Goal: Information Seeking & Learning: Learn about a topic

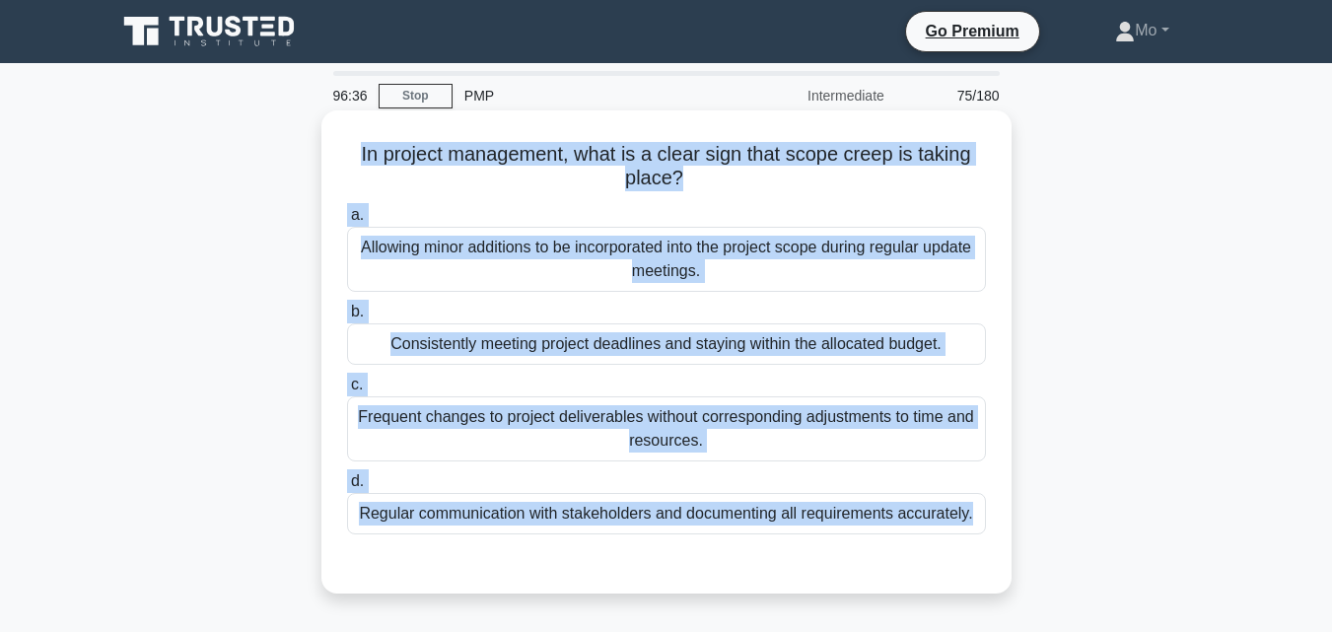
click at [499, 403] on div "Frequent changes to project deliverables without corresponding adjustments to t…" at bounding box center [666, 428] width 639 height 65
click at [347, 391] on input "c. Frequent changes to project deliverables without corresponding adjustments t…" at bounding box center [347, 385] width 0 height 13
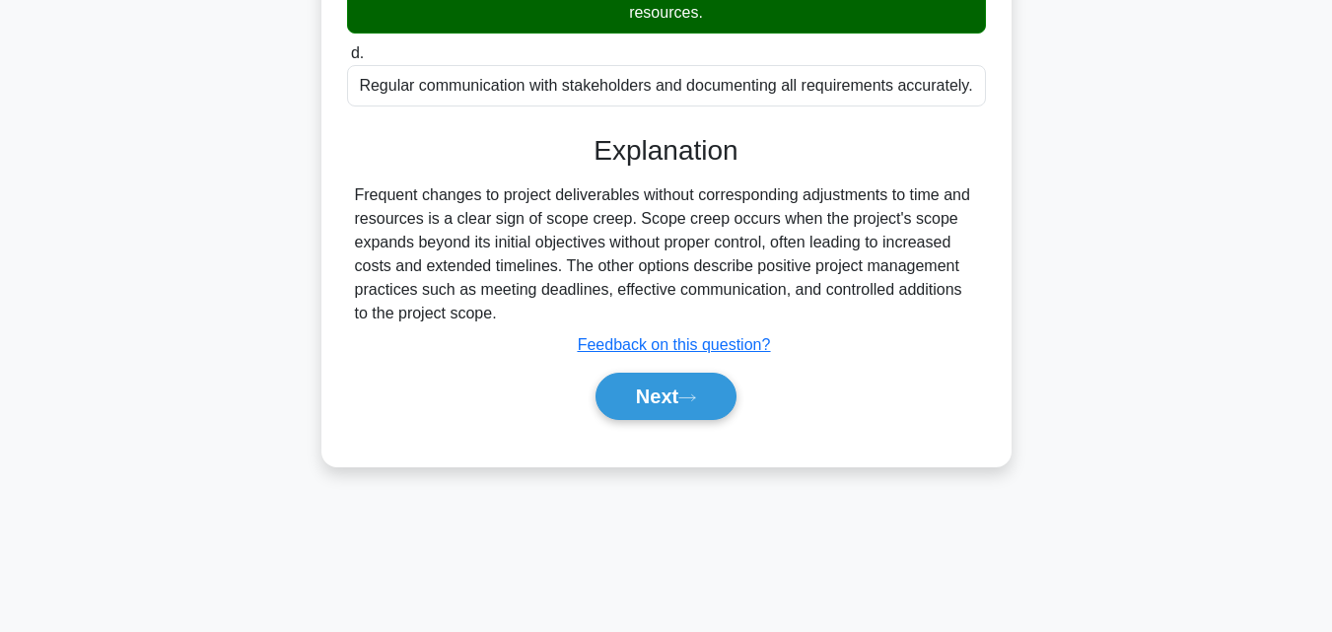
scroll to position [432, 0]
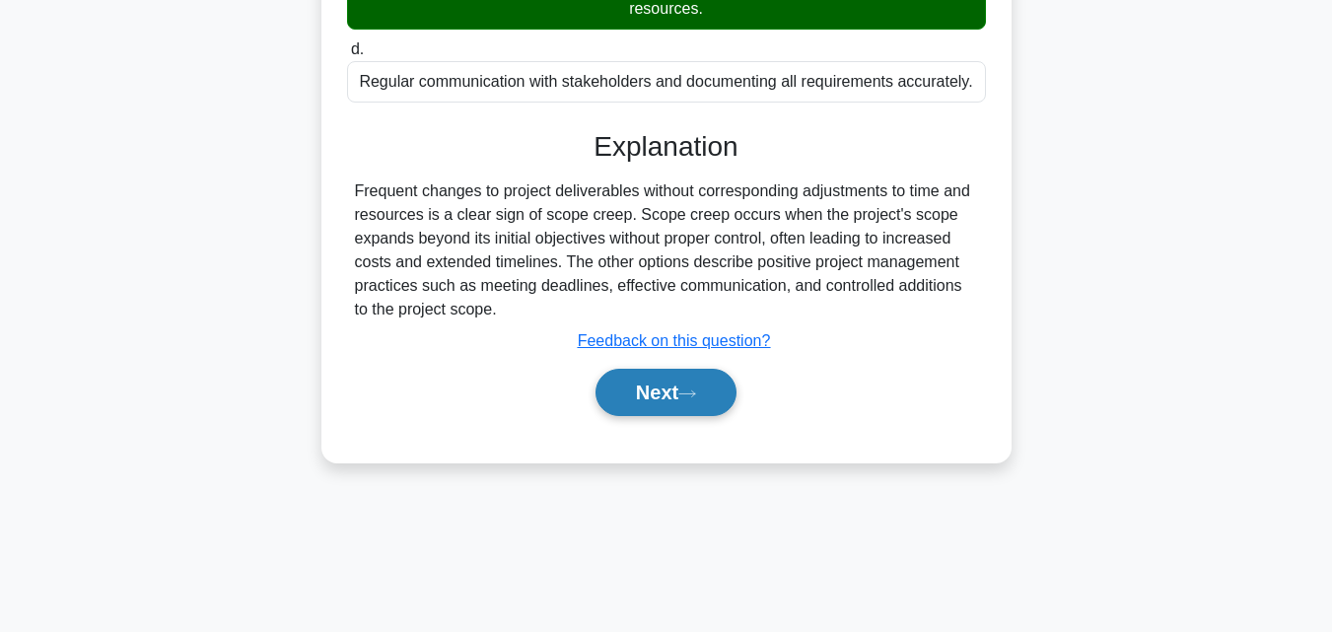
click at [673, 377] on button "Next" at bounding box center [665, 392] width 141 height 47
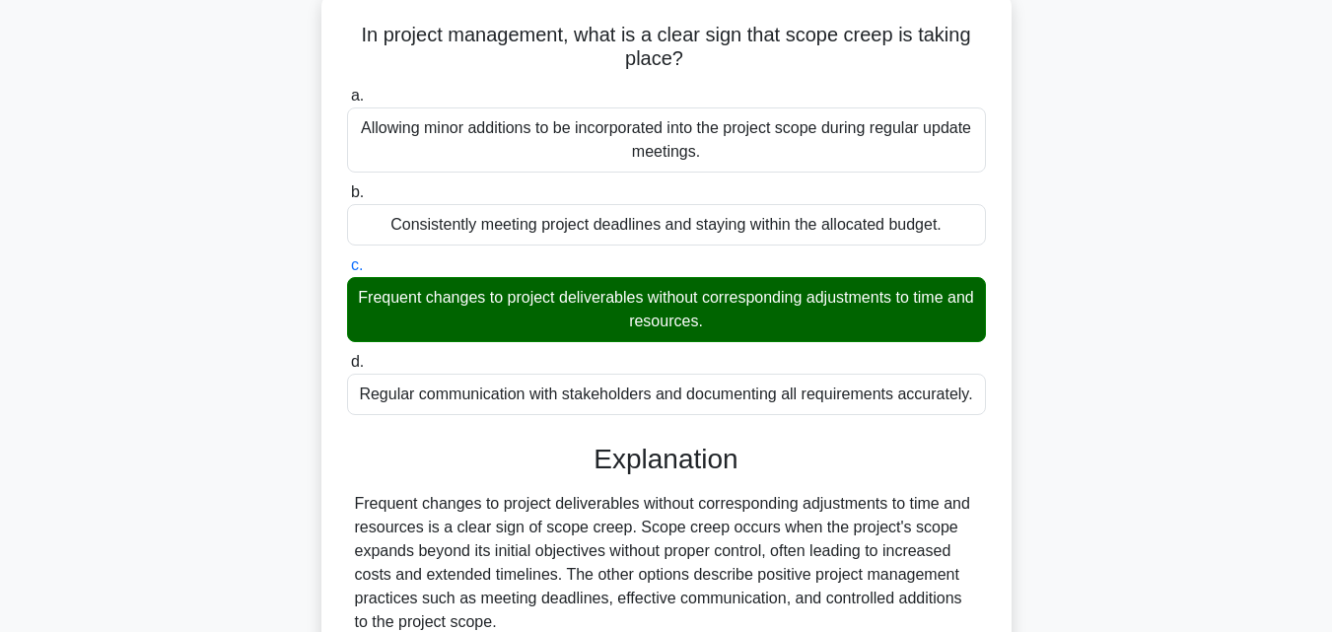
scroll to position [296, 0]
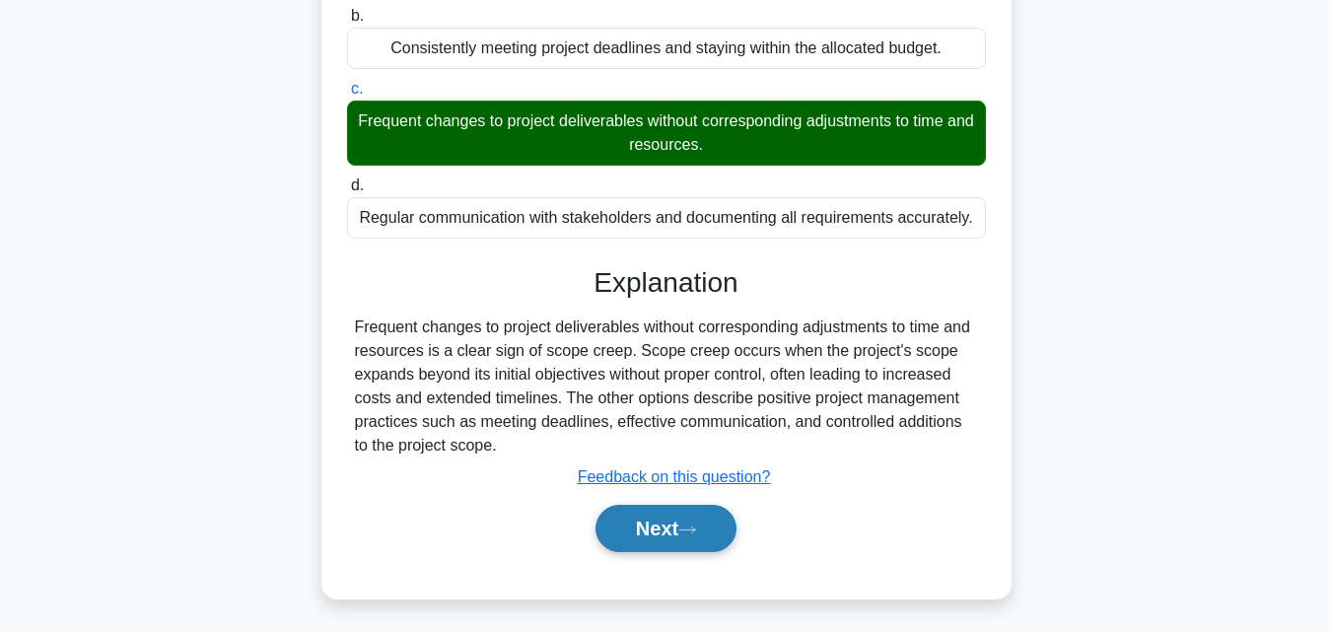
click at [669, 530] on button "Next" at bounding box center [665, 528] width 141 height 47
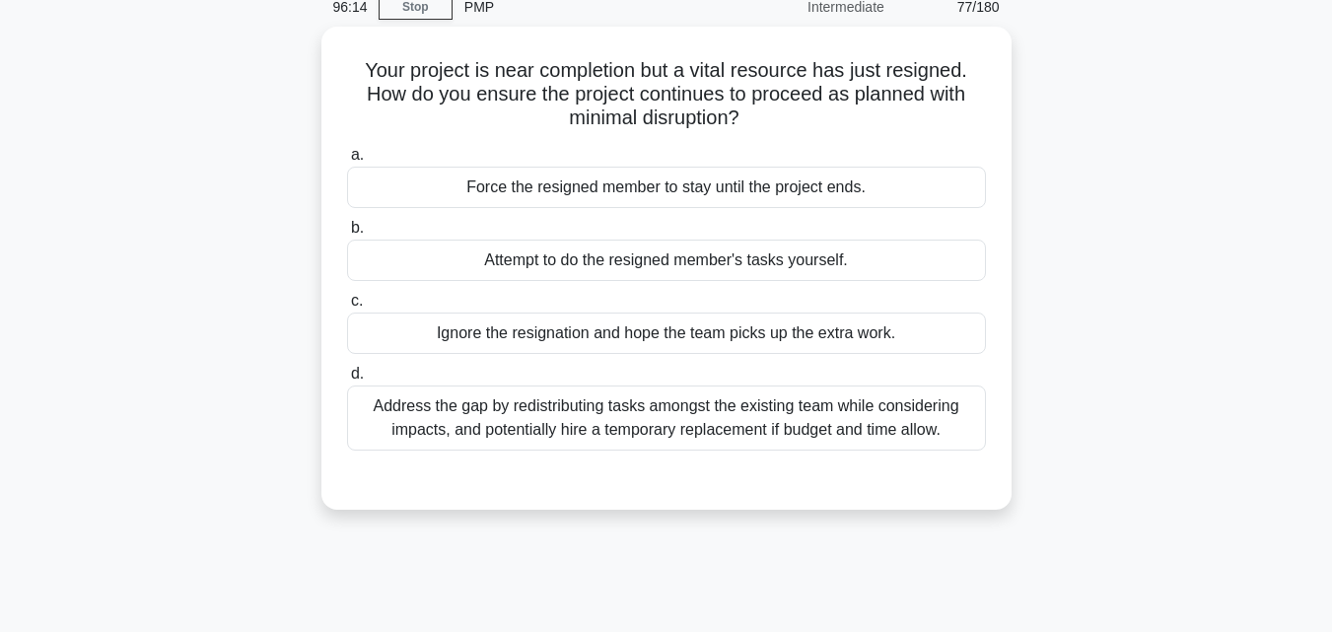
scroll to position [0, 0]
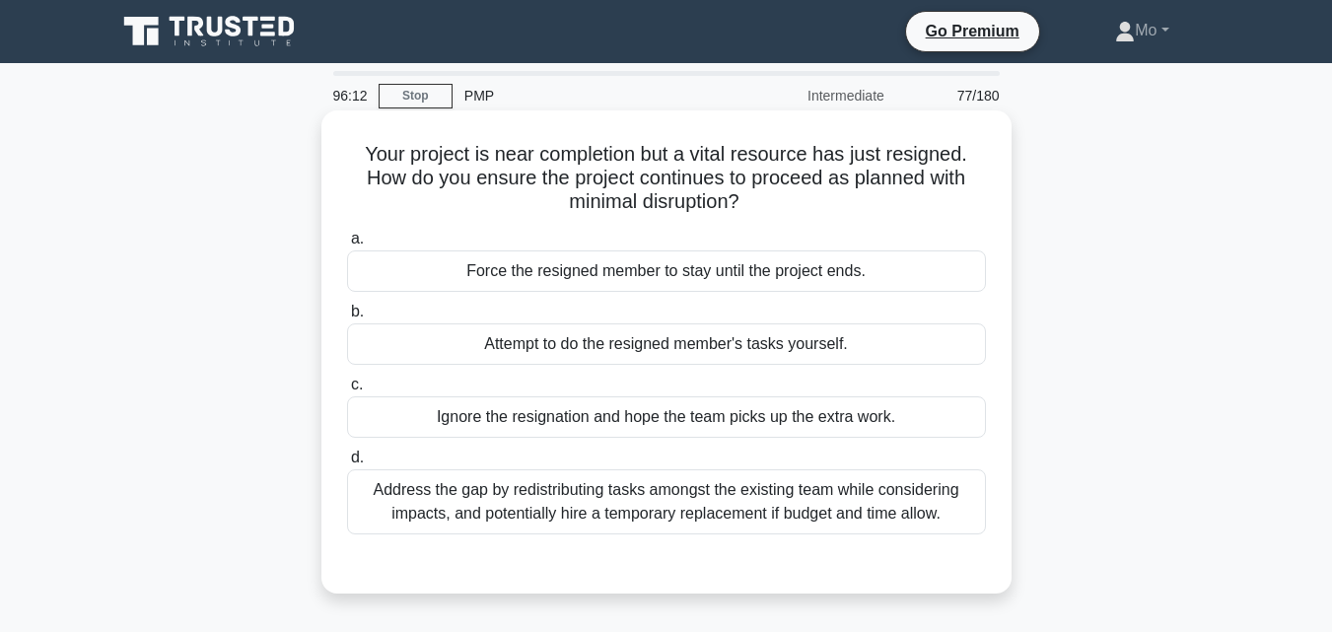
drag, startPoint x: 330, startPoint y: 151, endPoint x: 970, endPoint y: 531, distance: 744.4
click at [970, 531] on div "Your project is near completion but a vital resource has just resigned. How do …" at bounding box center [666, 351] width 674 height 467
copy div "Your project is near completion but a vital resource has just resigned. How do …"
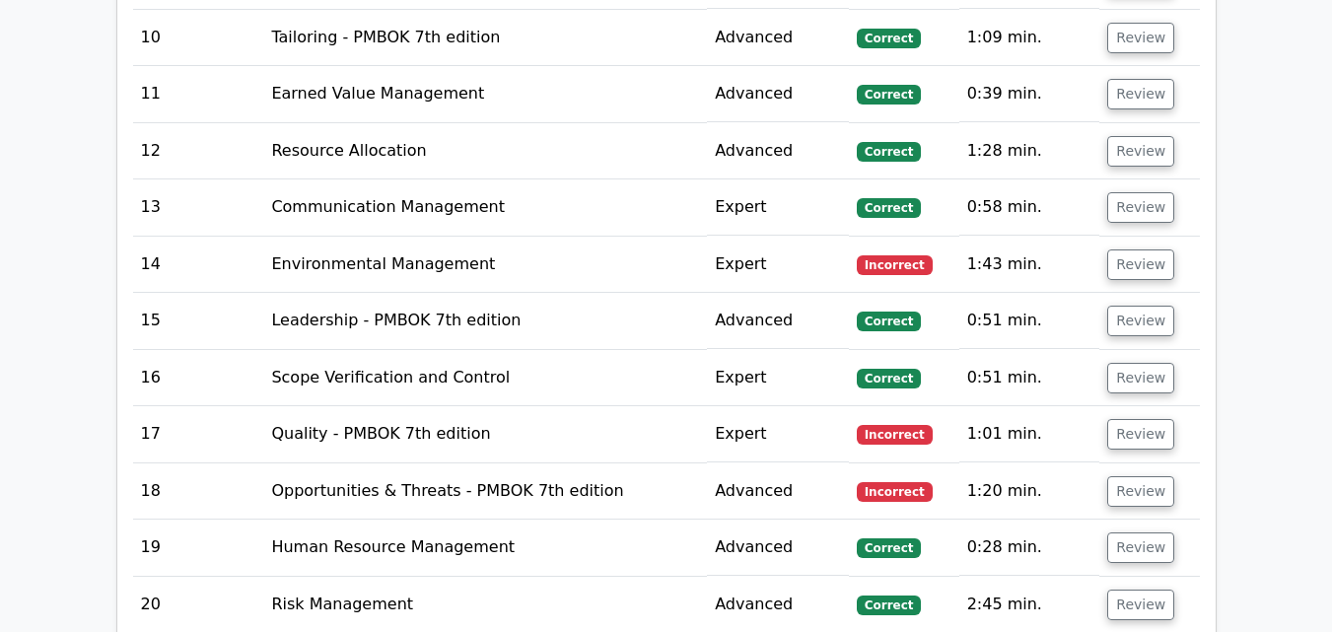
scroll to position [4535, 0]
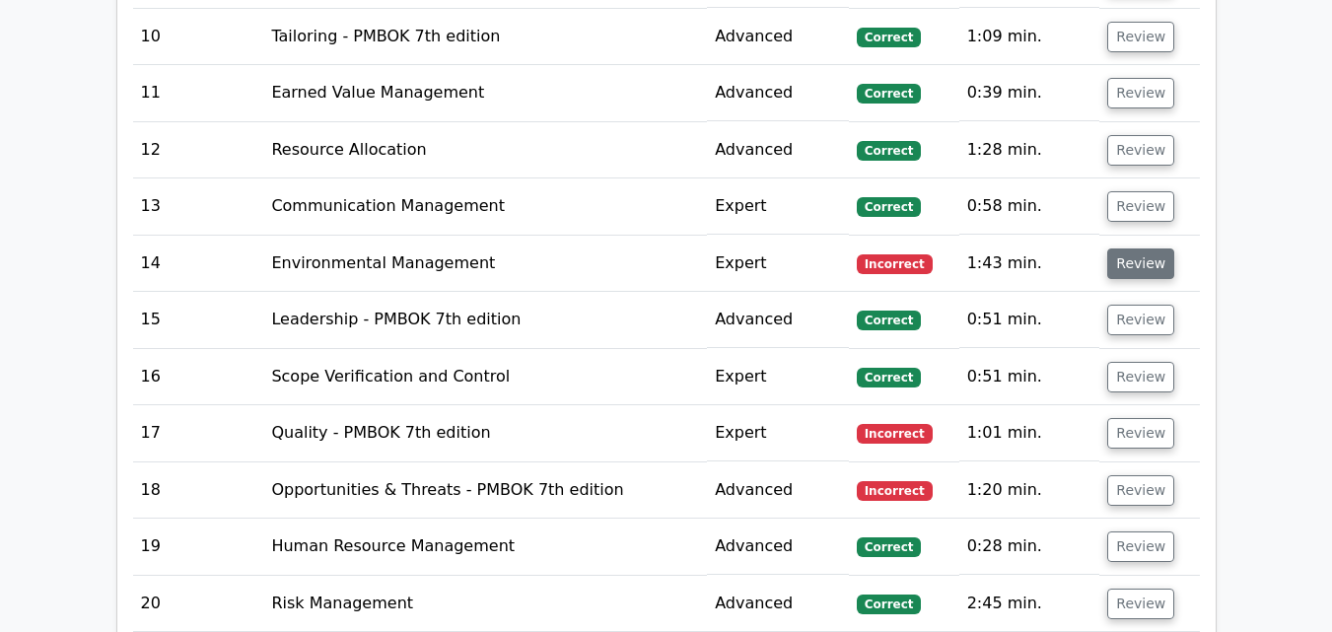
click at [1140, 248] on button "Review" at bounding box center [1140, 263] width 67 height 31
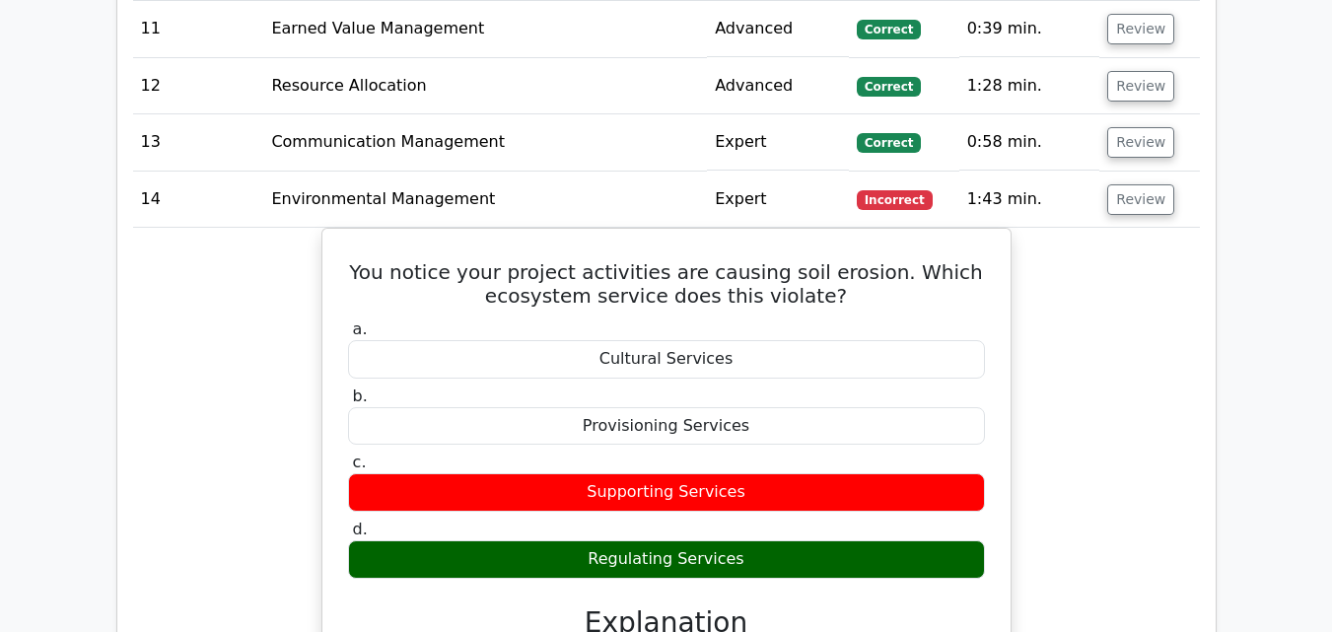
scroll to position [4633, 0]
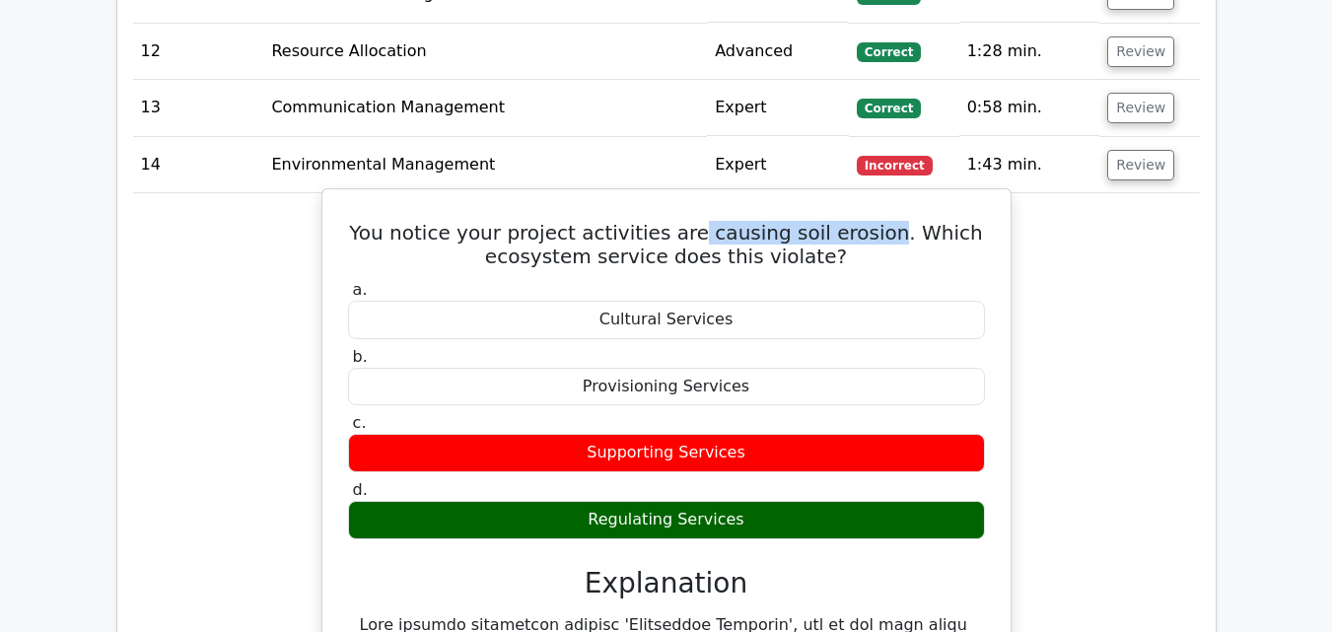
drag, startPoint x: 881, startPoint y: 161, endPoint x: 700, endPoint y: 137, distance: 182.9
drag, startPoint x: 782, startPoint y: 453, endPoint x: 538, endPoint y: 425, distance: 245.2
click at [538, 480] on label "d. Regulating Services" at bounding box center [666, 509] width 637 height 59
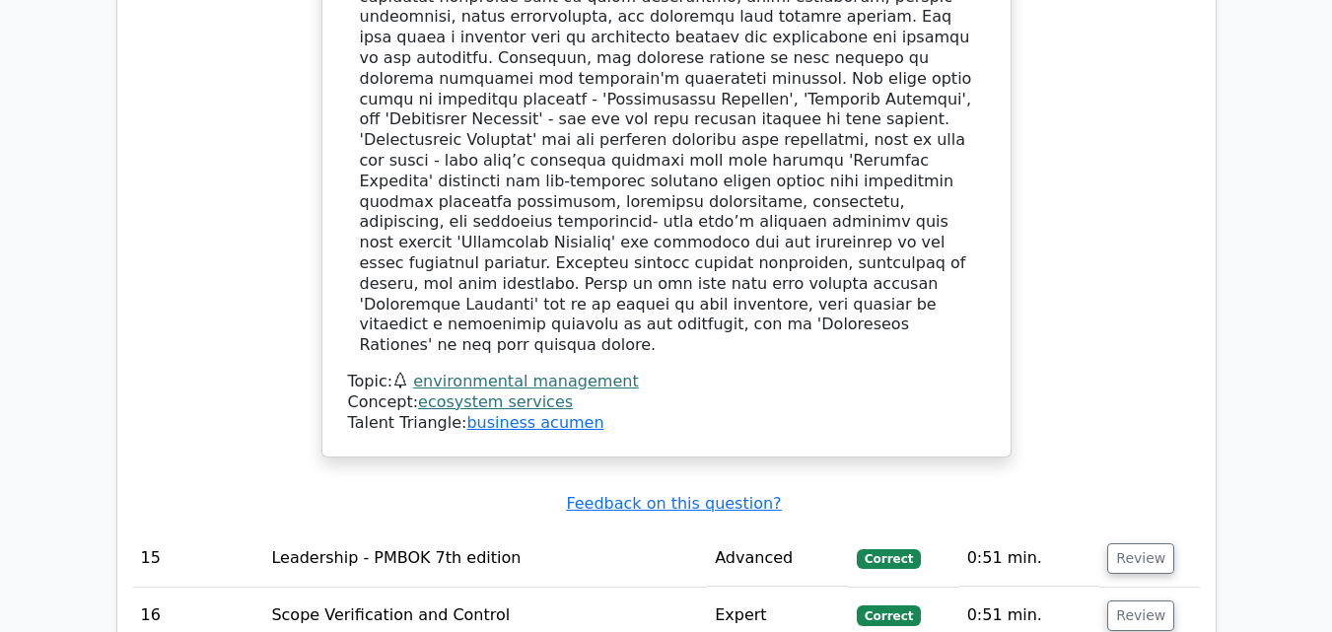
scroll to position [5718, 0]
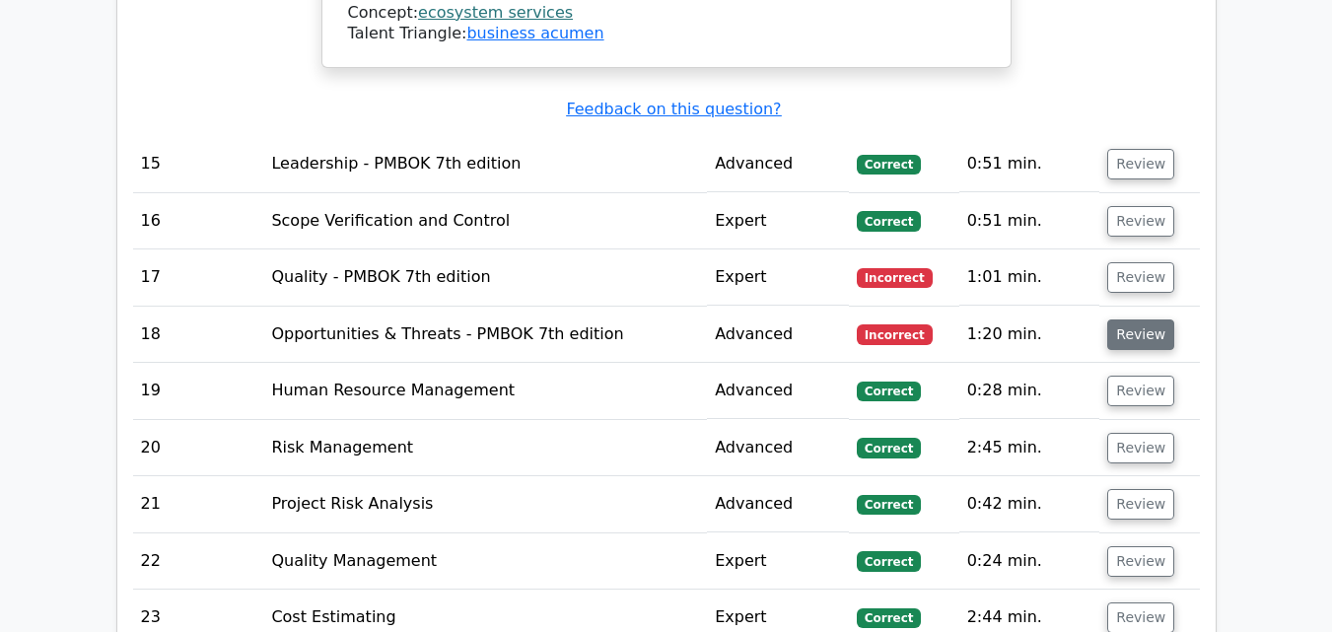
click at [1139, 319] on button "Review" at bounding box center [1140, 334] width 67 height 31
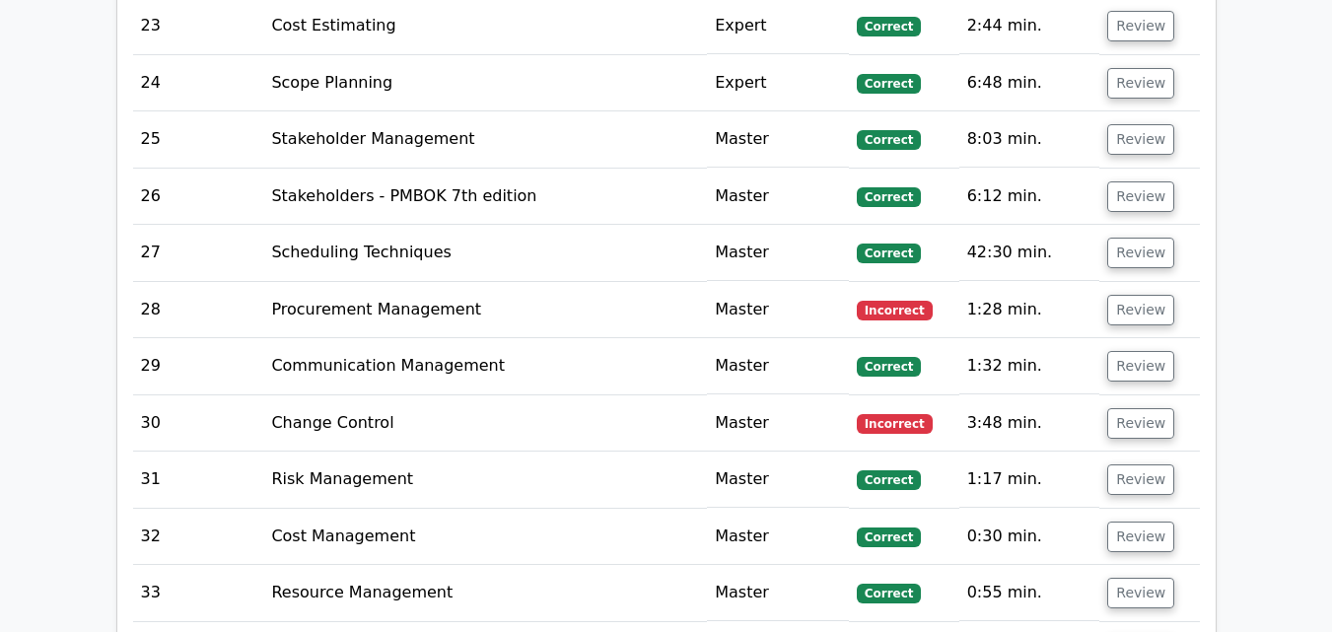
scroll to position [7492, 0]
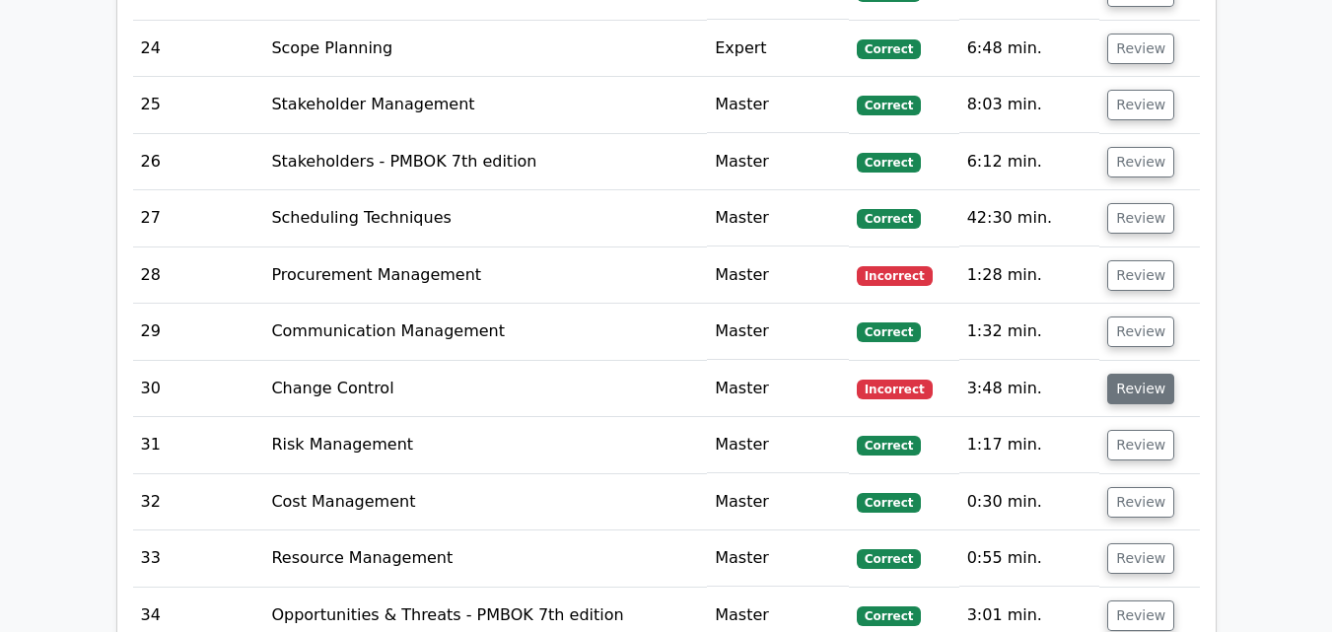
click at [1138, 374] on button "Review" at bounding box center [1140, 389] width 67 height 31
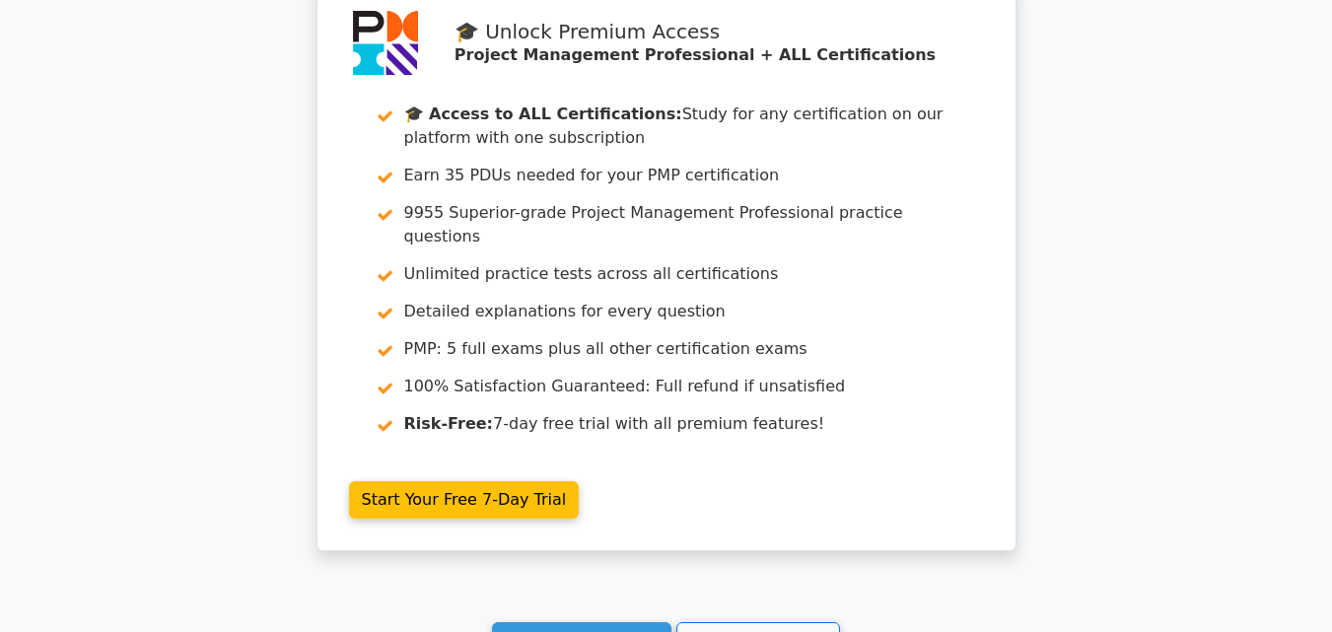
scroll to position [12275, 0]
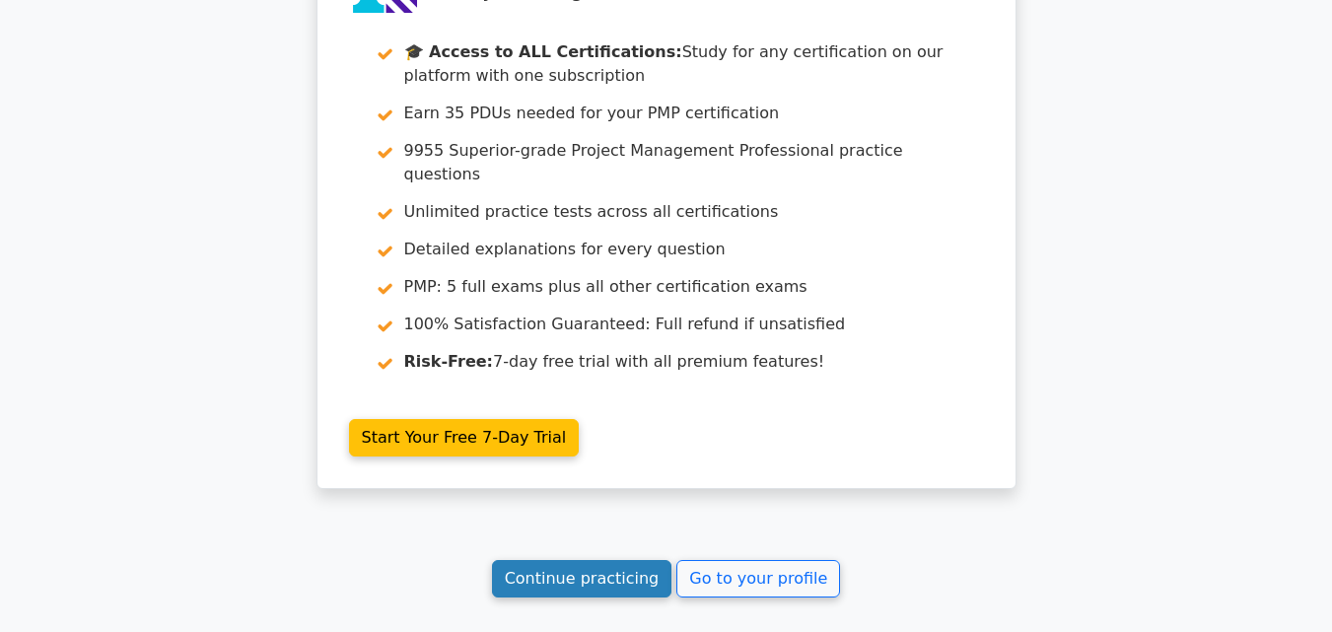
click at [546, 560] on link "Continue practicing" at bounding box center [582, 578] width 180 height 37
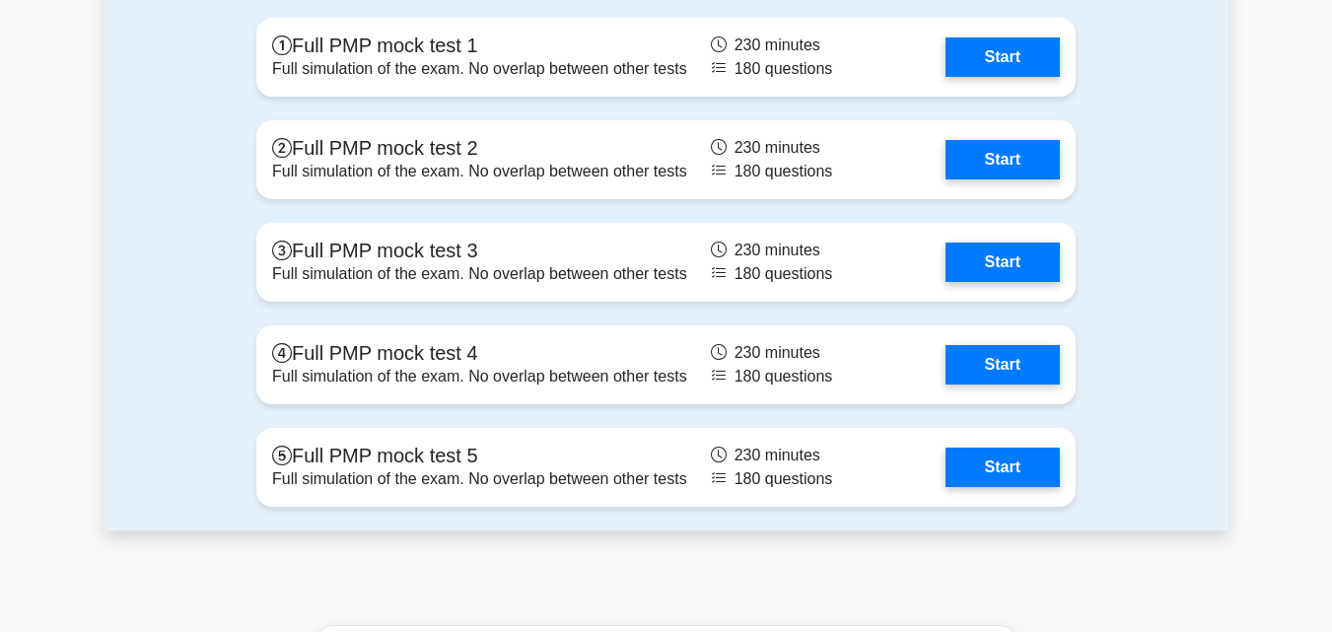
scroll to position [7985, 0]
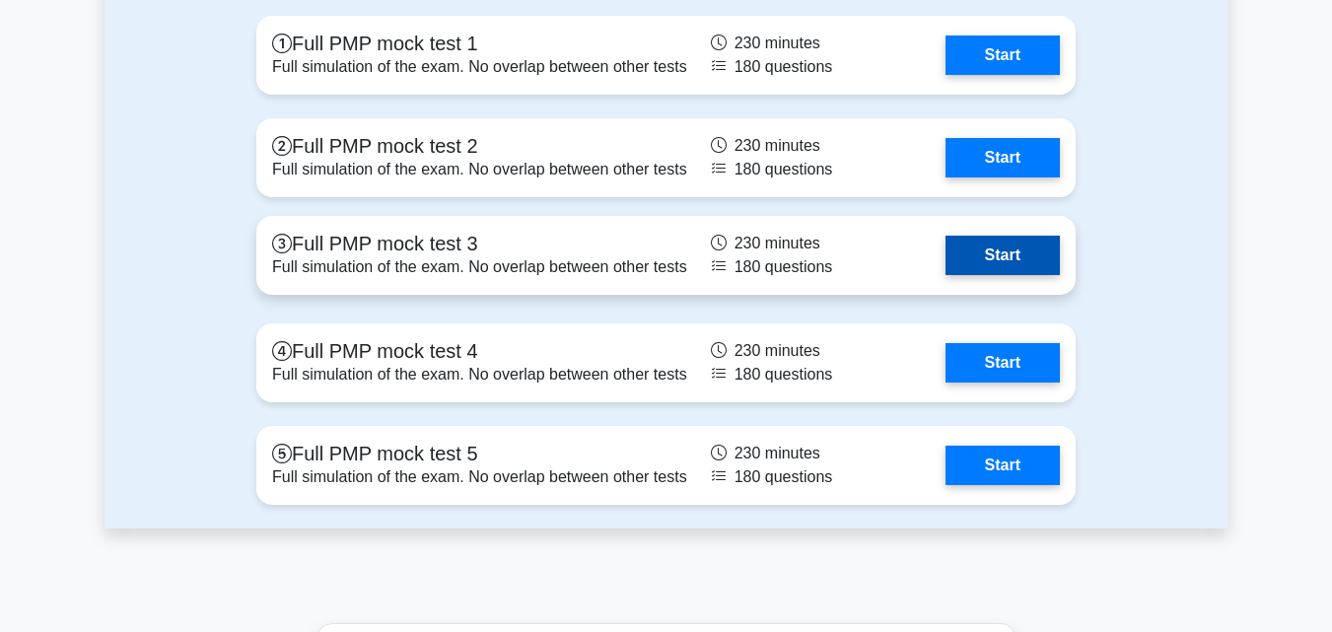
click at [1004, 265] on link "Start" at bounding box center [1002, 255] width 114 height 39
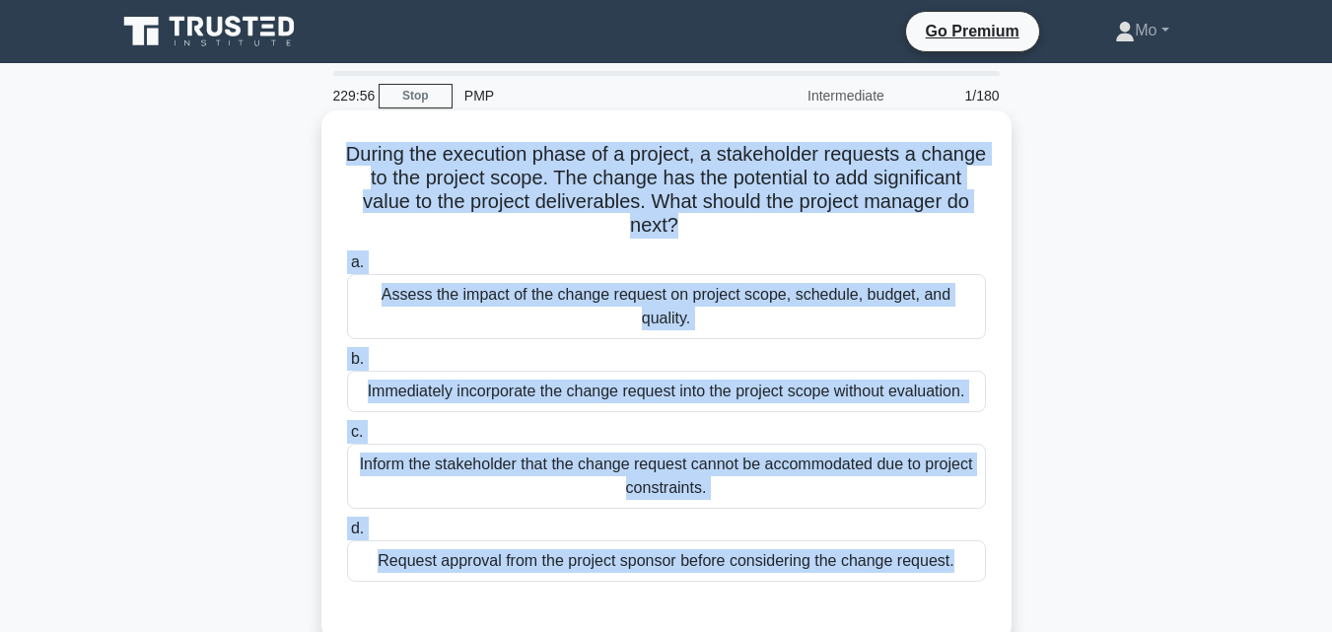
drag, startPoint x: 337, startPoint y: 144, endPoint x: 1006, endPoint y: 564, distance: 789.3
click at [1006, 564] on div "During the execution phase of a project, a stakeholder requests a change to the…" at bounding box center [666, 375] width 690 height 530
copy div "During the execution phase of a project, a stakeholder requests a change to the…"
click at [571, 283] on div "Assess the impact of the change request on project scope, schedule, budget, and…" at bounding box center [666, 306] width 639 height 65
click at [347, 269] on input "a. Assess the impact of the change request on project scope, schedule, budget, …" at bounding box center [347, 262] width 0 height 13
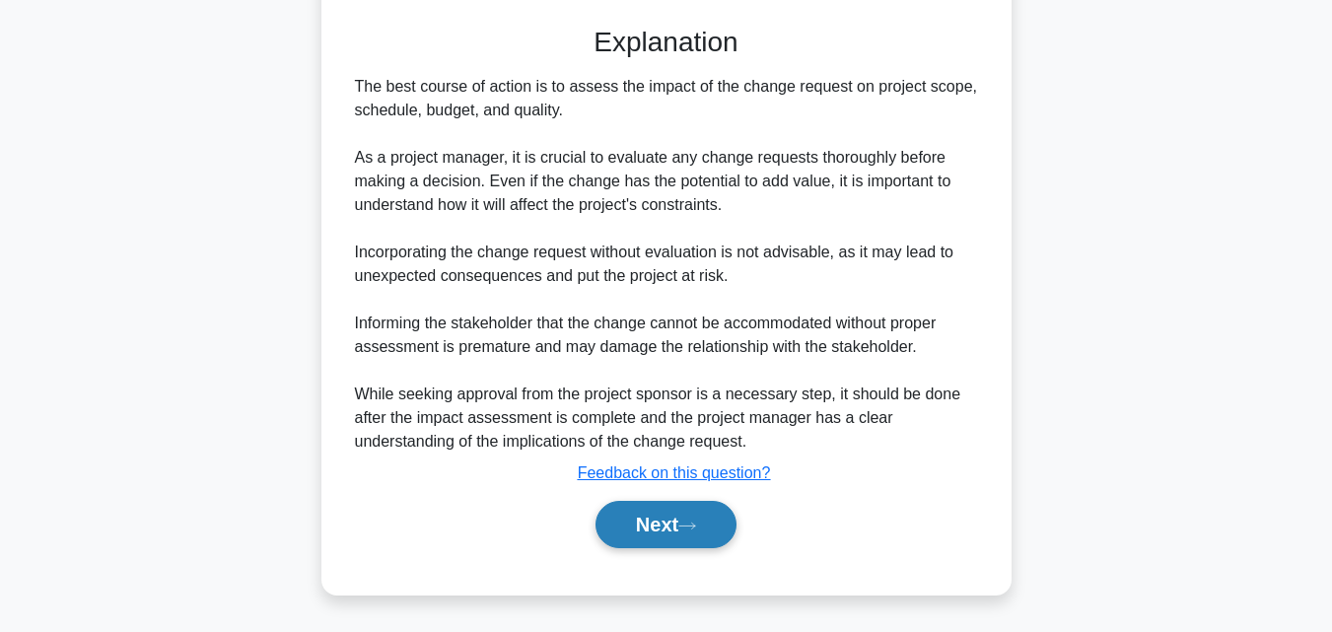
click at [665, 520] on button "Next" at bounding box center [665, 524] width 141 height 47
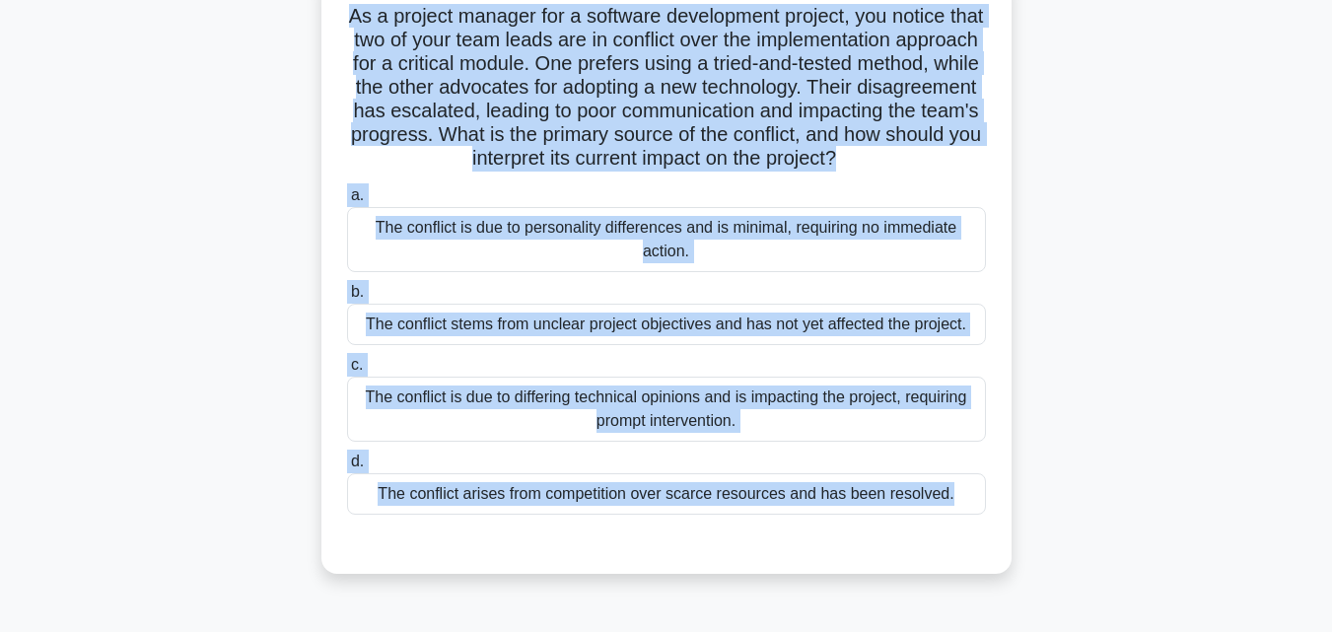
scroll to position [189, 0]
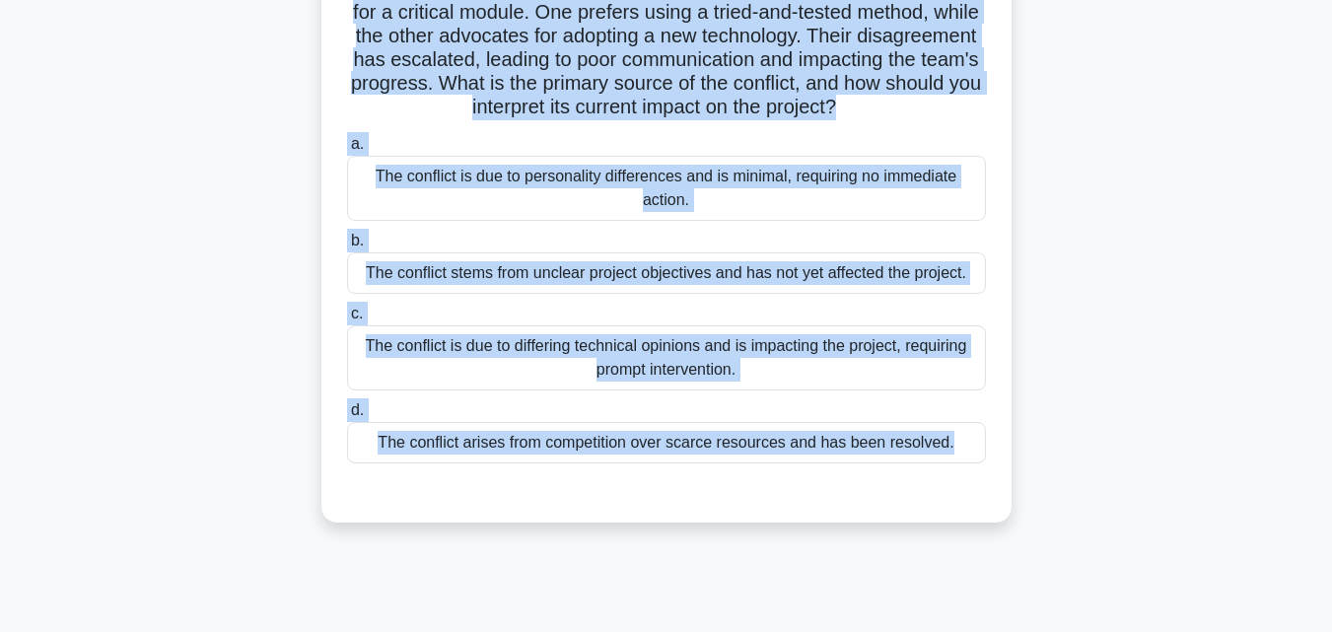
drag, startPoint x: 307, startPoint y: 113, endPoint x: 930, endPoint y: 534, distance: 751.9
click at [930, 534] on div "As a project manager for a software development project, you notice that two of…" at bounding box center [666, 238] width 1124 height 625
copy div "As a project manager for a software development project, you notice that two of…"
click at [577, 390] on div "The conflict is due to differing technical opinions and is impacting the projec…" at bounding box center [666, 357] width 639 height 65
click at [347, 320] on input "c. The conflict is due to differing technical opinions and is impacting the pro…" at bounding box center [347, 314] width 0 height 13
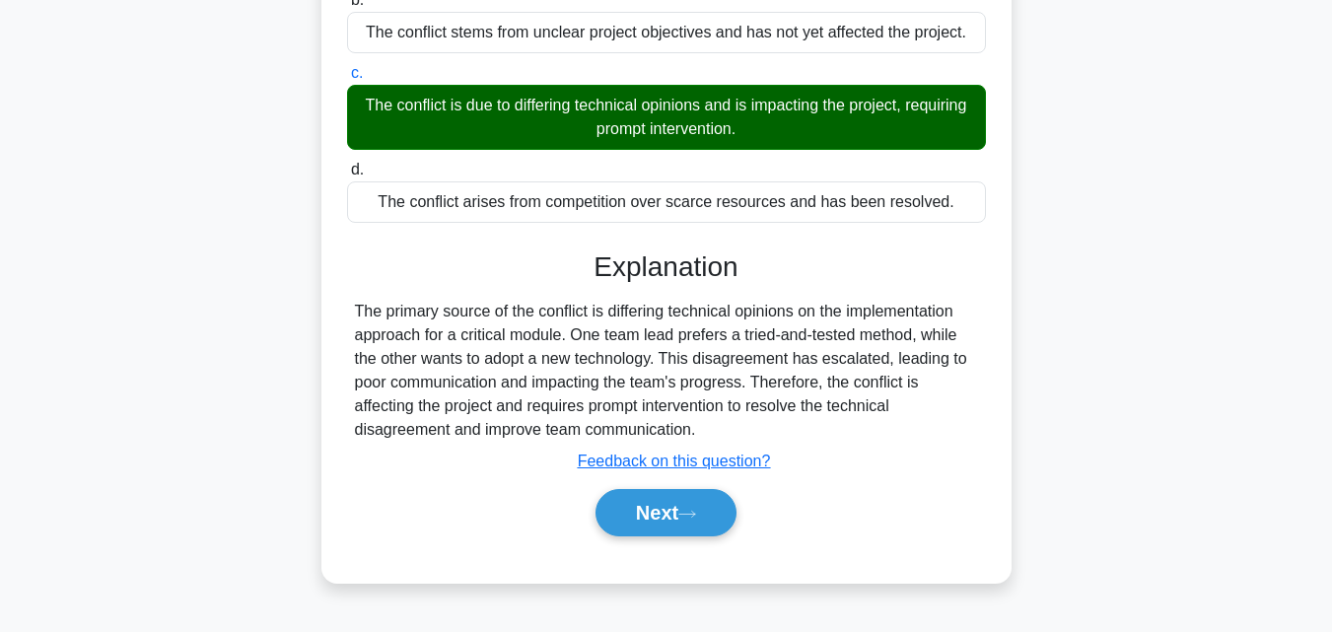
scroll to position [443, 0]
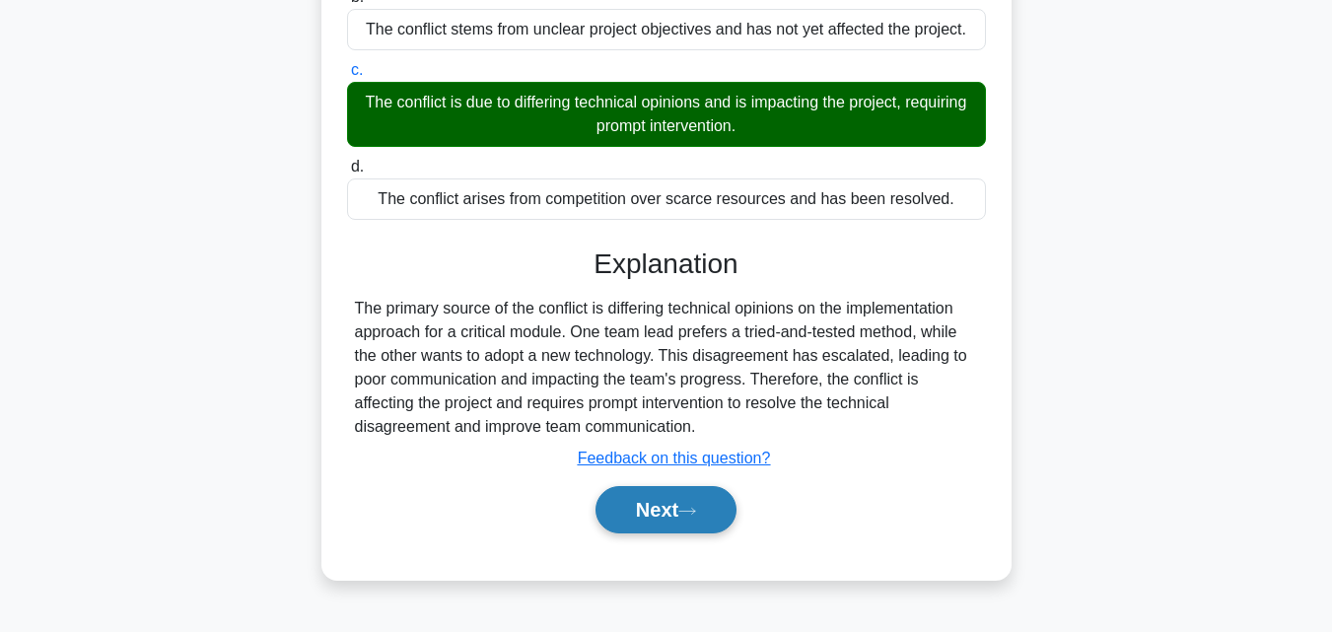
click at [687, 517] on icon at bounding box center [687, 511] width 18 height 11
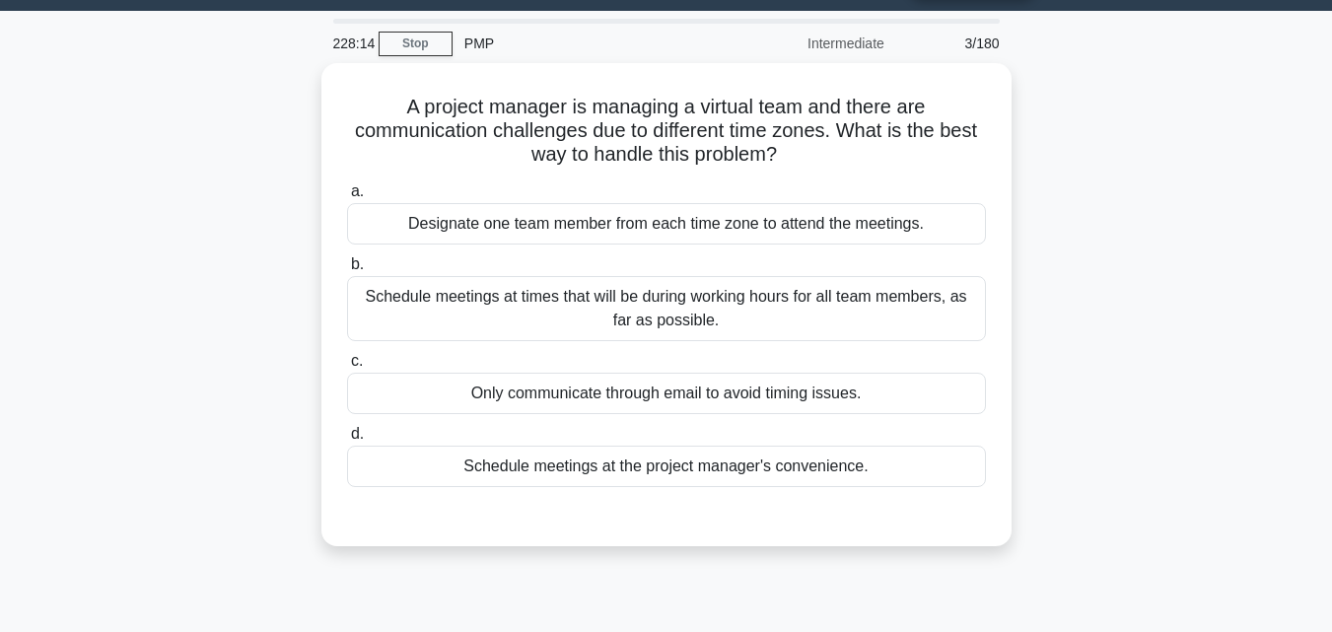
scroll to position [48, 0]
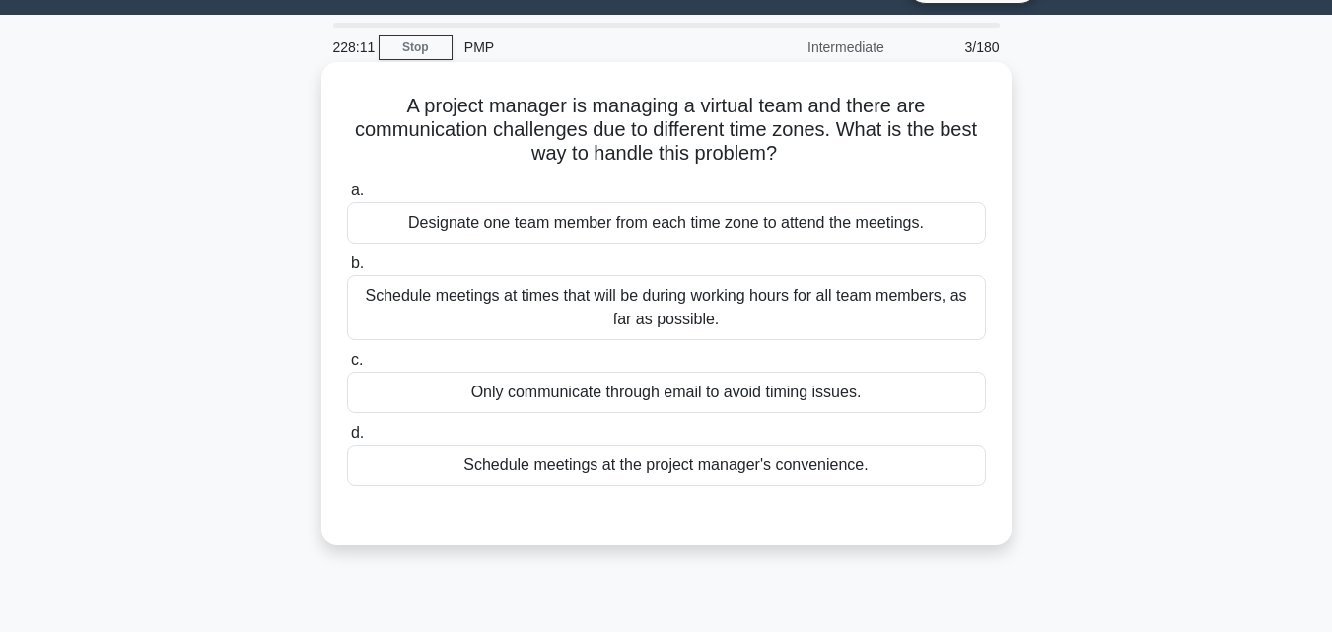
drag, startPoint x: 391, startPoint y: 101, endPoint x: 875, endPoint y: 473, distance: 610.8
click at [875, 473] on div "A project manager is managing a virtual team and there are communication challe…" at bounding box center [666, 303] width 674 height 467
copy div "A project manager is managing a virtual team and there are communication challe…"
click at [513, 309] on div "Schedule meetings at times that will be during working hours for all team membe…" at bounding box center [666, 307] width 639 height 65
click at [347, 270] on input "b. Schedule meetings at times that will be during working hours for all team me…" at bounding box center [347, 263] width 0 height 13
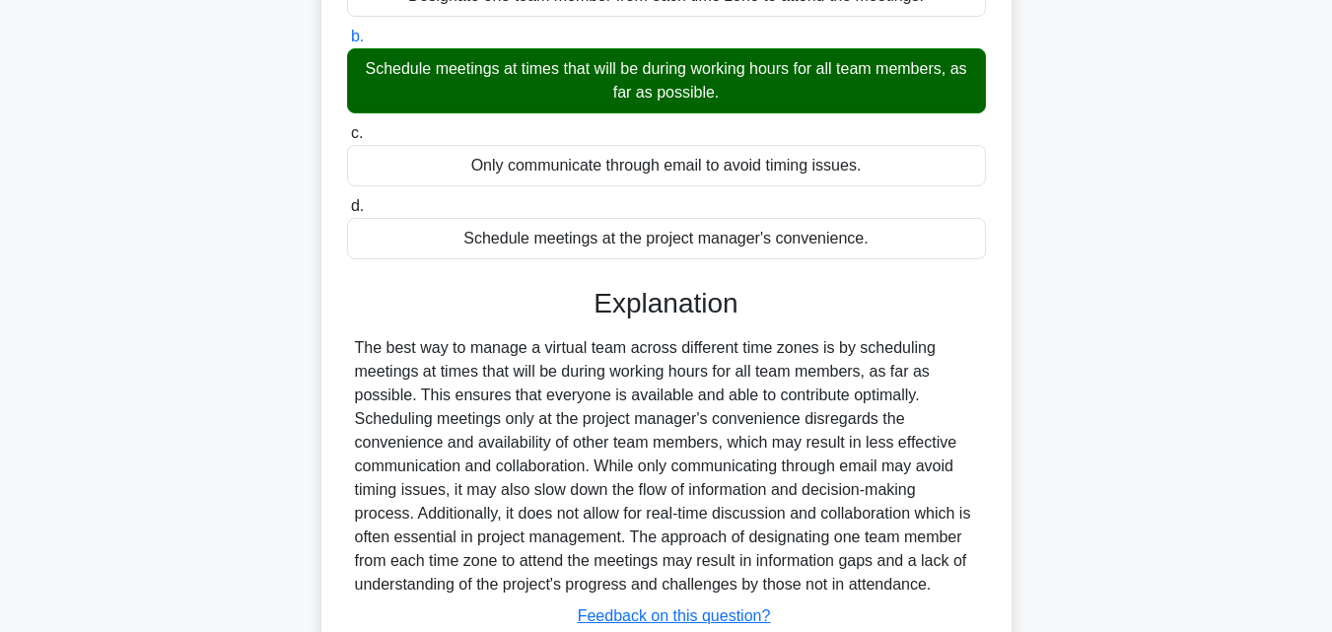
scroll to position [433, 0]
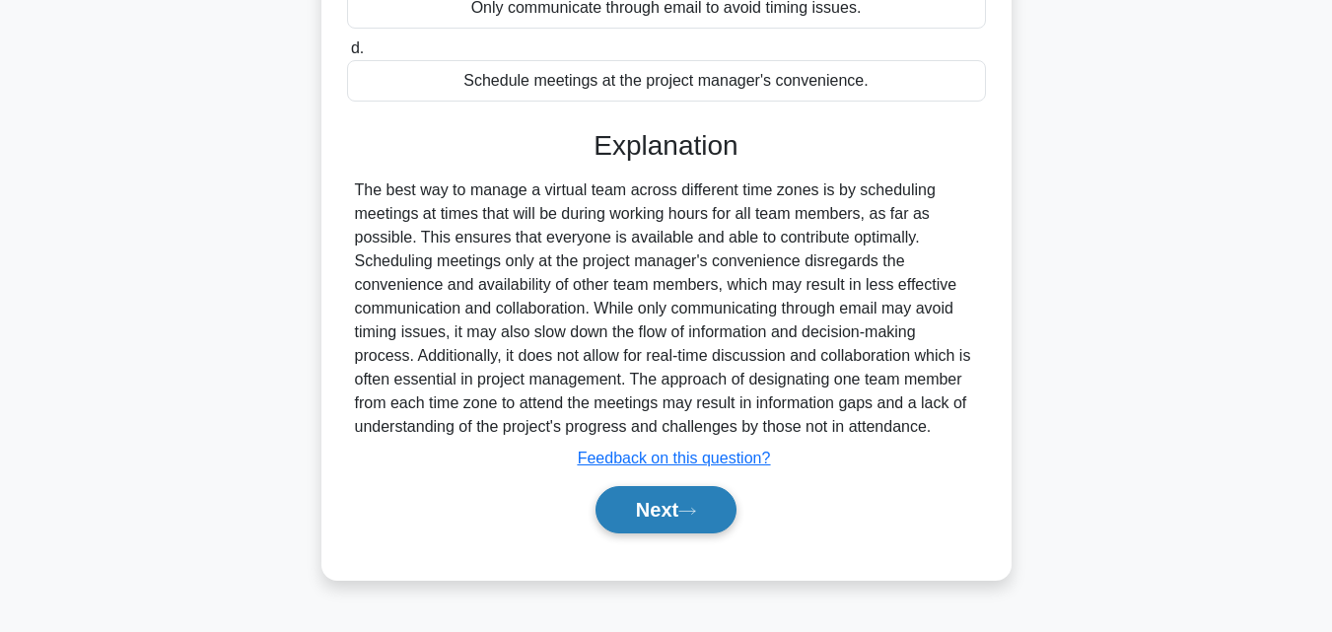
click at [668, 525] on button "Next" at bounding box center [665, 509] width 141 height 47
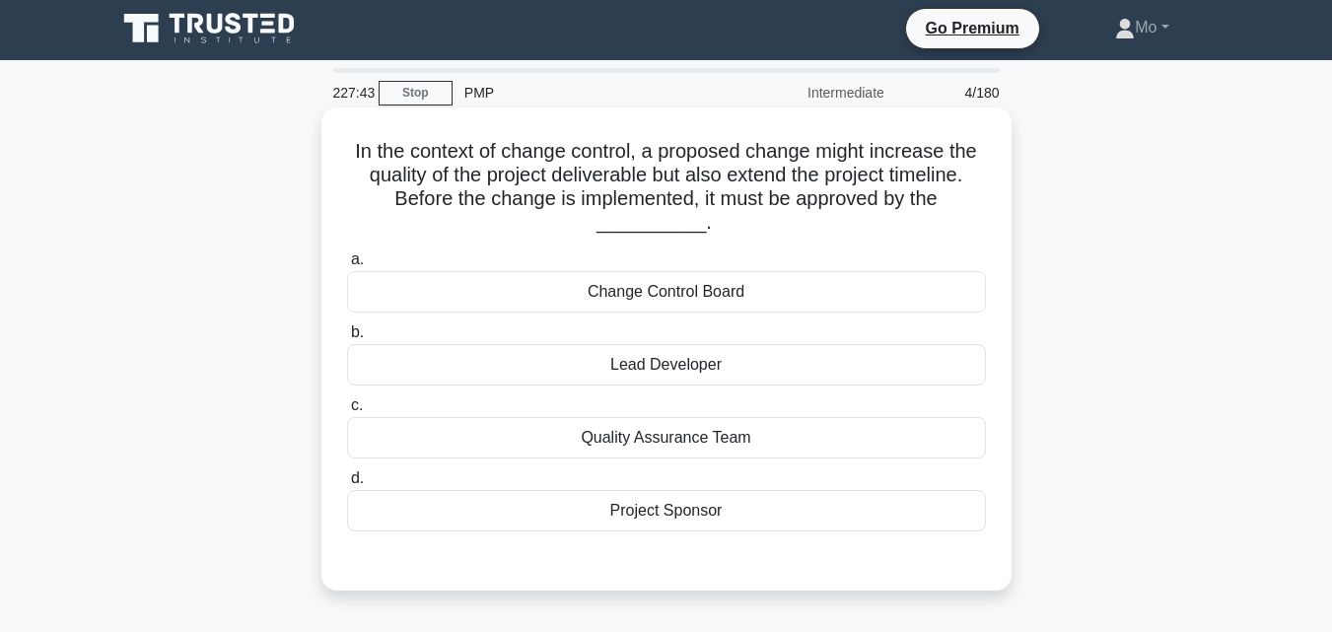
scroll to position [0, 0]
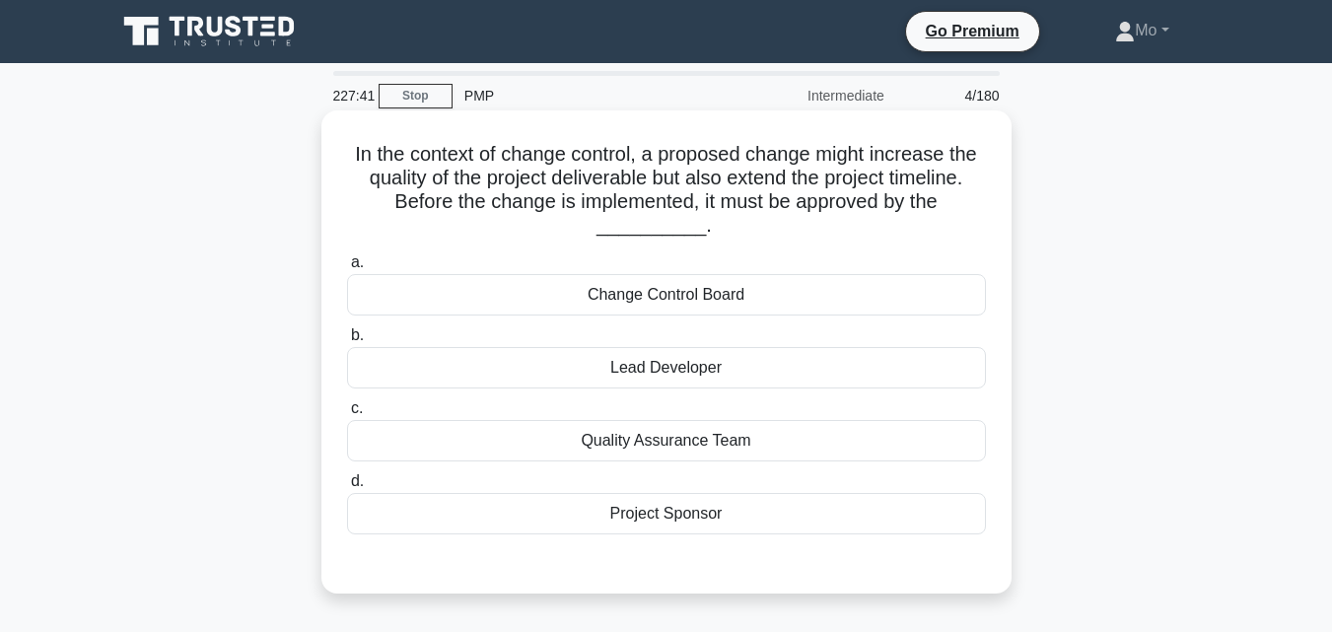
drag, startPoint x: 342, startPoint y: 137, endPoint x: 859, endPoint y: 530, distance: 649.3
click at [859, 530] on div "In the context of change control, a proposed change might increase the quality …" at bounding box center [666, 351] width 674 height 467
copy div "In the context of change control, a proposed change might increase the quality …"
click at [645, 317] on div "a. Change Control Board b. Lead Developer c. d." at bounding box center [666, 392] width 662 height 292
click at [645, 301] on div "Change Control Board" at bounding box center [666, 294] width 639 height 41
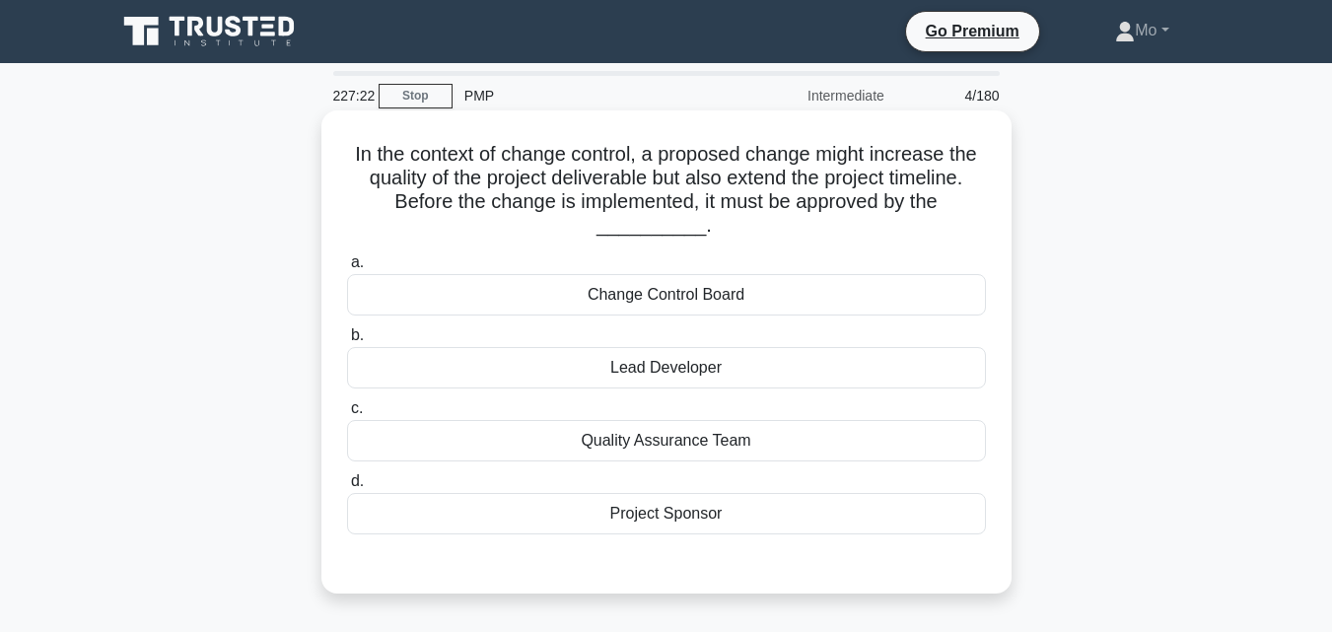
click at [347, 269] on input "a. Change Control Board" at bounding box center [347, 262] width 0 height 13
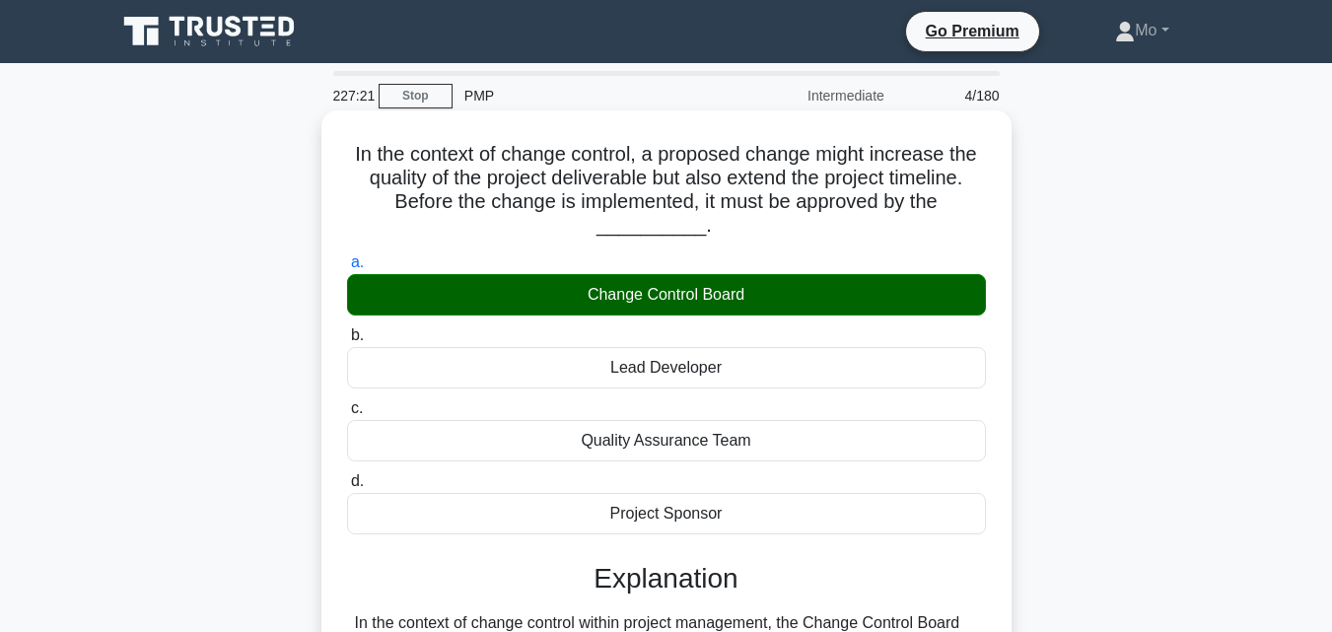
scroll to position [561, 0]
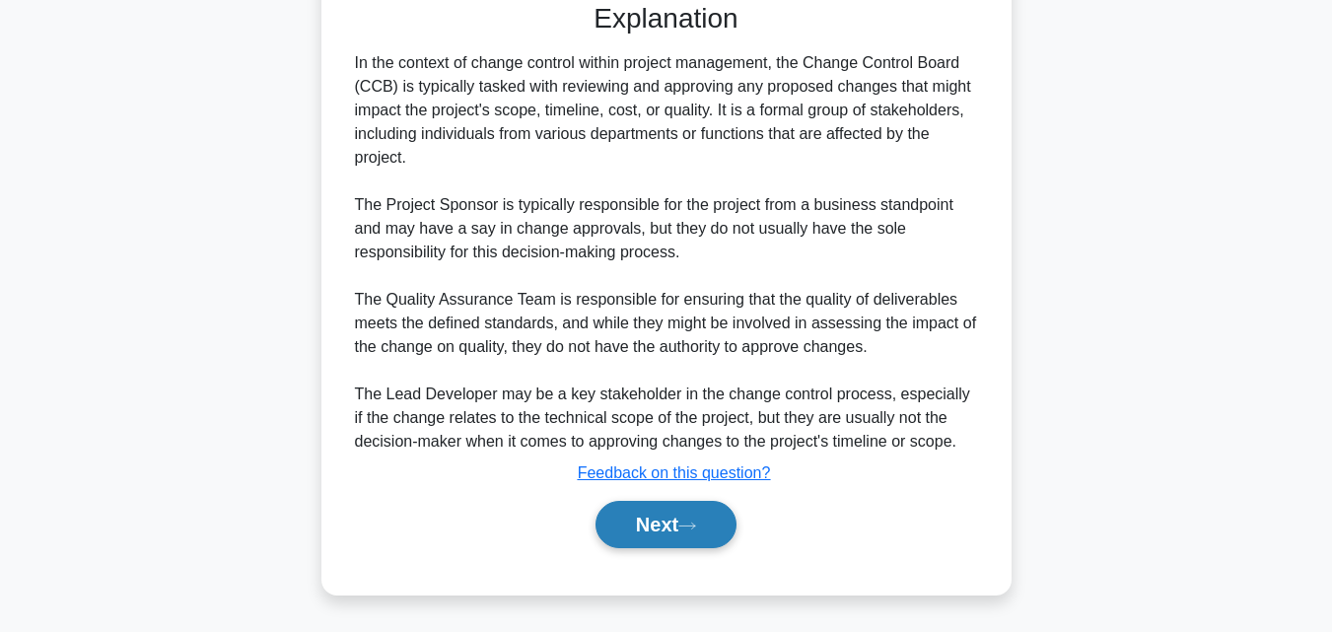
click at [672, 536] on button "Next" at bounding box center [665, 524] width 141 height 47
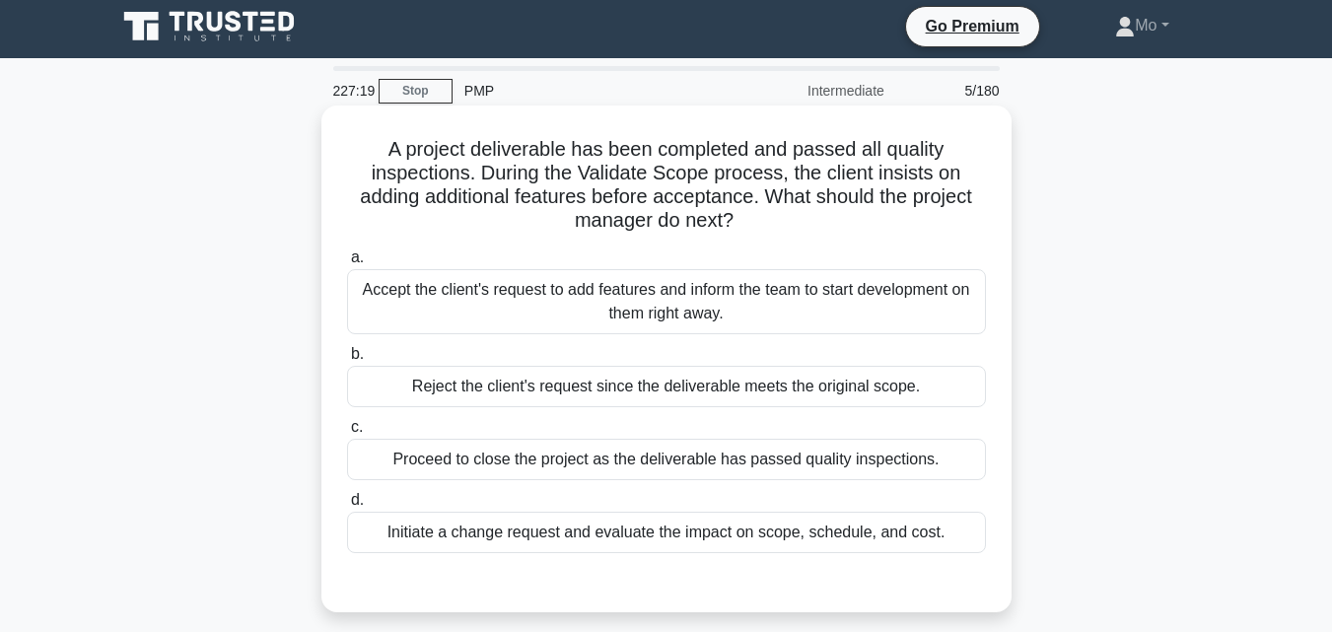
scroll to position [0, 0]
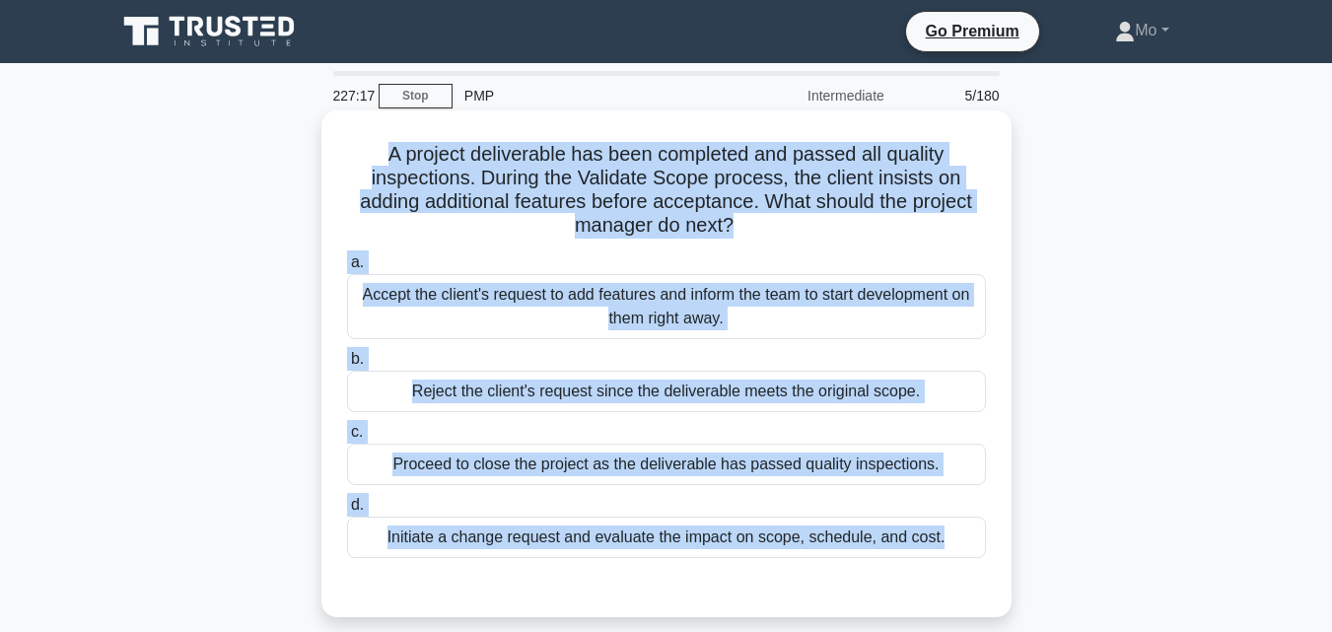
drag, startPoint x: 356, startPoint y: 150, endPoint x: 896, endPoint y: 569, distance: 683.6
click at [896, 569] on div "A project deliverable has been completed and passed all quality inspections. Du…" at bounding box center [666, 363] width 674 height 491
copy div "A project deliverable has been completed and passed all quality inspections. Du…"
click at [533, 532] on div "Initiate a change request and evaluate the impact on scope, schedule, and cost." at bounding box center [666, 537] width 639 height 41
click at [347, 512] on input "d. Initiate a change request and evaluate the impact on scope, schedule, and co…" at bounding box center [347, 505] width 0 height 13
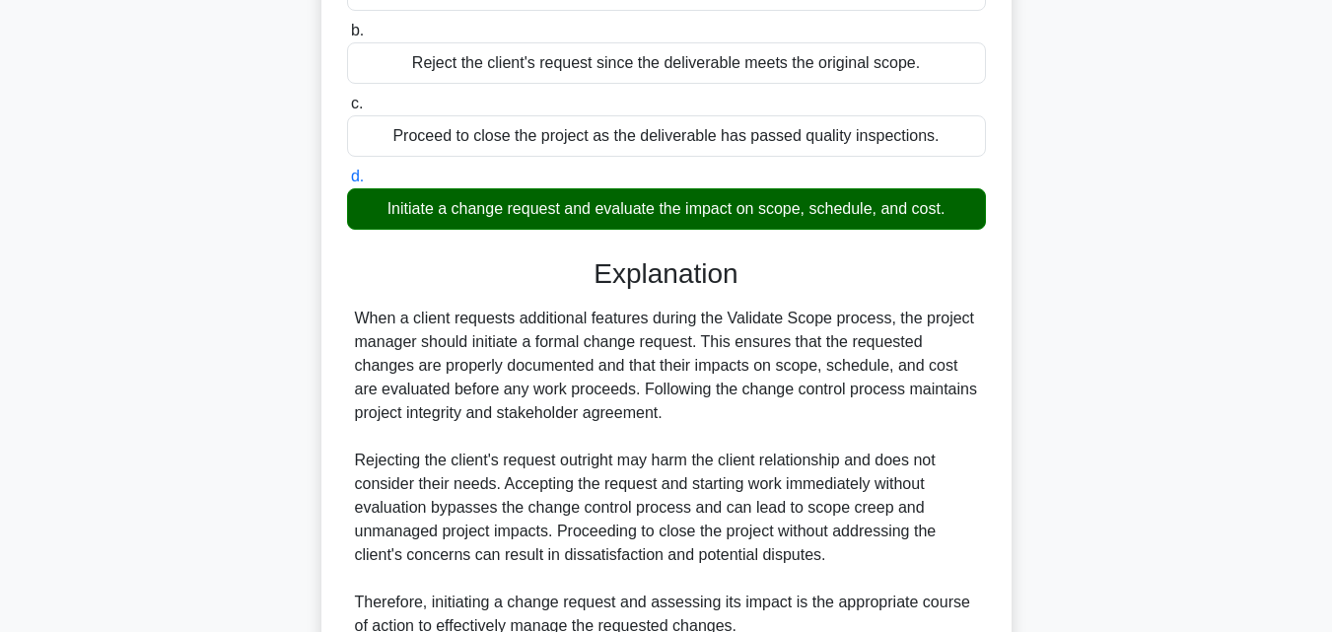
scroll to position [493, 0]
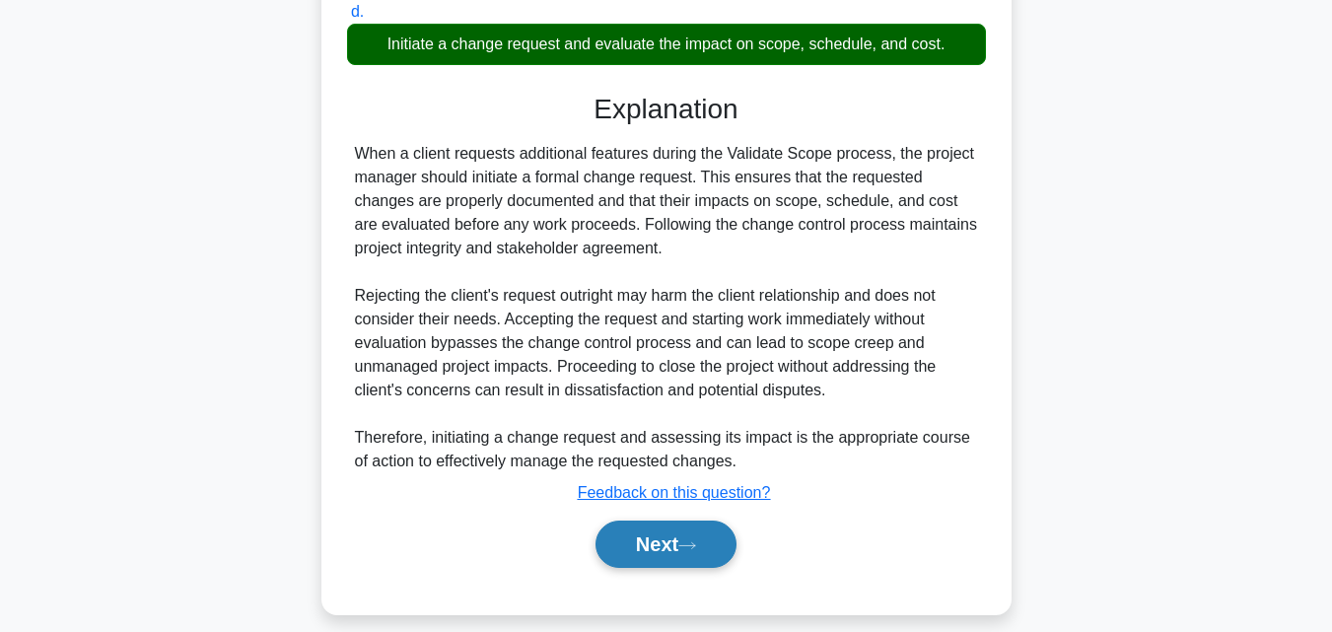
click at [663, 537] on button "Next" at bounding box center [665, 543] width 141 height 47
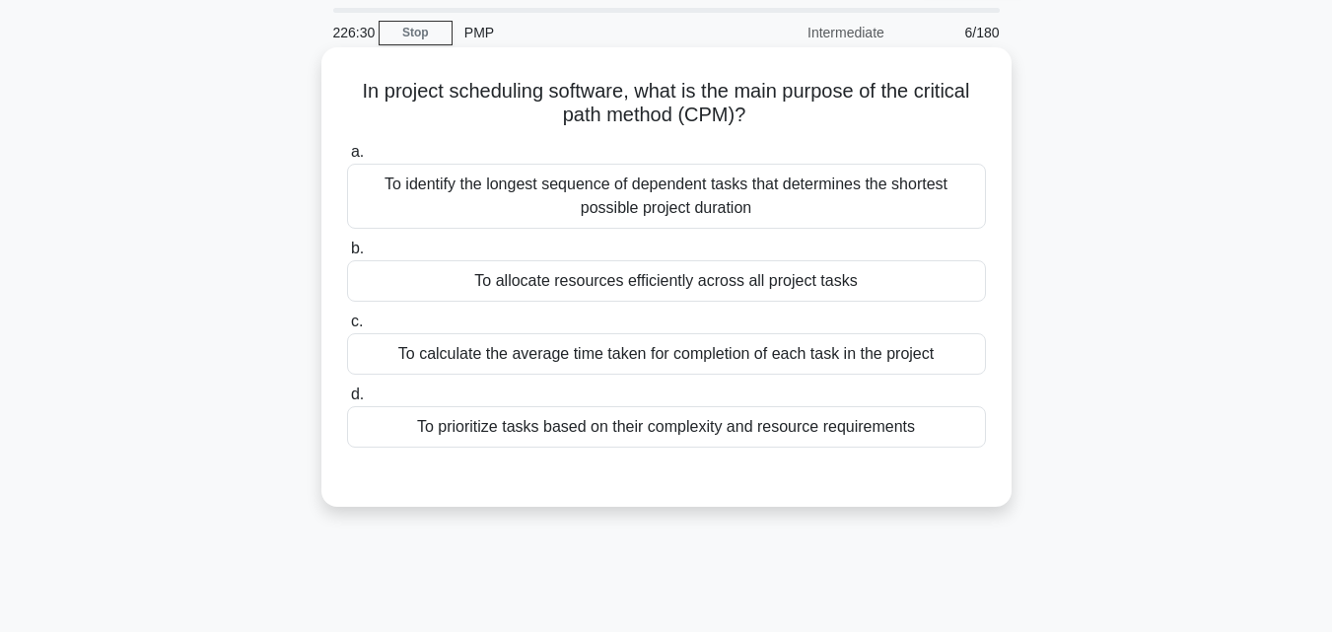
scroll to position [0, 0]
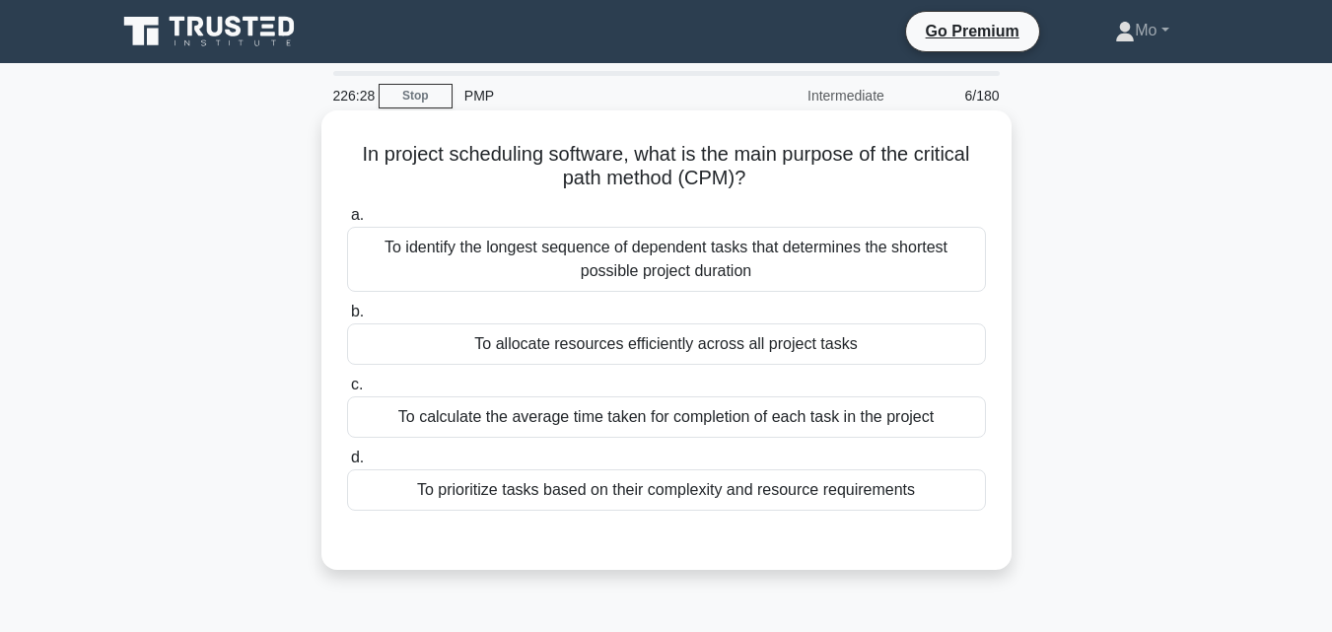
drag, startPoint x: 337, startPoint y: 157, endPoint x: 963, endPoint y: 493, distance: 710.5
click at [963, 493] on div "In project scheduling software, what is the main purpose of the critical path m…" at bounding box center [666, 340] width 674 height 444
copy div "In project scheduling software, what is the main purpose of the critical path m…"
click at [570, 259] on div "To identify the longest sequence of dependent tasks that determines the shortes…" at bounding box center [666, 259] width 639 height 65
click at [347, 222] on input "a. To identify the longest sequence of dependent tasks that determines the shor…" at bounding box center [347, 215] width 0 height 13
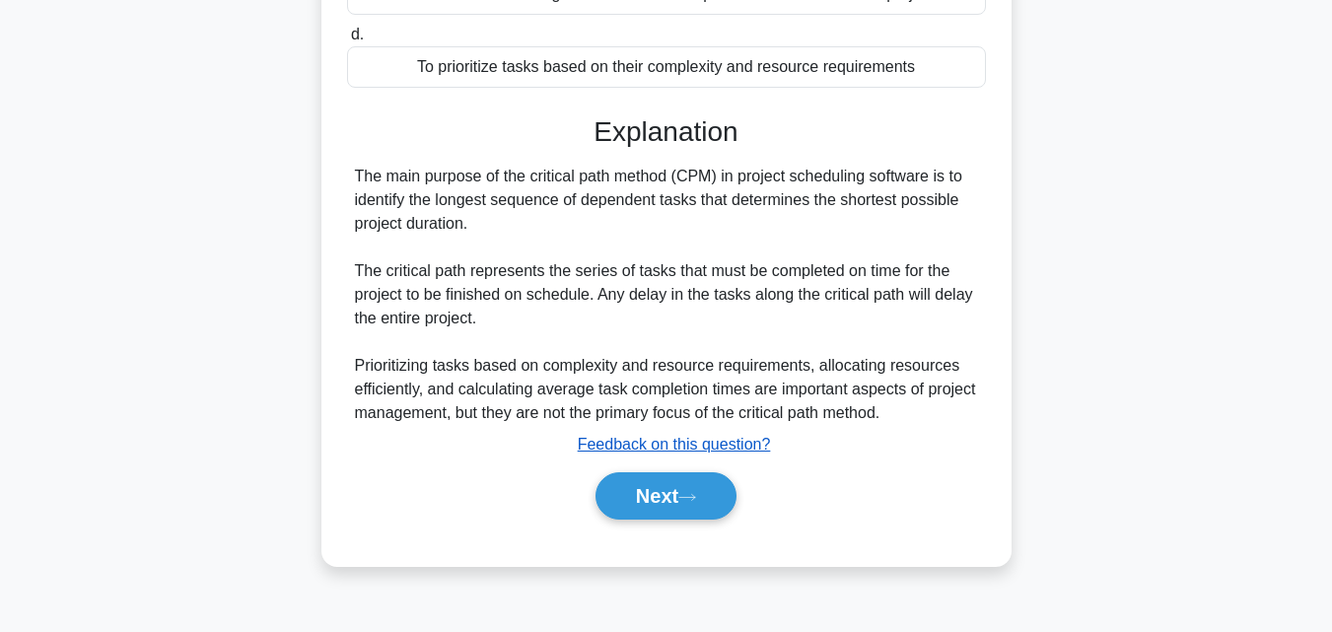
scroll to position [433, 0]
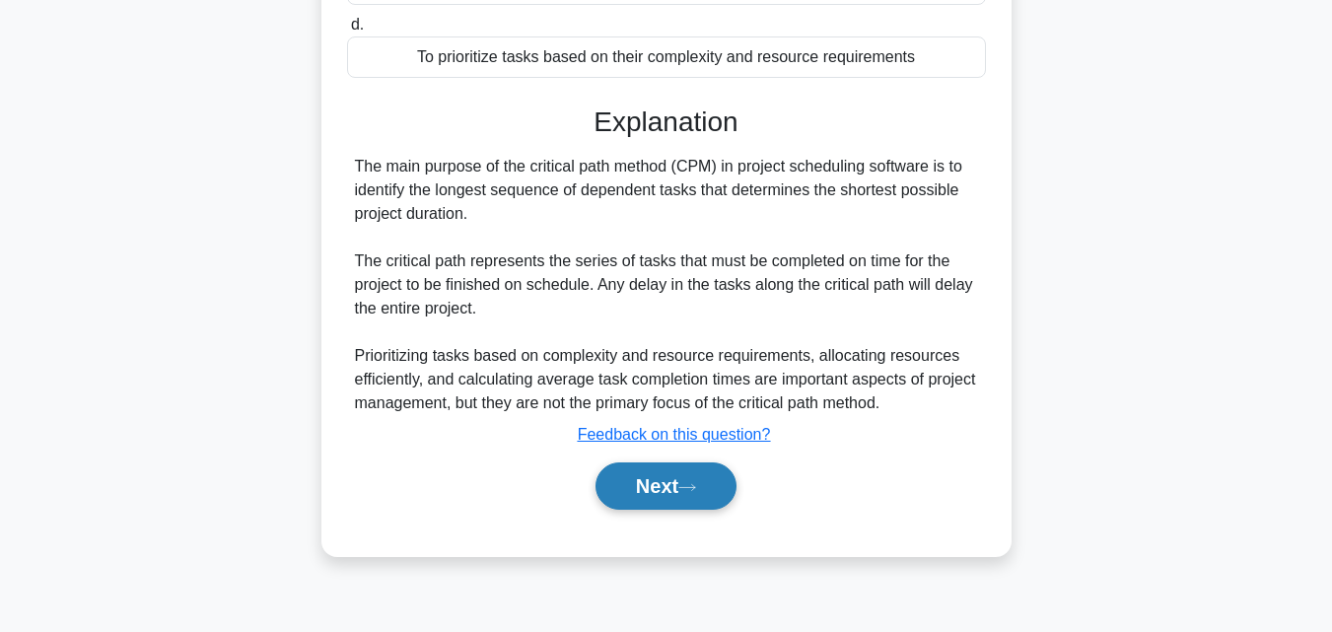
click at [684, 489] on button "Next" at bounding box center [665, 485] width 141 height 47
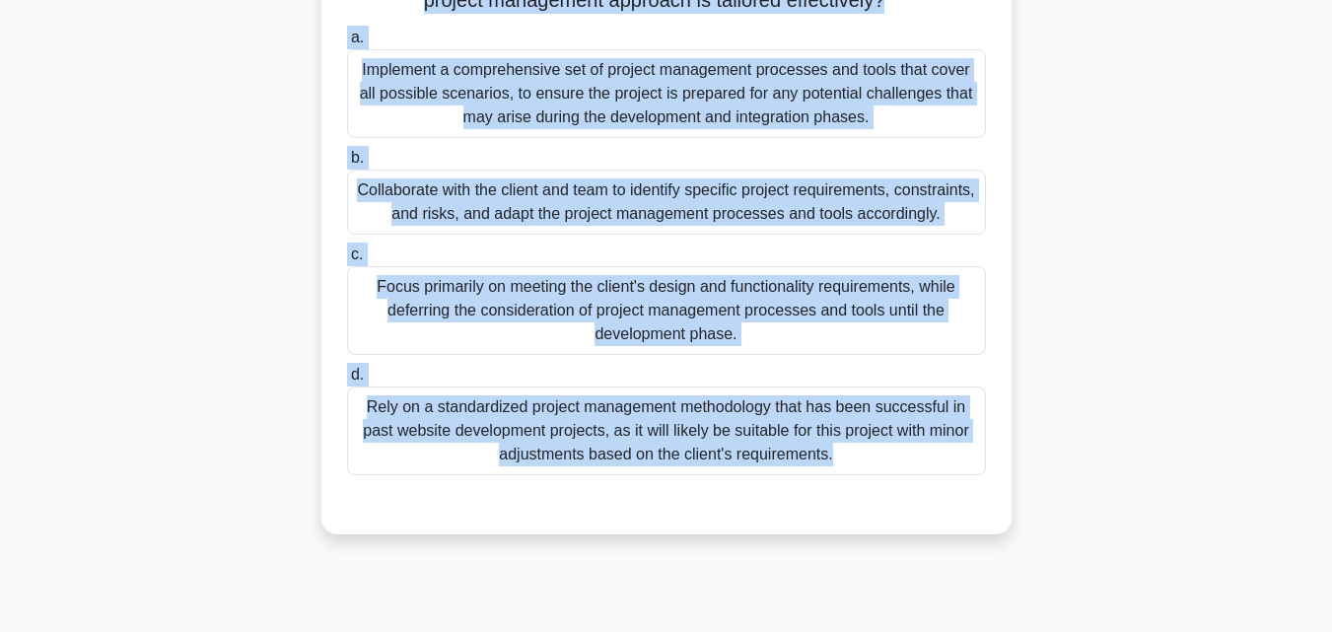
scroll to position [421, 0]
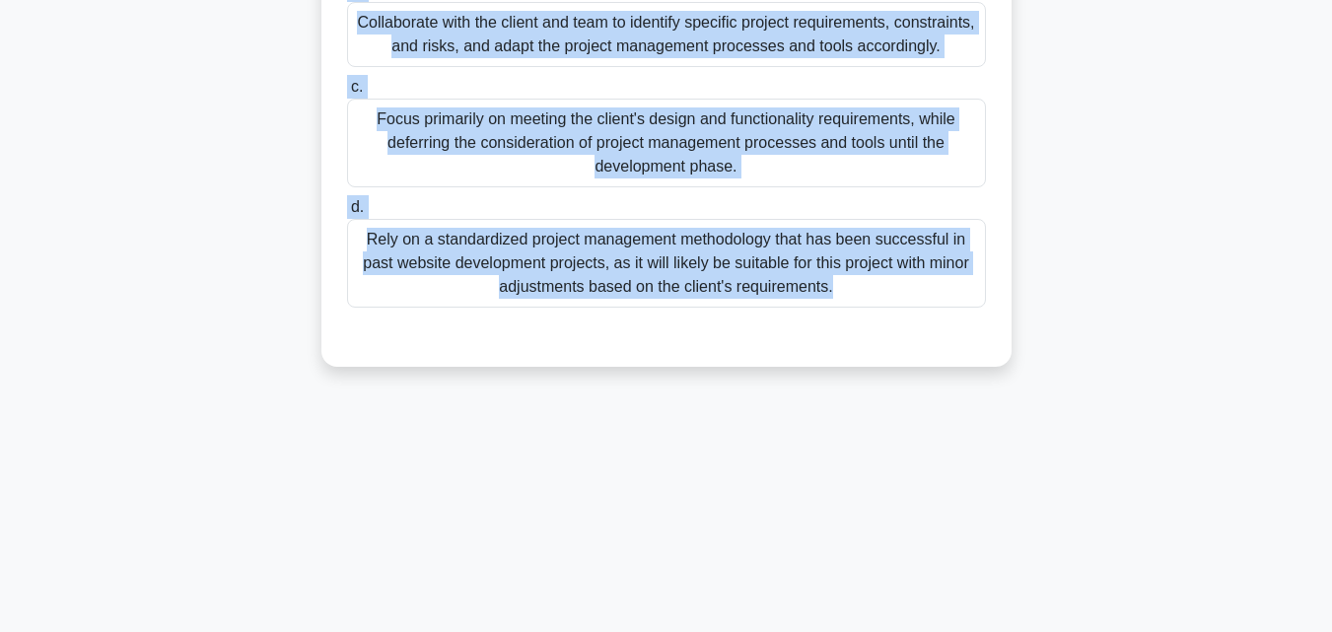
drag, startPoint x: 346, startPoint y: 157, endPoint x: 952, endPoint y: 428, distance: 664.1
click at [952, 428] on div "226:01 Stop PMP Intermediate 7/180 A project manager is tasked with developing …" at bounding box center [666, 143] width 1124 height 986
copy div "A project manager is tasked with developing a new website for a client in the r…"
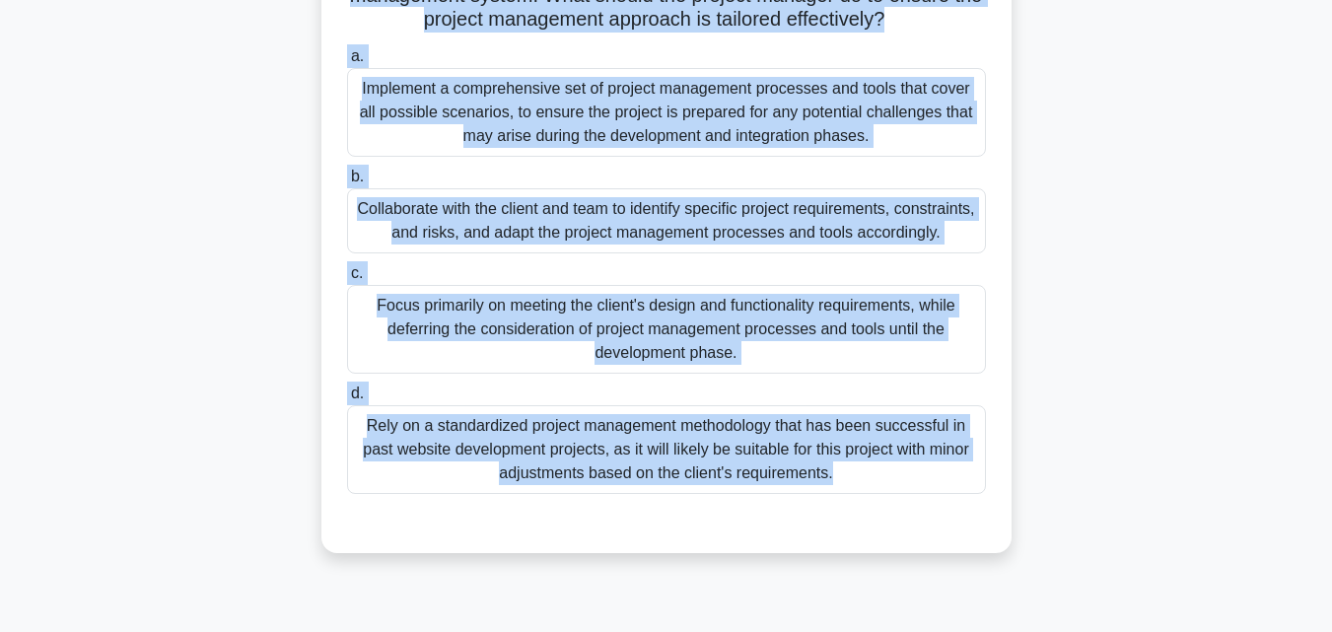
scroll to position [224, 0]
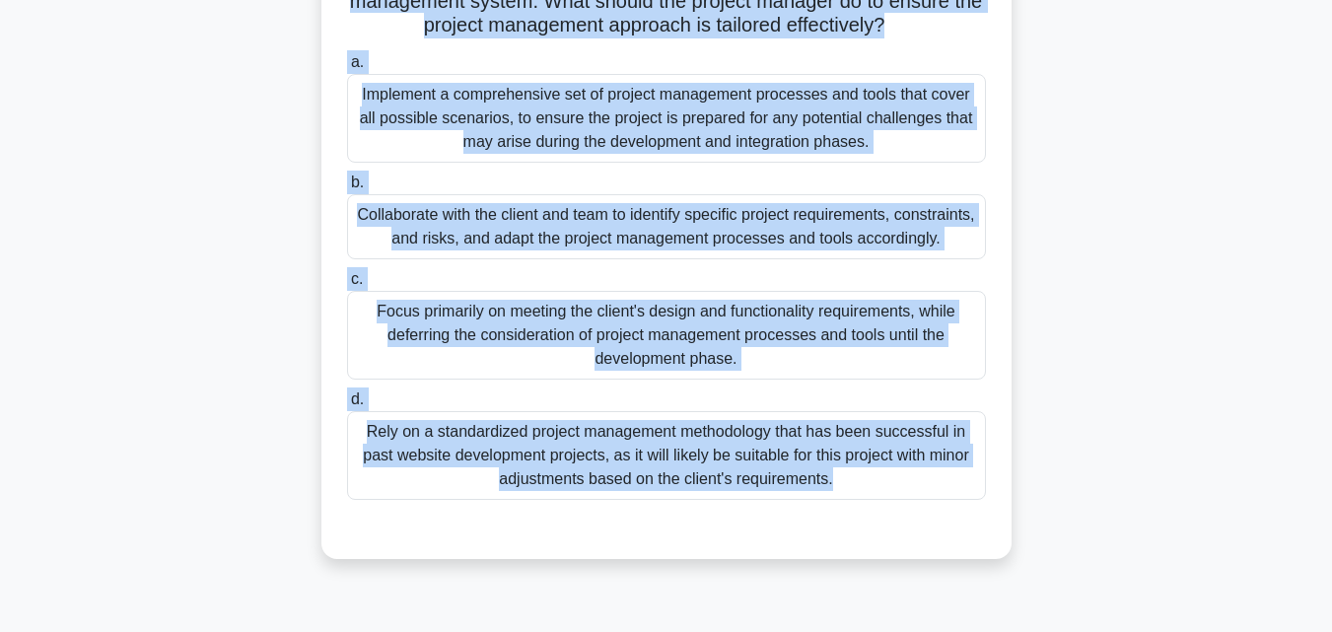
click at [523, 232] on div "Collaborate with the client and team to identify specific project requirements,…" at bounding box center [666, 226] width 639 height 65
click at [347, 189] on input "b. Collaborate with the client and team to identify specific project requiremen…" at bounding box center [347, 182] width 0 height 13
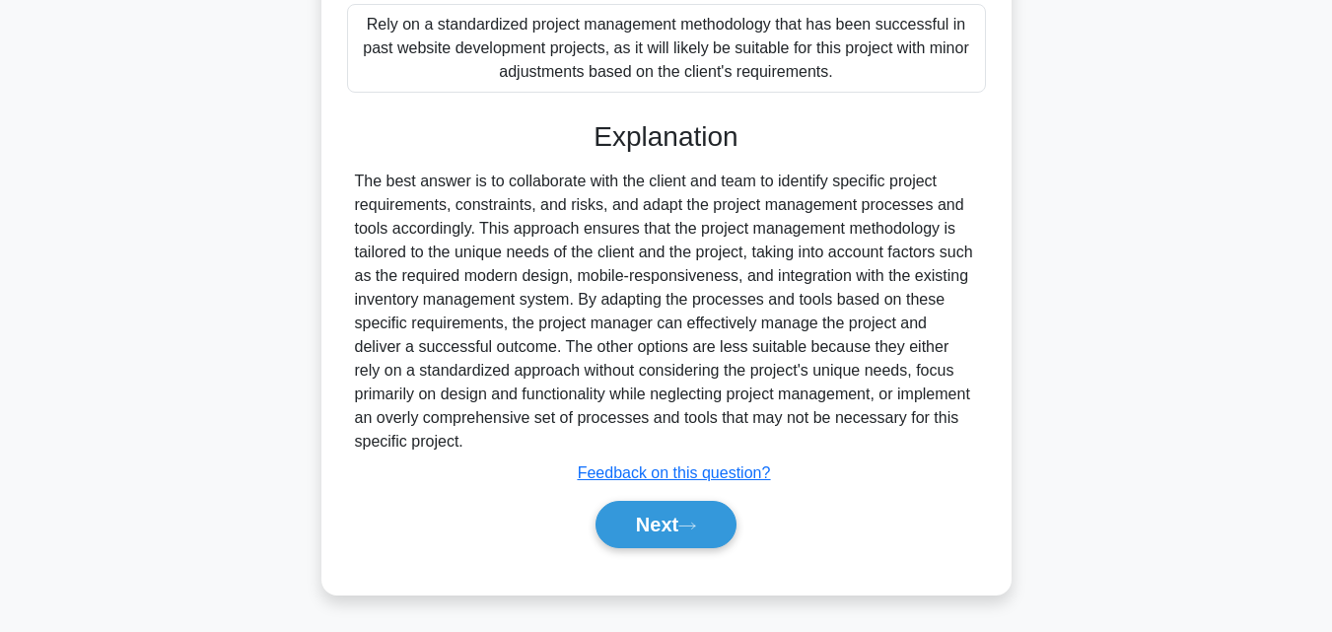
scroll to position [656, 0]
click at [683, 534] on button "Next" at bounding box center [665, 524] width 141 height 47
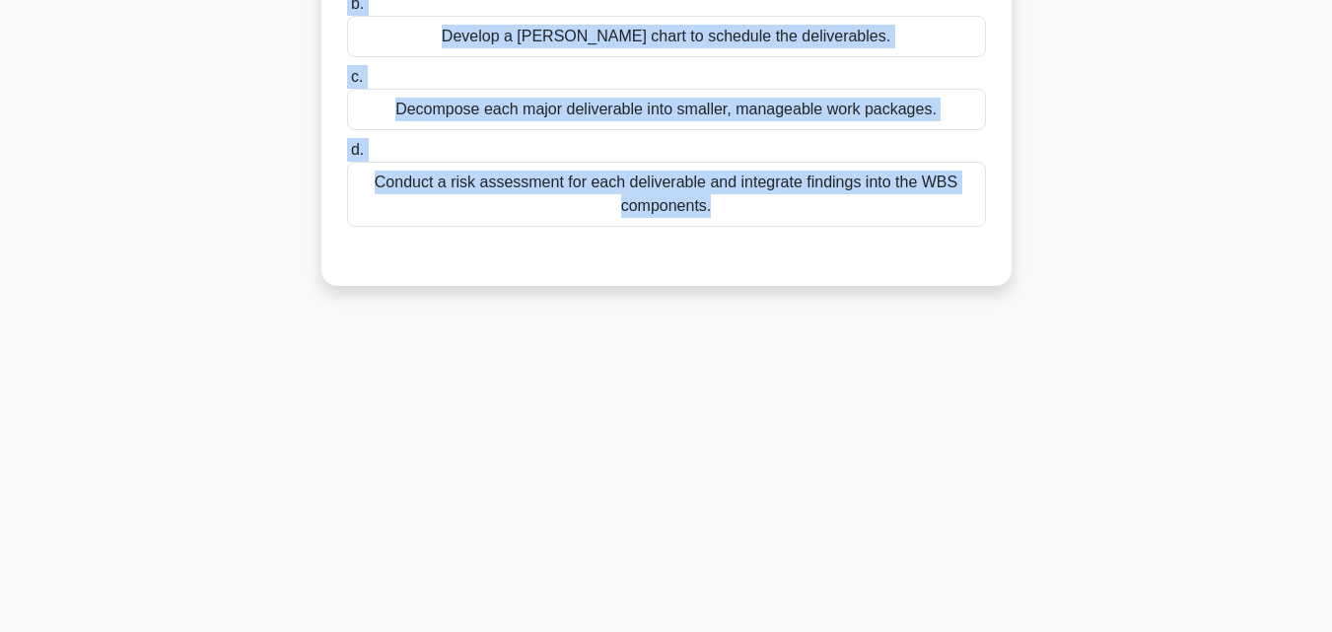
scroll to position [377, 0]
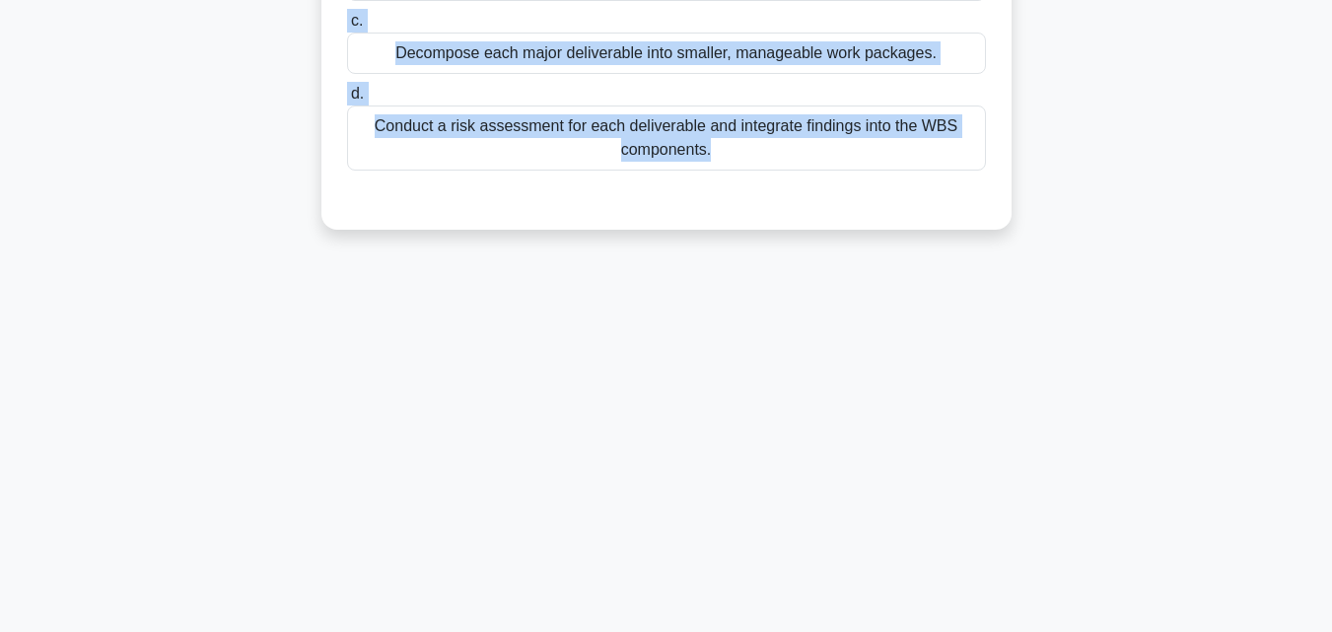
drag, startPoint x: 414, startPoint y: 142, endPoint x: 998, endPoint y: 624, distance: 756.9
click at [998, 624] on div "225:15 Stop PMP Intermediate 8/180 During the planning of a software deployment…" at bounding box center [666, 195] width 1124 height 986
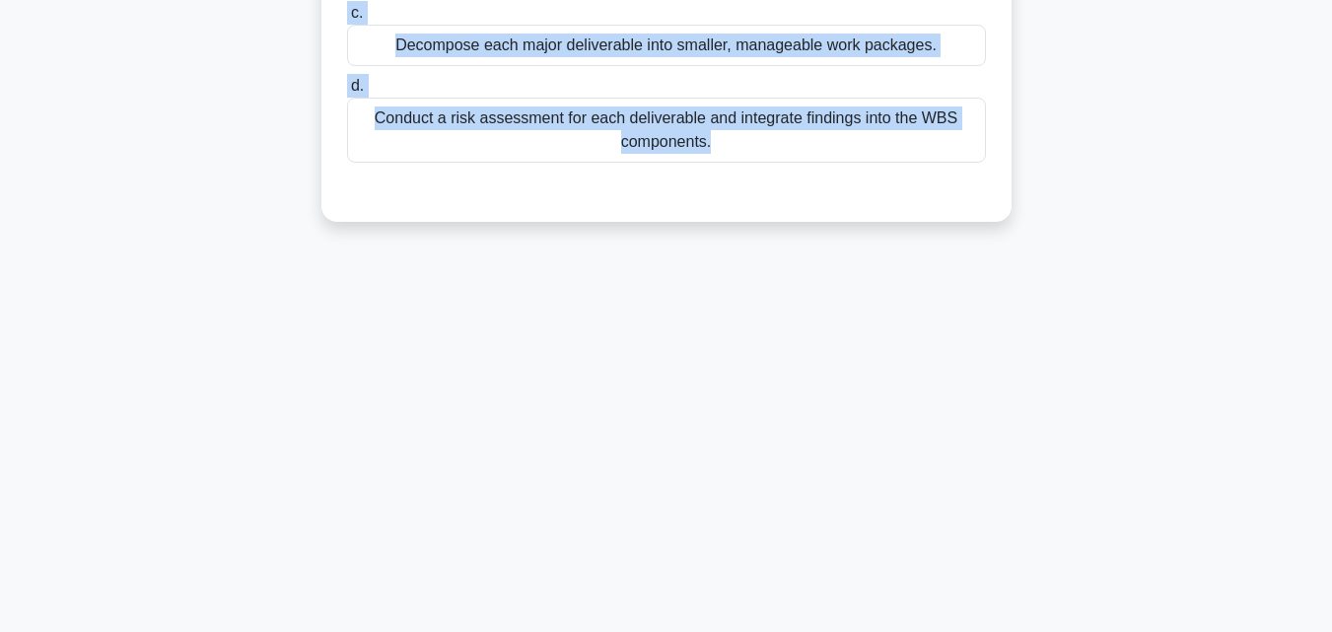
copy div "During the planning of a software deployment project, the project manager has o…"
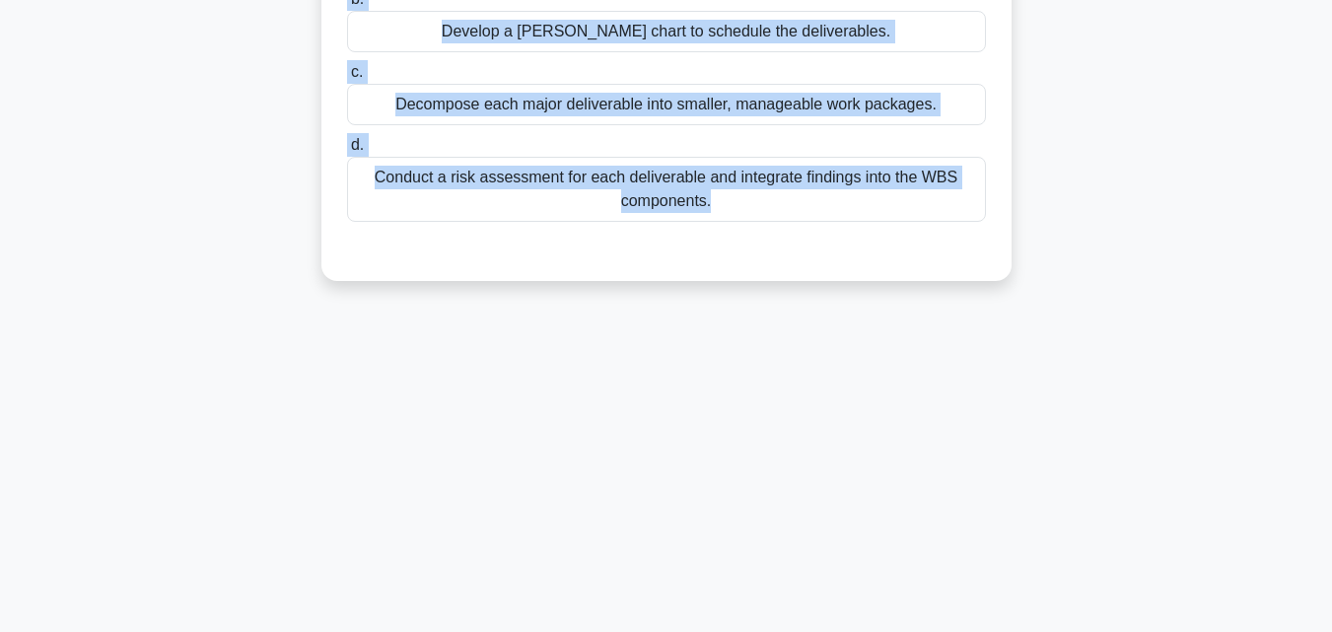
scroll to position [278, 0]
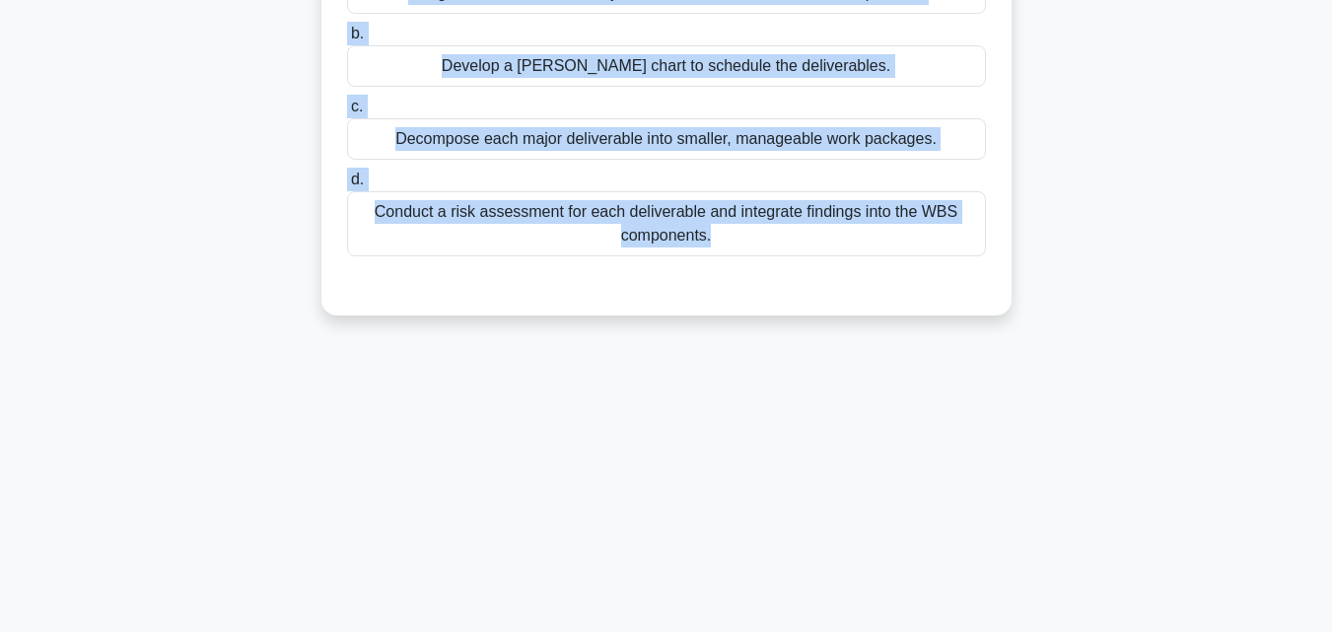
click at [449, 159] on div "Decompose each major deliverable into smaller, manageable work packages." at bounding box center [666, 138] width 639 height 41
click at [347, 113] on input "c. Decompose each major deliverable into smaller, manageable work packages." at bounding box center [347, 107] width 0 height 13
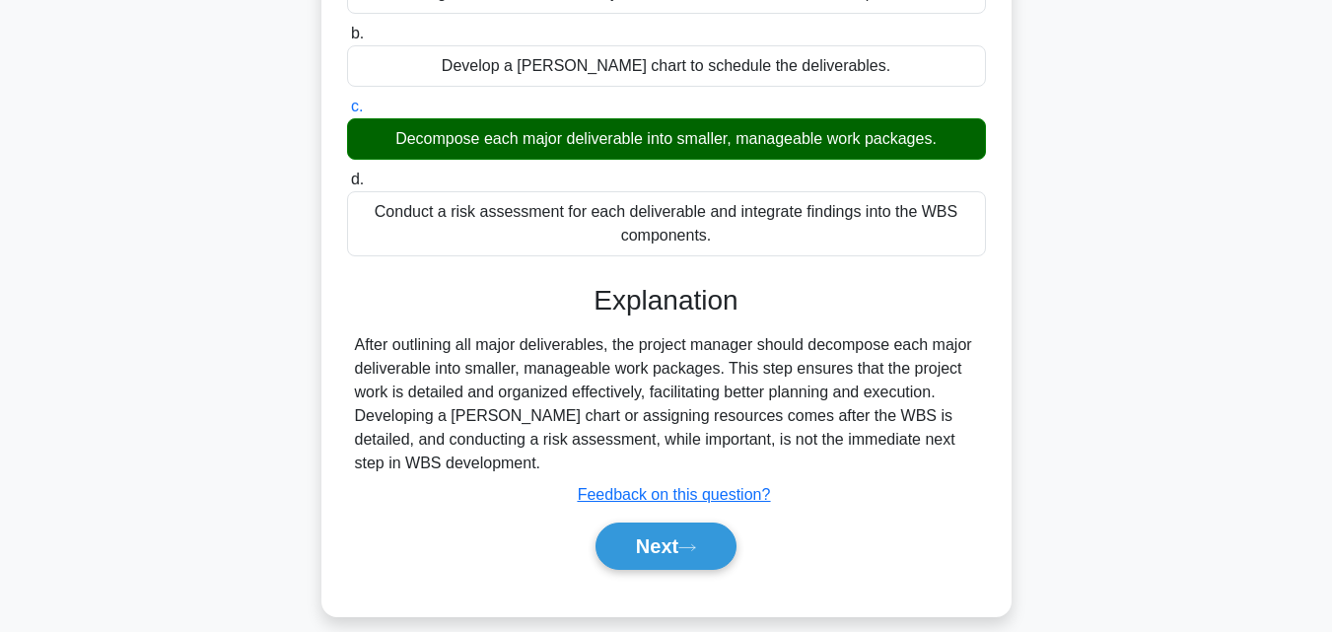
scroll to position [433, 0]
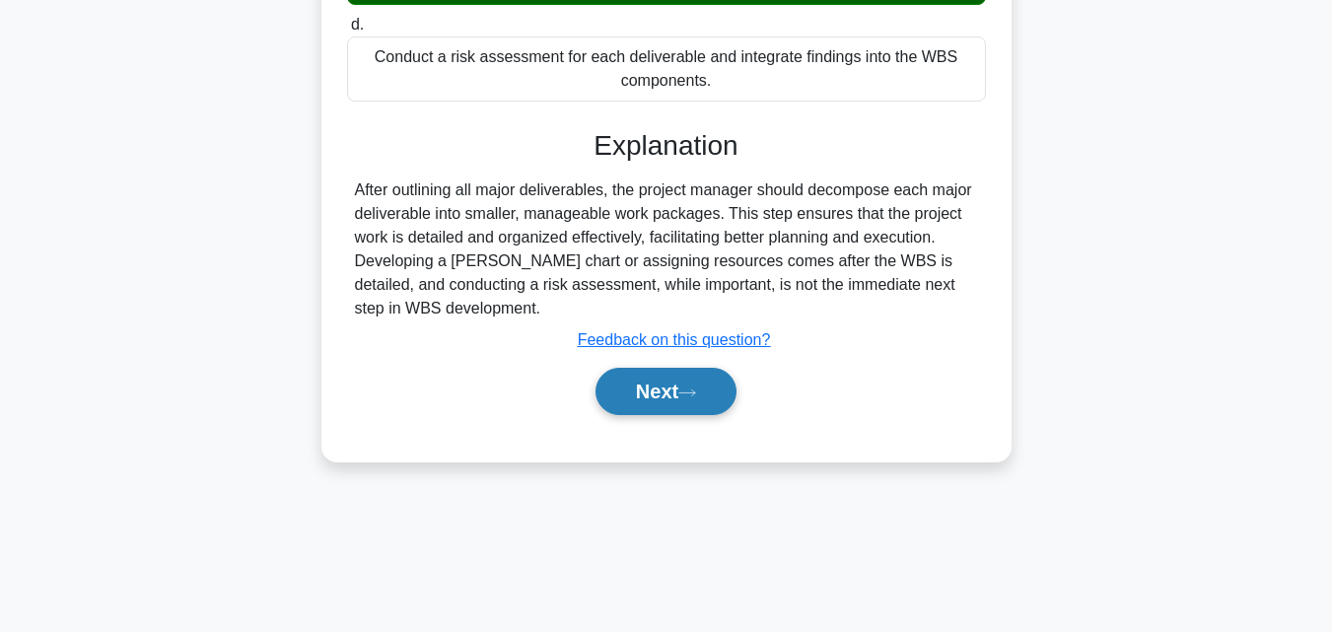
click at [705, 415] on button "Next" at bounding box center [665, 391] width 141 height 47
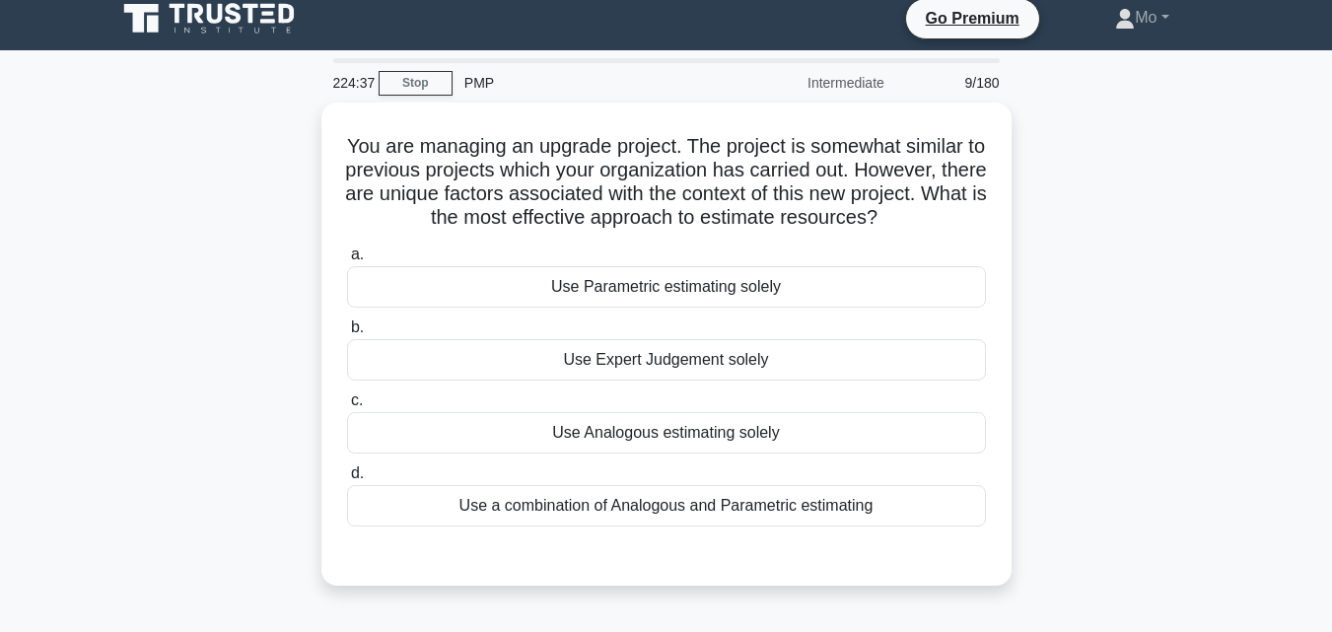
scroll to position [0, 0]
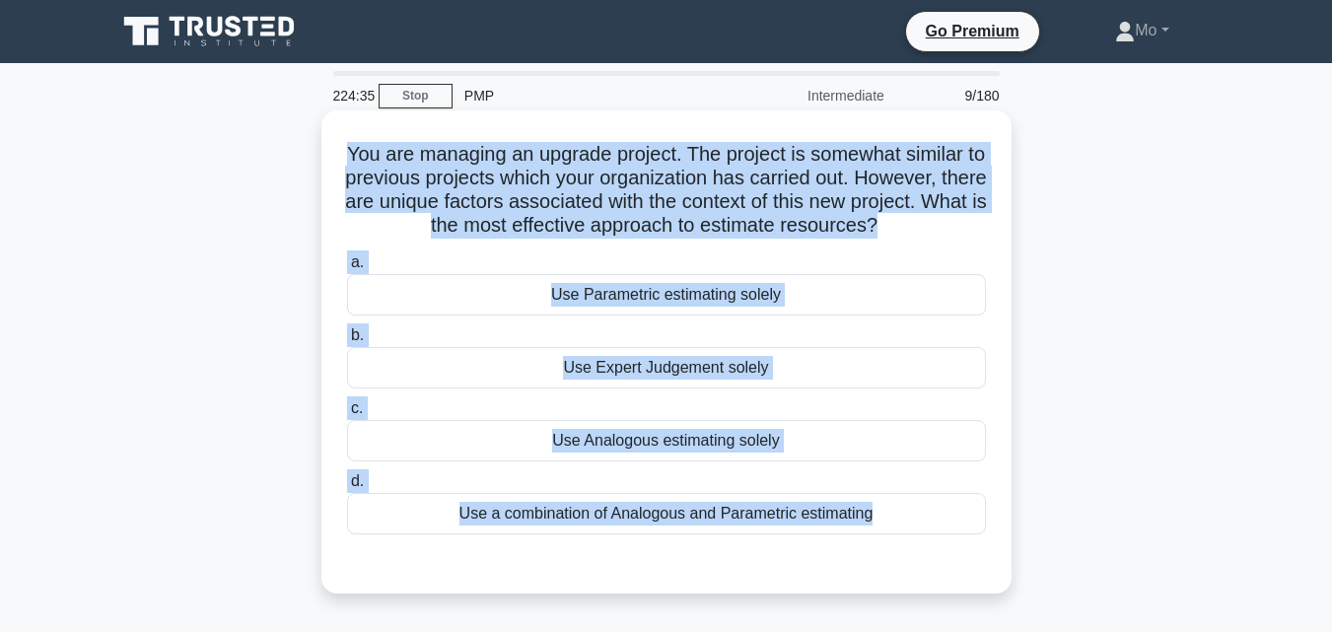
drag, startPoint x: 321, startPoint y: 166, endPoint x: 839, endPoint y: 571, distance: 657.3
click at [839, 571] on div "You are managing an upgrade project. The project is somewhat similar to previou…" at bounding box center [666, 351] width 690 height 483
copy div "You are managing an upgrade project. The project is somewhat similar to previou…"
click at [643, 512] on div "Use a combination of Analogous and Parametric estimating" at bounding box center [666, 513] width 639 height 41
click at [347, 488] on input "d. Use a combination of Analogous and Parametric estimating" at bounding box center [347, 481] width 0 height 13
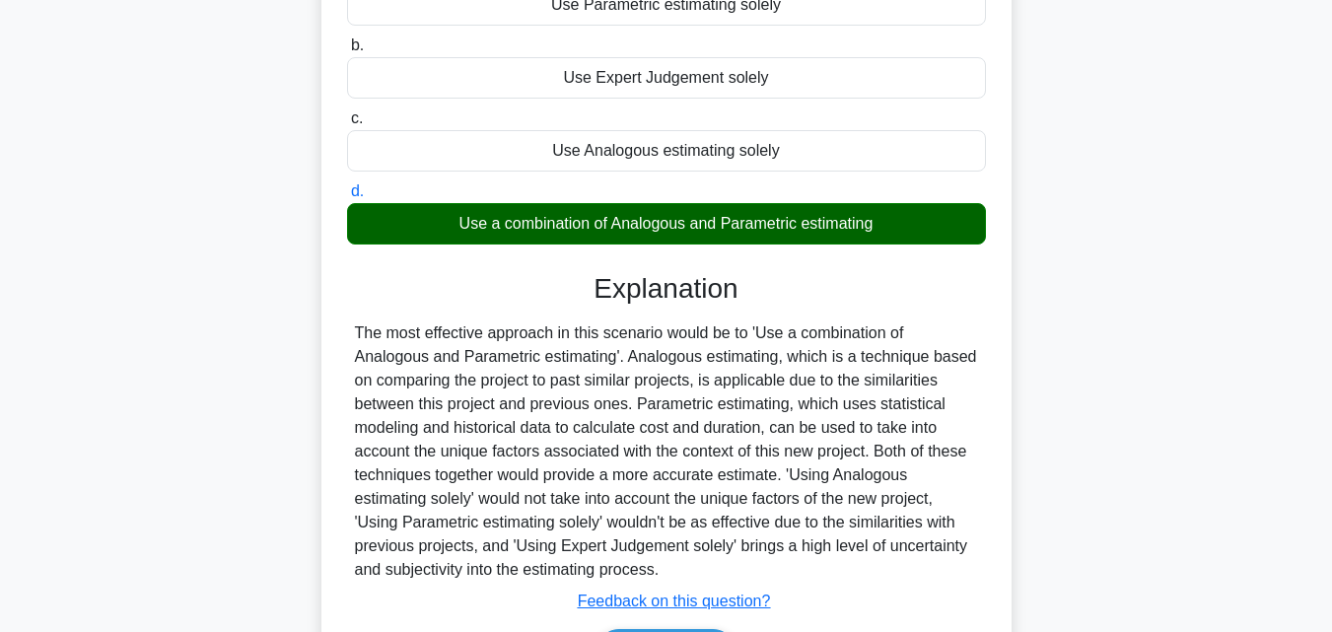
scroll to position [433, 0]
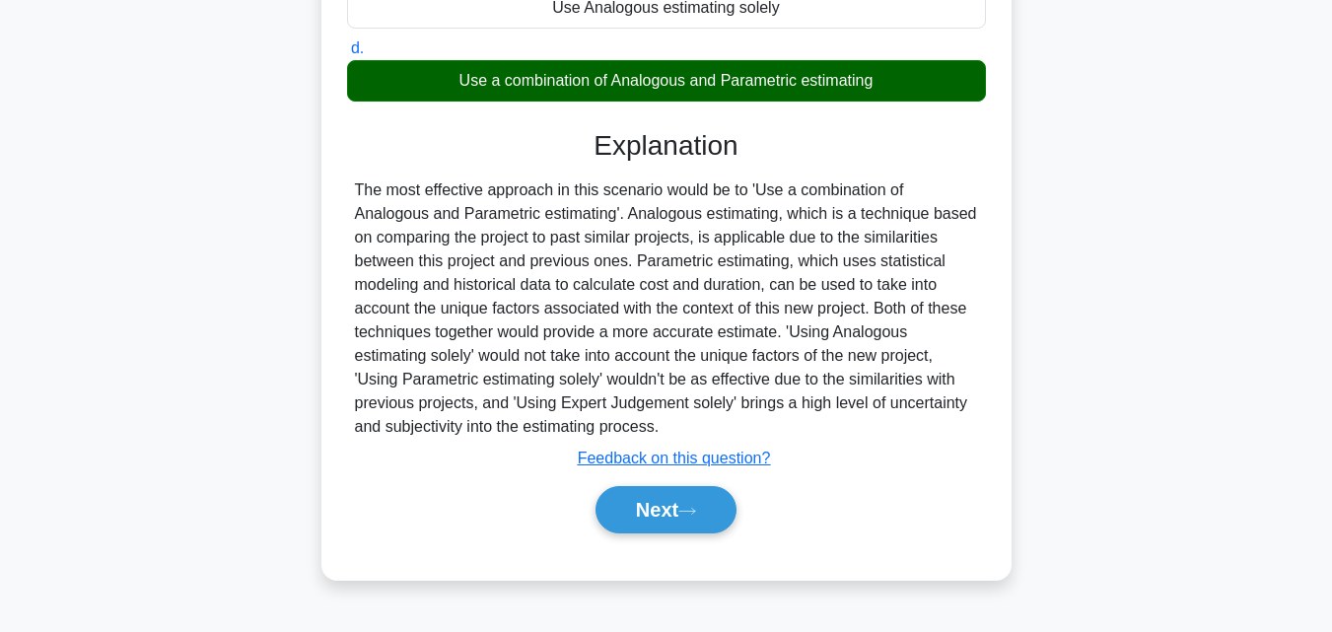
click at [645, 499] on button "Next" at bounding box center [665, 509] width 141 height 47
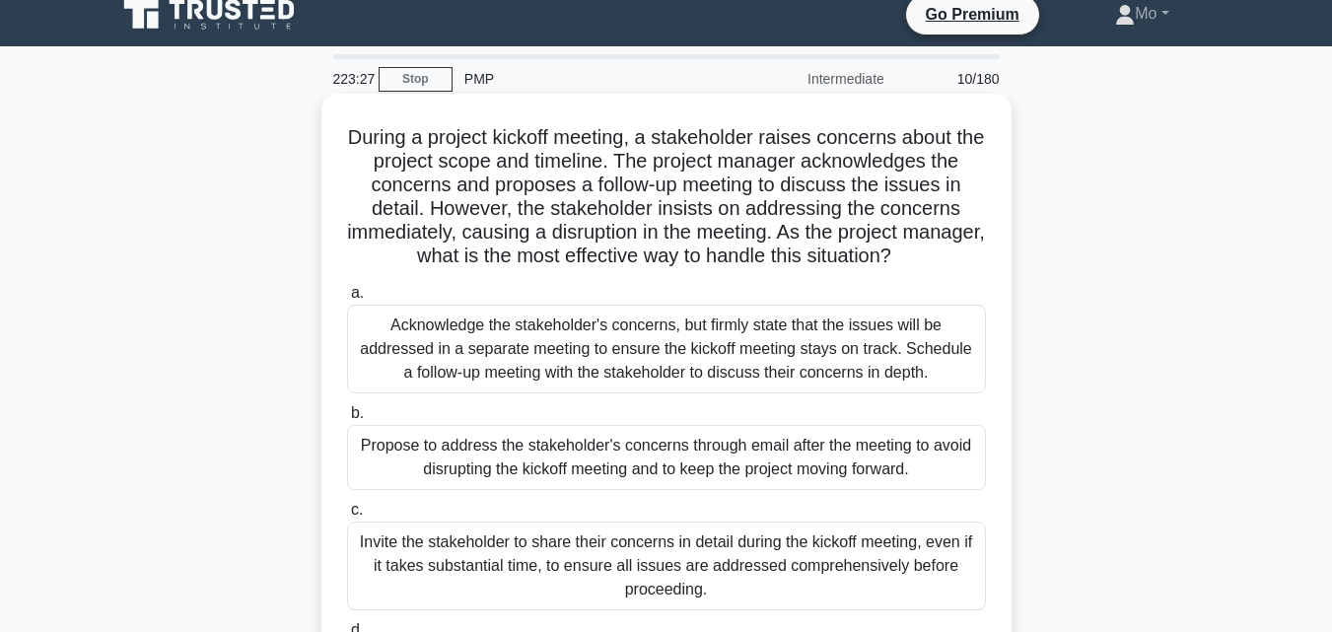
scroll to position [0, 0]
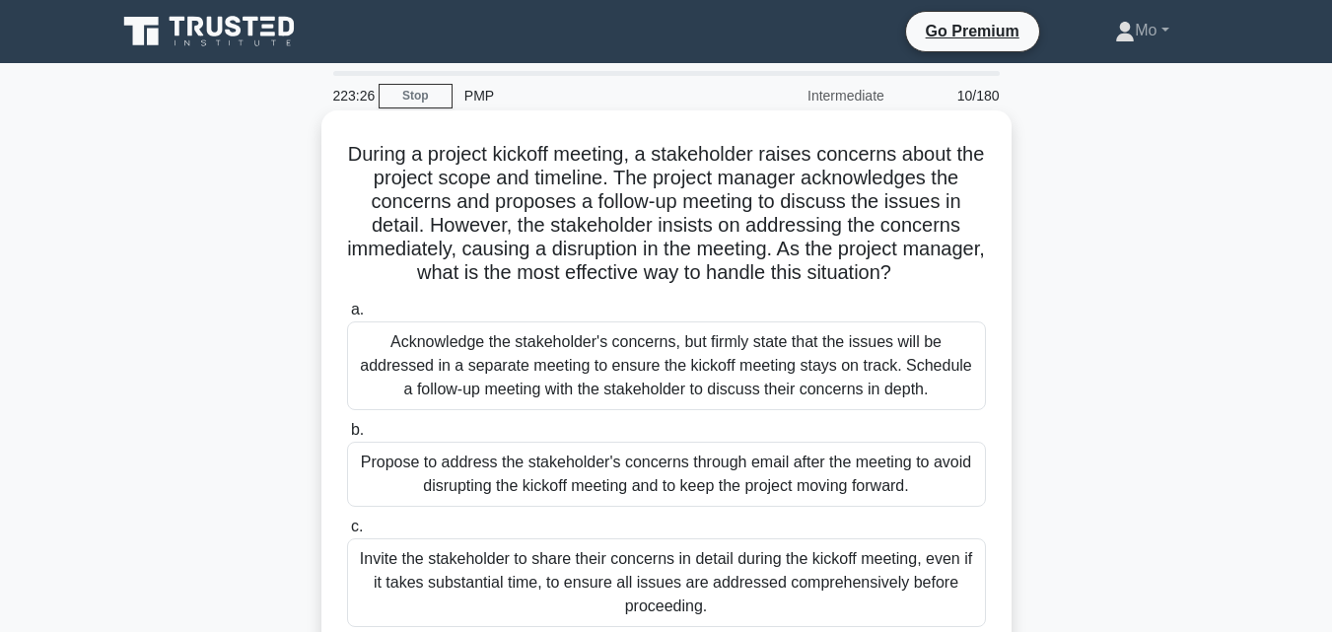
drag, startPoint x: 330, startPoint y: 137, endPoint x: 912, endPoint y: 599, distance: 743.0
click at [912, 599] on div "During a project kickoff meeting, a stakeholder raises concerns about the proje…" at bounding box center [666, 446] width 674 height 657
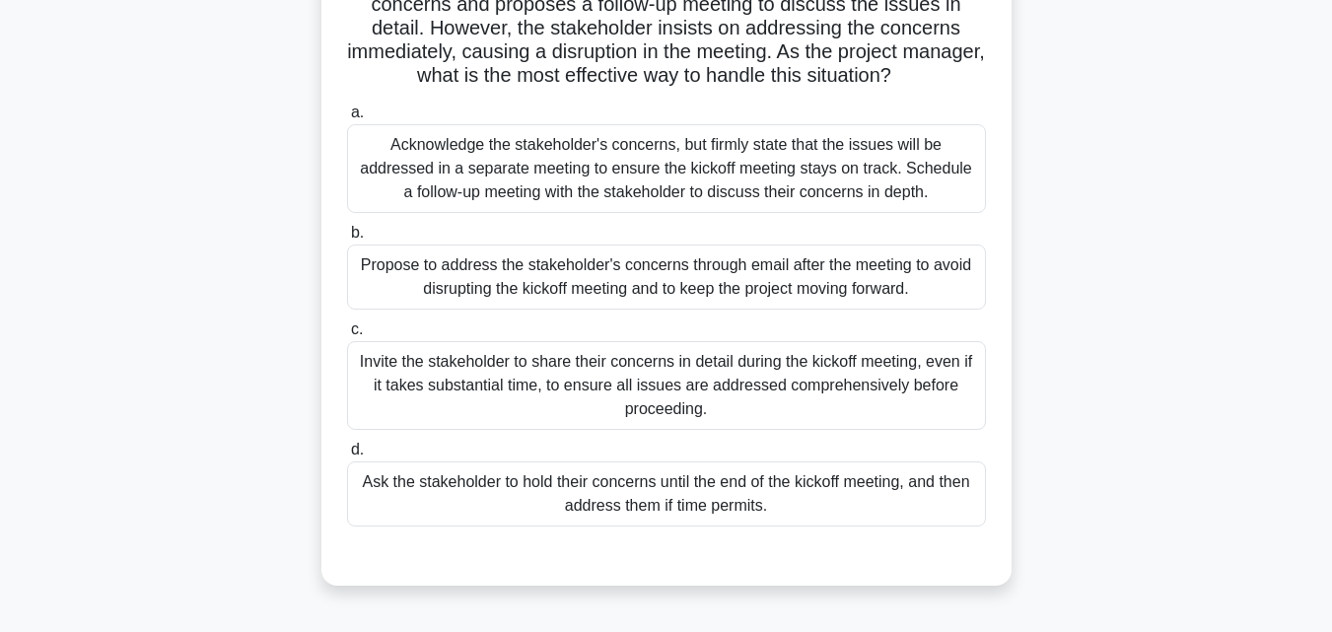
drag, startPoint x: 473, startPoint y: 559, endPoint x: 573, endPoint y: 515, distance: 109.0
click at [573, 515] on div "a. Acknowledge the stakeholder's concerns, but firmly state that the issues wil…" at bounding box center [666, 329] width 643 height 465
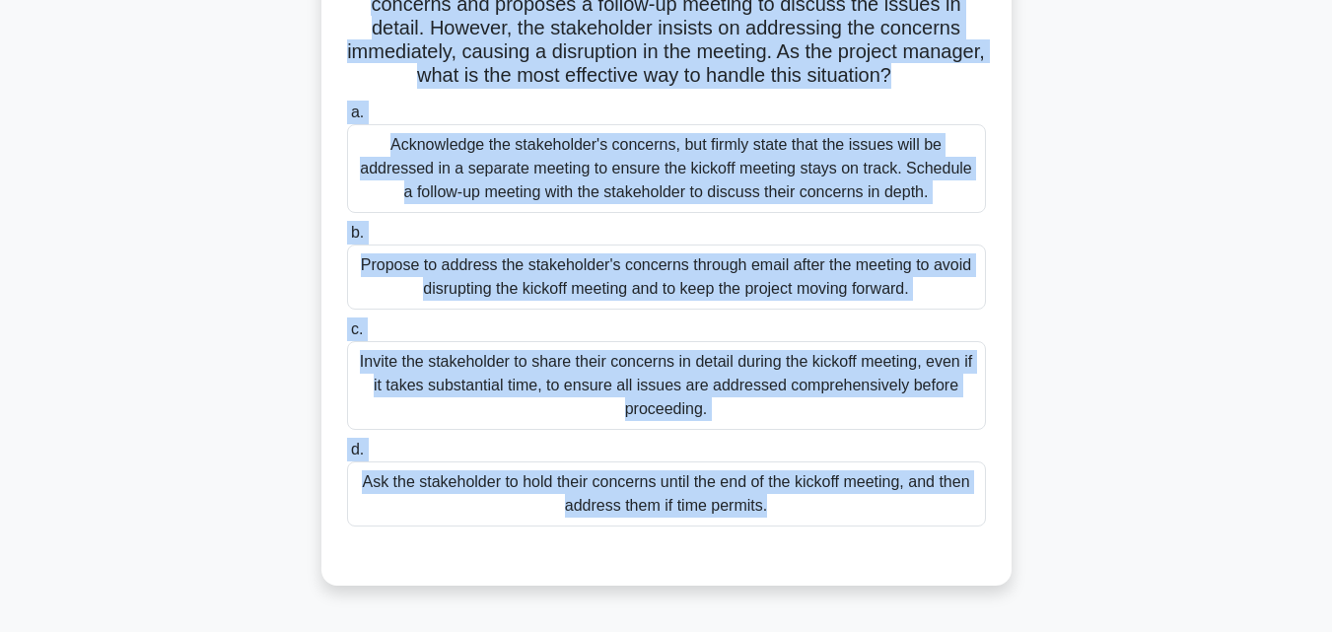
drag, startPoint x: 573, startPoint y: 515, endPoint x: 580, endPoint y: 547, distance: 33.3
click at [580, 547] on div "a. Acknowledge the stakeholder's concerns, but firmly state that the issues wil…" at bounding box center [666, 329] width 643 height 465
copy div "During a project kickoff meeting, a stakeholder raises concerns about the proje…"
click at [581, 169] on div "Acknowledge the stakeholder's concerns, but firmly state that the issues will b…" at bounding box center [666, 168] width 639 height 89
click at [347, 119] on input "a. Acknowledge the stakeholder's concerns, but firmly state that the issues wil…" at bounding box center [347, 112] width 0 height 13
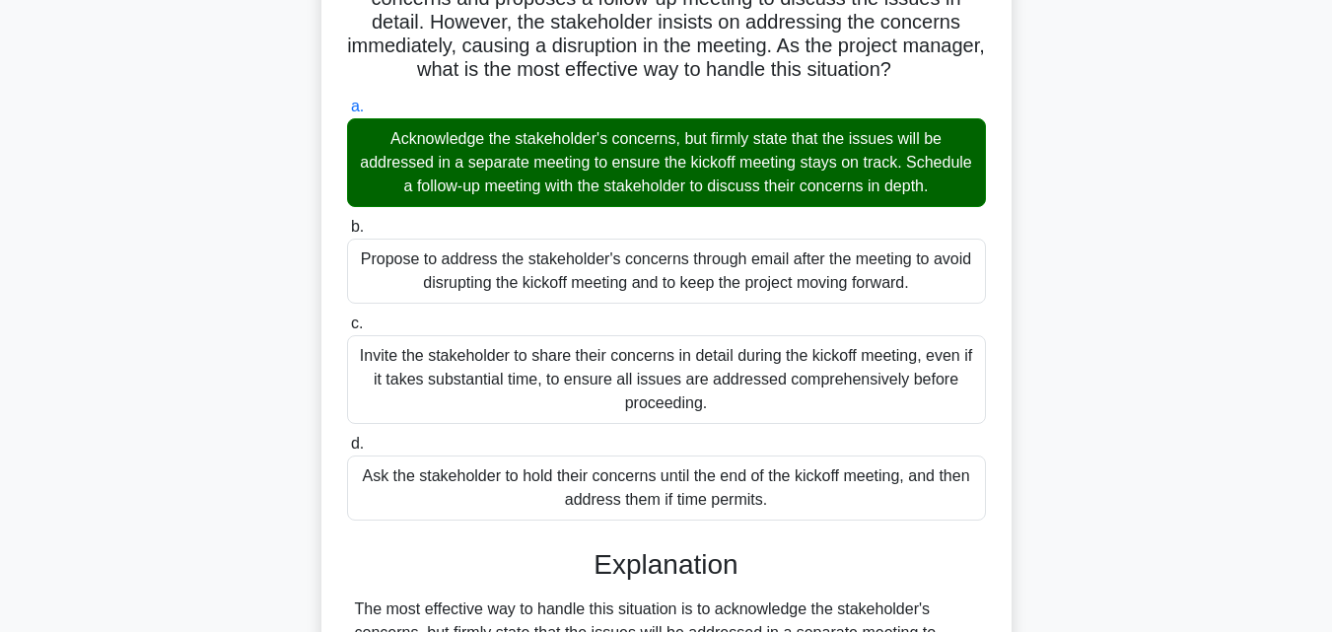
scroll to position [690, 0]
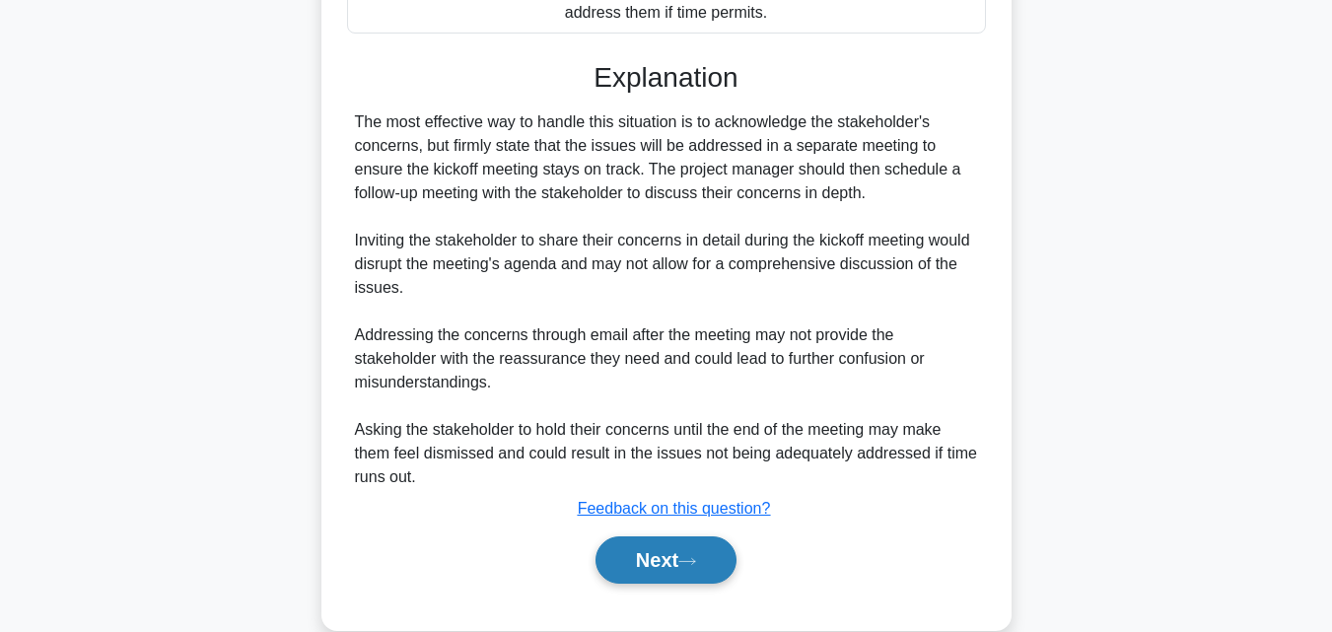
click at [716, 545] on button "Next" at bounding box center [665, 559] width 141 height 47
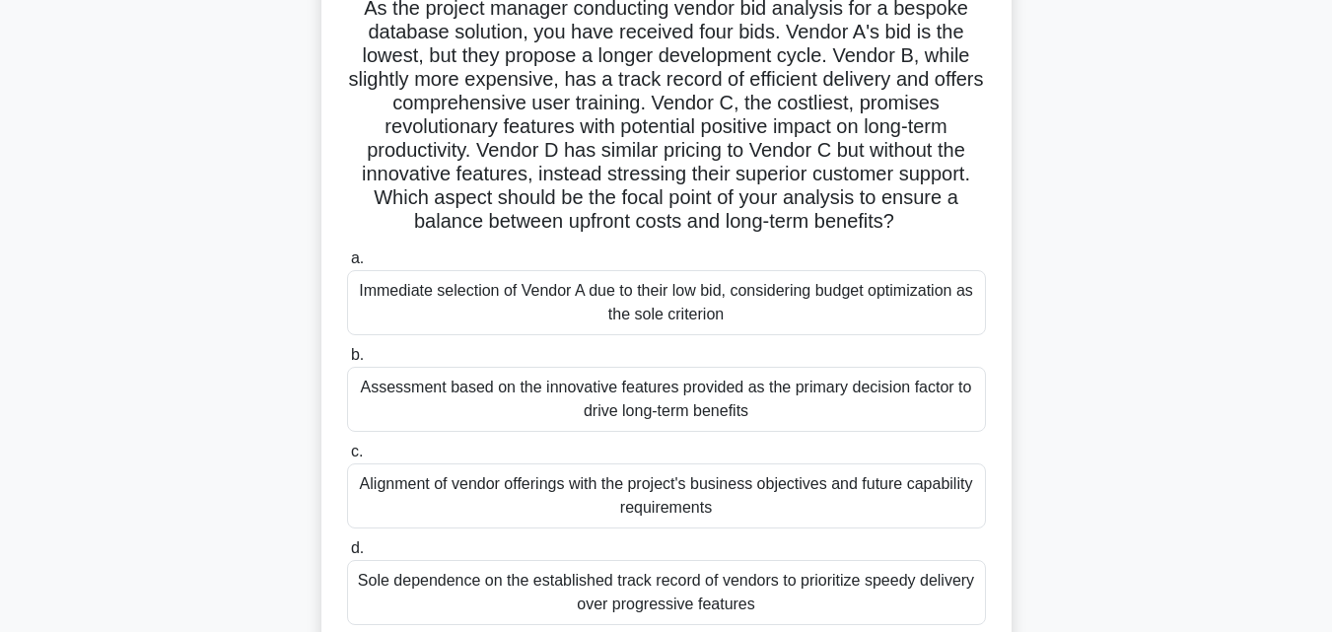
scroll to position [257, 0]
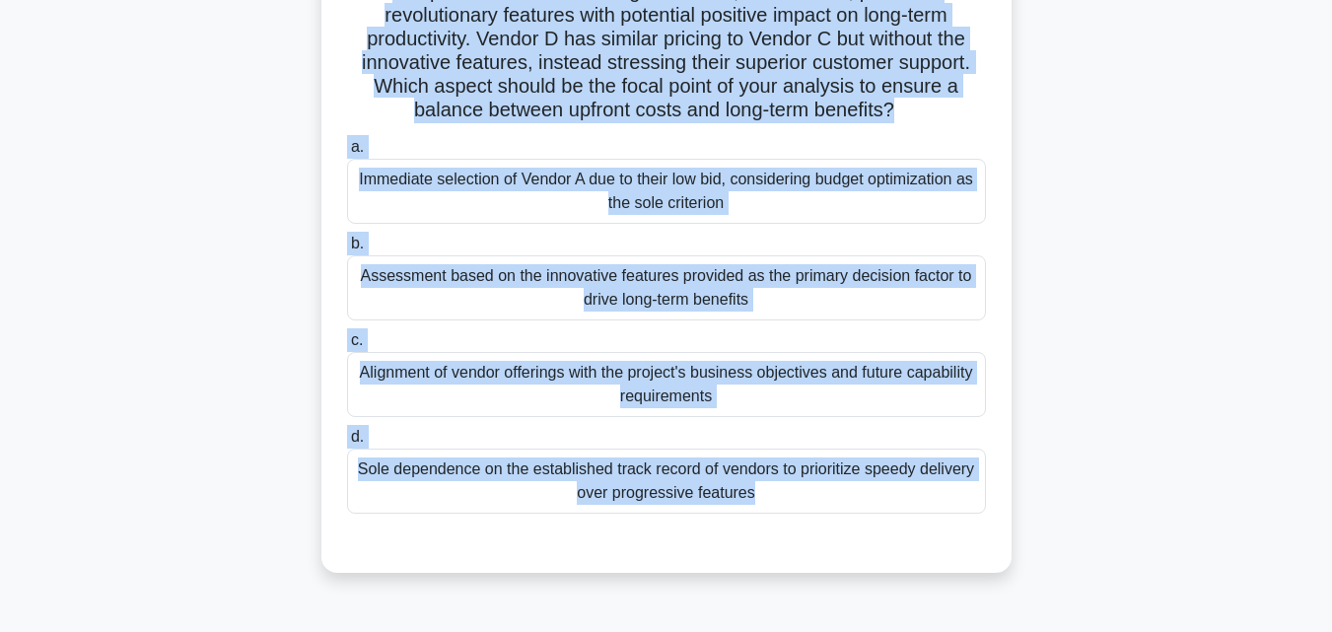
drag, startPoint x: 332, startPoint y: 154, endPoint x: 949, endPoint y: 548, distance: 732.3
click at [949, 548] on div "As the project manager conducting vendor bid analysis for a bespoke database so…" at bounding box center [666, 213] width 674 height 704
click at [577, 371] on div "Alignment of vendor offerings with the project's business objectives and future…" at bounding box center [666, 384] width 639 height 65
click at [347, 347] on input "c. Alignment of vendor offerings with the project's business objectives and fut…" at bounding box center [347, 340] width 0 height 13
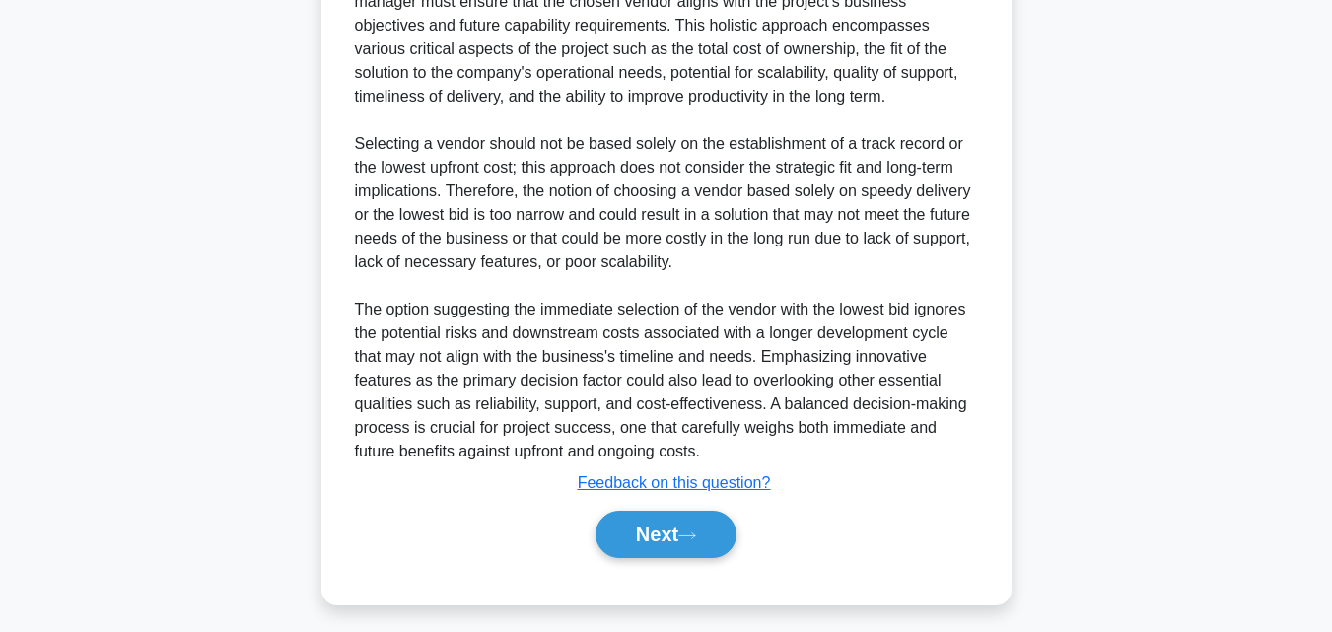
scroll to position [892, 0]
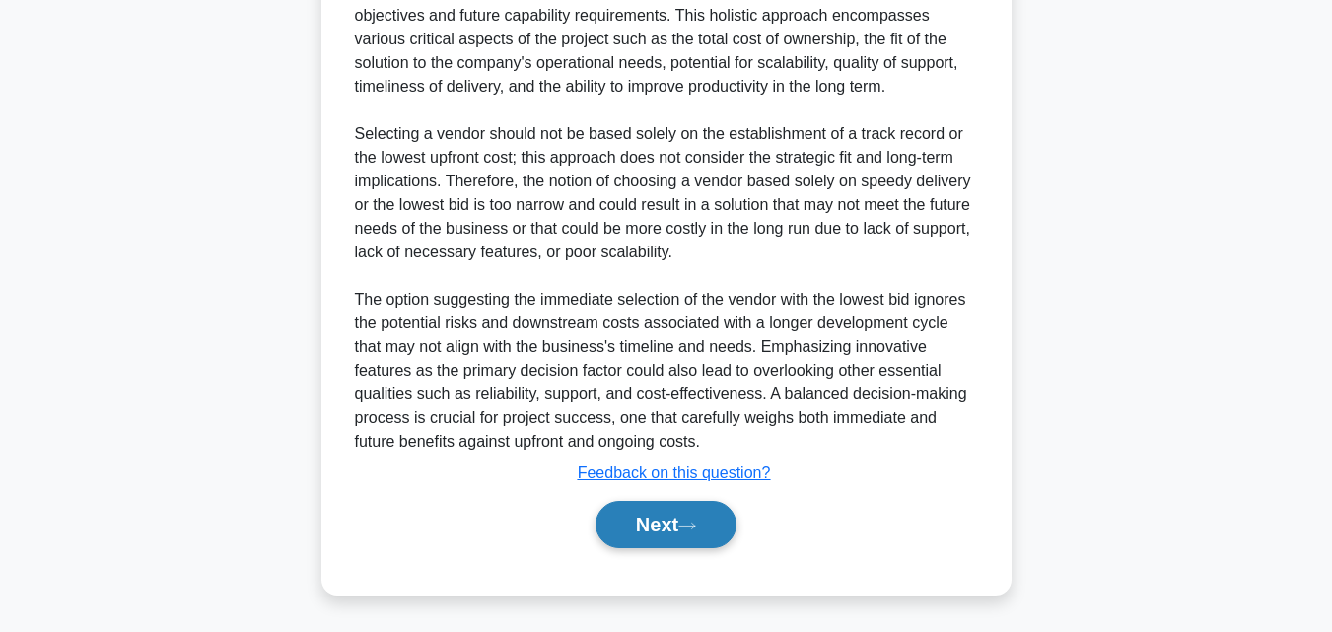
click at [654, 541] on button "Next" at bounding box center [665, 524] width 141 height 47
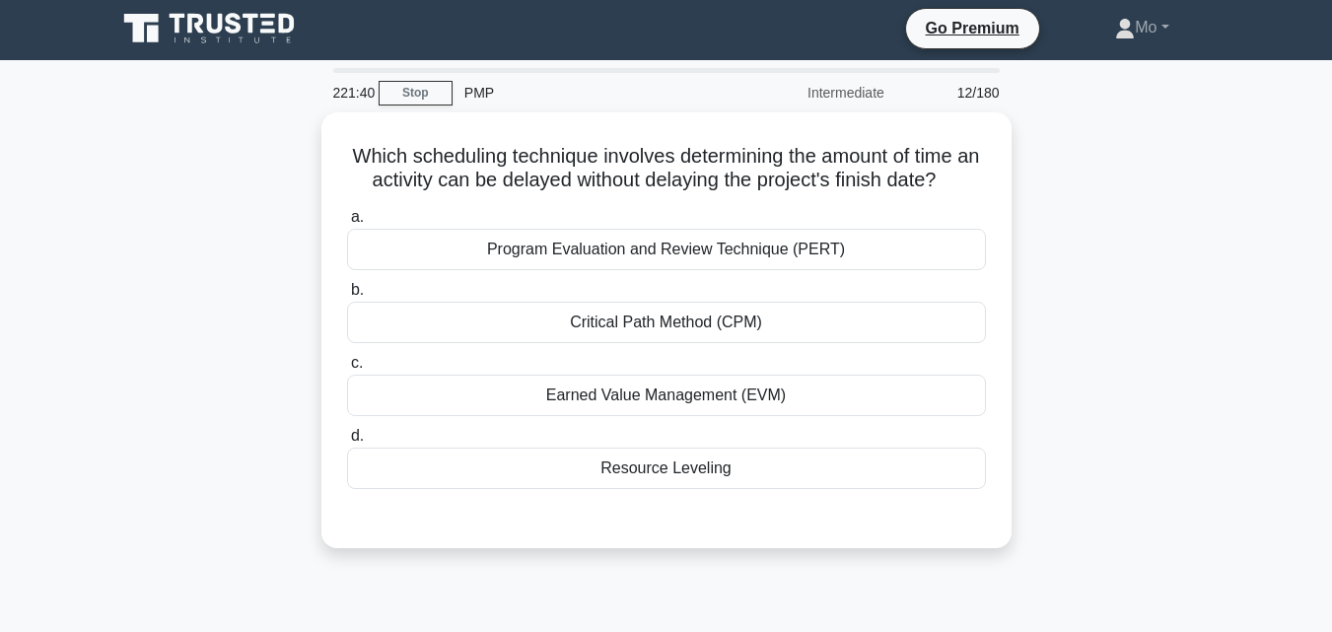
scroll to position [0, 0]
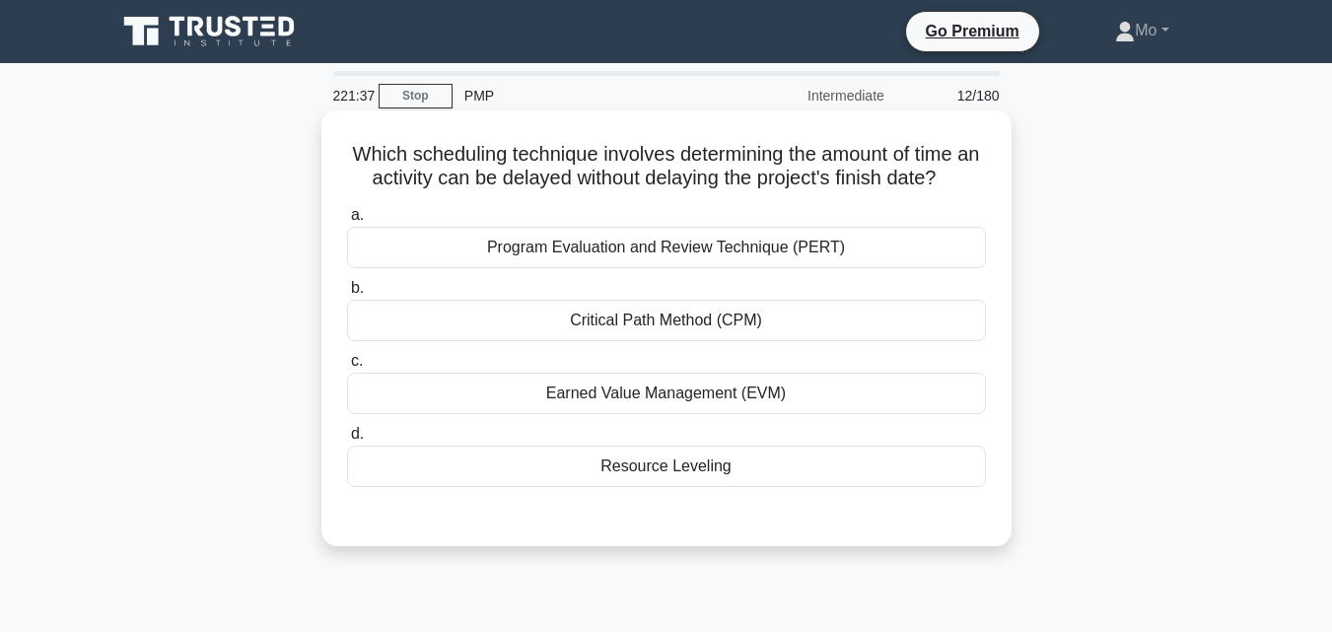
drag, startPoint x: 348, startPoint y: 159, endPoint x: 732, endPoint y: 484, distance: 503.6
click at [729, 482] on div "Which scheduling technique involves determining the amount of time an activity …" at bounding box center [666, 328] width 674 height 420
click at [674, 309] on div "Critical Path Method (CPM)" at bounding box center [666, 320] width 639 height 41
click at [347, 295] on input "b. Critical Path Method (CPM)" at bounding box center [347, 288] width 0 height 13
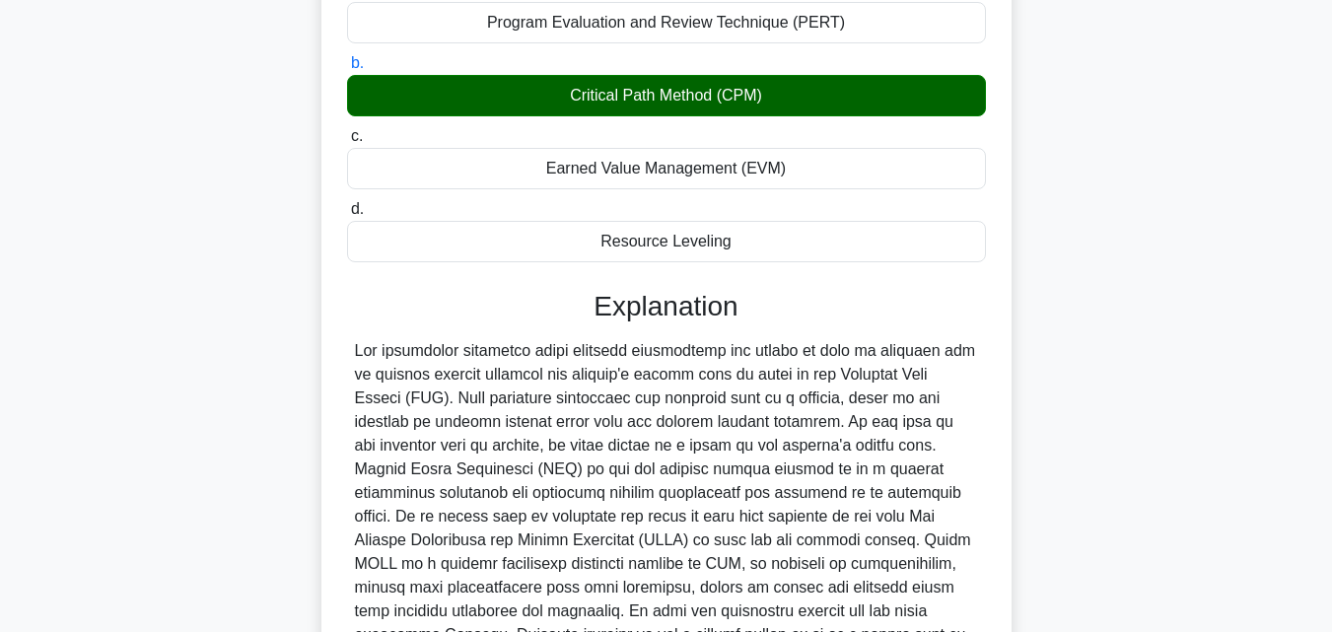
scroll to position [466, 0]
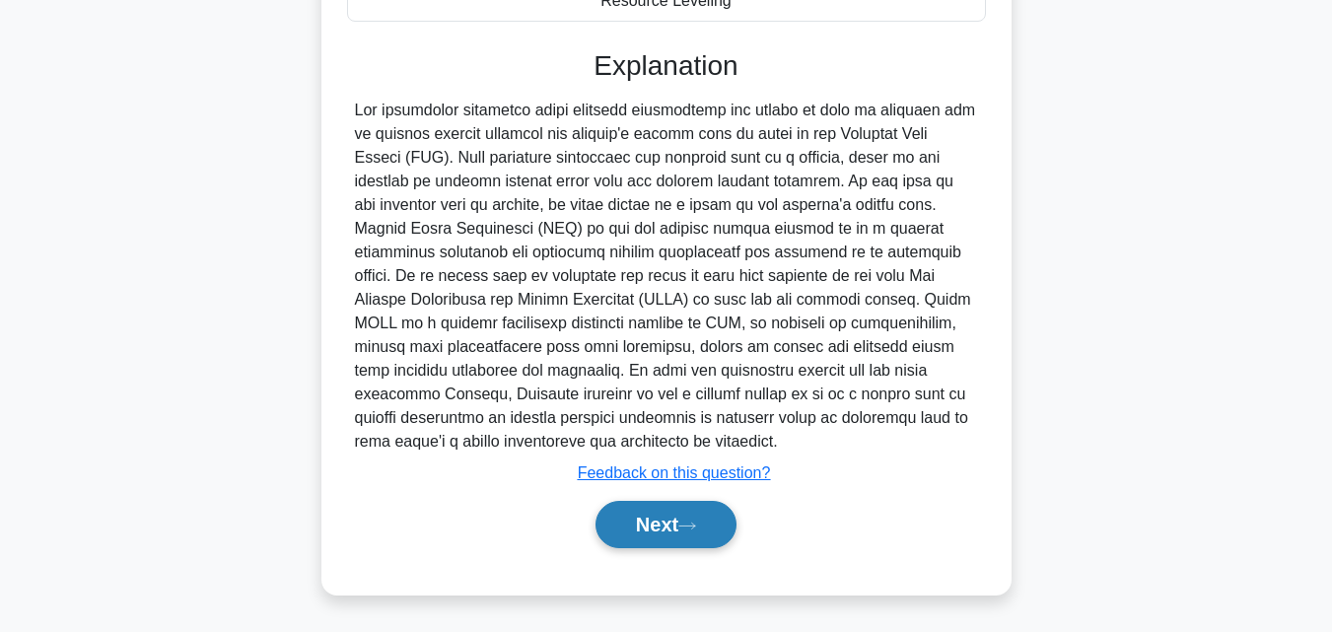
click at [685, 525] on button "Next" at bounding box center [665, 524] width 141 height 47
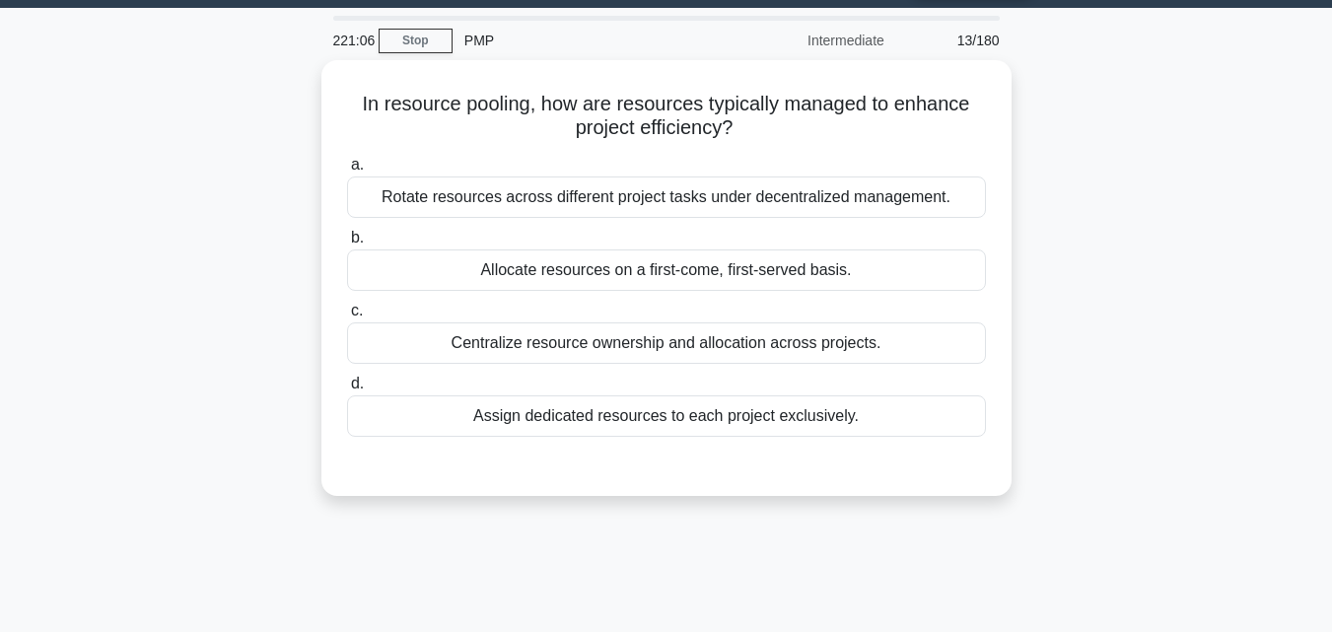
scroll to position [0, 0]
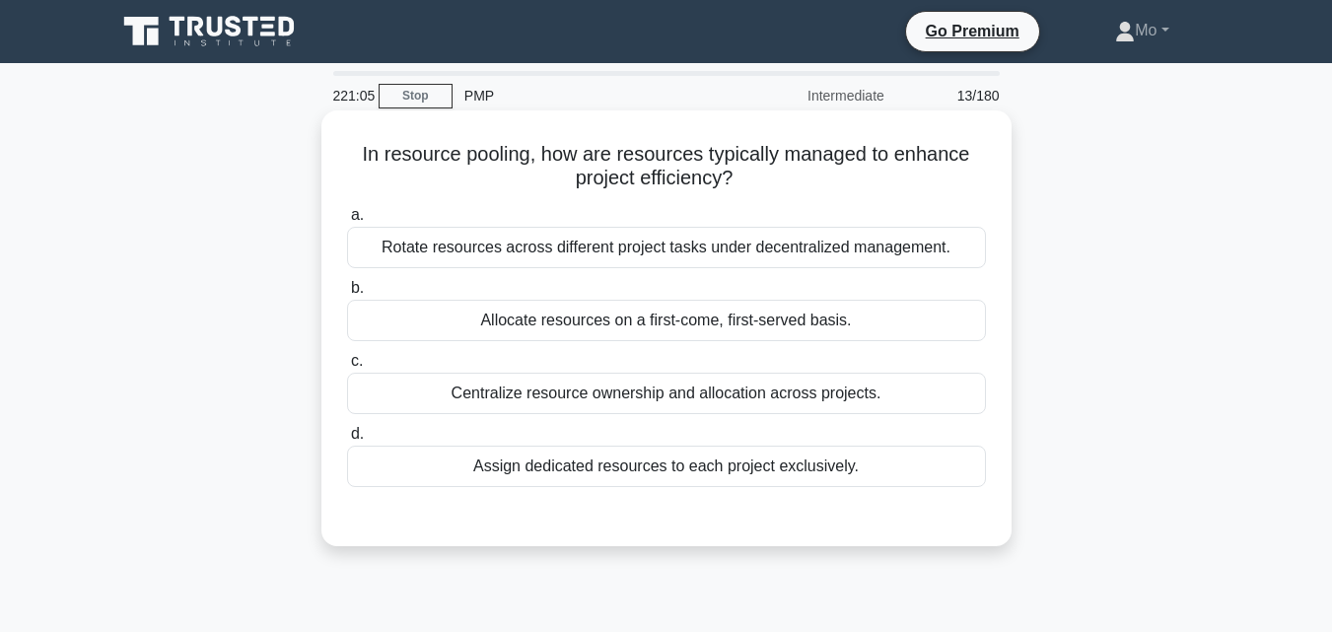
drag, startPoint x: 347, startPoint y: 144, endPoint x: 978, endPoint y: 489, distance: 719.1
click at [978, 489] on div "In resource pooling, how are resources typically managed to enhance project eff…" at bounding box center [666, 328] width 674 height 420
click at [538, 391] on div "Centralize resource ownership and allocation across projects." at bounding box center [666, 393] width 639 height 41
click at [347, 368] on input "c. Centralize resource ownership and allocation across projects." at bounding box center [347, 361] width 0 height 13
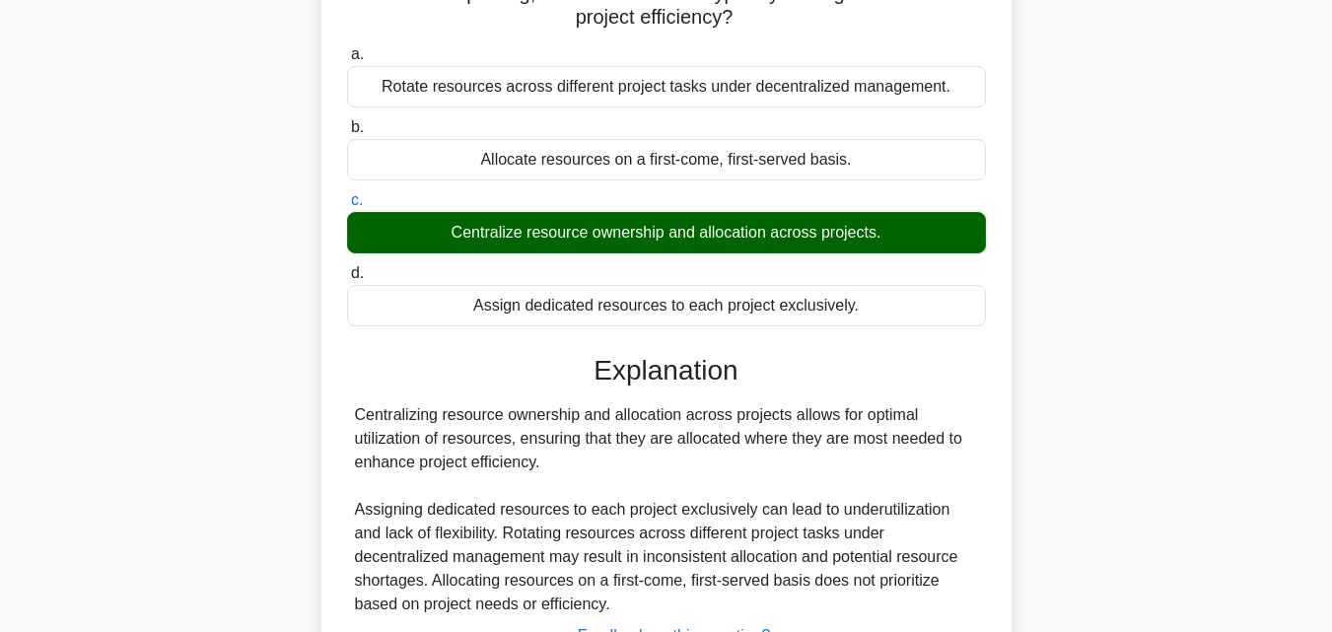
scroll to position [433, 0]
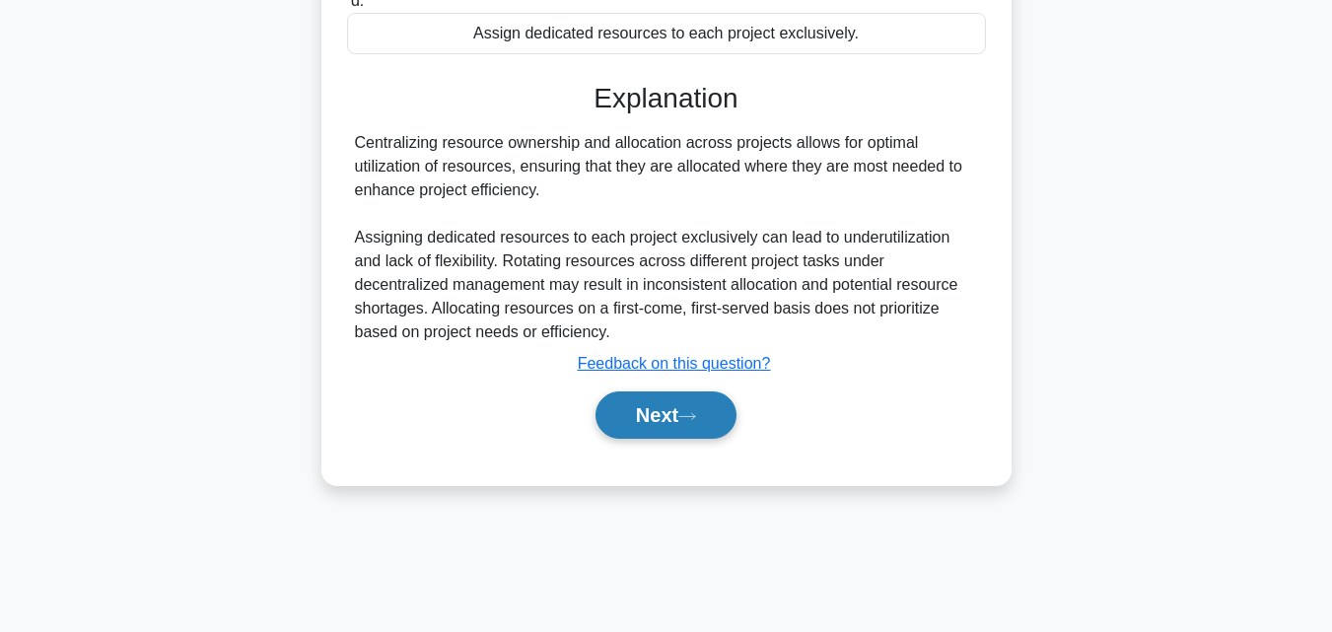
click at [683, 418] on button "Next" at bounding box center [665, 414] width 141 height 47
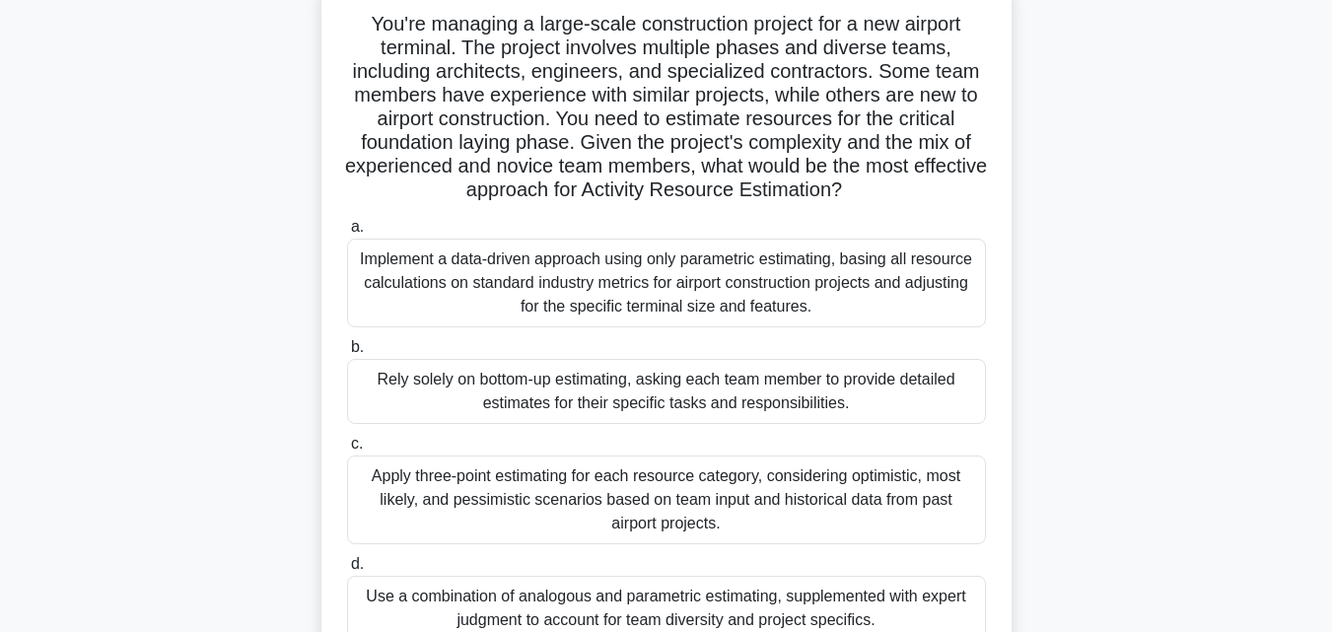
scroll to position [215, 0]
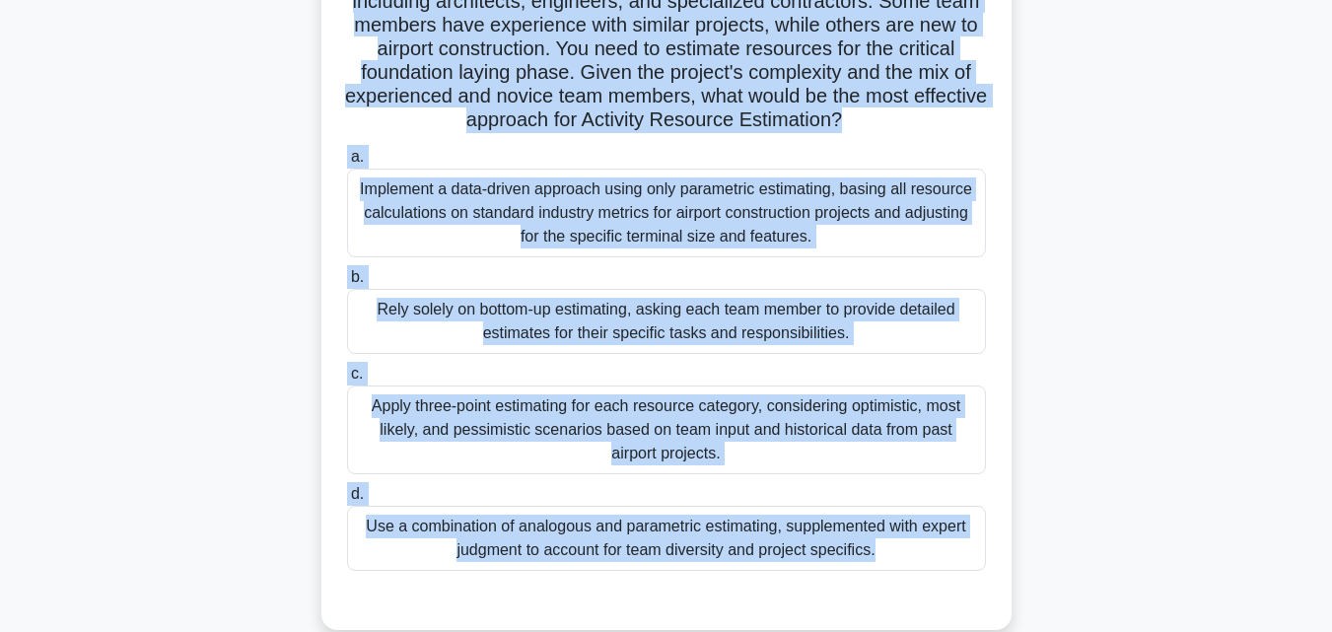
drag, startPoint x: 362, startPoint y: 151, endPoint x: 1028, endPoint y: 615, distance: 812.2
click at [1029, 619] on div "You're managing a large-scale construction project for a new airport terminal. …" at bounding box center [666, 281] width 1124 height 743
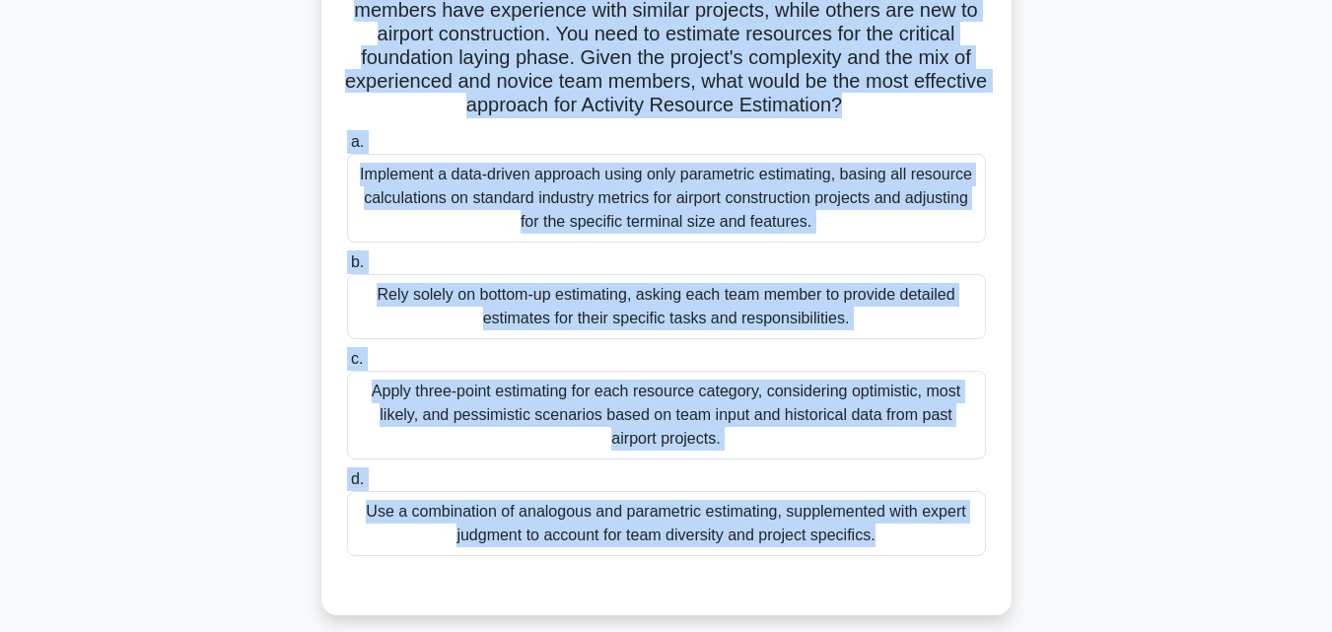
click at [589, 537] on div "Use a combination of analogous and parametric estimating, supplemented with exp…" at bounding box center [666, 523] width 639 height 65
click at [347, 486] on input "d. Use a combination of analogous and parametric estimating, supplemented with …" at bounding box center [347, 479] width 0 height 13
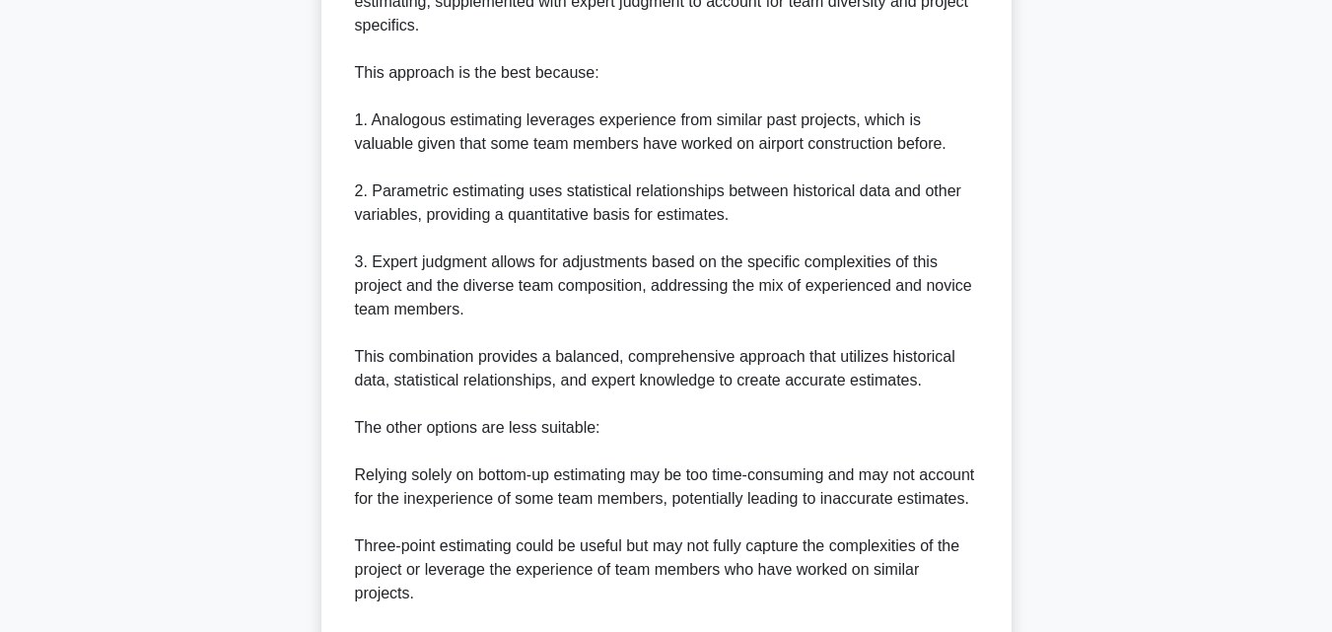
scroll to position [1201, 0]
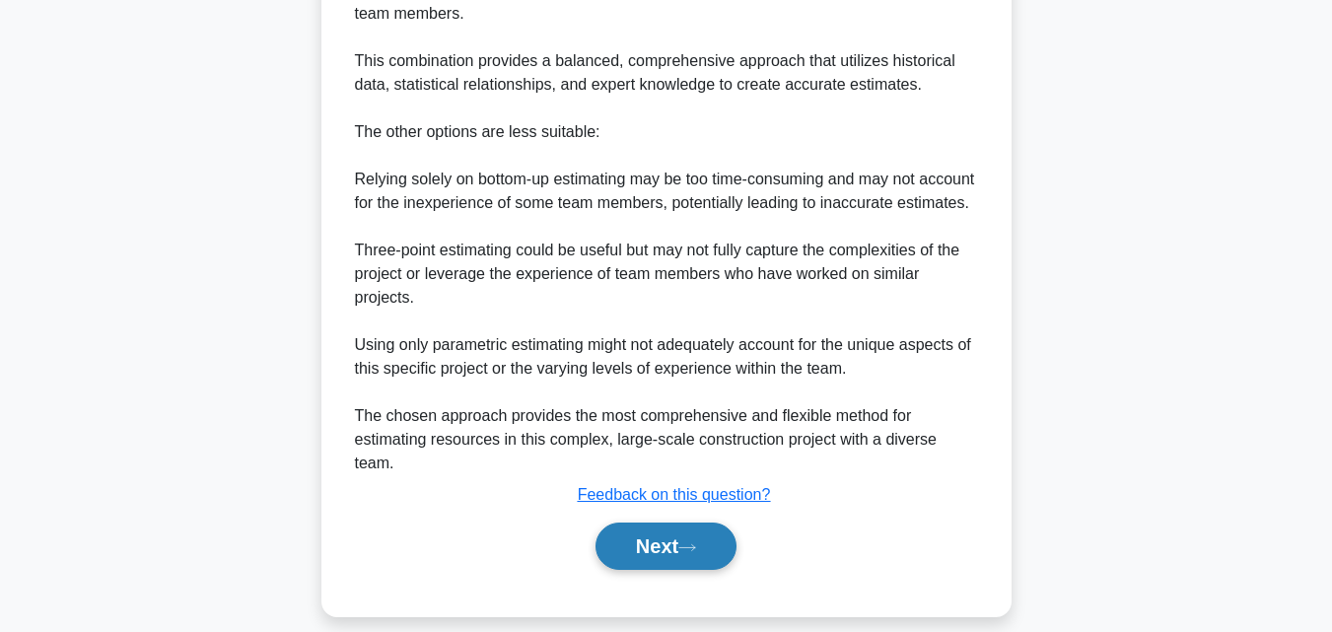
click at [674, 546] on button "Next" at bounding box center [665, 545] width 141 height 47
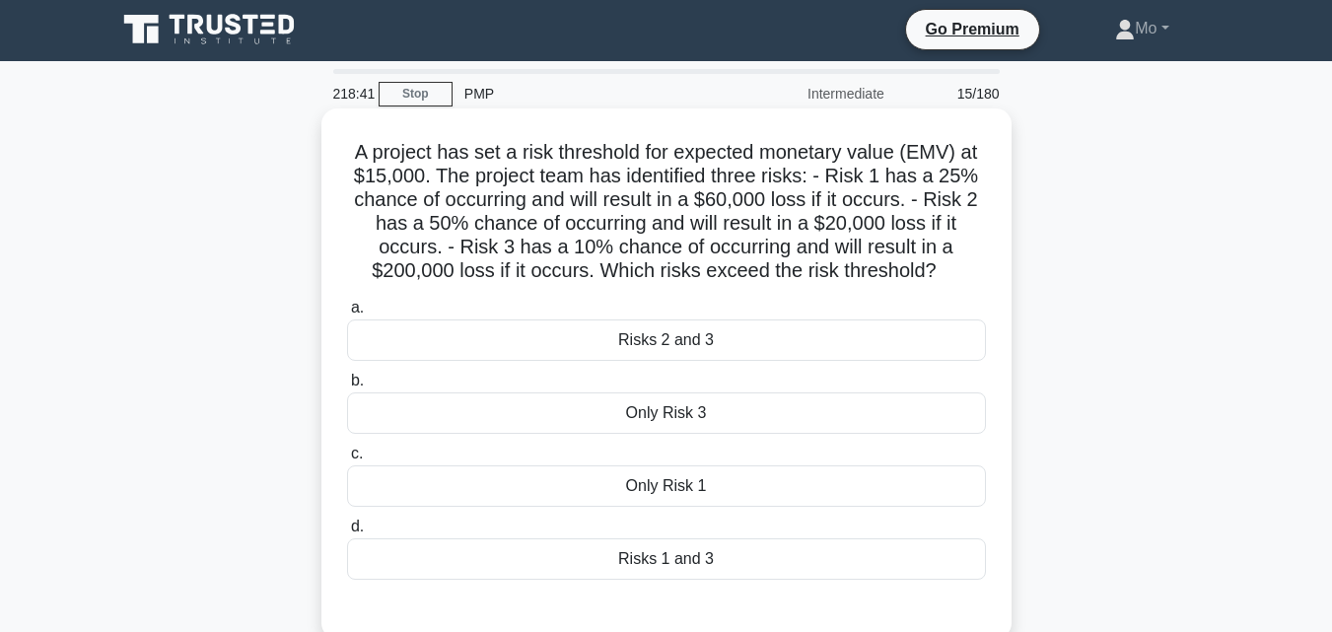
scroll to position [0, 0]
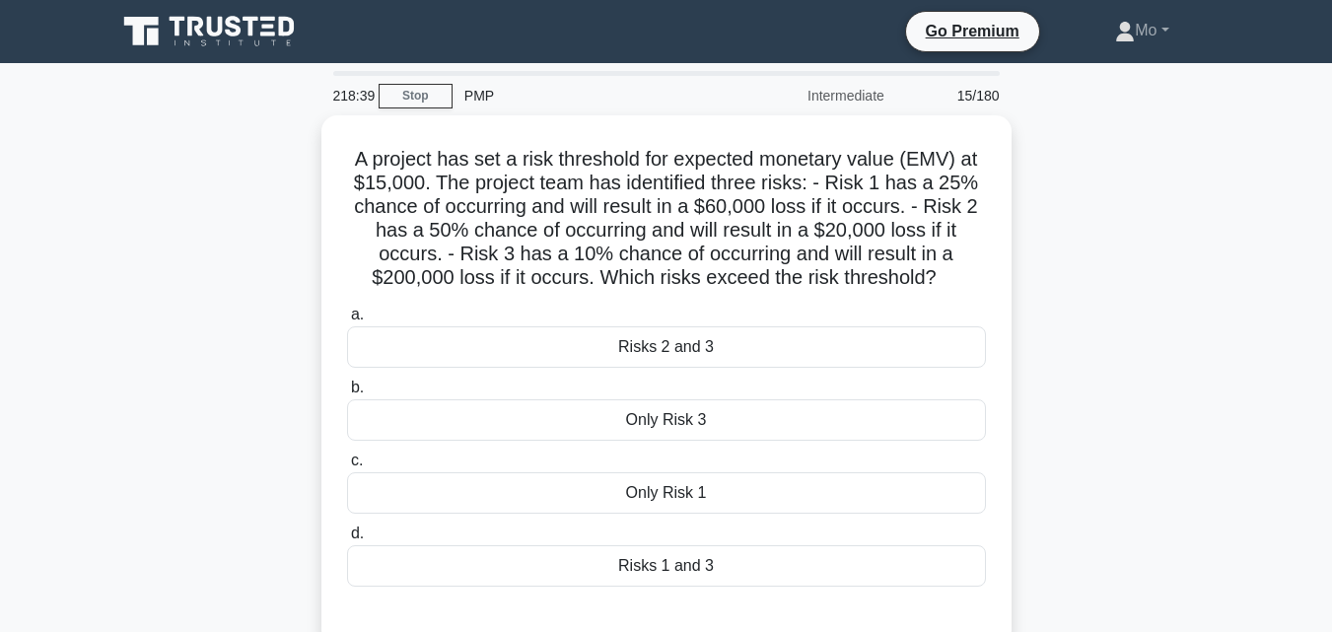
drag, startPoint x: 335, startPoint y: 152, endPoint x: 1078, endPoint y: 586, distance: 860.6
click at [1078, 586] on div "A project has set a risk threshold for expected monetary value (EMV) at $15,000…" at bounding box center [666, 392] width 1124 height 554
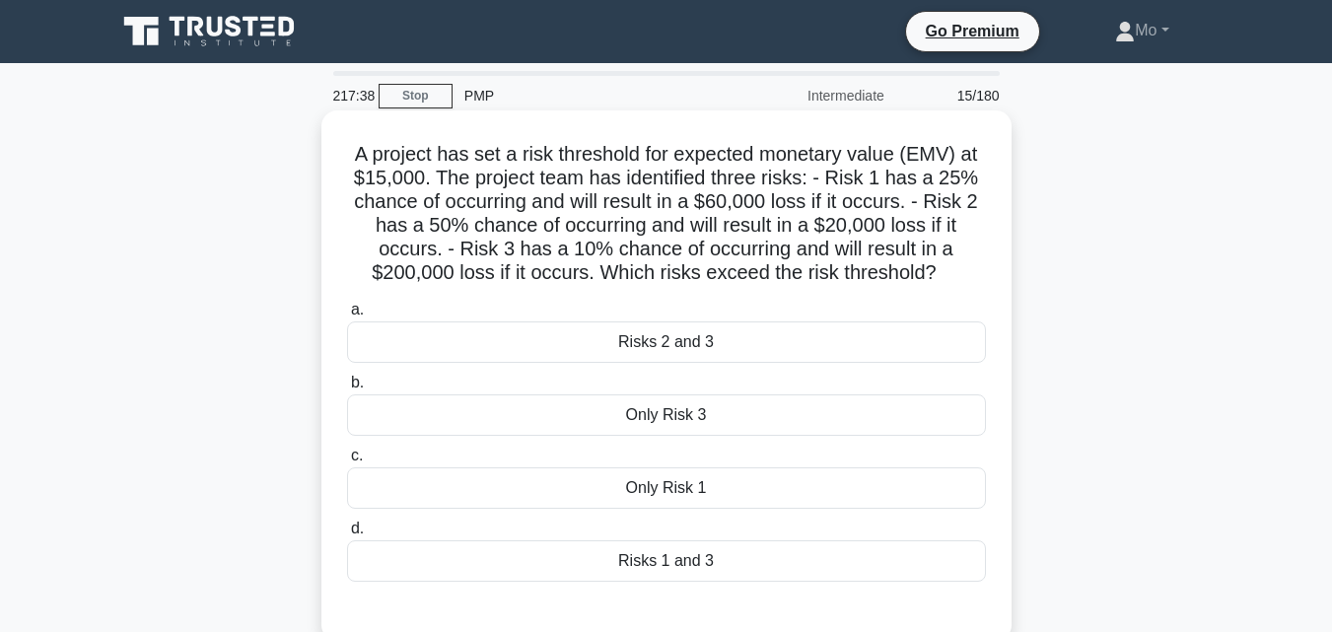
click at [666, 408] on div "Only Risk 3" at bounding box center [666, 414] width 639 height 41
click at [347, 389] on input "b. Only Risk 3" at bounding box center [347, 383] width 0 height 13
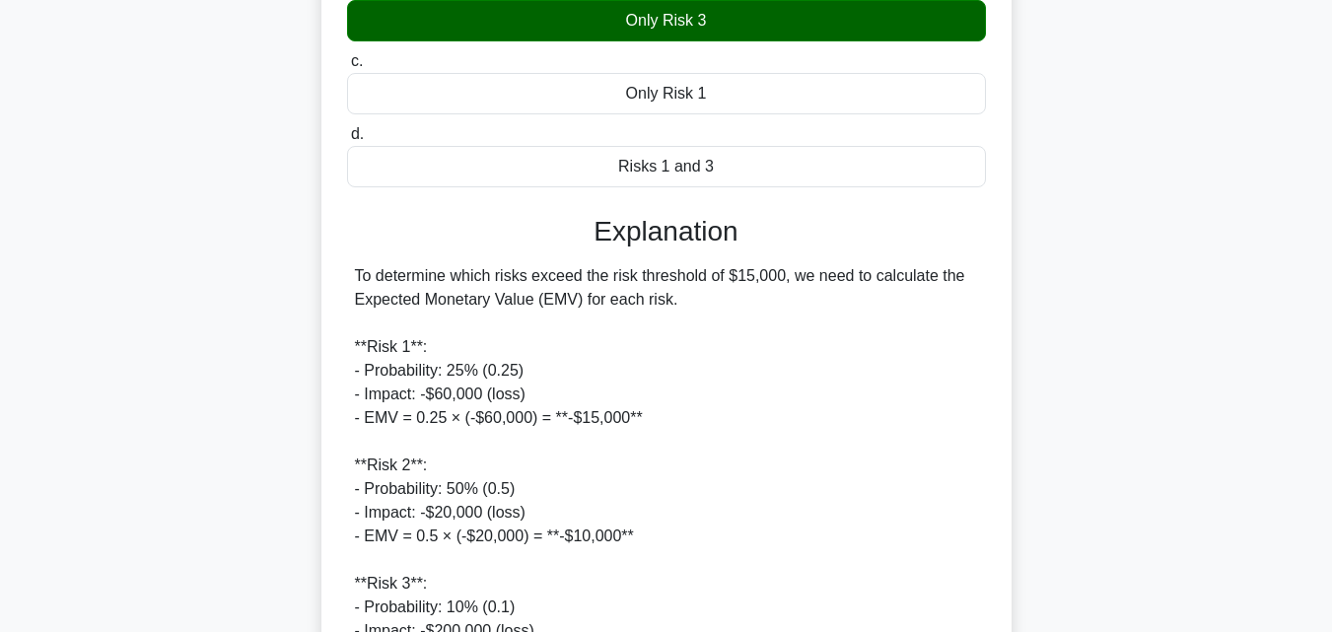
scroll to position [789, 0]
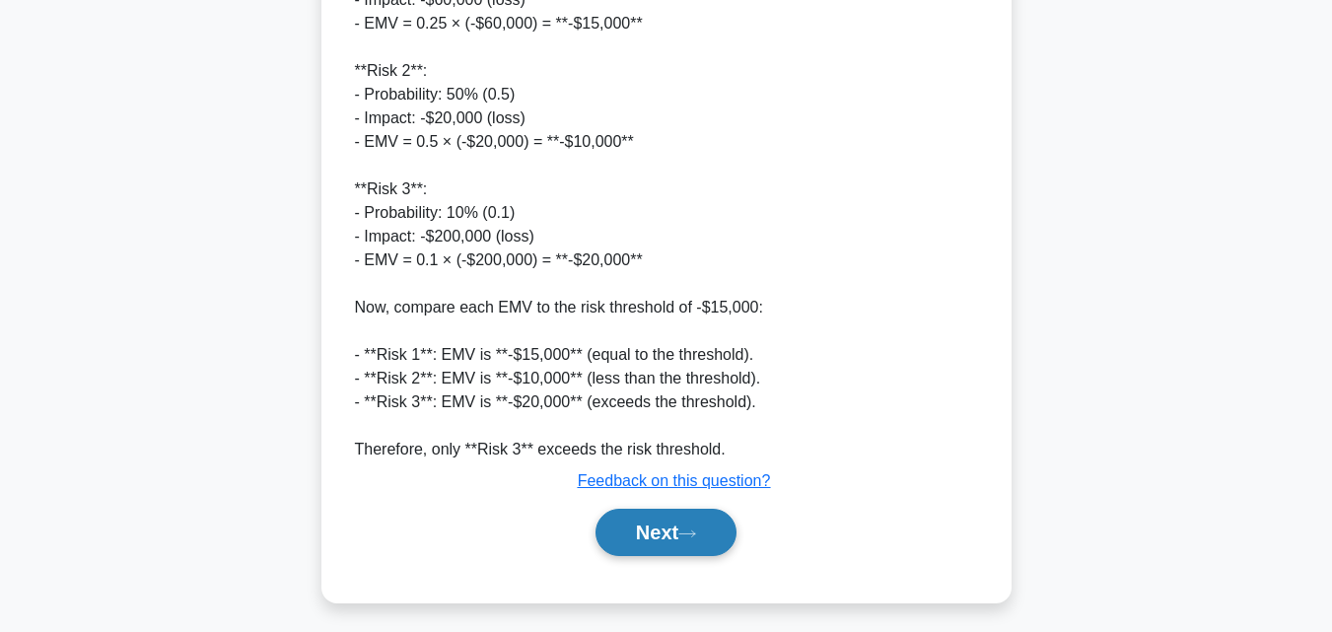
click at [667, 540] on button "Next" at bounding box center [665, 532] width 141 height 47
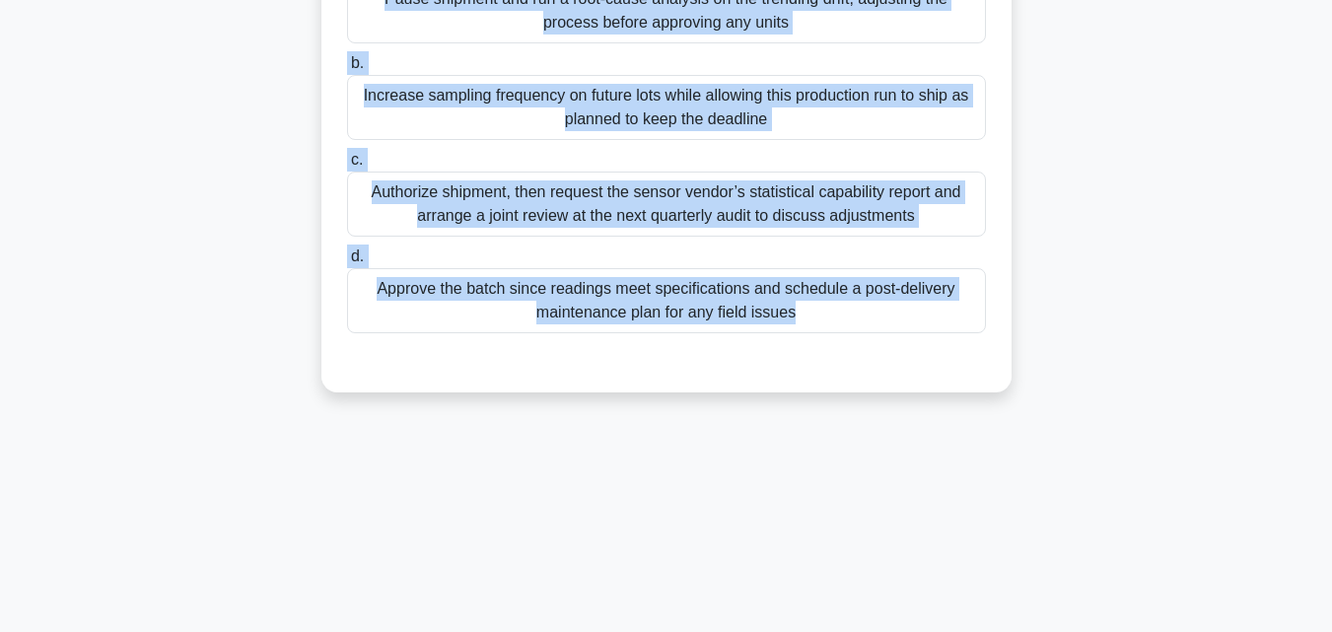
scroll to position [433, 0]
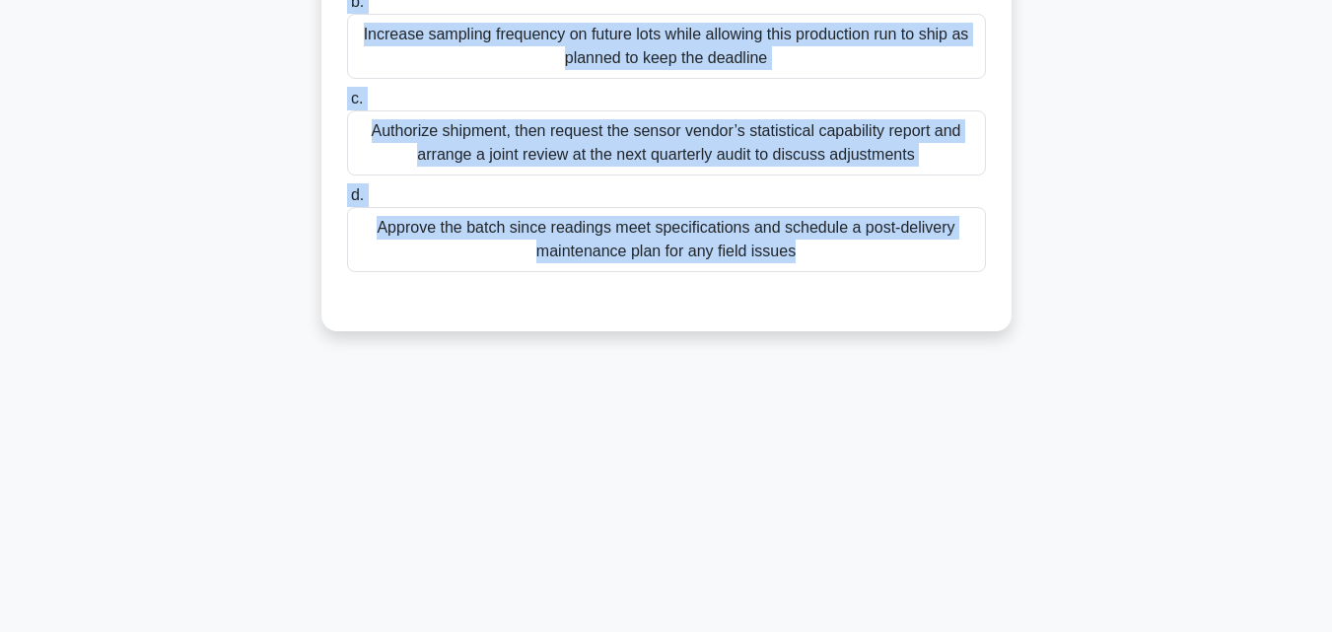
drag, startPoint x: 364, startPoint y: 146, endPoint x: 1027, endPoint y: 631, distance: 821.8
click at [1027, 631] on main "217:32 Stop PMP Intermediate 16/180 During final quality control of a smart-the…" at bounding box center [666, 131] width 1332 height 1002
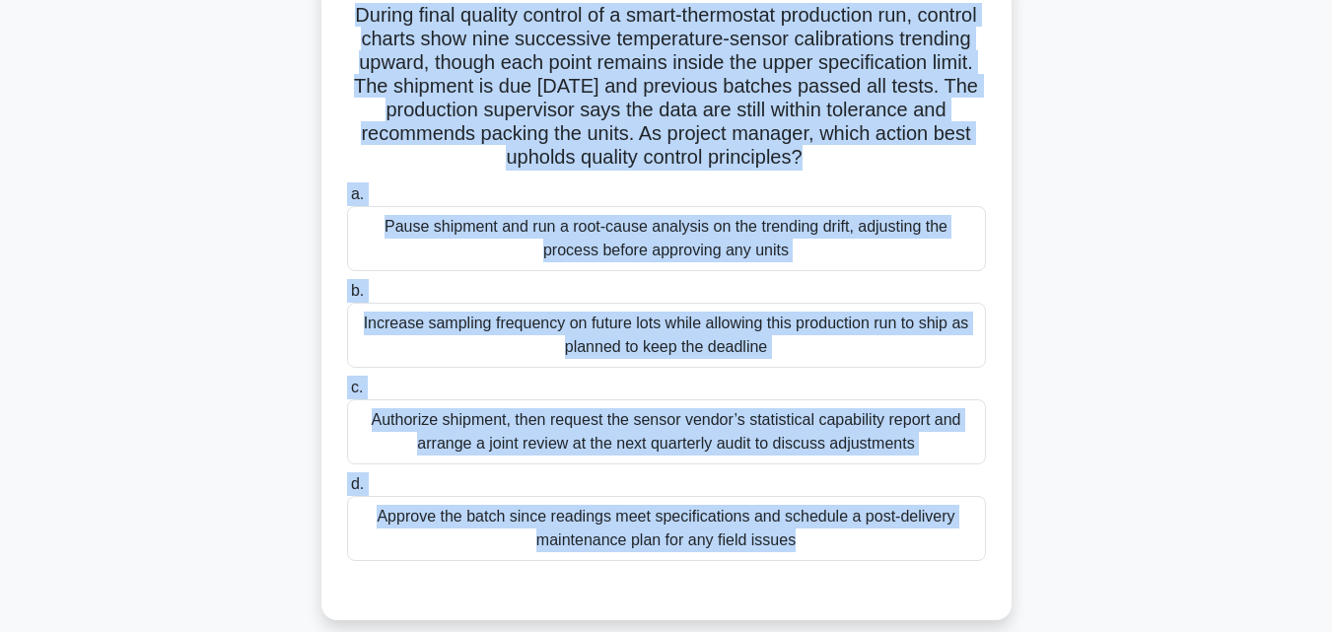
scroll to position [137, 0]
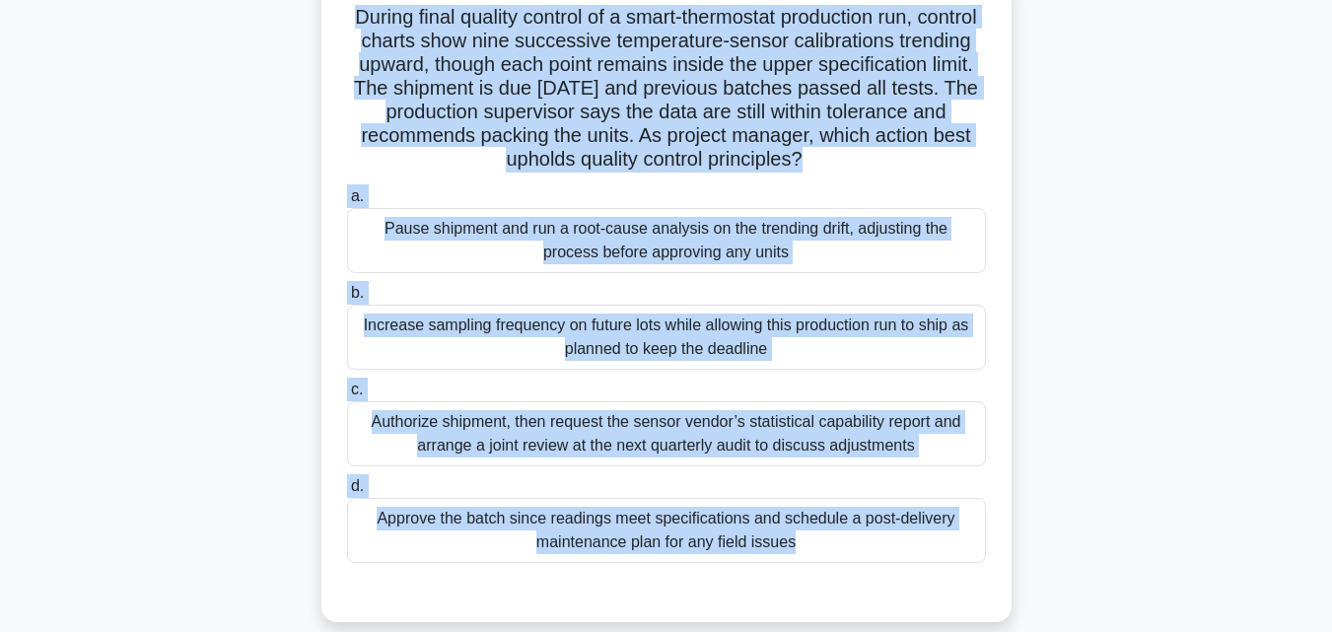
click at [525, 226] on div "Pause shipment and run a root-cause analysis on the trending drift, adjusting t…" at bounding box center [666, 240] width 639 height 65
click at [347, 203] on input "a. Pause shipment and run a root-cause analysis on the trending drift, adjustin…" at bounding box center [347, 196] width 0 height 13
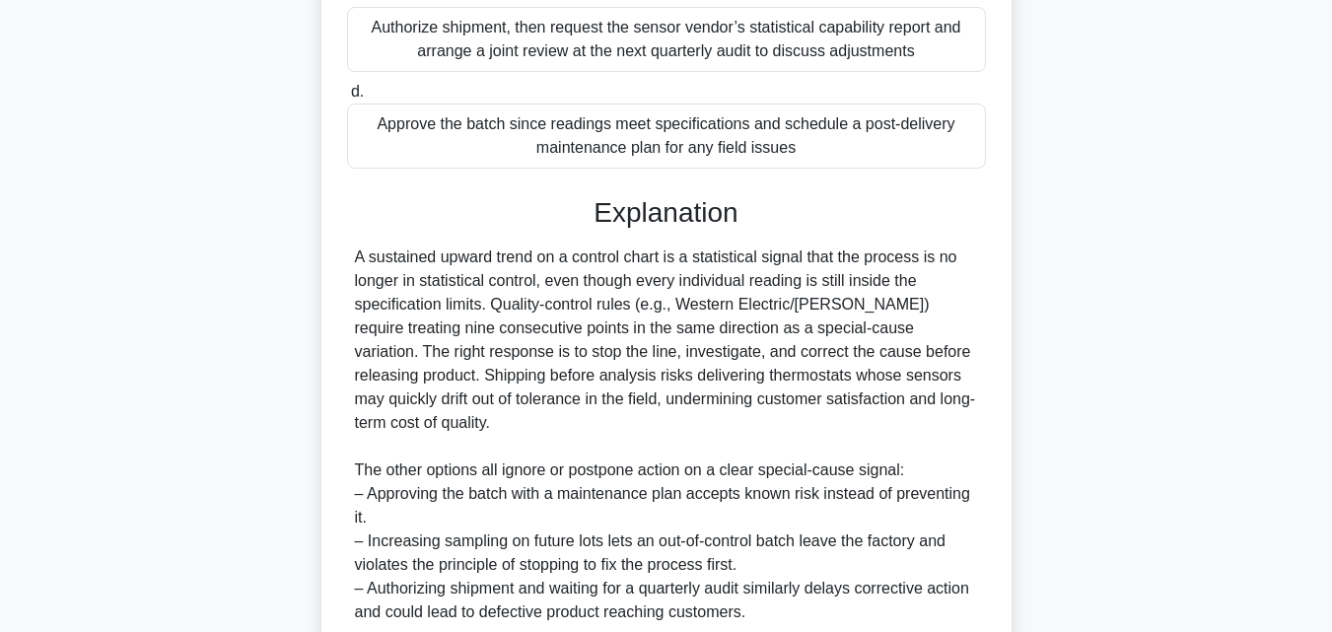
scroll to position [774, 0]
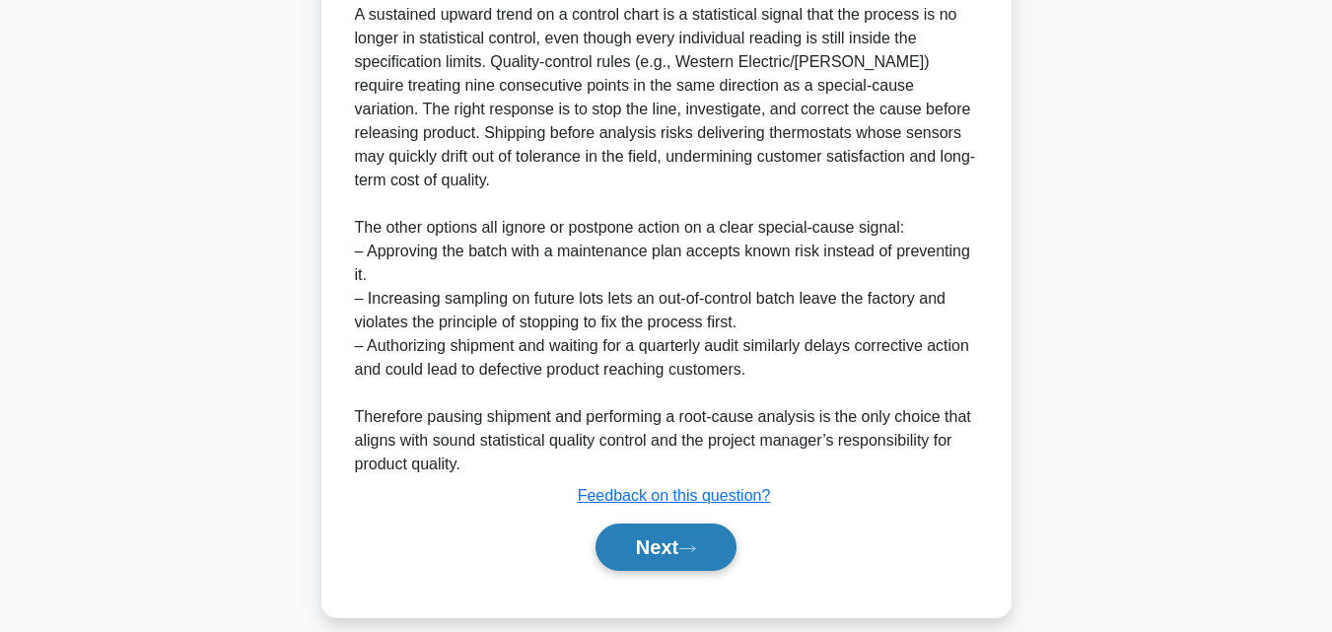
click at [639, 523] on button "Next" at bounding box center [665, 546] width 141 height 47
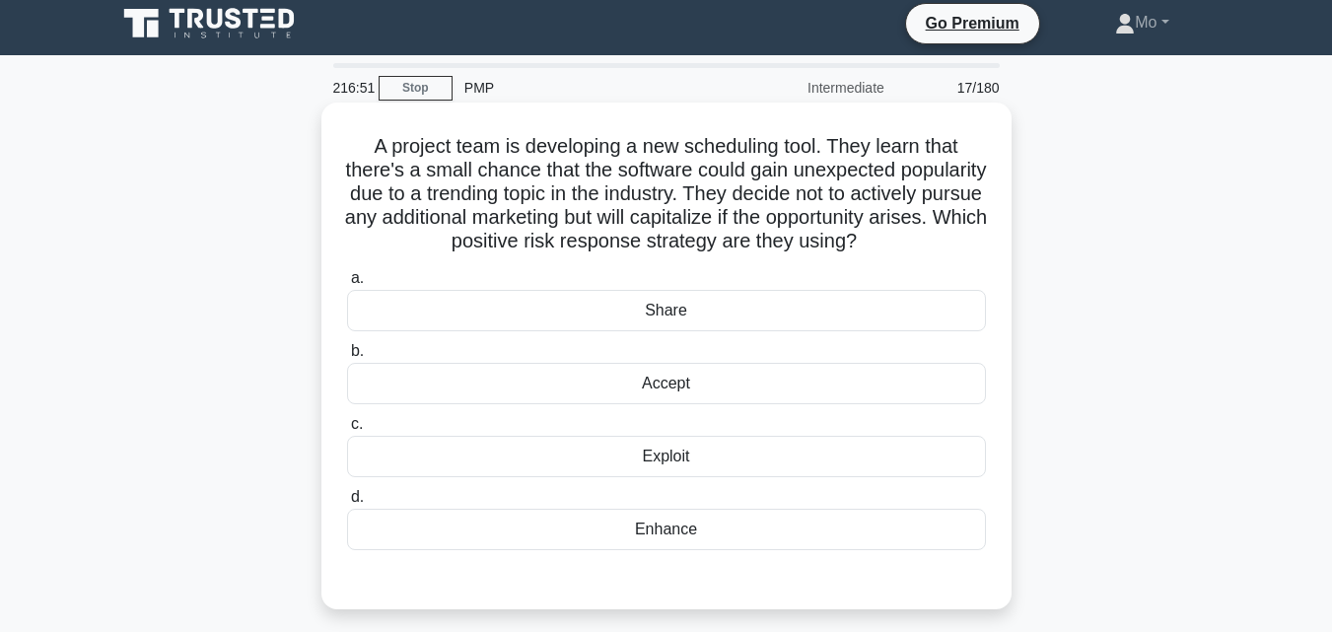
scroll to position [0, 0]
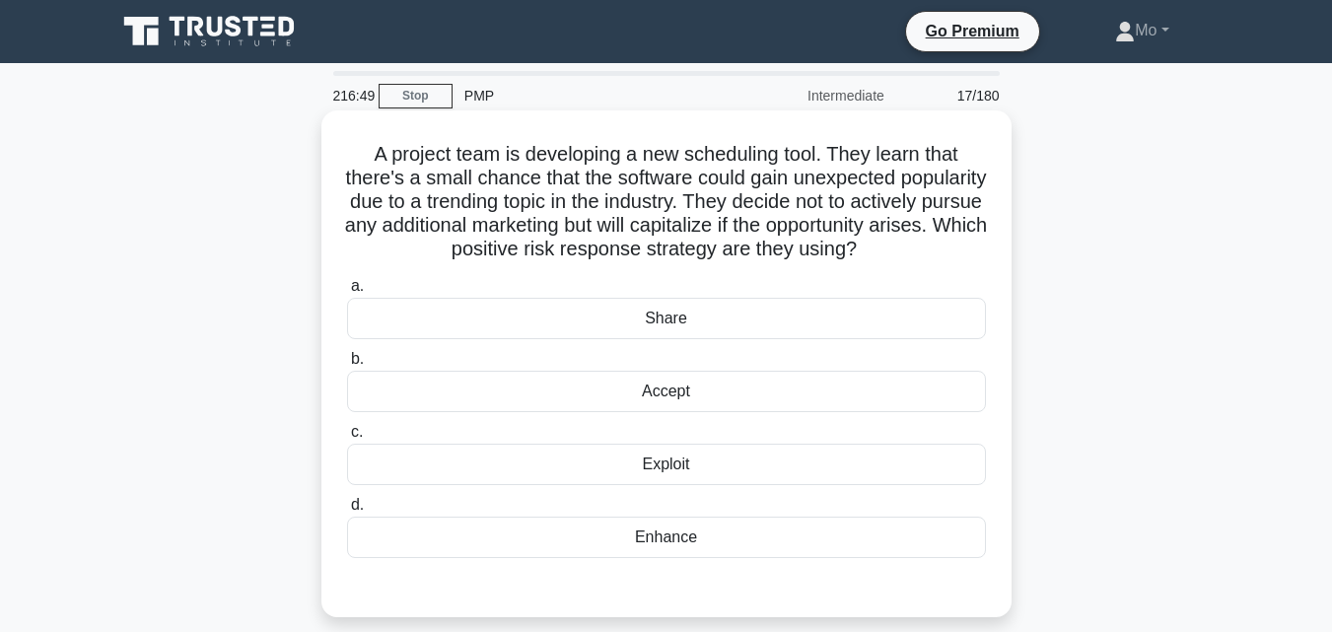
drag, startPoint x: 328, startPoint y: 156, endPoint x: 921, endPoint y: 570, distance: 722.8
click at [921, 570] on div "A project team is developing a new scheduling tool. They learn that there's a s…" at bounding box center [666, 363] width 674 height 491
click at [632, 412] on div "Accept" at bounding box center [666, 391] width 639 height 41
click at [347, 366] on input "b. Accept" at bounding box center [347, 359] width 0 height 13
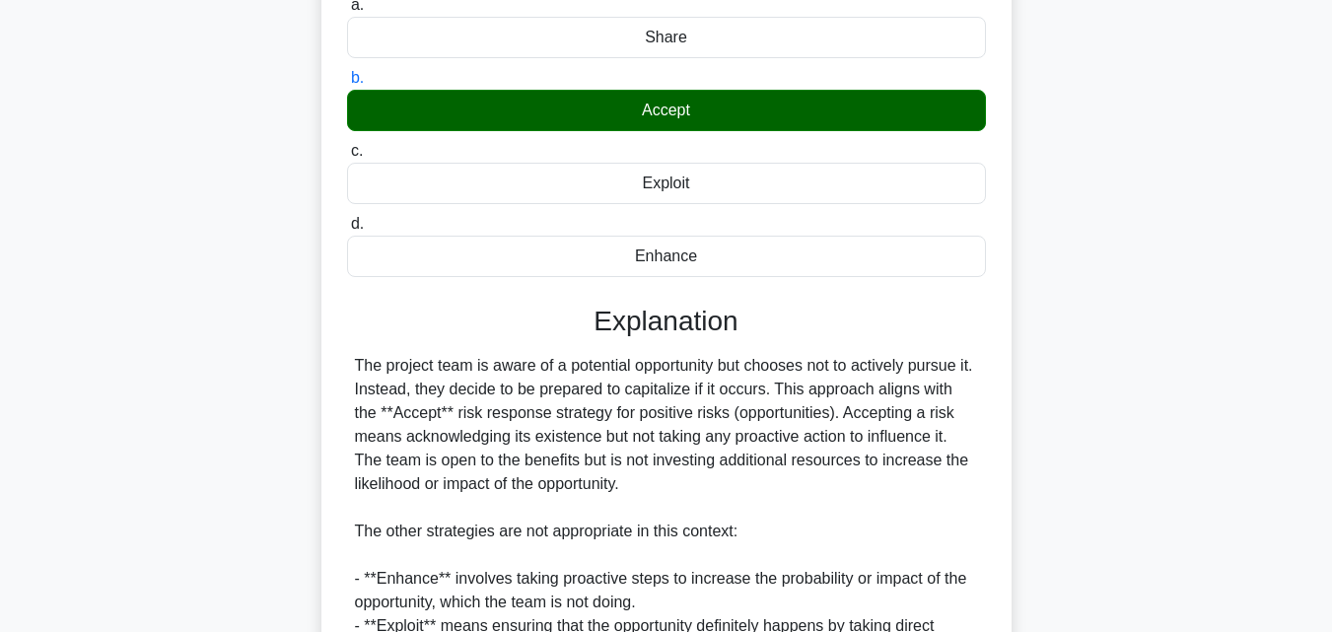
scroll to position [561, 0]
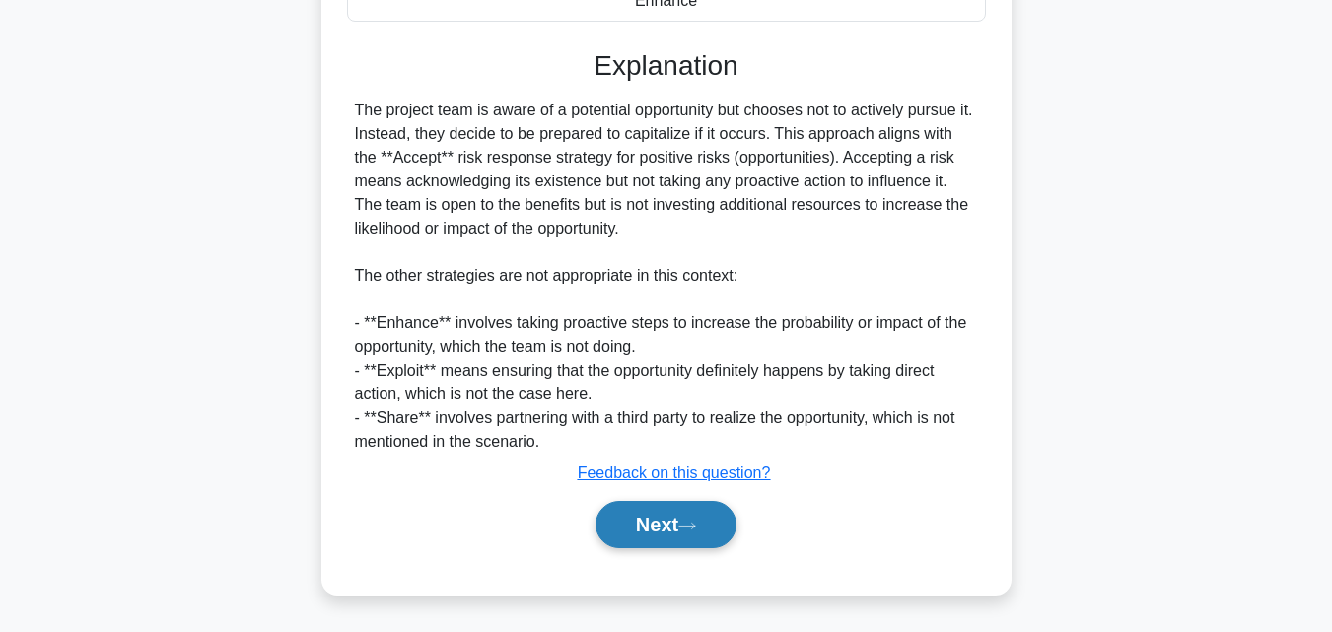
click at [654, 522] on button "Next" at bounding box center [665, 524] width 141 height 47
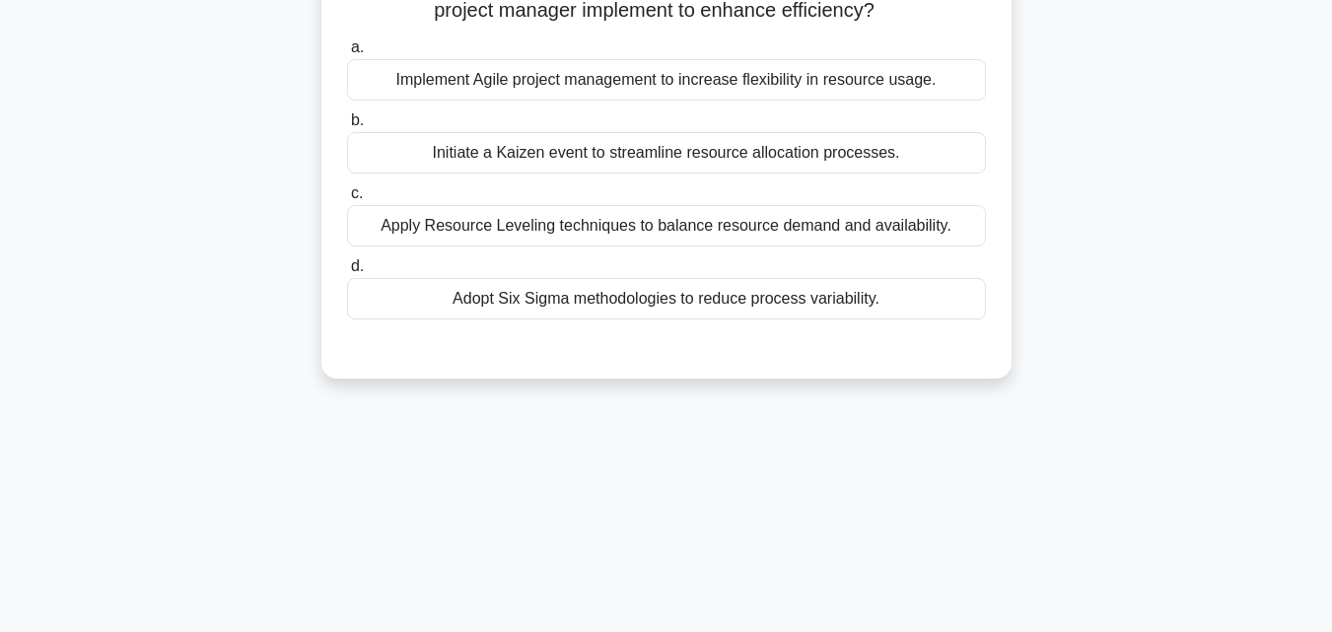
scroll to position [0, 0]
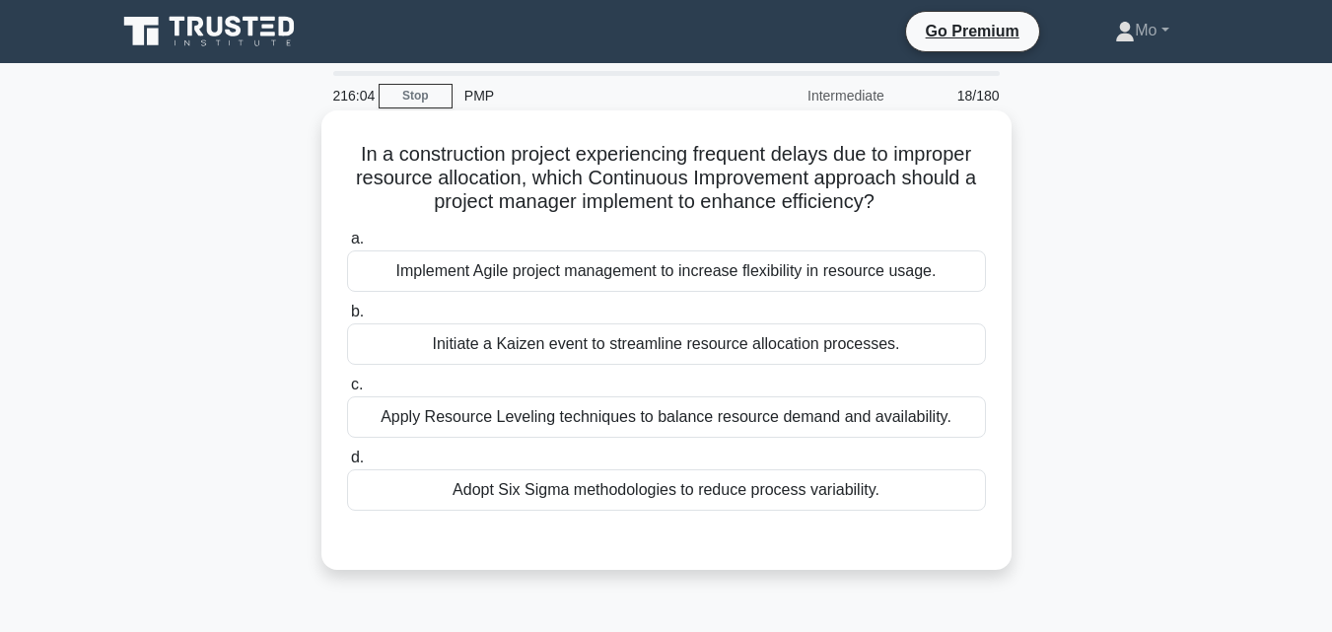
drag, startPoint x: 320, startPoint y: 165, endPoint x: 887, endPoint y: 506, distance: 661.5
click at [887, 506] on div "In a construction project experiencing frequent delays due to improper resource…" at bounding box center [666, 339] width 690 height 459
click at [728, 501] on div "Adopt Six Sigma methodologies to reduce process variability." at bounding box center [666, 489] width 639 height 41
click at [347, 464] on input "d. Adopt Six Sigma methodologies to reduce process variability." at bounding box center [347, 457] width 0 height 13
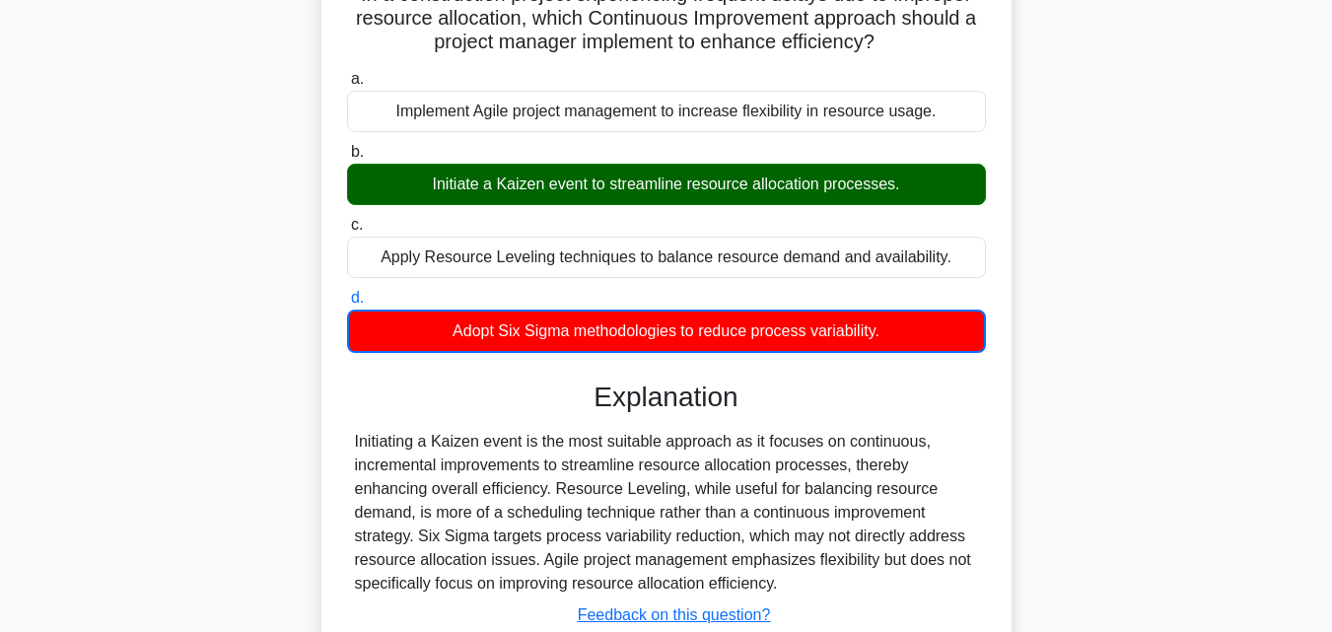
scroll to position [296, 0]
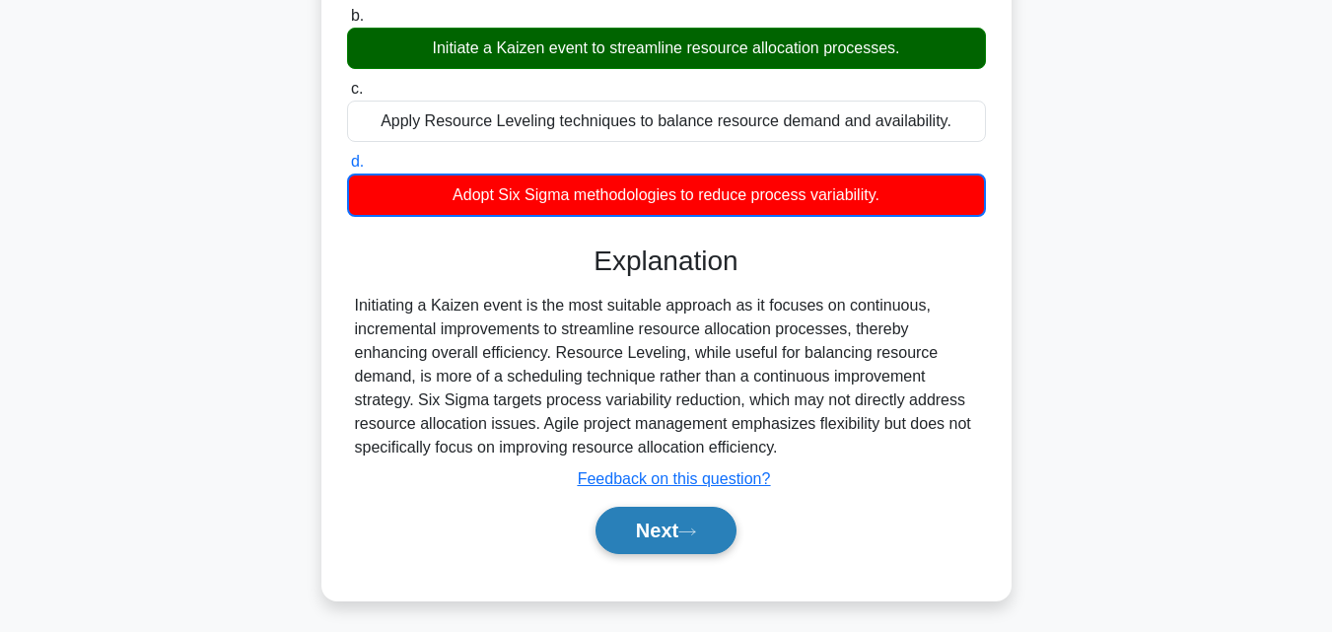
click at [698, 541] on button "Next" at bounding box center [665, 530] width 141 height 47
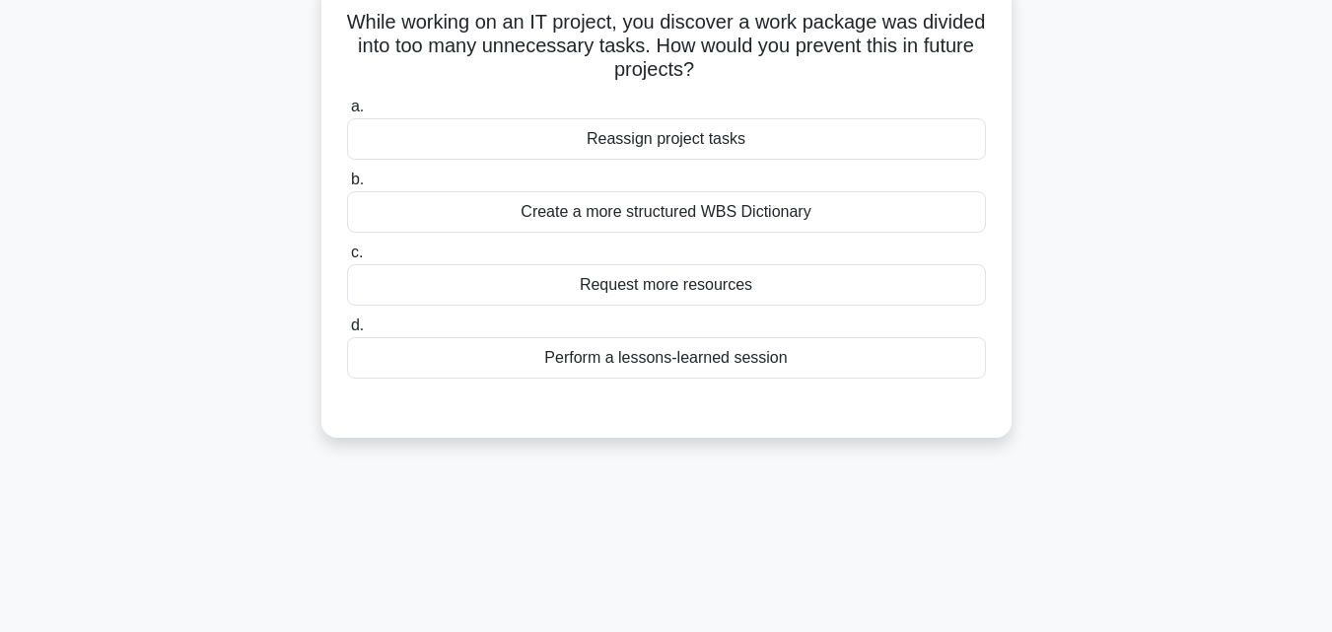
scroll to position [0, 0]
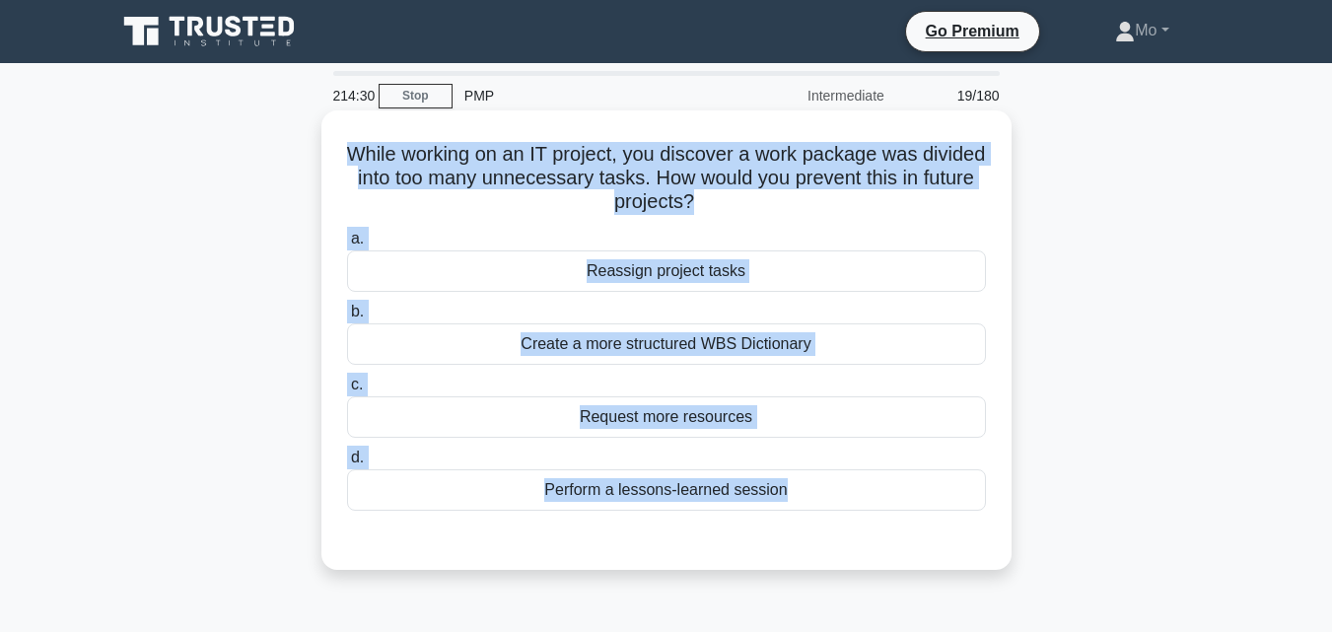
drag, startPoint x: 350, startPoint y: 156, endPoint x: 958, endPoint y: 517, distance: 707.2
click at [958, 517] on div "While working on an IT project, you discover a work package was divided into to…" at bounding box center [666, 340] width 674 height 444
click at [629, 500] on div "Perform a lessons-learned session" at bounding box center [666, 489] width 639 height 41
click at [347, 464] on input "d. Perform a lessons-learned session" at bounding box center [347, 457] width 0 height 13
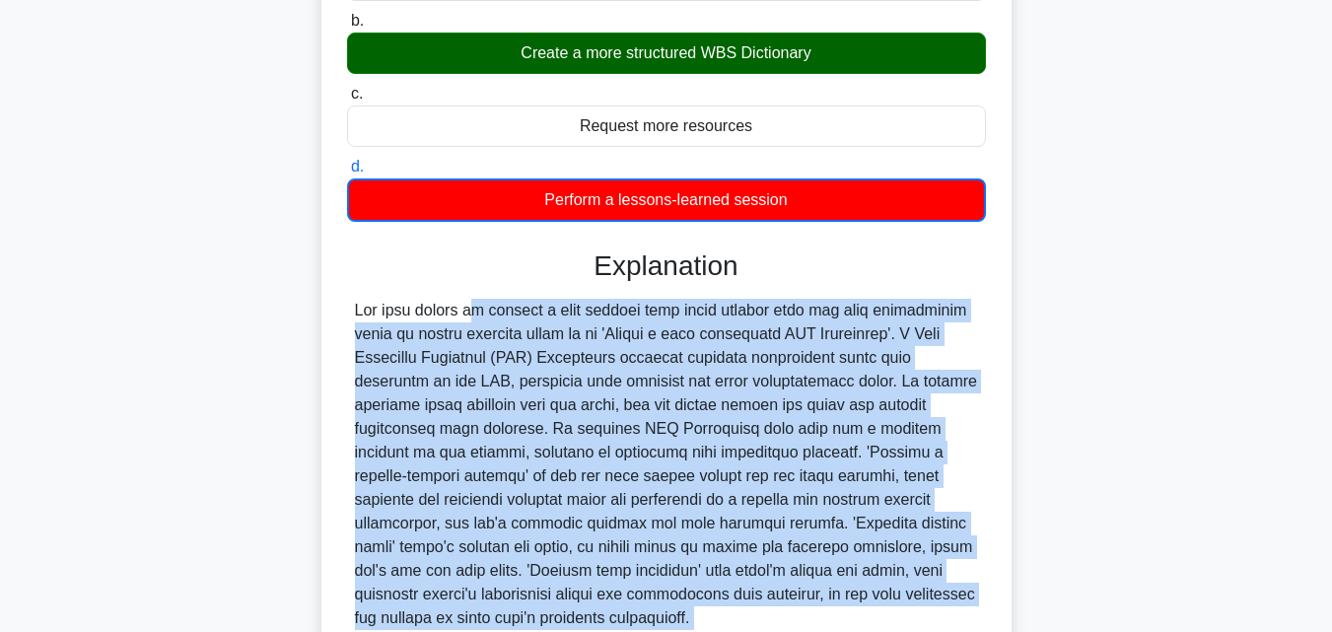
scroll to position [468, 0]
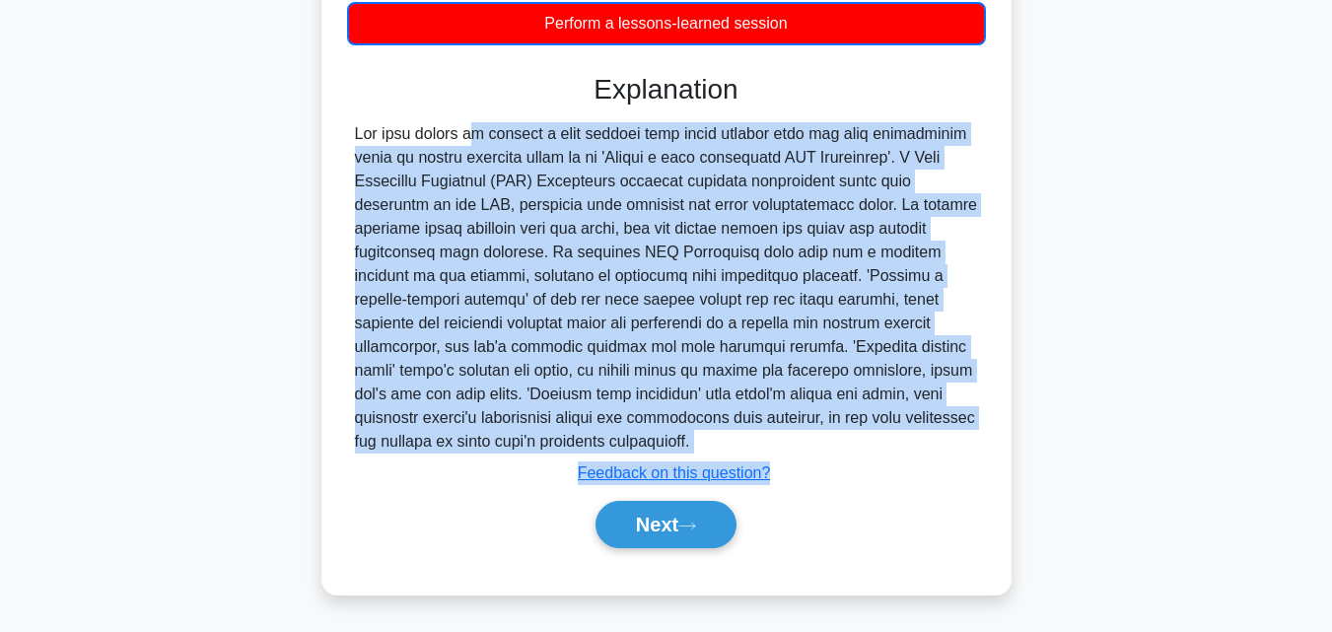
drag, startPoint x: 198, startPoint y: 305, endPoint x: 892, endPoint y: 445, distance: 708.0
click at [892, 445] on div "While working on an IT project, you discover a work package was divided into to…" at bounding box center [666, 135] width 1124 height 975
click at [711, 525] on button "Next" at bounding box center [665, 524] width 141 height 47
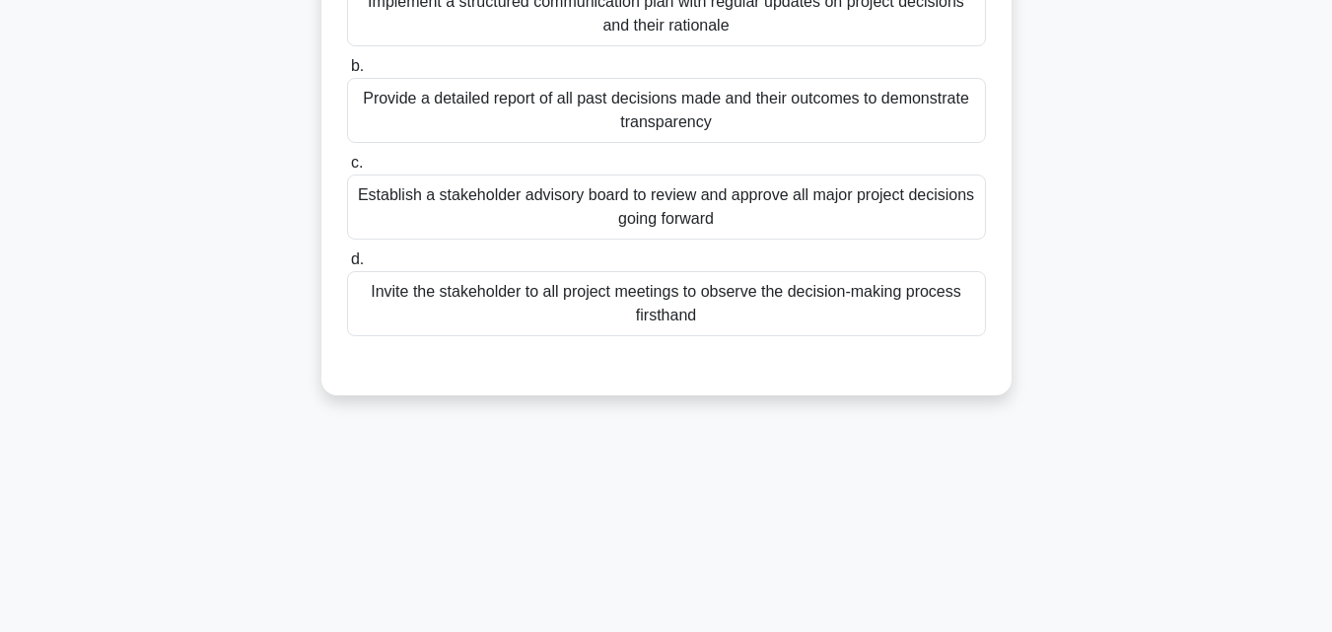
scroll to position [38, 0]
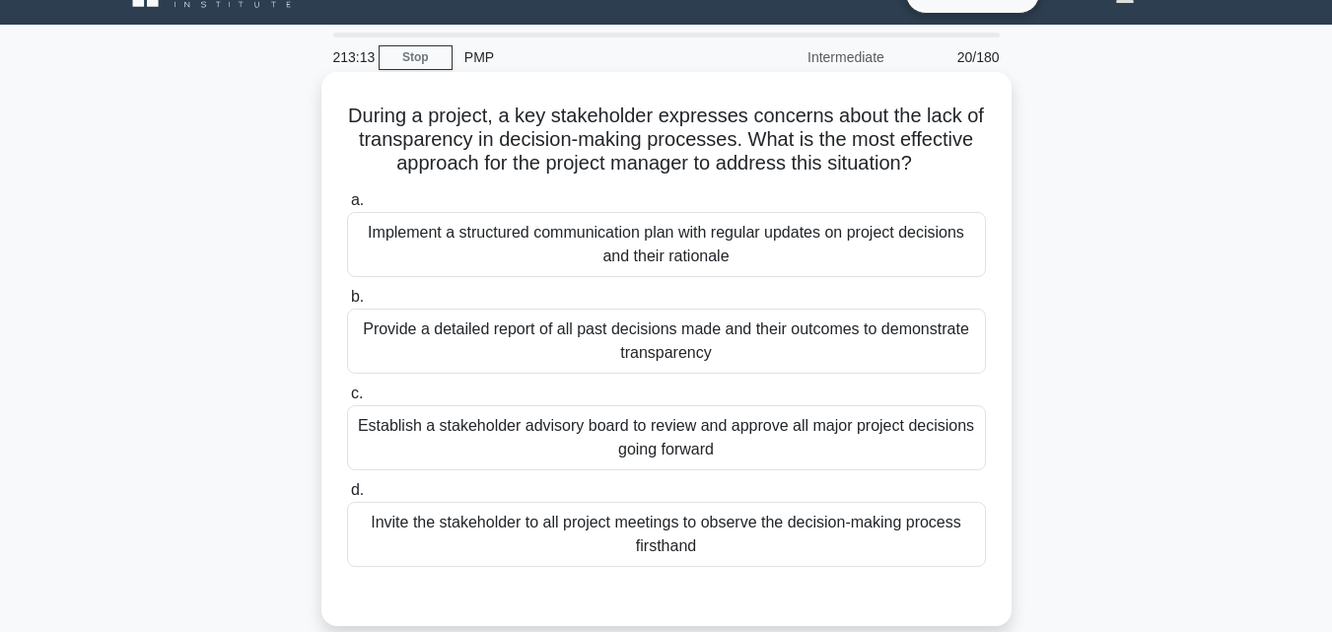
drag, startPoint x: 328, startPoint y: 112, endPoint x: 938, endPoint y: 552, distance: 752.1
click at [938, 552] on div "During a project, a key stakeholder expresses concerns about the lack of transp…" at bounding box center [666, 349] width 674 height 538
click at [474, 224] on div "Implement a structured communication plan with regular updates on project decis…" at bounding box center [666, 244] width 639 height 65
click at [347, 207] on input "a. Implement a structured communication plan with regular updates on project de…" at bounding box center [347, 200] width 0 height 13
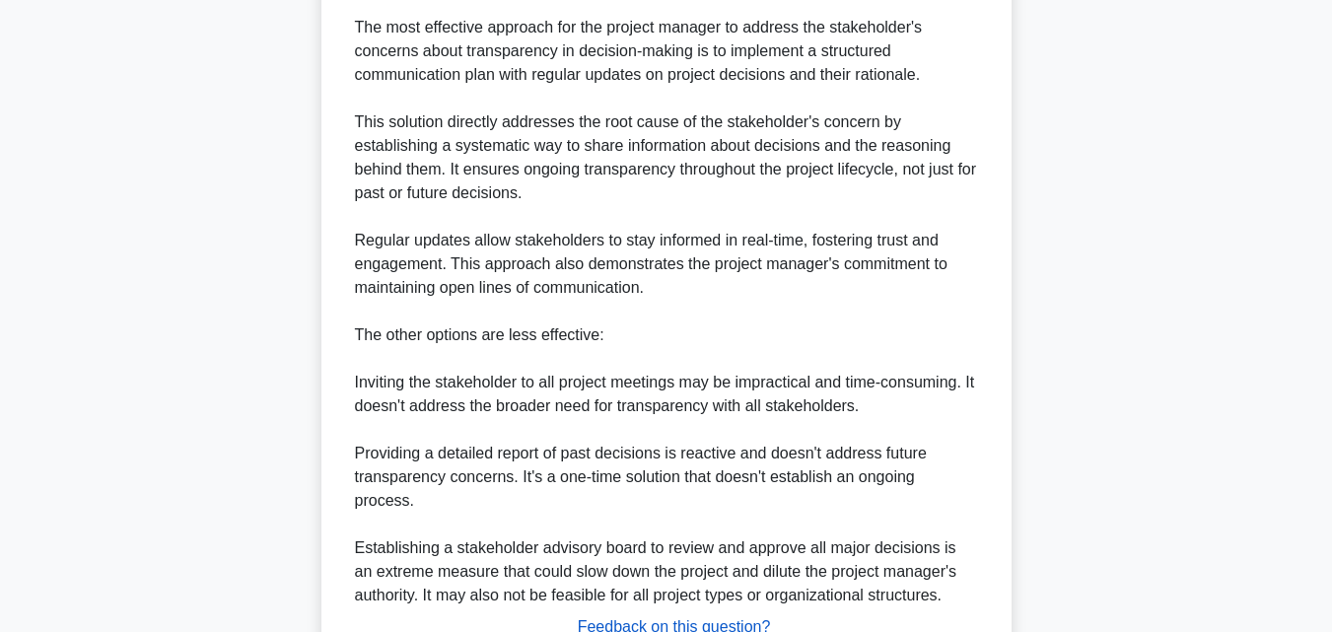
scroll to position [798, 0]
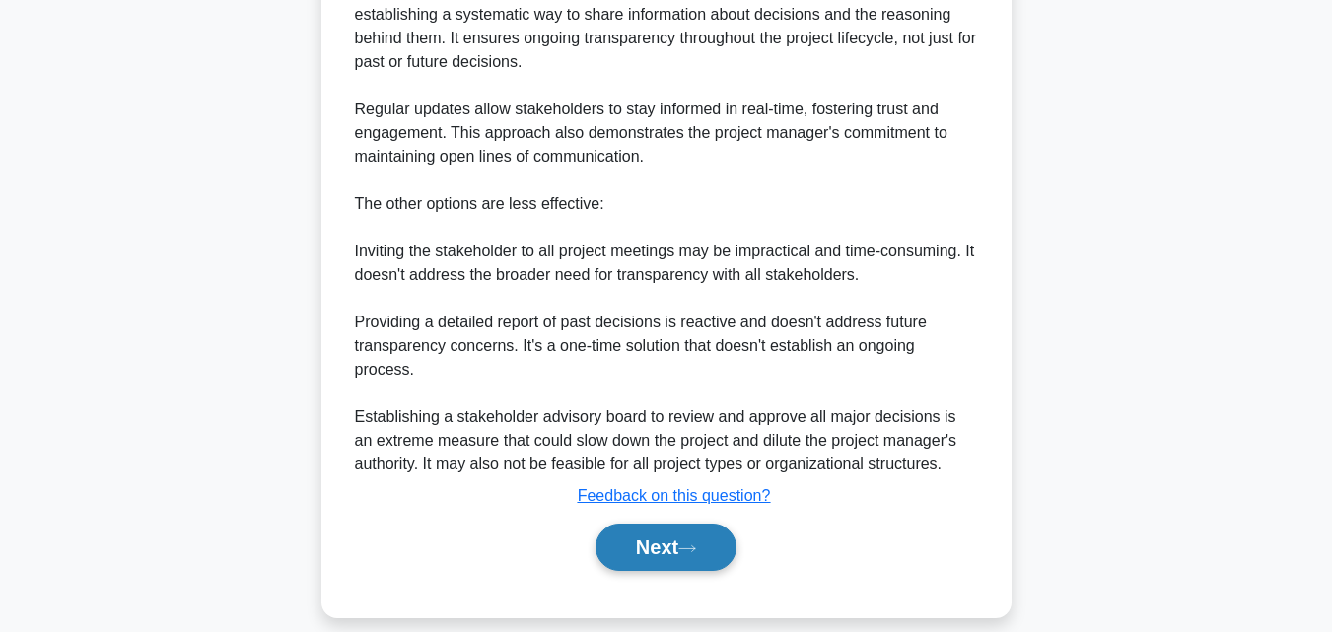
click at [667, 532] on button "Next" at bounding box center [665, 546] width 141 height 47
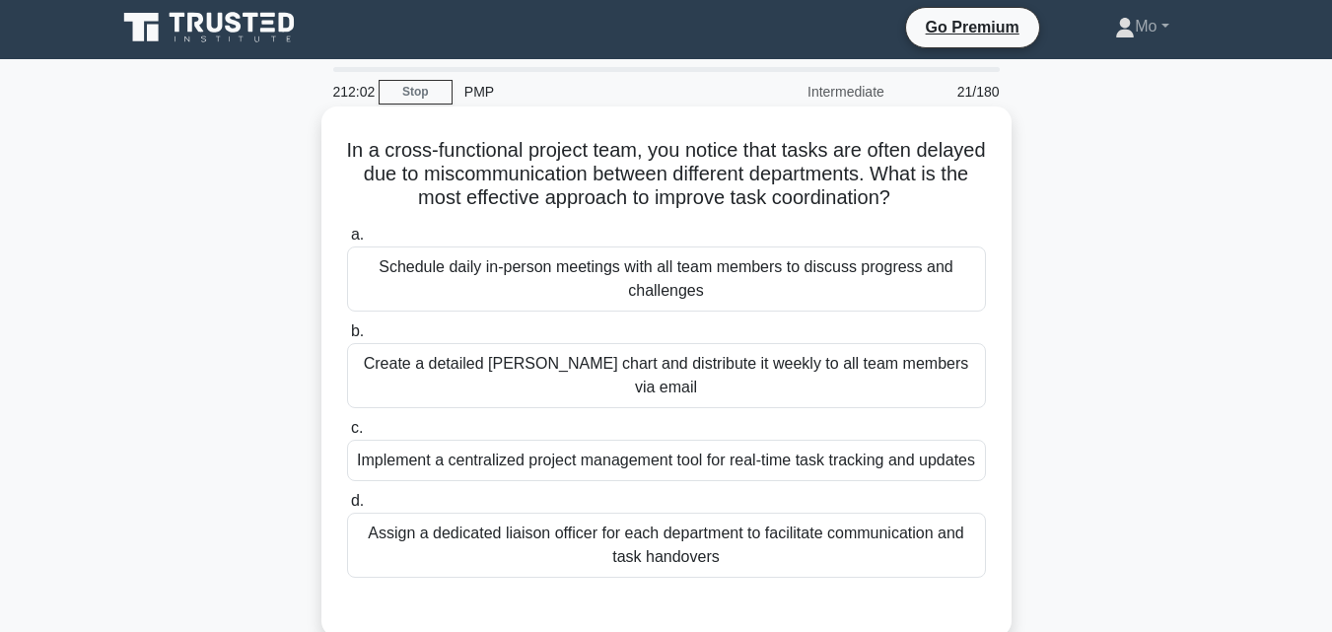
scroll to position [0, 0]
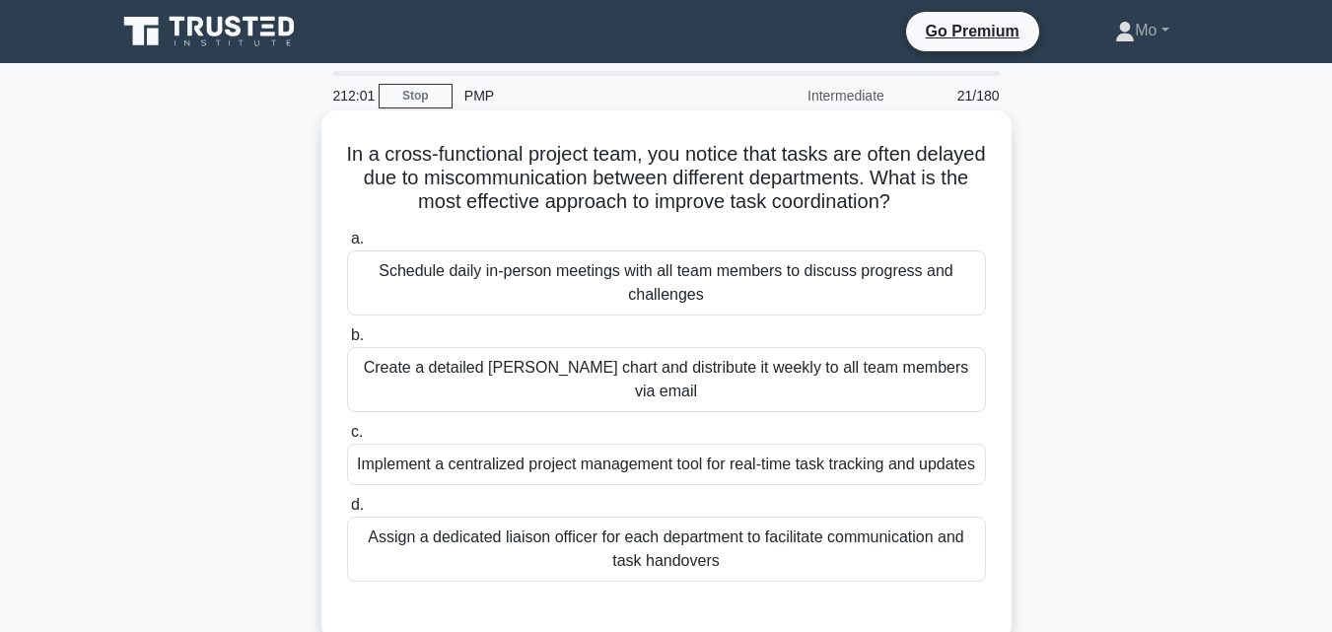
drag, startPoint x: 358, startPoint y: 158, endPoint x: 899, endPoint y: 572, distance: 681.4
click at [899, 572] on div "In a cross-functional project team, you notice that tasks are often delayed due…" at bounding box center [666, 375] width 674 height 515
click at [519, 447] on div "Implement a centralized project management tool for real-time task tracking and…" at bounding box center [666, 464] width 639 height 41
click at [347, 439] on input "c. Implement a centralized project management tool for real-time task tracking …" at bounding box center [347, 432] width 0 height 13
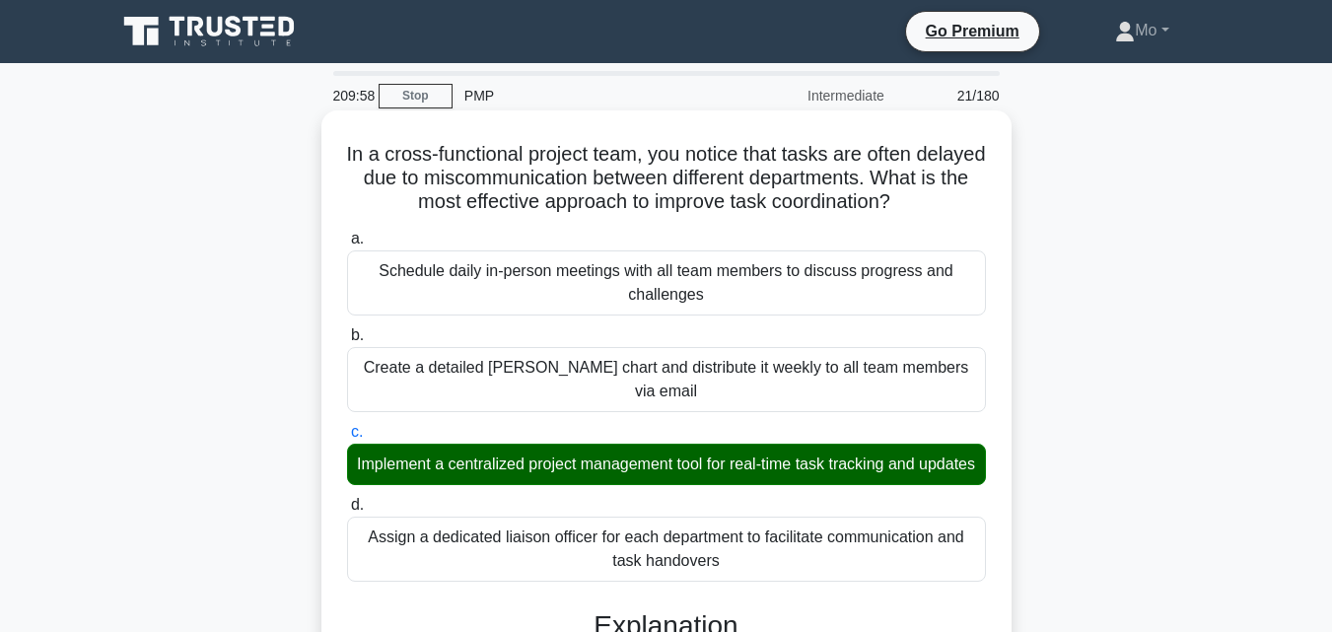
drag, startPoint x: 350, startPoint y: 150, endPoint x: 955, endPoint y: 359, distance: 640.3
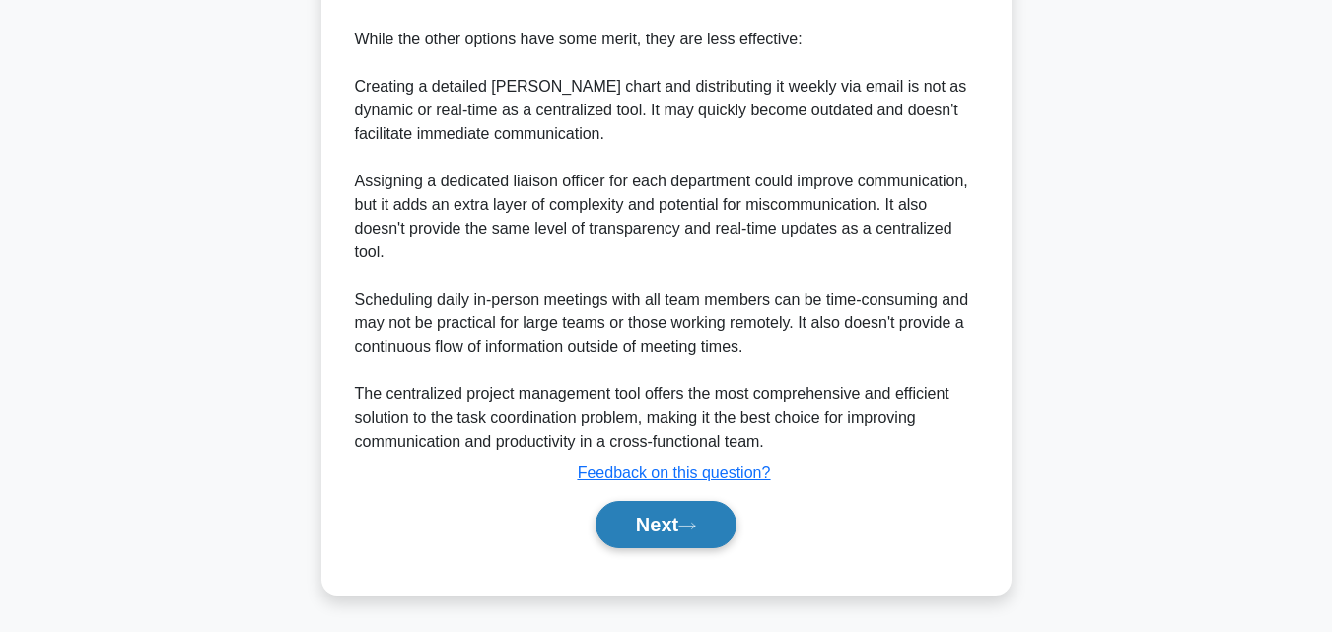
click at [700, 518] on button "Next" at bounding box center [665, 524] width 141 height 47
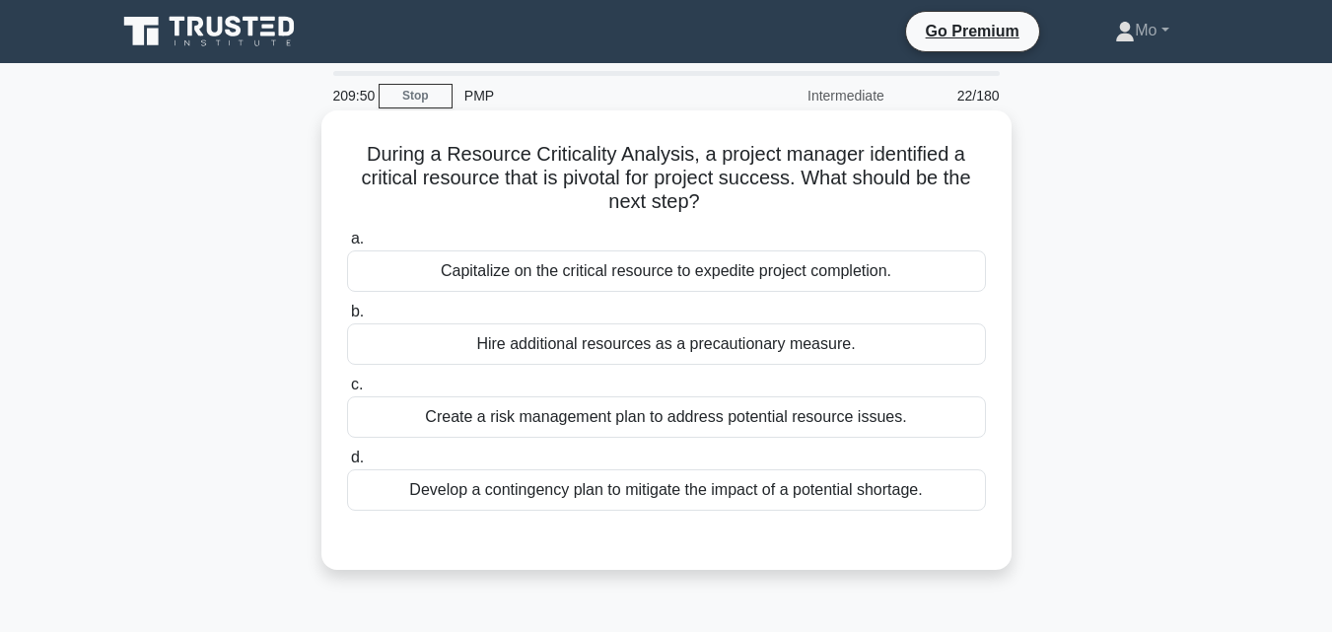
drag, startPoint x: 350, startPoint y: 149, endPoint x: 932, endPoint y: 503, distance: 680.8
click at [932, 503] on div "During a Resource Criticality Analysis, a project manager identified a critical…" at bounding box center [666, 340] width 674 height 444
click at [541, 492] on div "Develop a contingency plan to mitigate the impact of a potential shortage." at bounding box center [666, 489] width 639 height 41
click at [347, 464] on input "d. Develop a contingency plan to mitigate the impact of a potential shortage." at bounding box center [347, 457] width 0 height 13
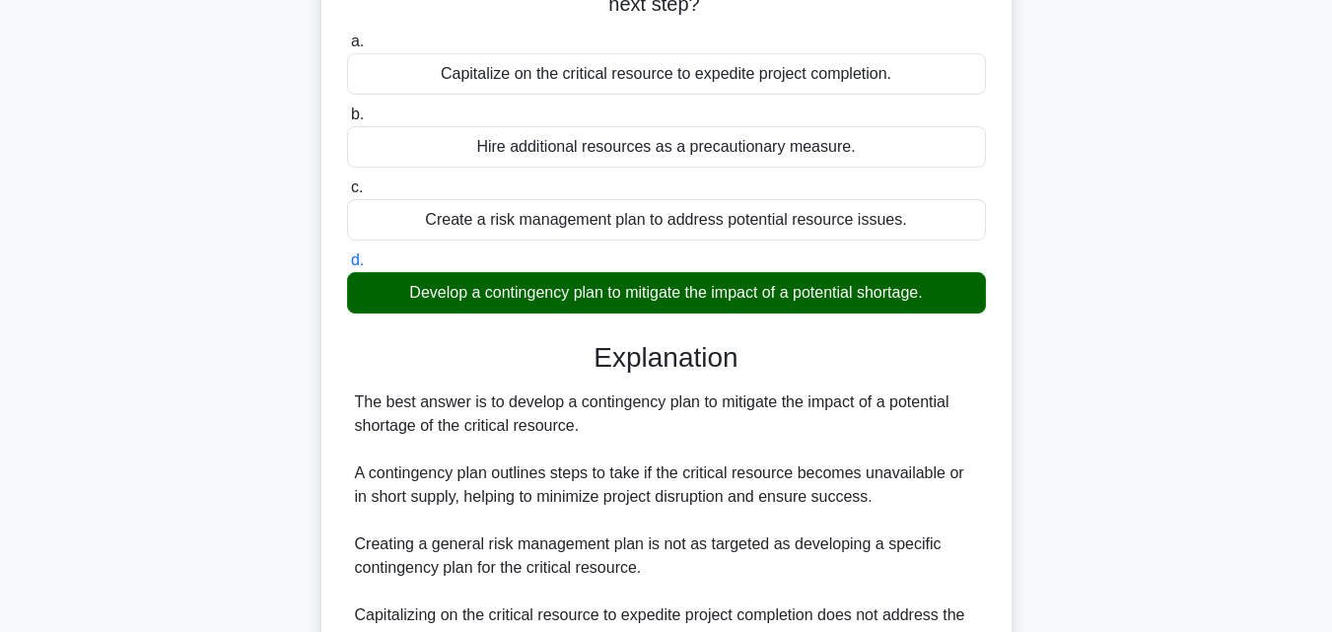
scroll to position [490, 0]
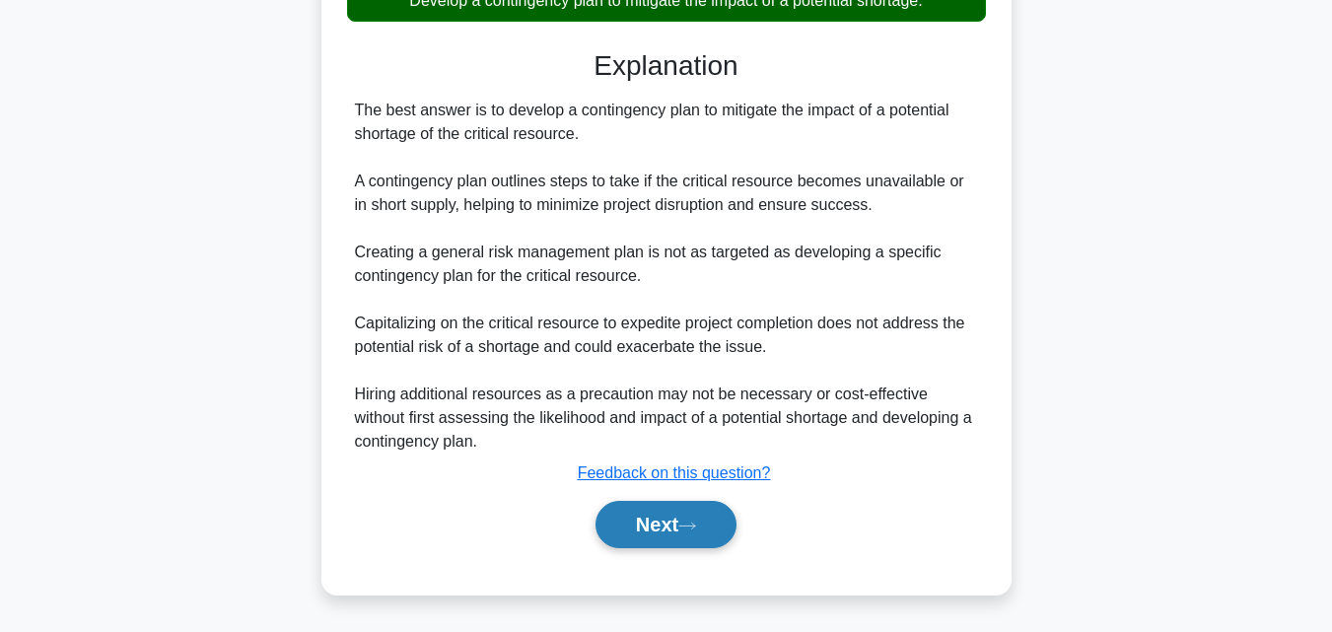
click at [671, 520] on button "Next" at bounding box center [665, 524] width 141 height 47
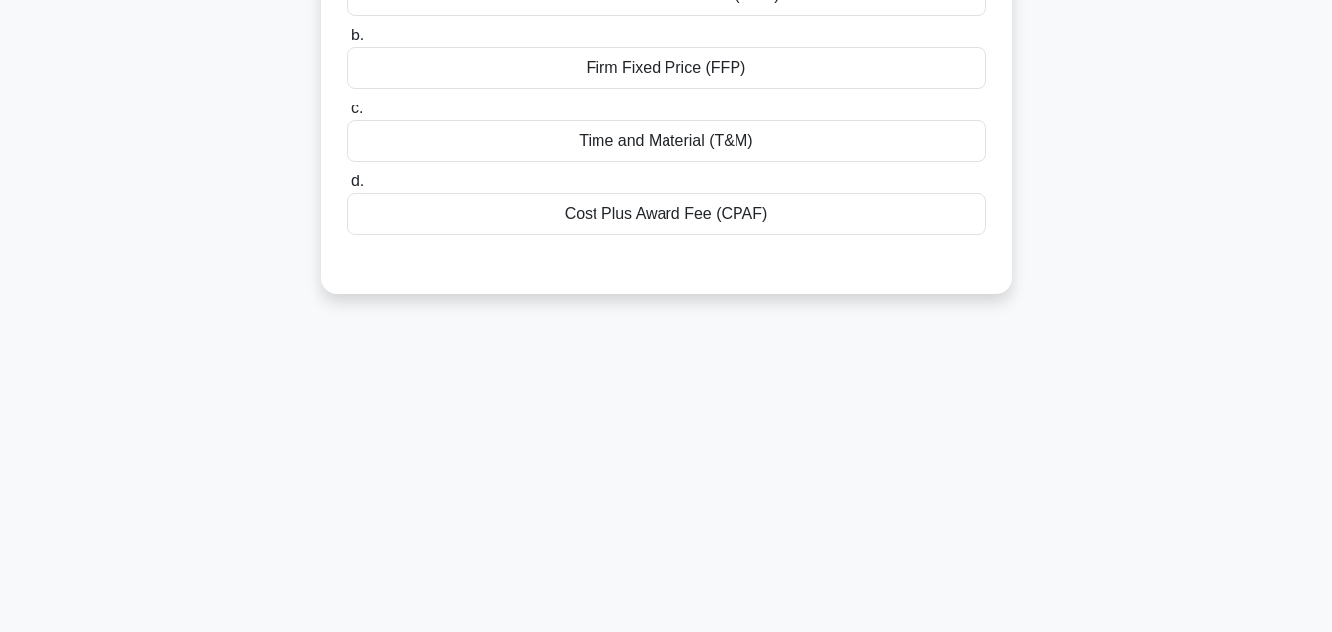
scroll to position [38, 0]
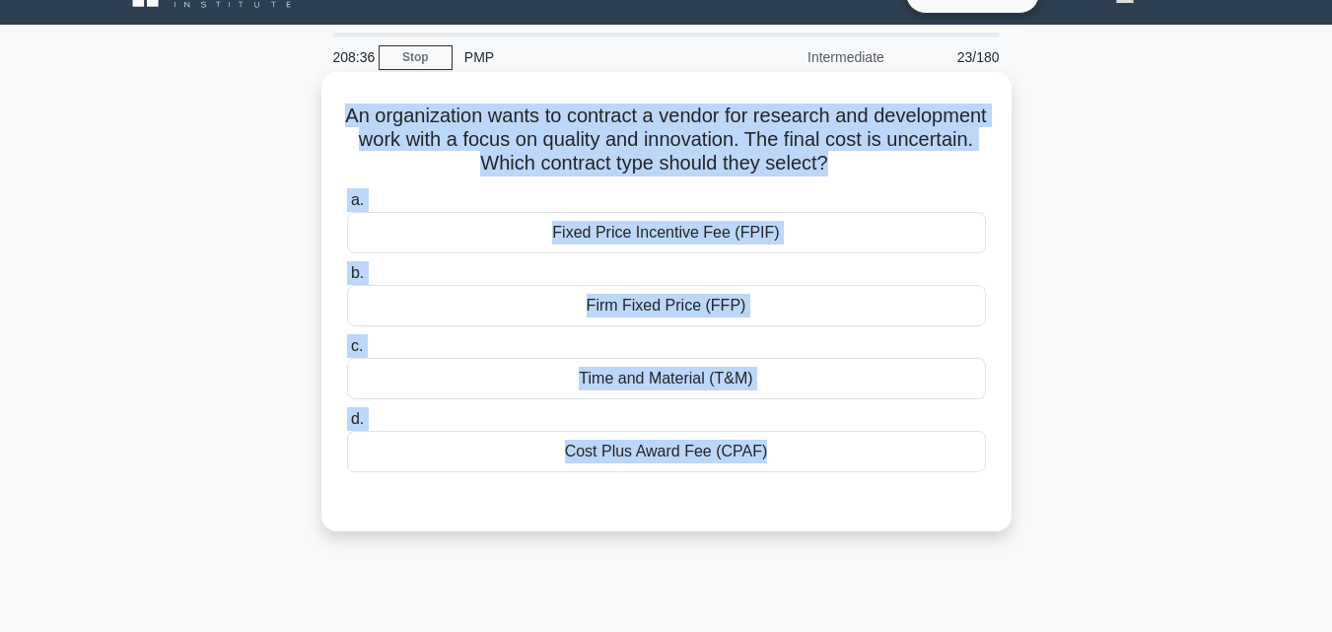
drag, startPoint x: 356, startPoint y: 104, endPoint x: 881, endPoint y: 480, distance: 646.4
click at [881, 480] on div "An organization wants to contract a vendor for research and development work wi…" at bounding box center [666, 302] width 674 height 444
click at [634, 435] on div "Cost Plus Award Fee (CPAF)" at bounding box center [666, 451] width 639 height 41
click at [347, 426] on input "d. Cost Plus Award Fee (CPAF)" at bounding box center [347, 419] width 0 height 13
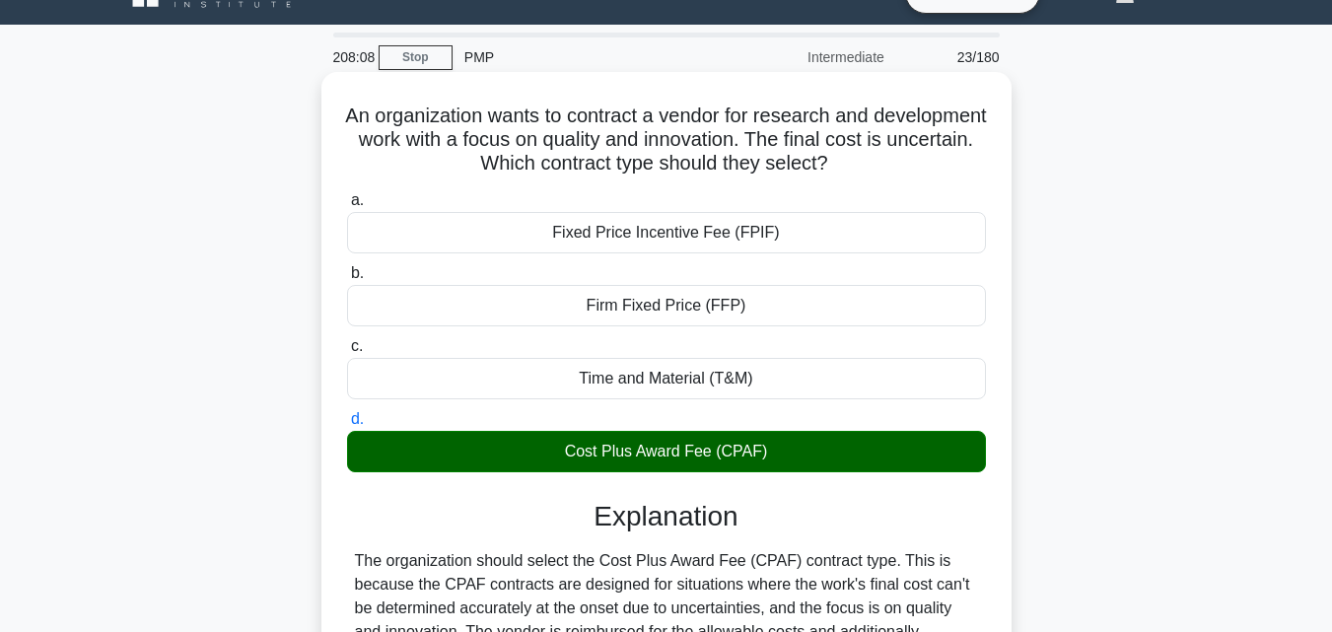
scroll to position [433, 0]
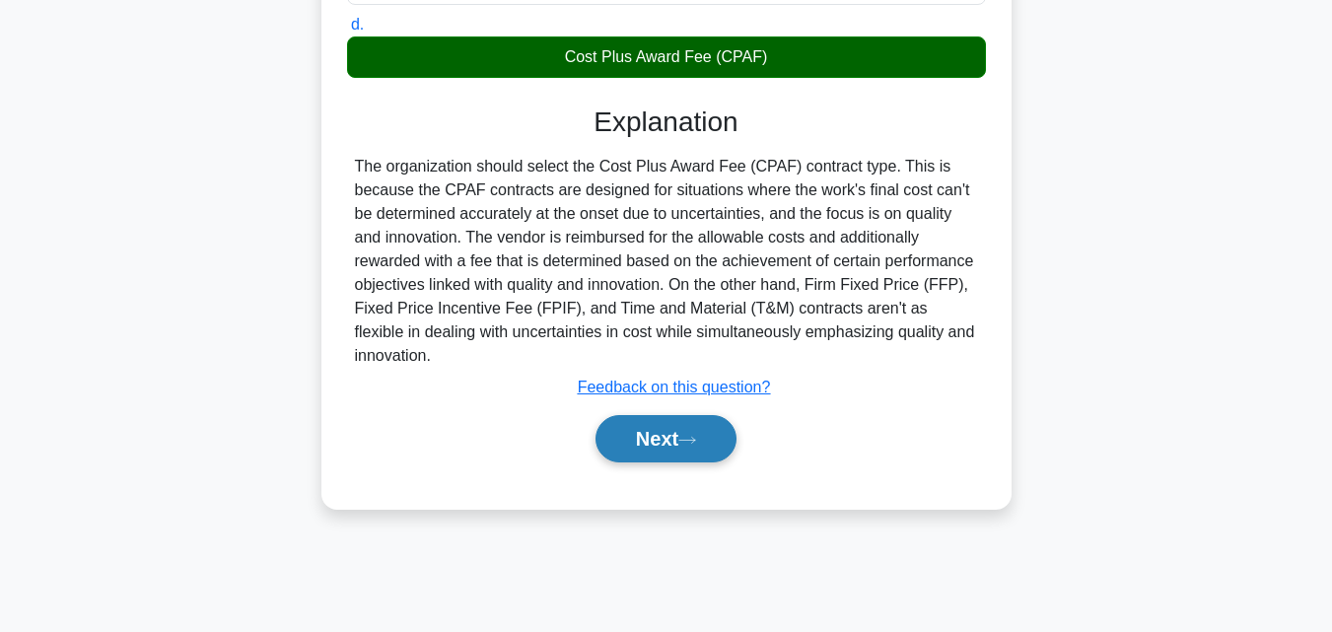
click at [691, 446] on icon at bounding box center [687, 440] width 18 height 11
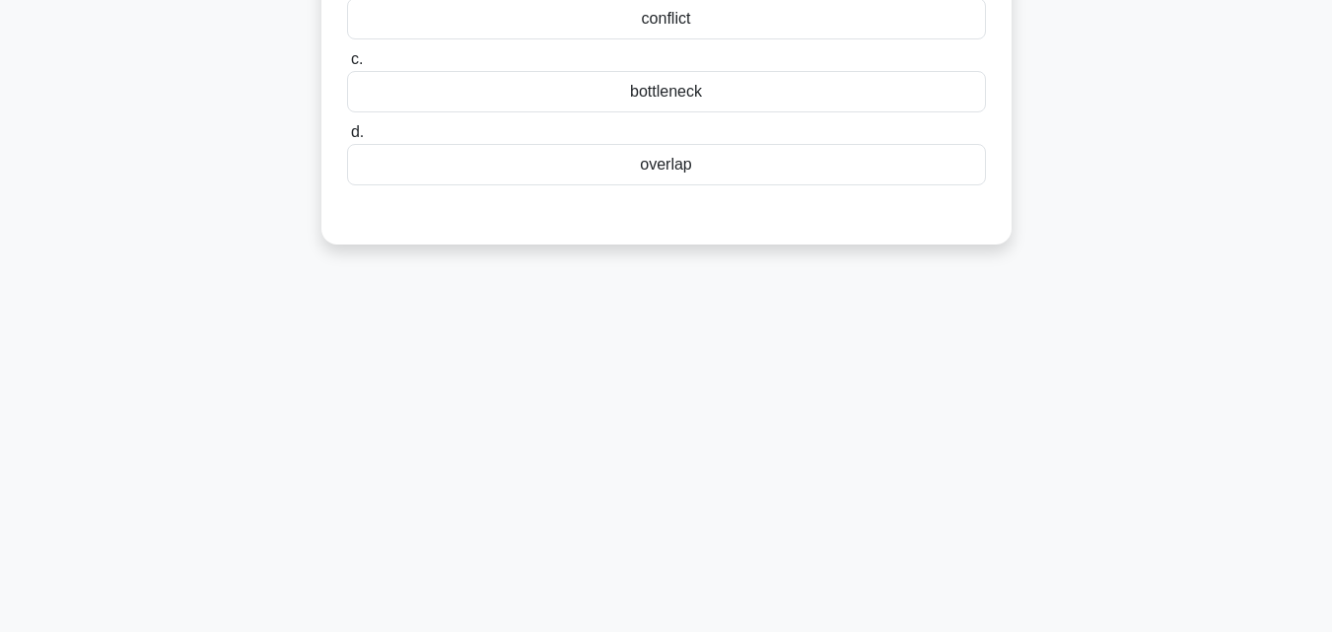
scroll to position [38, 0]
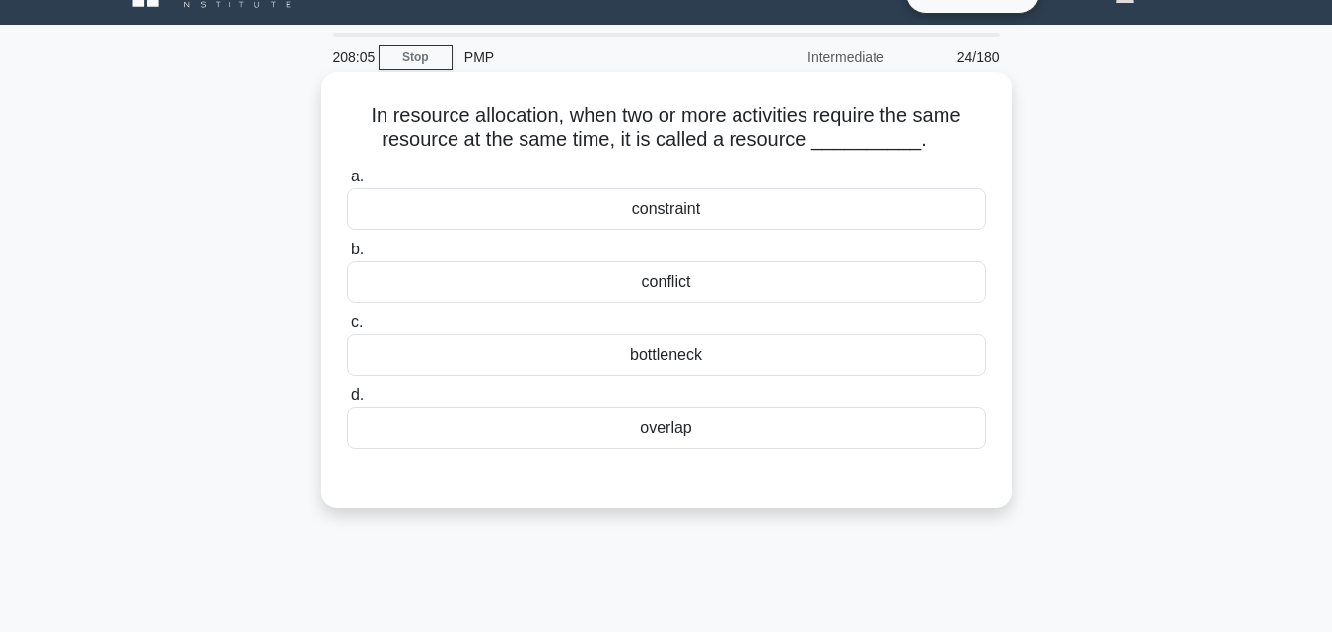
drag, startPoint x: 306, startPoint y: 94, endPoint x: 840, endPoint y: 448, distance: 640.9
click at [840, 448] on div "In resource allocation, when two or more activities require the same resource a…" at bounding box center [666, 306] width 1124 height 459
click at [658, 259] on label "b. conflict" at bounding box center [666, 270] width 639 height 65
click at [347, 256] on input "b. conflict" at bounding box center [347, 249] width 0 height 13
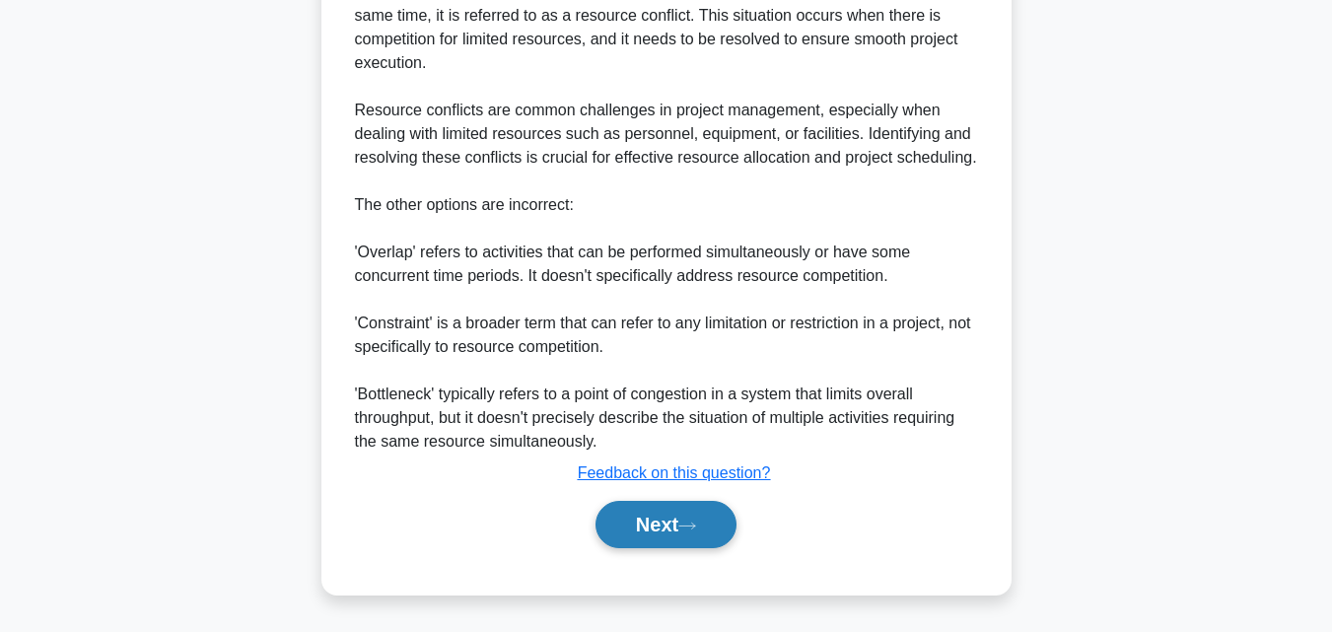
click at [679, 542] on button "Next" at bounding box center [665, 524] width 141 height 47
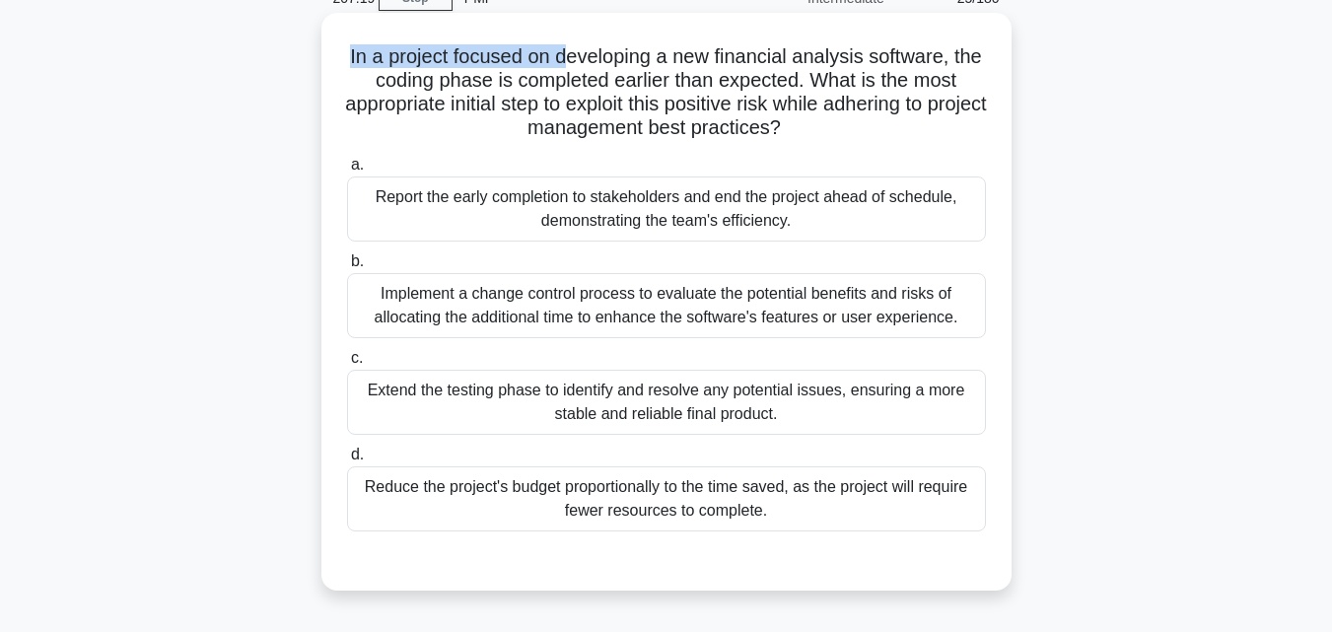
scroll to position [93, 0]
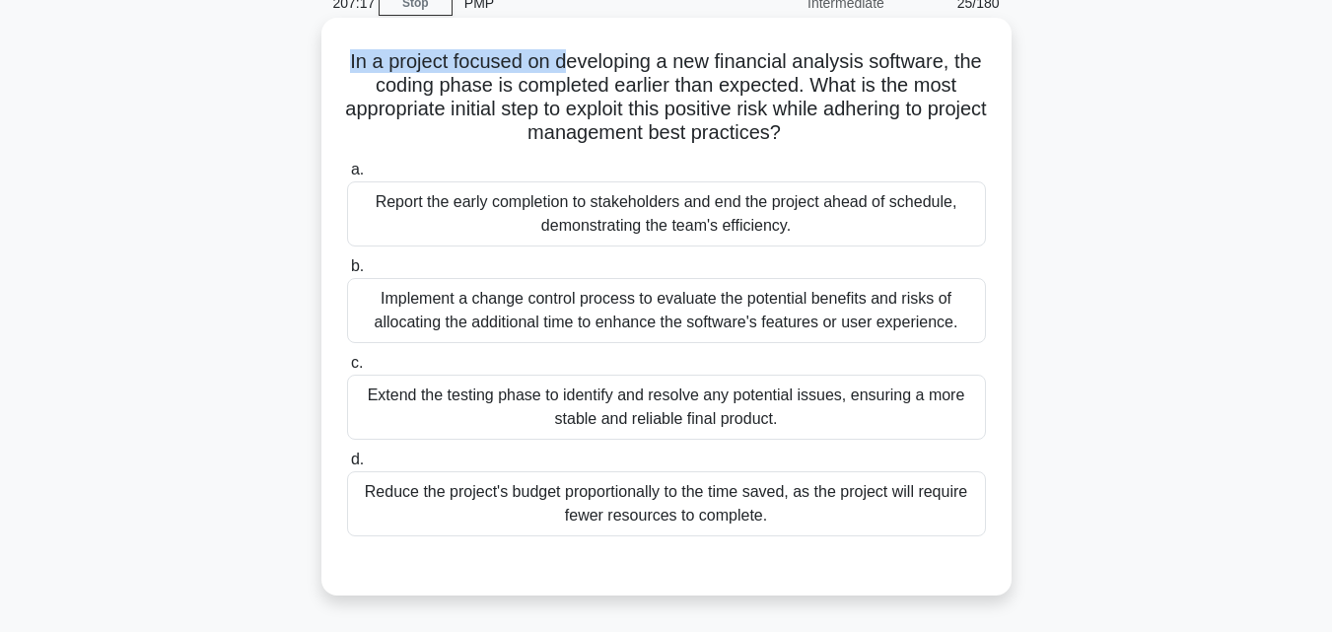
drag, startPoint x: 336, startPoint y: 21, endPoint x: 829, endPoint y: 518, distance: 699.9
click at [829, 518] on div "In a project focused on developing a new financial analysis software, the codin…" at bounding box center [666, 307] width 674 height 562
click at [502, 328] on div "Implement a change control process to evaluate the potential benefits and risks…" at bounding box center [666, 310] width 639 height 65
click at [347, 273] on input "b. Implement a change control process to evaluate the potential benefits and ri…" at bounding box center [347, 266] width 0 height 13
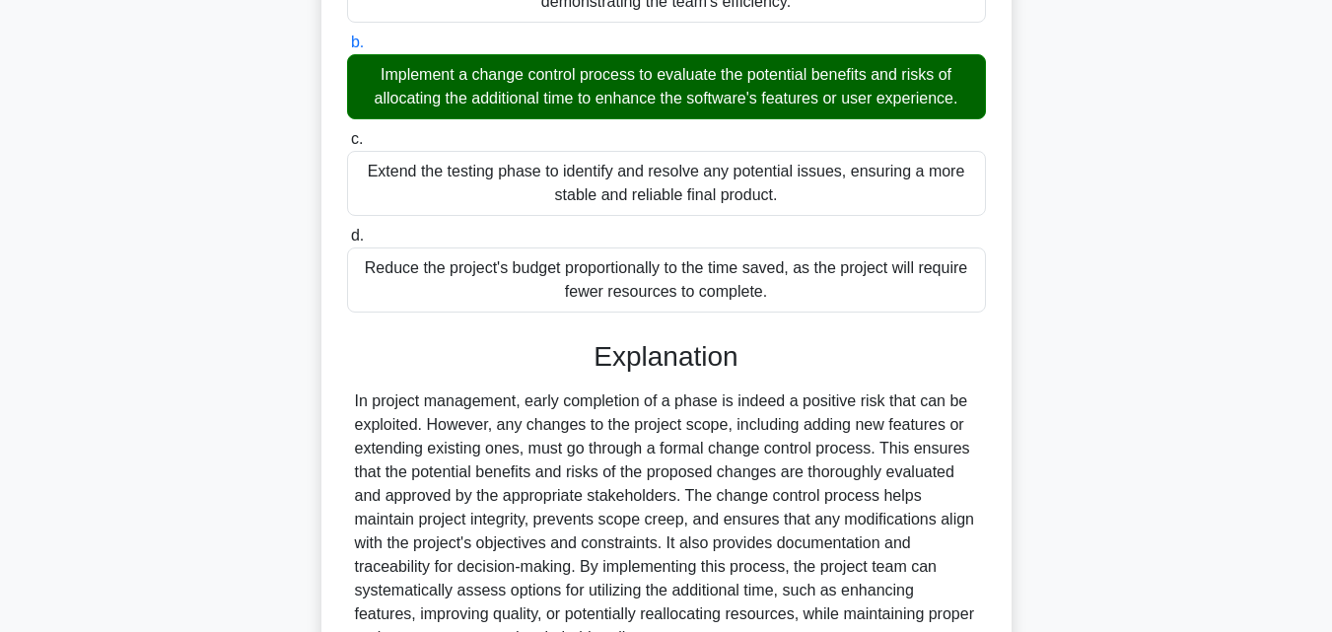
scroll to position [487, 0]
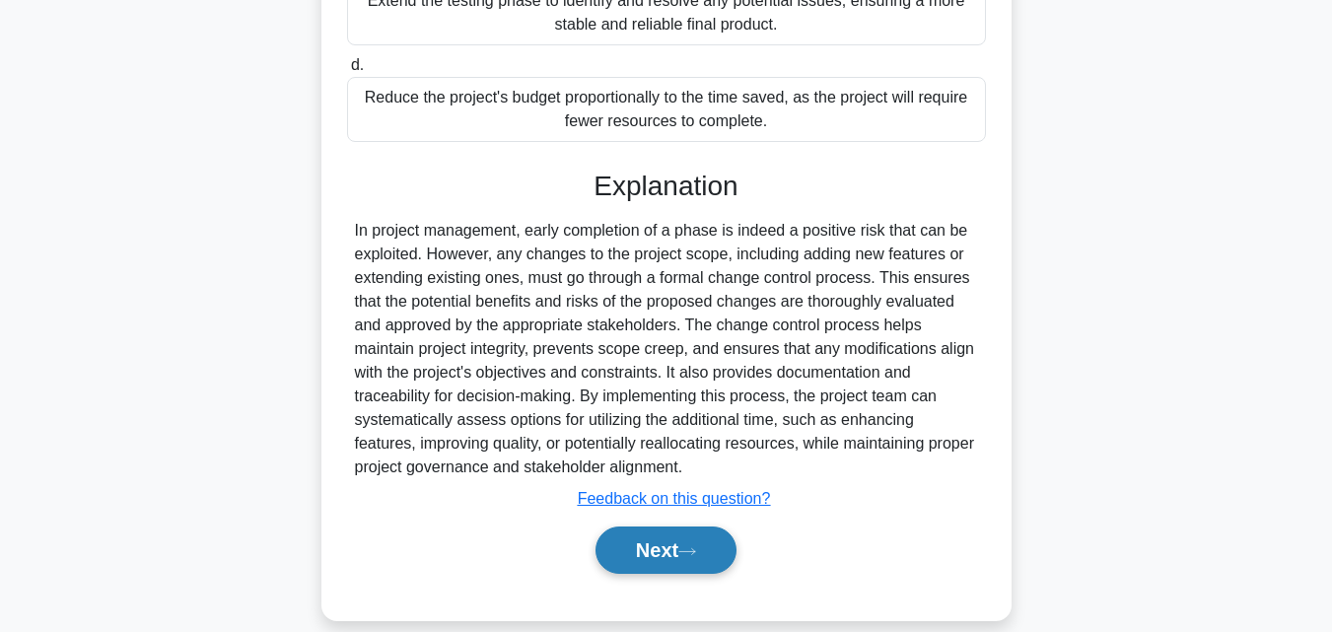
click at [636, 534] on button "Next" at bounding box center [665, 549] width 141 height 47
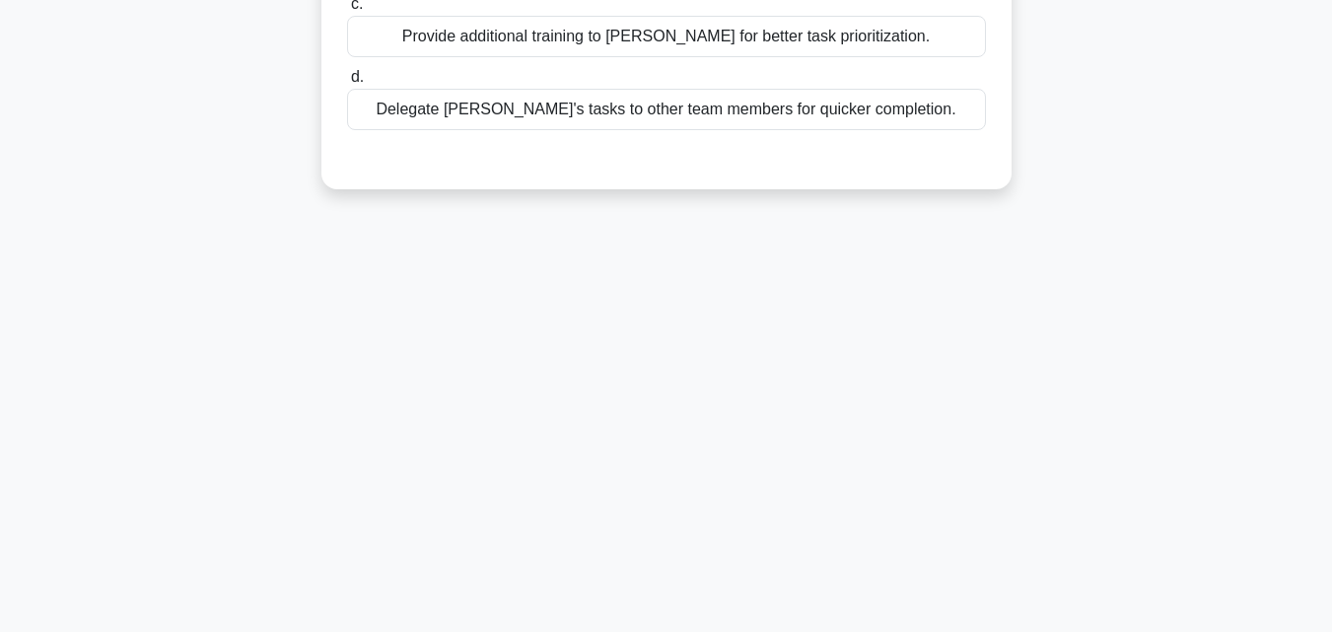
scroll to position [38, 0]
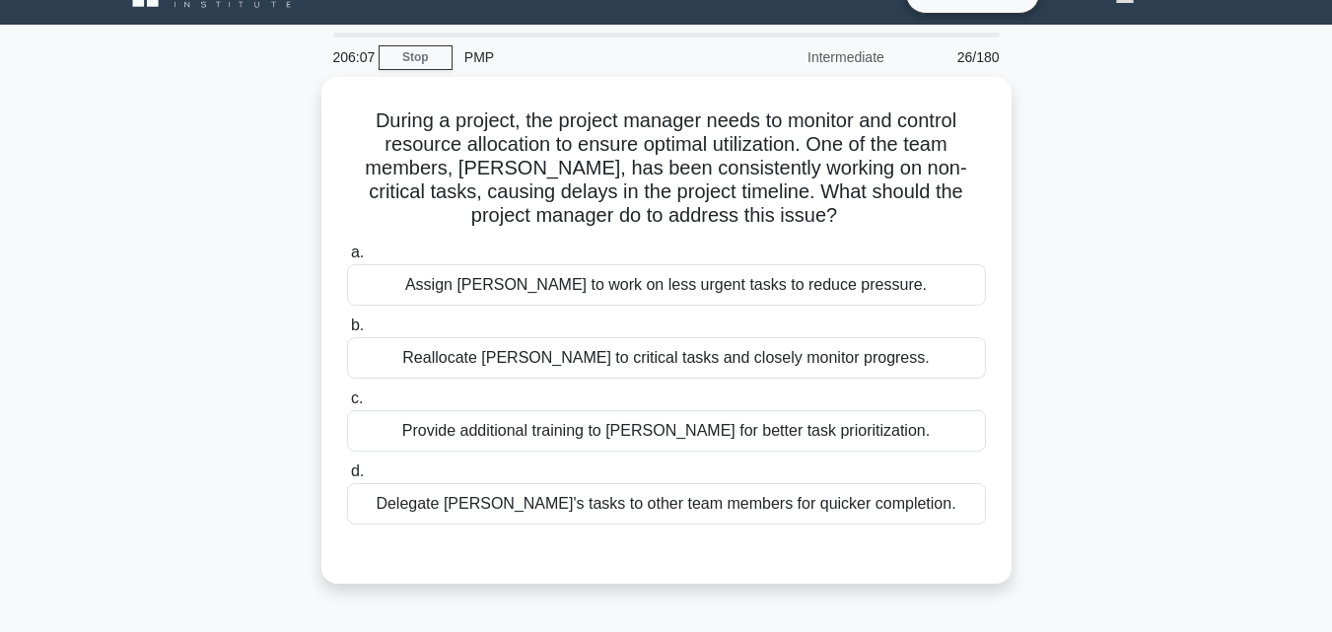
drag, startPoint x: 353, startPoint y: 105, endPoint x: 1025, endPoint y: 521, distance: 790.6
click at [1025, 521] on div "During a project, the project manager needs to monitor and control resource all…" at bounding box center [666, 342] width 1124 height 530
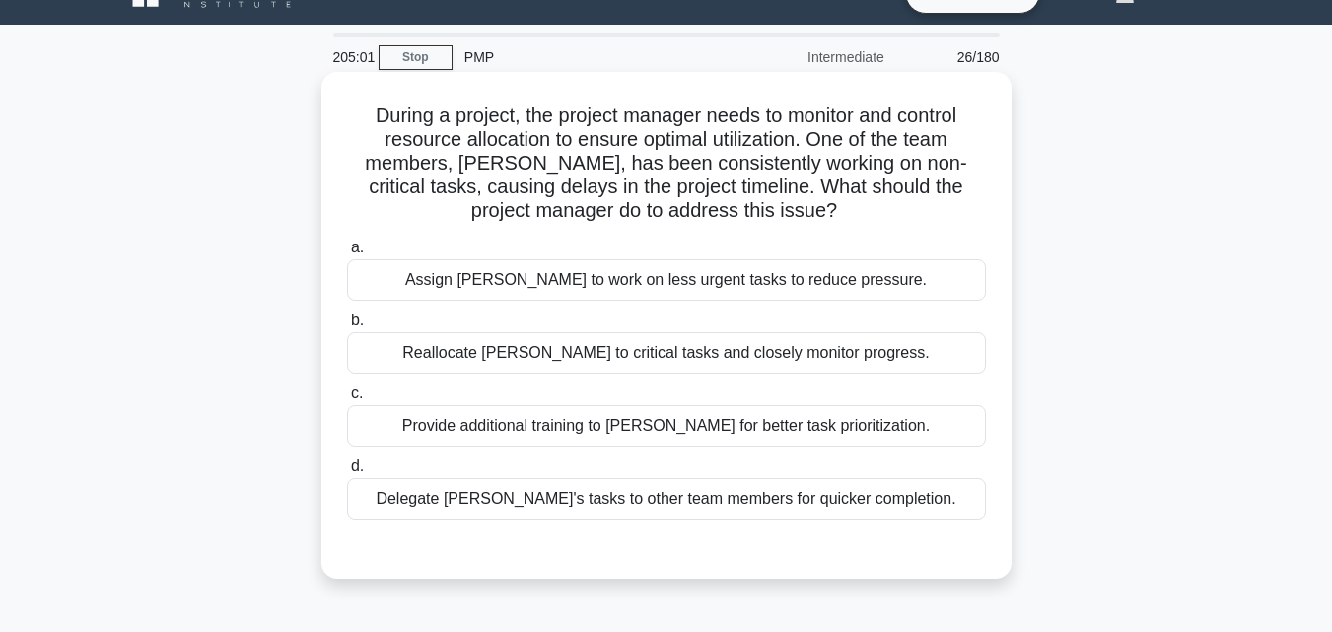
click at [535, 426] on div "Provide additional training to John for better task prioritization." at bounding box center [666, 425] width 639 height 41
click at [347, 400] on input "c. Provide additional training to John for better task prioritization." at bounding box center [347, 393] width 0 height 13
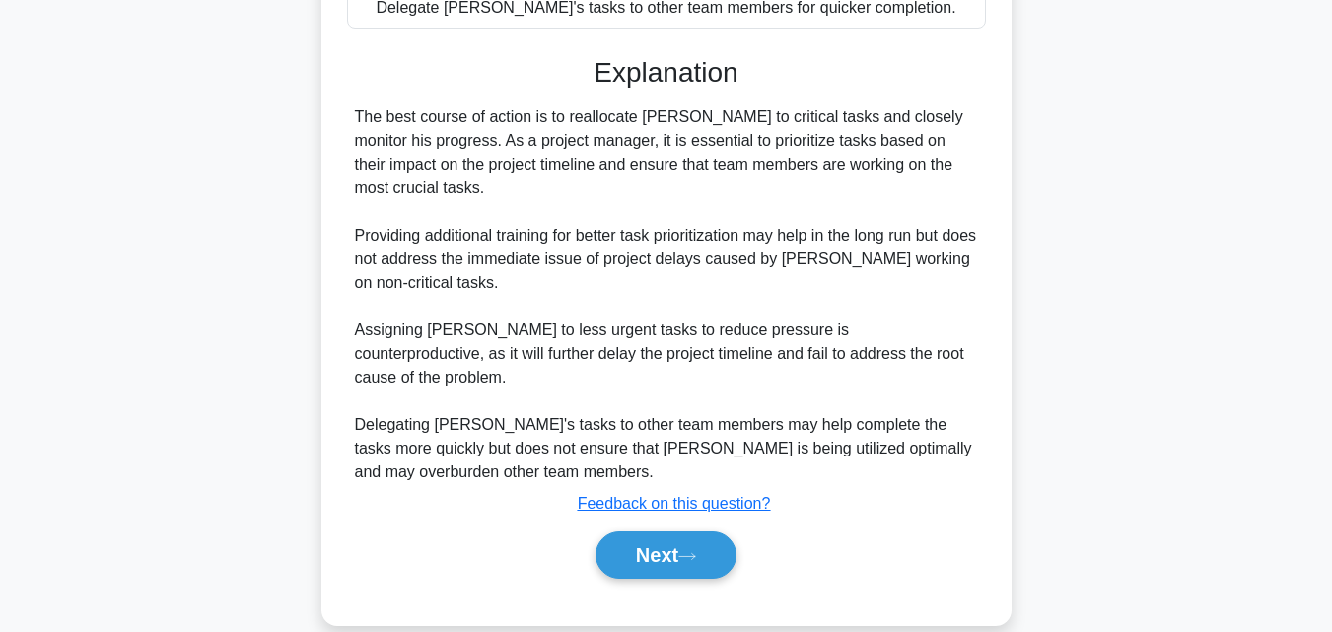
scroll to position [539, 0]
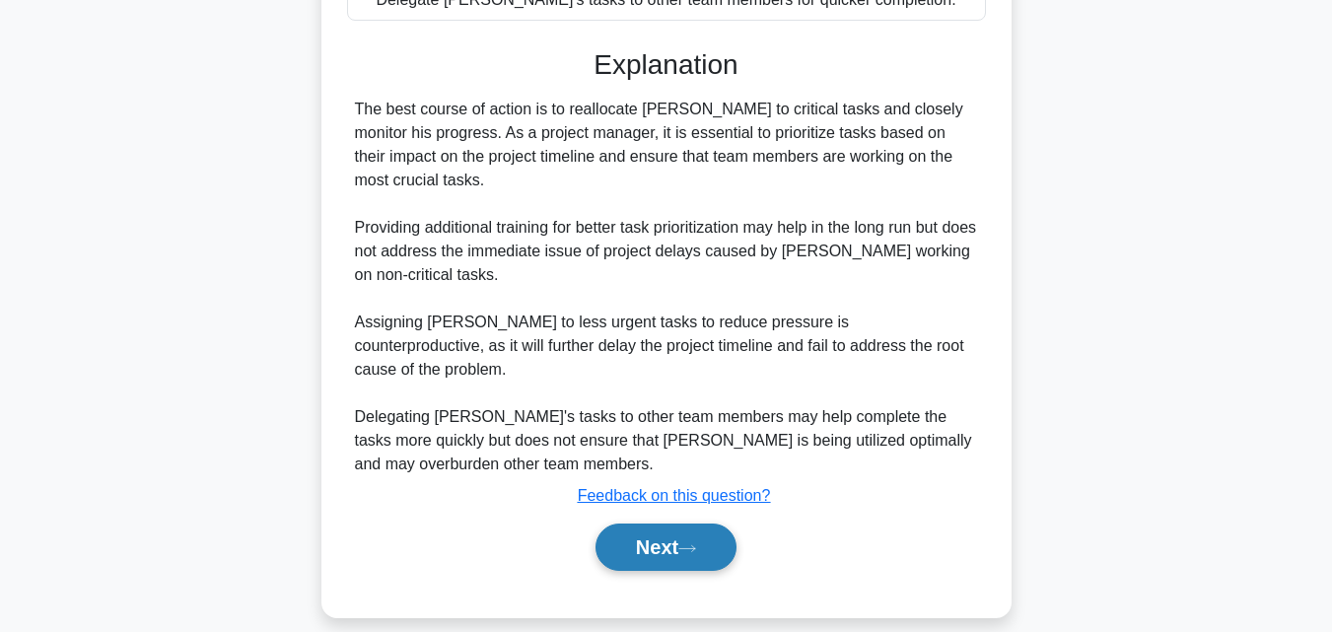
click at [667, 538] on button "Next" at bounding box center [665, 546] width 141 height 47
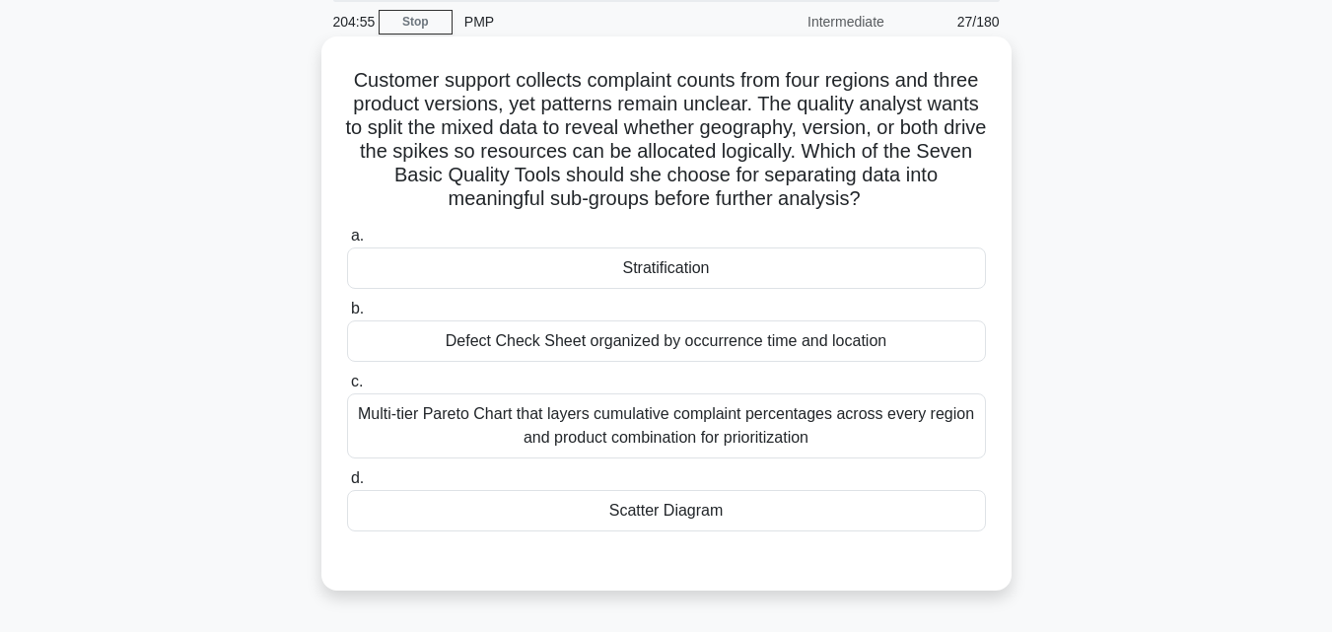
scroll to position [0, 0]
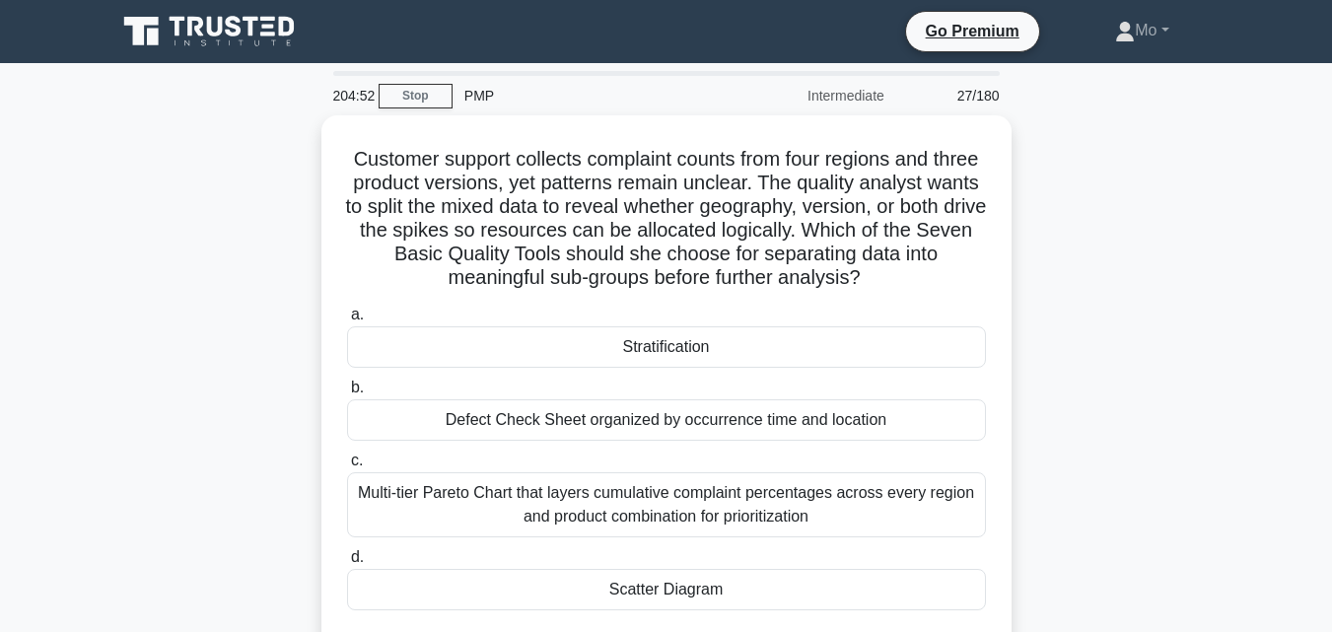
drag, startPoint x: 352, startPoint y: 154, endPoint x: 1089, endPoint y: 593, distance: 858.5
click at [1089, 593] on div "Customer support collects complaint counts from four regions and three product …" at bounding box center [666, 404] width 1124 height 578
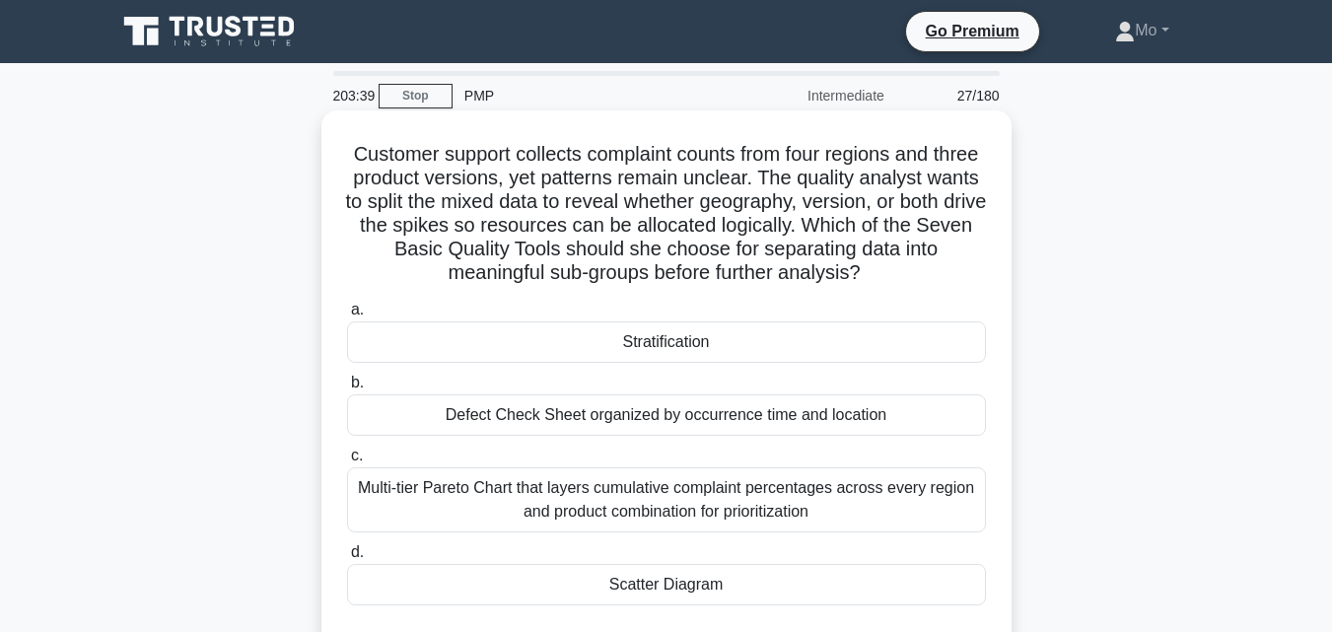
click at [663, 347] on div "Stratification" at bounding box center [666, 341] width 639 height 41
click at [347, 316] on input "a. Stratification" at bounding box center [347, 310] width 0 height 13
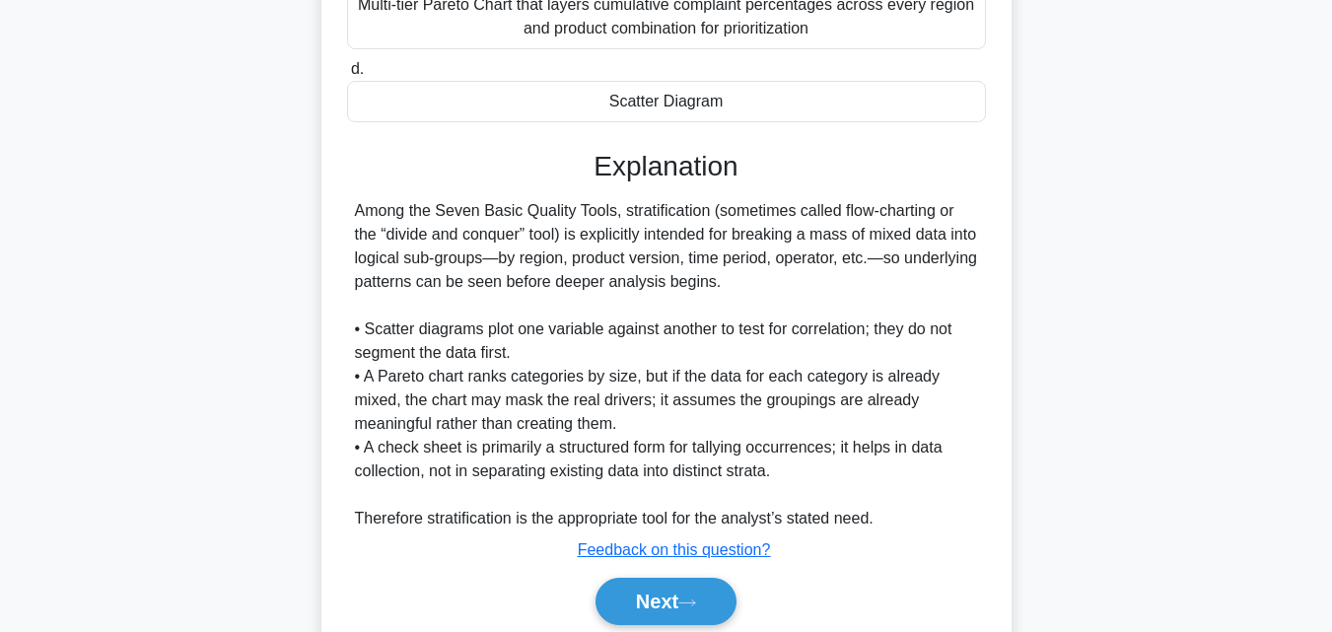
scroll to position [561, 0]
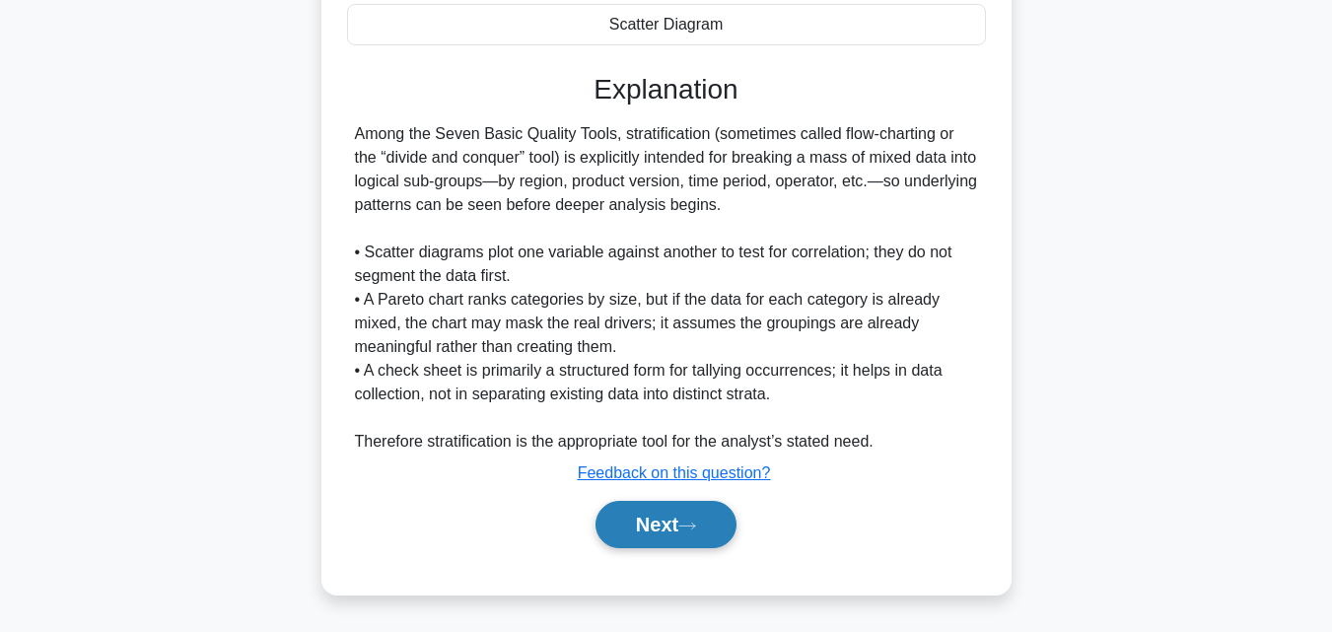
click at [673, 520] on button "Next" at bounding box center [665, 524] width 141 height 47
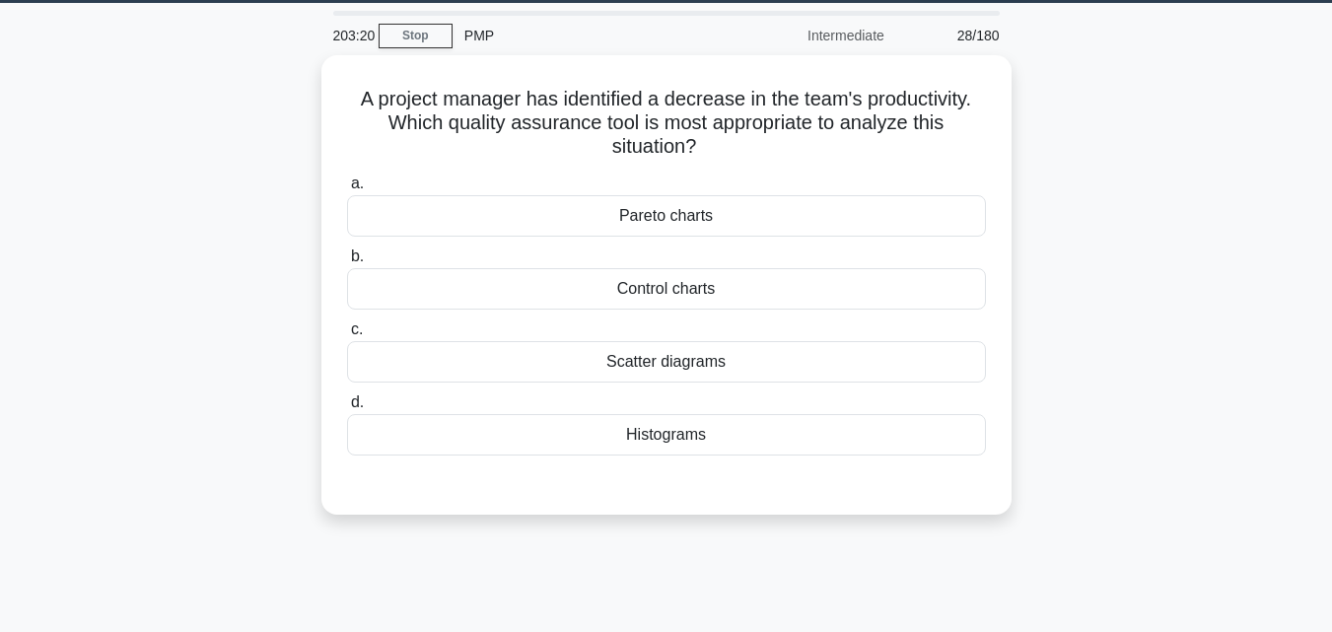
scroll to position [38, 0]
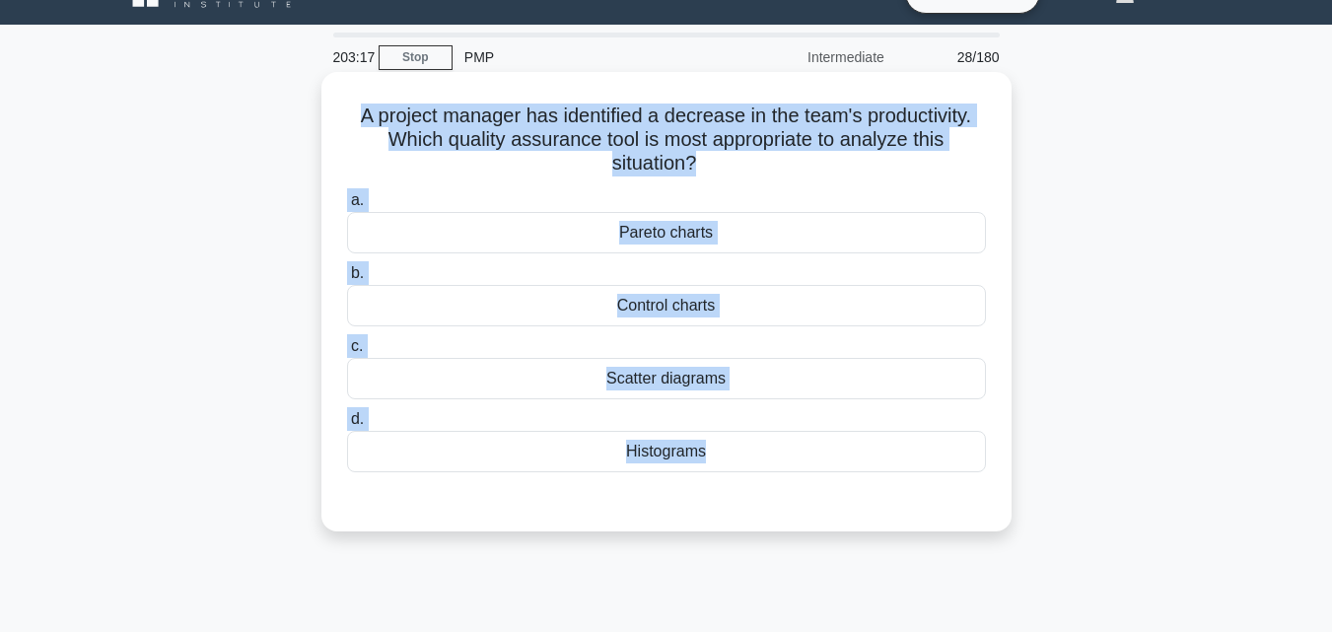
drag, startPoint x: 334, startPoint y: 104, endPoint x: 917, endPoint y: 500, distance: 704.6
click at [917, 500] on div "A project manager has identified a decrease in the team's productivity. Which q…" at bounding box center [666, 302] width 674 height 444
click at [662, 390] on div "Scatter diagrams" at bounding box center [666, 378] width 639 height 41
click at [347, 353] on input "c. Scatter diagrams" at bounding box center [347, 346] width 0 height 13
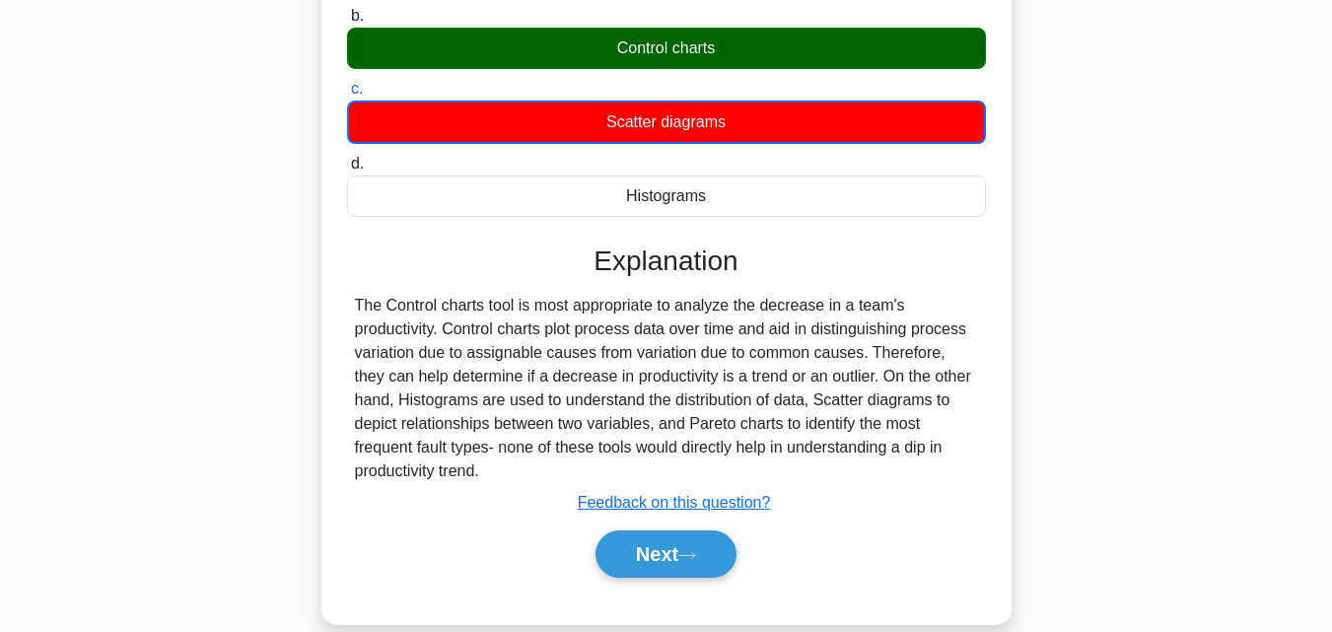
scroll to position [394, 0]
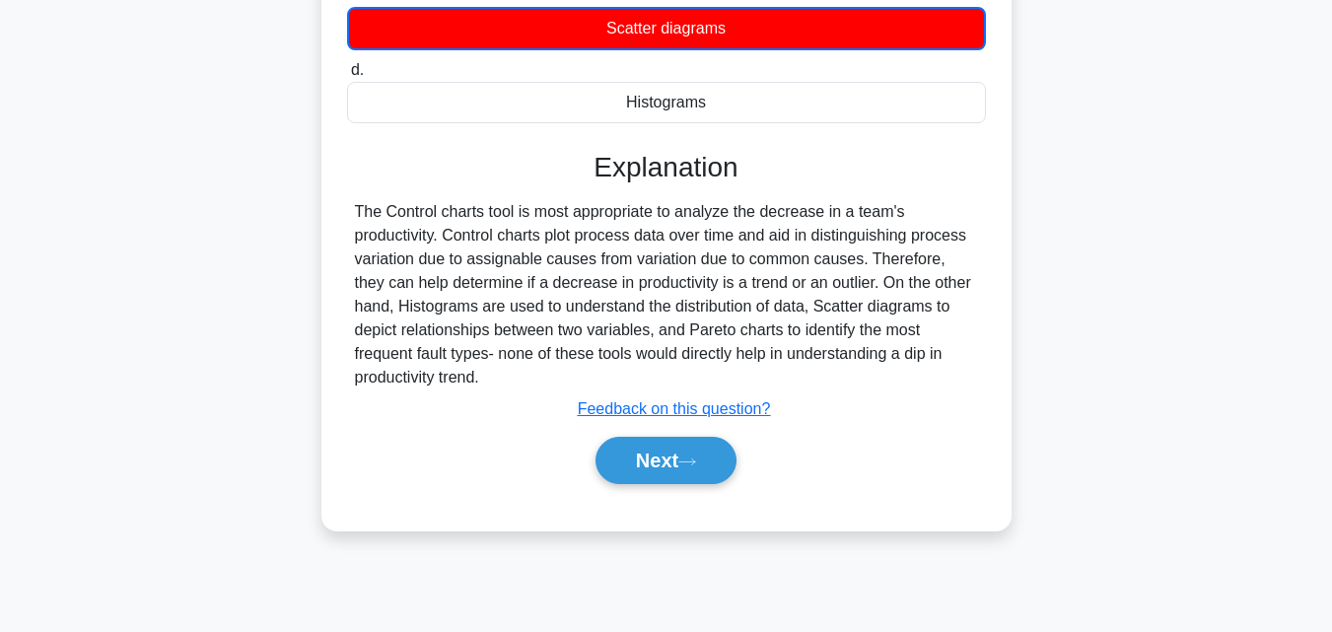
drag, startPoint x: 490, startPoint y: 374, endPoint x: 317, endPoint y: 183, distance: 256.8
click at [317, 183] on div "A project manager has identified a decrease in the team's productivity. Which q…" at bounding box center [666, 137] width 1124 height 833
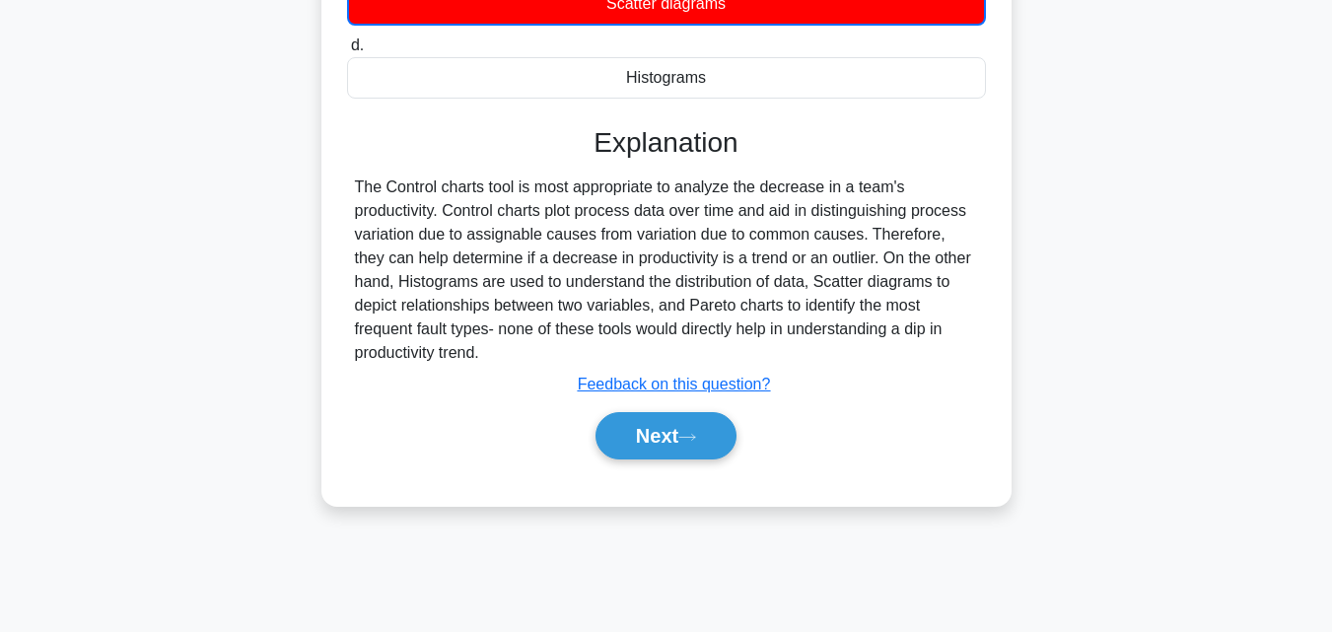
scroll to position [433, 0]
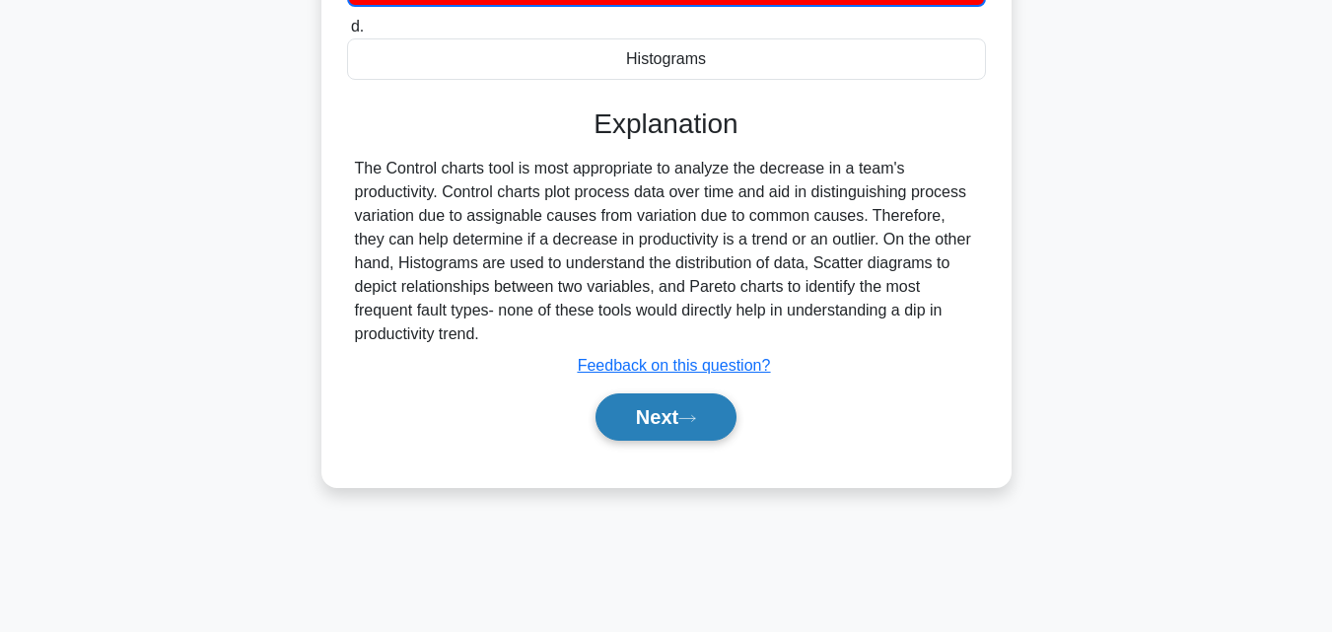
click at [677, 426] on button "Next" at bounding box center [665, 416] width 141 height 47
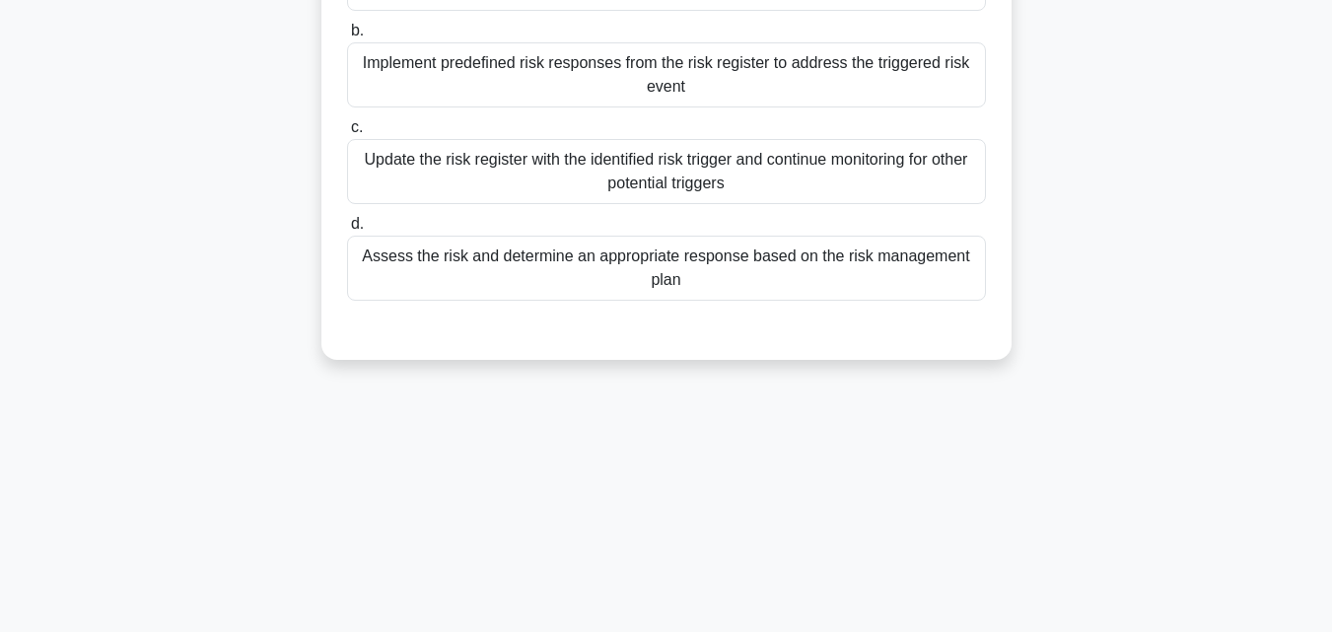
scroll to position [38, 0]
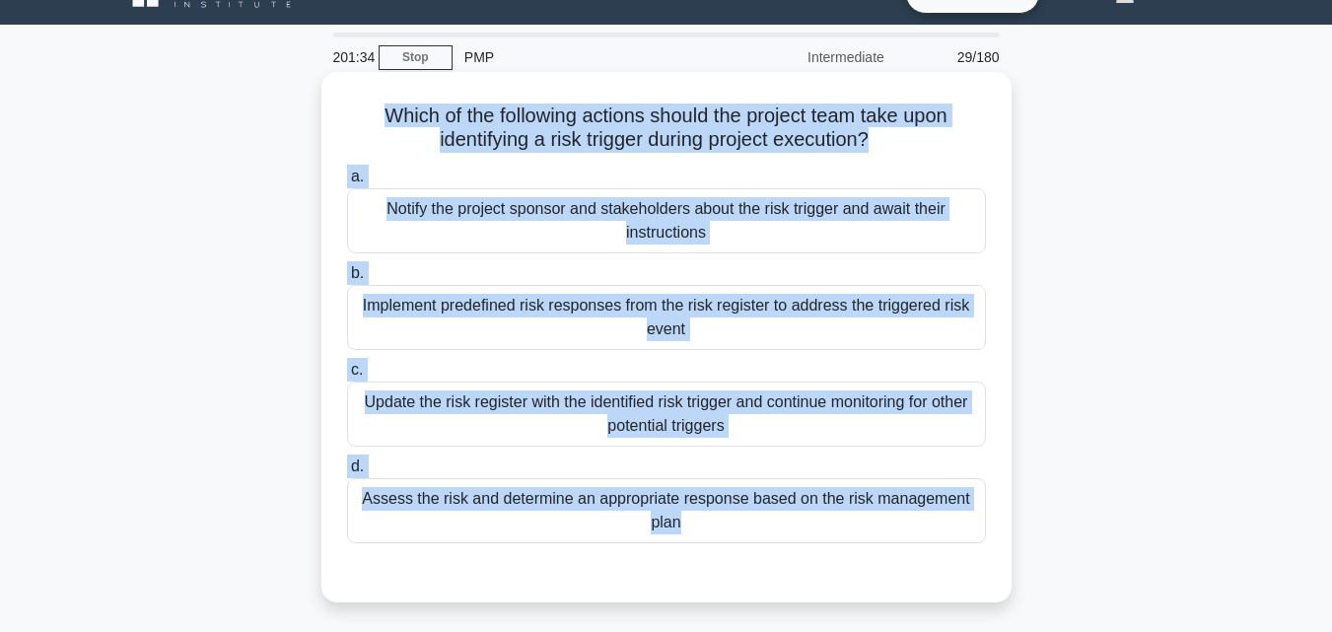
drag, startPoint x: 357, startPoint y: 101, endPoint x: 959, endPoint y: 562, distance: 758.7
click at [959, 562] on div "Which of the following actions should the project team take upon identifying a …" at bounding box center [666, 337] width 674 height 515
click at [669, 515] on div "Assess the risk and determine an appropriate response based on the risk managem…" at bounding box center [666, 510] width 639 height 65
click at [347, 473] on input "d. Assess the risk and determine an appropriate response based on the risk mana…" at bounding box center [347, 466] width 0 height 13
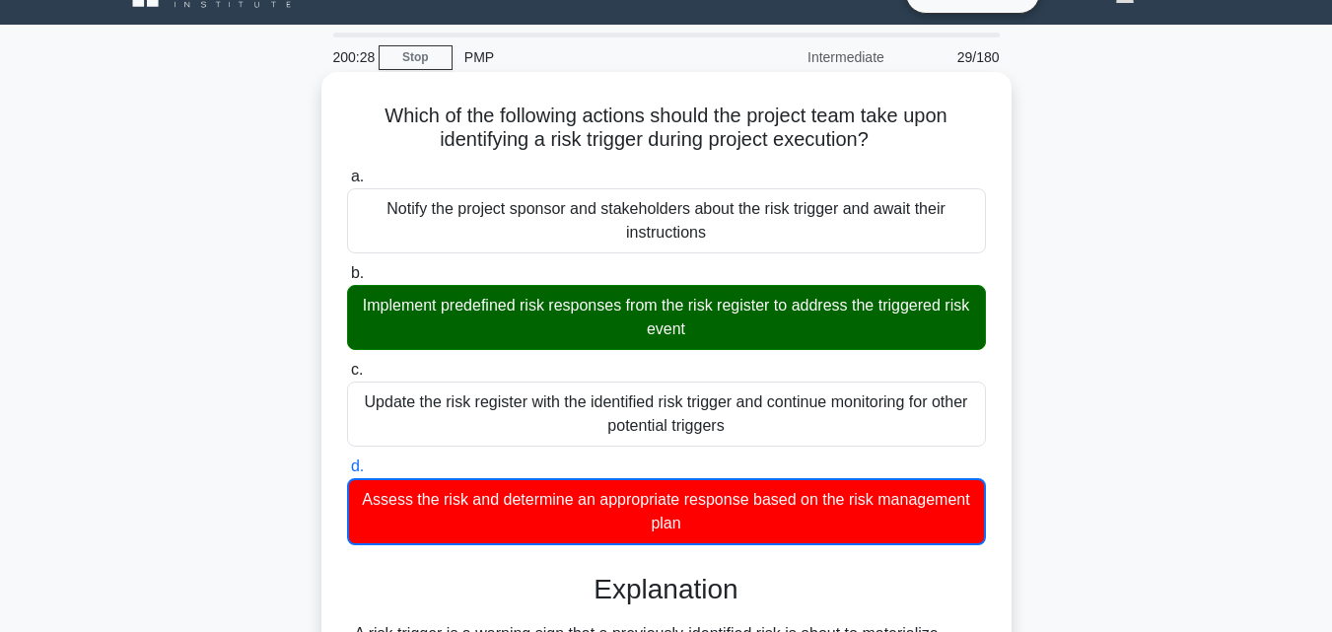
scroll to position [334, 0]
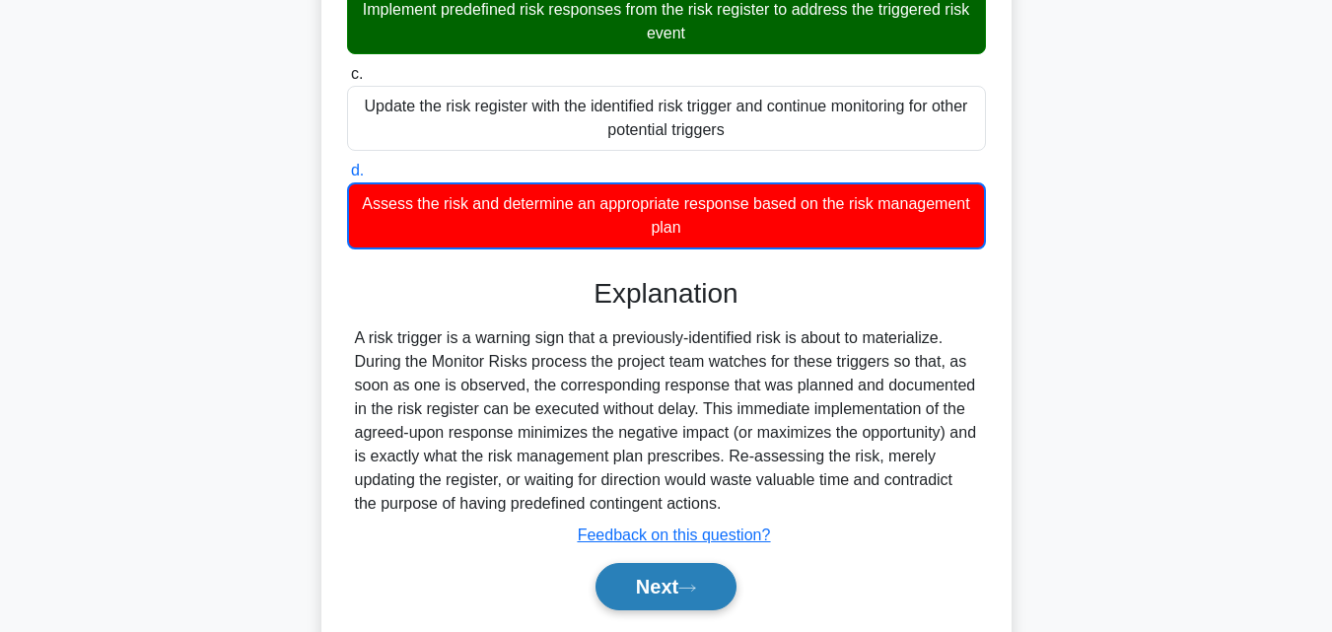
click at [642, 591] on button "Next" at bounding box center [665, 586] width 141 height 47
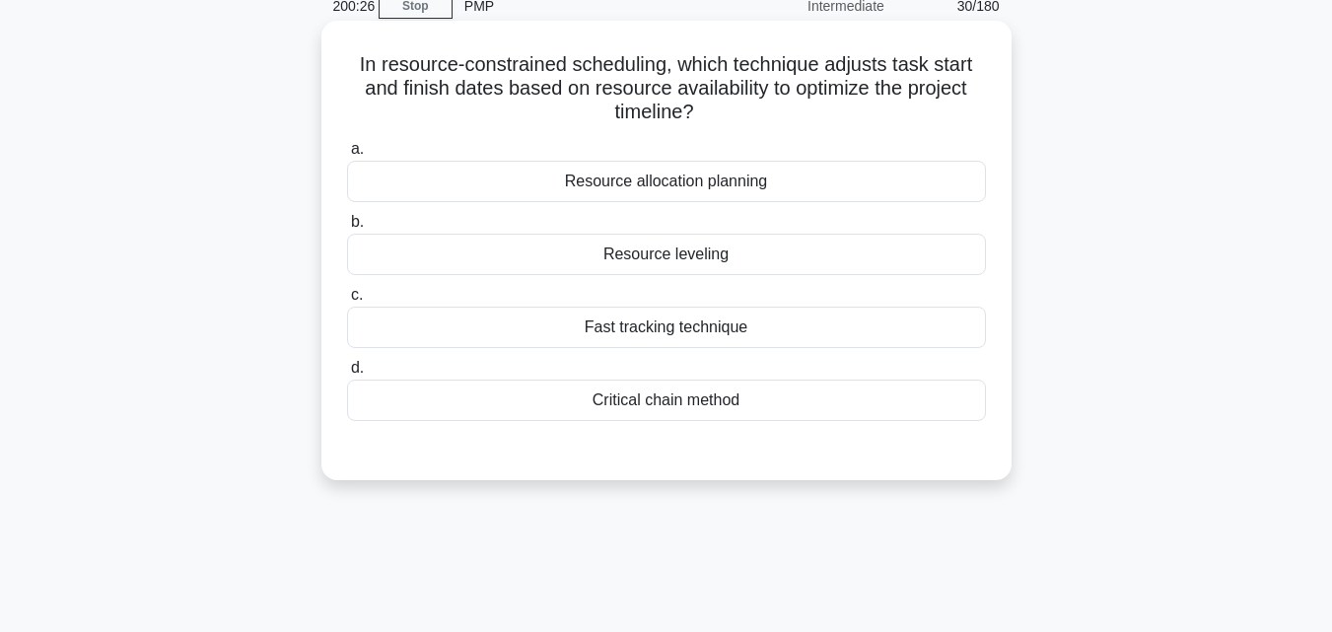
scroll to position [38, 0]
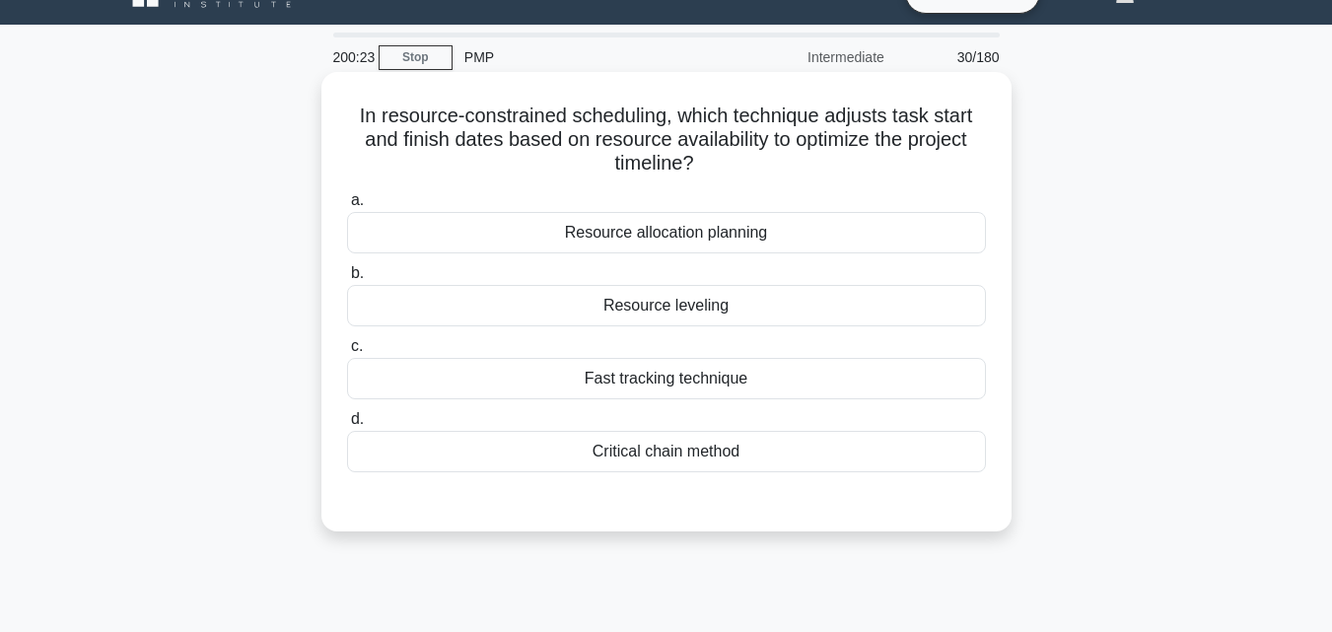
drag, startPoint x: 314, startPoint y: 132, endPoint x: 764, endPoint y: 462, distance: 557.8
click at [764, 462] on div "In resource-constrained scheduling, which technique adjusts task start and fini…" at bounding box center [666, 318] width 1124 height 483
click at [626, 307] on div "Resource leveling" at bounding box center [666, 305] width 639 height 41
click at [347, 280] on input "b. Resource leveling" at bounding box center [347, 273] width 0 height 13
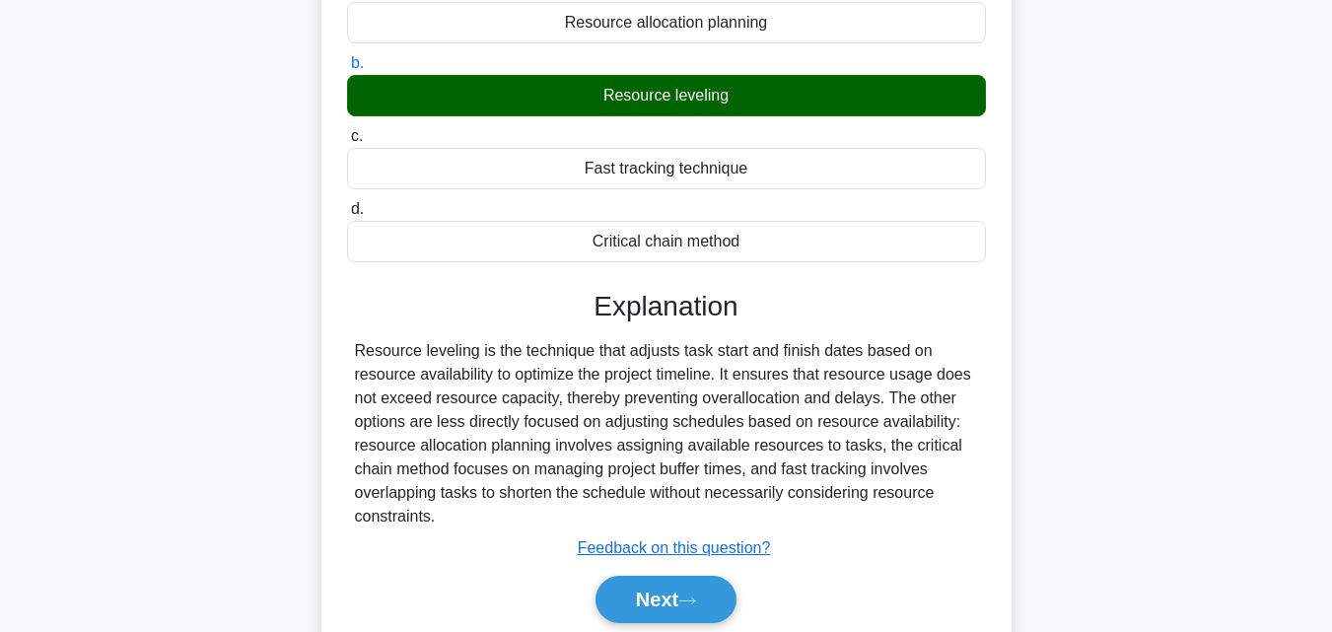
scroll to position [334, 0]
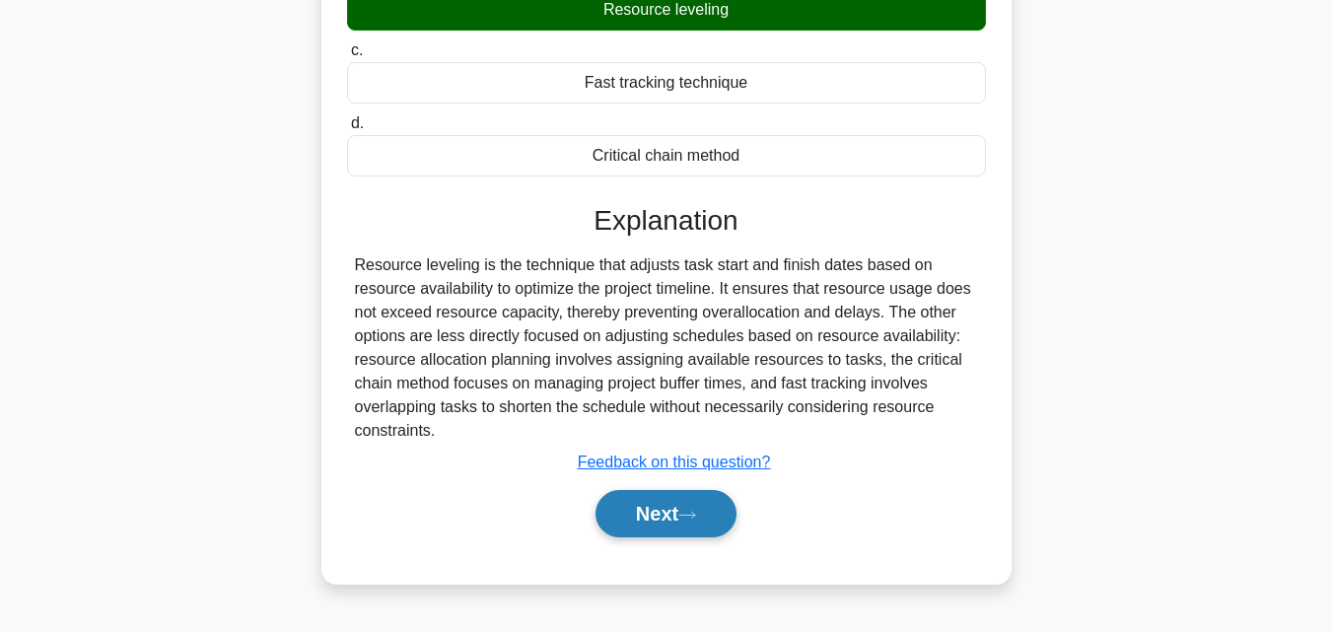
click at [674, 533] on button "Next" at bounding box center [665, 513] width 141 height 47
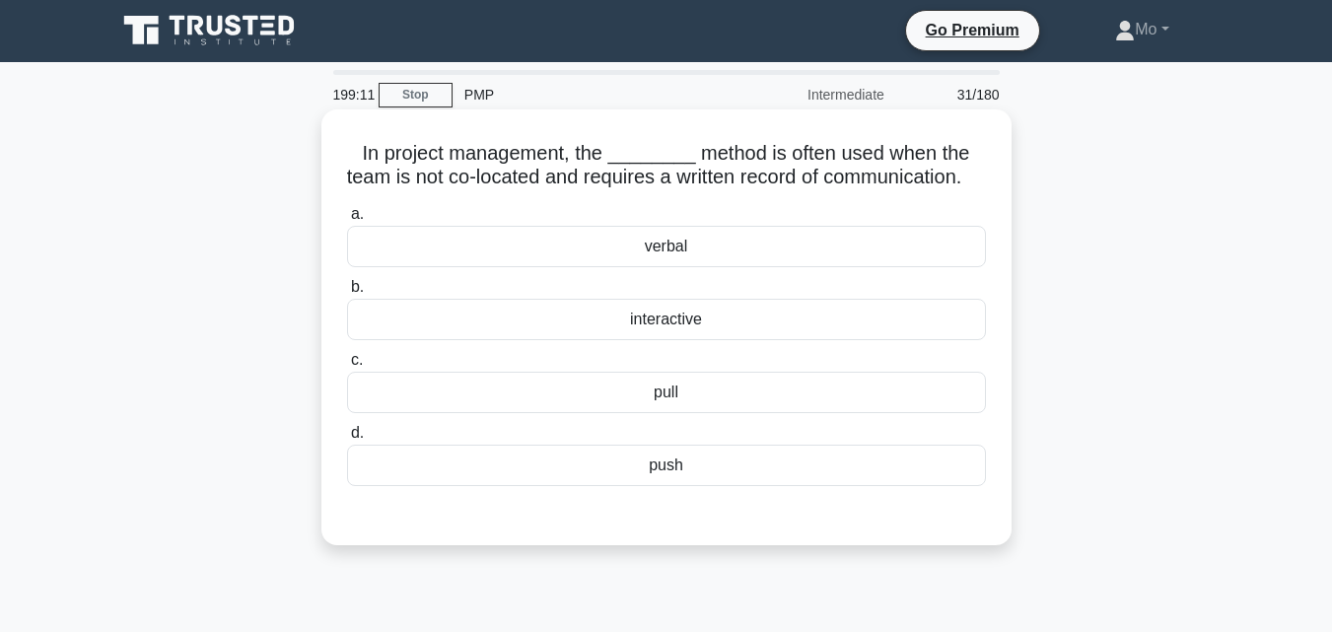
scroll to position [0, 0]
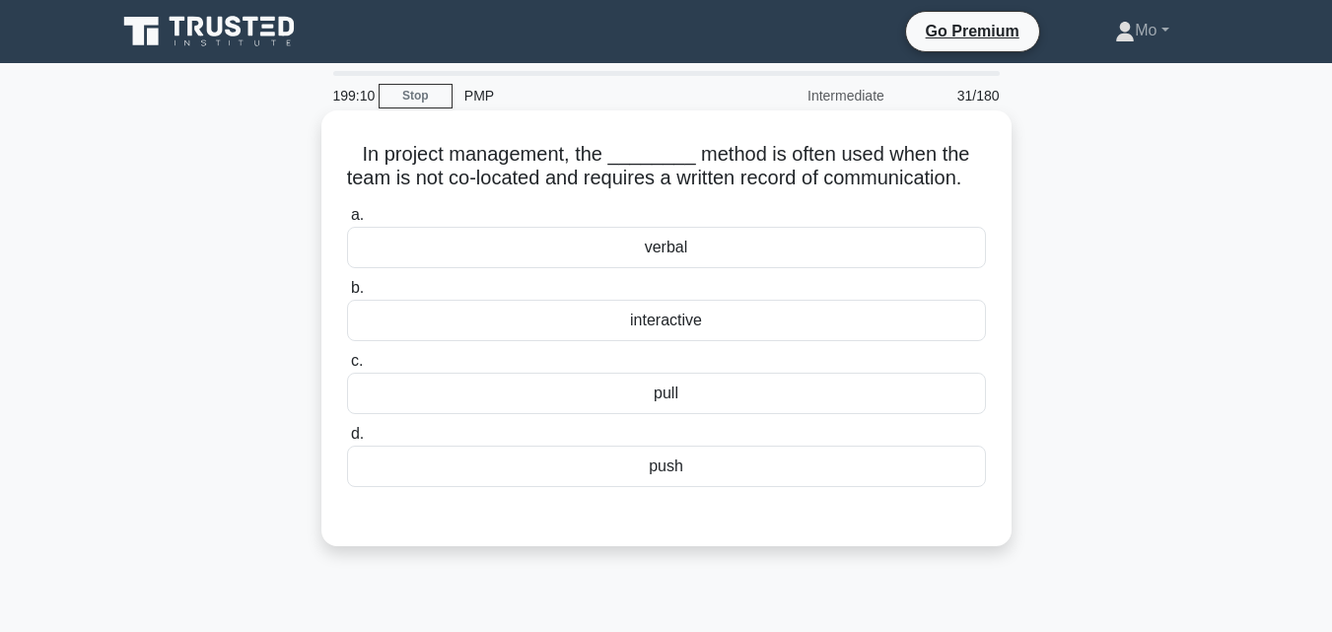
drag, startPoint x: 372, startPoint y: 134, endPoint x: 977, endPoint y: 516, distance: 715.5
click at [977, 516] on div "In project management, the ________ method is often used when the team is not c…" at bounding box center [666, 328] width 674 height 420
click at [733, 487] on div "push" at bounding box center [666, 466] width 639 height 41
click at [347, 441] on input "d. push" at bounding box center [347, 434] width 0 height 13
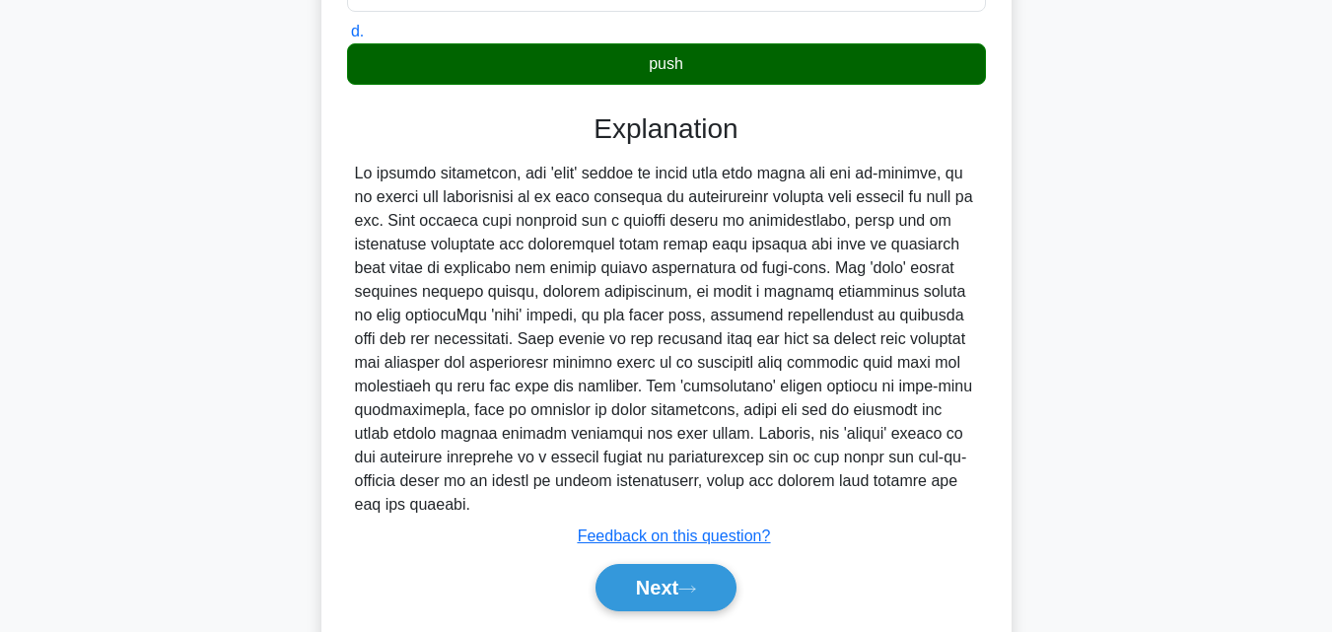
scroll to position [490, 0]
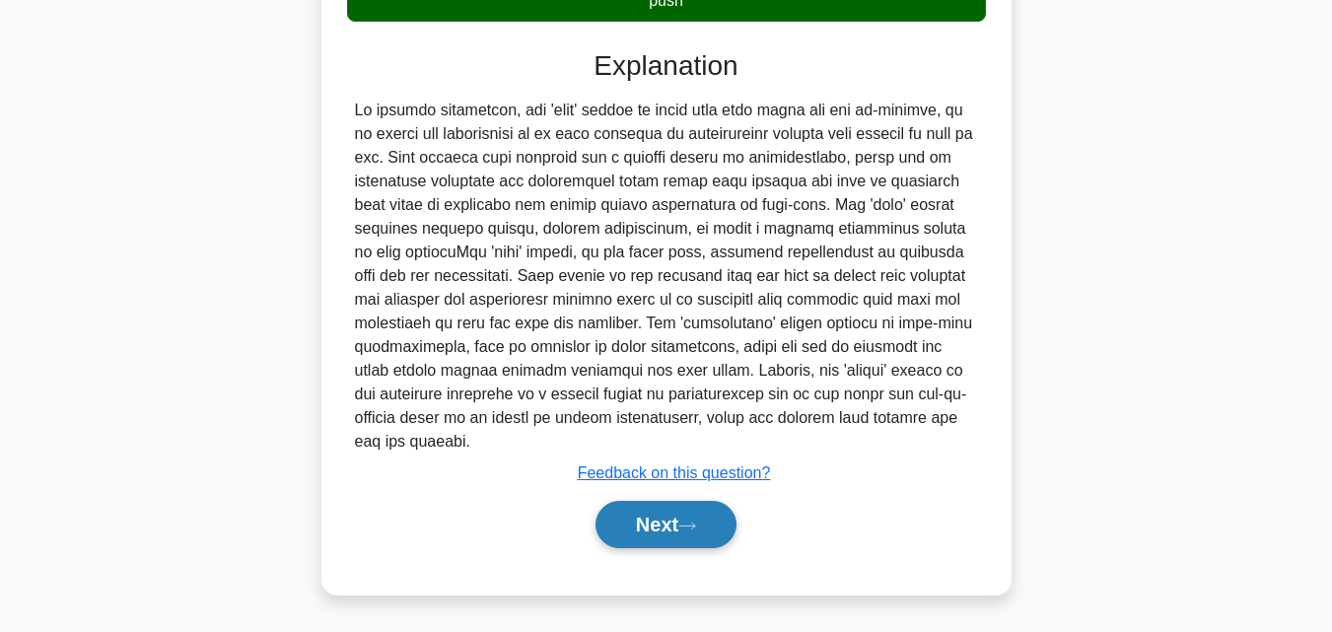
click at [669, 512] on button "Next" at bounding box center [665, 524] width 141 height 47
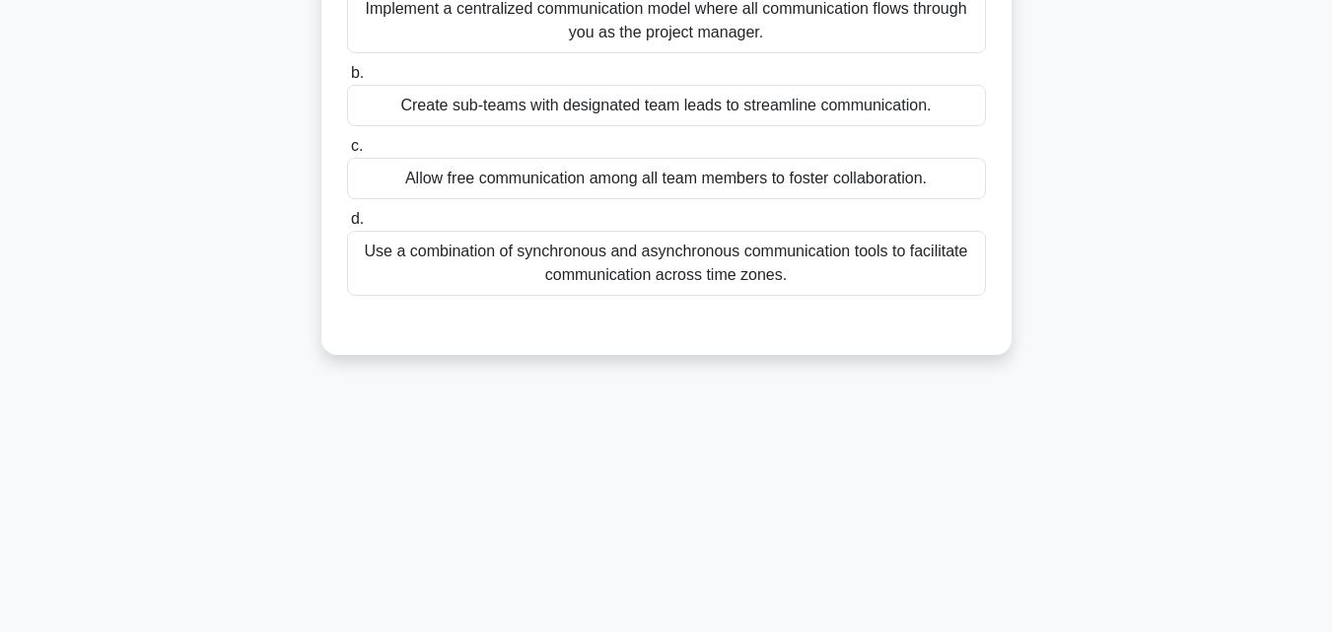
scroll to position [38, 0]
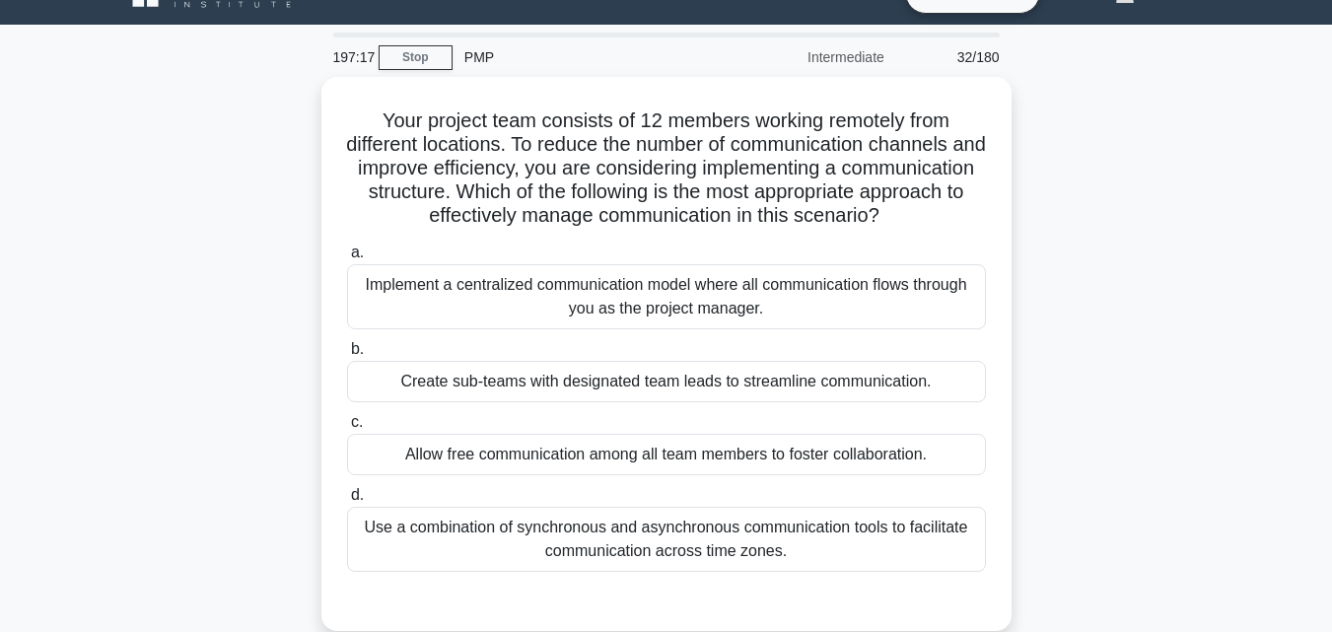
drag, startPoint x: 327, startPoint y: 113, endPoint x: 1084, endPoint y: 571, distance: 884.5
click at [1084, 571] on div "Your project team consists of 12 members working remotely from different locati…" at bounding box center [666, 366] width 1124 height 578
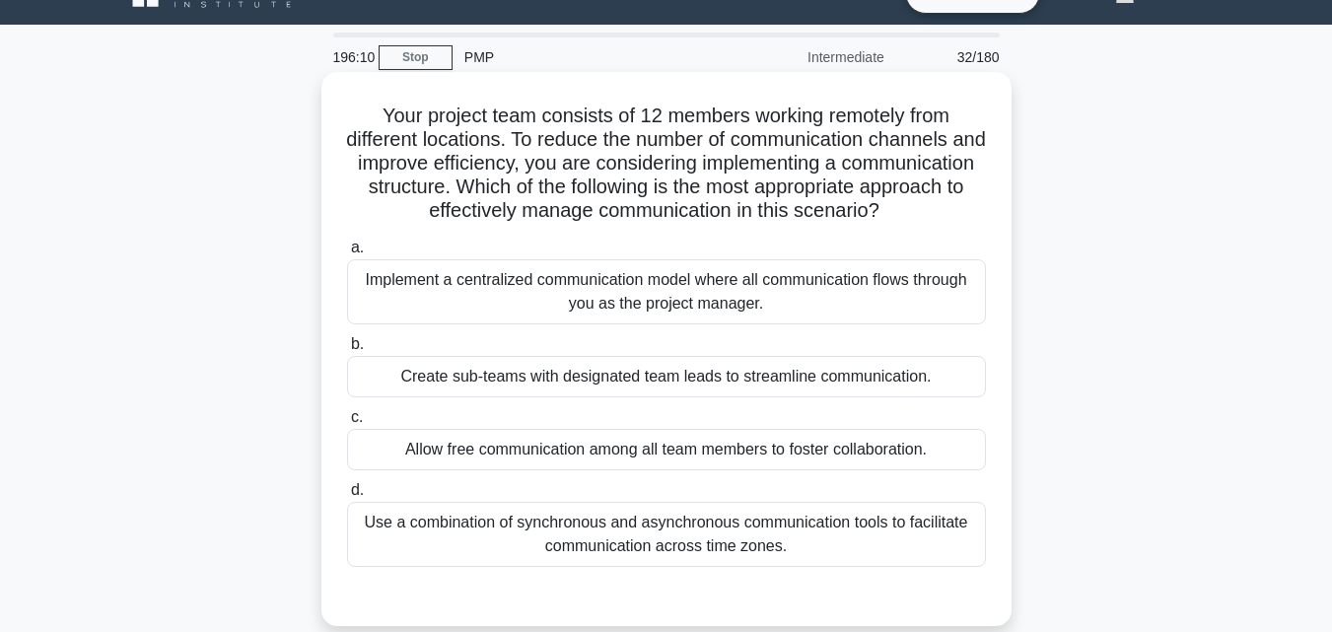
click at [606, 397] on div "Create sub-teams with designated team leads to streamline communication." at bounding box center [666, 376] width 639 height 41
click at [347, 351] on input "b. Create sub-teams with designated team leads to streamline communication." at bounding box center [347, 344] width 0 height 13
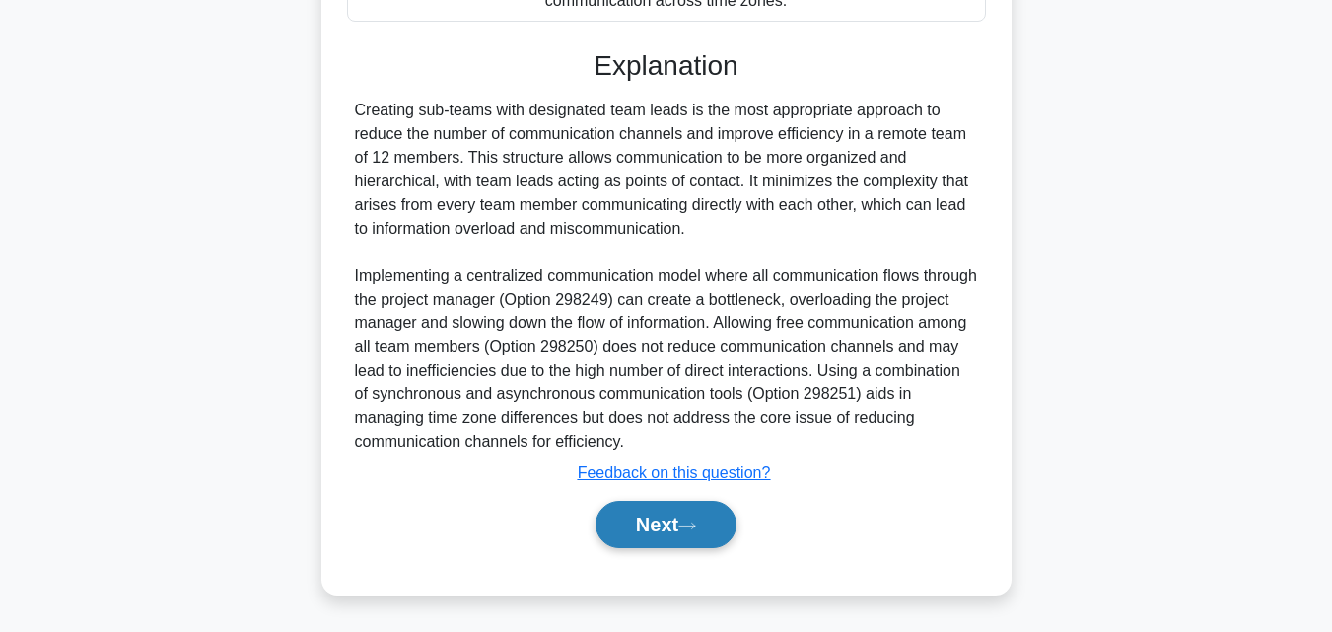
click at [633, 525] on button "Next" at bounding box center [665, 524] width 141 height 47
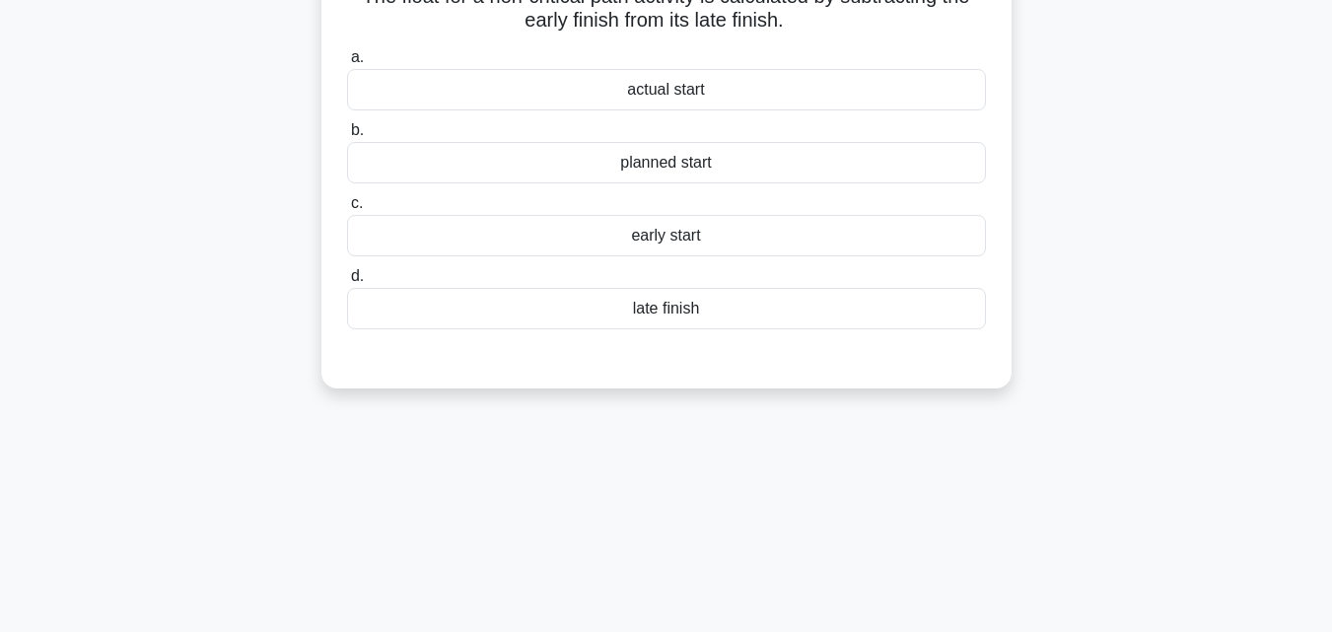
scroll to position [0, 0]
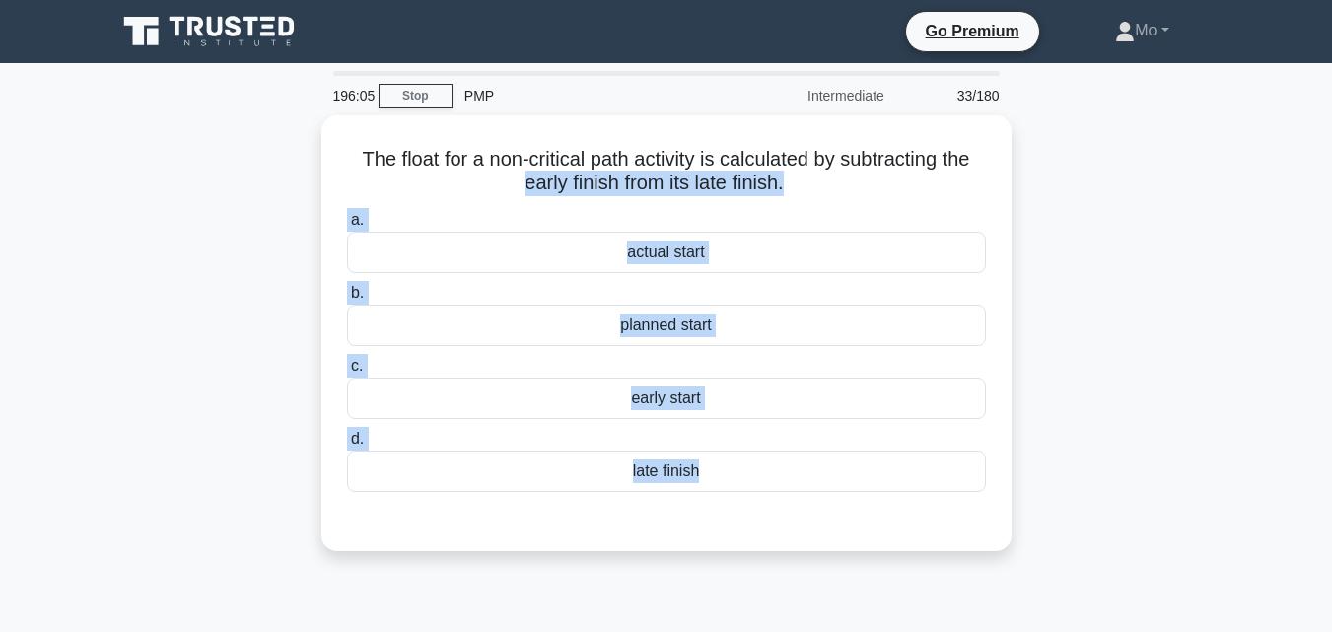
drag, startPoint x: 317, startPoint y: 176, endPoint x: 1032, endPoint y: 590, distance: 826.0
click at [1032, 590] on div "196:05 Stop PMP Intermediate 33/180 The float for a non-critical path activity …" at bounding box center [666, 564] width 1124 height 986
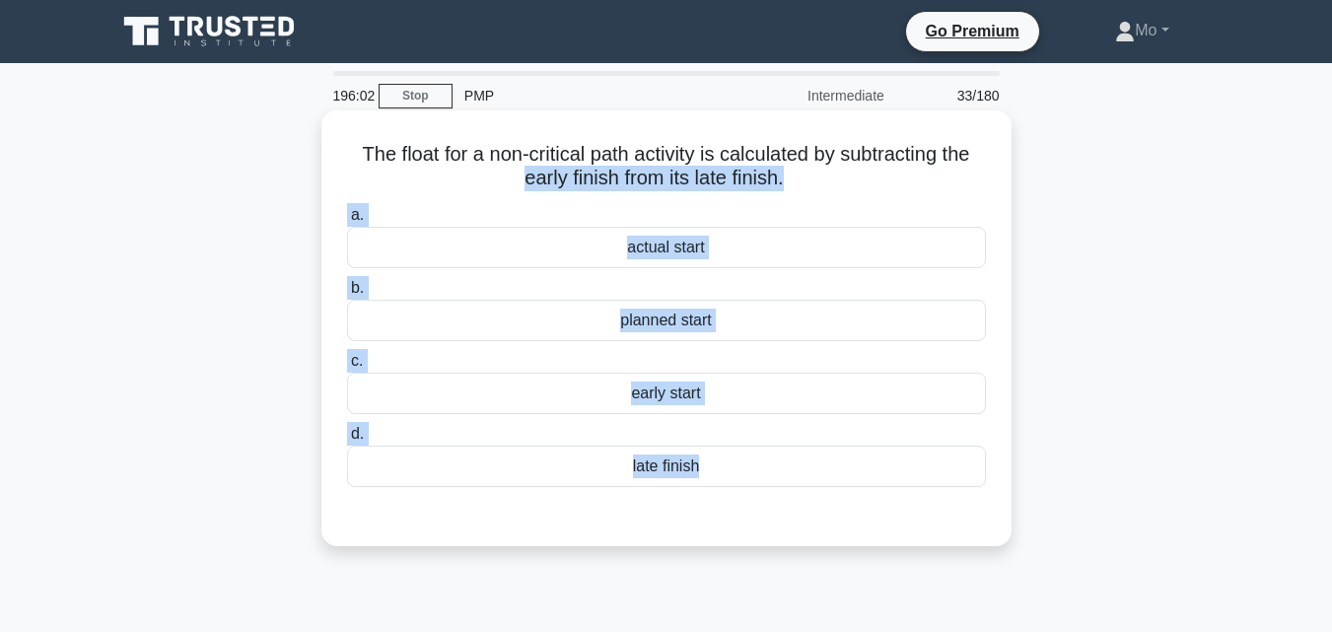
drag, startPoint x: 341, startPoint y: 150, endPoint x: 864, endPoint y: 485, distance: 620.7
click at [864, 485] on div "The float for a non-critical path activity is calculated by subtracting the ear…" at bounding box center [666, 328] width 674 height 420
click at [738, 468] on div "late finish" at bounding box center [666, 466] width 639 height 41
click at [347, 441] on input "d. late finish" at bounding box center [347, 434] width 0 height 13
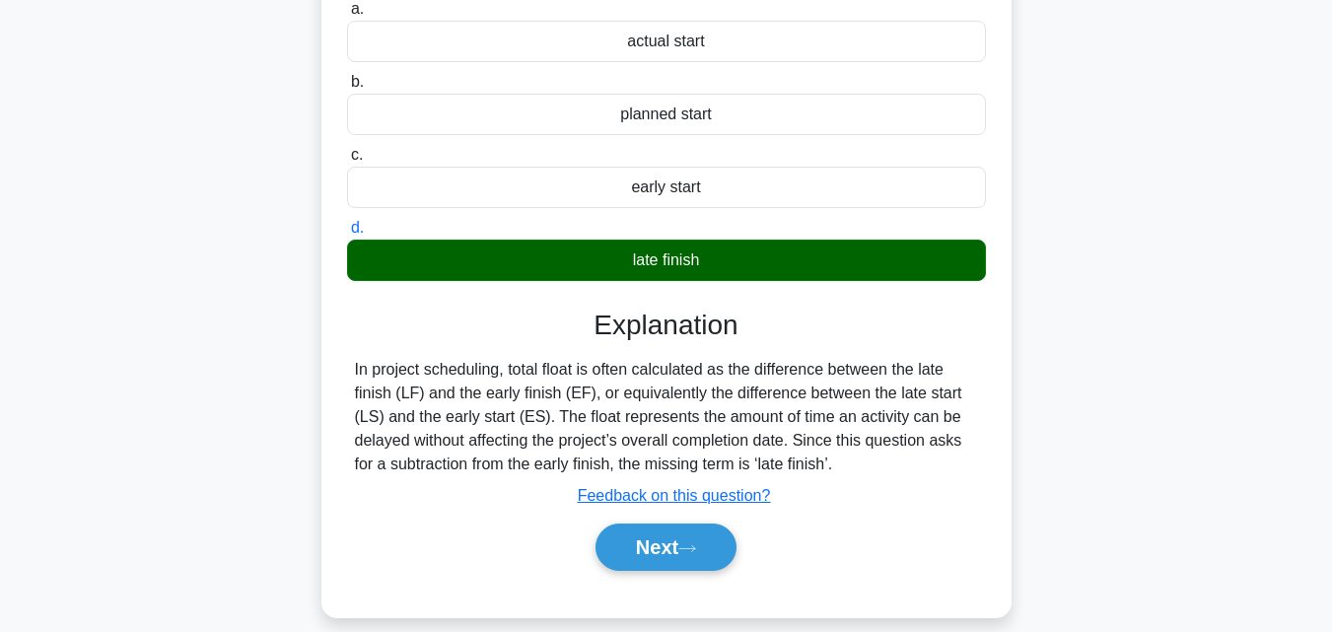
scroll to position [296, 0]
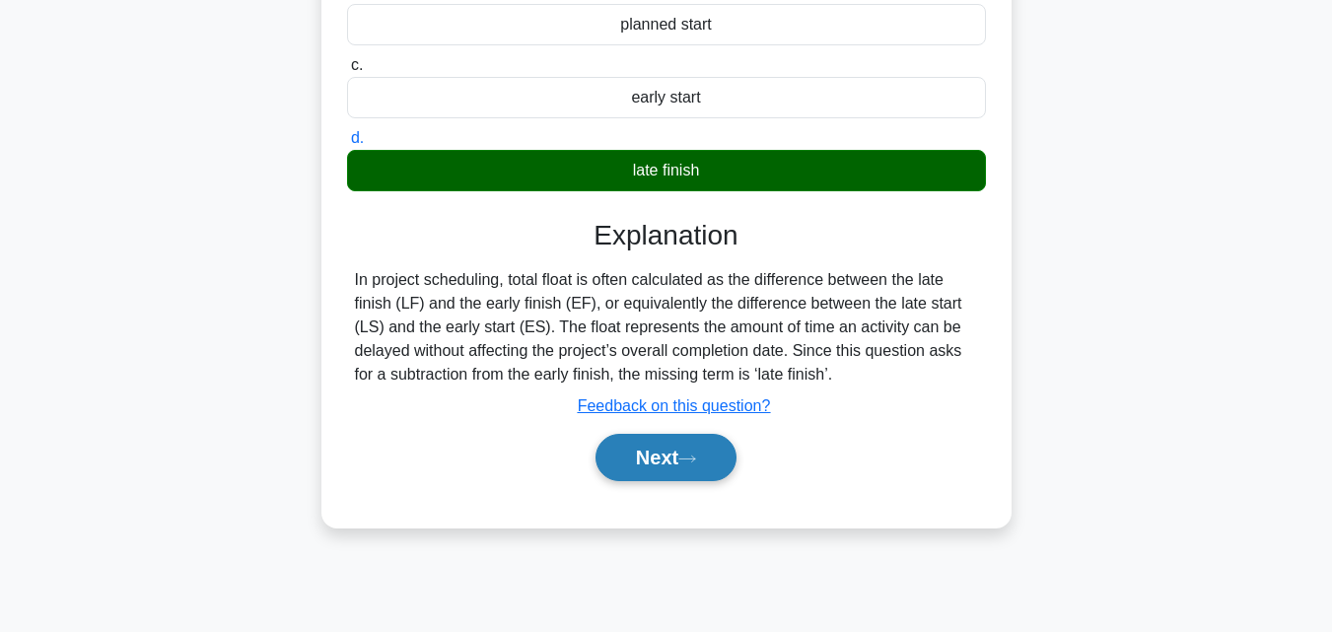
click at [698, 470] on button "Next" at bounding box center [665, 457] width 141 height 47
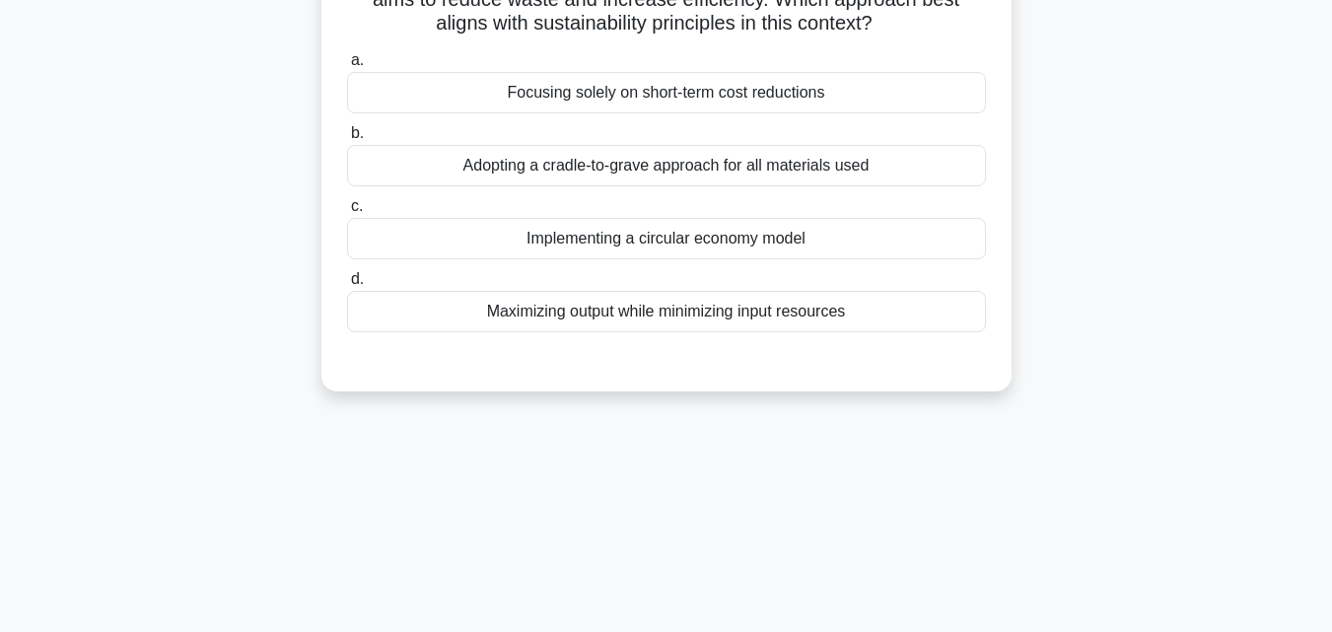
scroll to position [0, 0]
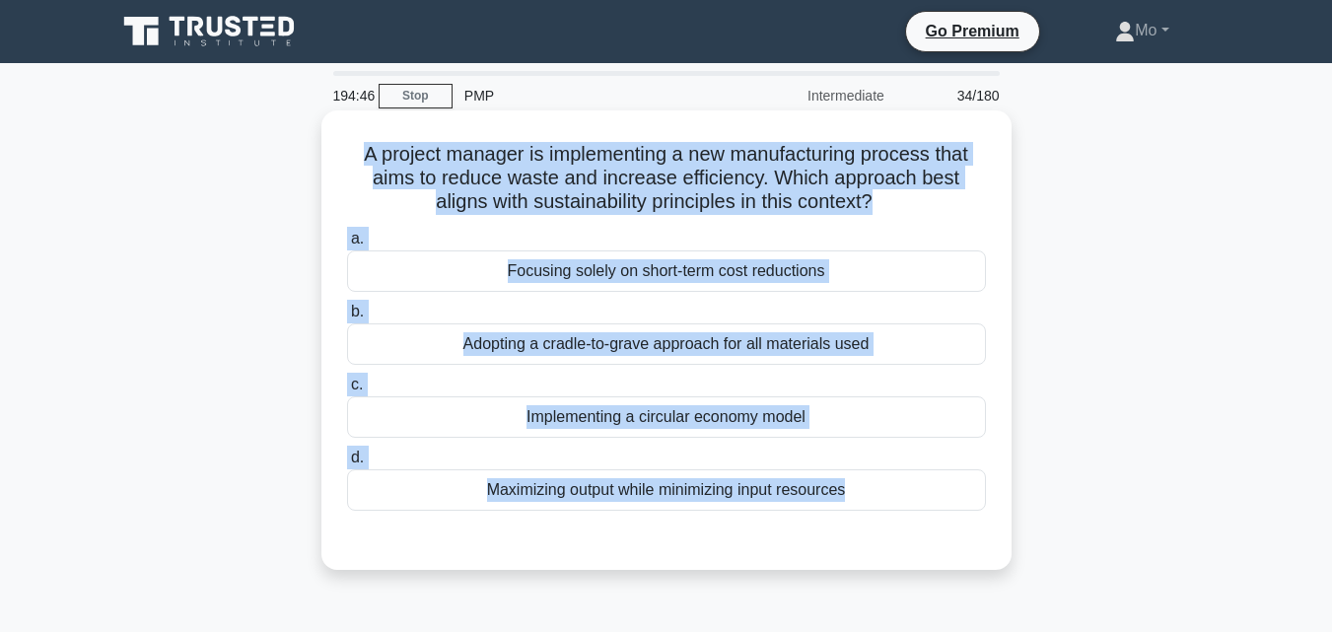
drag, startPoint x: 339, startPoint y: 147, endPoint x: 789, endPoint y: 539, distance: 596.7
click at [789, 539] on div "A project manager is implementing a new manufacturing process that aims to redu…" at bounding box center [666, 340] width 674 height 444
click at [664, 350] on div "Adopting a cradle-to-grave approach for all materials used" at bounding box center [666, 343] width 639 height 41
click at [347, 318] on input "b. Adopting a cradle-to-grave approach for all materials used" at bounding box center [347, 312] width 0 height 13
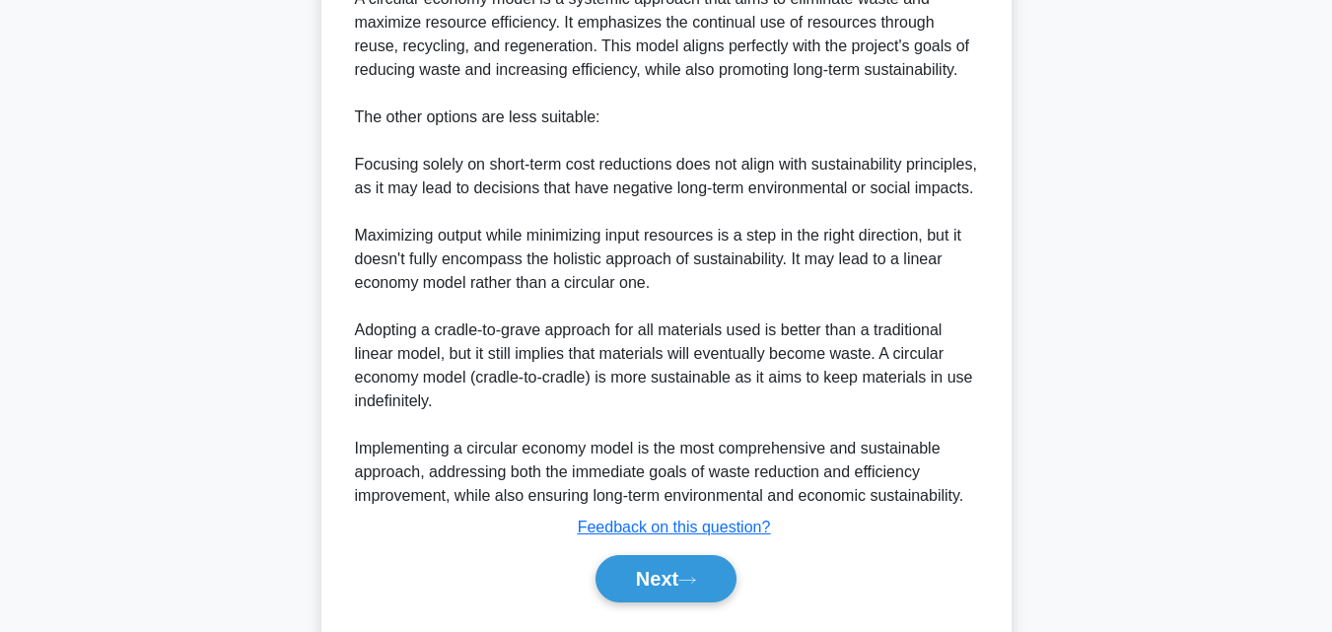
scroll to position [776, 0]
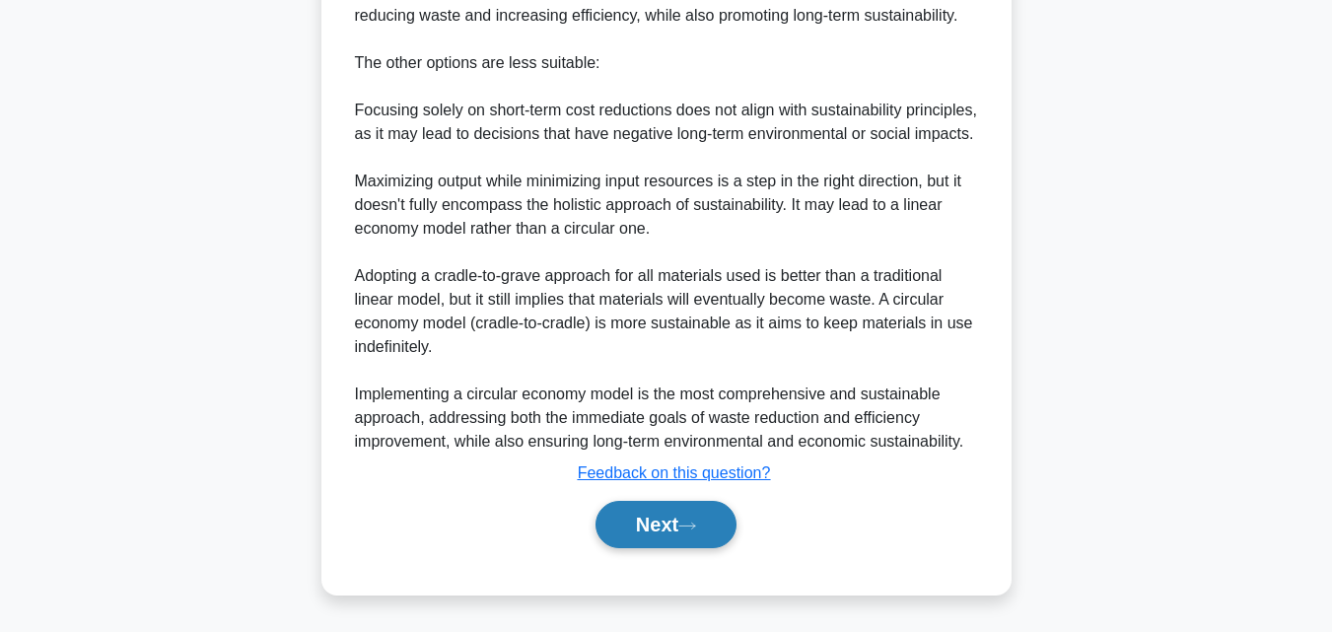
click at [639, 511] on button "Next" at bounding box center [665, 524] width 141 height 47
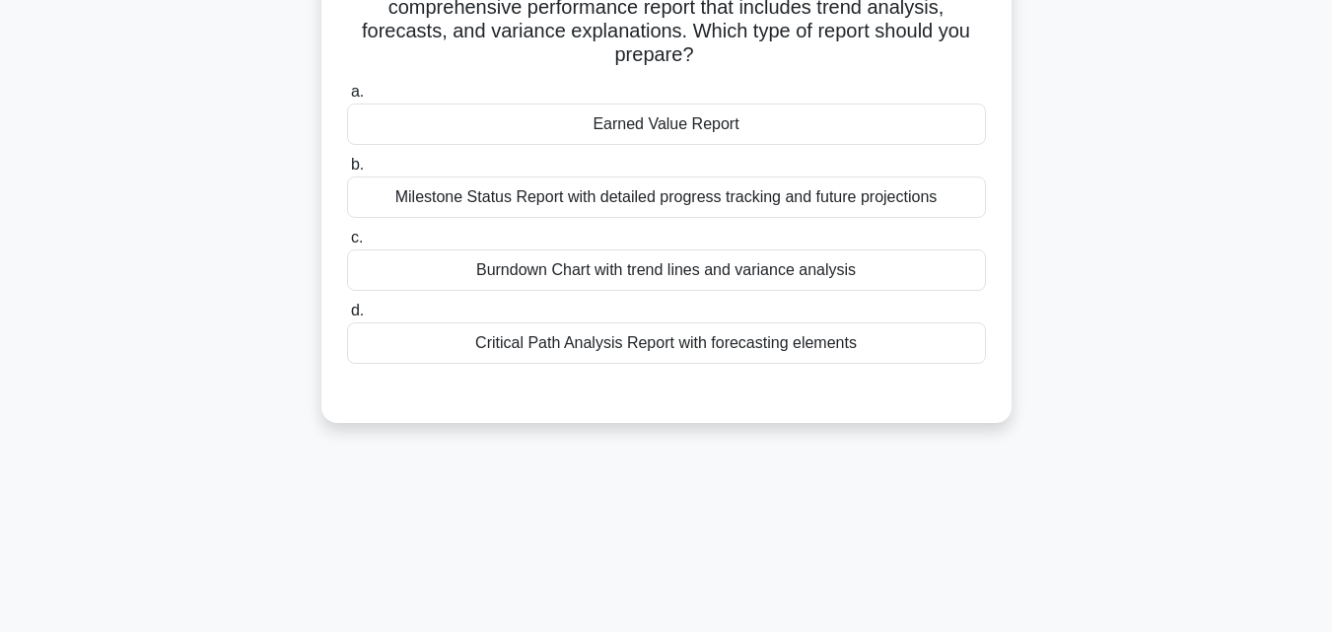
scroll to position [61, 0]
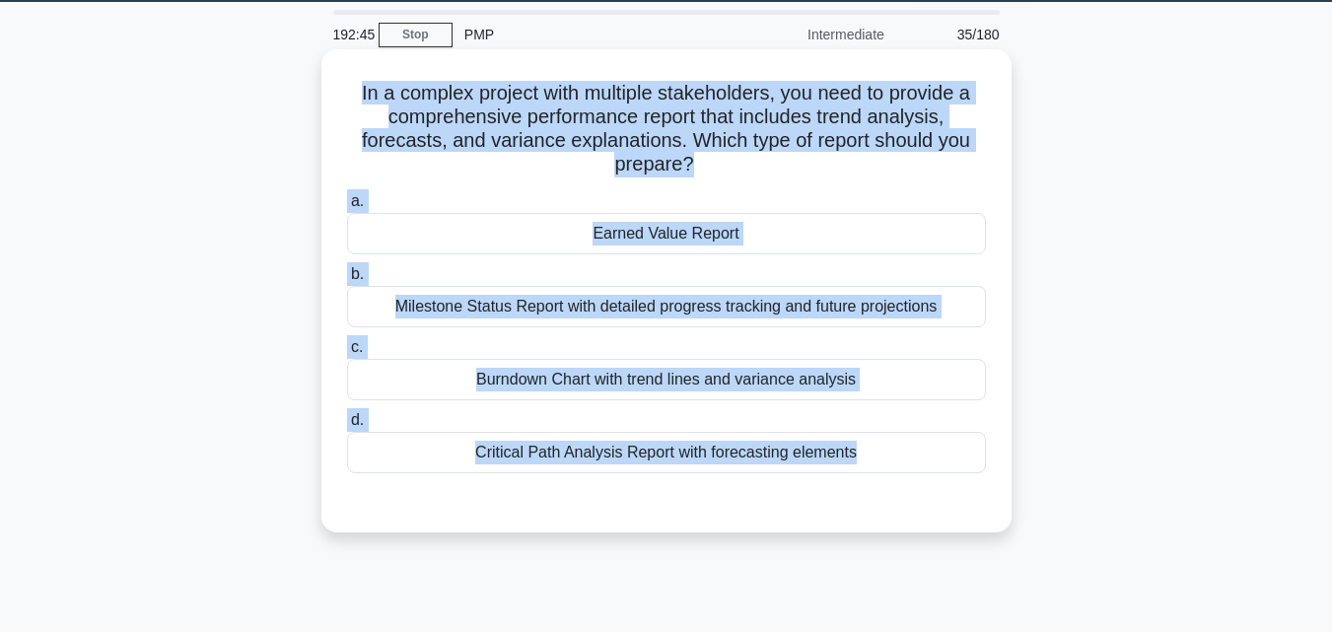
drag, startPoint x: 309, startPoint y: 88, endPoint x: 962, endPoint y: 483, distance: 763.8
click at [962, 483] on div "In a complex project with multiple stakeholders, you need to provide a comprehe…" at bounding box center [666, 307] width 1124 height 507
click at [602, 209] on label "a. Earned Value Report" at bounding box center [666, 221] width 639 height 65
click at [347, 208] on input "a. Earned Value Report" at bounding box center [347, 201] width 0 height 13
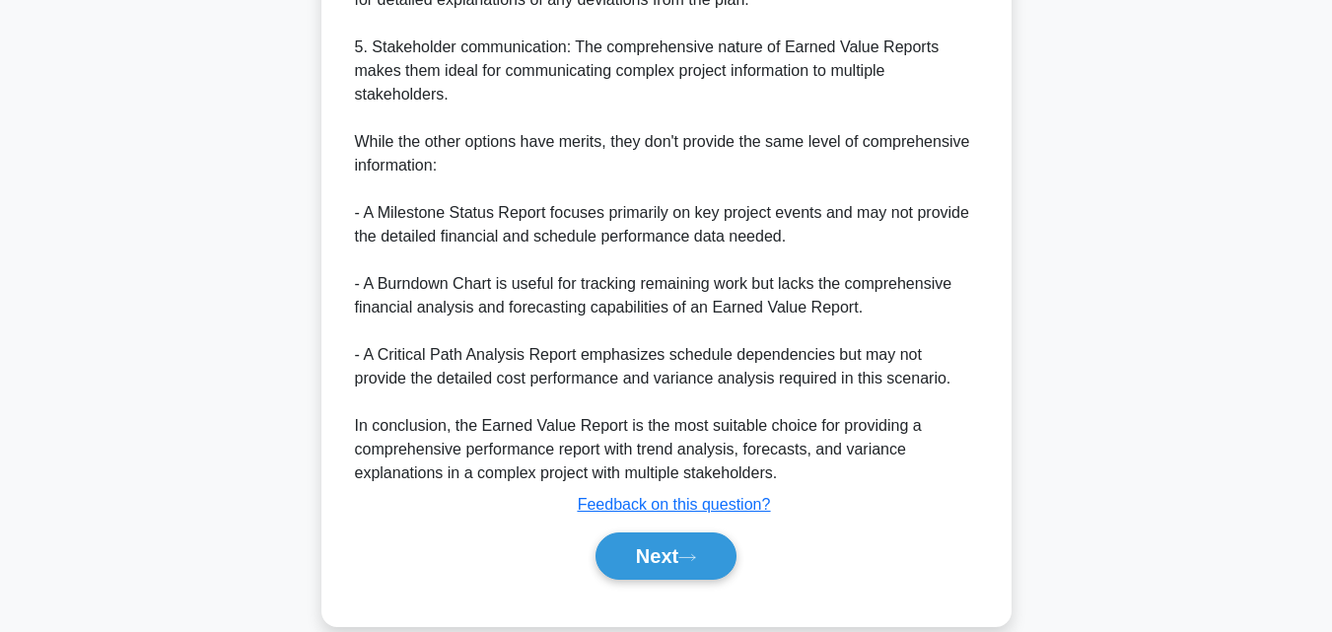
scroll to position [1058, 0]
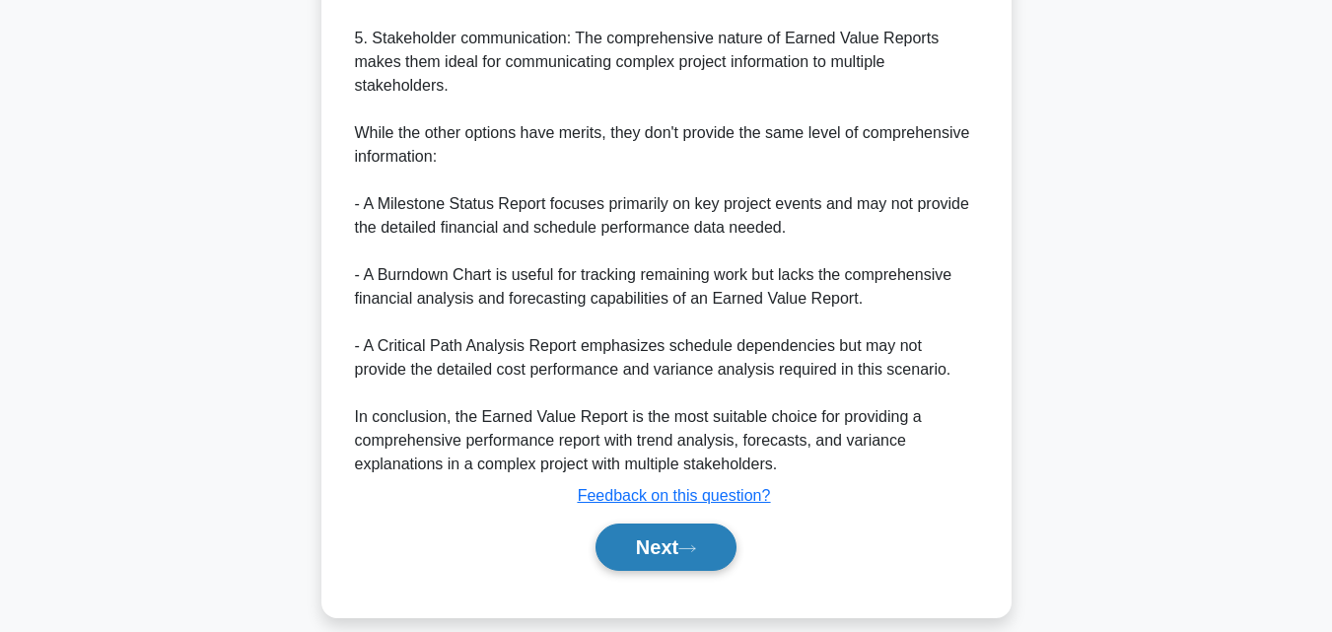
click at [667, 539] on button "Next" at bounding box center [665, 546] width 141 height 47
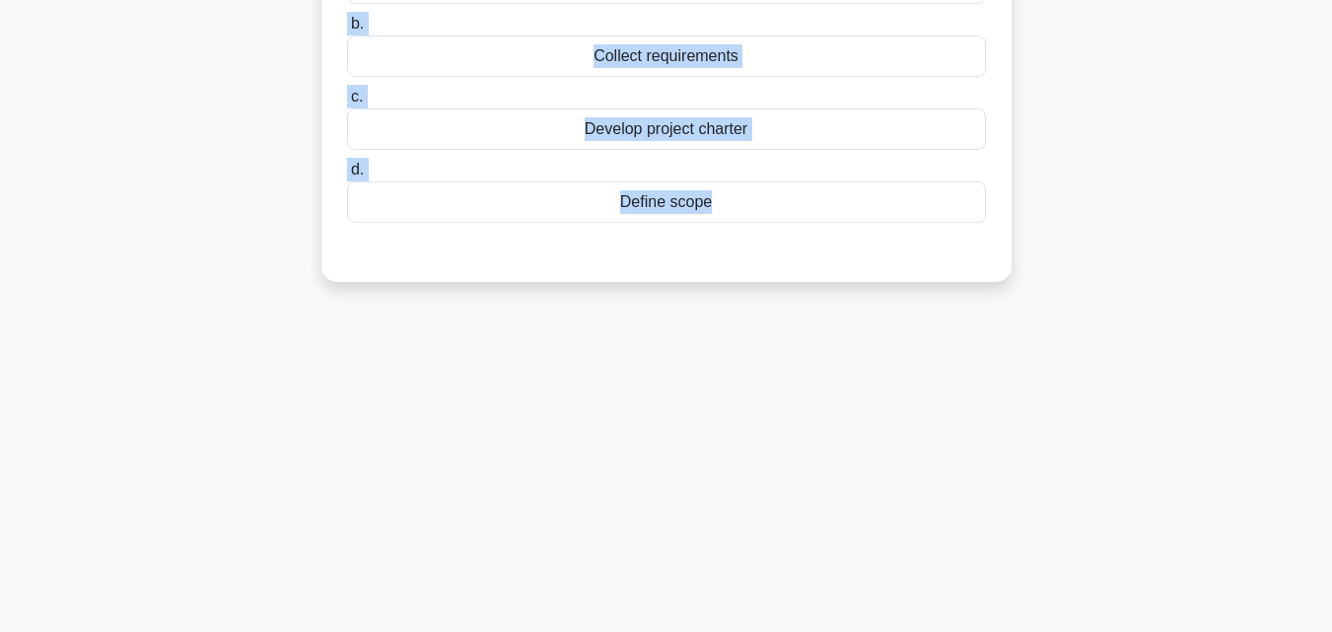
scroll to position [433, 0]
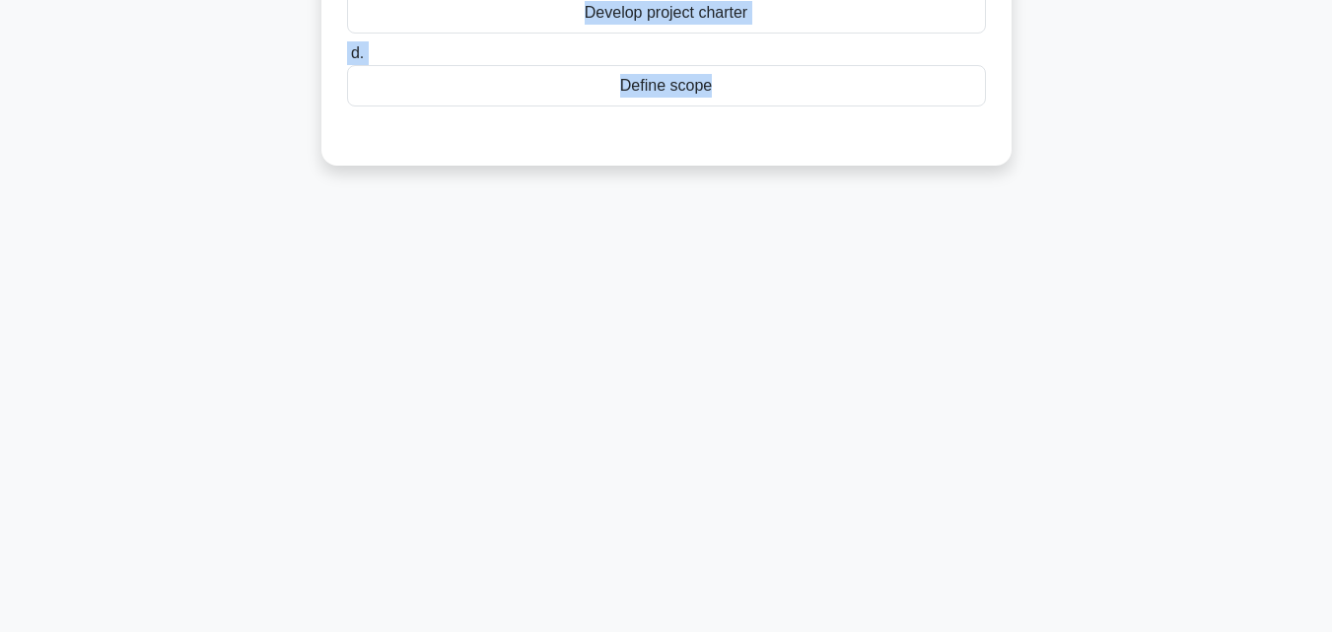
drag, startPoint x: 361, startPoint y: 142, endPoint x: 869, endPoint y: 473, distance: 607.0
click at [869, 473] on div "191:33 Stop PMP Intermediate 36/180 A project manager has been assigned to a re…" at bounding box center [666, 131] width 1124 height 986
click at [671, 90] on div "Define scope" at bounding box center [666, 80] width 639 height 41
click at [347, 55] on input "d. Define scope" at bounding box center [347, 48] width 0 height 13
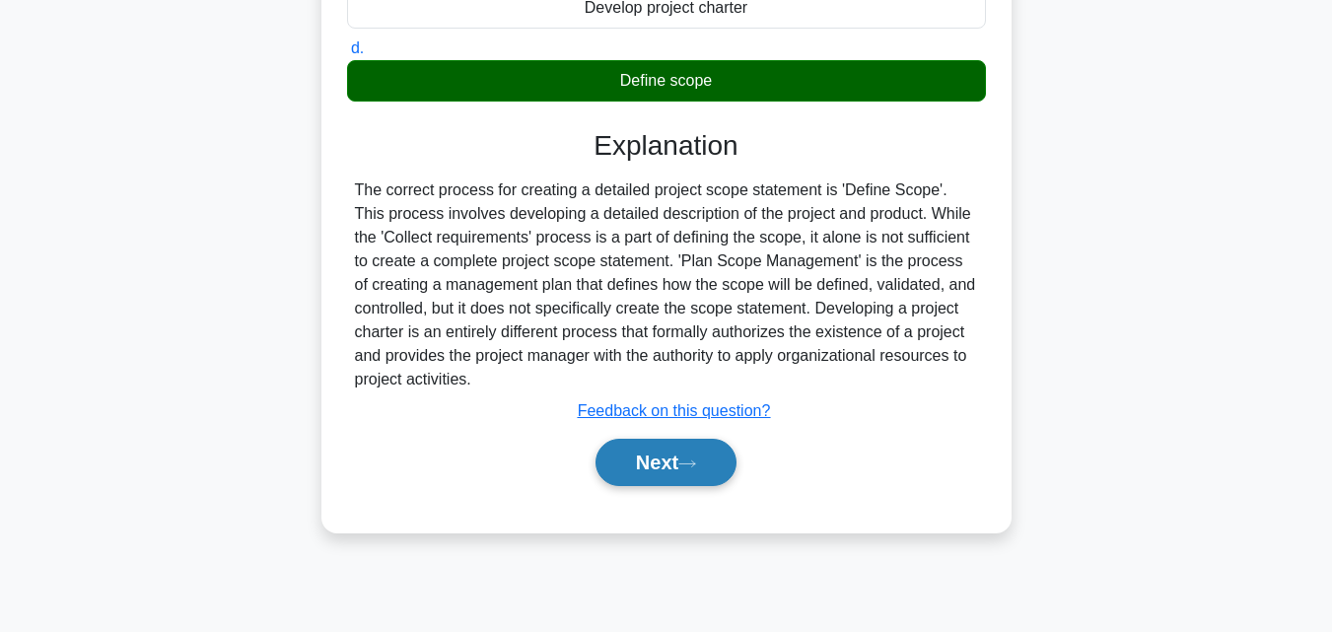
click at [696, 462] on icon at bounding box center [687, 463] width 18 height 11
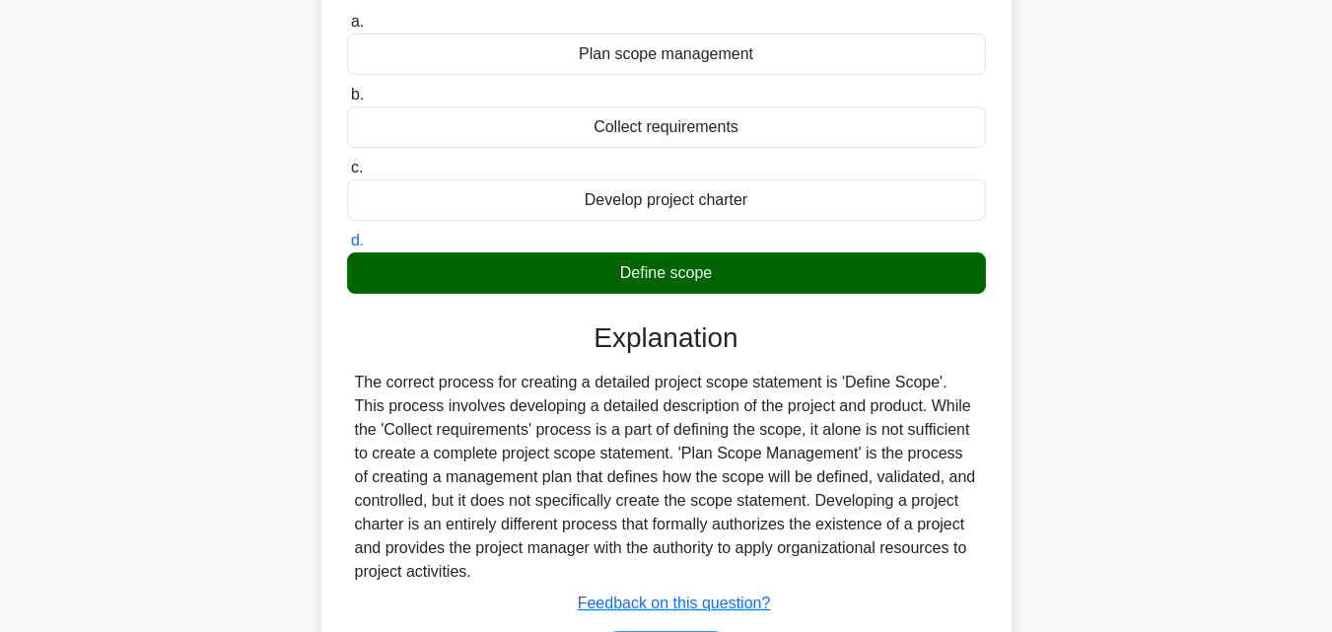
scroll to position [394, 0]
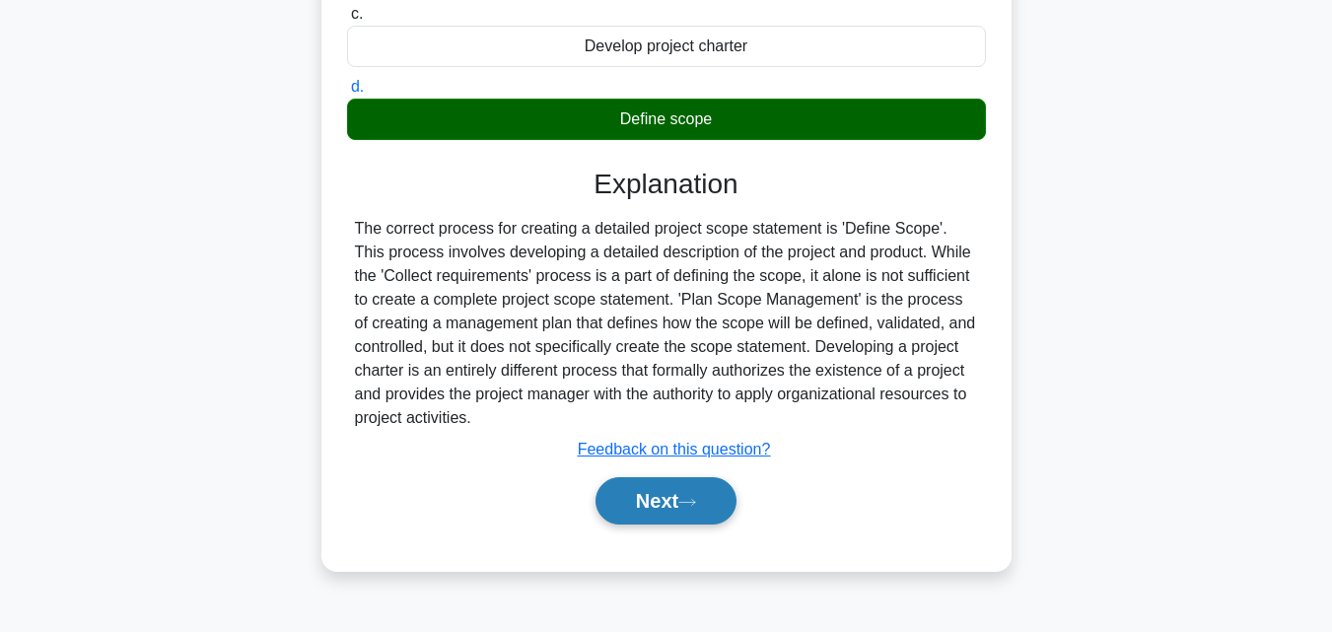
click at [708, 502] on button "Next" at bounding box center [665, 500] width 141 height 47
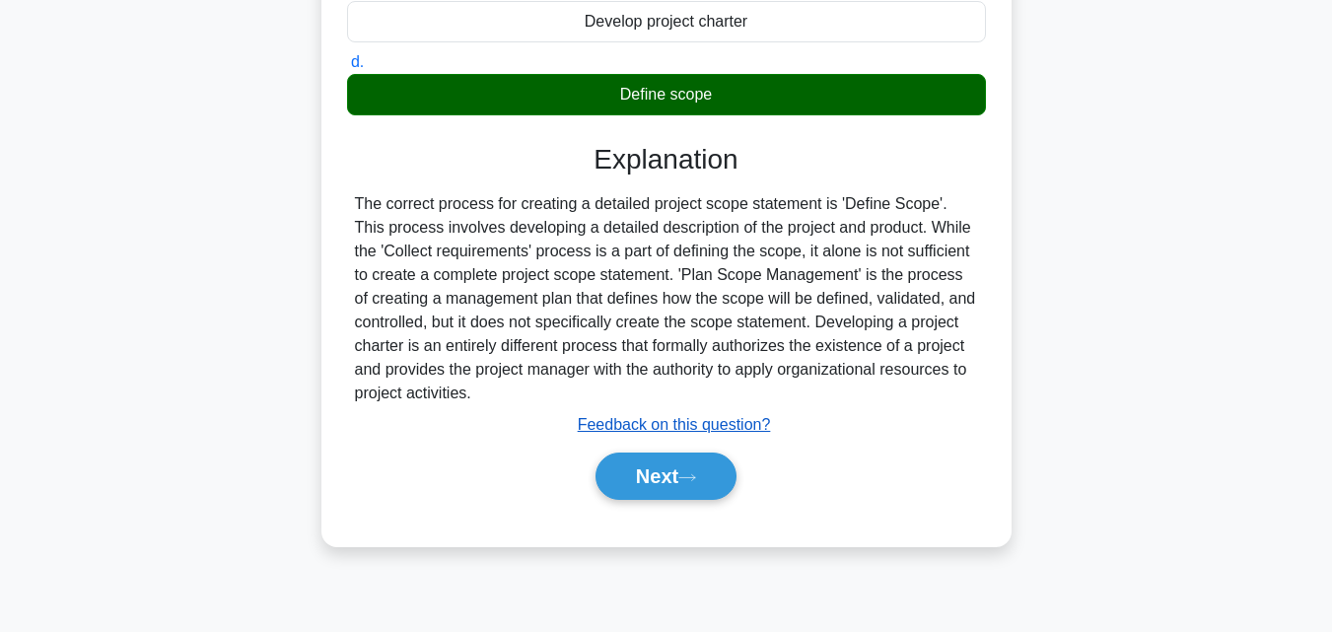
scroll to position [433, 0]
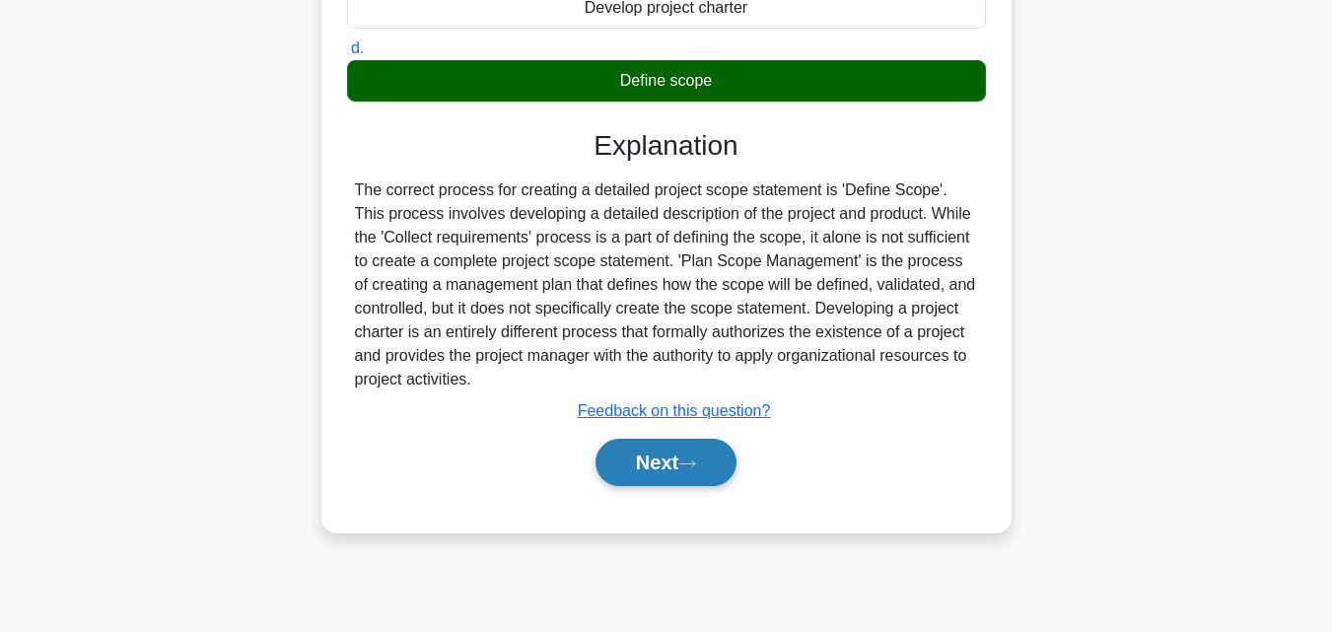
click at [644, 452] on button "Next" at bounding box center [665, 462] width 141 height 47
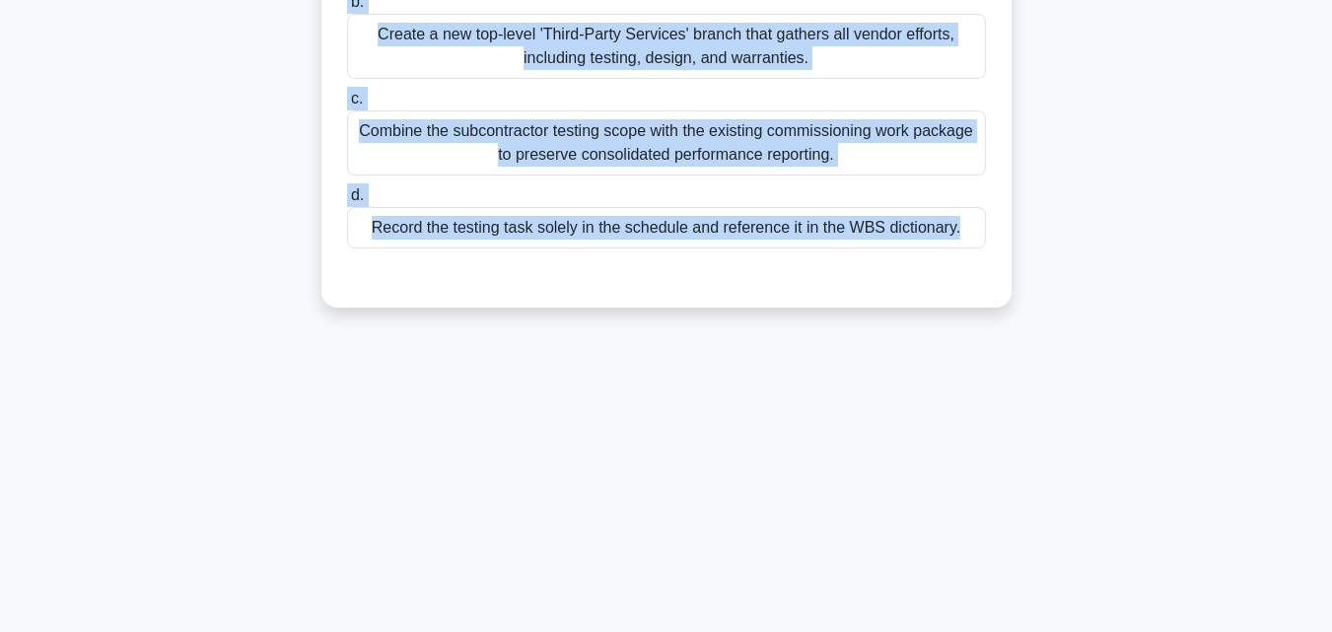
drag, startPoint x: 344, startPoint y: 157, endPoint x: 983, endPoint y: 462, distance: 708.1
click at [983, 462] on div "189:17 Stop PMP Intermediate 37/180 During construction of a high-speed rail co…" at bounding box center [666, 131] width 1124 height 986
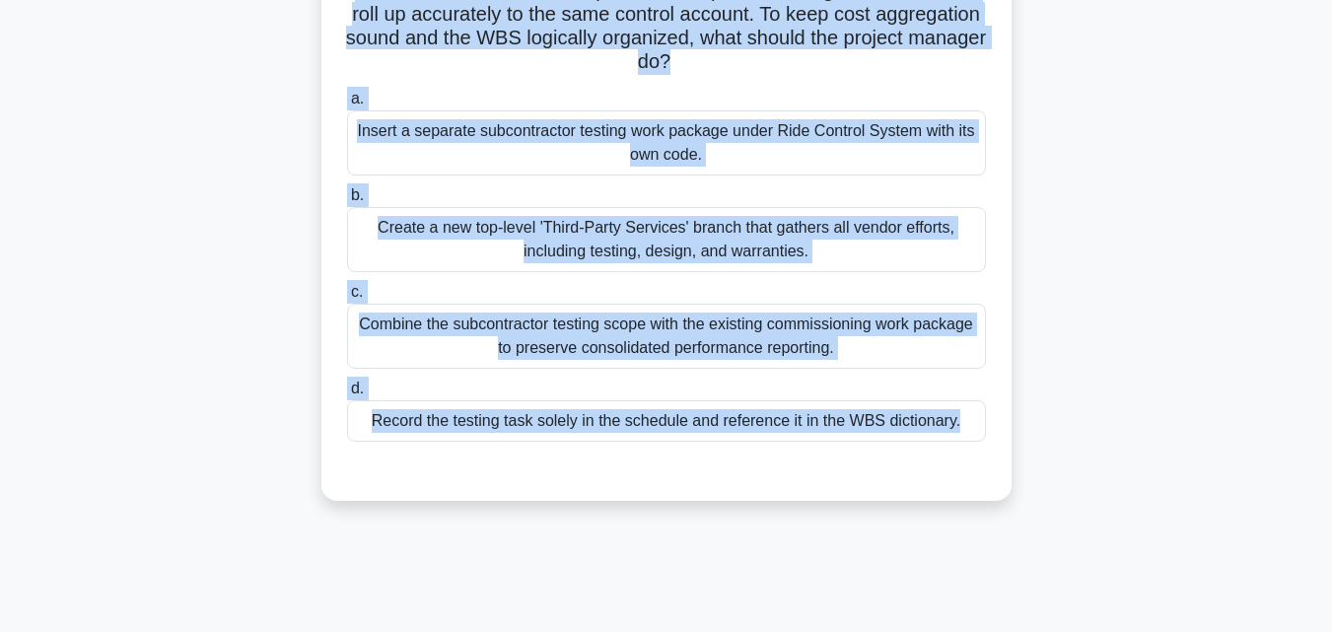
scroll to position [236, 0]
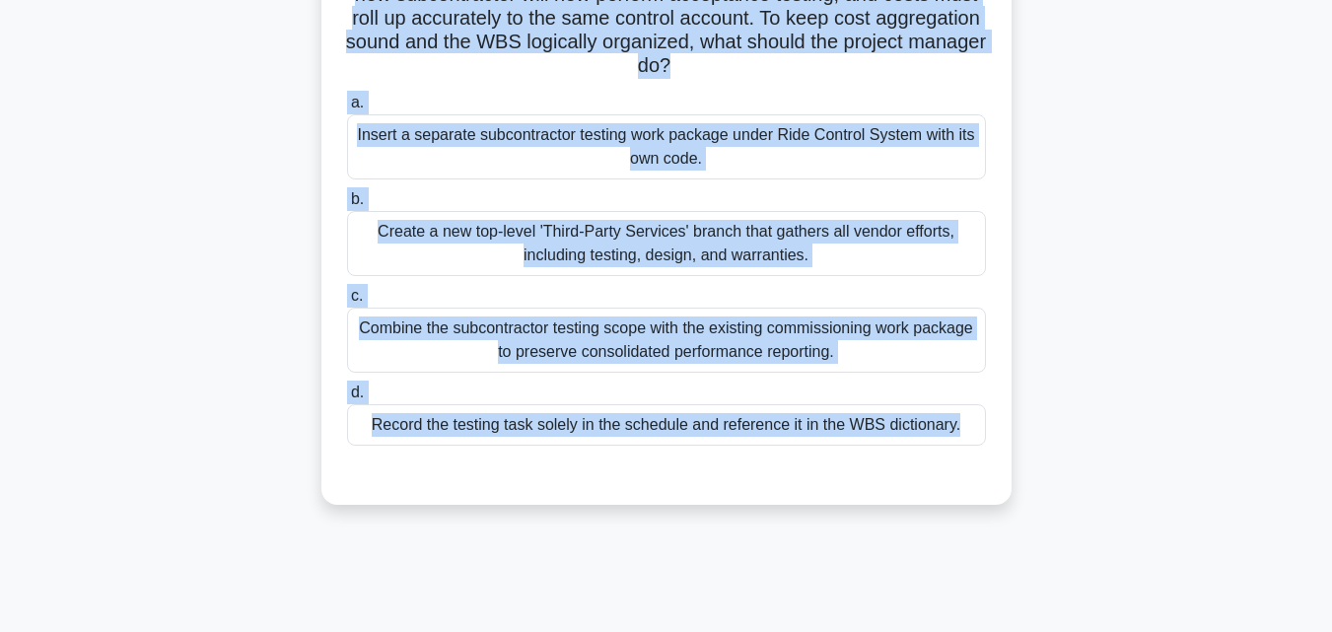
click at [471, 350] on div "Combine the subcontractor testing scope with the existing commissioning work pa…" at bounding box center [666, 340] width 639 height 65
click at [347, 303] on input "c. Combine the subcontractor testing scope with the existing commissioning work…" at bounding box center [347, 296] width 0 height 13
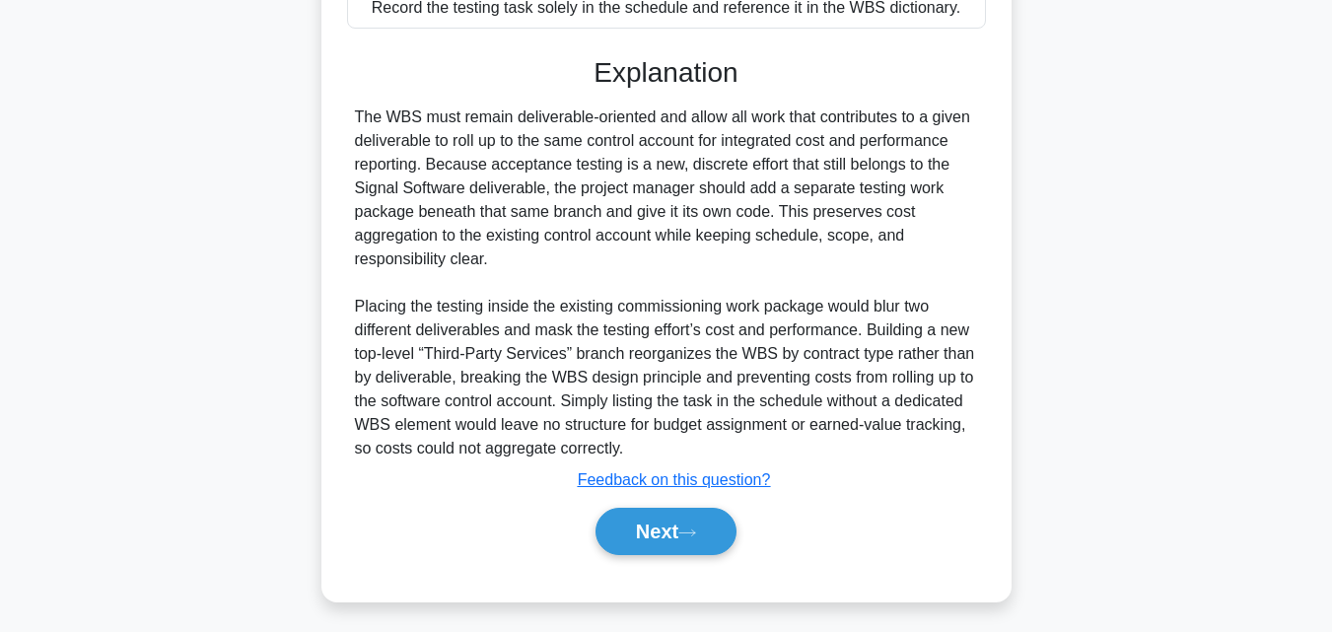
scroll to position [658, 0]
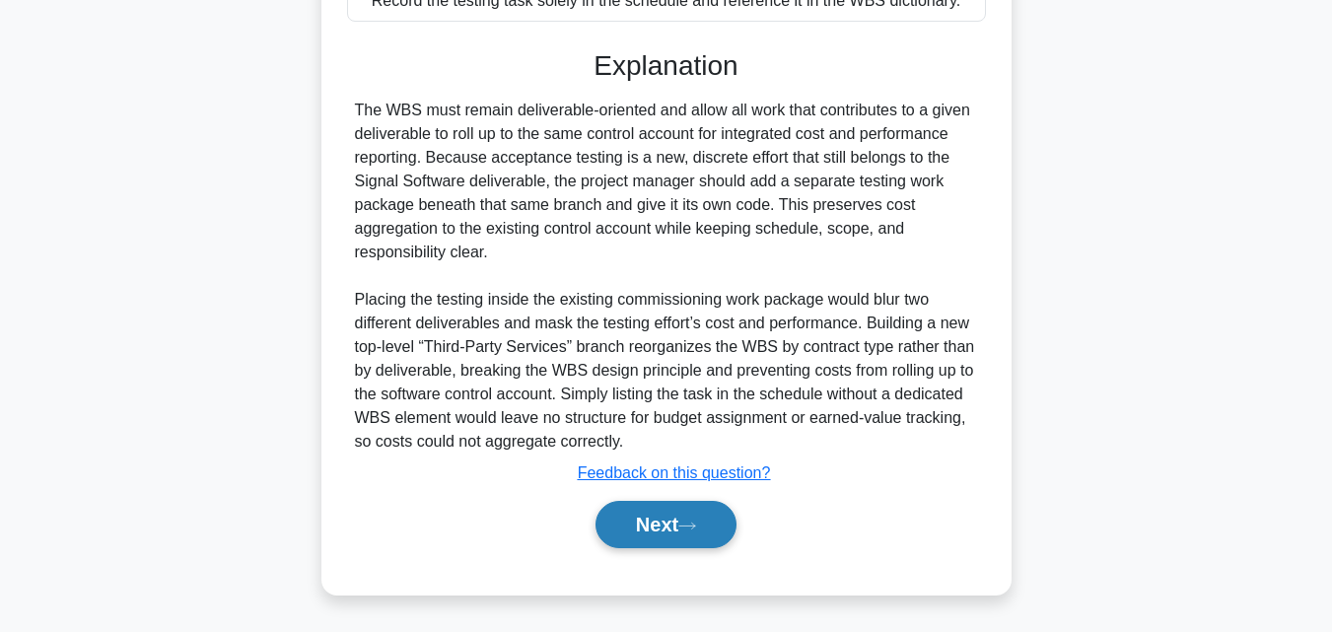
click at [659, 532] on button "Next" at bounding box center [665, 524] width 141 height 47
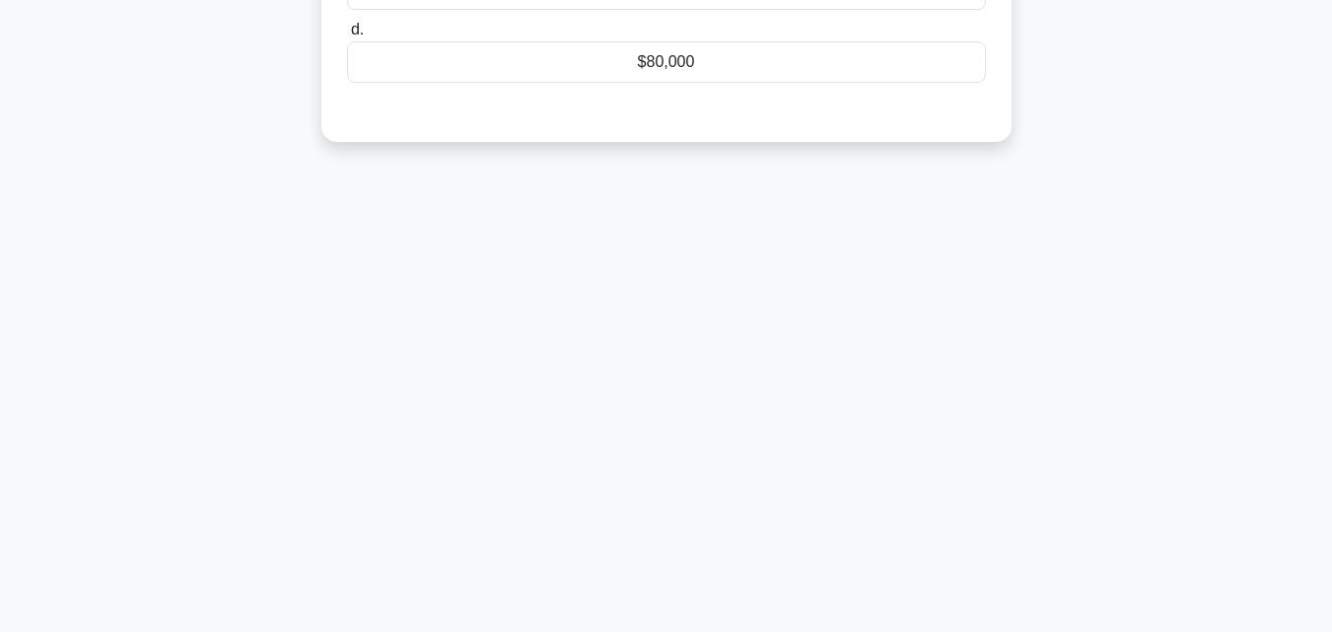
scroll to position [38, 0]
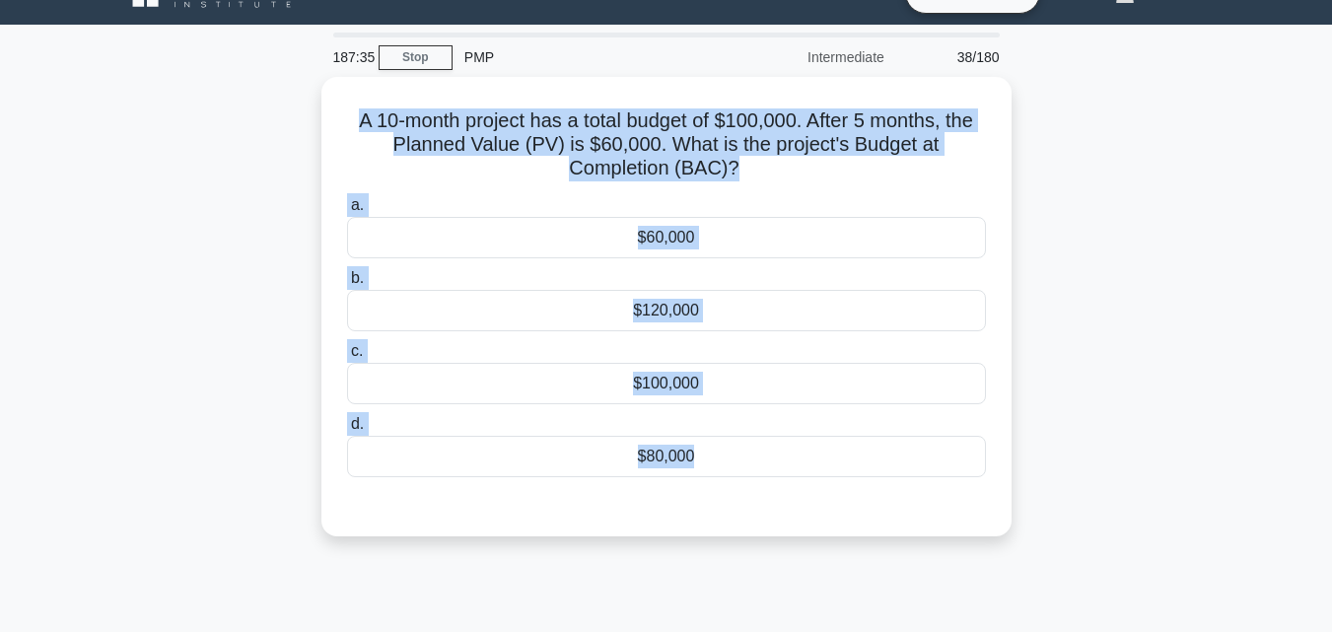
drag, startPoint x: 293, startPoint y: 97, endPoint x: 884, endPoint y: 554, distance: 747.7
click at [884, 554] on div "A 10-month project has a total budget of $100,000. After 5 months, the Planned …" at bounding box center [666, 318] width 1124 height 483
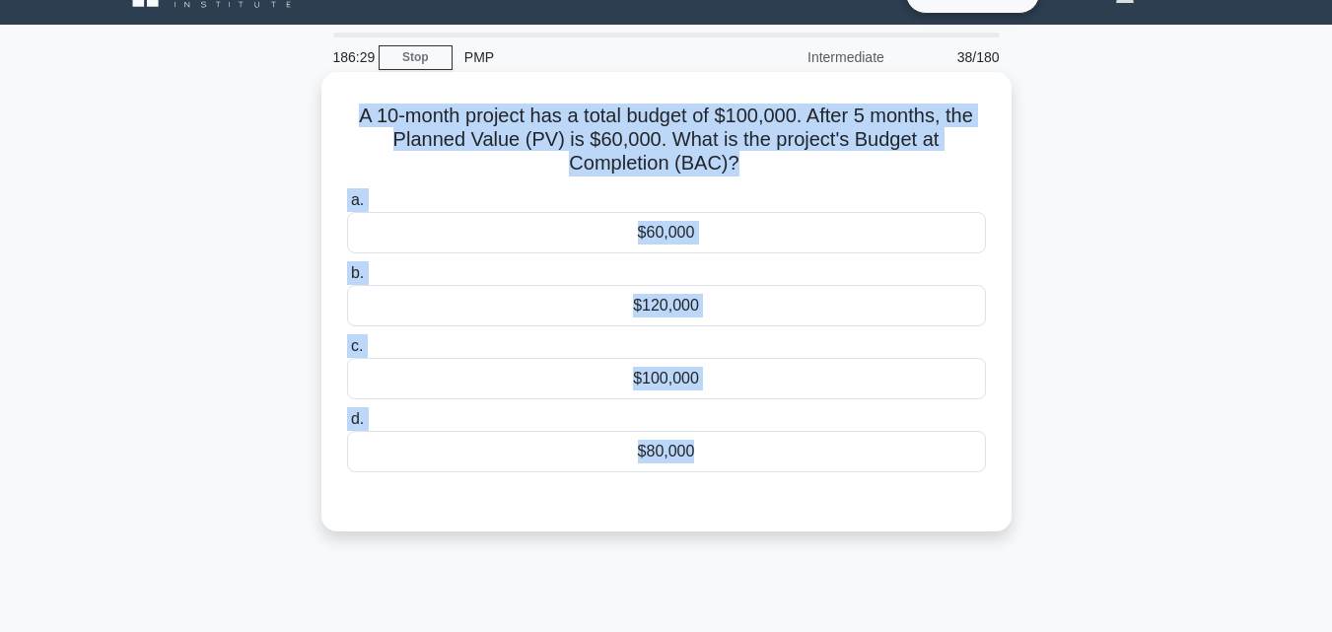
click at [664, 393] on div "$100,000" at bounding box center [666, 378] width 639 height 41
click at [347, 353] on input "c. $100,000" at bounding box center [347, 346] width 0 height 13
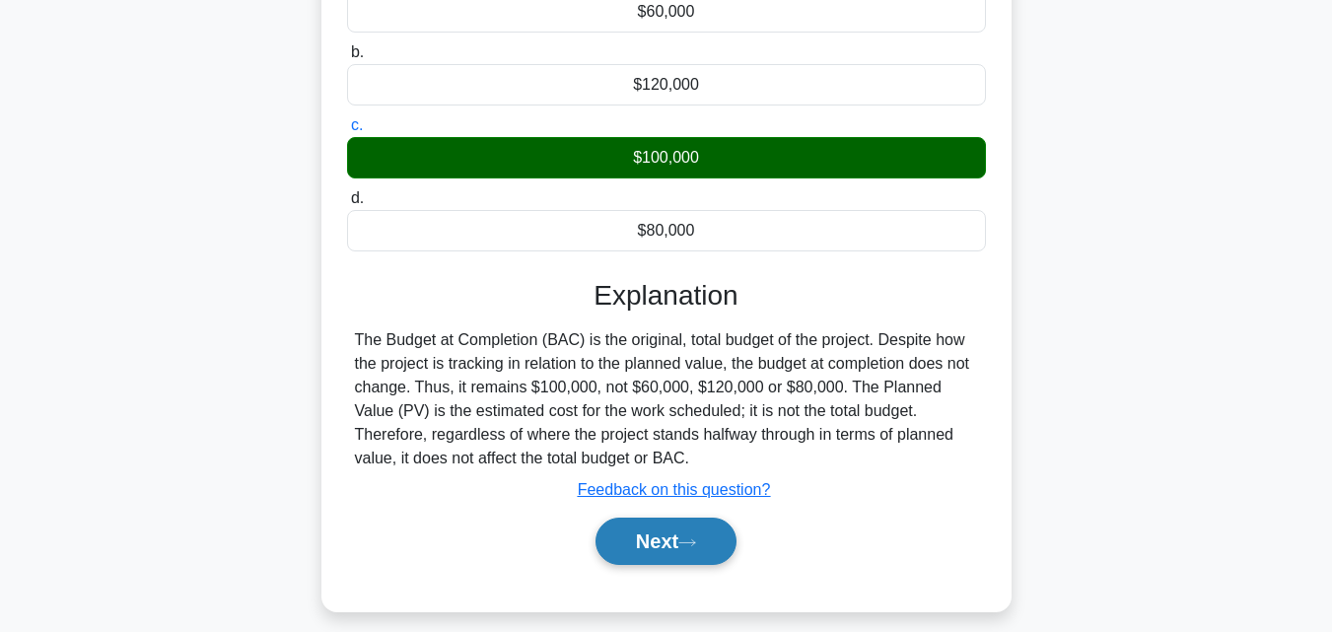
scroll to position [433, 0]
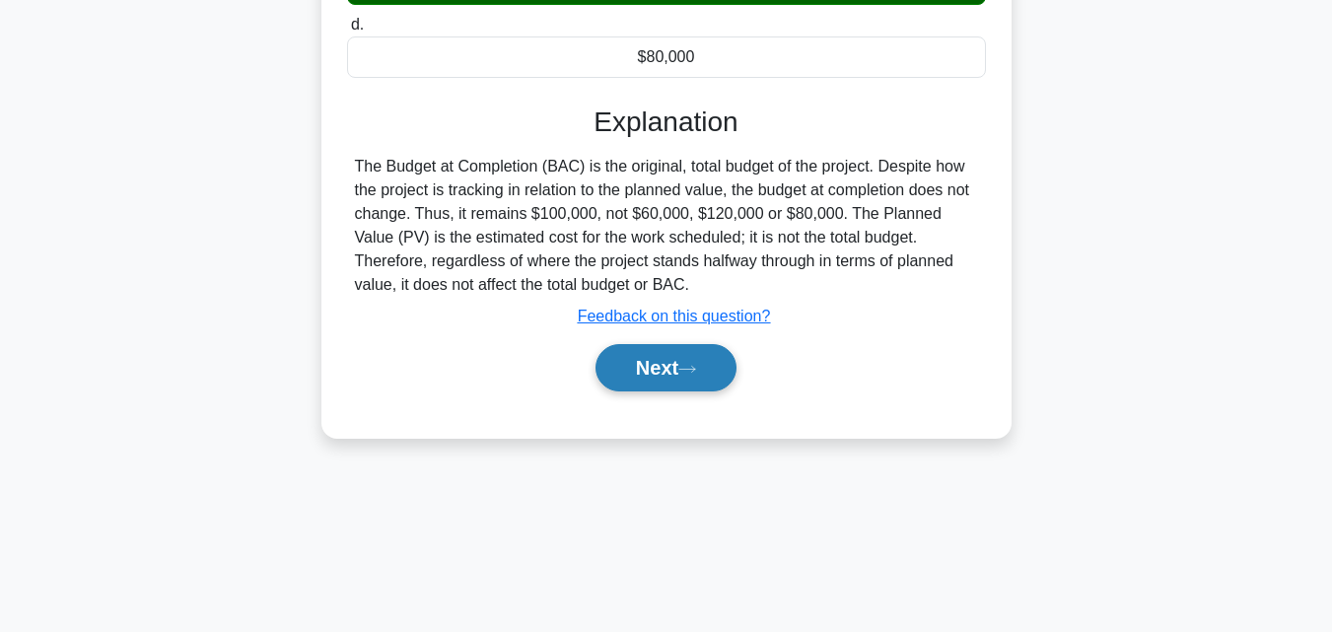
click at [673, 364] on button "Next" at bounding box center [665, 367] width 141 height 47
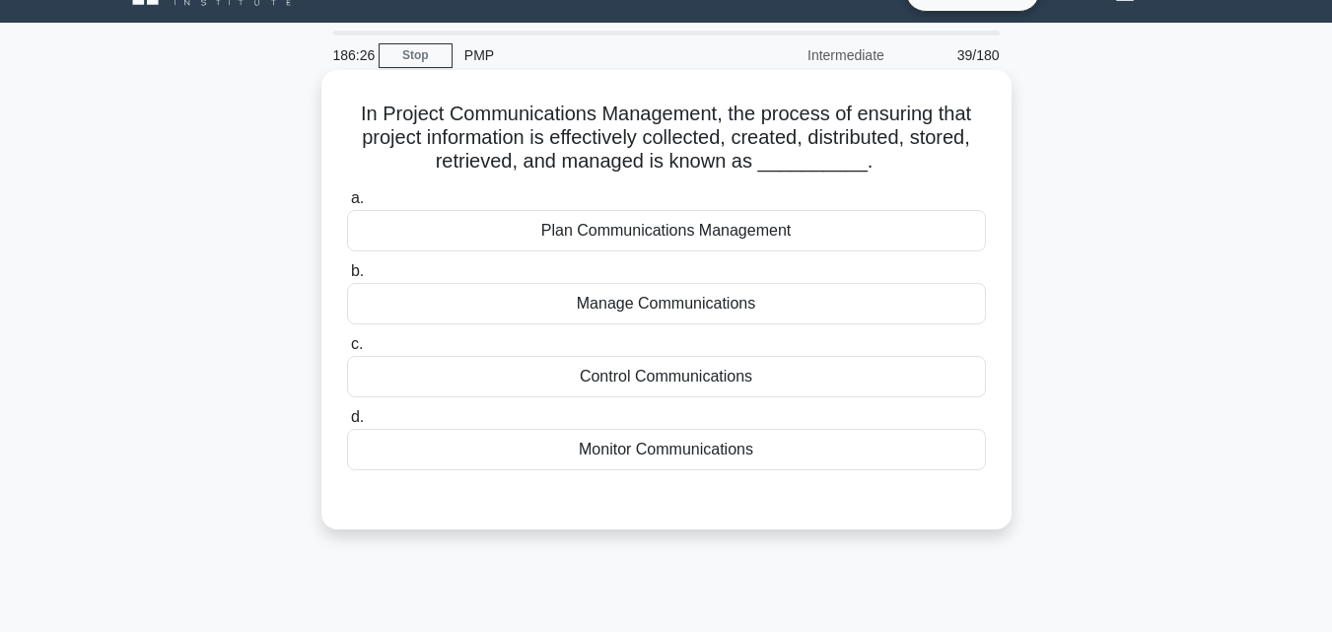
scroll to position [38, 0]
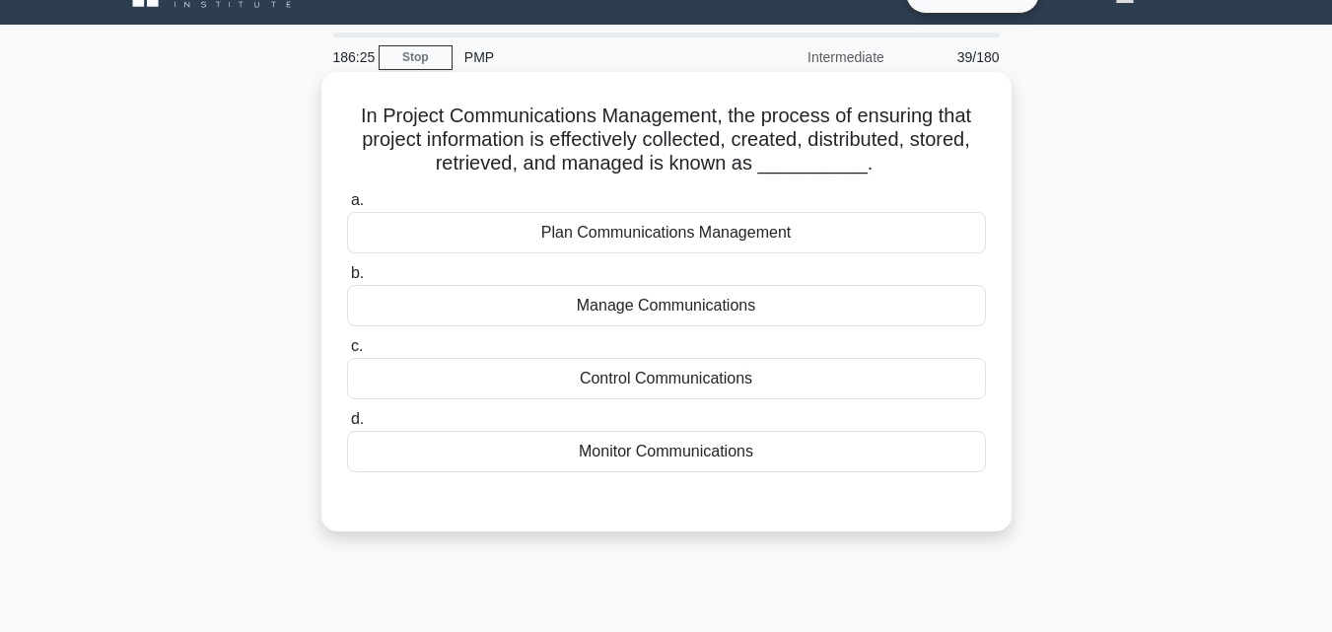
drag, startPoint x: 310, startPoint y: 95, endPoint x: 860, endPoint y: 459, distance: 660.0
click at [859, 459] on div "In Project Communications Management, the process of ensuring that project info…" at bounding box center [666, 318] width 1124 height 483
click at [543, 290] on div "Manage Communications" at bounding box center [666, 305] width 639 height 41
click at [347, 280] on input "b. Manage Communications" at bounding box center [347, 273] width 0 height 13
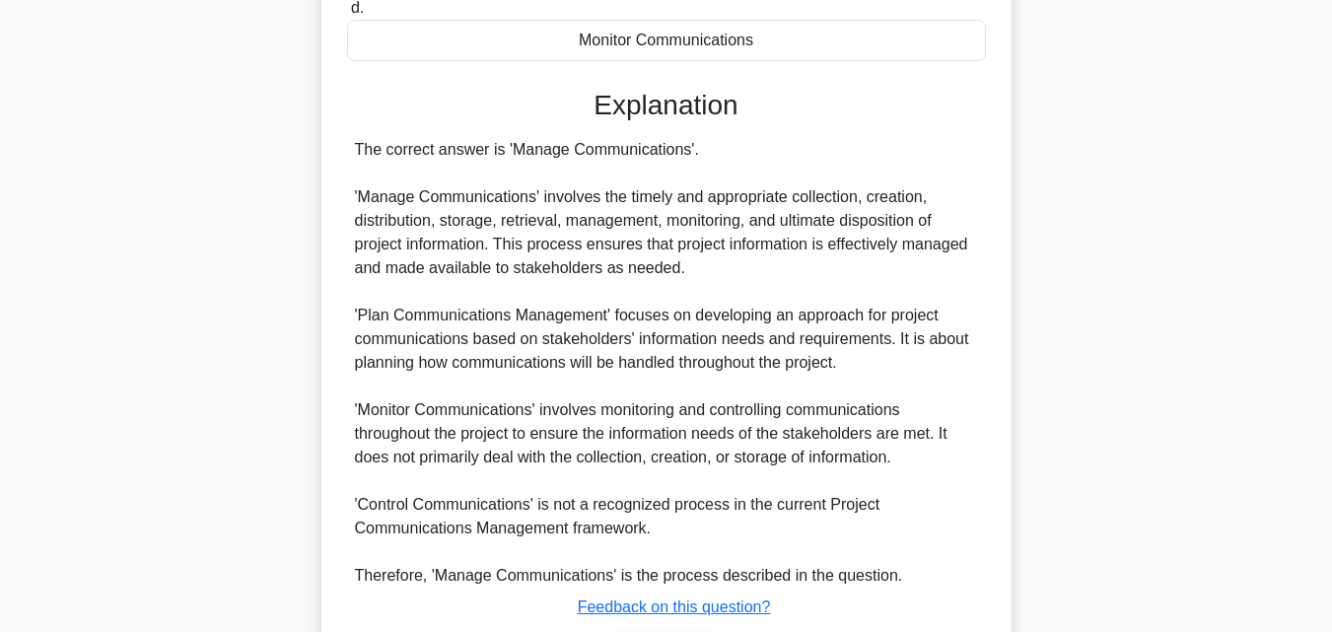
scroll to position [585, 0]
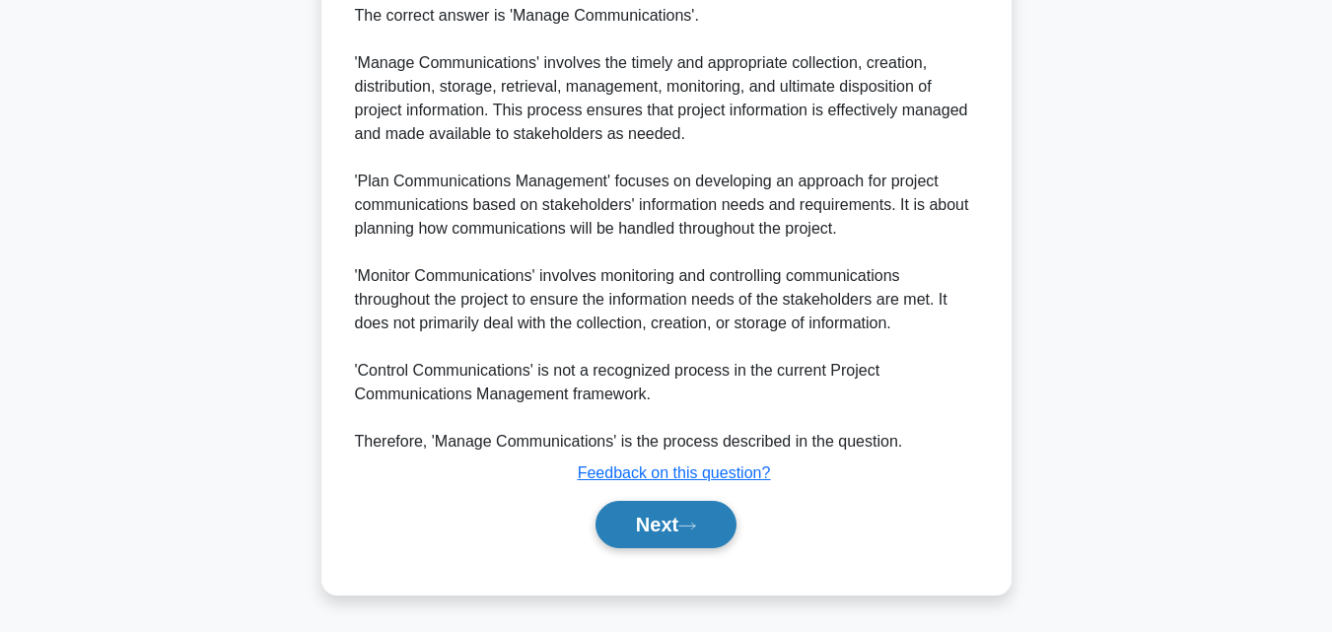
click at [659, 536] on button "Next" at bounding box center [665, 524] width 141 height 47
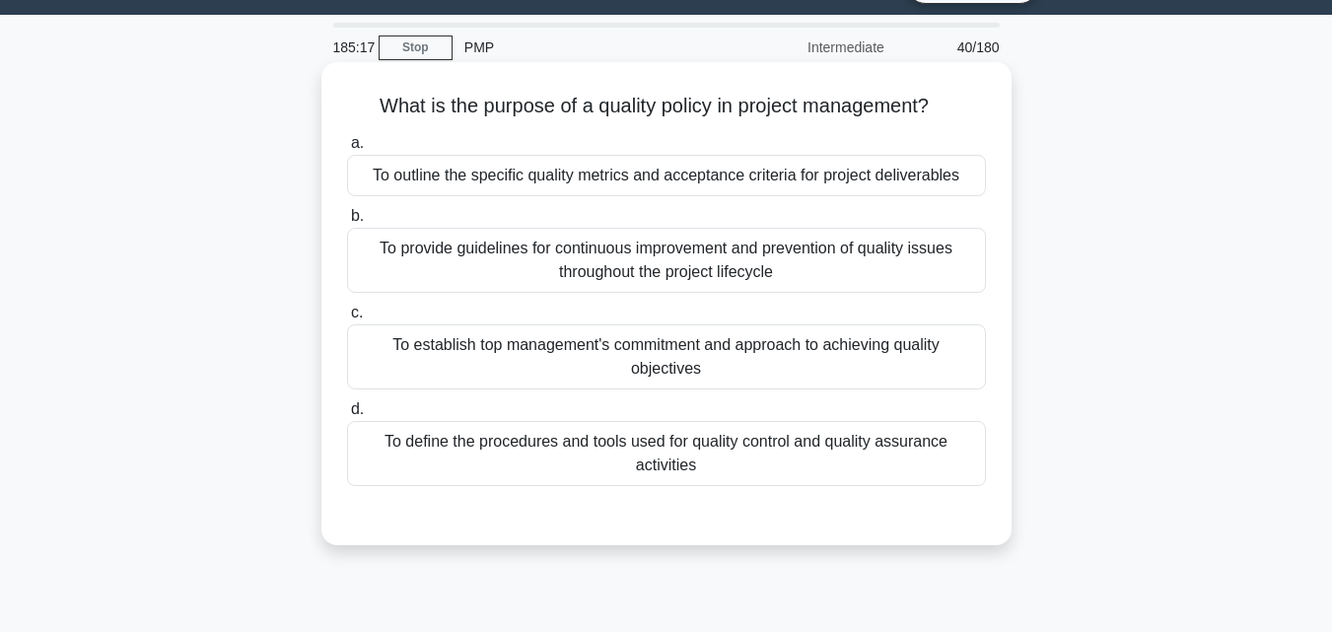
scroll to position [38, 0]
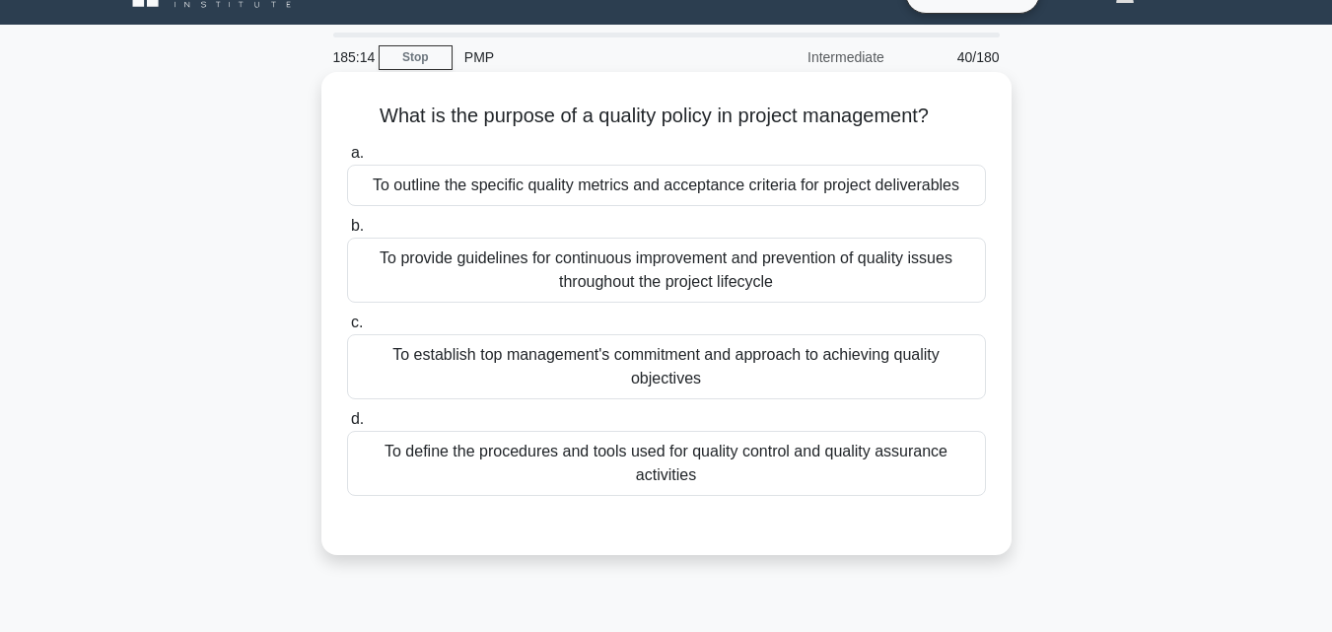
drag, startPoint x: 355, startPoint y: 115, endPoint x: 951, endPoint y: 479, distance: 698.6
click at [951, 479] on div "What is the purpose of a quality policy in project management? .spinner_0XTQ{tr…" at bounding box center [666, 313] width 674 height 467
click at [610, 254] on div "To provide guidelines for continuous improvement and prevention of quality issu…" at bounding box center [666, 270] width 639 height 65
click at [347, 233] on input "b. To provide guidelines for continuous improvement and prevention of quality i…" at bounding box center [347, 226] width 0 height 13
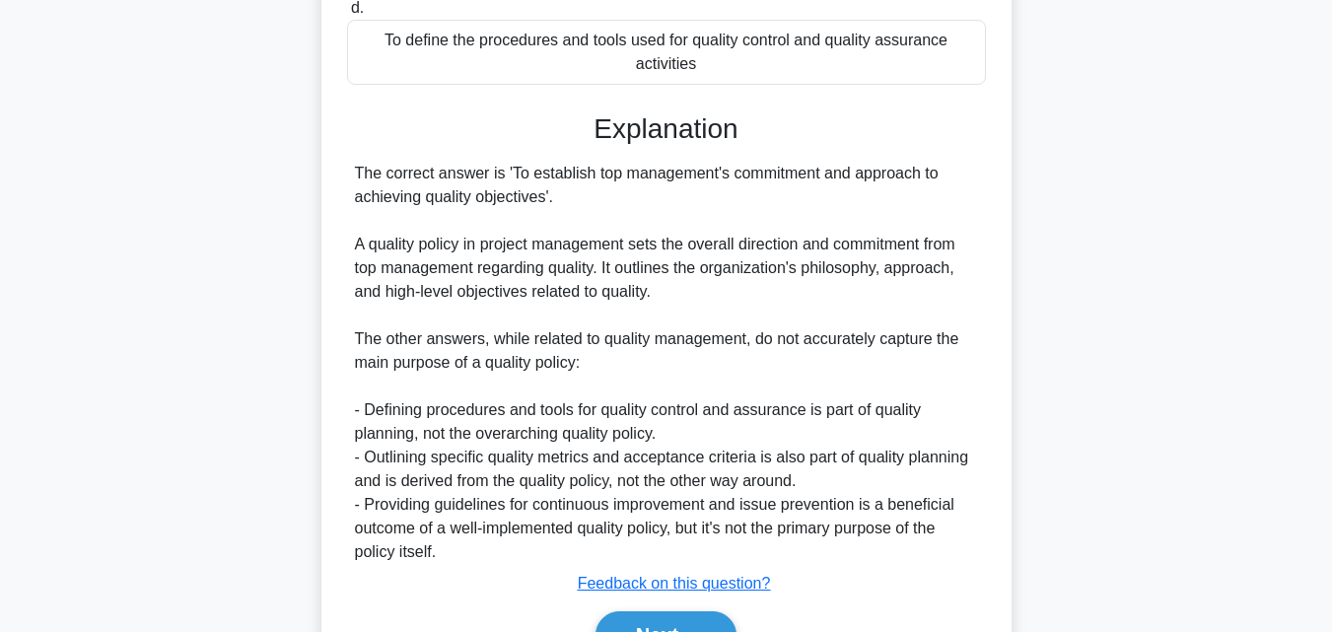
scroll to position [563, 0]
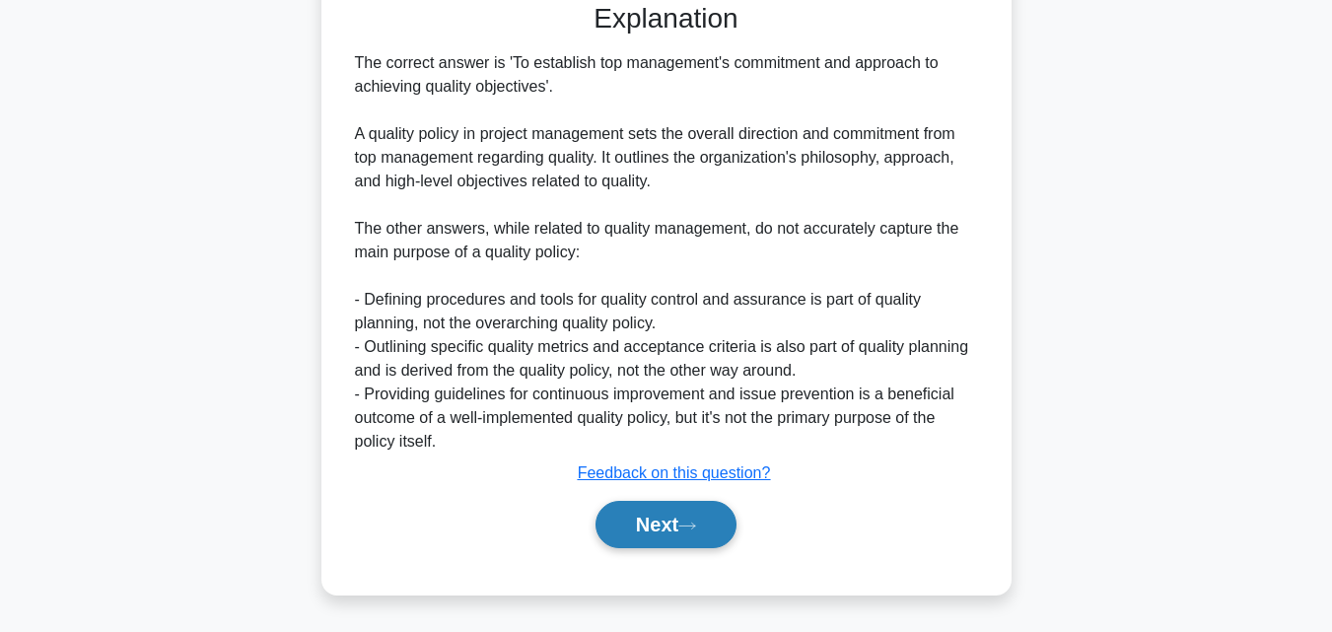
click at [595, 532] on button "Next" at bounding box center [665, 524] width 141 height 47
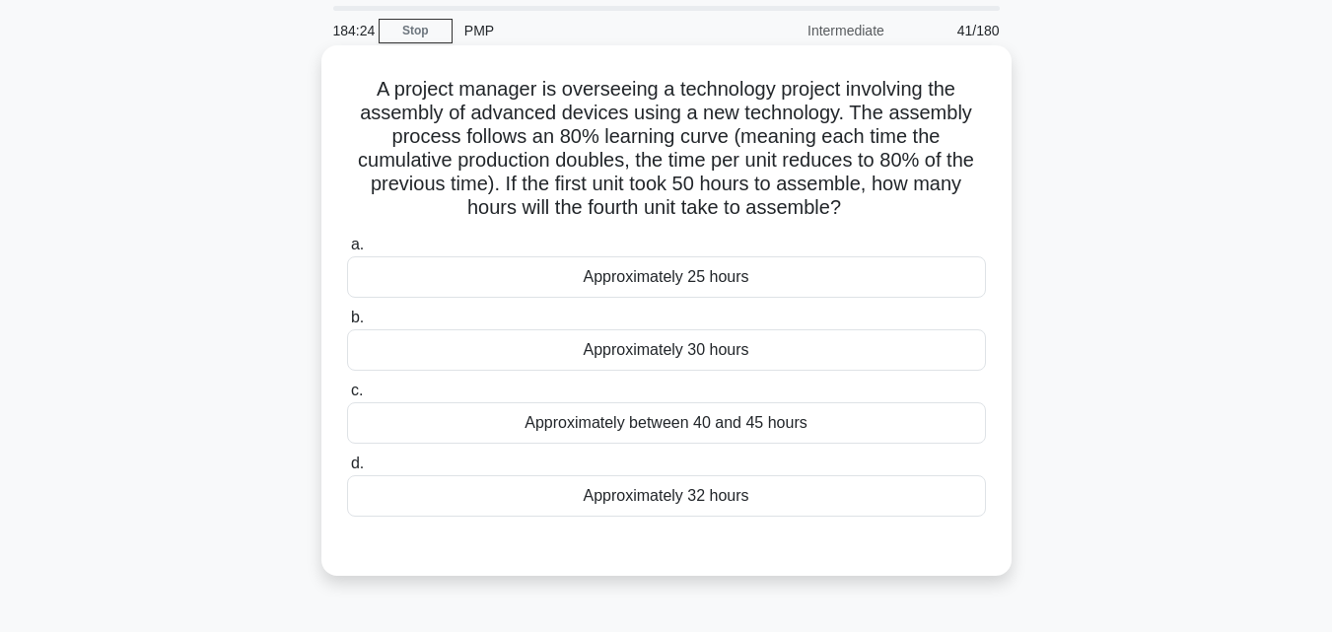
scroll to position [38, 0]
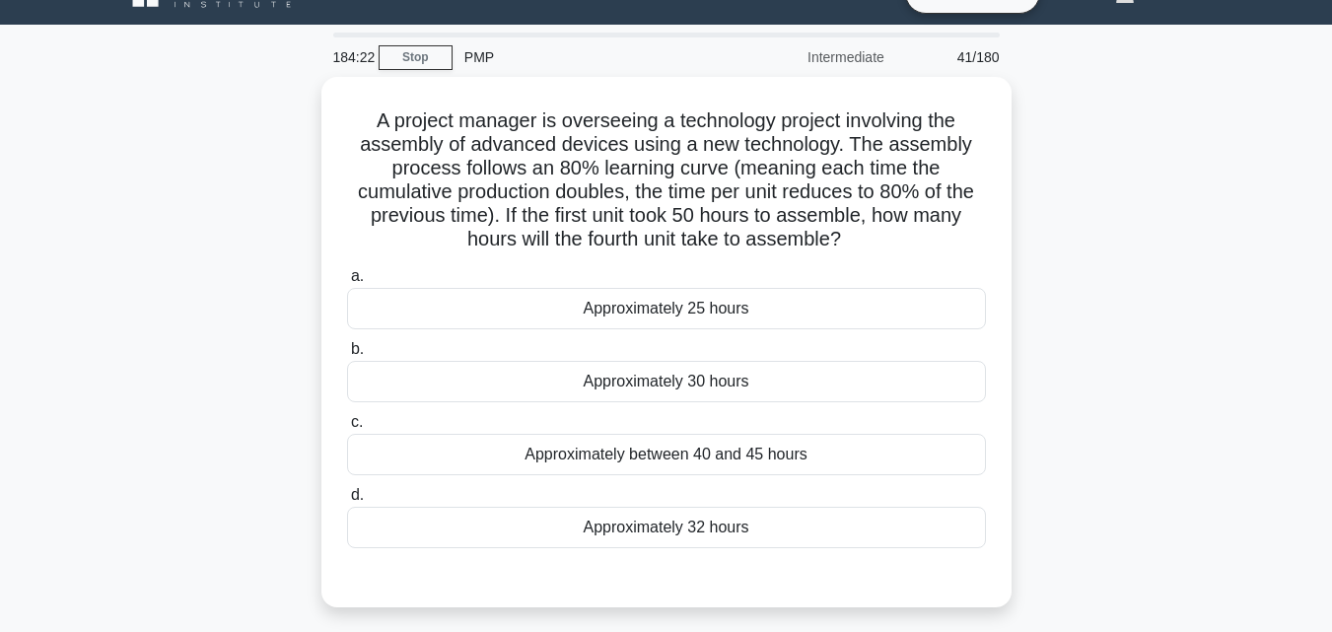
drag, startPoint x: 360, startPoint y: 110, endPoint x: 1011, endPoint y: 524, distance: 772.0
click at [1011, 524] on div "A project manager is overseeing a technology project involving the assembly of …" at bounding box center [666, 354] width 1124 height 554
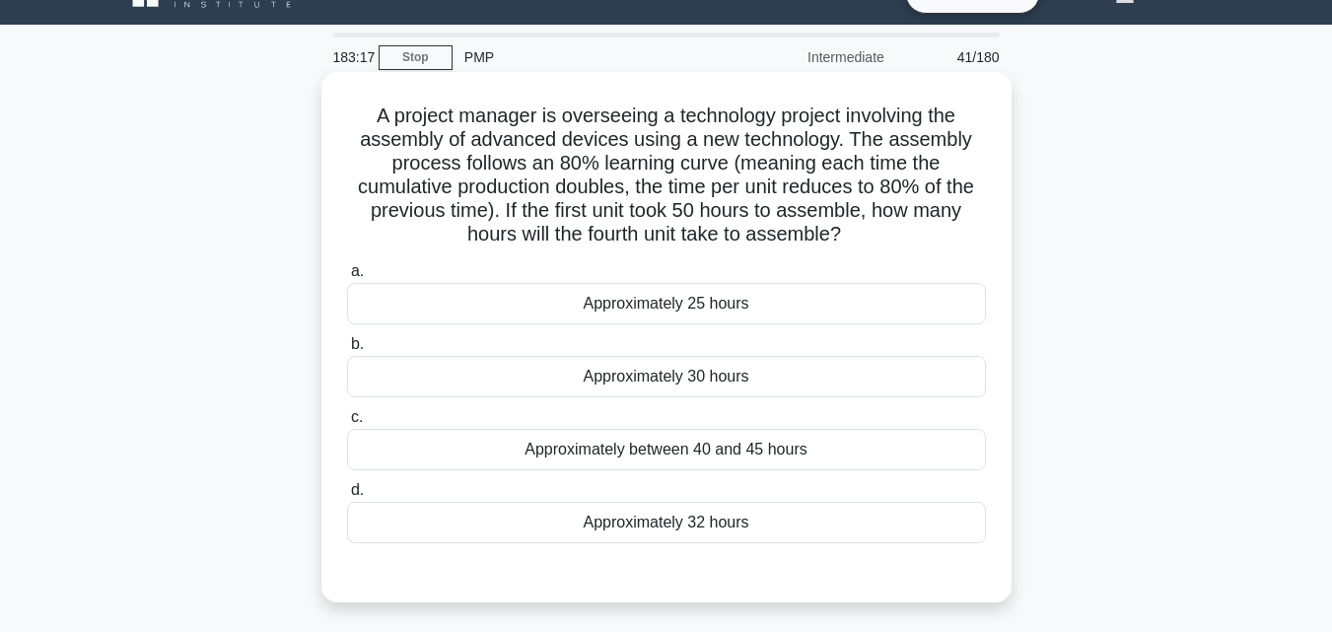
click at [711, 318] on div "Approximately 25 hours" at bounding box center [666, 303] width 639 height 41
click at [347, 278] on input "a. Approximately 25 hours" at bounding box center [347, 271] width 0 height 13
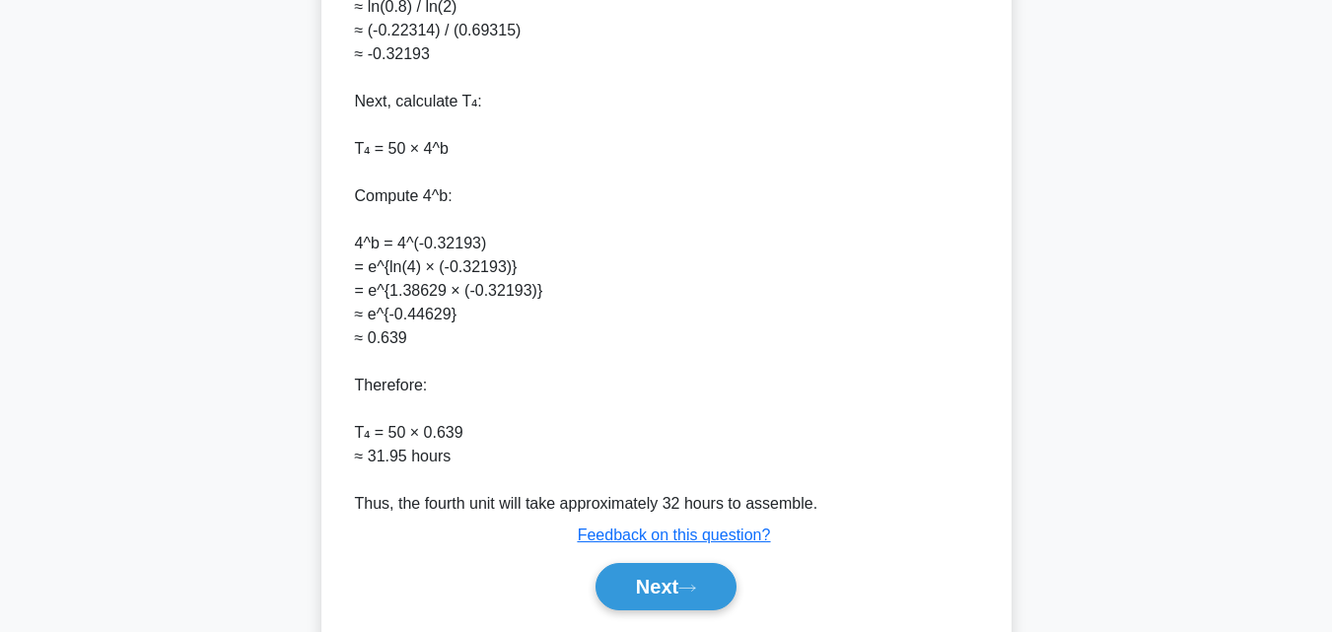
scroll to position [1060, 0]
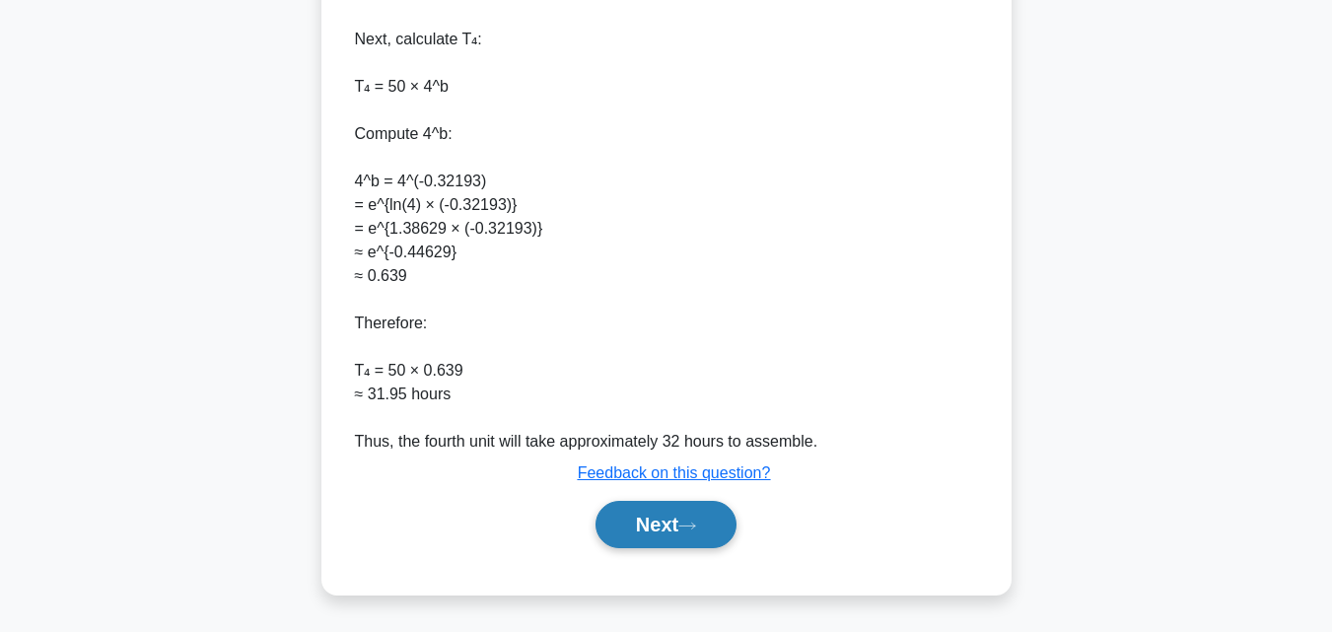
click at [641, 519] on button "Next" at bounding box center [665, 524] width 141 height 47
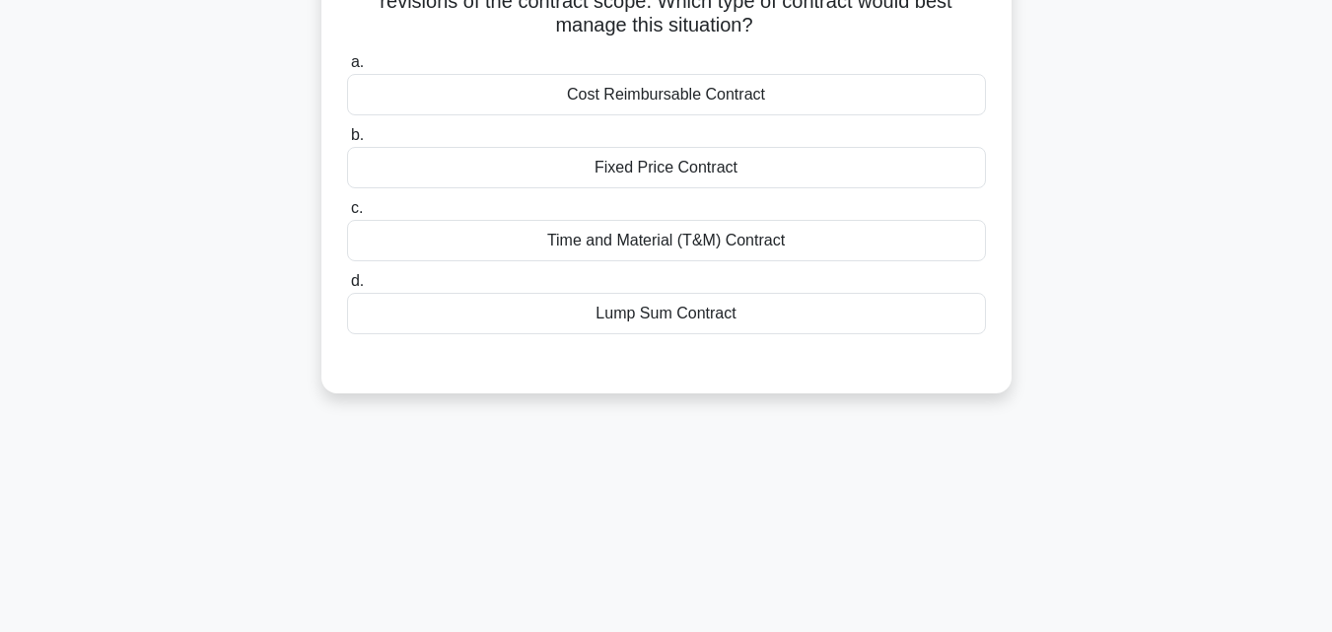
scroll to position [0, 0]
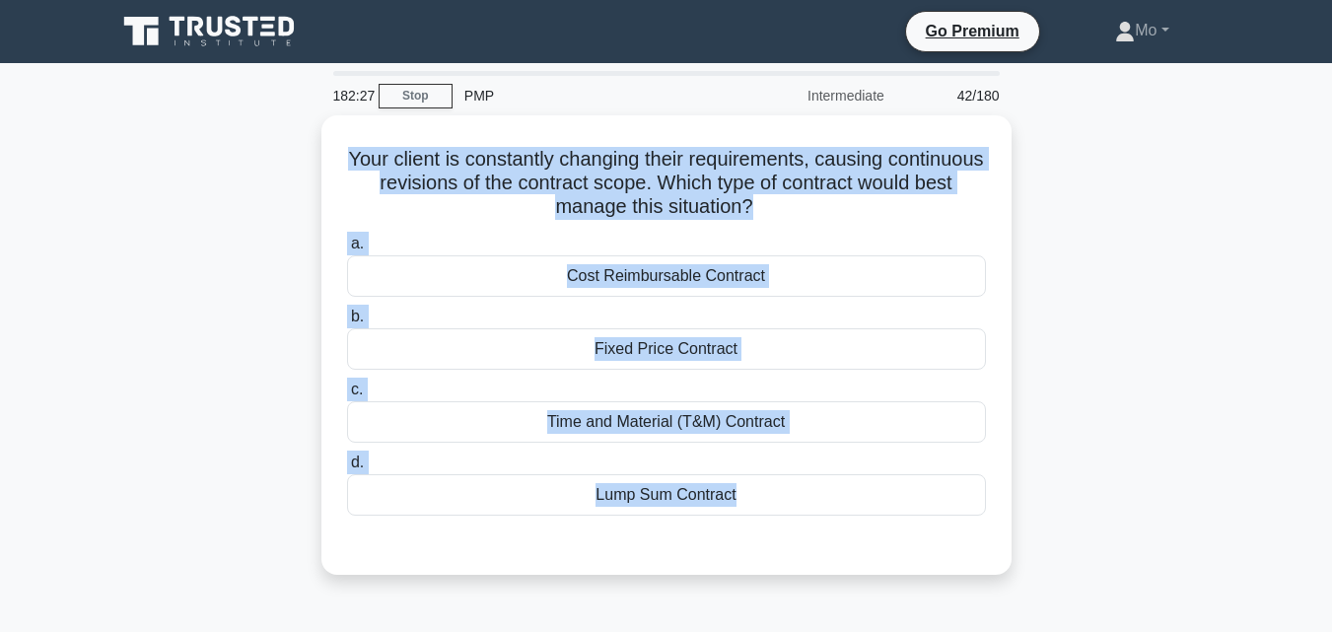
drag, startPoint x: 387, startPoint y: 133, endPoint x: 1049, endPoint y: 545, distance: 779.3
click at [1049, 545] on div "Your client is constantly changing their requirements, causing continuous revis…" at bounding box center [666, 356] width 1124 height 483
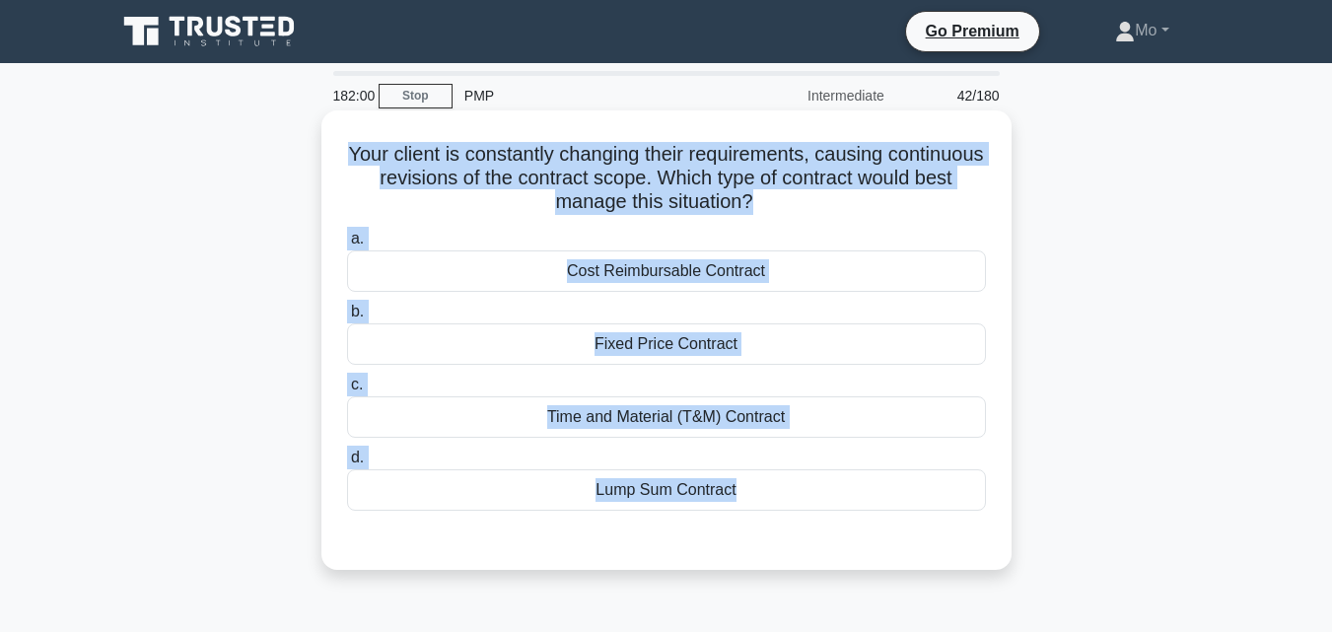
click at [568, 286] on div "Cost Reimbursable Contract" at bounding box center [666, 270] width 639 height 41
click at [347, 245] on input "a. Cost Reimbursable Contract" at bounding box center [347, 239] width 0 height 13
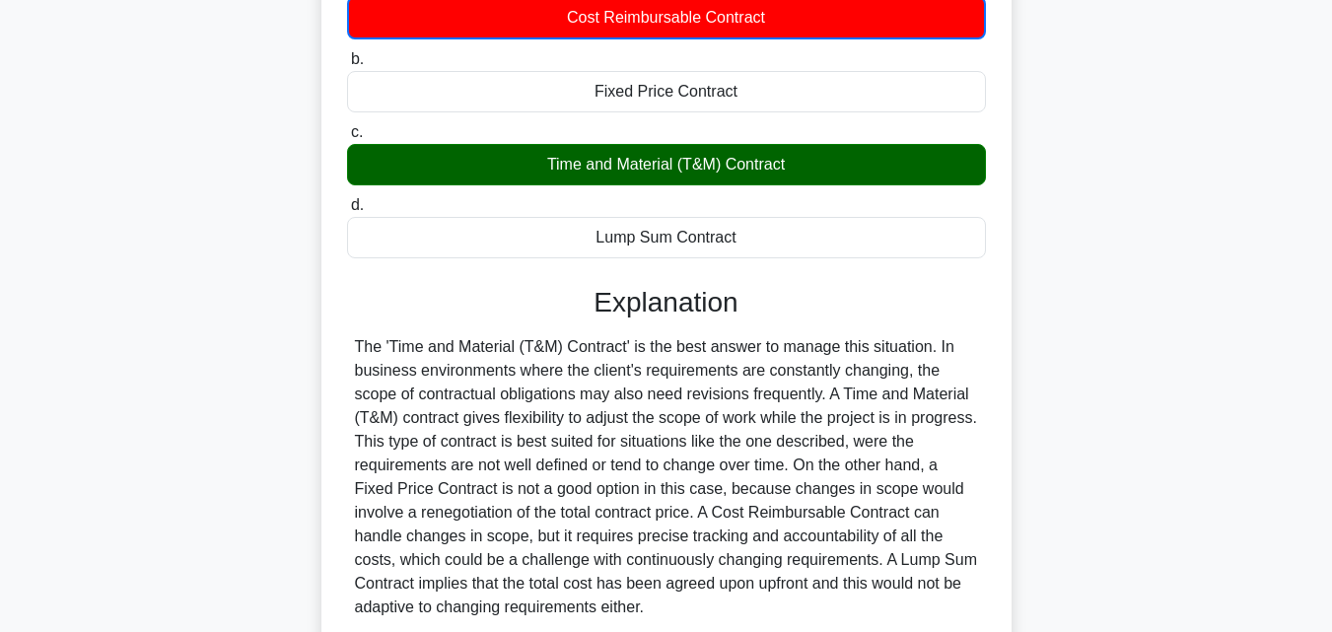
scroll to position [394, 0]
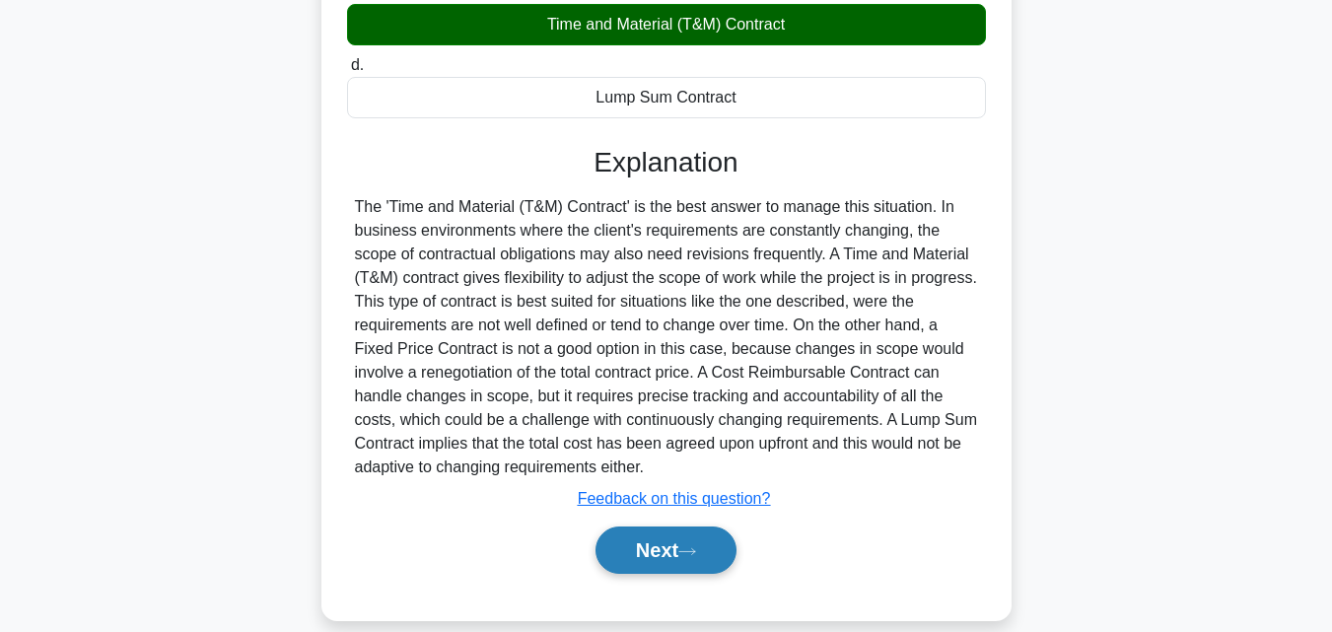
click at [691, 555] on icon at bounding box center [687, 551] width 18 height 11
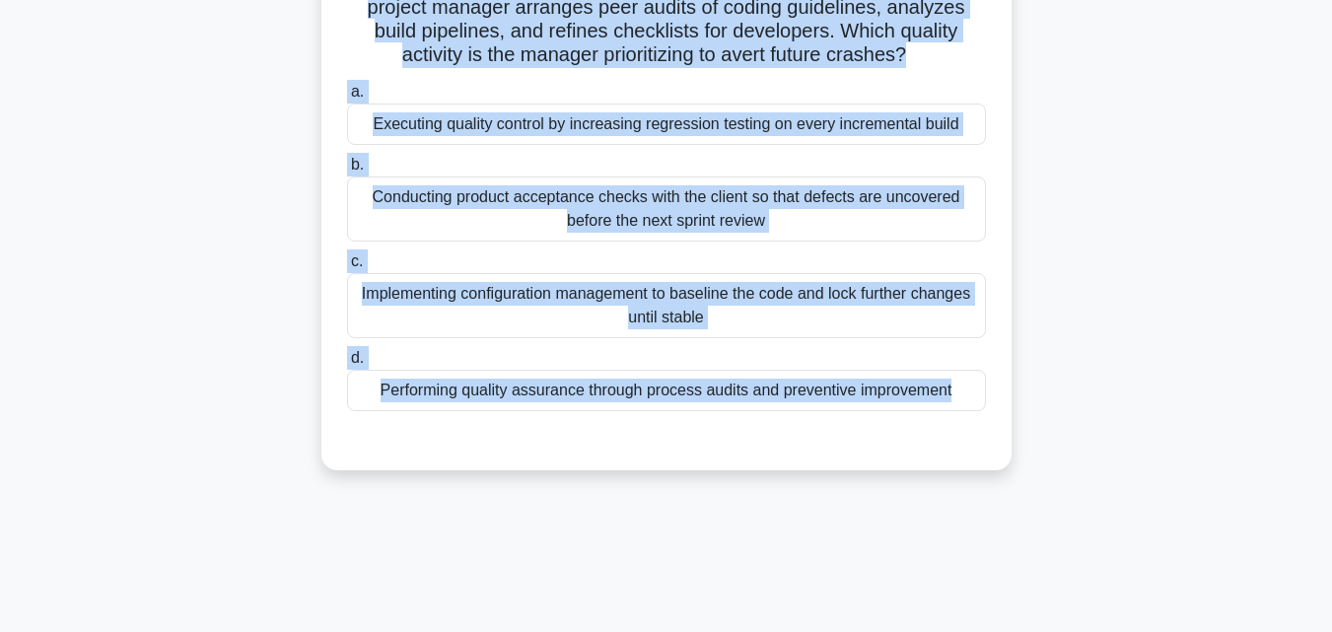
scroll to position [270, 0]
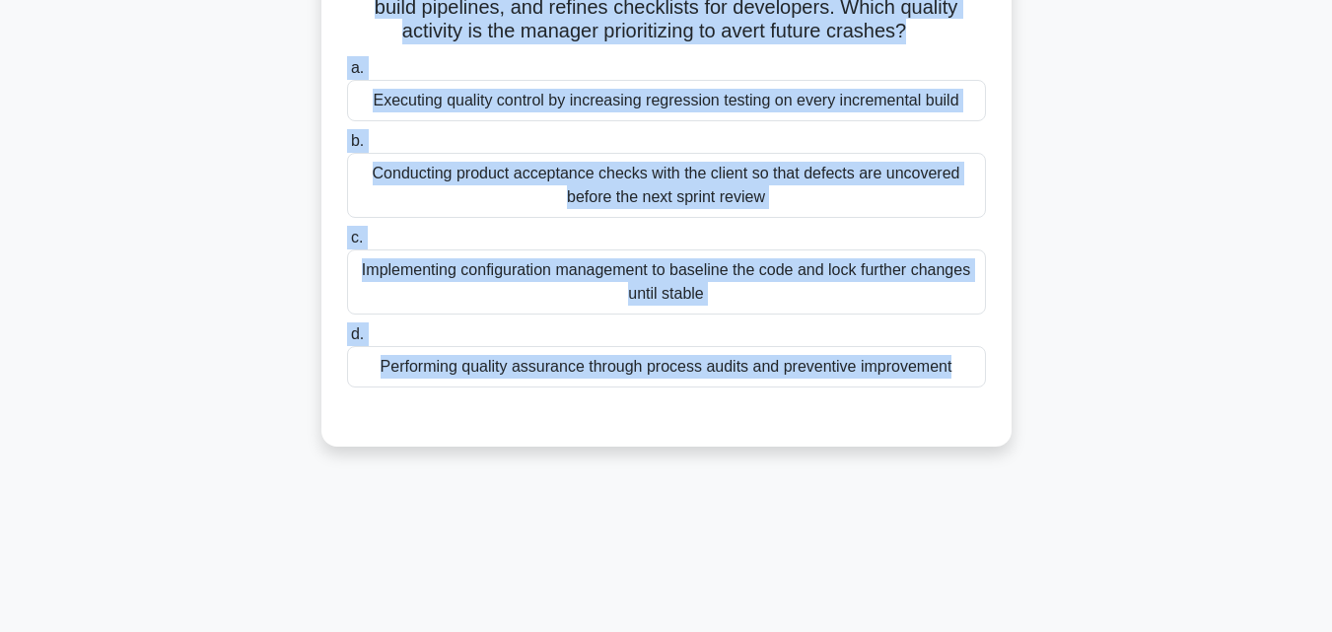
drag, startPoint x: 340, startPoint y: 144, endPoint x: 993, endPoint y: 494, distance: 740.5
click at [993, 494] on div "181:29 Stop PMP Intermediate 43/180 During a mobile banking application project…" at bounding box center [666, 294] width 1124 height 986
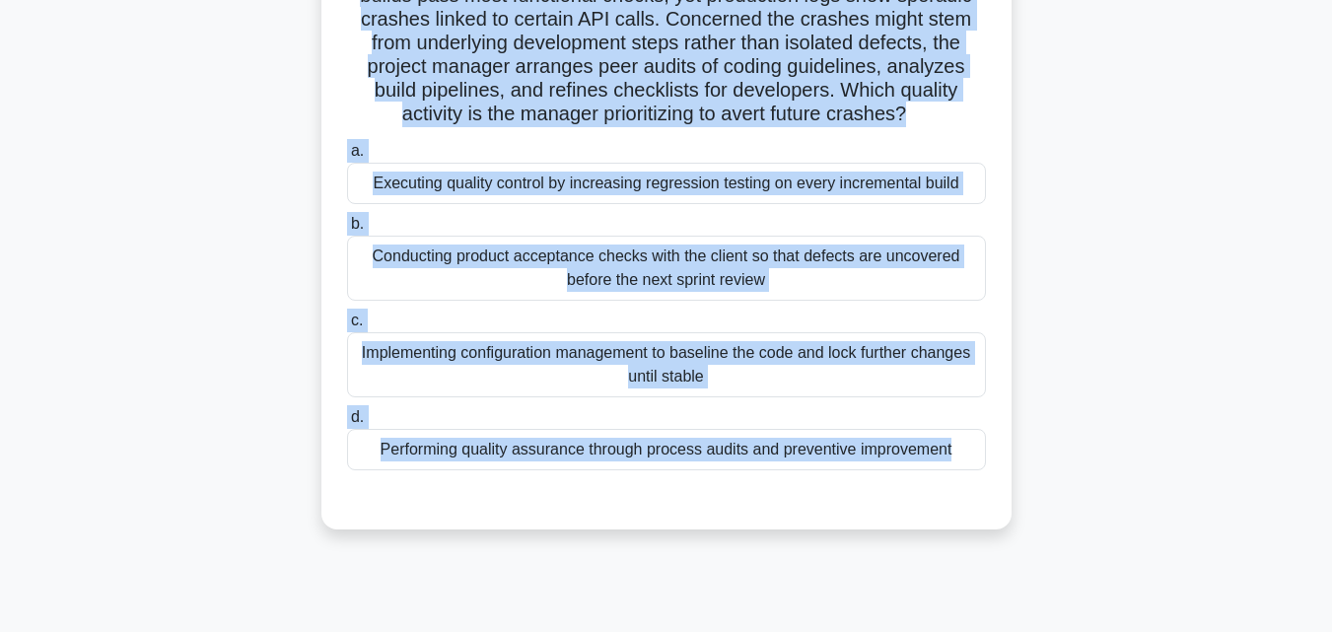
scroll to position [73, 0]
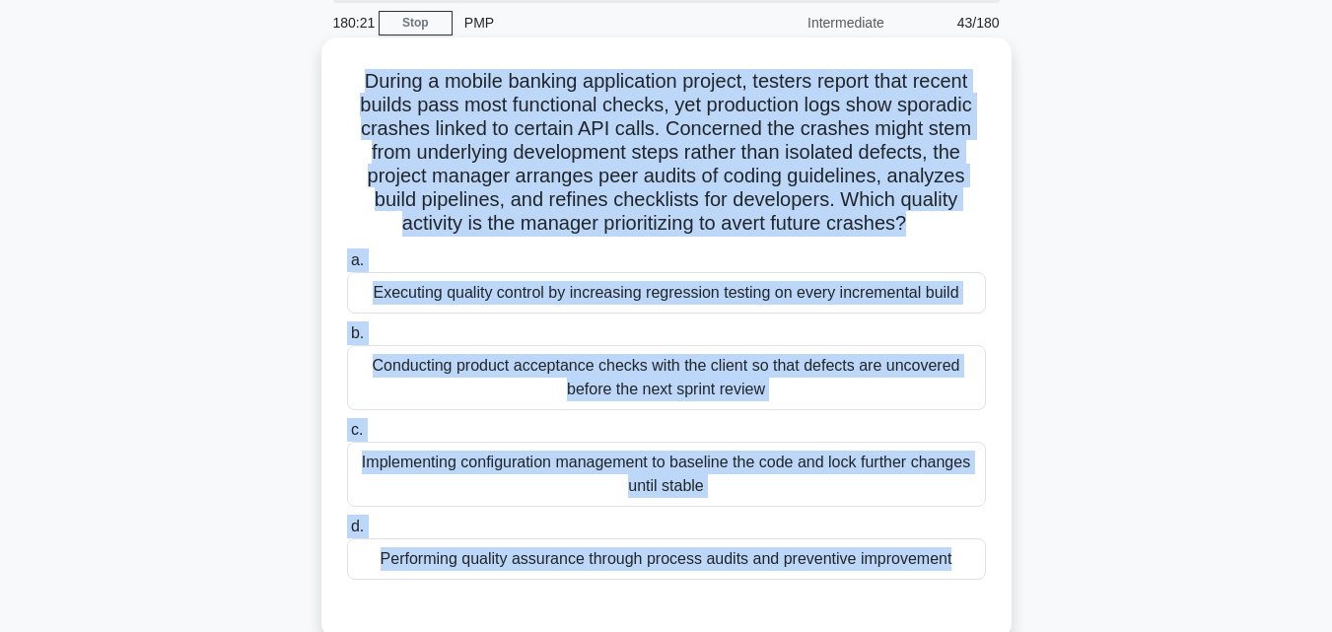
click at [534, 576] on div "Performing quality assurance through process audits and preventive improvement" at bounding box center [666, 558] width 639 height 41
click at [347, 533] on input "d. Performing quality assurance through process audits and preventive improveme…" at bounding box center [347, 526] width 0 height 13
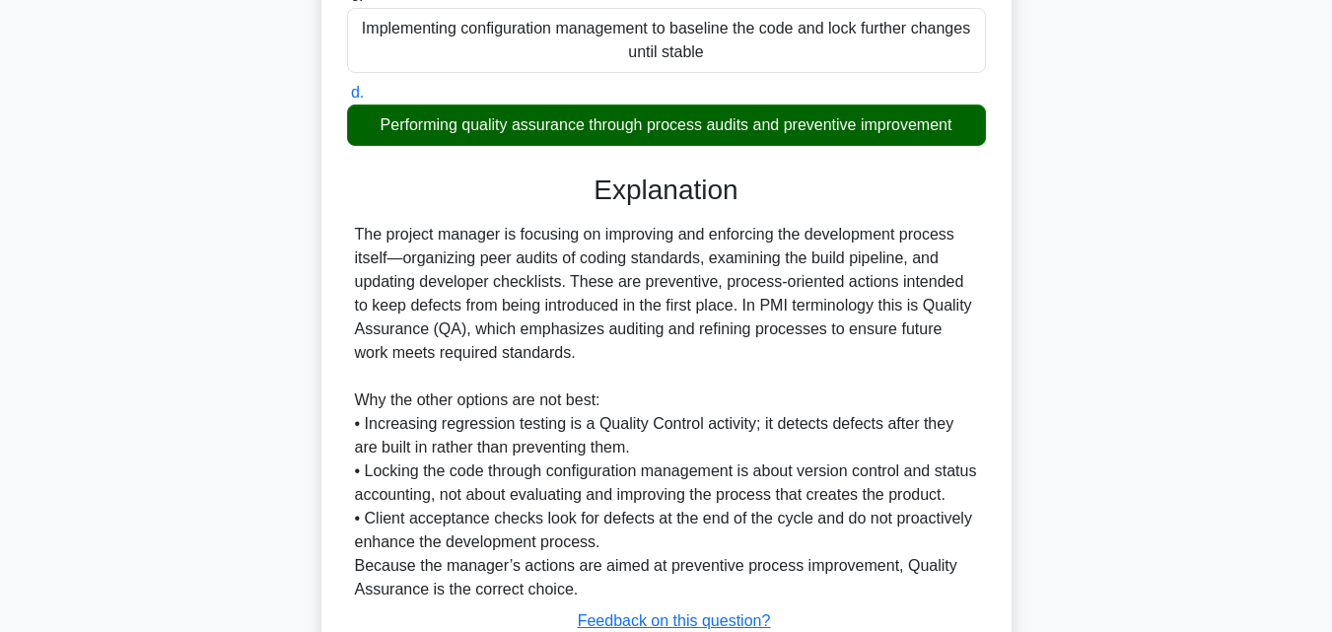
scroll to position [679, 0]
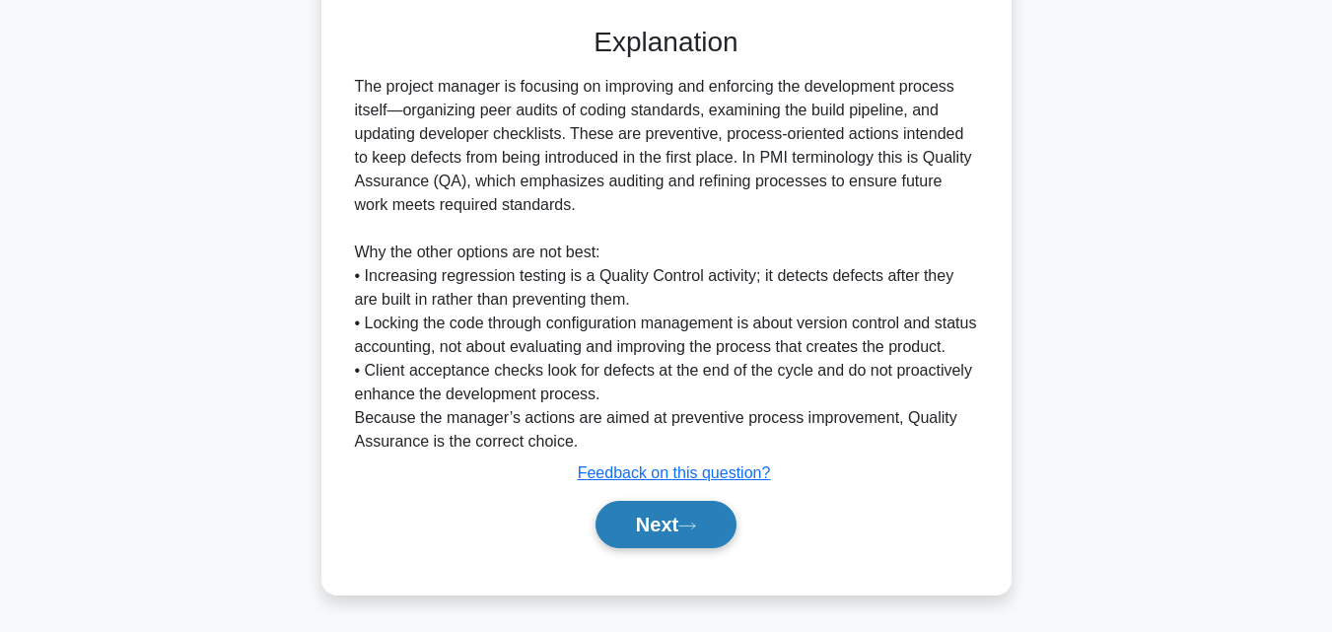
click at [632, 520] on button "Next" at bounding box center [665, 524] width 141 height 47
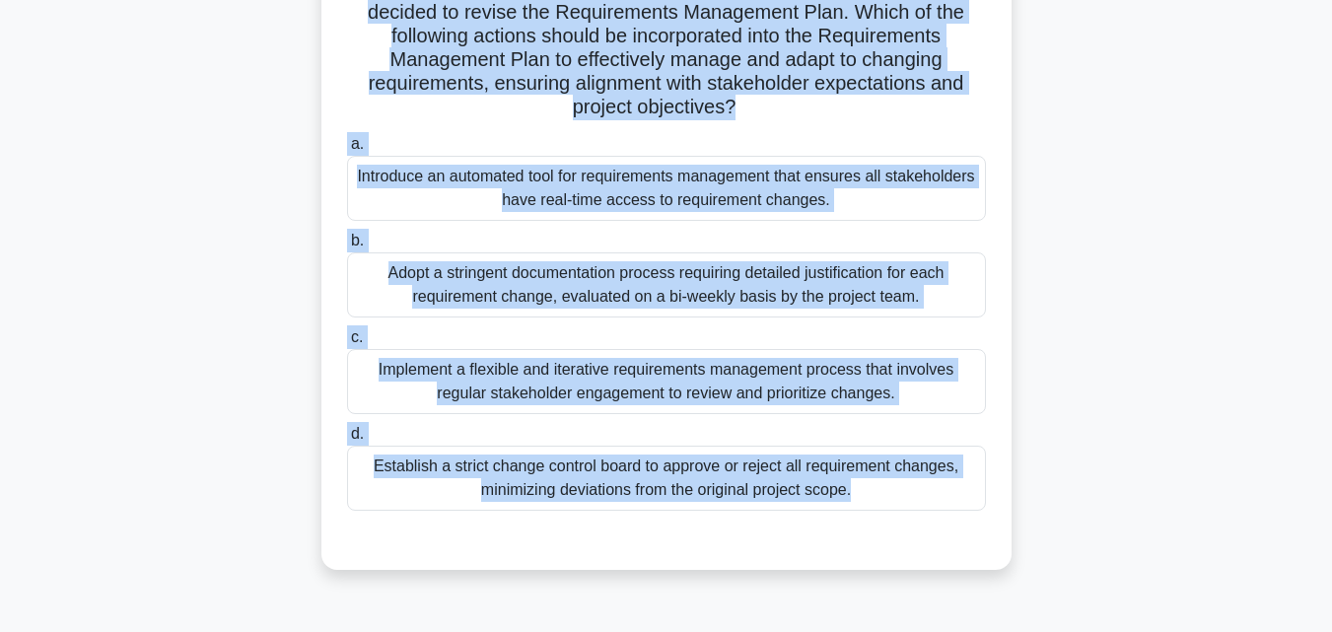
scroll to position [433, 0]
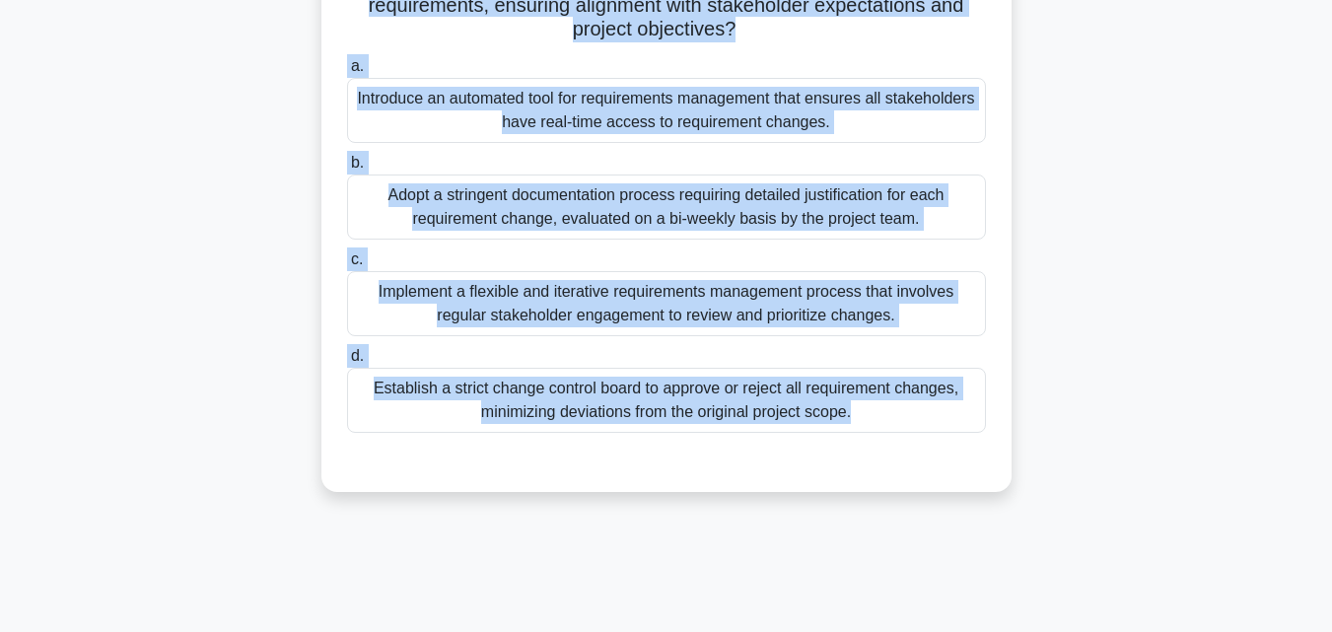
drag, startPoint x: 322, startPoint y: 99, endPoint x: 1001, endPoint y: 485, distance: 780.6
click at [1001, 485] on div "On a large-scale software development project, the team encountered a significa…" at bounding box center [666, 85] width 690 height 814
click at [611, 311] on div "Implement a flexible and iterative requirements management process that involve…" at bounding box center [666, 303] width 639 height 65
click at [347, 266] on input "c. Implement a flexible and iterative requirements management process that invo…" at bounding box center [347, 259] width 0 height 13
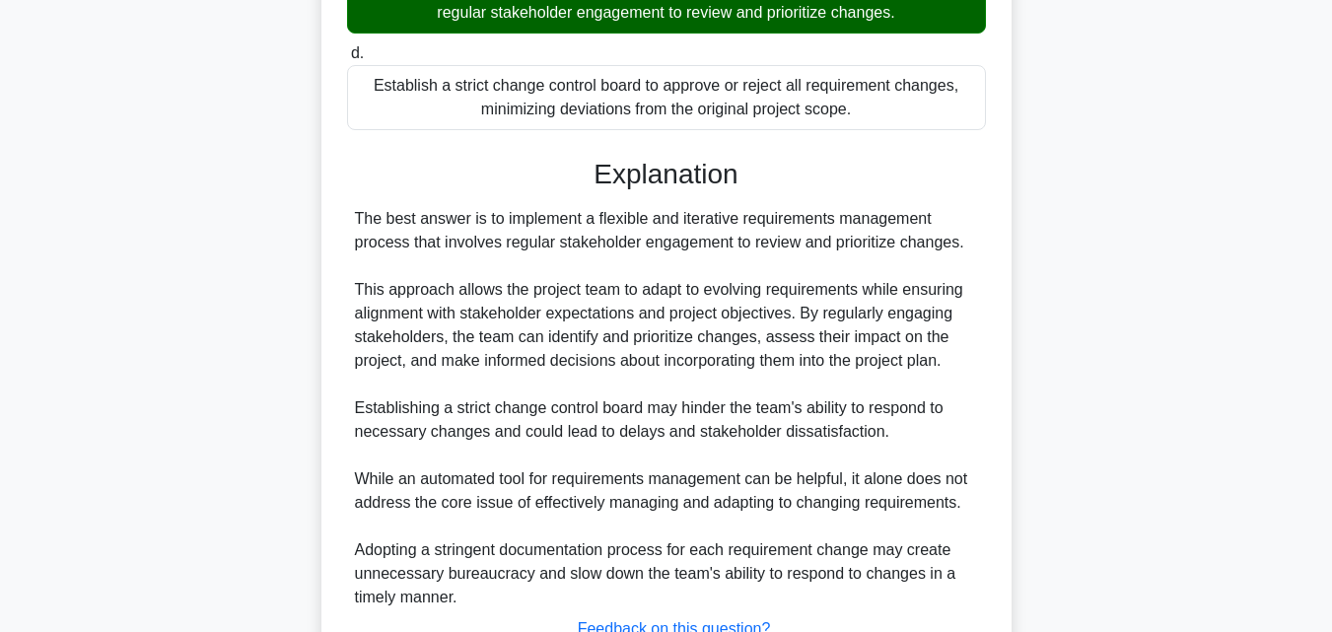
scroll to position [892, 0]
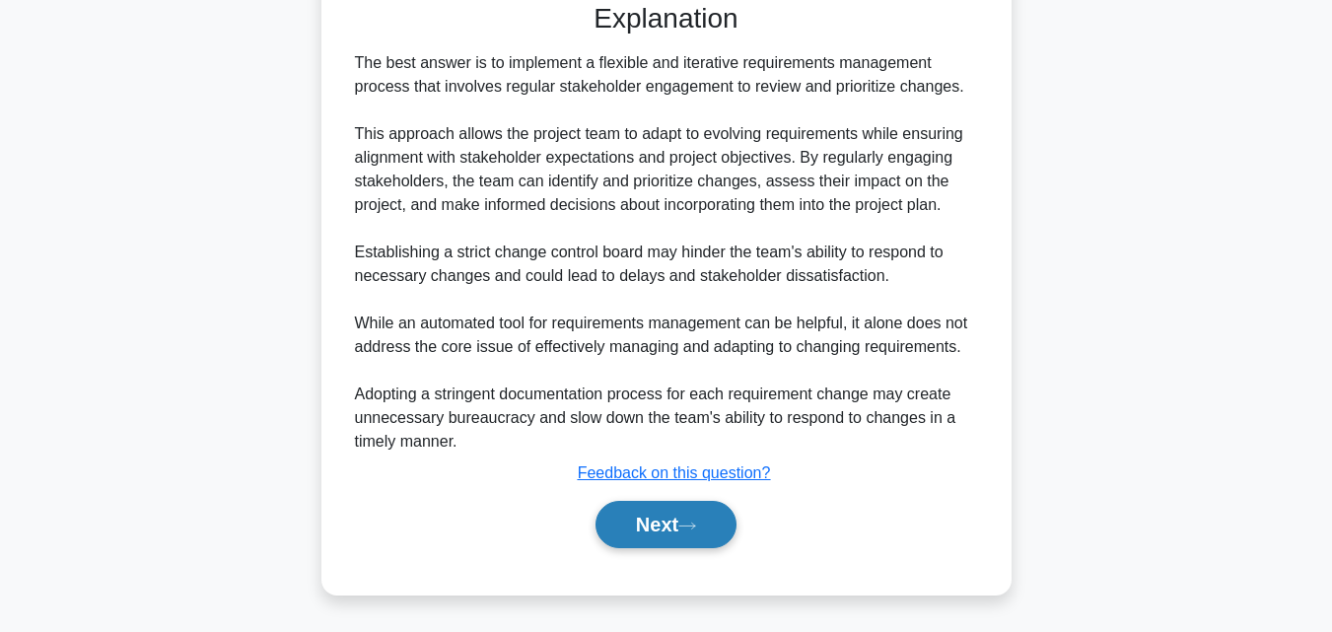
click at [651, 536] on button "Next" at bounding box center [665, 524] width 141 height 47
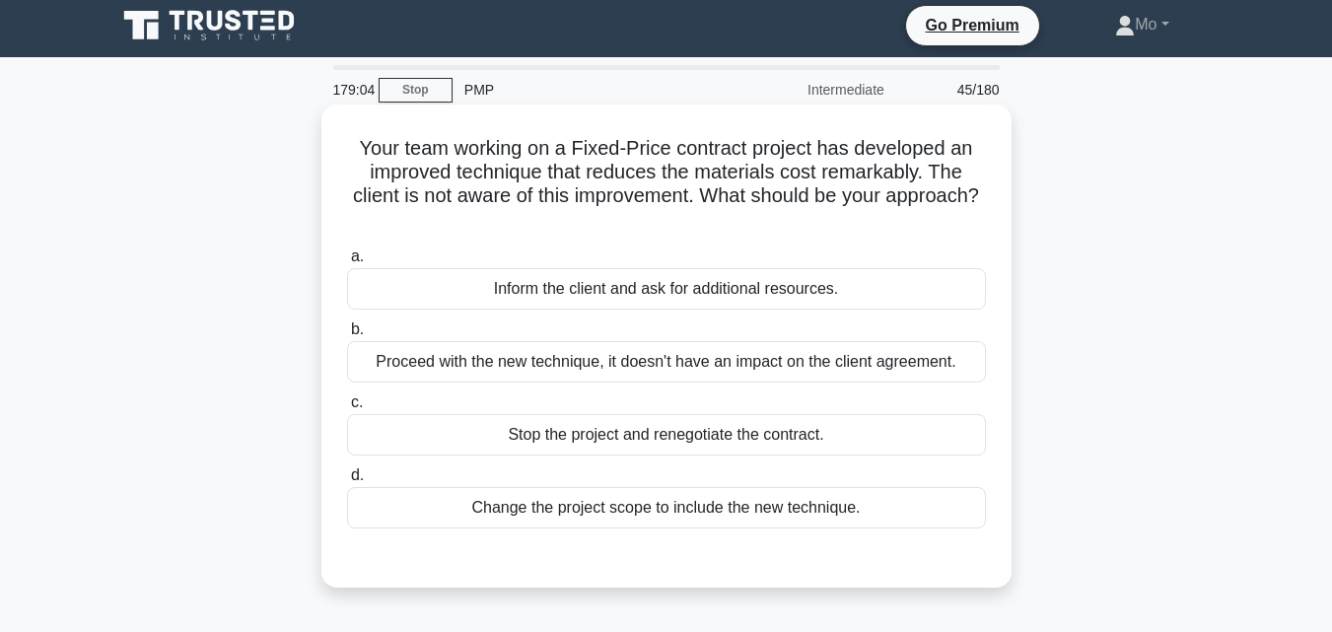
scroll to position [0, 0]
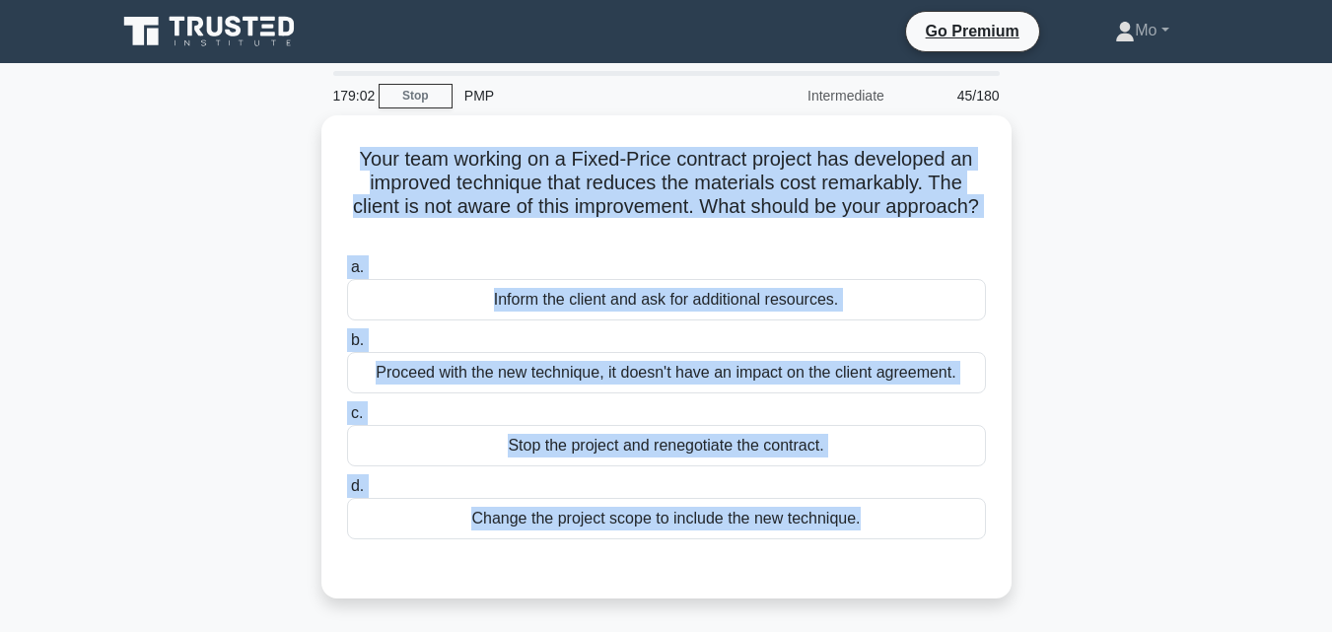
drag, startPoint x: 316, startPoint y: 159, endPoint x: 1056, endPoint y: 570, distance: 845.9
click at [1056, 570] on div "Your team working on a Fixed-Price contract project has developed an improved t…" at bounding box center [666, 368] width 1124 height 507
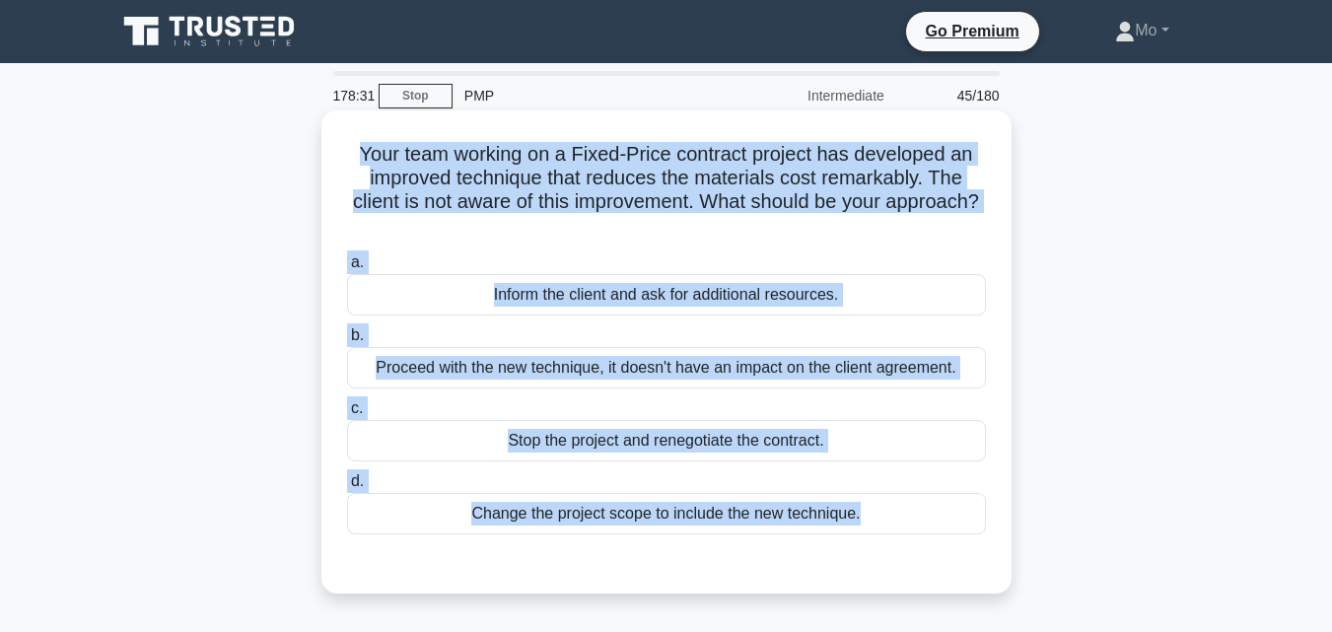
click at [421, 376] on div "Proceed with the new technique, it doesn't have an impact on the client agreeme…" at bounding box center [666, 367] width 639 height 41
click at [347, 342] on input "b. Proceed with the new technique, it doesn't have an impact on the client agre…" at bounding box center [347, 335] width 0 height 13
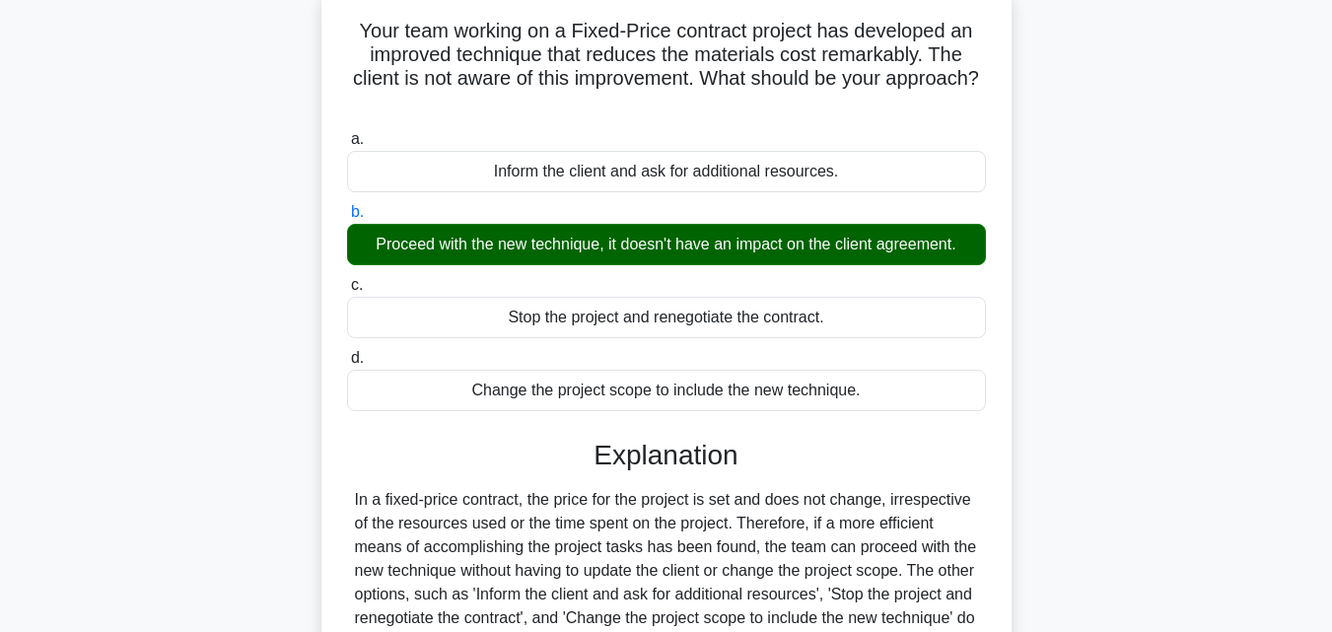
scroll to position [394, 0]
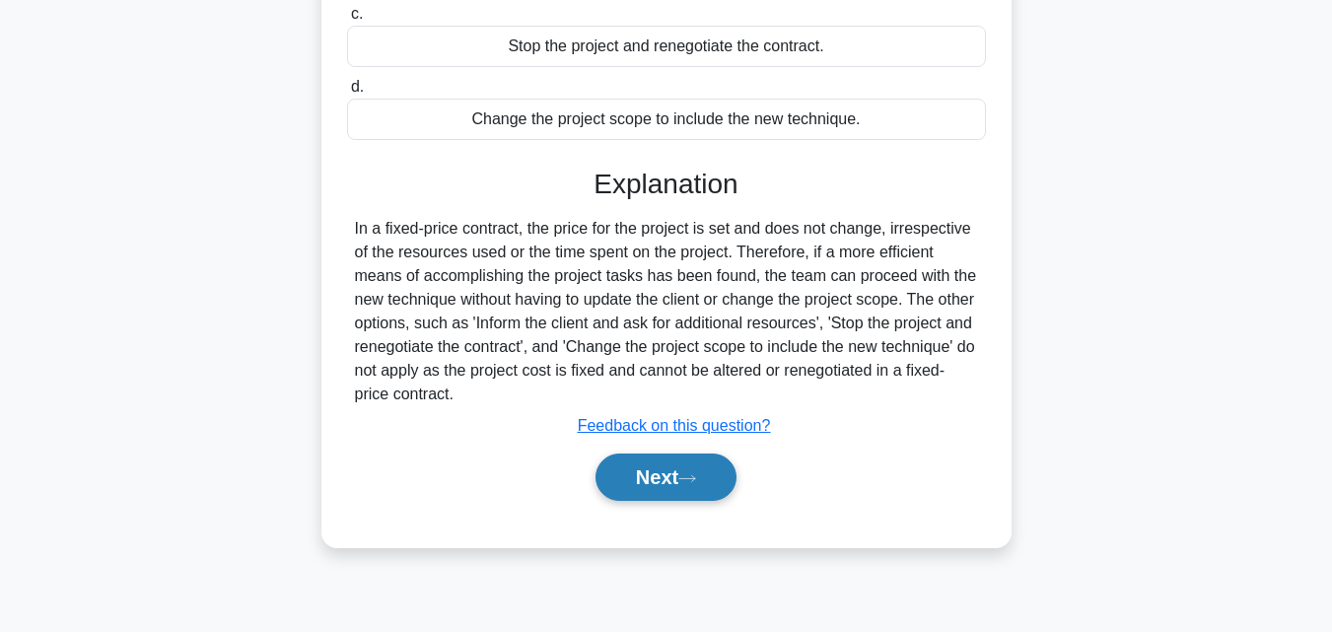
click at [633, 488] on button "Next" at bounding box center [665, 476] width 141 height 47
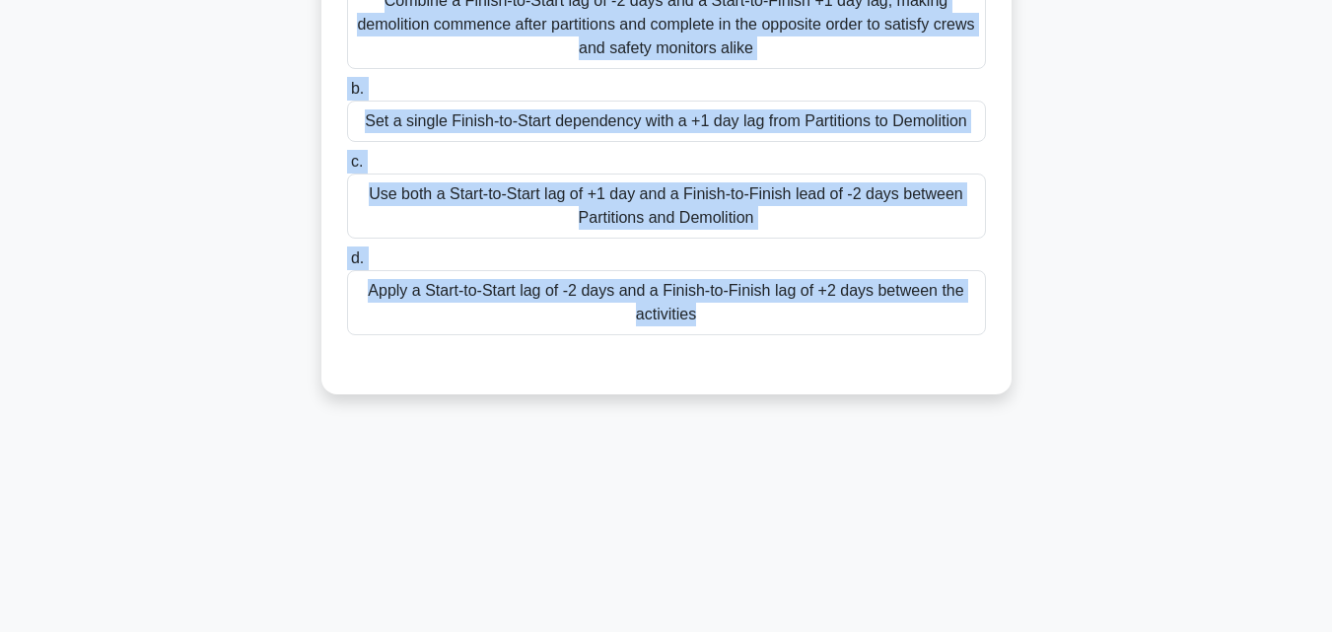
scroll to position [433, 0]
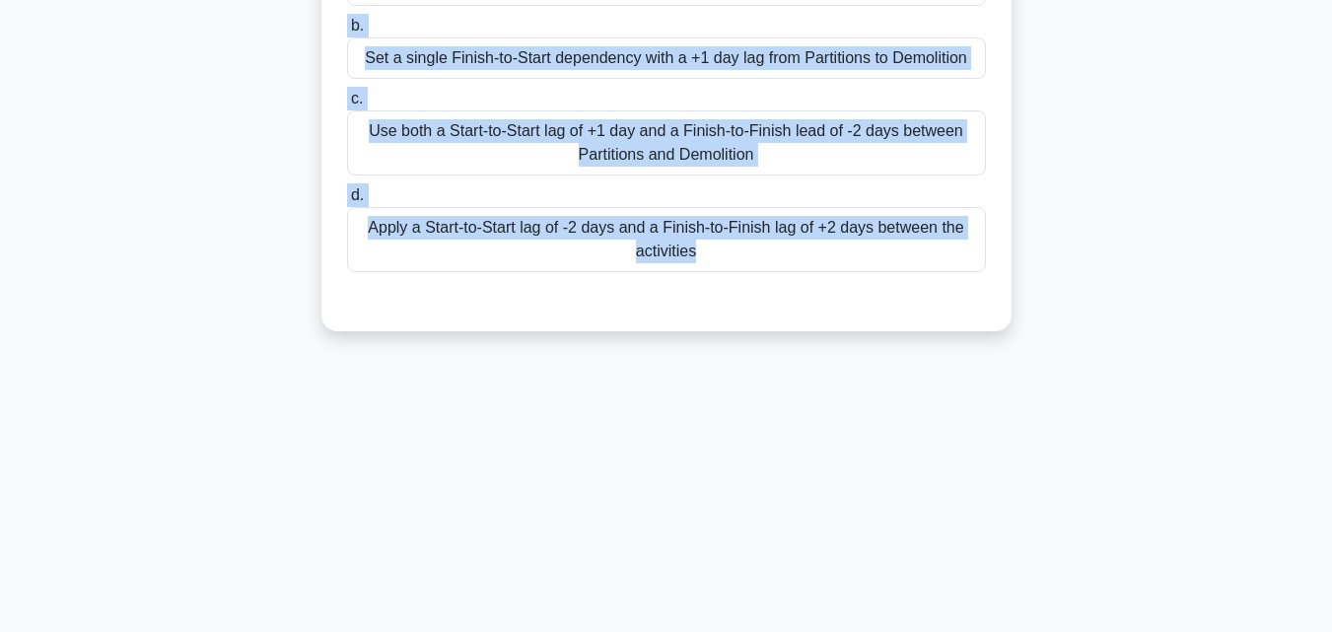
drag, startPoint x: 326, startPoint y: 139, endPoint x: 1005, endPoint y: 570, distance: 803.5
click at [1002, 617] on div "178:26 Stop PMP Intermediate 46/180 Temporary dust partitions must be erected i…" at bounding box center [666, 131] width 1124 height 986
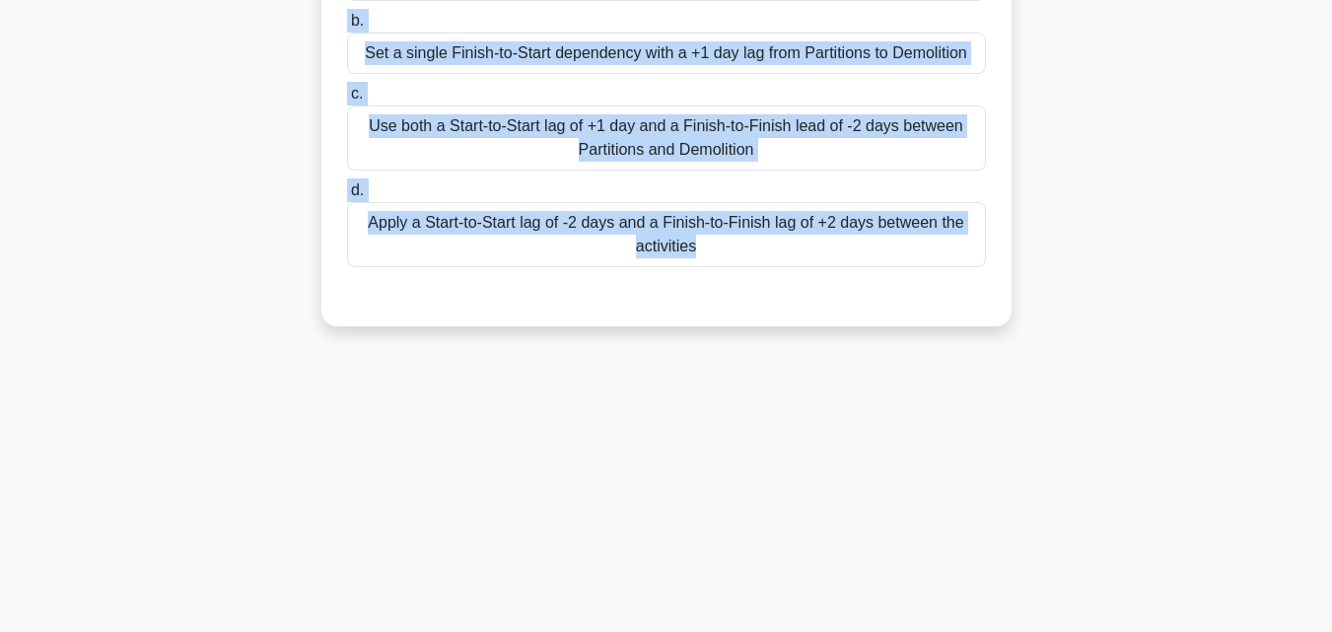
click at [559, 154] on div "Use both a Start-to-Start lag of +1 day and a Finish-to-Finish lead of -2 days …" at bounding box center [666, 137] width 639 height 65
click at [347, 101] on input "c. Use both a Start-to-Start lag of +1 day and a Finish-to-Finish lead of -2 da…" at bounding box center [347, 94] width 0 height 13
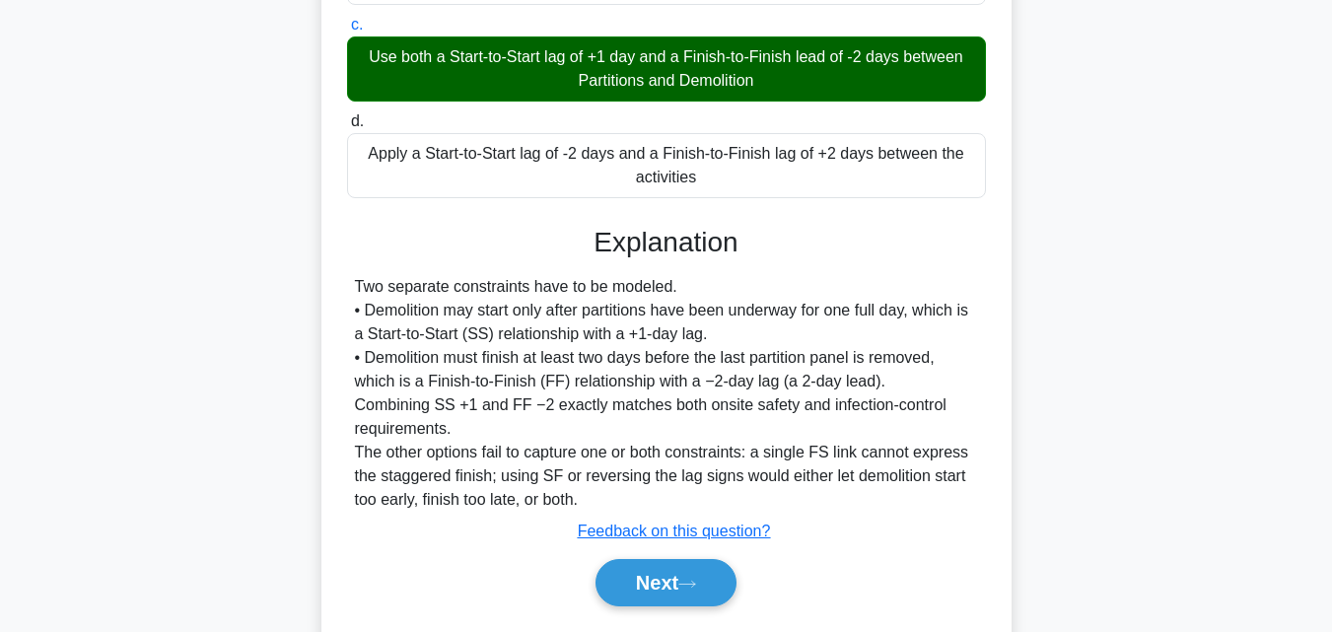
scroll to position [561, 0]
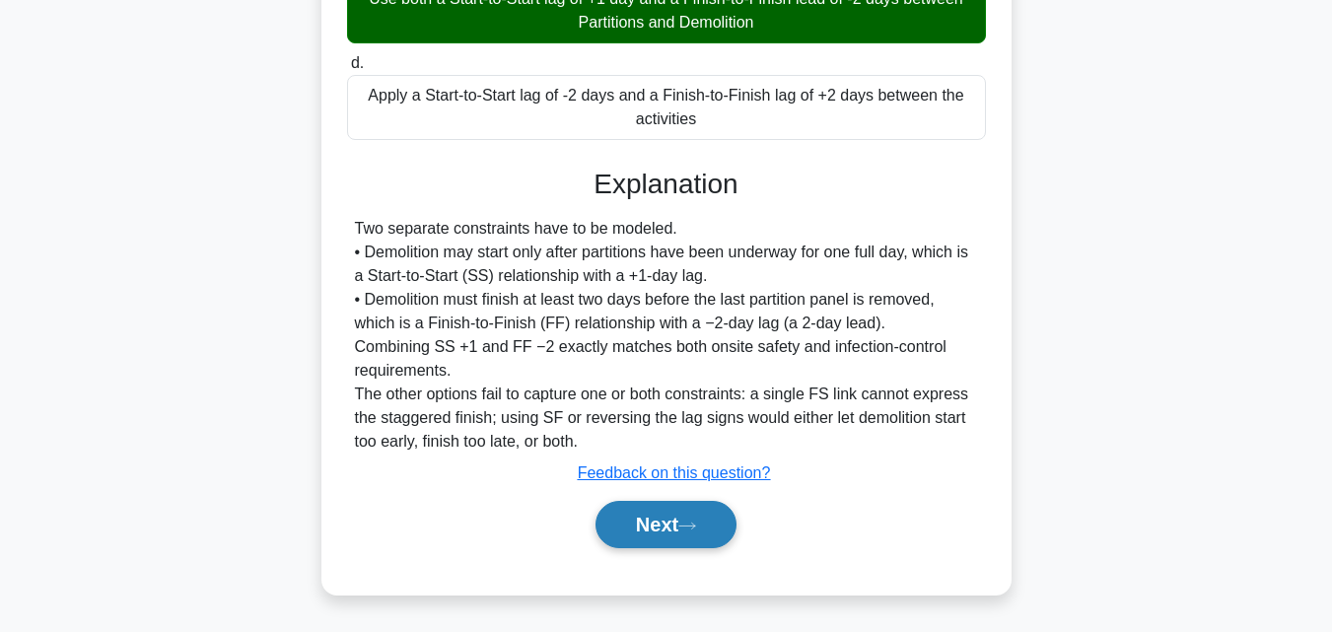
click at [707, 510] on button "Next" at bounding box center [665, 524] width 141 height 47
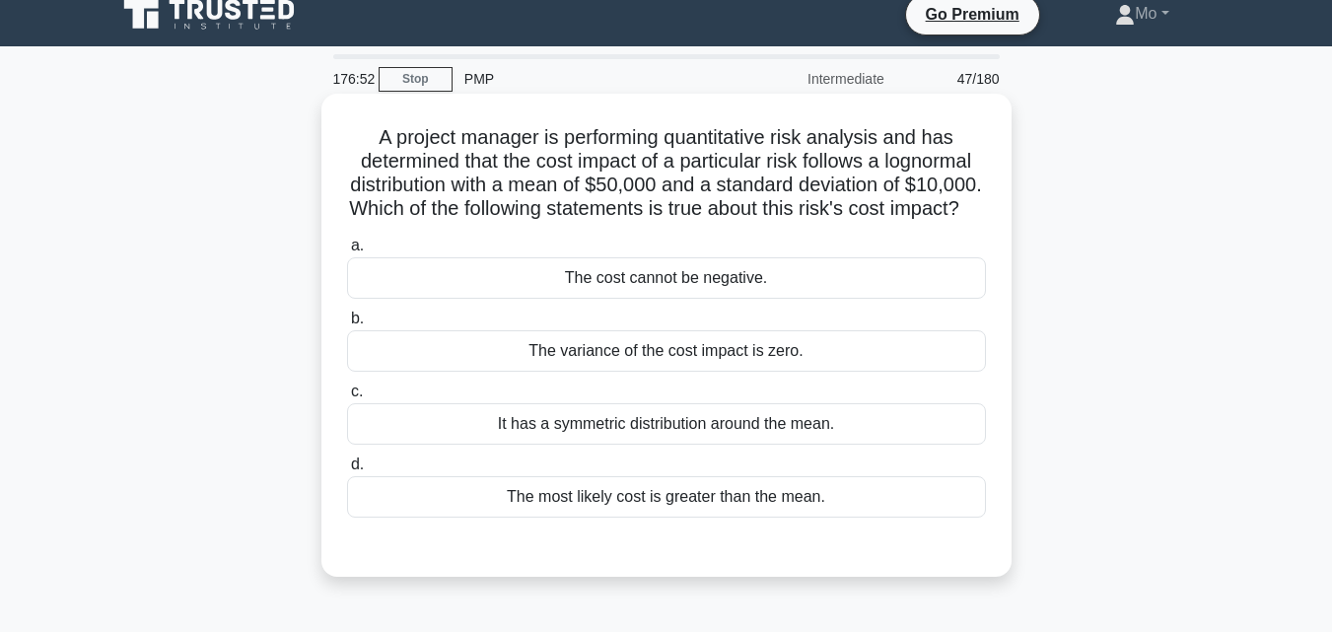
scroll to position [0, 0]
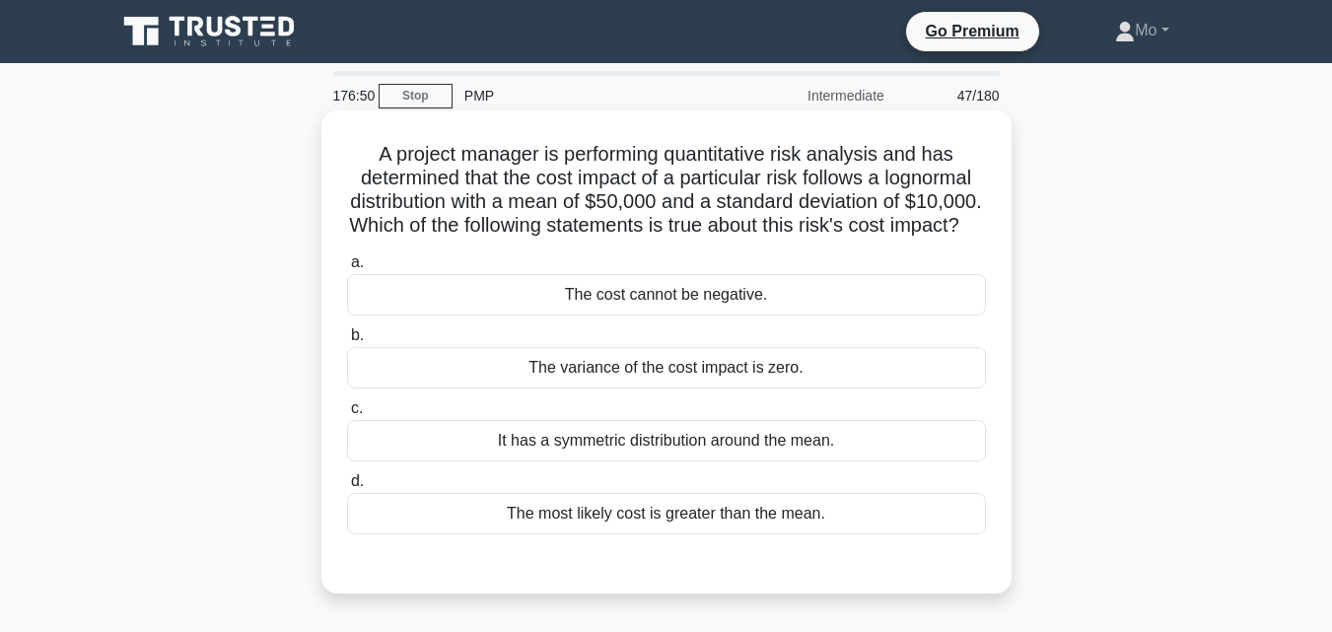
drag, startPoint x: 311, startPoint y: 152, endPoint x: 888, endPoint y: 539, distance: 695.6
click at [888, 539] on div "A project manager is performing quantitative risk analysis and has determined t…" at bounding box center [666, 368] width 1124 height 507
click at [673, 315] on div "The cost cannot be negative." at bounding box center [666, 294] width 639 height 41
click at [347, 269] on input "a. The cost cannot be negative." at bounding box center [347, 262] width 0 height 13
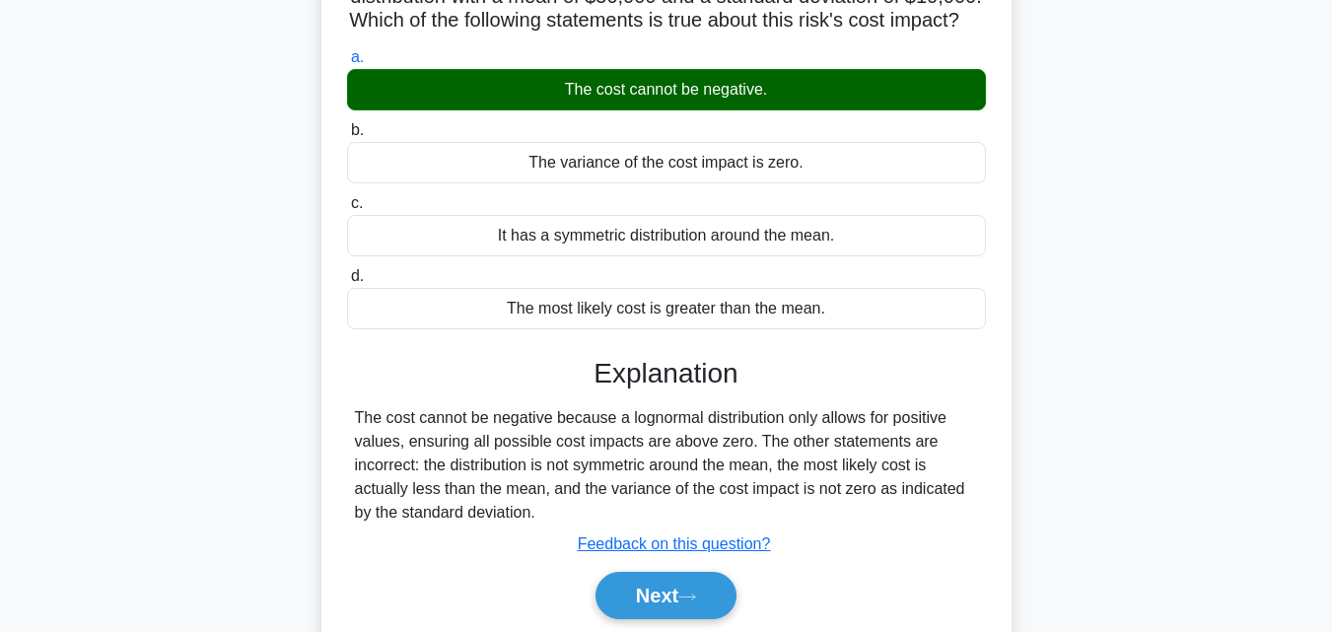
scroll to position [433, 0]
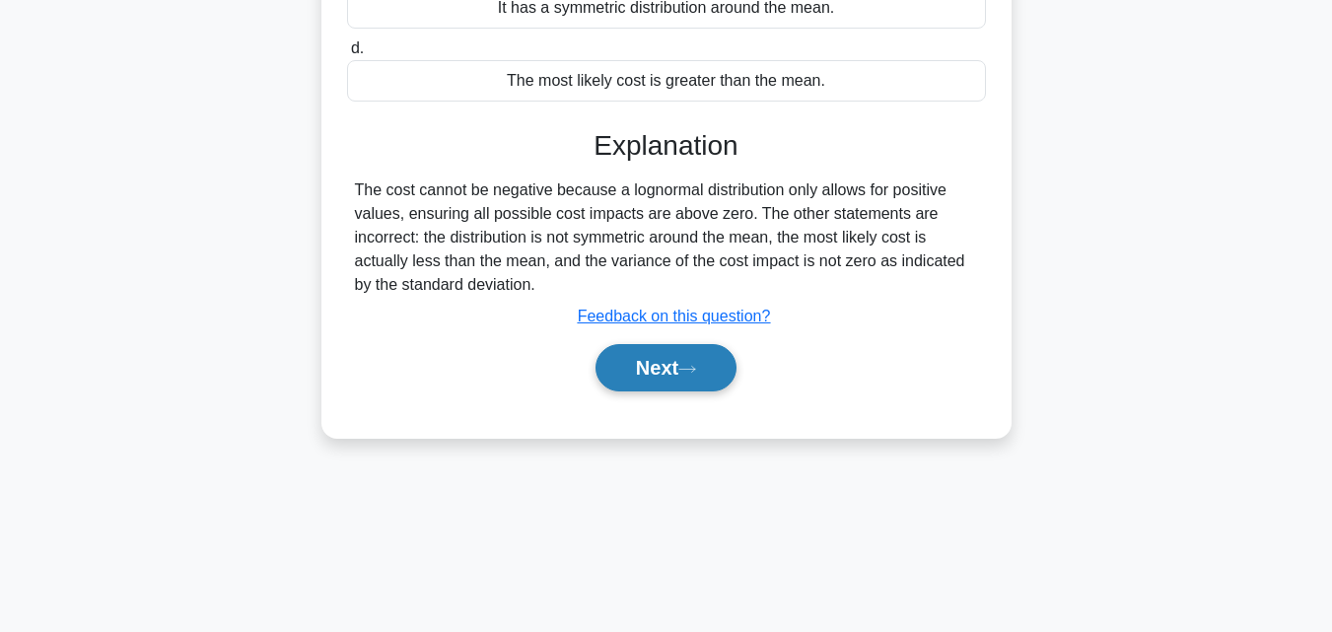
click at [697, 391] on button "Next" at bounding box center [665, 367] width 141 height 47
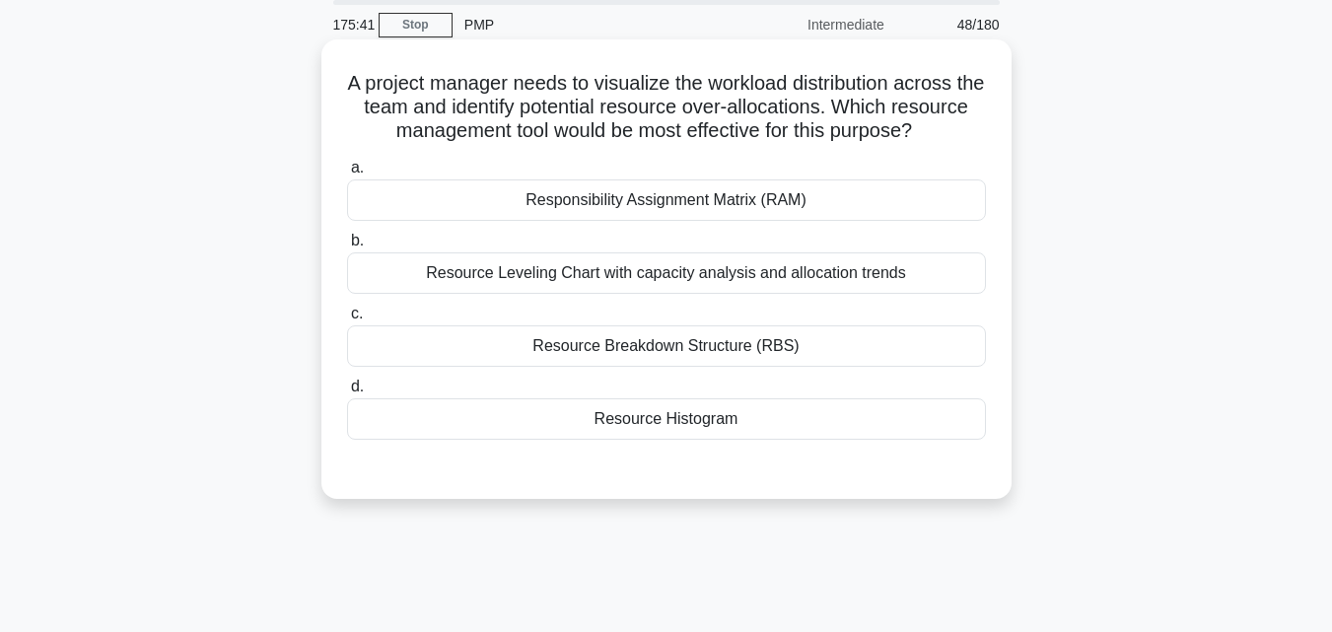
scroll to position [38, 0]
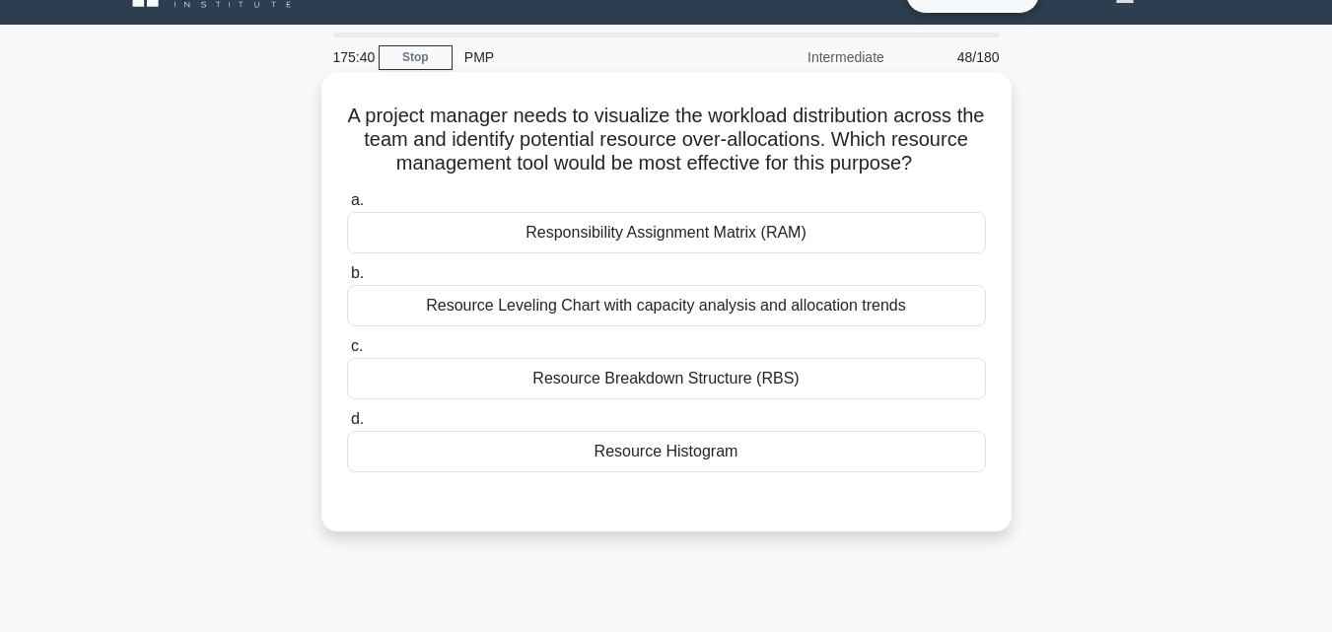
drag, startPoint x: 333, startPoint y: 112, endPoint x: 909, endPoint y: 479, distance: 682.6
click at [909, 479] on div "A project manager needs to visualize the workload distribution across the team …" at bounding box center [666, 302] width 674 height 444
click at [579, 472] on div "Resource Histogram" at bounding box center [666, 451] width 639 height 41
click at [347, 426] on input "d. Resource Histogram" at bounding box center [347, 419] width 0 height 13
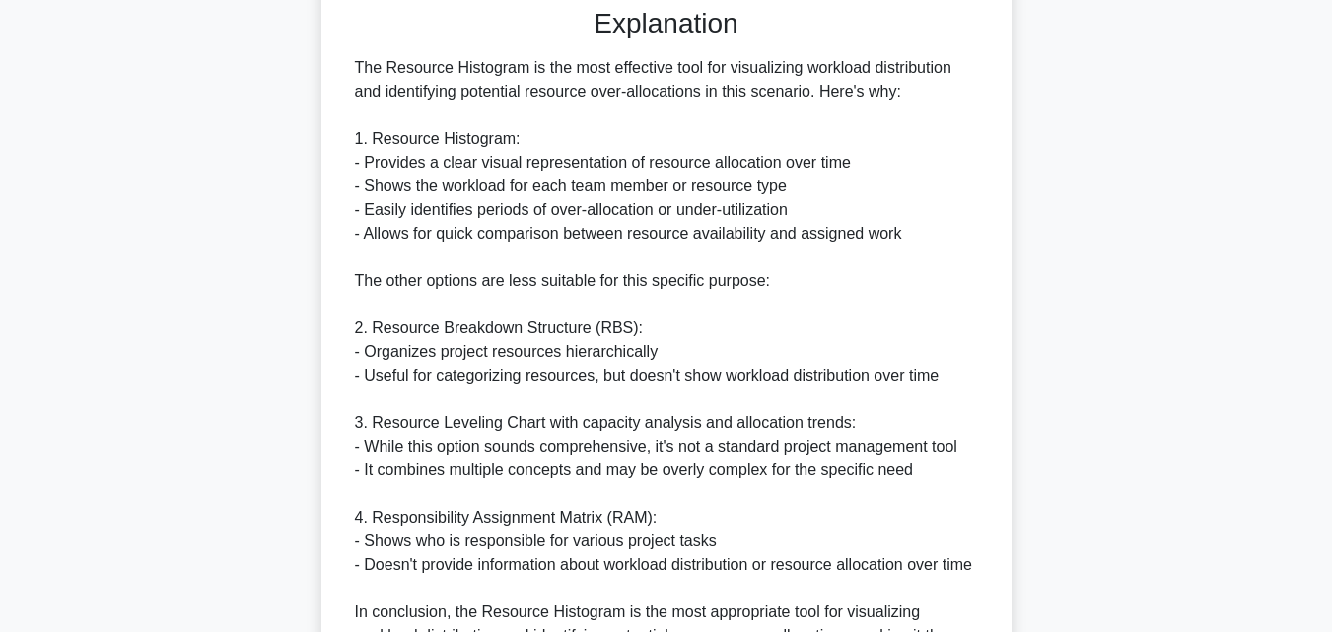
scroll to position [798, 0]
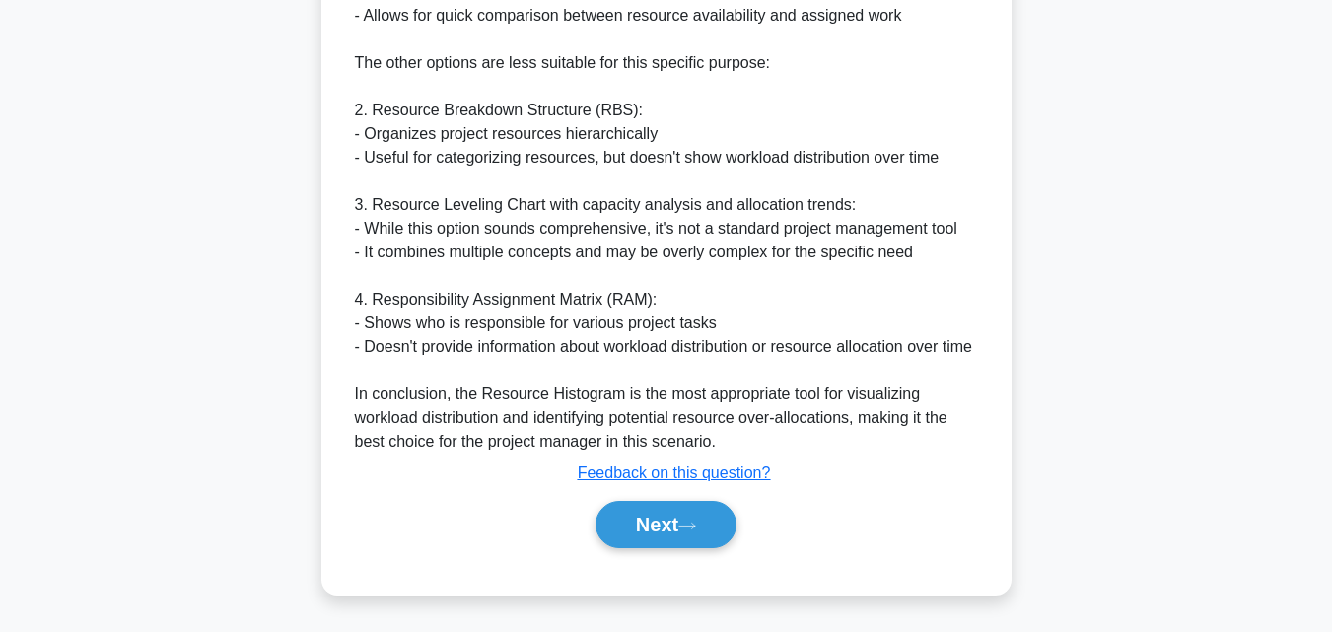
click at [637, 551] on div "Next" at bounding box center [666, 524] width 639 height 63
click at [673, 528] on button "Next" at bounding box center [665, 524] width 141 height 47
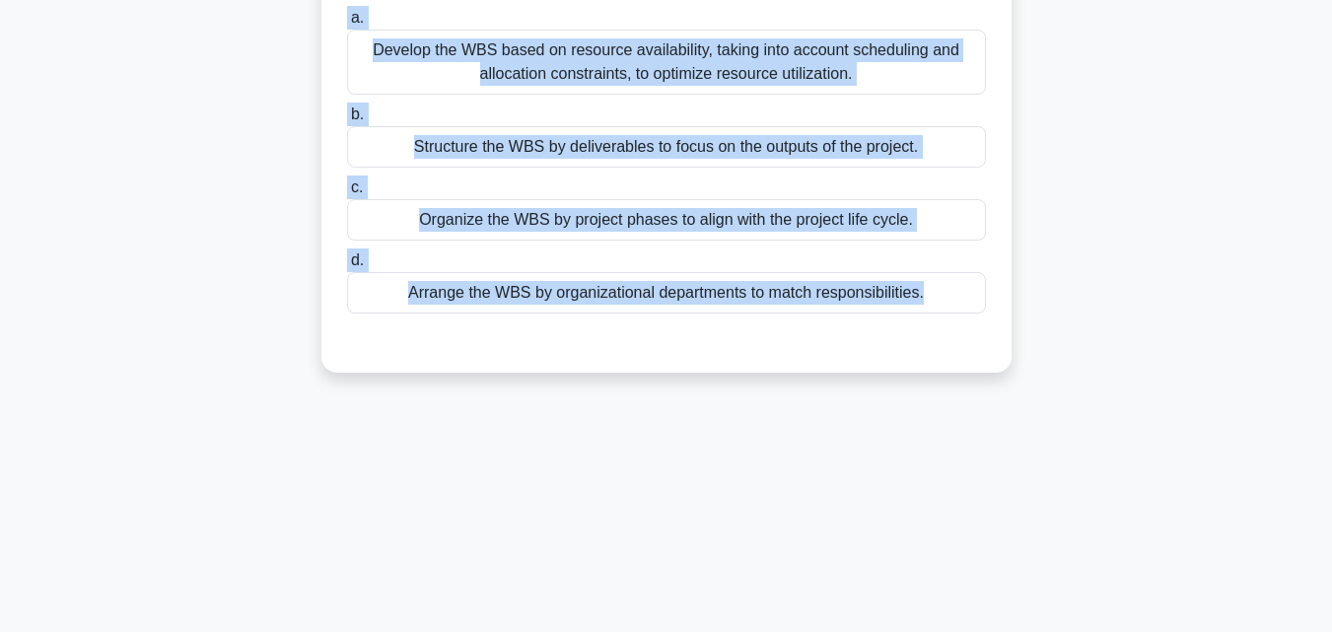
scroll to position [289, 0]
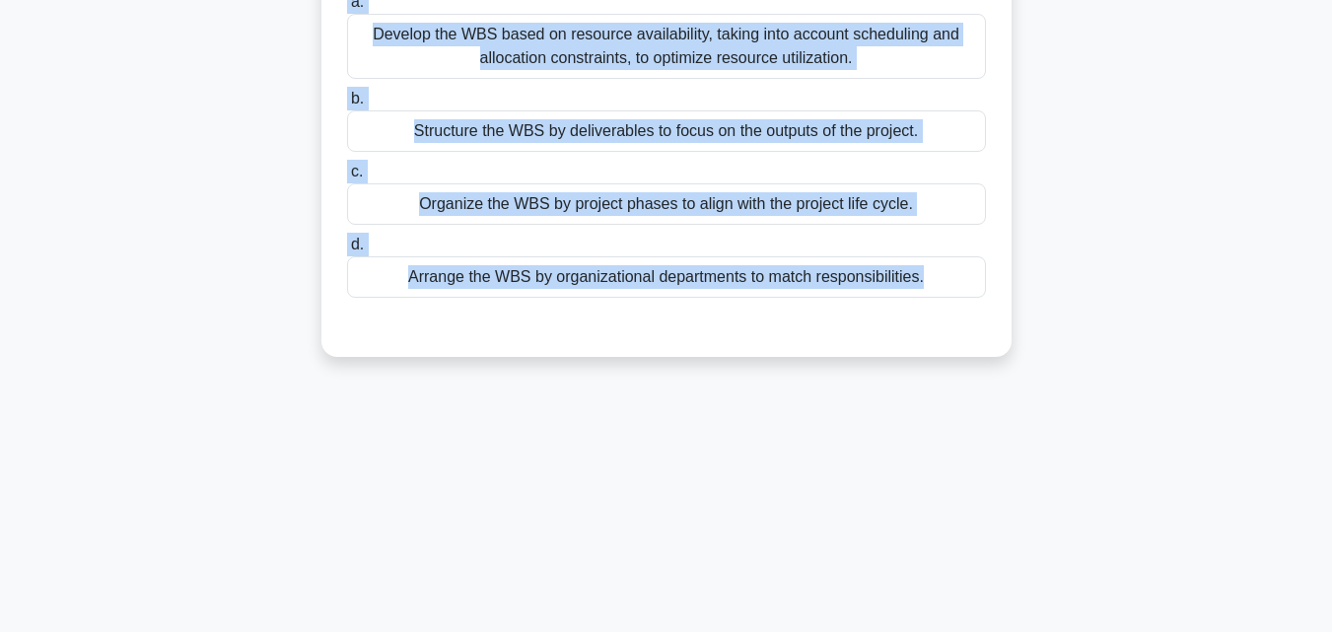
drag, startPoint x: 322, startPoint y: 164, endPoint x: 1043, endPoint y: 482, distance: 787.8
click at [1043, 482] on div "174:17 Stop PMP Intermediate 49/180 At the start of the Create WBS process for …" at bounding box center [666, 275] width 1124 height 986
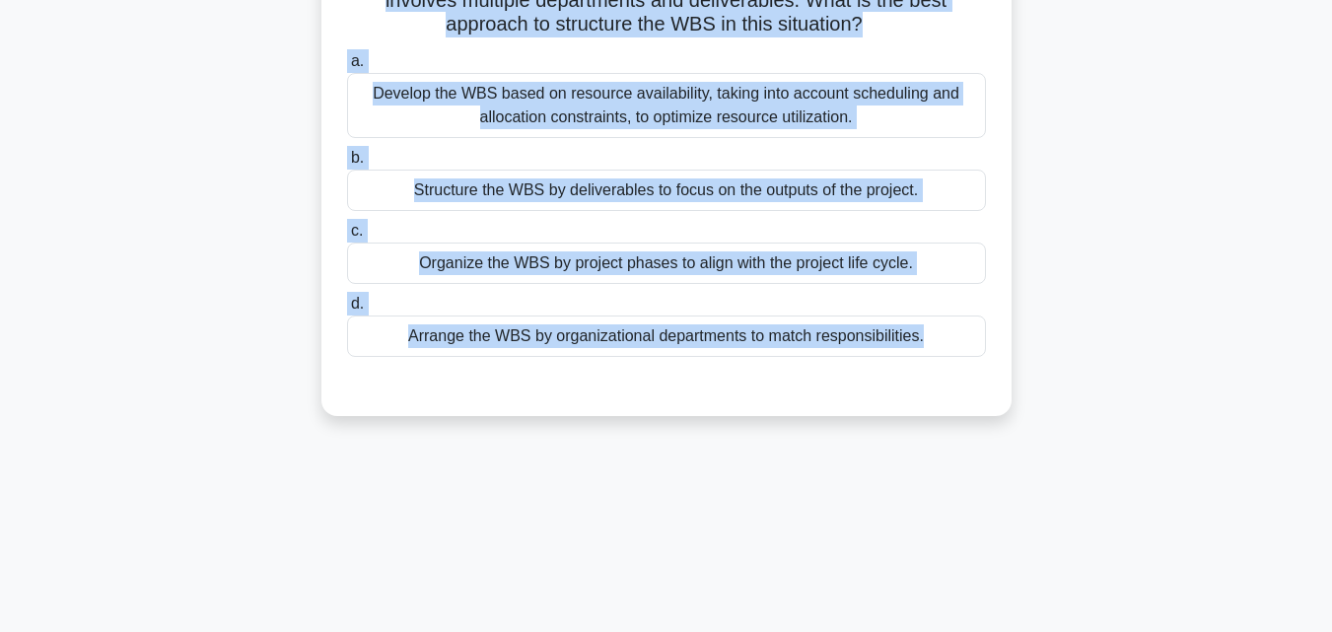
scroll to position [190, 0]
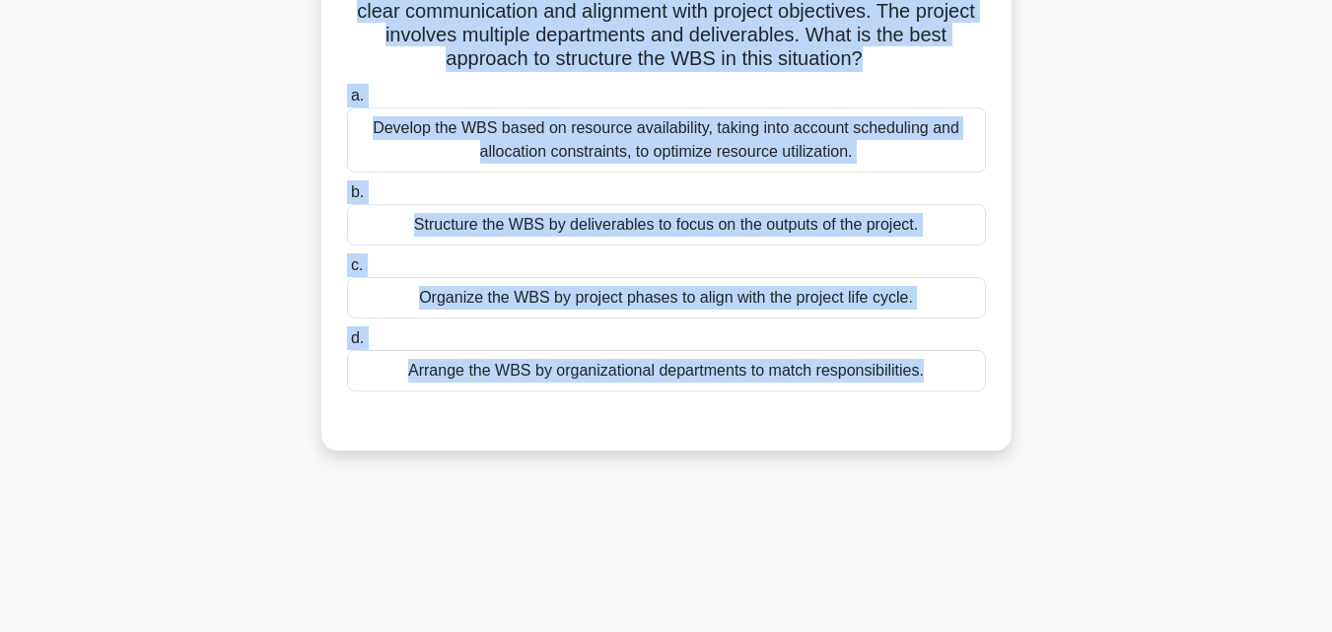
click at [513, 209] on div "Structure the WBS by deliverables to focus on the outputs of the project." at bounding box center [666, 224] width 639 height 41
click at [347, 199] on input "b. Structure the WBS by deliverables to focus on the outputs of the project." at bounding box center [347, 192] width 0 height 13
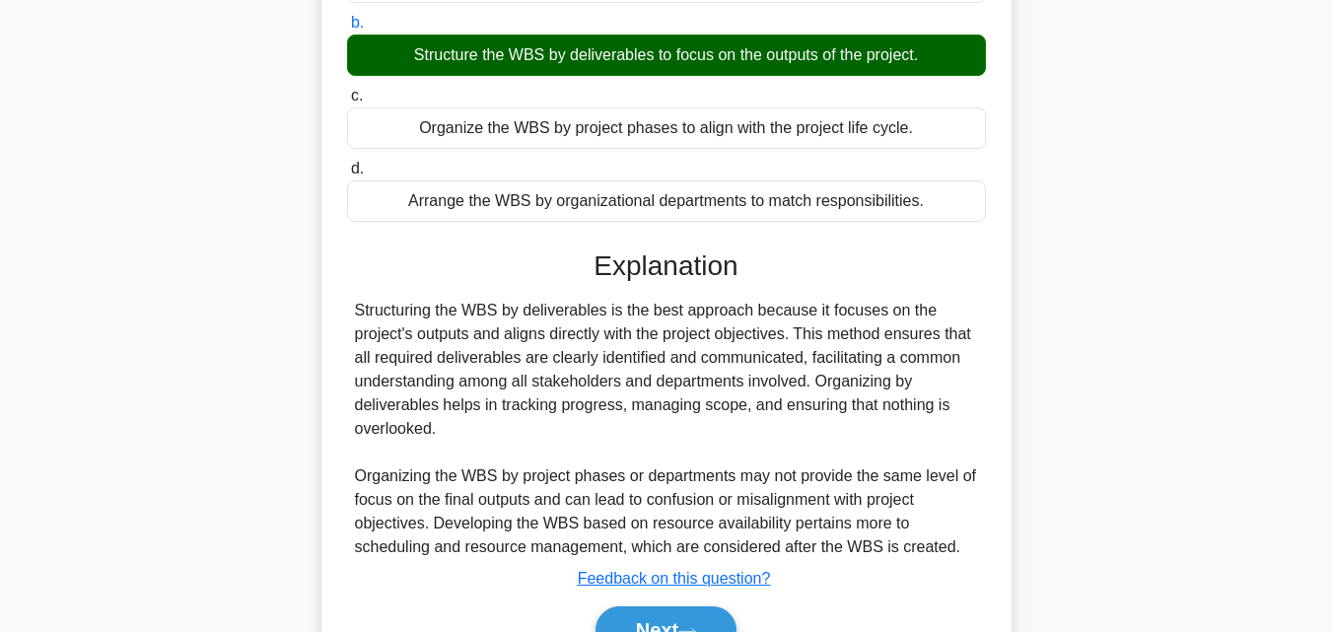
scroll to position [466, 0]
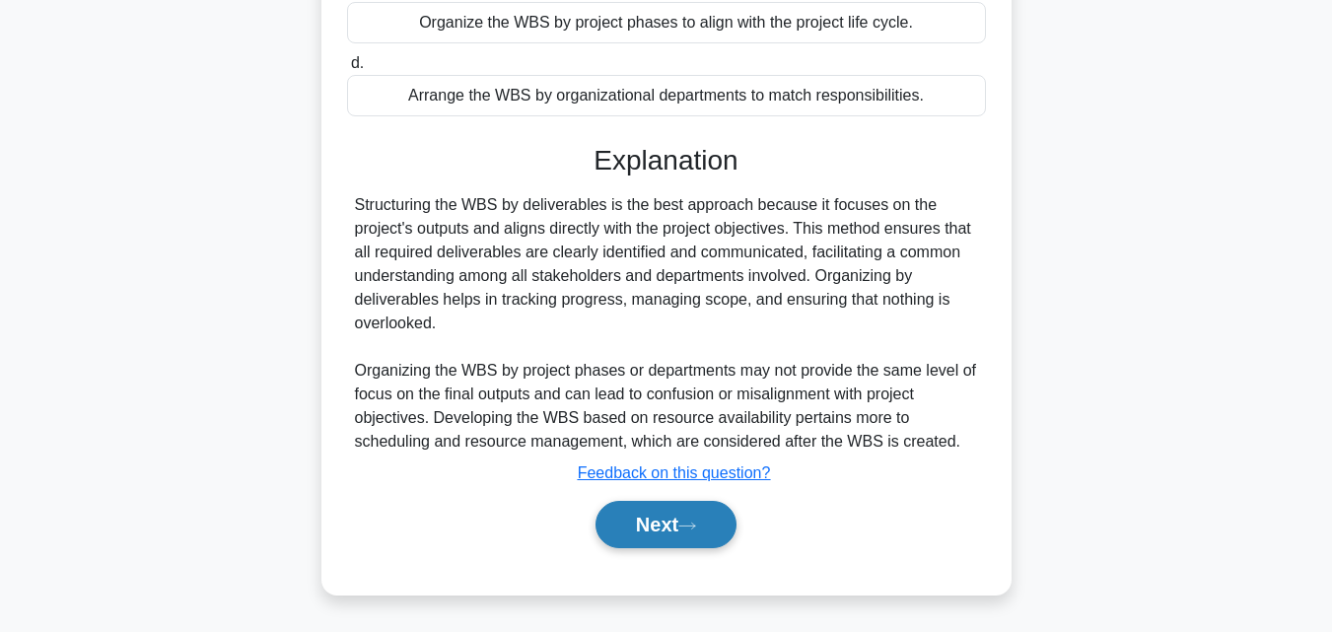
click at [662, 534] on button "Next" at bounding box center [665, 524] width 141 height 47
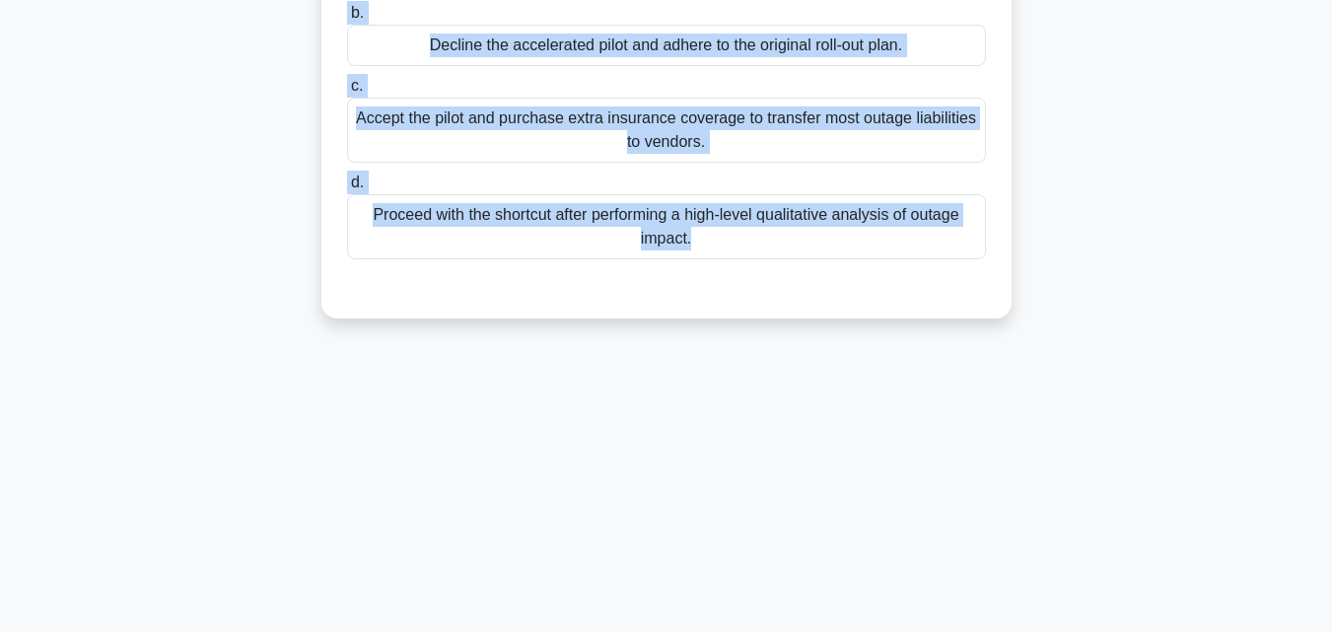
scroll to position [433, 0]
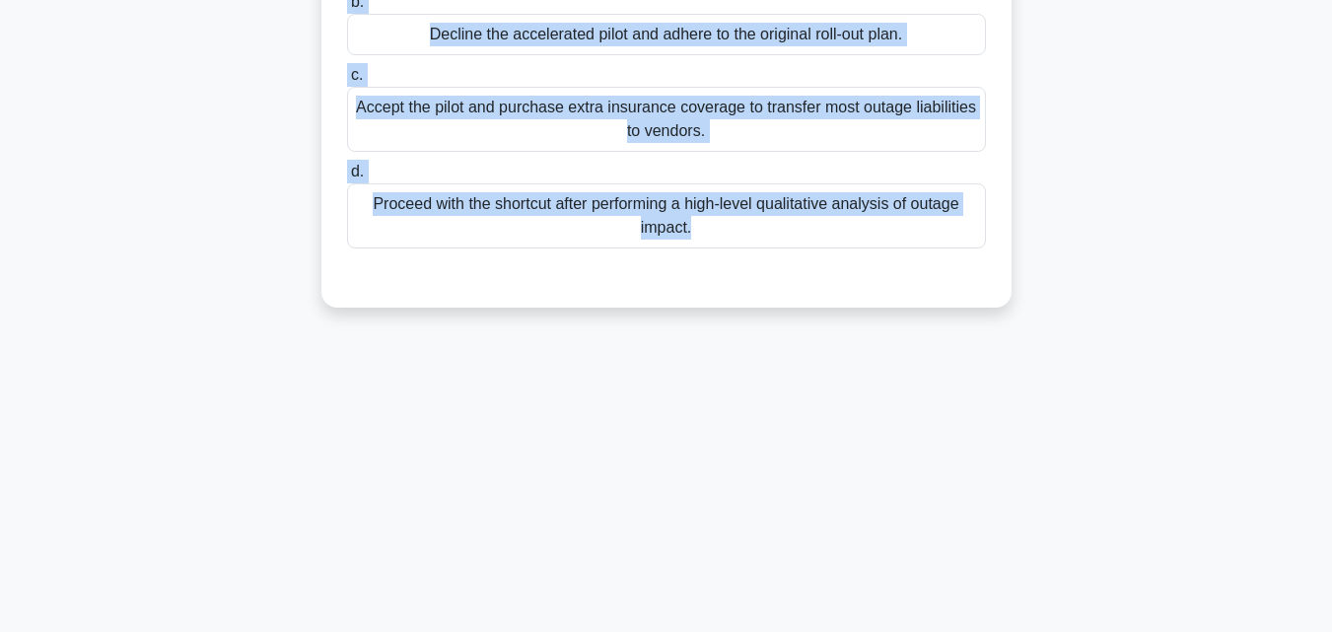
drag, startPoint x: 368, startPoint y: 129, endPoint x: 1094, endPoint y: 640, distance: 888.0
click at [1094, 631] on html "Go Premium Mo" at bounding box center [666, 99] width 1332 height 1065
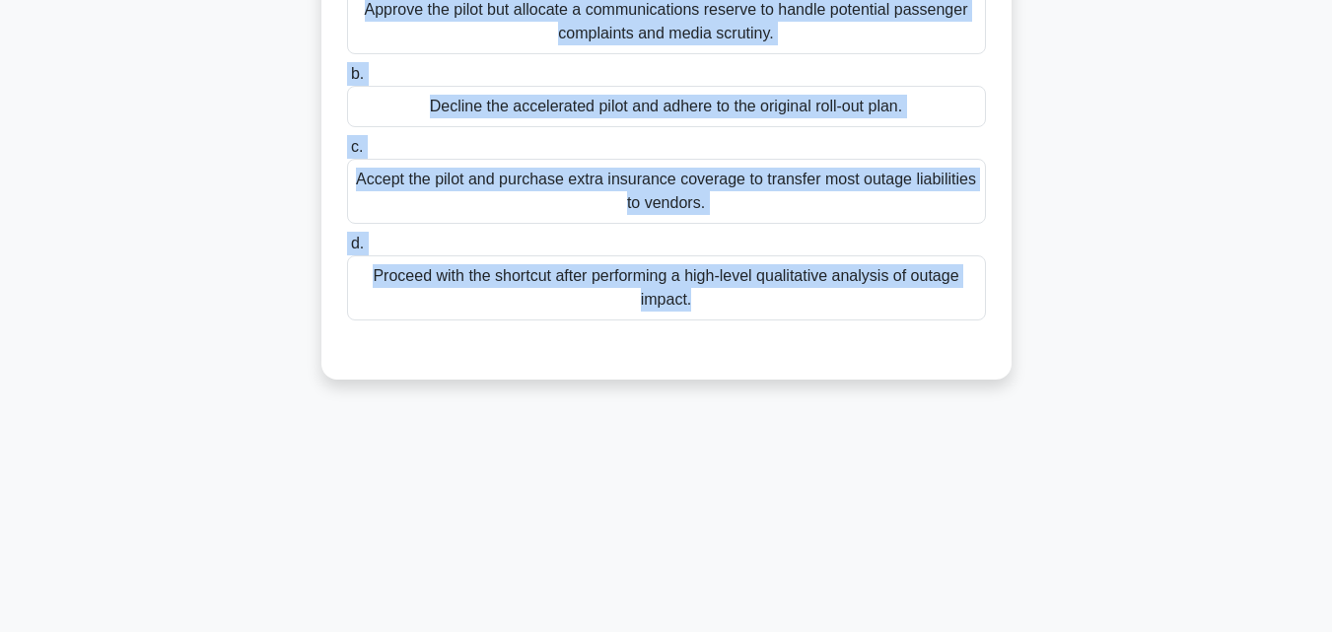
scroll to position [236, 0]
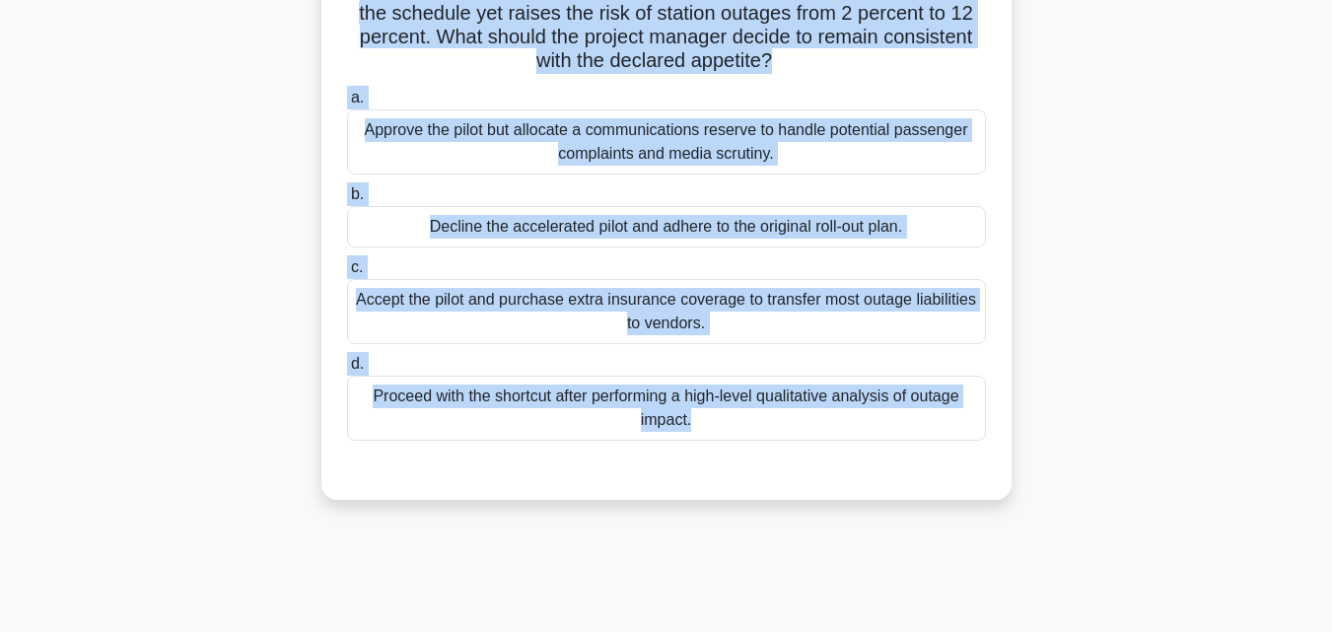
click at [521, 239] on div "Decline the accelerated pilot and adhere to the original roll-out plan." at bounding box center [666, 226] width 639 height 41
click at [347, 201] on input "b. Decline the accelerated pilot and adhere to the original roll-out plan." at bounding box center [347, 194] width 0 height 13
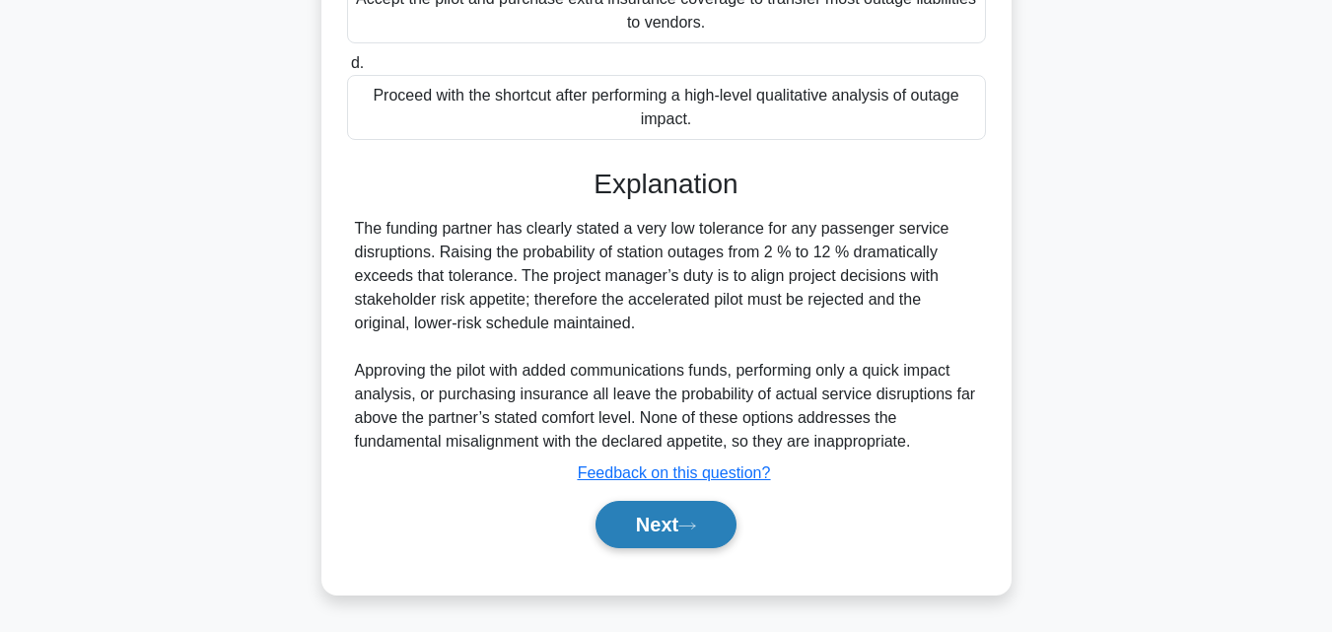
click at [683, 527] on button "Next" at bounding box center [665, 524] width 141 height 47
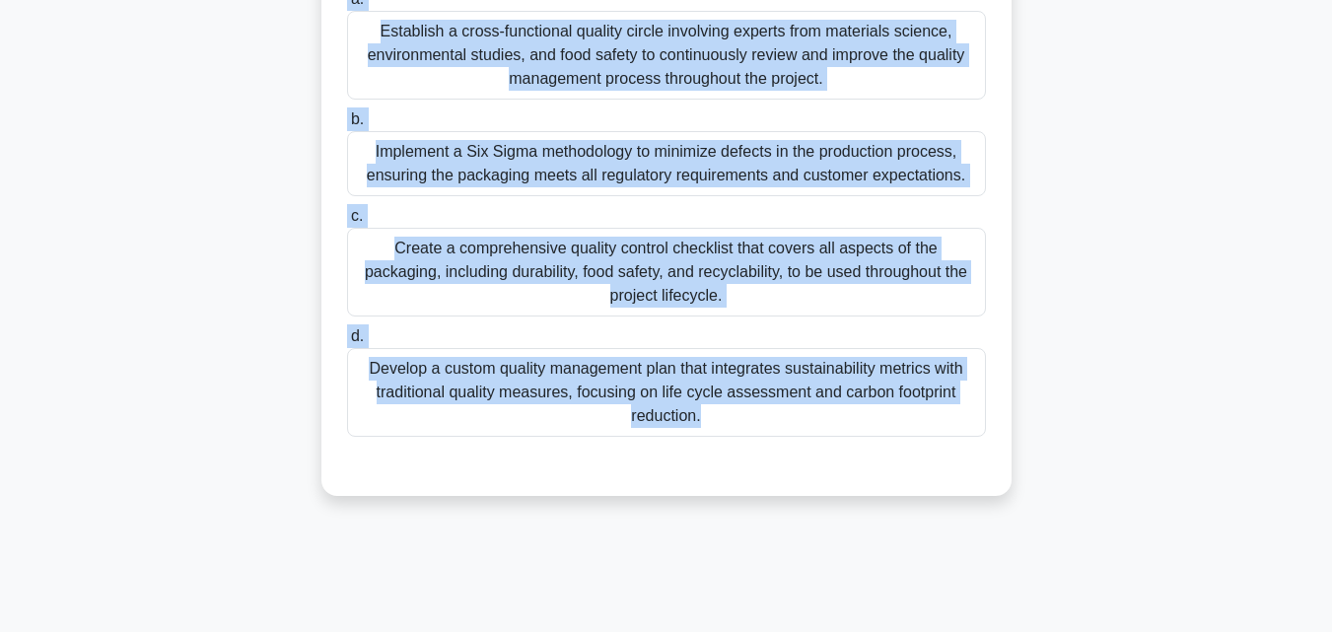
scroll to position [433, 0]
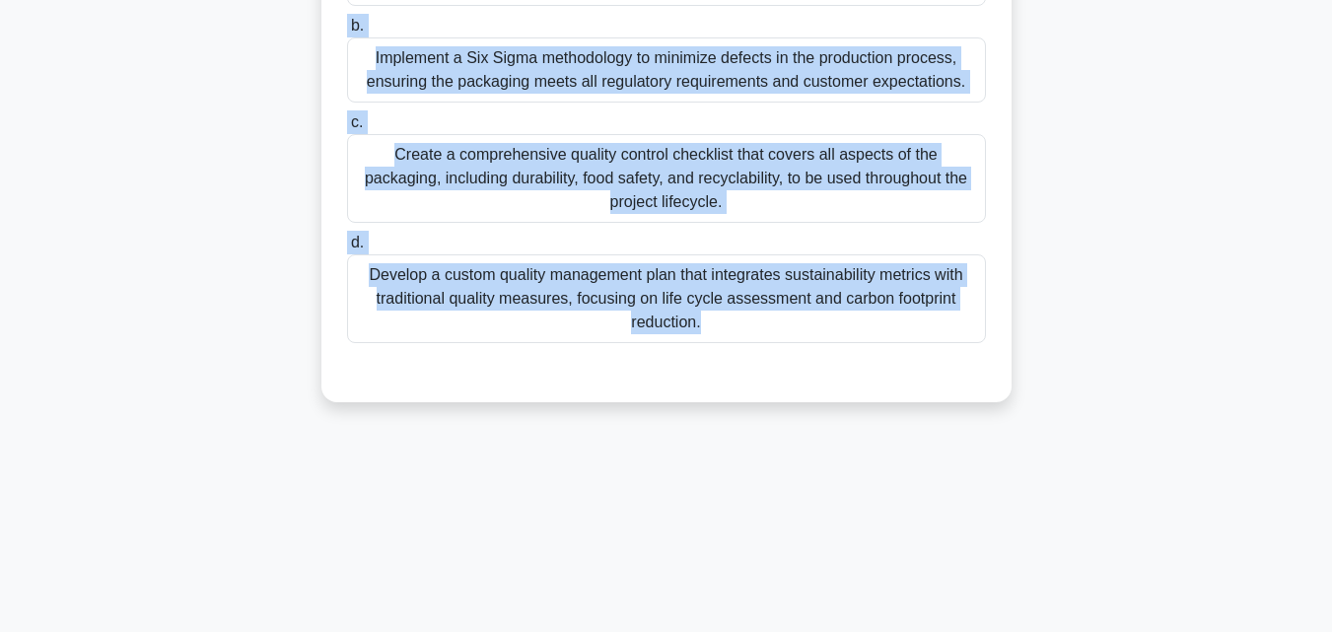
drag, startPoint x: 343, startPoint y: 99, endPoint x: 967, endPoint y: 577, distance: 786.1
click at [967, 577] on div "171:51 Stop PMP Intermediate 51/180 You're managing a project to develop a new …" at bounding box center [666, 131] width 1124 height 986
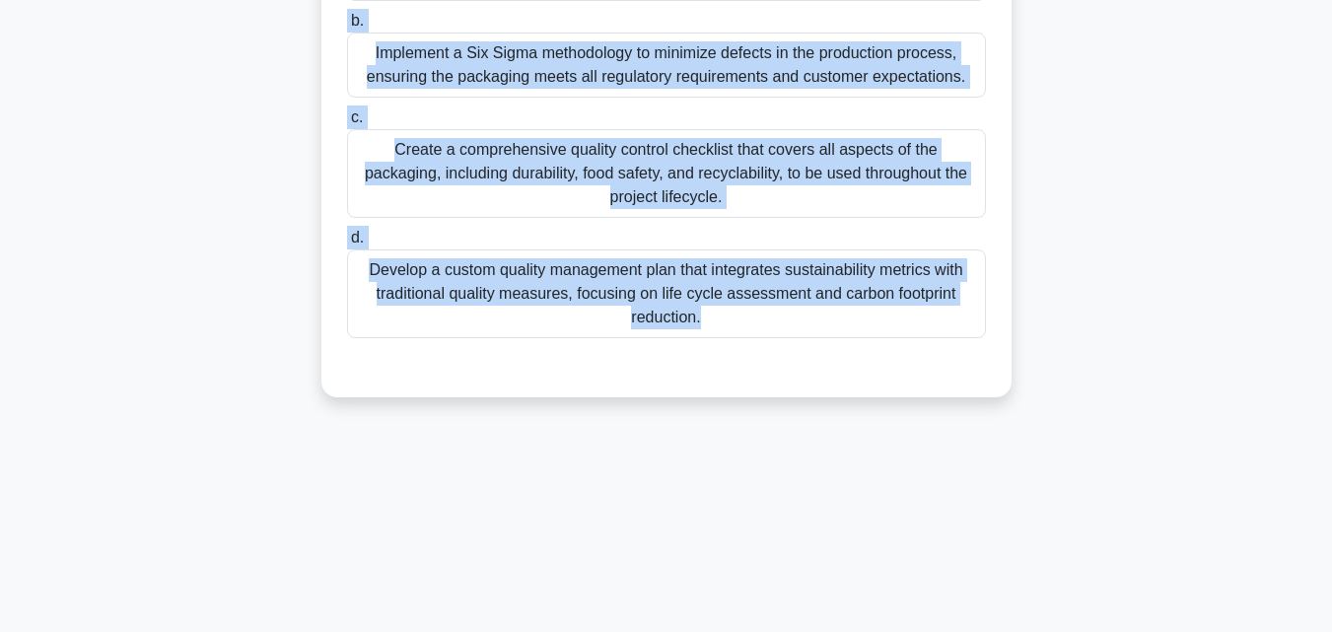
click at [503, 297] on div "Develop a custom quality management plan that integrates sustainability metrics…" at bounding box center [666, 293] width 639 height 89
click at [347, 244] on input "d. Develop a custom quality management plan that integrates sustainability metr…" at bounding box center [347, 238] width 0 height 13
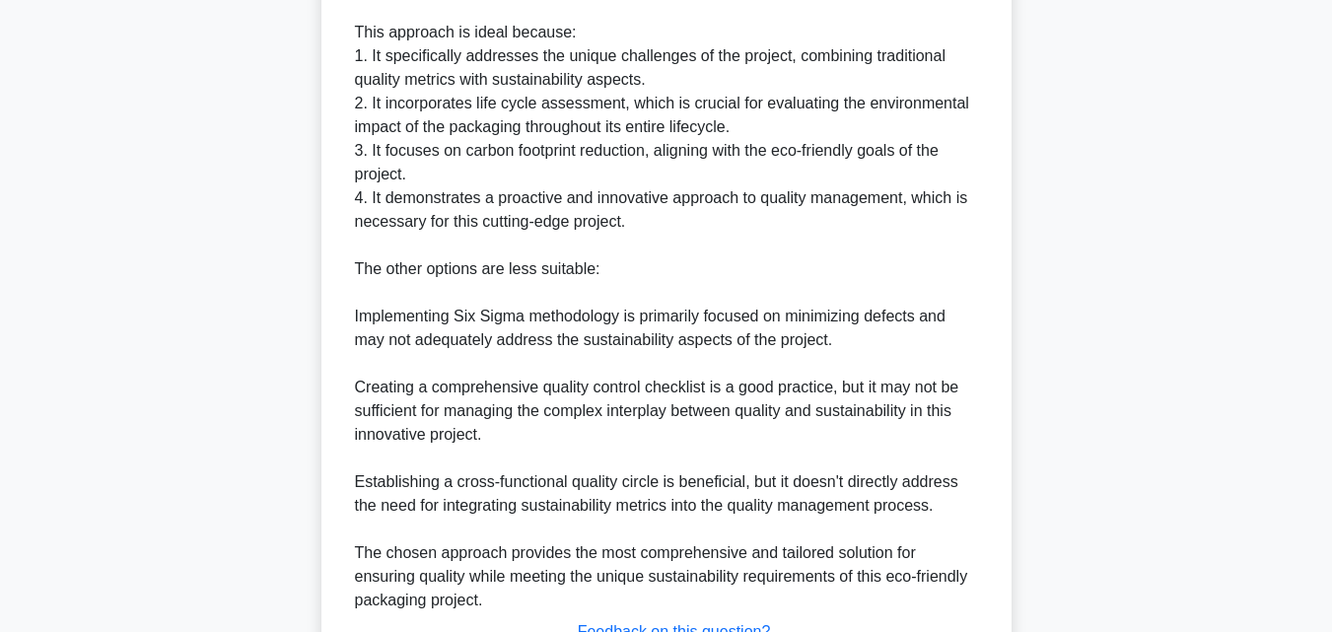
scroll to position [1105, 0]
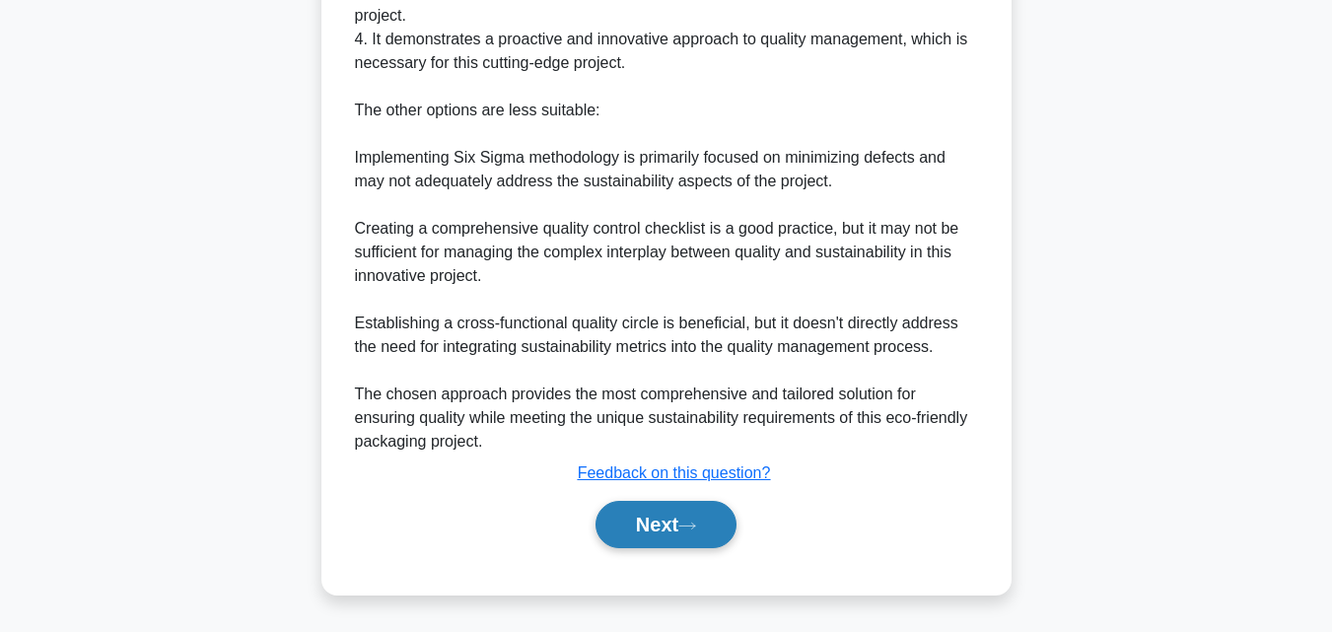
click at [685, 512] on button "Next" at bounding box center [665, 524] width 141 height 47
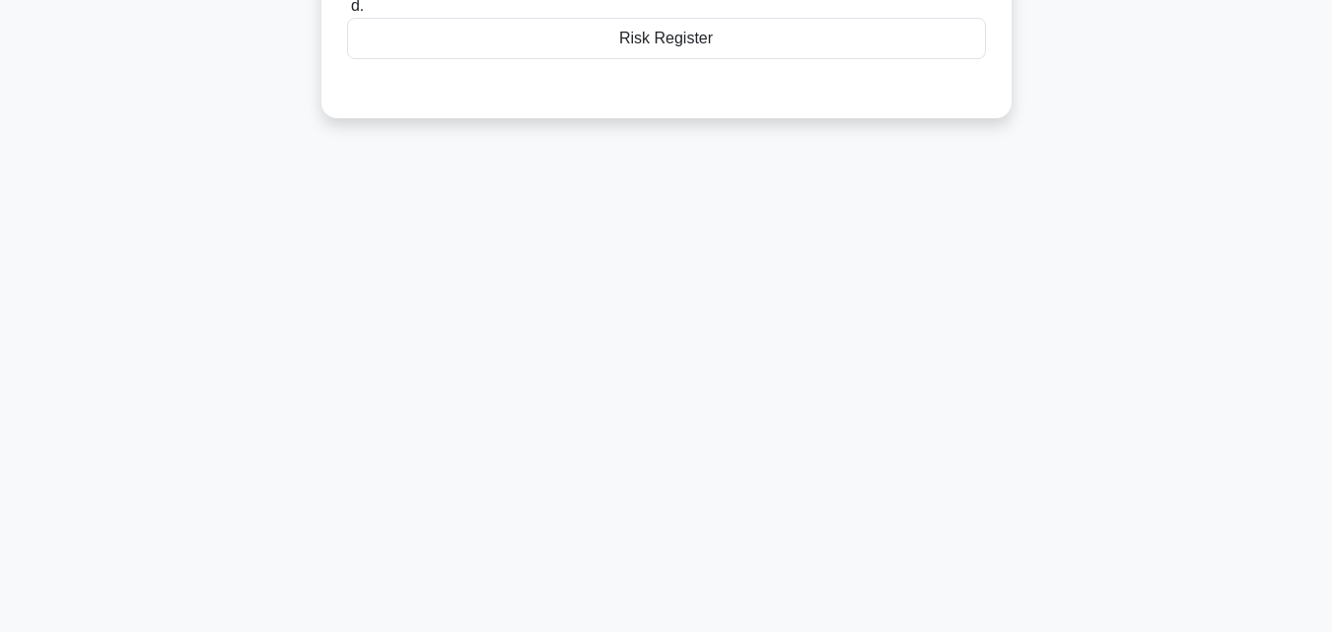
scroll to position [38, 0]
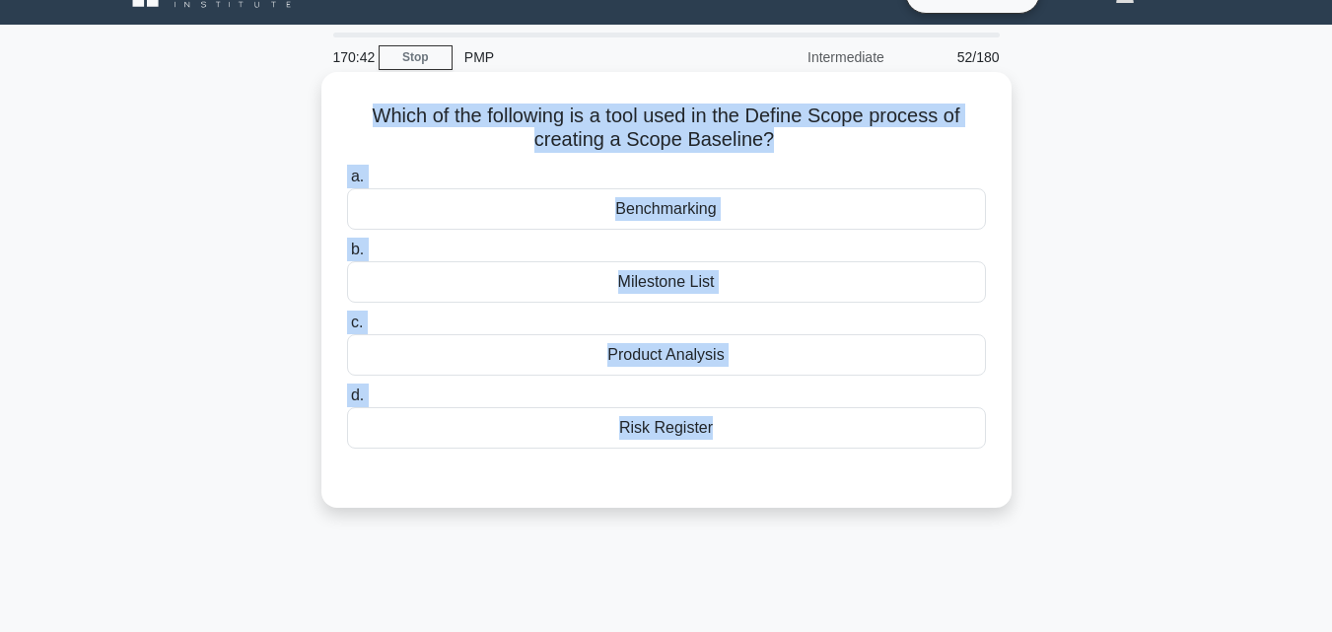
drag, startPoint x: 360, startPoint y: 124, endPoint x: 941, endPoint y: 485, distance: 684.4
click at [941, 485] on div "Which of the following is a tool used in the Define Scope process of creating a…" at bounding box center [666, 290] width 674 height 420
click at [635, 353] on div "Product Analysis" at bounding box center [666, 354] width 639 height 41
click at [347, 329] on input "c. Product Analysis" at bounding box center [347, 322] width 0 height 13
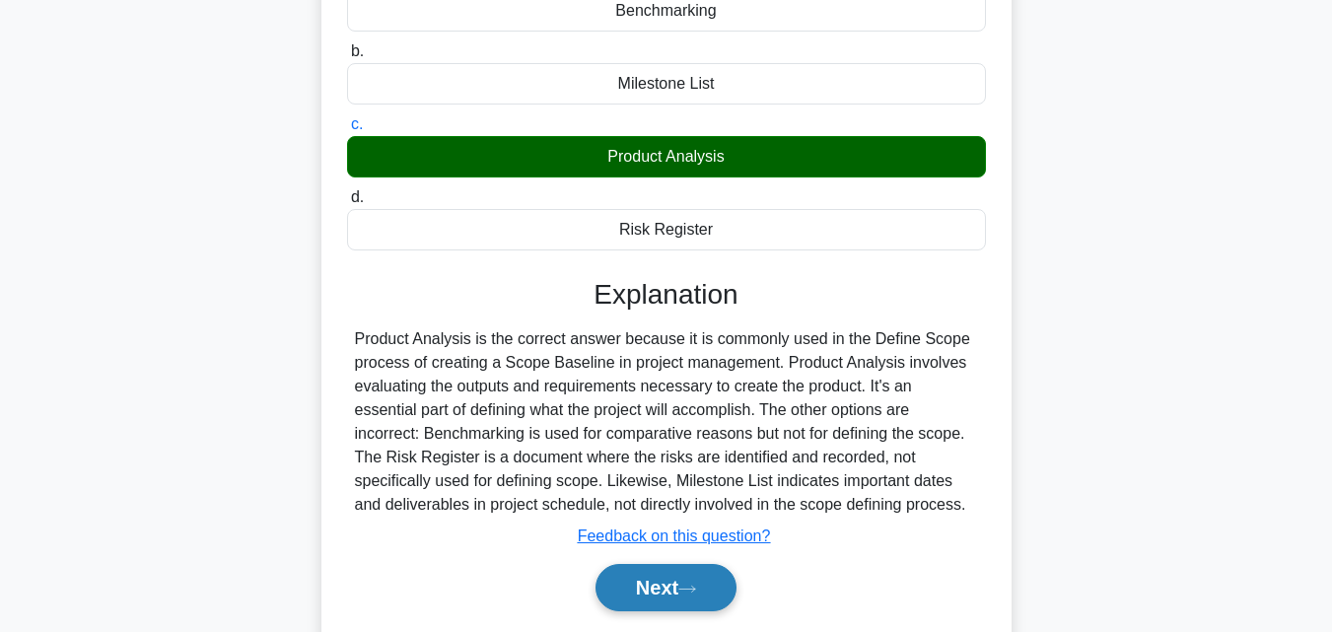
scroll to position [433, 0]
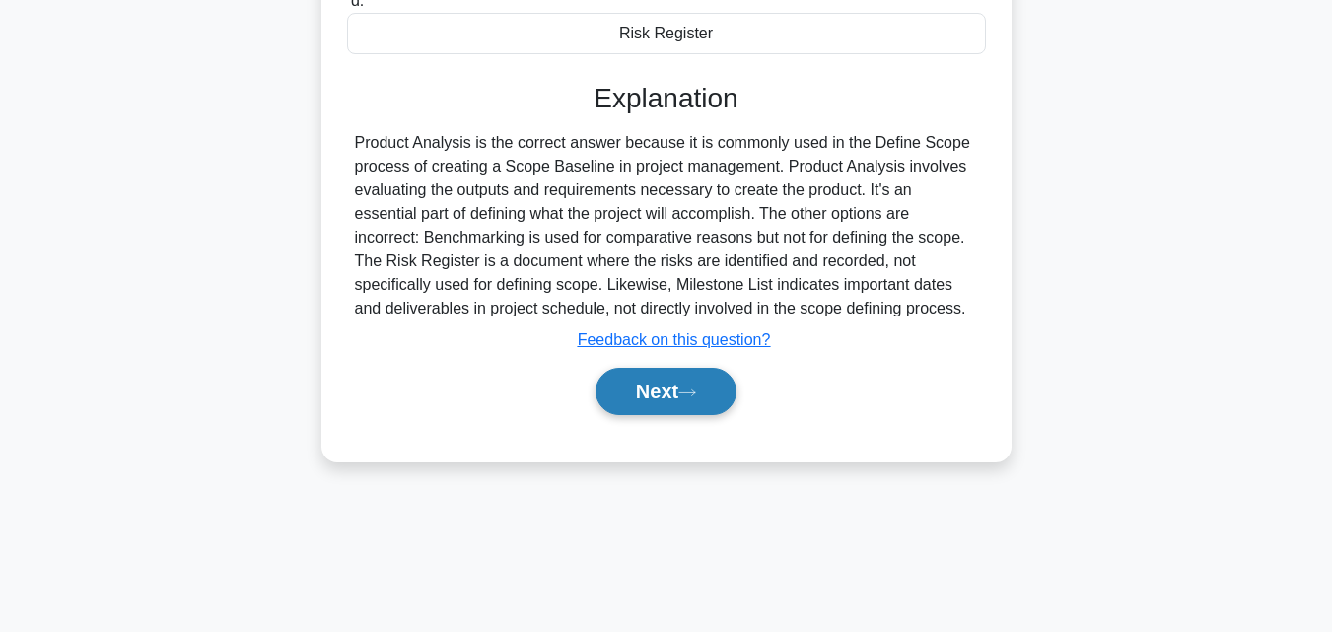
click at [708, 411] on button "Next" at bounding box center [665, 391] width 141 height 47
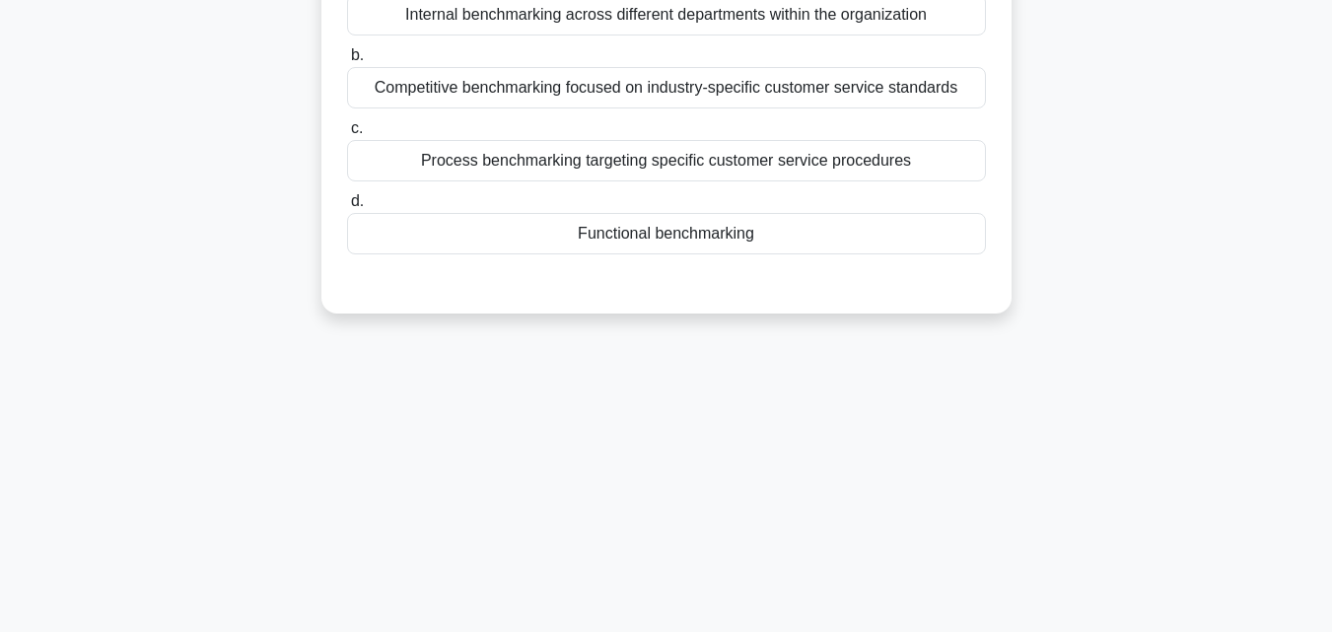
scroll to position [38, 0]
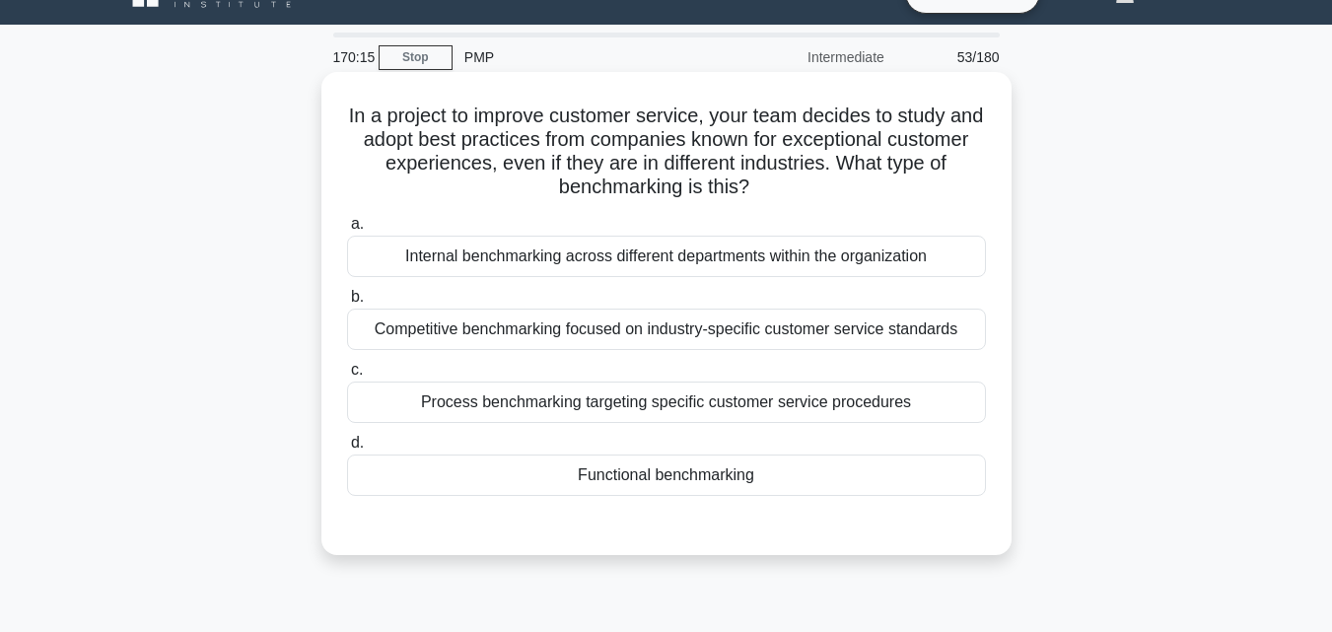
drag, startPoint x: 342, startPoint y: 104, endPoint x: 940, endPoint y: 493, distance: 713.9
click at [940, 493] on div "In a project to improve customer service, your team decides to study and adopt …" at bounding box center [666, 313] width 674 height 467
click at [504, 332] on div "Competitive benchmarking focused on industry-specific customer service standards" at bounding box center [666, 329] width 639 height 41
click at [347, 304] on input "b. Competitive benchmarking focused on industry-specific customer service stand…" at bounding box center [347, 297] width 0 height 13
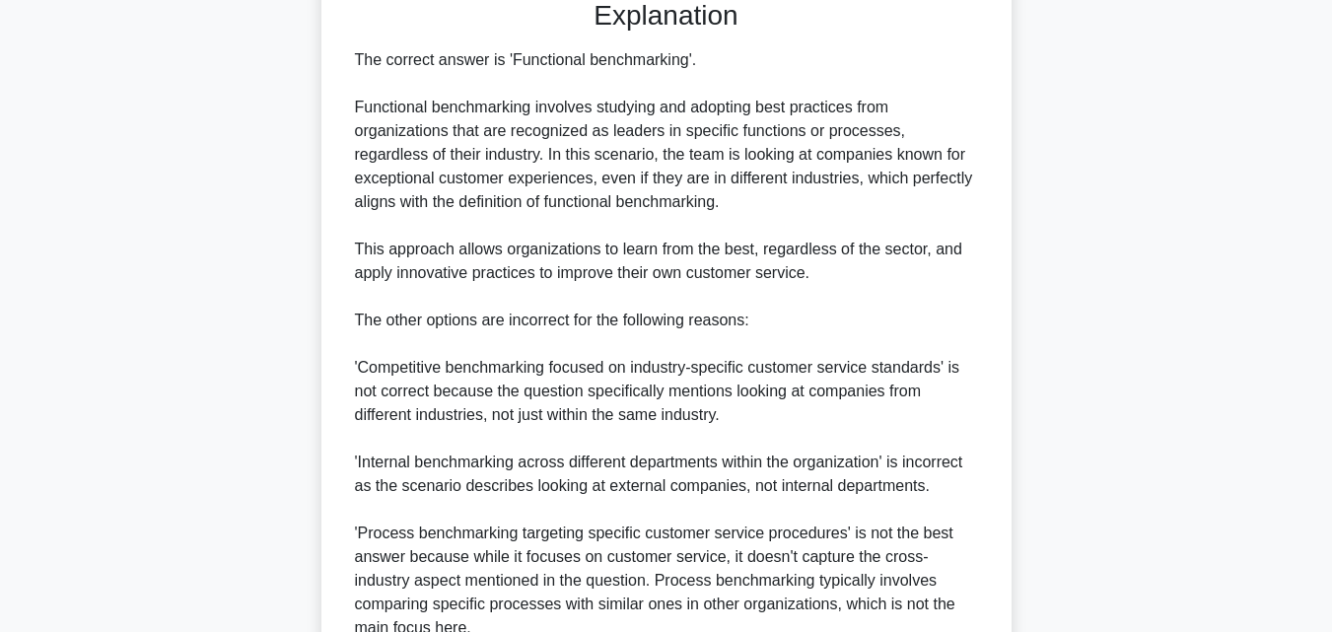
scroll to position [752, 0]
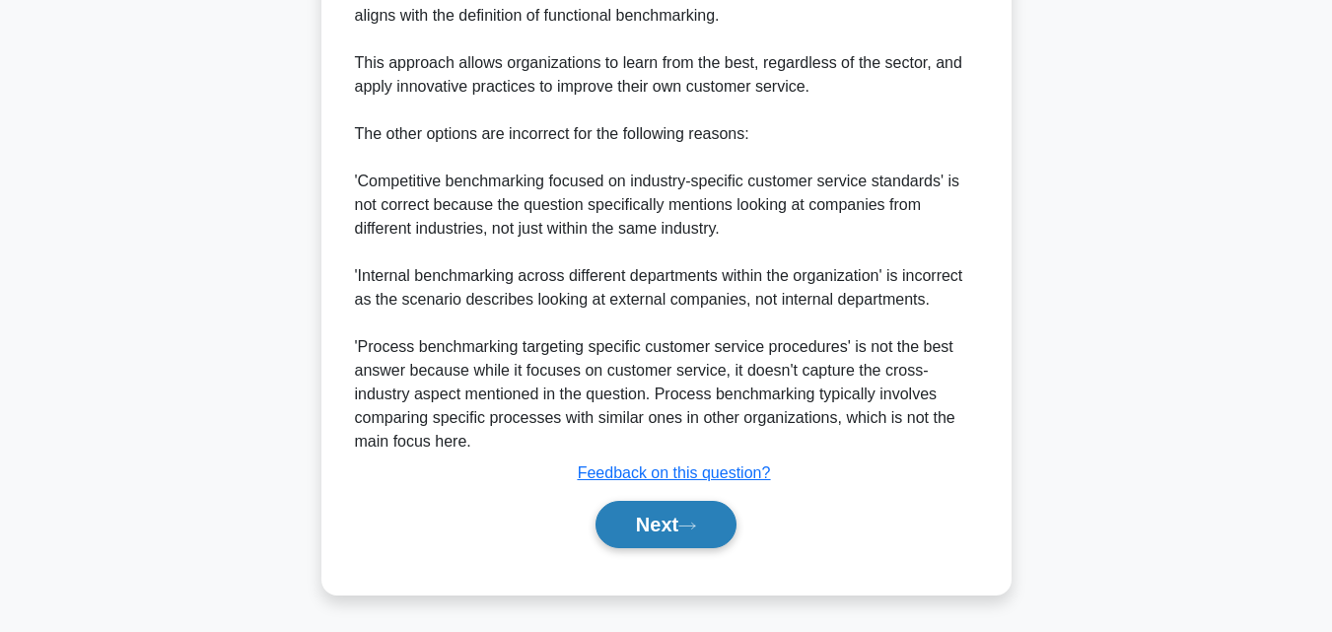
click at [671, 539] on button "Next" at bounding box center [665, 524] width 141 height 47
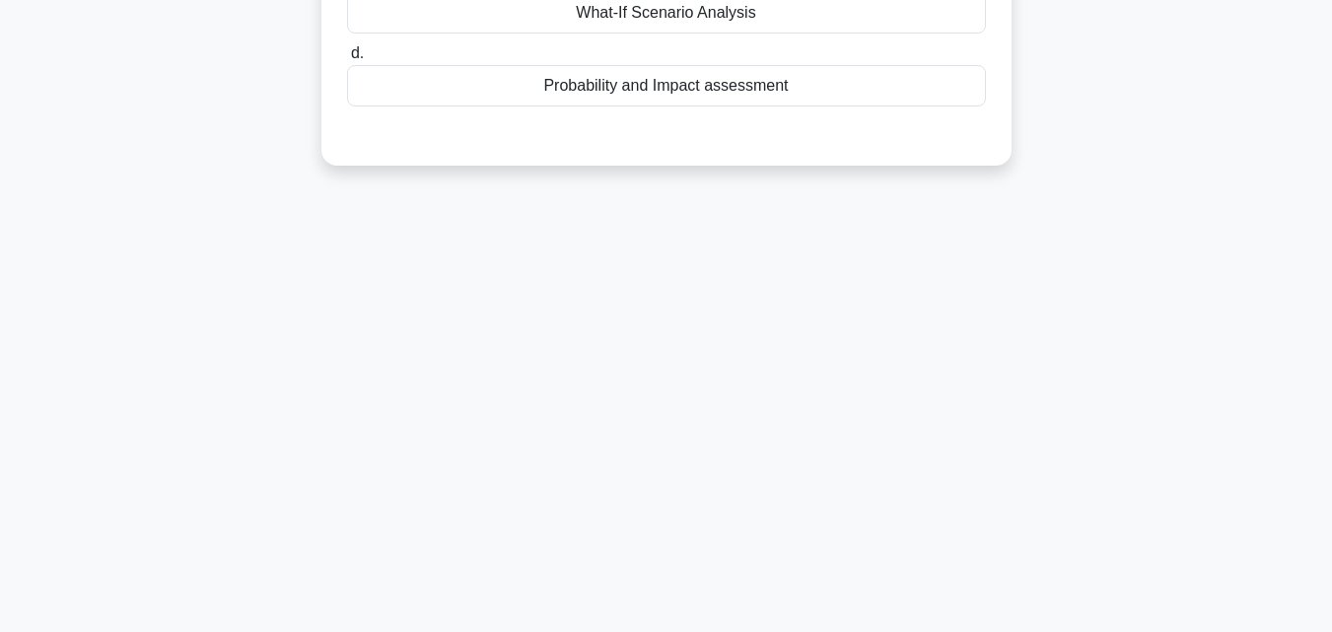
scroll to position [0, 0]
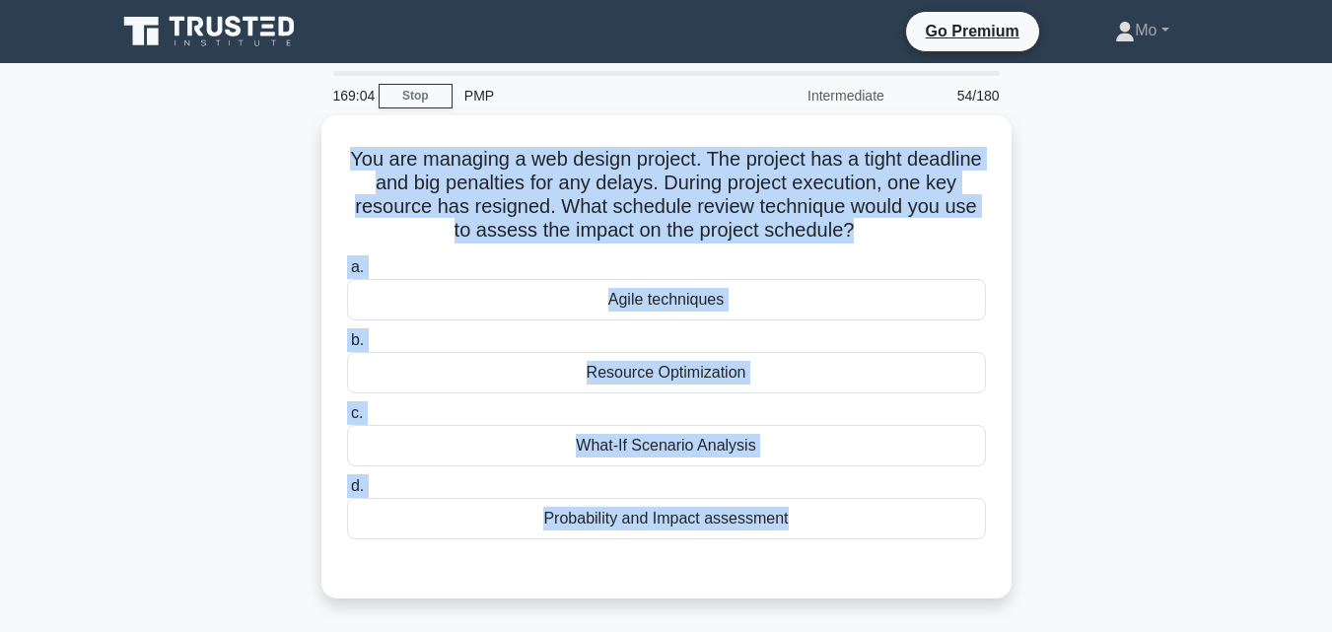
drag, startPoint x: 359, startPoint y: 156, endPoint x: 880, endPoint y: 604, distance: 687.8
click at [880, 604] on div "You are managing a web design project. The project has a tight deadline and big…" at bounding box center [666, 368] width 1124 height 507
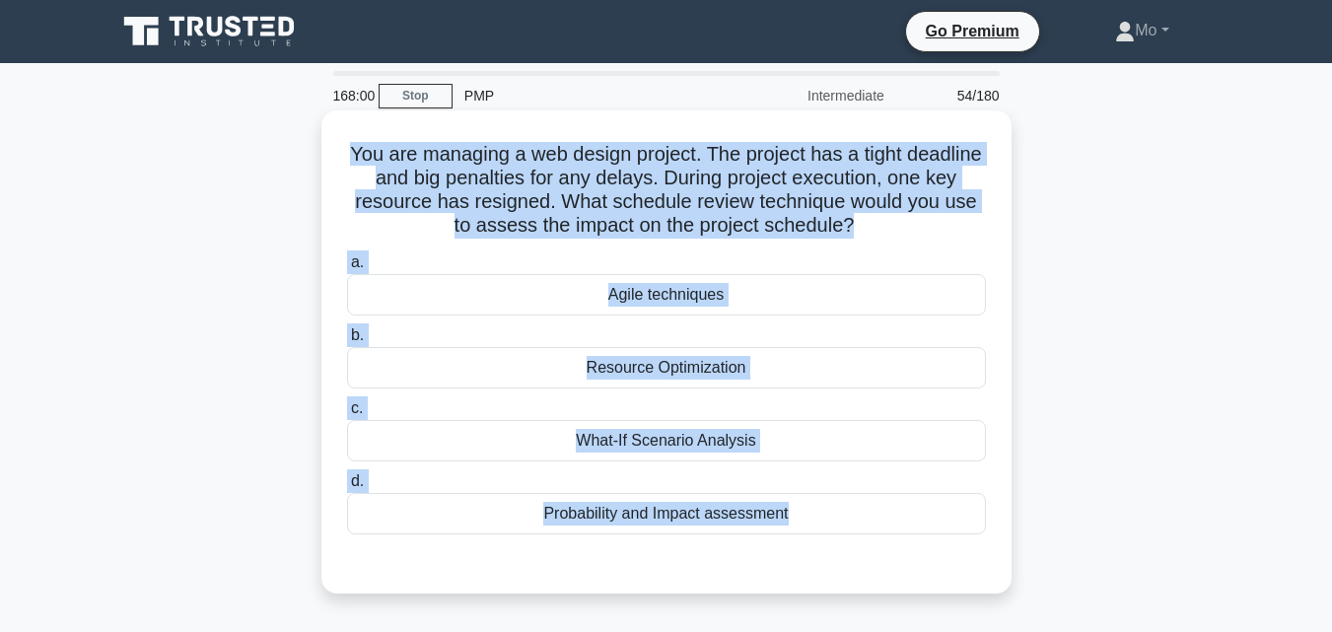
click at [549, 500] on div "Probability and Impact assessment" at bounding box center [666, 513] width 639 height 41
click at [347, 488] on input "d. Probability and Impact assessment" at bounding box center [347, 481] width 0 height 13
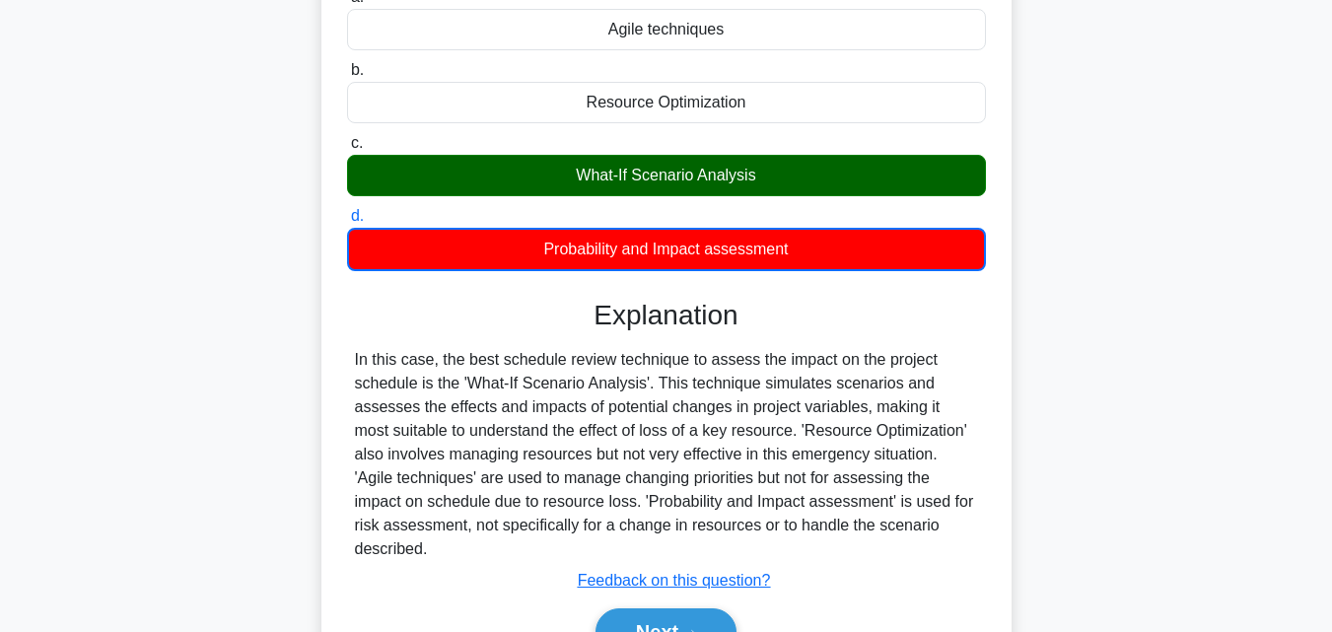
scroll to position [394, 0]
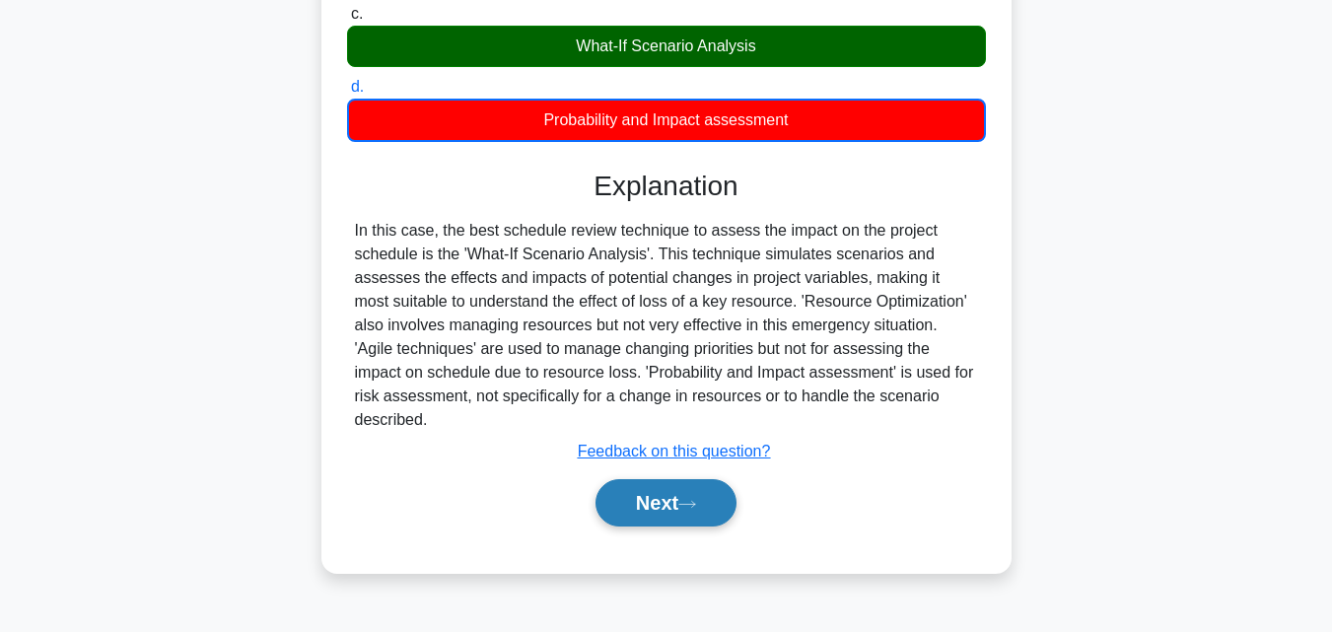
click at [710, 488] on button "Next" at bounding box center [665, 502] width 141 height 47
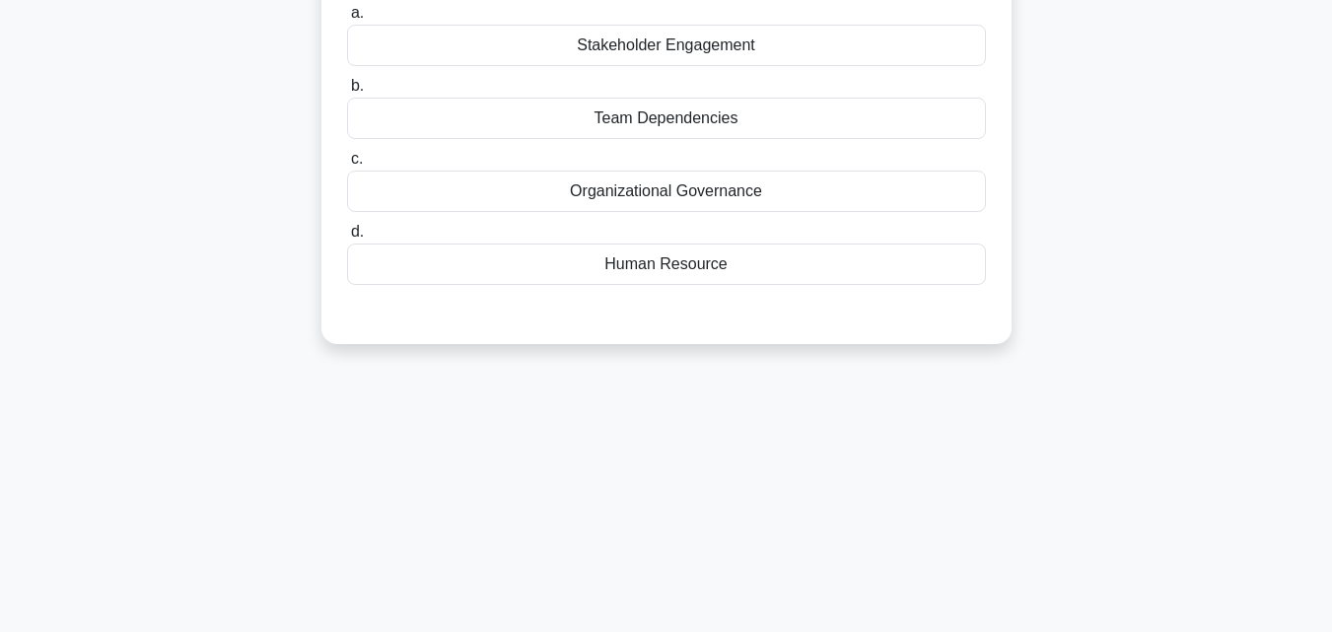
scroll to position [99, 0]
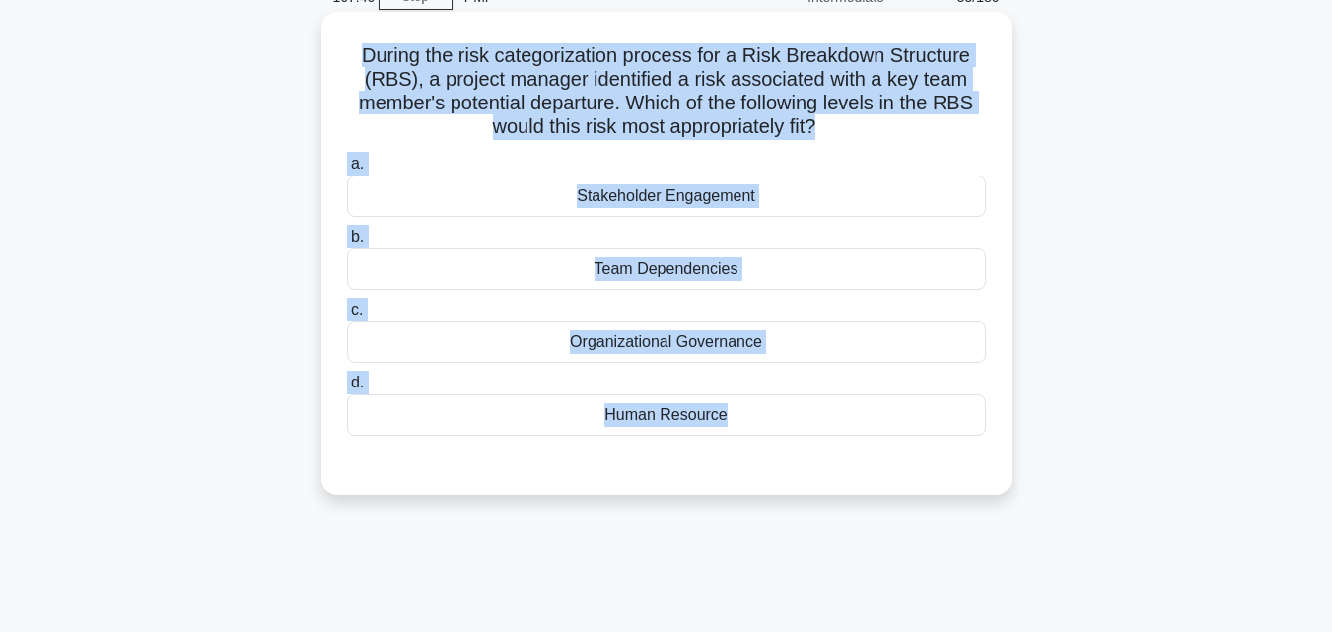
drag, startPoint x: 341, startPoint y: 52, endPoint x: 792, endPoint y: 461, distance: 608.5
click at [792, 461] on div "During the risk categorization process for a Risk Breakdown Structure (RBS), a …" at bounding box center [666, 253] width 674 height 467
click at [671, 424] on div "Human Resource" at bounding box center [666, 414] width 639 height 41
click at [347, 389] on input "d. Human Resource" at bounding box center [347, 383] width 0 height 13
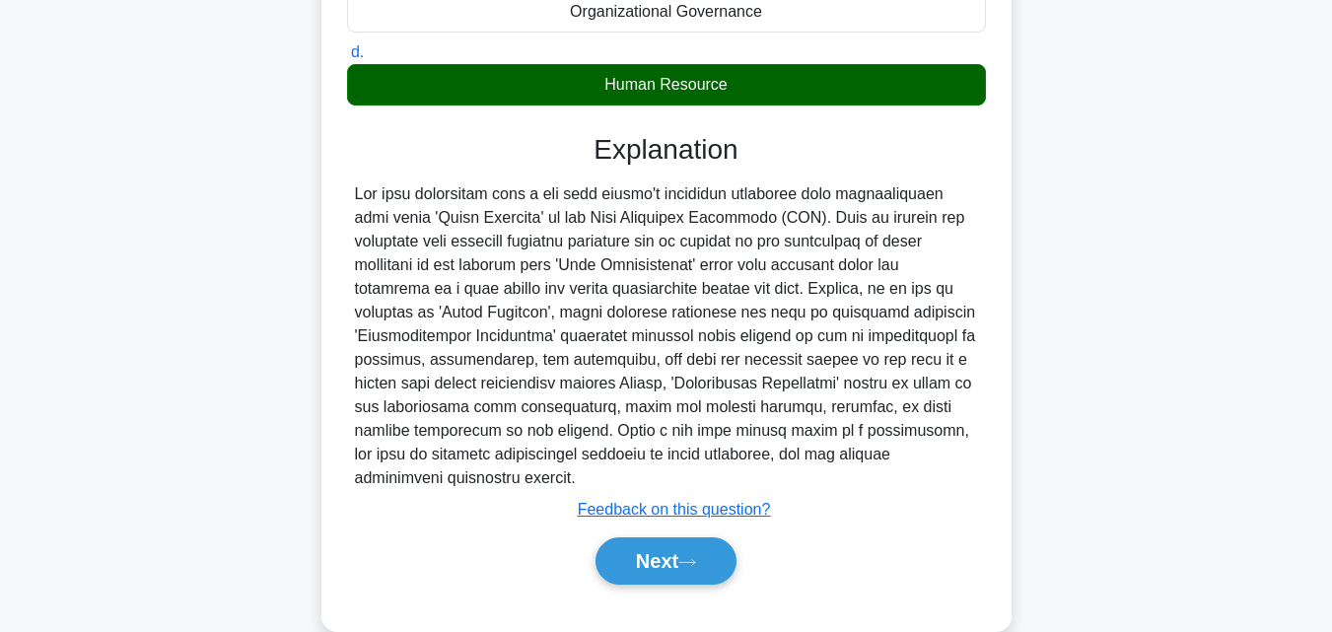
scroll to position [466, 0]
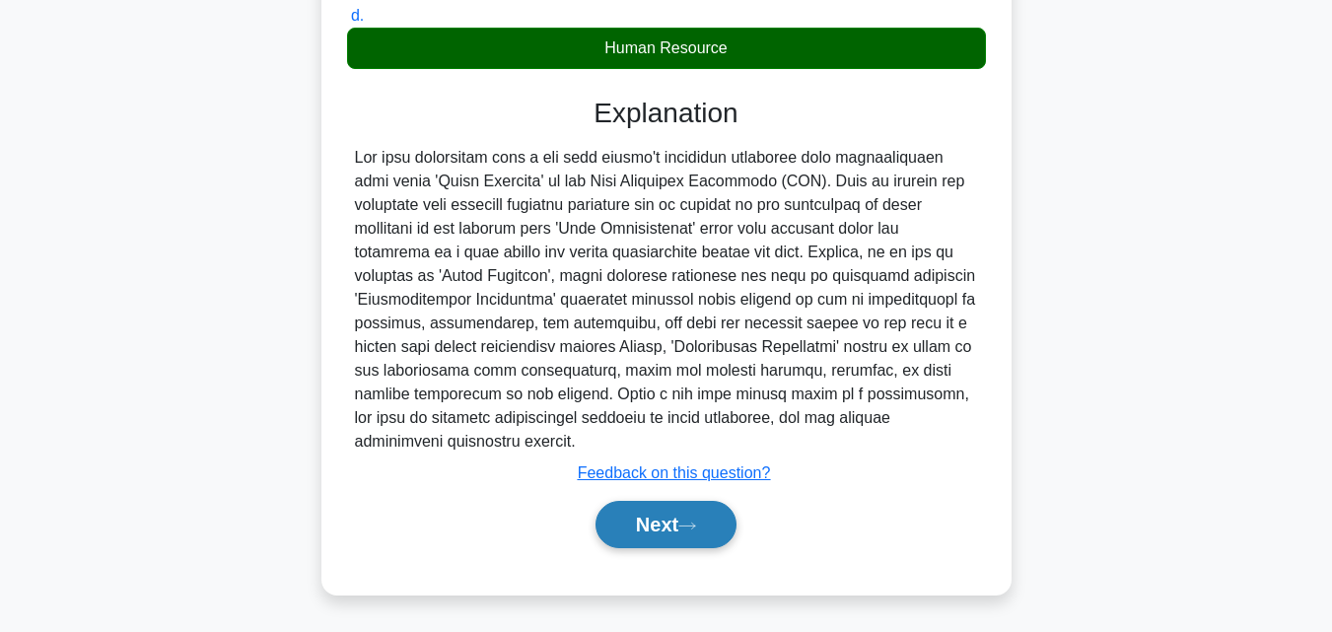
click at [700, 515] on button "Next" at bounding box center [665, 524] width 141 height 47
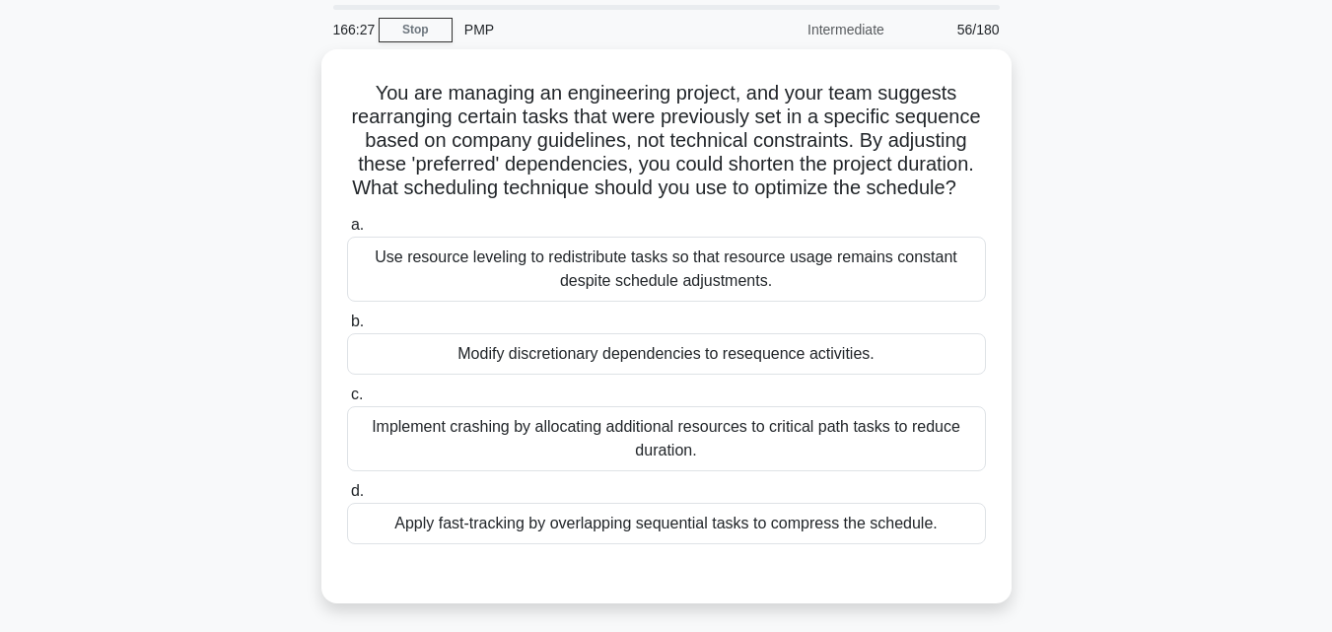
scroll to position [38, 0]
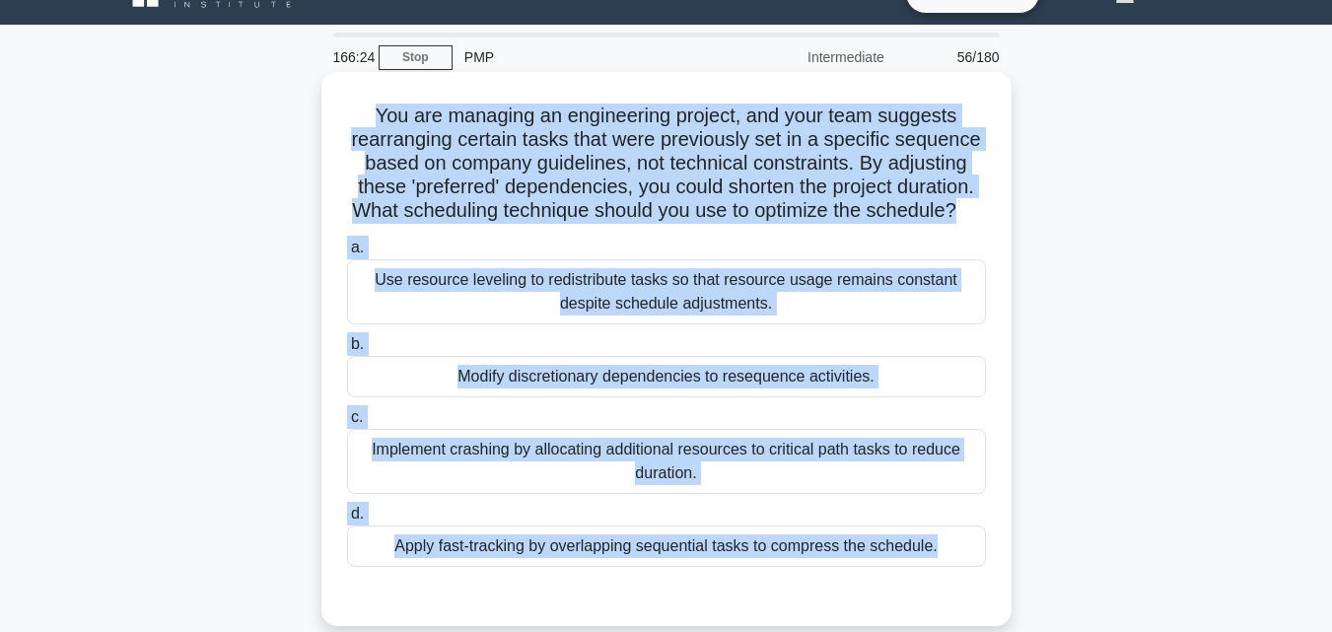
drag, startPoint x: 343, startPoint y: 104, endPoint x: 914, endPoint y: 597, distance: 754.8
click at [914, 597] on div "You are managing an engineering project, and your team suggests rearranging cer…" at bounding box center [666, 349] width 674 height 538
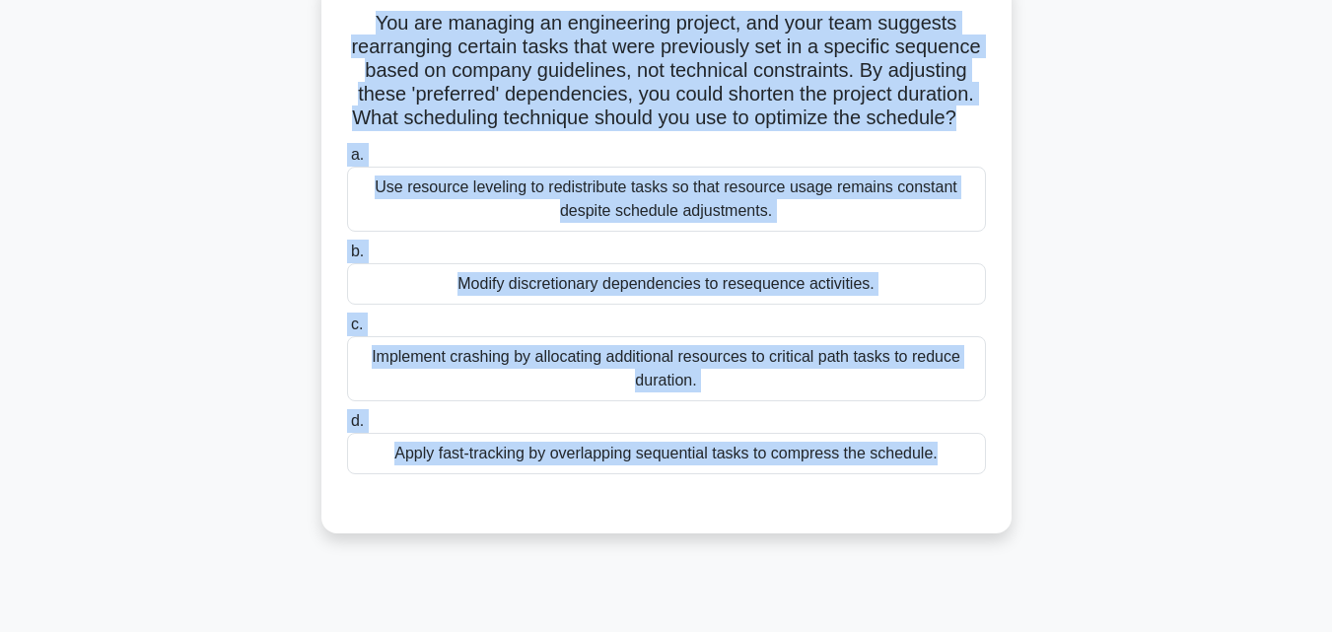
scroll to position [236, 0]
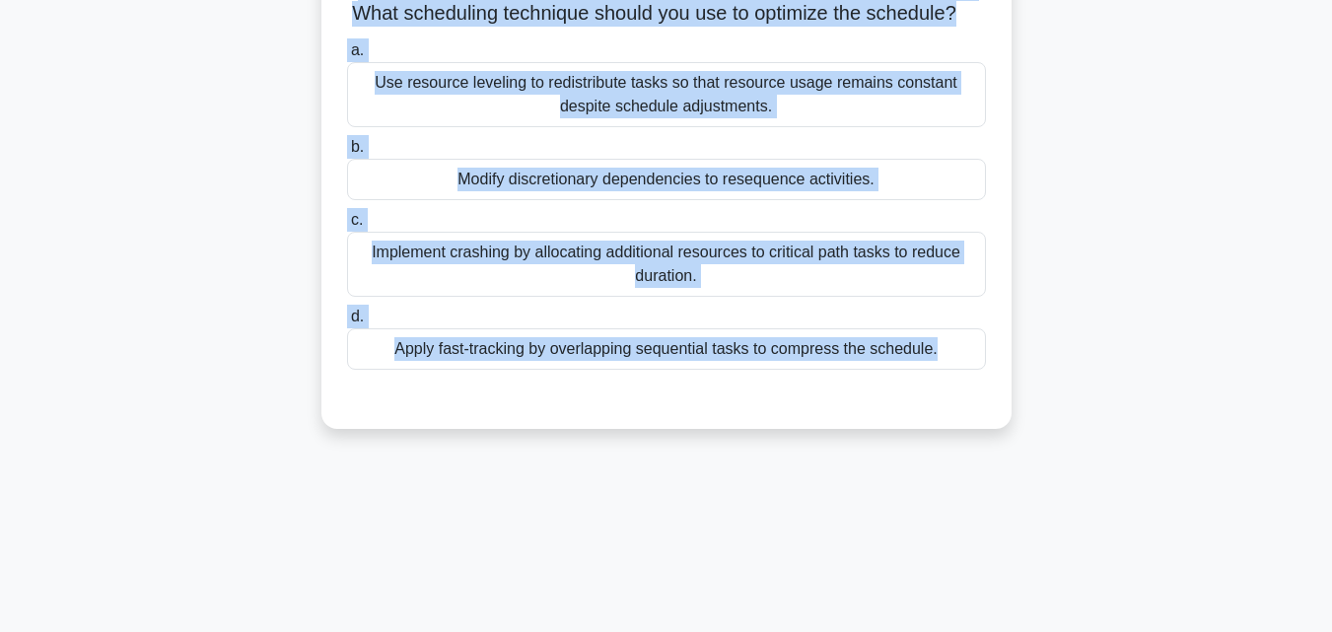
click at [720, 367] on div "Apply fast-tracking by overlapping sequential tasks to compress the schedule." at bounding box center [666, 348] width 639 height 41
click at [347, 323] on input "d. Apply fast-tracking by overlapping sequential tasks to compress the schedule." at bounding box center [347, 317] width 0 height 13
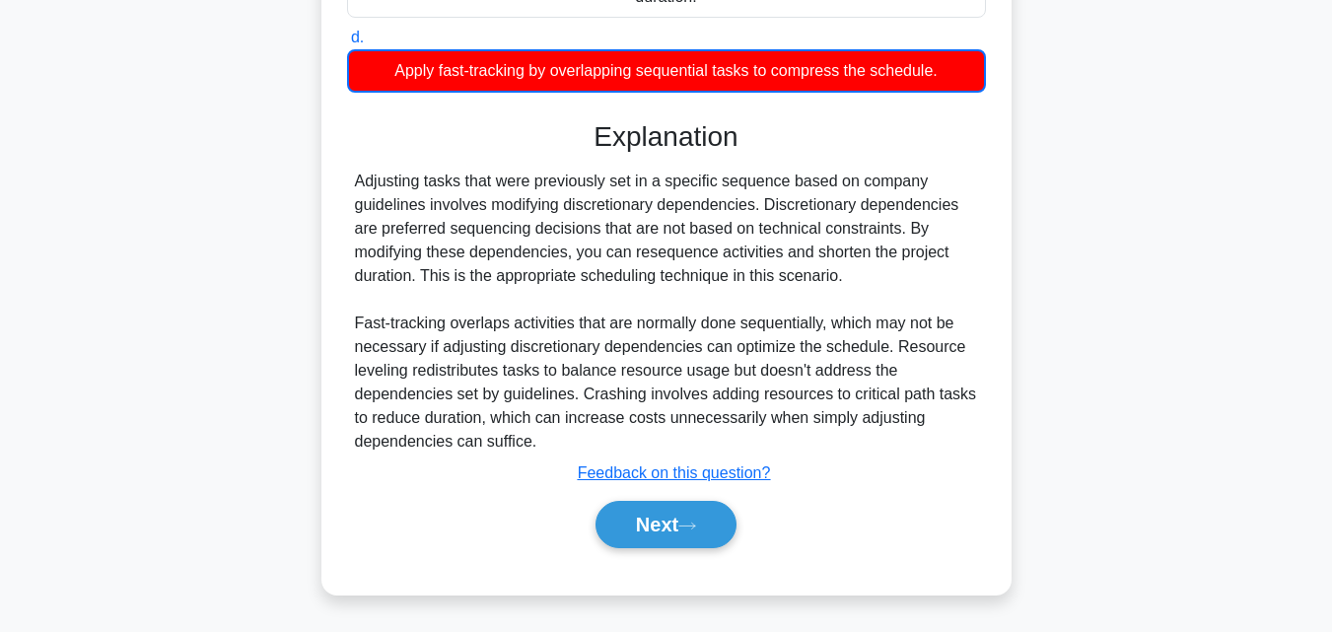
scroll to position [539, 0]
click at [656, 535] on button "Next" at bounding box center [665, 524] width 141 height 47
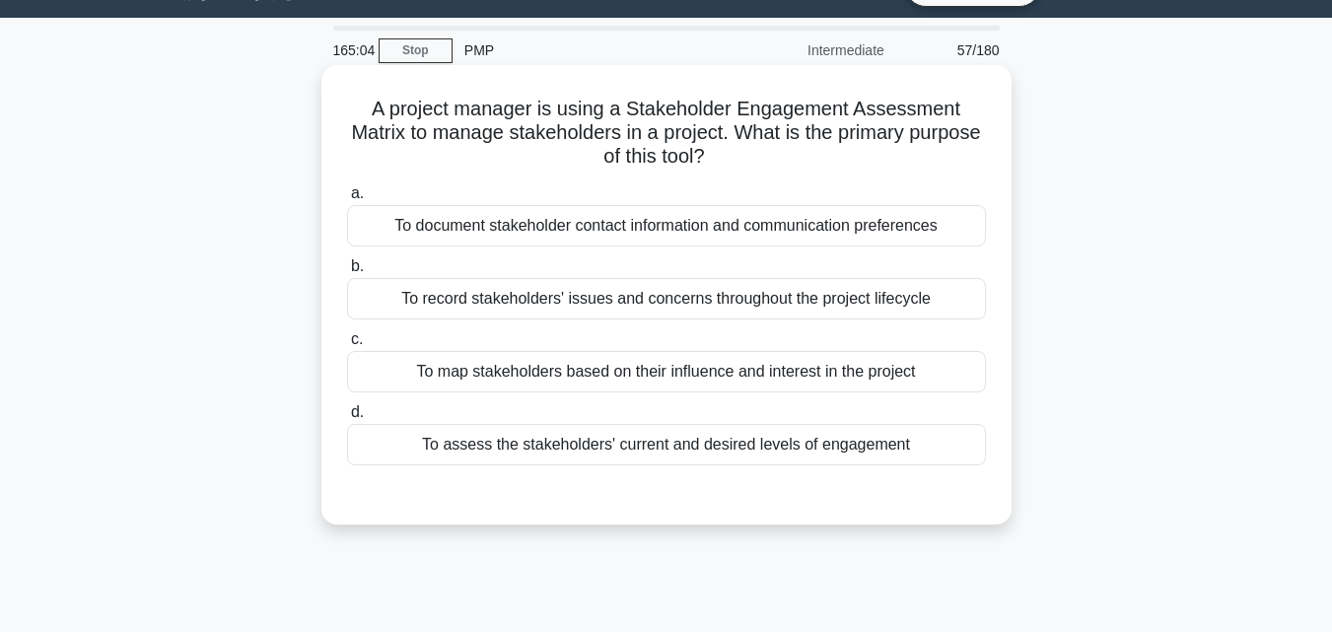
scroll to position [38, 0]
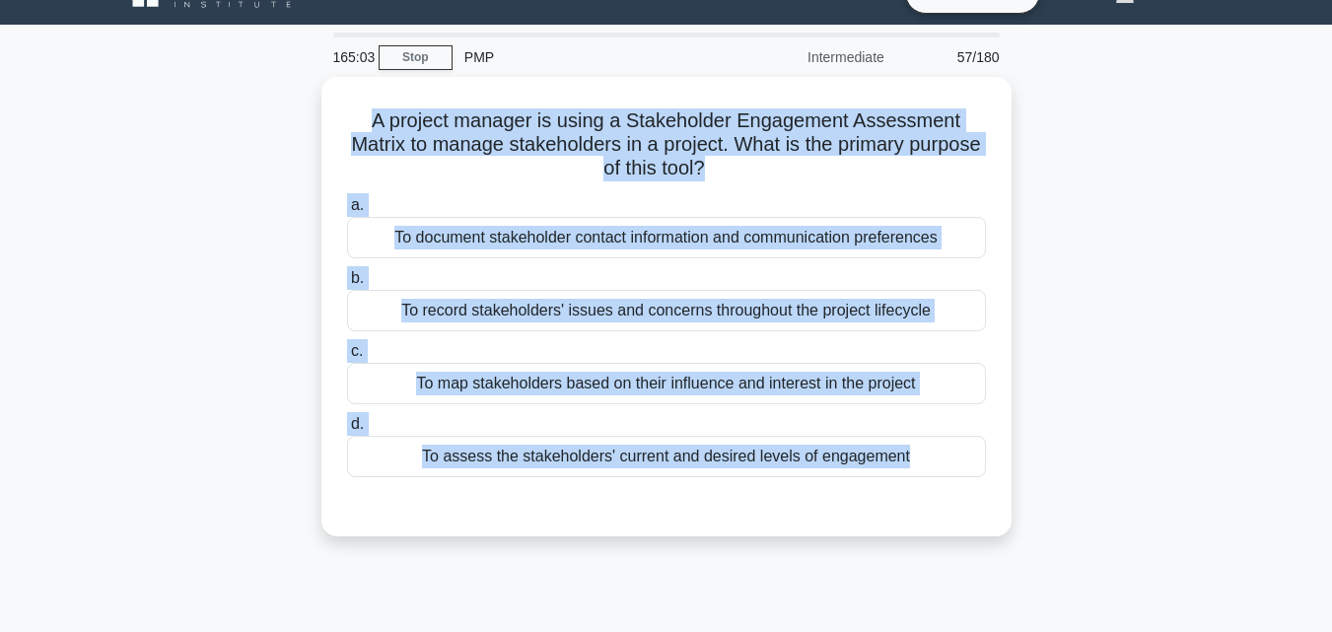
drag, startPoint x: 365, startPoint y: 112, endPoint x: 1056, endPoint y: 493, distance: 788.9
click at [1056, 493] on div "A project manager is using a Stakeholder Engagement Assessment Matrix to manage…" at bounding box center [666, 318] width 1124 height 483
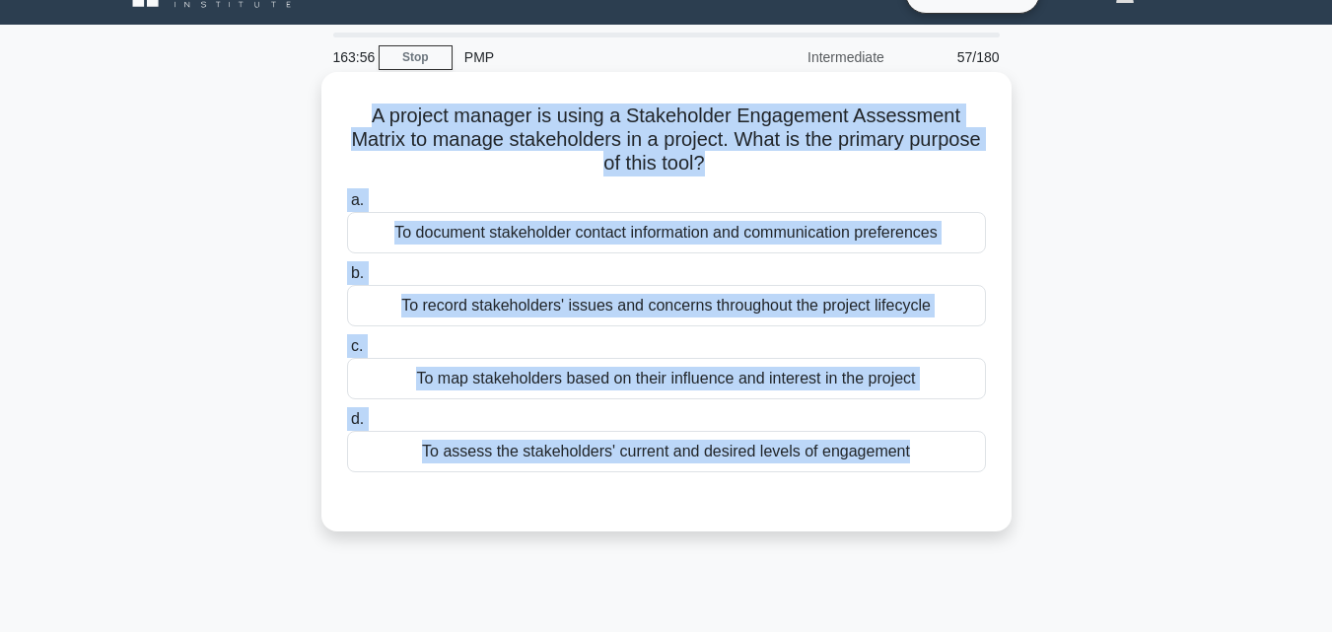
click at [719, 461] on div "To assess the stakeholders' current and desired levels of engagement" at bounding box center [666, 451] width 639 height 41
click at [347, 426] on input "d. To assess the stakeholders' current and desired levels of engagement" at bounding box center [347, 419] width 0 height 13
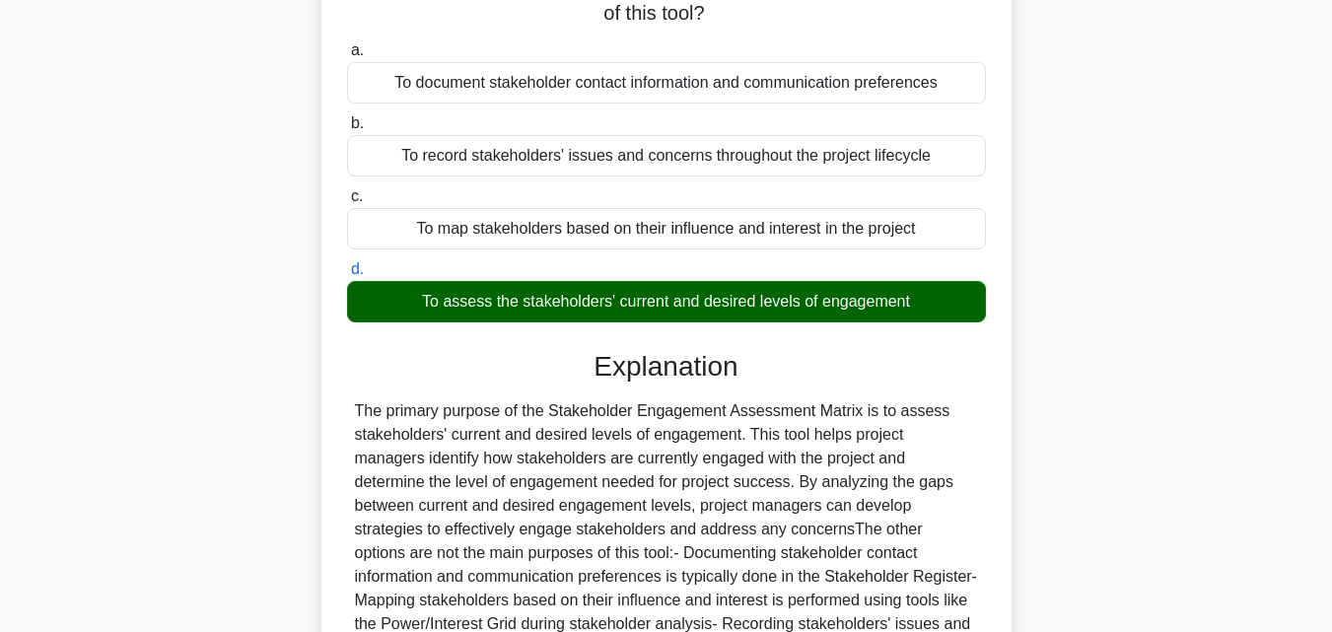
scroll to position [334, 0]
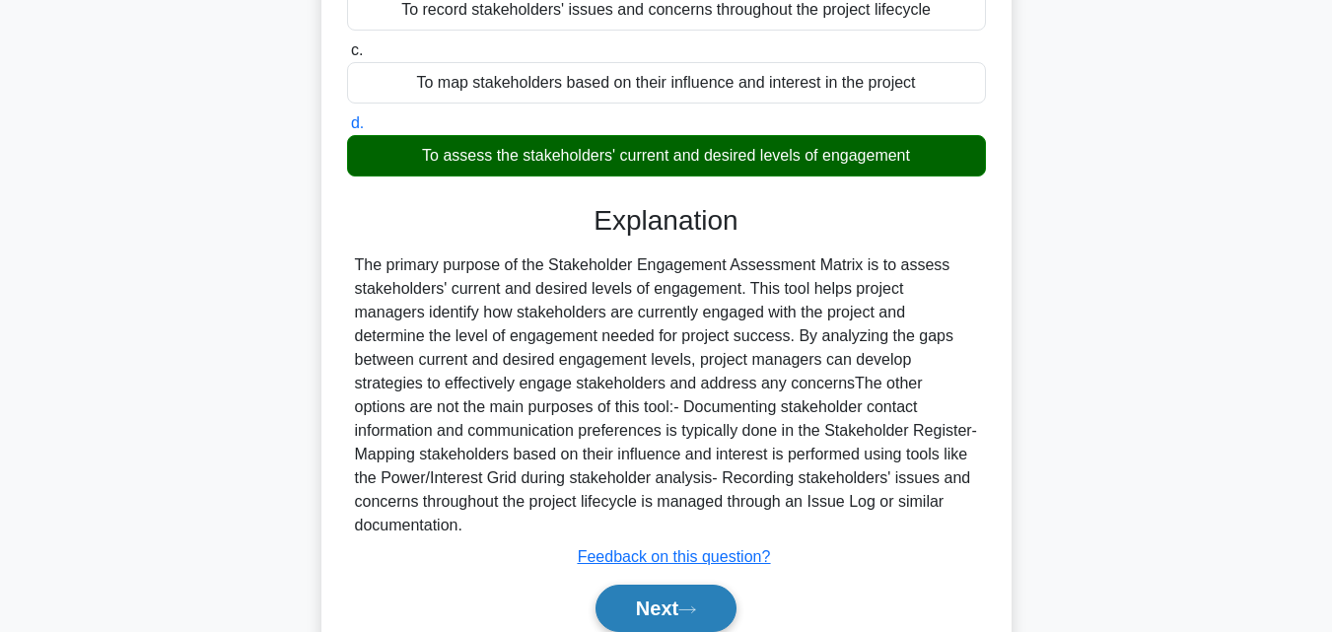
click at [707, 597] on button "Next" at bounding box center [665, 608] width 141 height 47
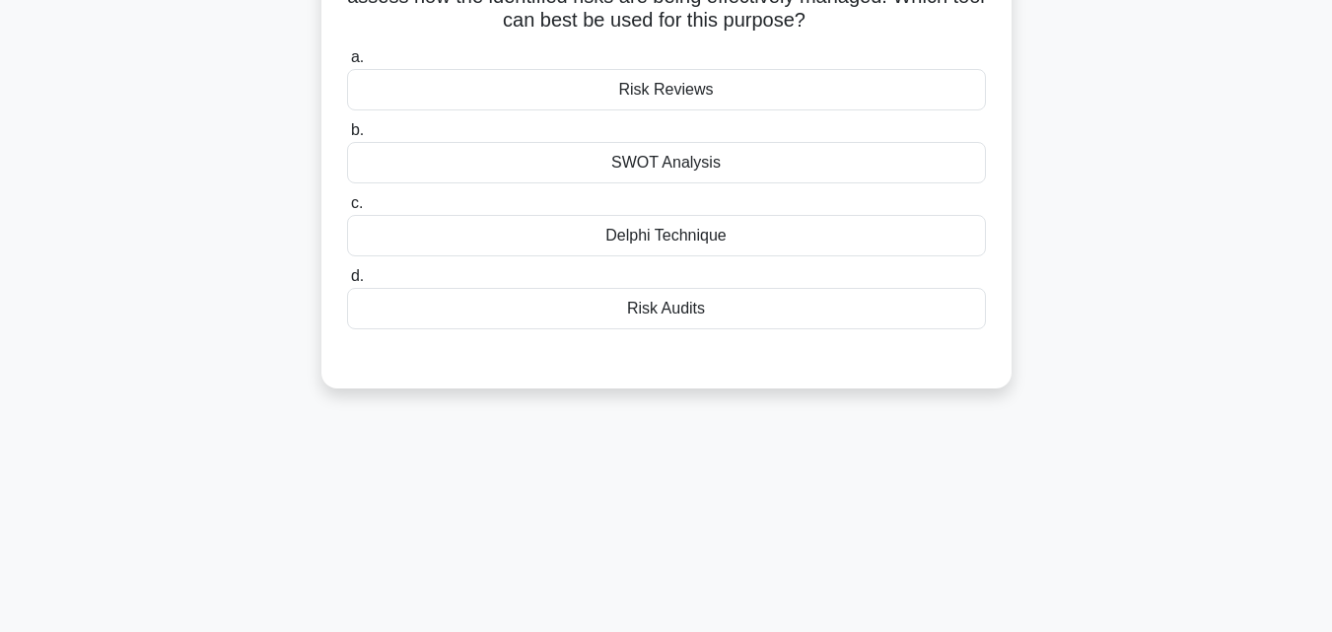
scroll to position [38, 0]
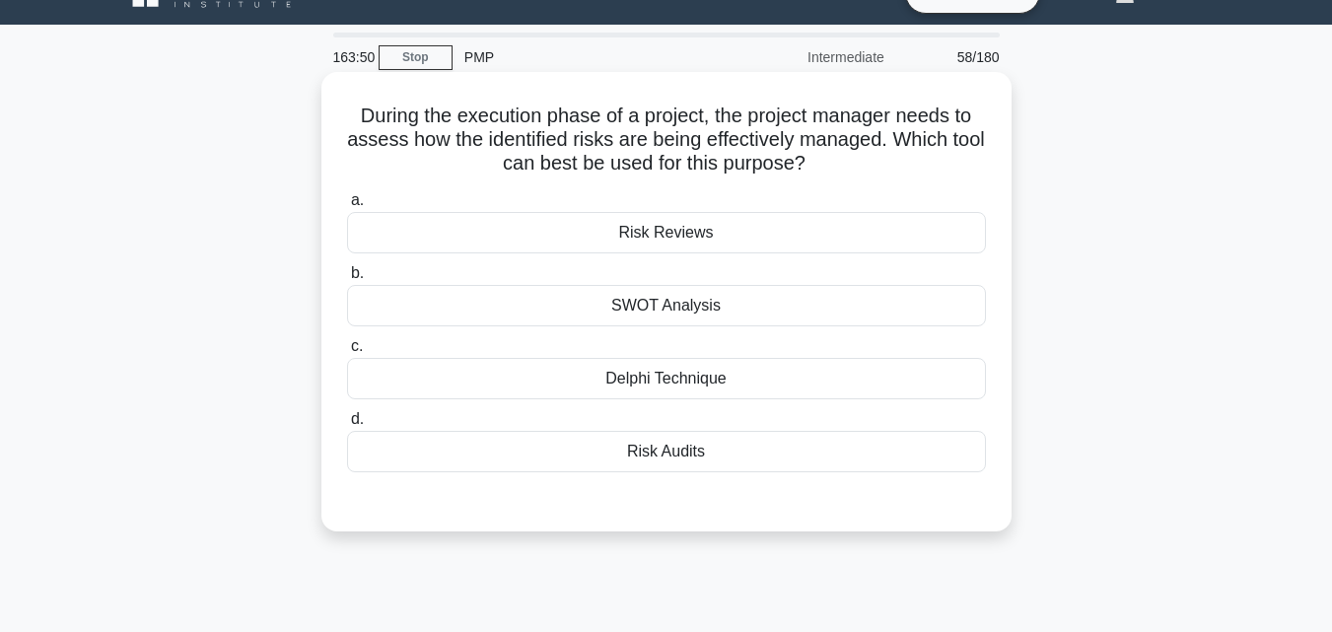
drag, startPoint x: 326, startPoint y: 104, endPoint x: 870, endPoint y: 448, distance: 643.3
click at [870, 448] on div "During the execution phase of a project, the project manager needs to assess ho…" at bounding box center [666, 301] width 690 height 459
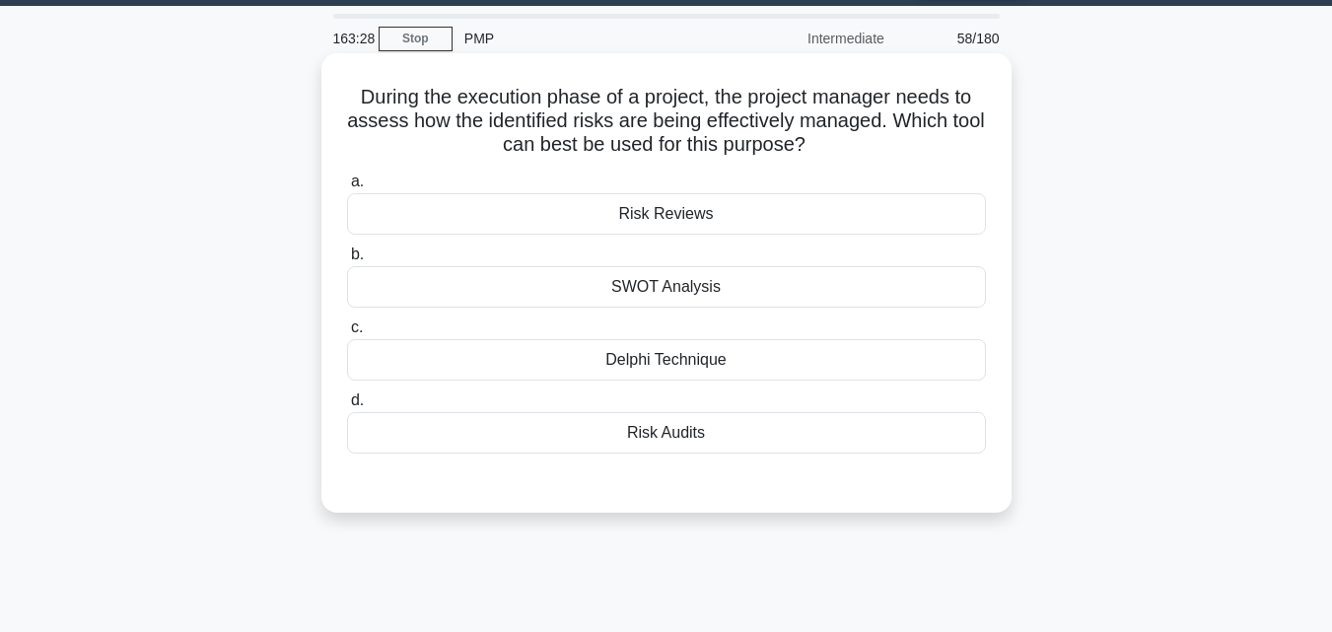
scroll to position [296, 0]
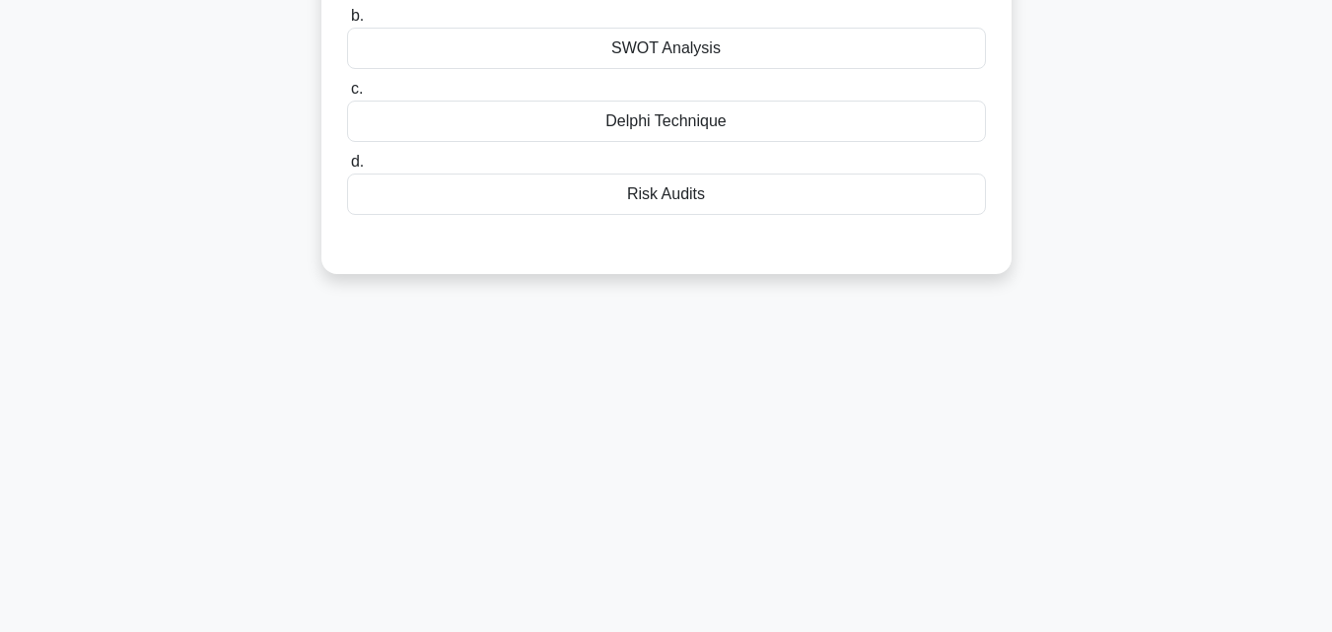
click at [720, 195] on div "Risk Audits" at bounding box center [666, 193] width 639 height 41
click at [347, 169] on input "d. Risk Audits" at bounding box center [347, 162] width 0 height 13
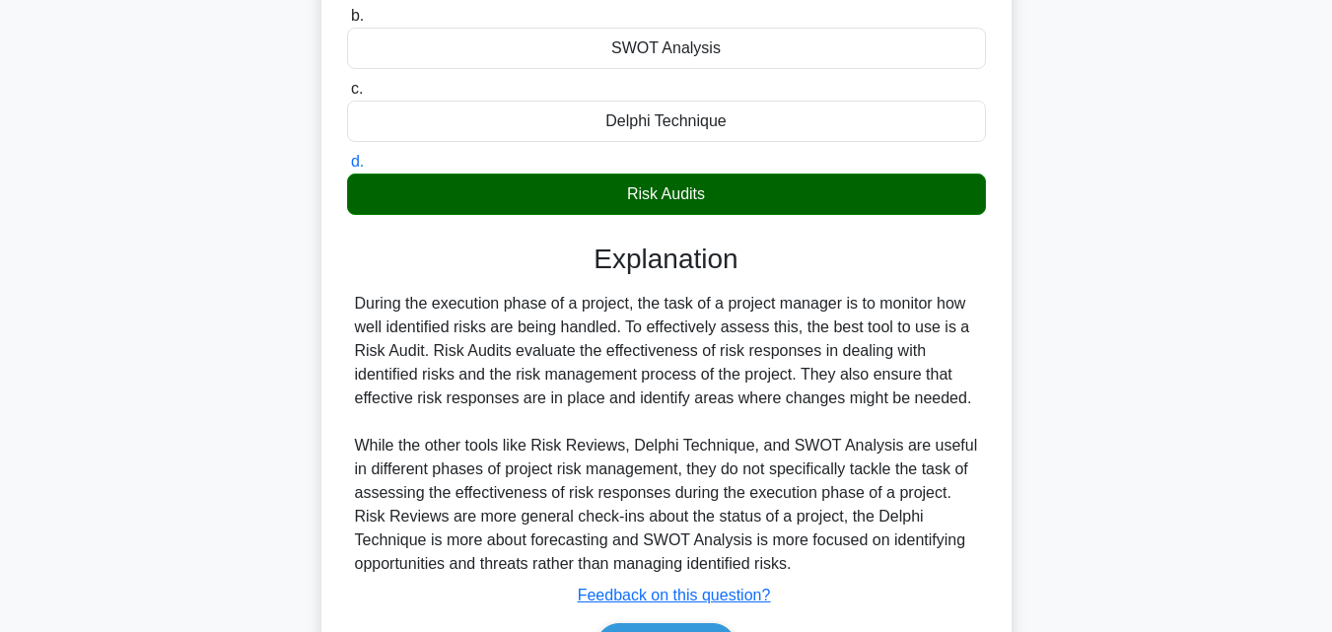
scroll to position [433, 0]
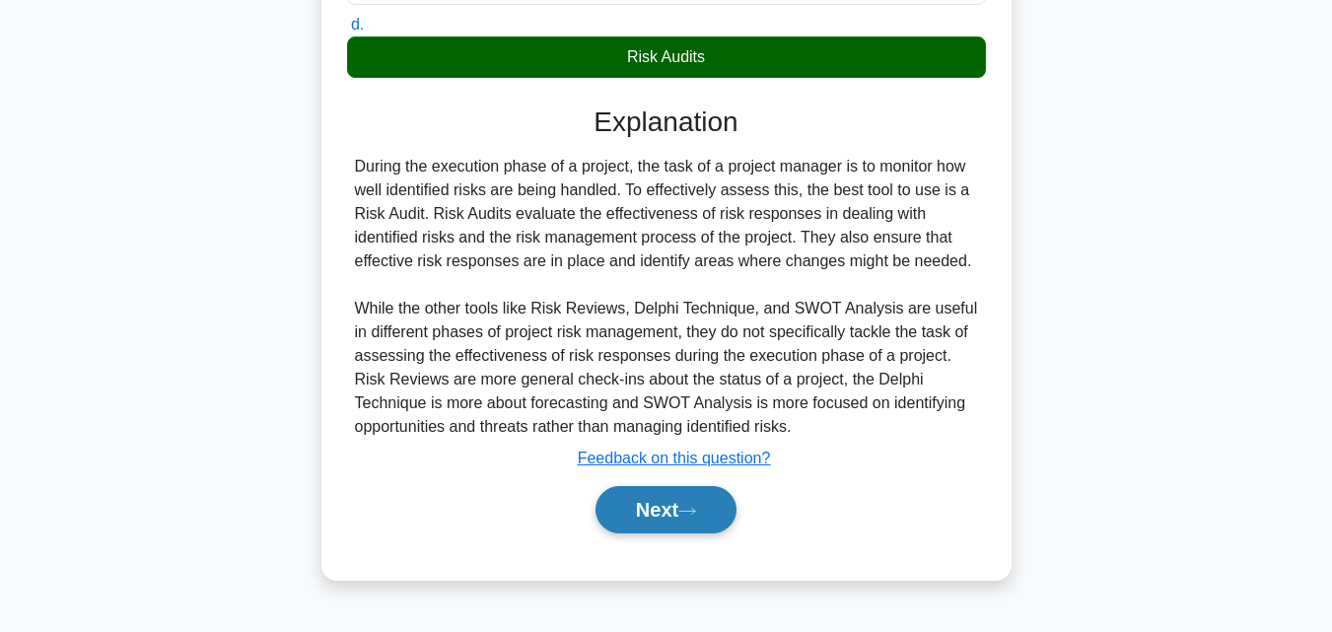
click at [689, 520] on button "Next" at bounding box center [665, 509] width 141 height 47
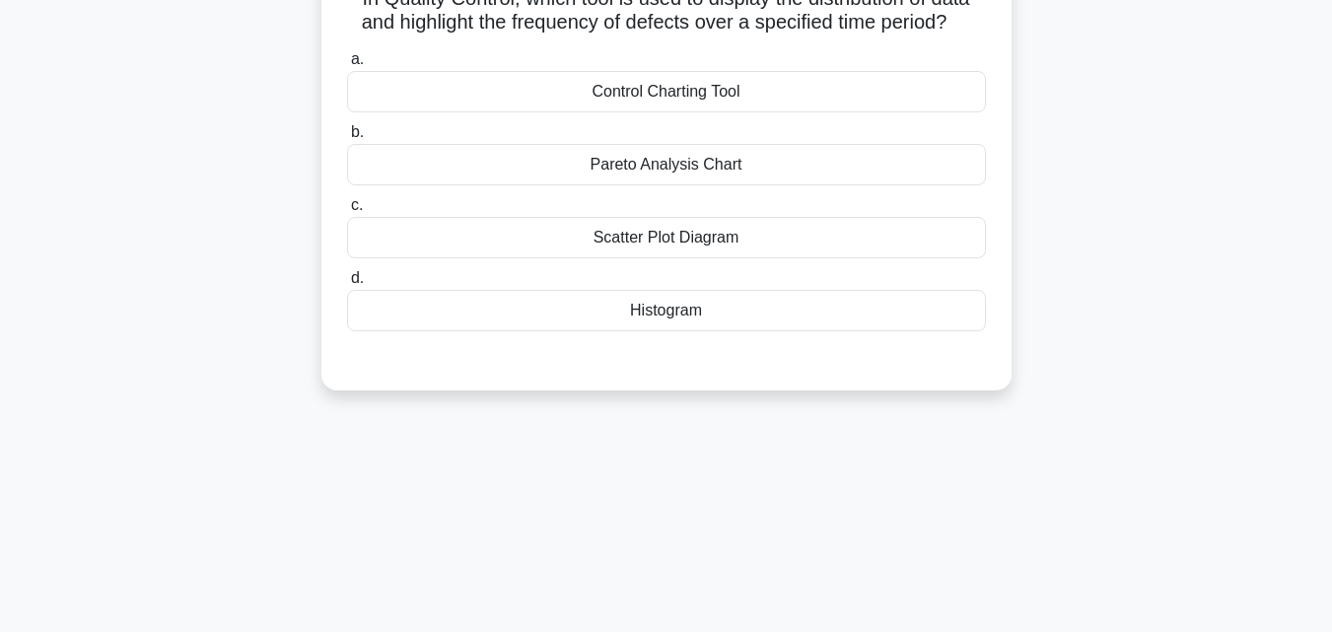
scroll to position [0, 0]
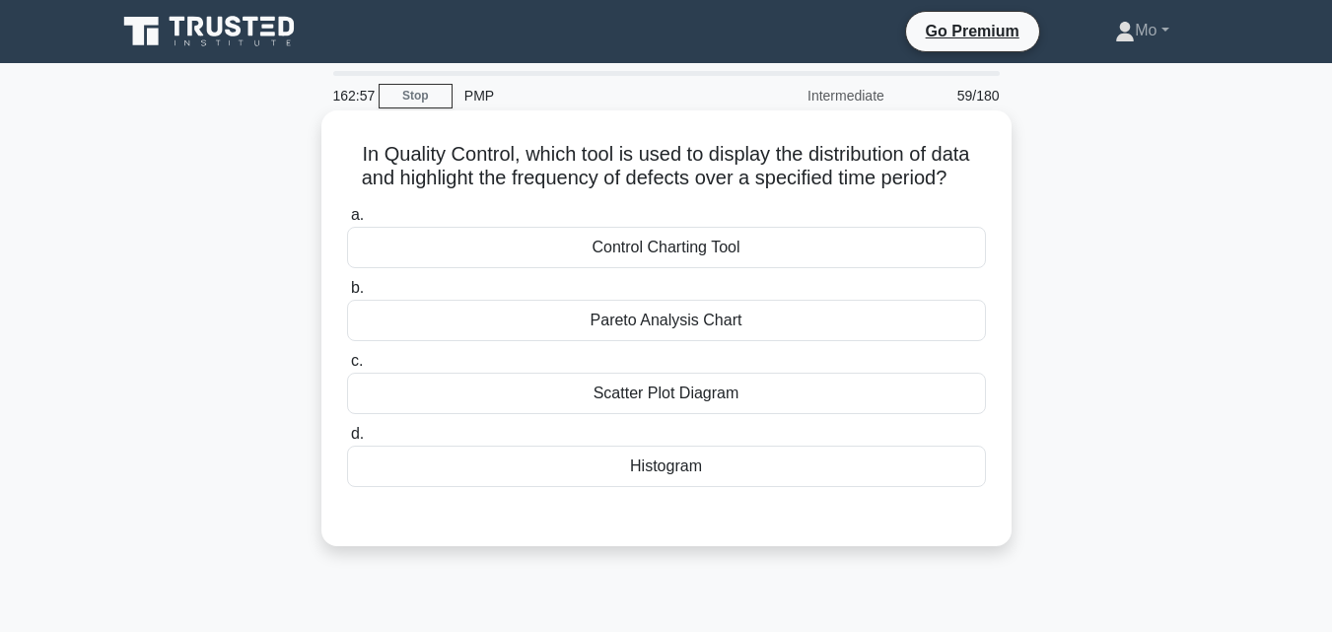
drag, startPoint x: 337, startPoint y: 166, endPoint x: 919, endPoint y: 481, distance: 661.7
click at [919, 481] on div "In Quality Control, which tool is used to display the distribution of data and …" at bounding box center [666, 328] width 674 height 420
click at [505, 246] on div "Control Charting Tool" at bounding box center [666, 247] width 639 height 41
click at [347, 222] on input "a. Control Charting Tool" at bounding box center [347, 215] width 0 height 13
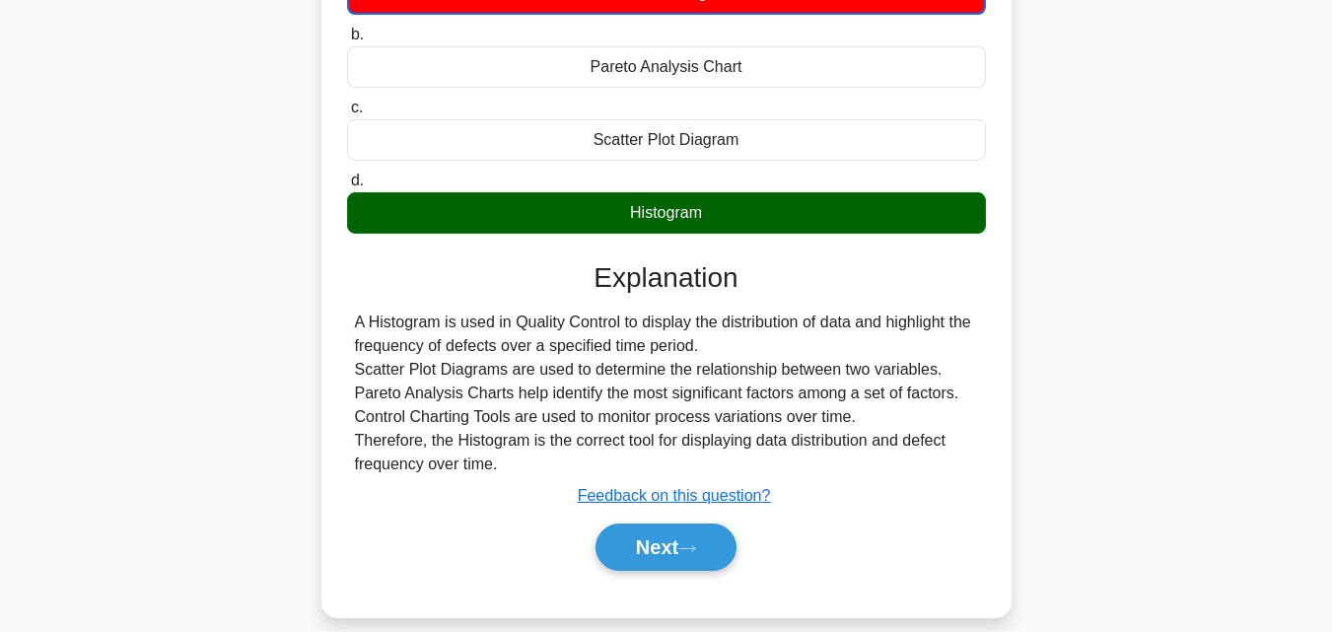
scroll to position [433, 0]
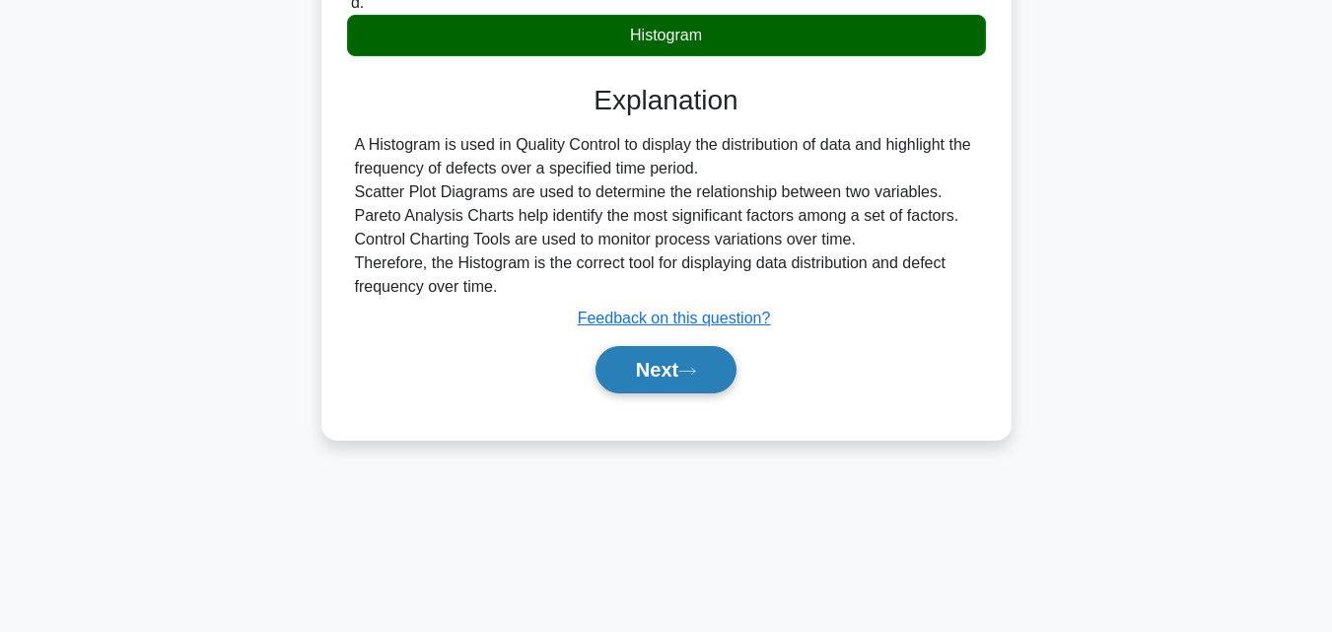
click at [673, 361] on button "Next" at bounding box center [665, 369] width 141 height 47
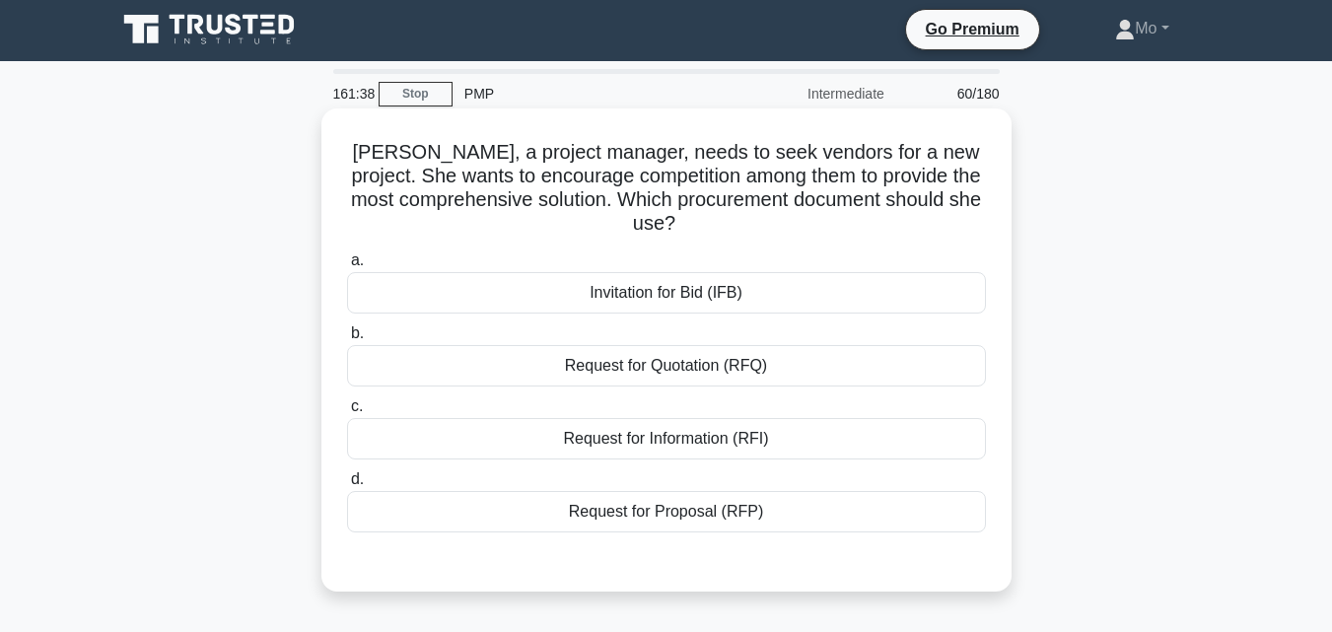
scroll to position [0, 0]
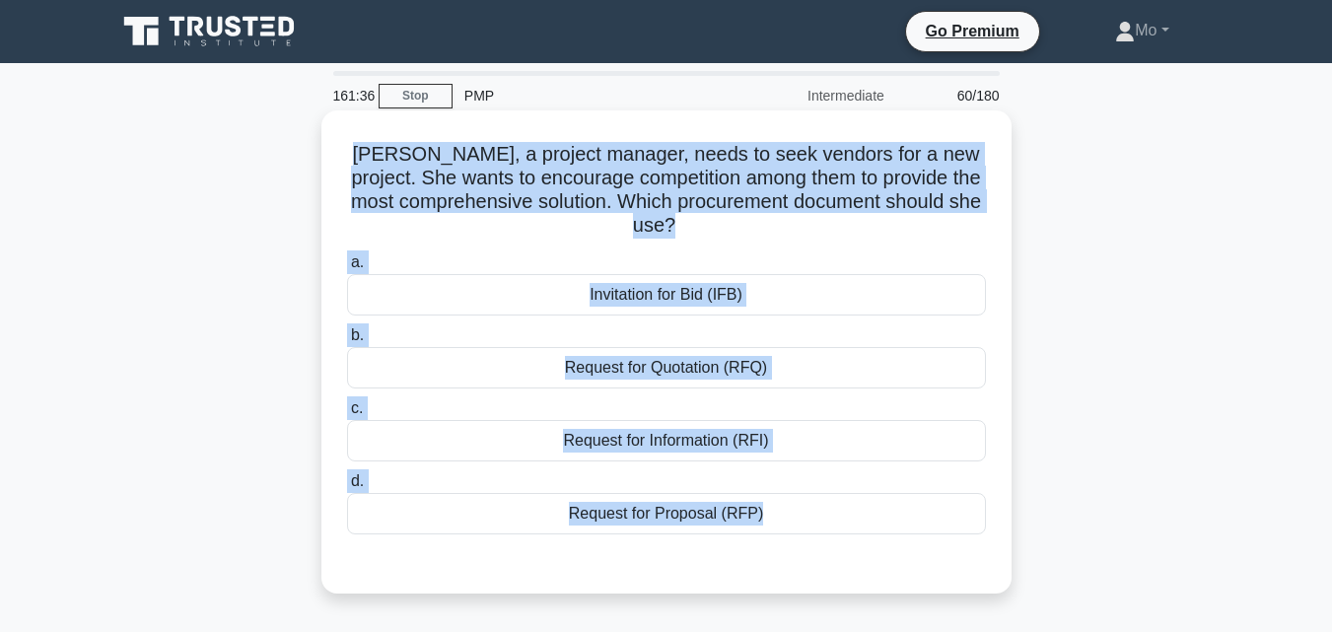
drag, startPoint x: 350, startPoint y: 153, endPoint x: 897, endPoint y: 549, distance: 675.6
click at [897, 549] on div "Jane, a project manager, needs to seek vendors for a new project. She wants to …" at bounding box center [666, 351] width 674 height 467
click at [584, 510] on div "Request for Proposal (RFP)" at bounding box center [666, 513] width 639 height 41
click at [347, 488] on input "d. Request for Proposal (RFP)" at bounding box center [347, 481] width 0 height 13
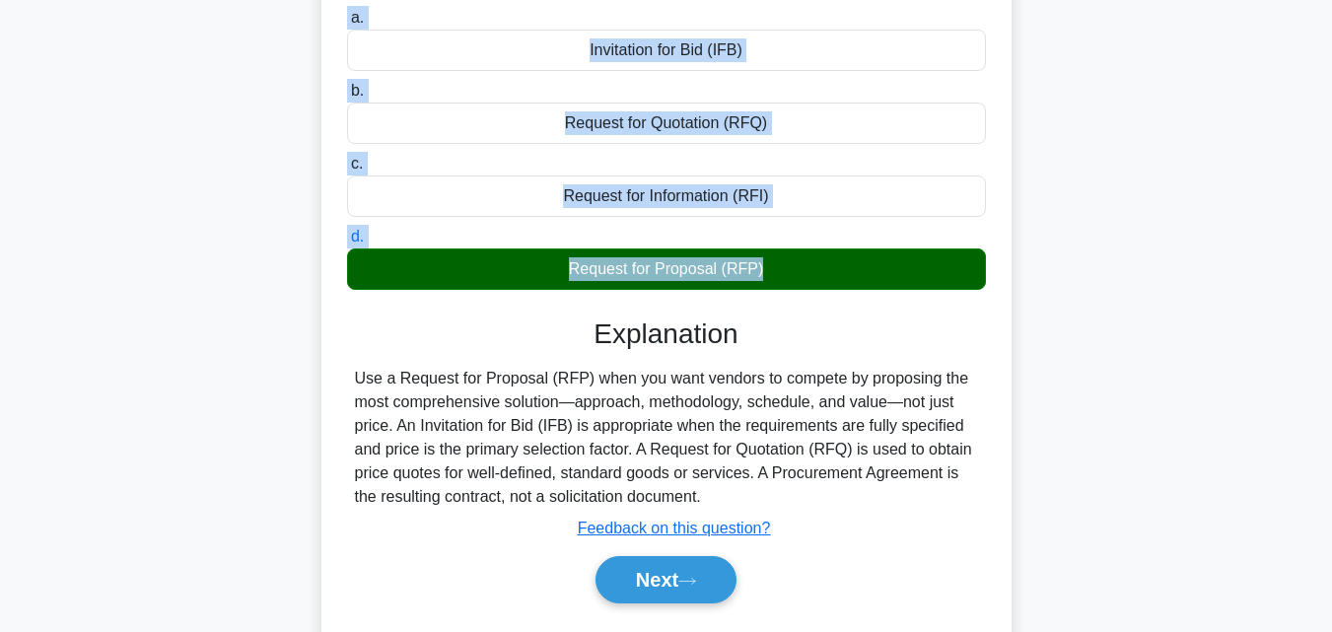
scroll to position [433, 0]
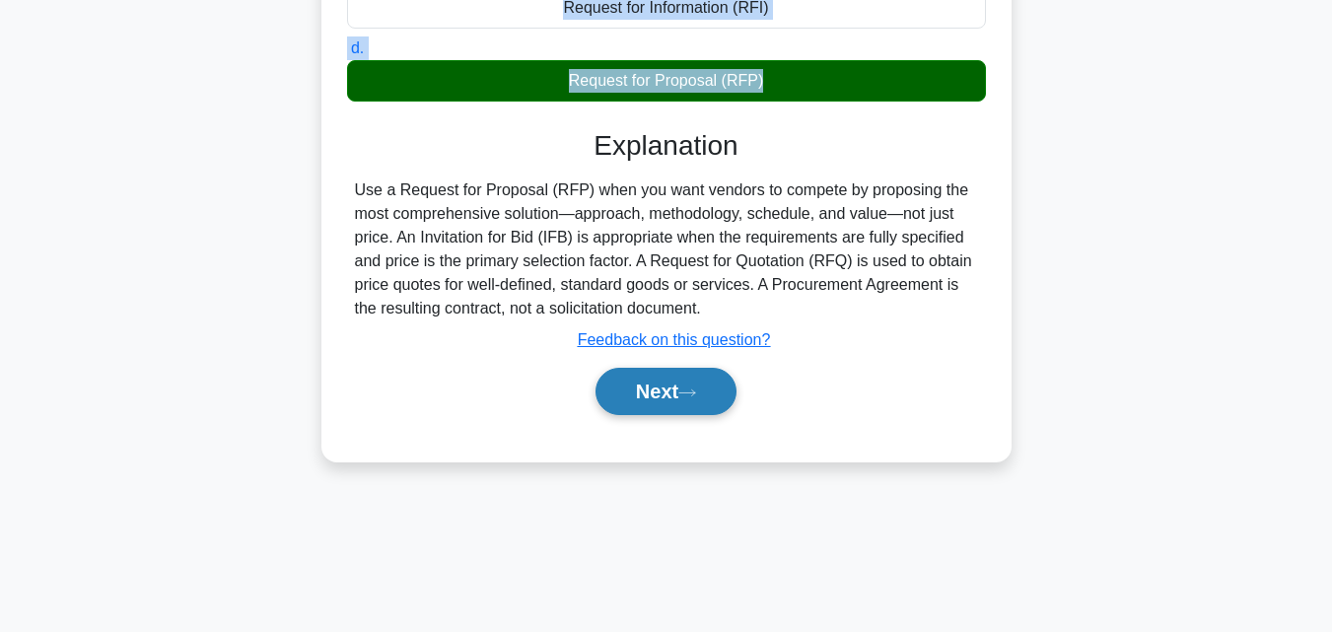
click at [672, 398] on button "Next" at bounding box center [665, 391] width 141 height 47
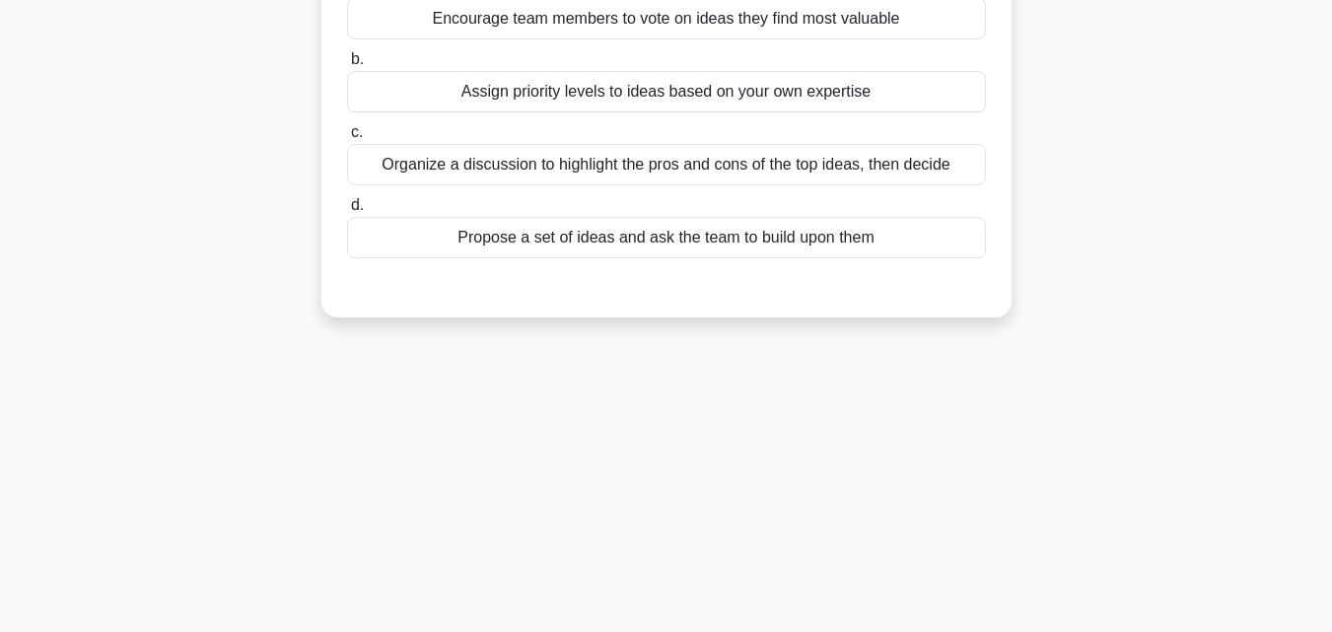
scroll to position [0, 0]
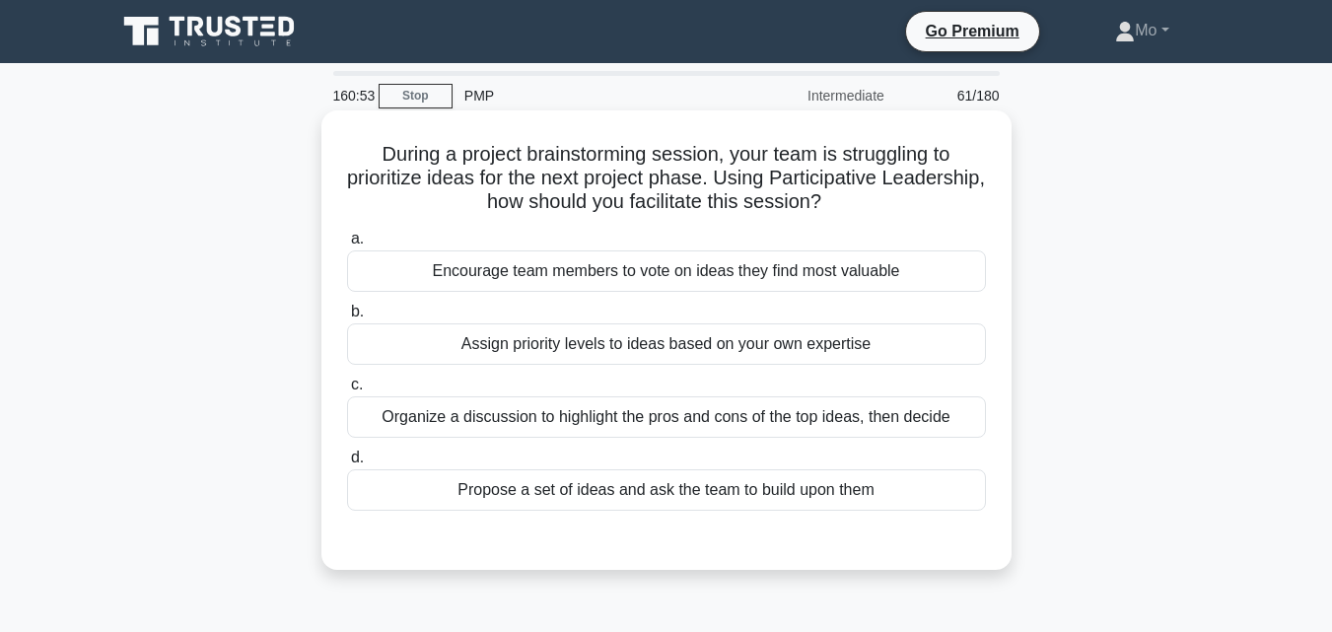
drag, startPoint x: 346, startPoint y: 152, endPoint x: 952, endPoint y: 501, distance: 699.5
click at [952, 501] on div "During a project brainstorming session, your team is struggling to prioritize i…" at bounding box center [666, 340] width 674 height 444
click at [591, 267] on div "Encourage team members to vote on ideas they find most valuable" at bounding box center [666, 270] width 639 height 41
click at [347, 245] on input "a. Encourage team members to vote on ideas they find most valuable" at bounding box center [347, 239] width 0 height 13
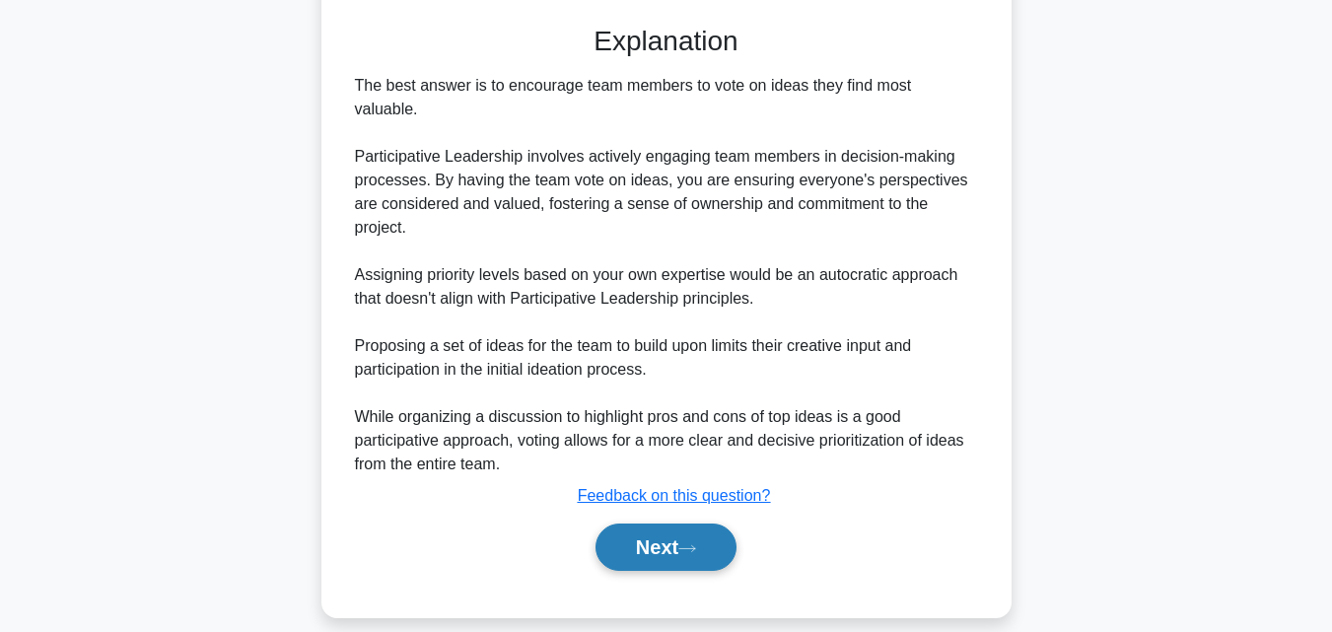
click at [647, 523] on button "Next" at bounding box center [665, 546] width 141 height 47
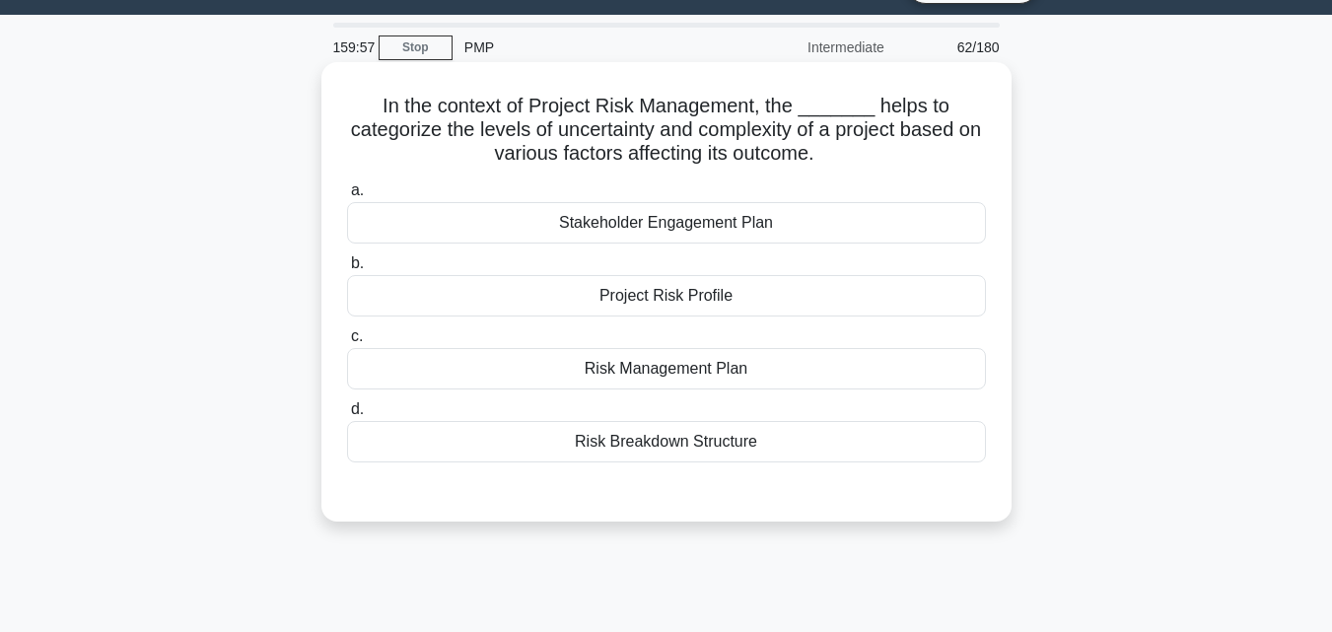
scroll to position [38, 0]
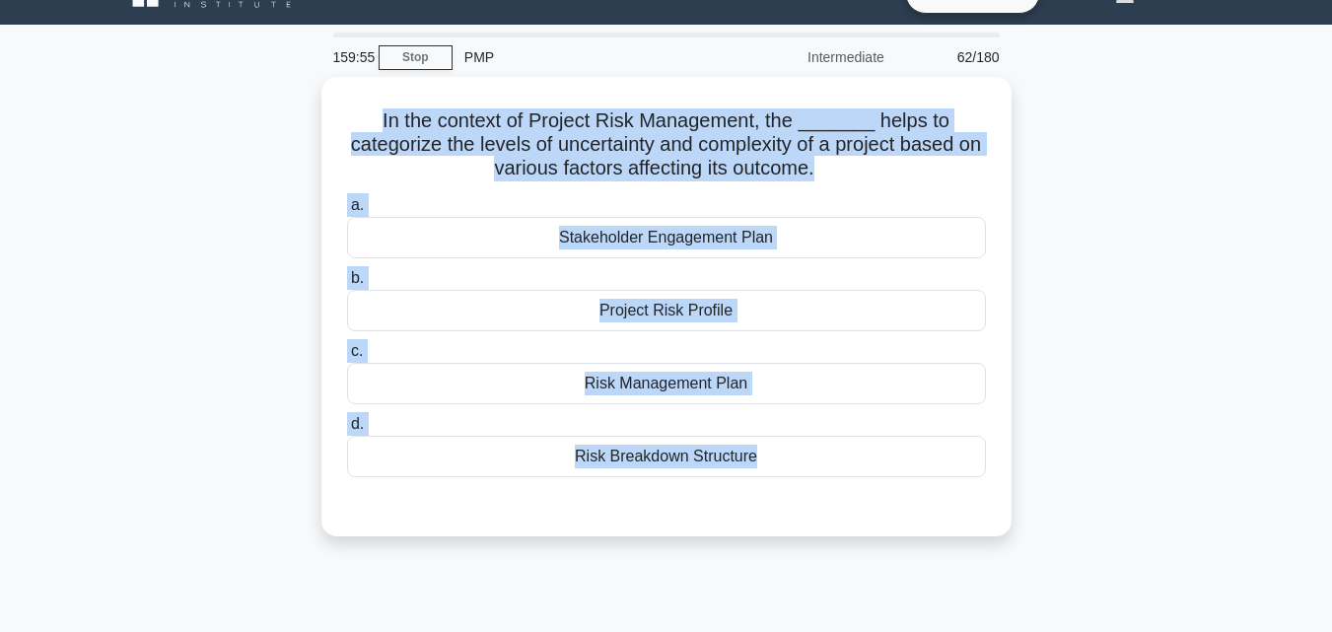
drag, startPoint x: 343, startPoint y: 114, endPoint x: 1033, endPoint y: 591, distance: 838.9
click at [1033, 591] on div "159:55 Stop PMP Intermediate 62/180 In the context of Project Risk Management, …" at bounding box center [666, 526] width 1124 height 986
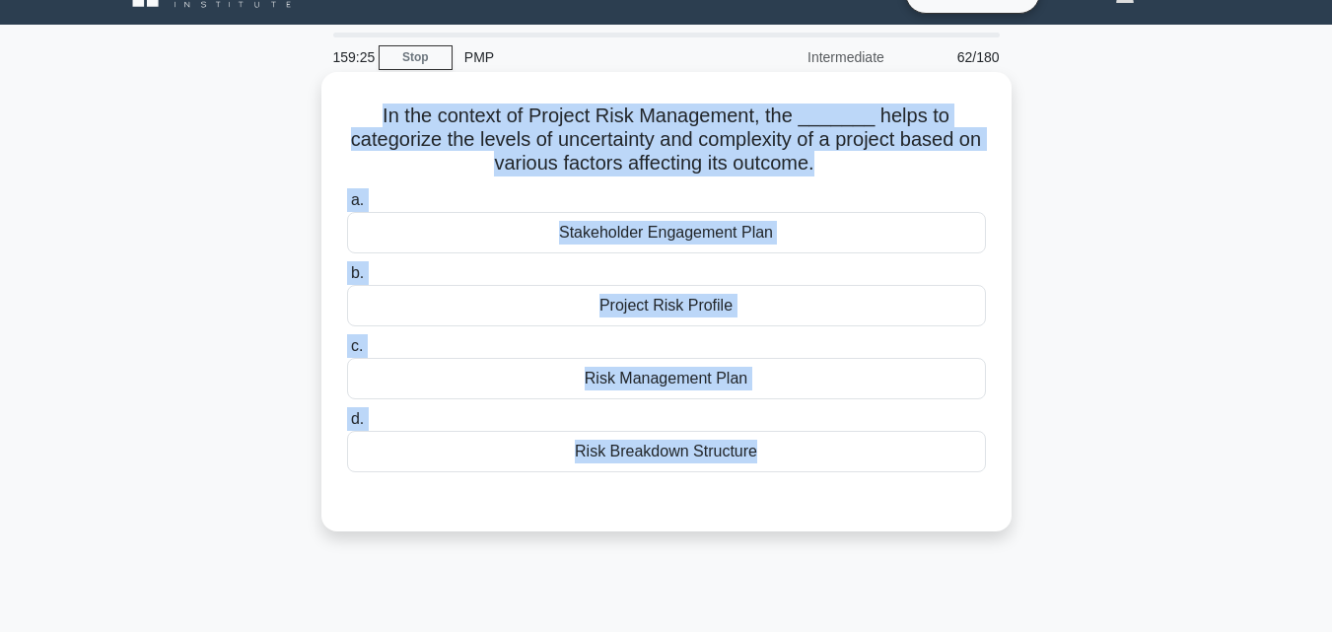
click at [667, 451] on div "Risk Breakdown Structure" at bounding box center [666, 451] width 639 height 41
click at [347, 426] on input "d. Risk Breakdown Structure" at bounding box center [347, 419] width 0 height 13
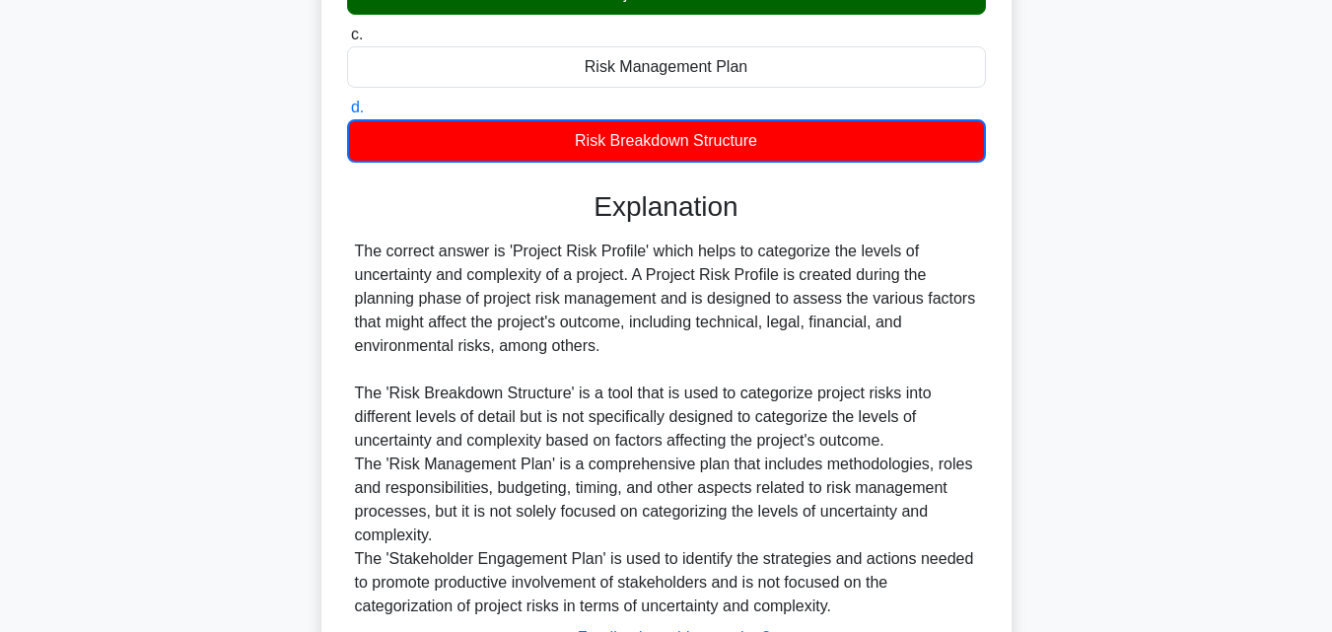
scroll to position [516, 0]
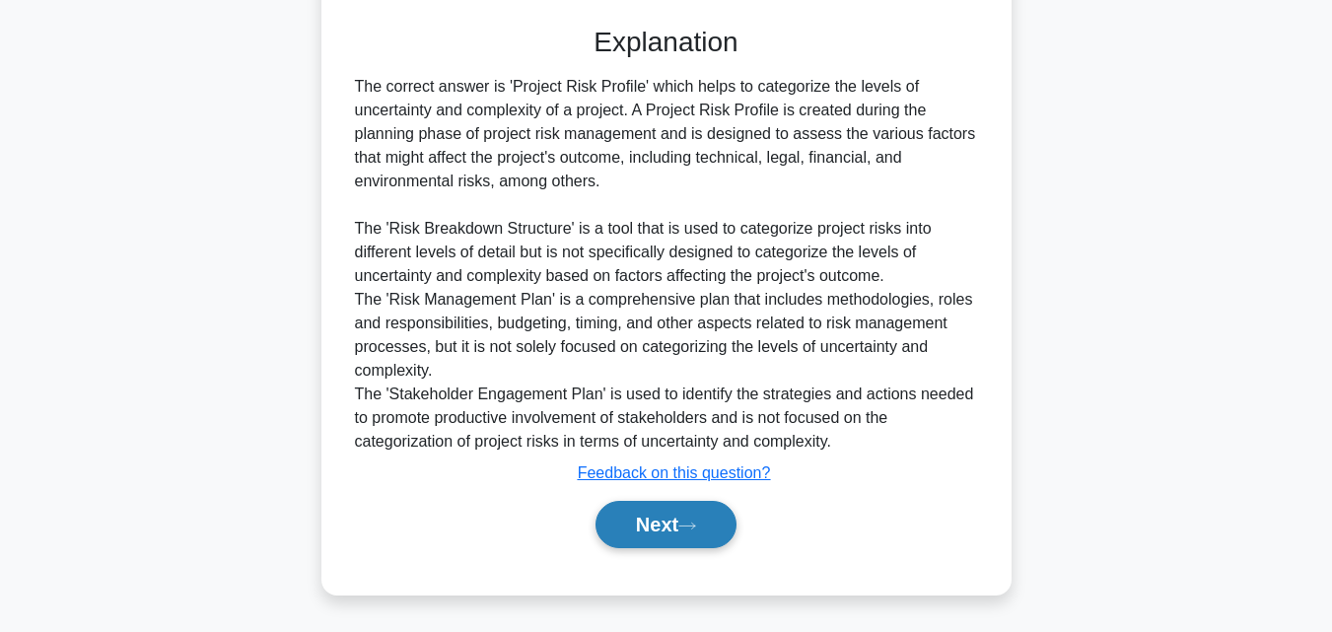
click at [713, 523] on button "Next" at bounding box center [665, 524] width 141 height 47
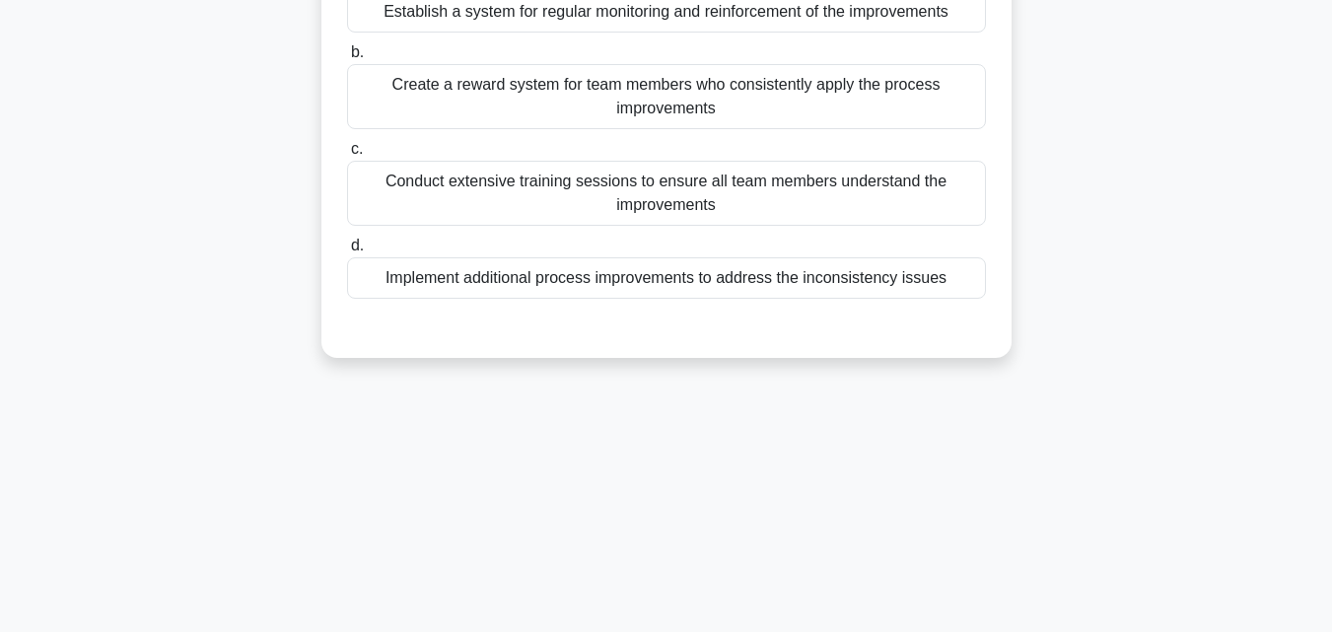
scroll to position [38, 0]
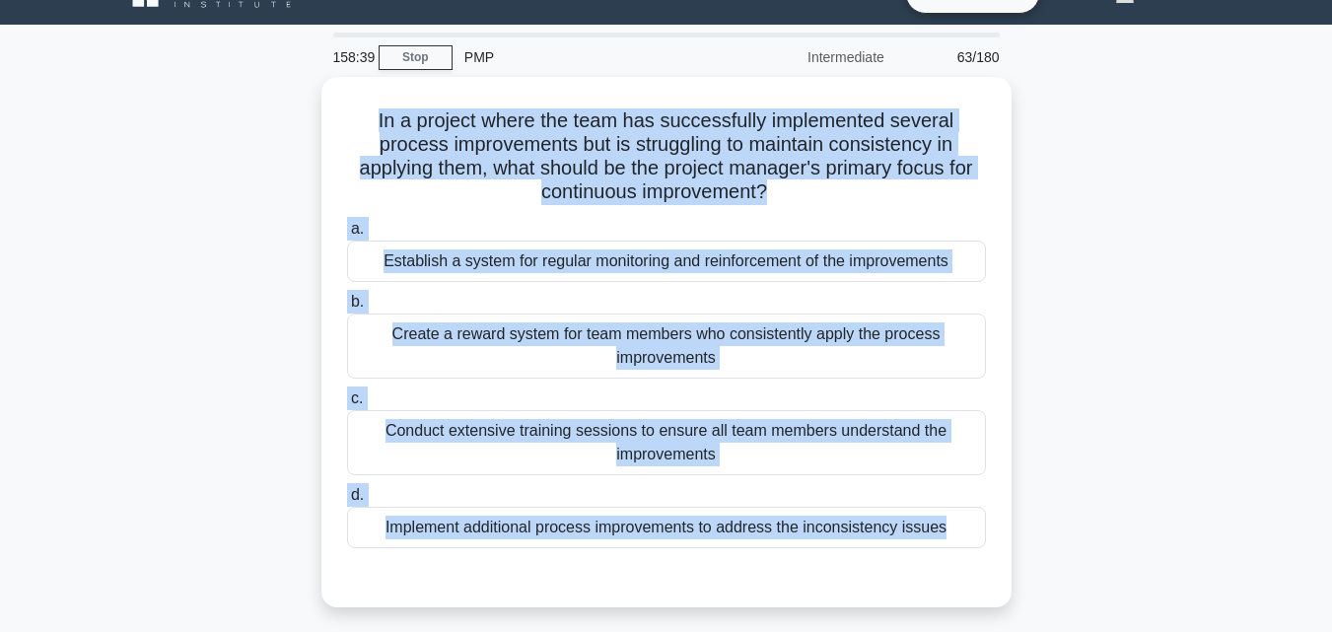
drag, startPoint x: 370, startPoint y: 110, endPoint x: 1073, endPoint y: 566, distance: 837.5
click at [1073, 566] on div "In a project where the team has successfully implemented several process improv…" at bounding box center [666, 354] width 1124 height 554
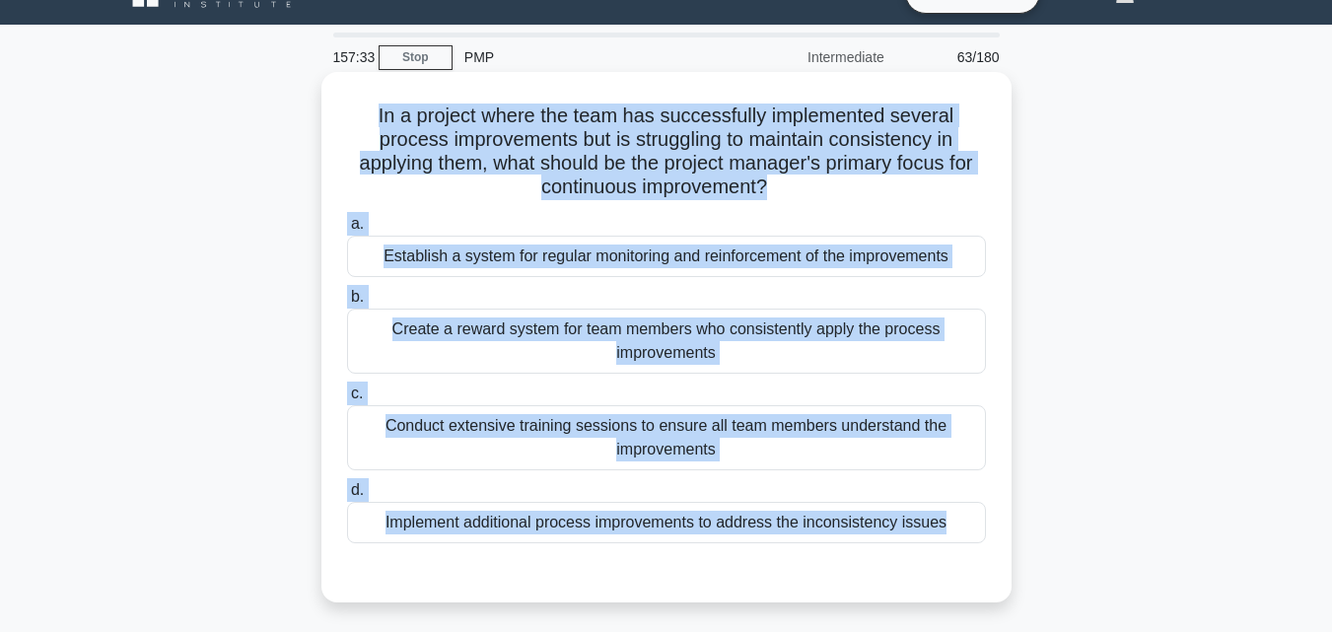
click at [603, 454] on div "Conduct extensive training sessions to ensure all team members understand the i…" at bounding box center [666, 437] width 639 height 65
click at [347, 400] on input "c. Conduct extensive training sessions to ensure all team members understand th…" at bounding box center [347, 393] width 0 height 13
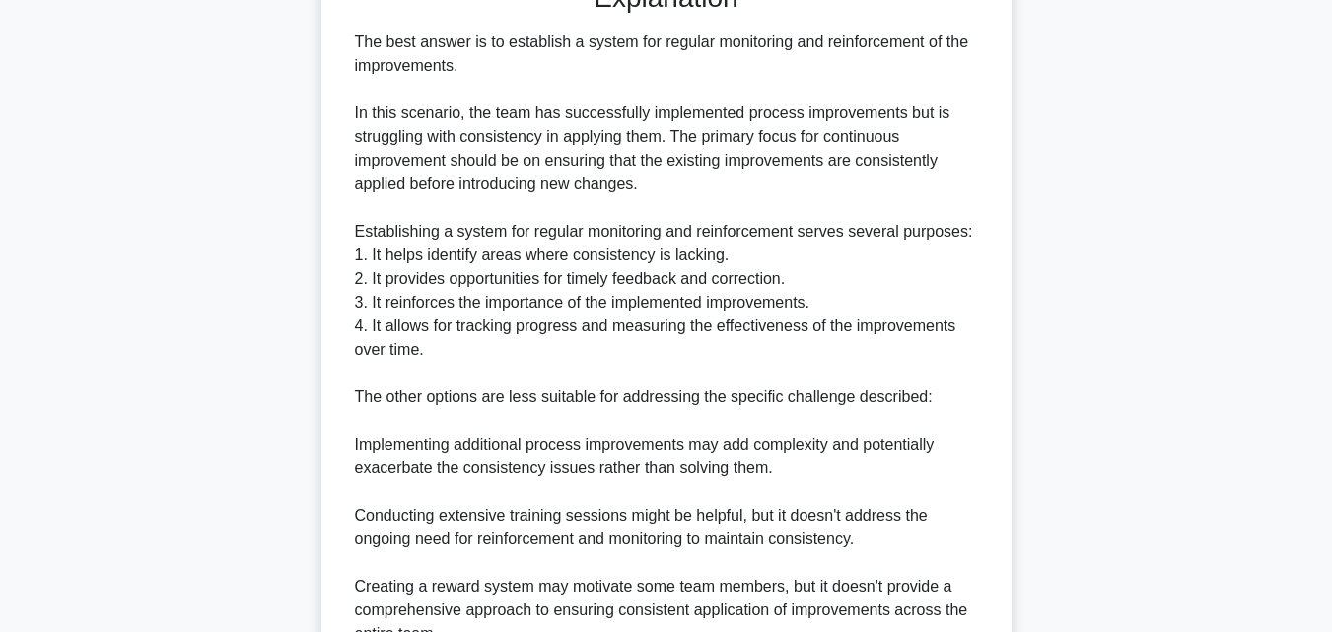
scroll to position [918, 0]
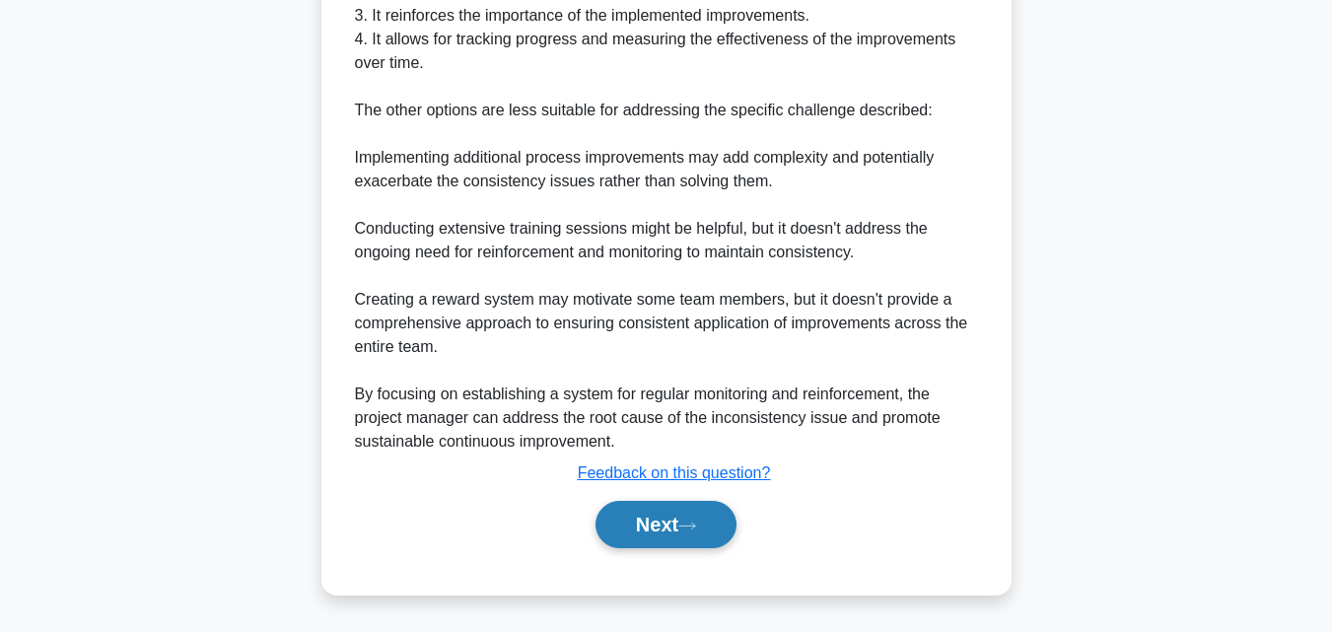
click at [676, 513] on button "Next" at bounding box center [665, 524] width 141 height 47
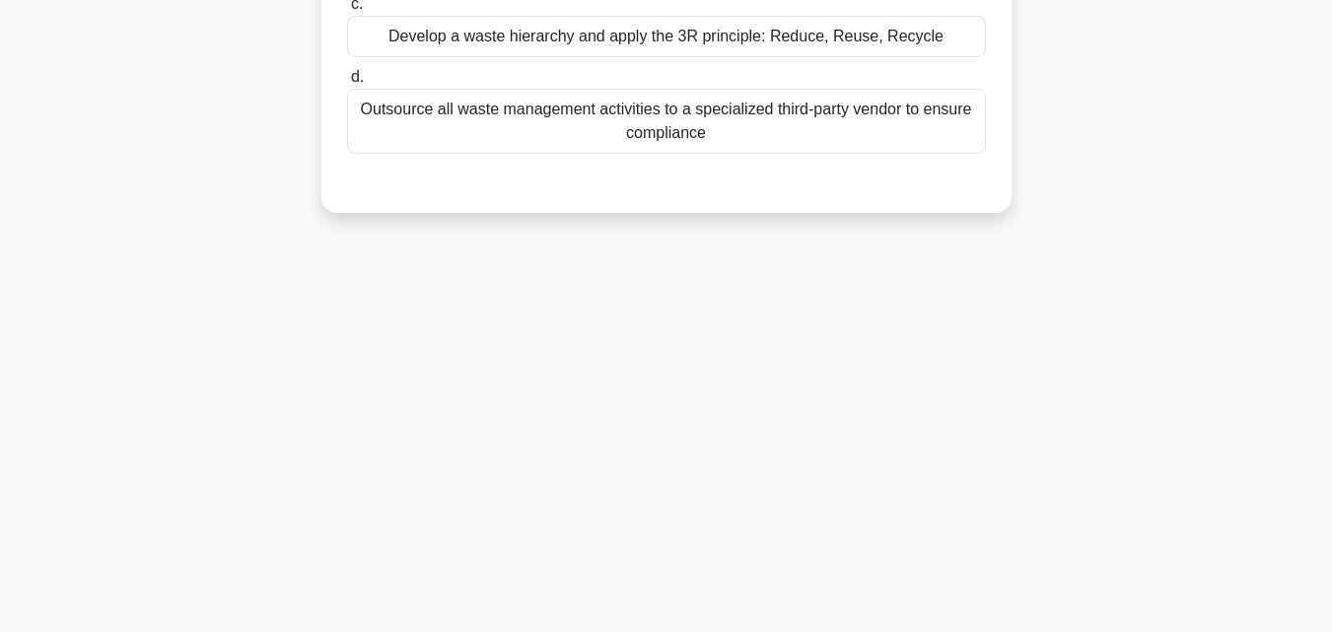
scroll to position [0, 0]
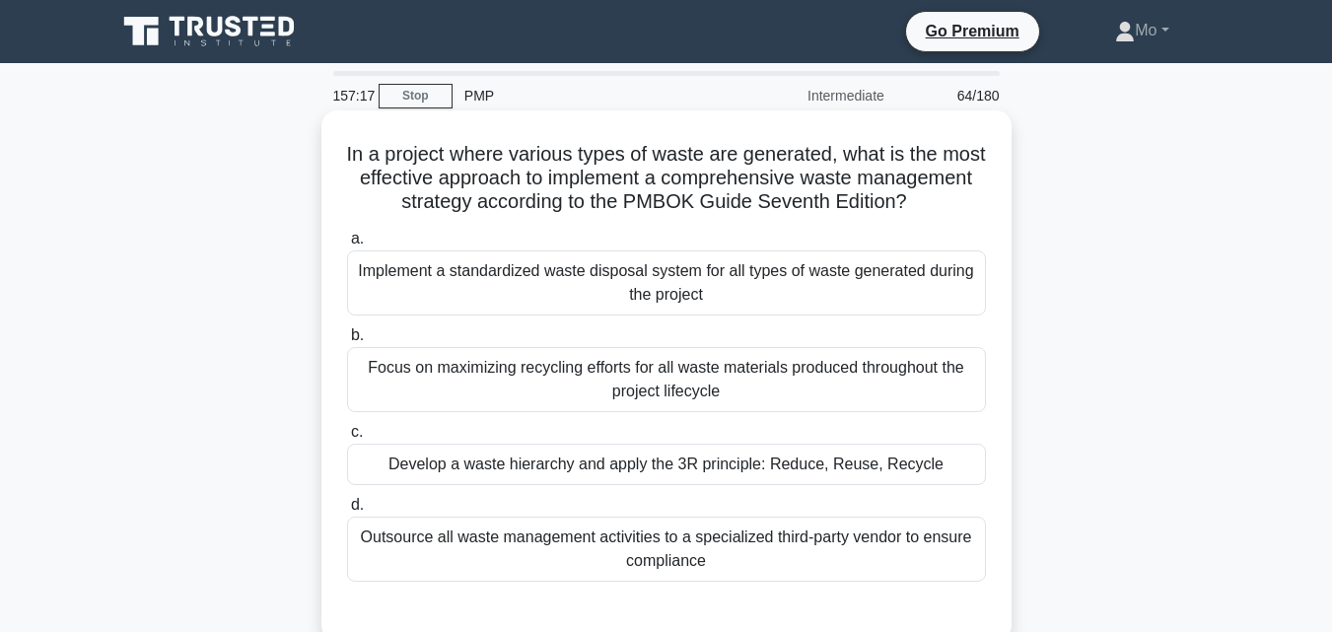
drag, startPoint x: 349, startPoint y: 132, endPoint x: 1009, endPoint y: 586, distance: 801.2
click at [1009, 586] on div "In a project where various types of waste are generated, what is the most effec…" at bounding box center [666, 375] width 690 height 530
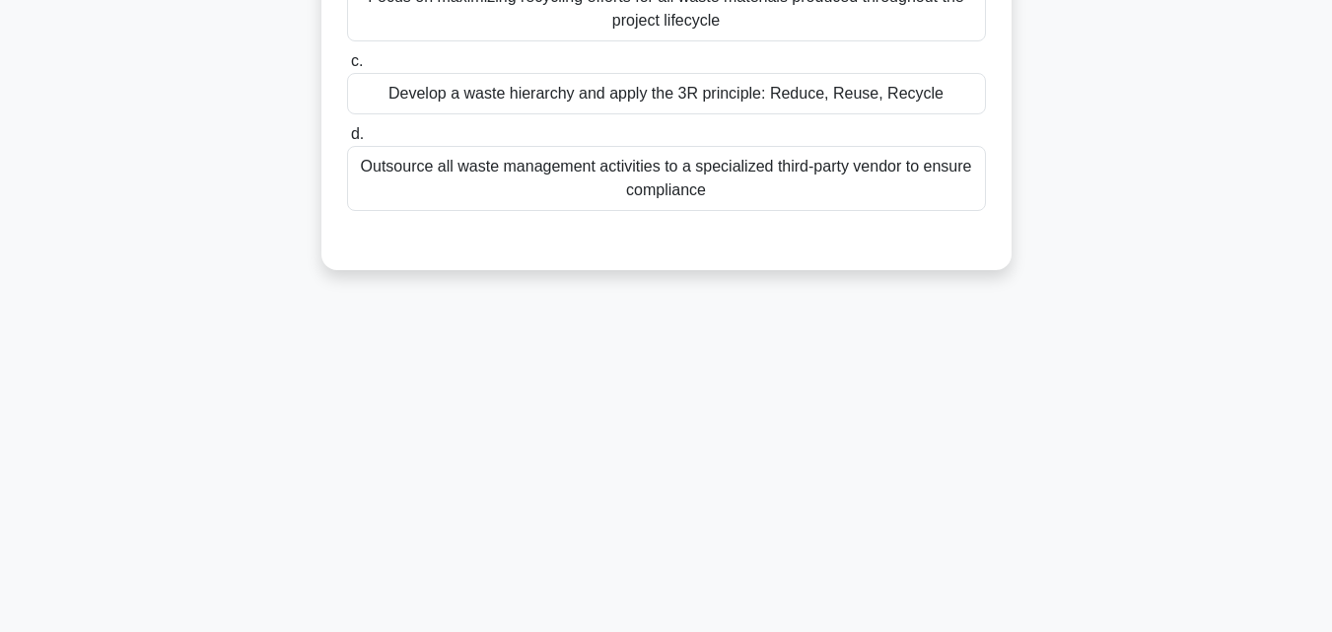
scroll to position [197, 0]
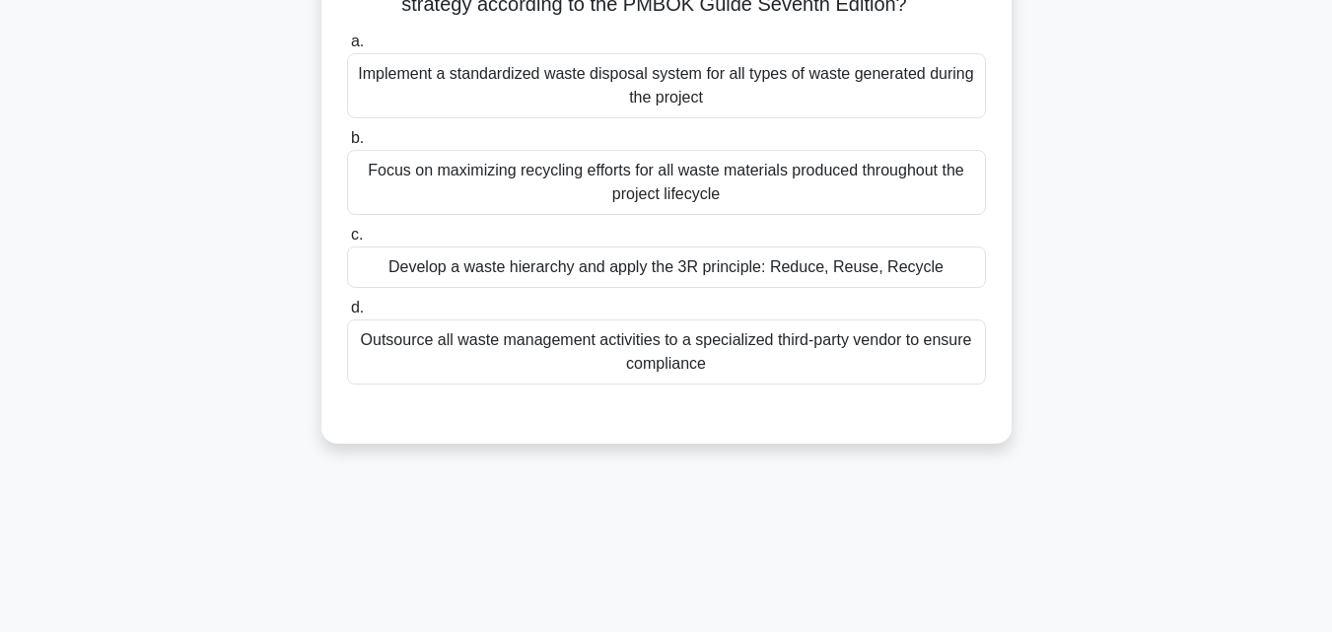
click at [631, 288] on div "Develop a waste hierarchy and apply the 3R principle: Reduce, Reuse, Recycle" at bounding box center [666, 266] width 639 height 41
click at [347, 242] on input "c. Develop a waste hierarchy and apply the 3R principle: Reduce, Reuse, Recycle" at bounding box center [347, 235] width 0 height 13
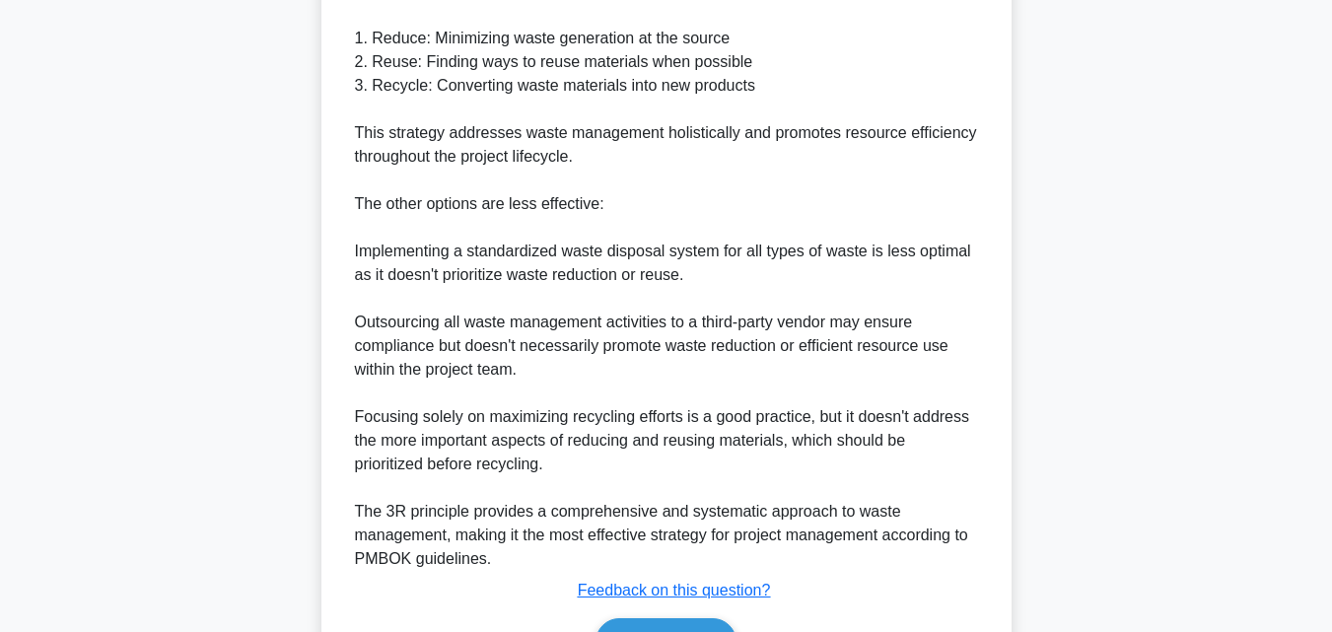
scroll to position [963, 0]
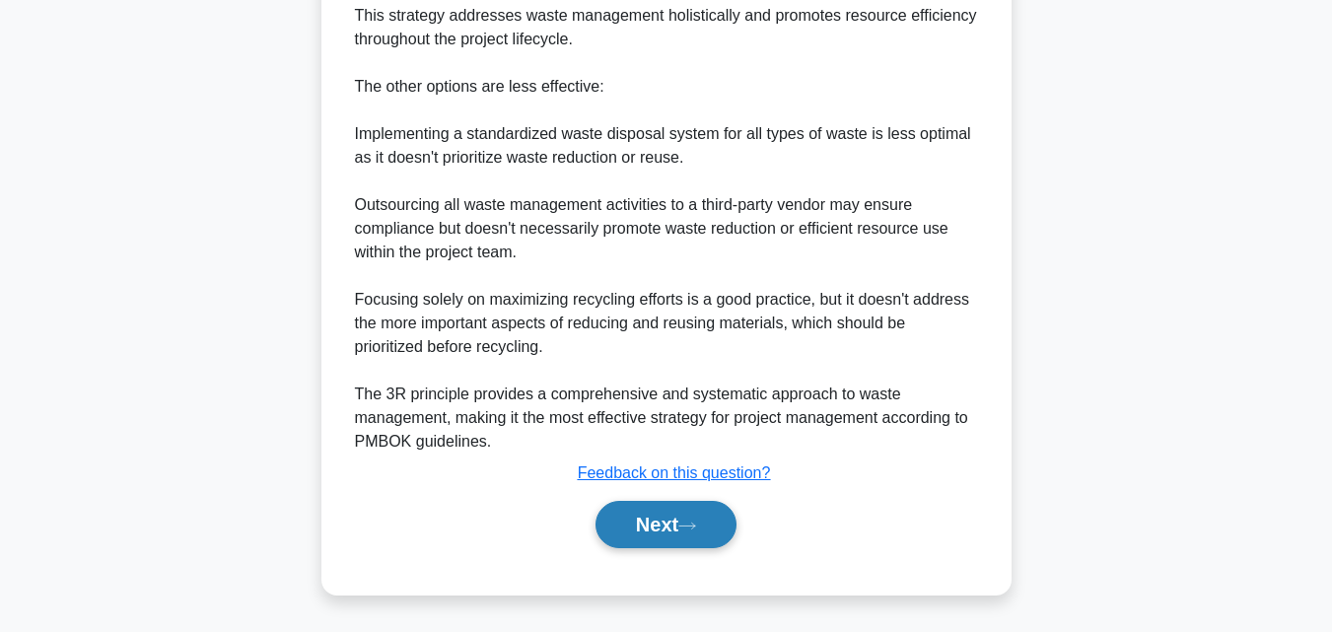
click at [631, 520] on button "Next" at bounding box center [665, 524] width 141 height 47
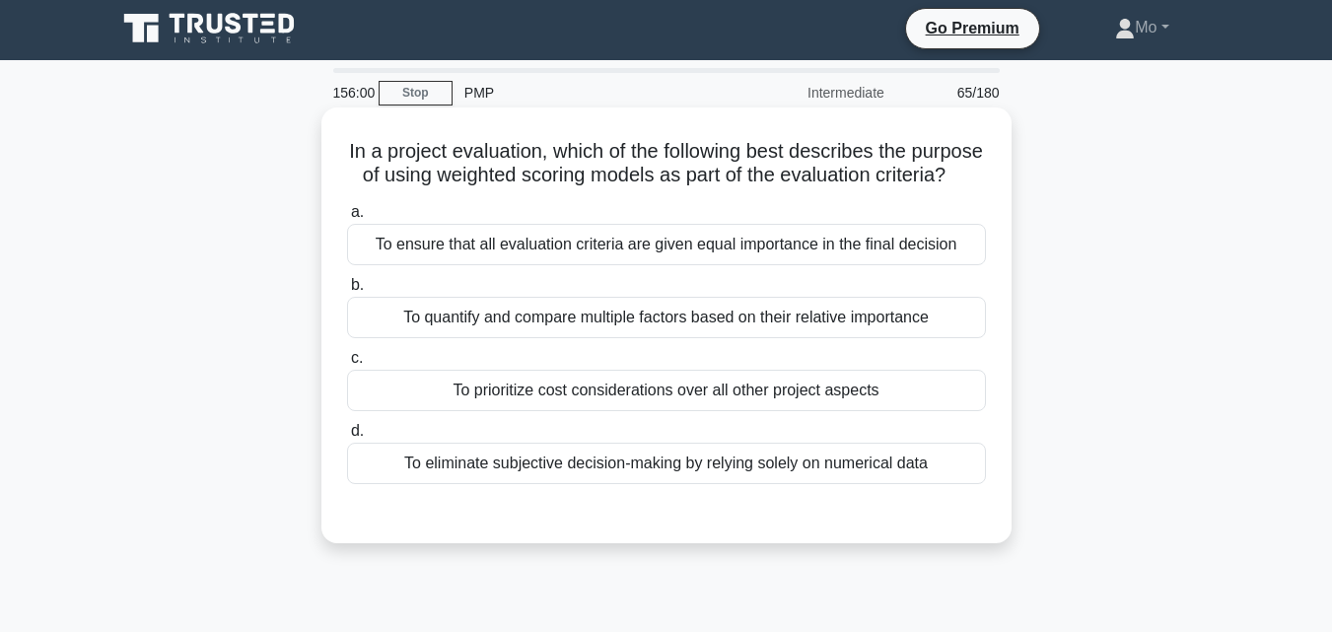
scroll to position [0, 0]
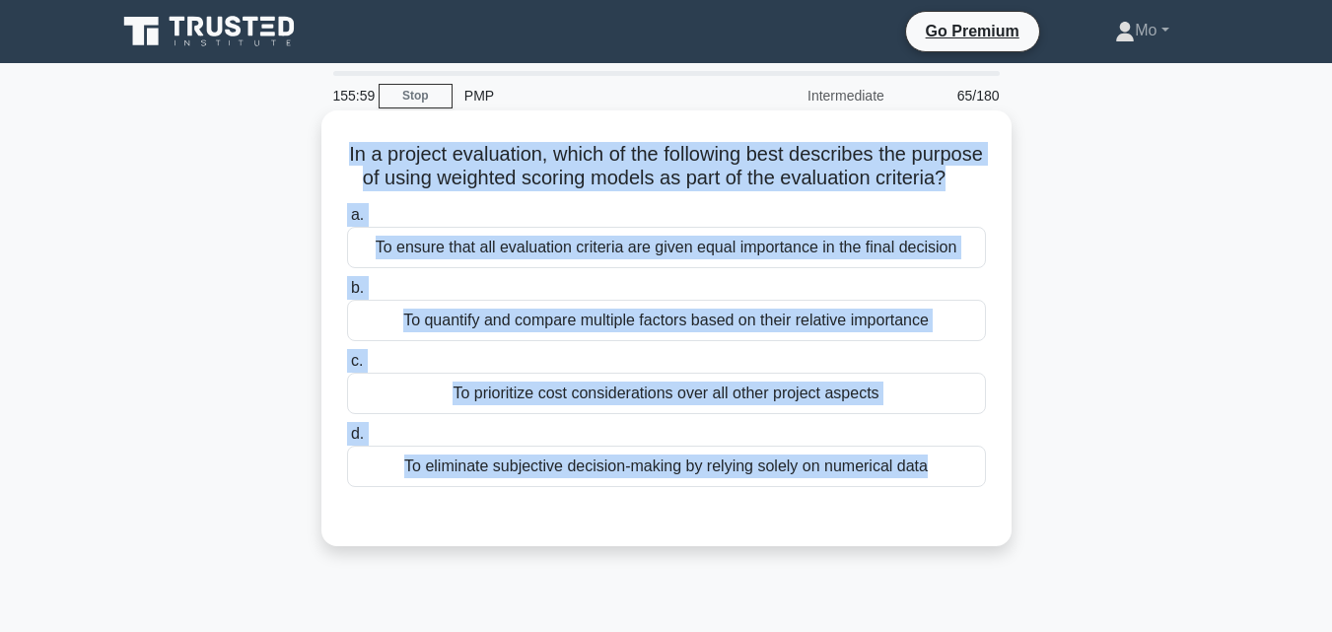
drag, startPoint x: 367, startPoint y: 137, endPoint x: 923, endPoint y: 522, distance: 676.5
click at [923, 522] on div "In a project evaluation, which of the following best describes the purpose of u…" at bounding box center [666, 328] width 674 height 420
click at [483, 341] on div "To quantify and compare multiple factors based on their relative importance" at bounding box center [666, 320] width 639 height 41
click at [347, 295] on input "b. To quantify and compare multiple factors based on their relative importance" at bounding box center [347, 288] width 0 height 13
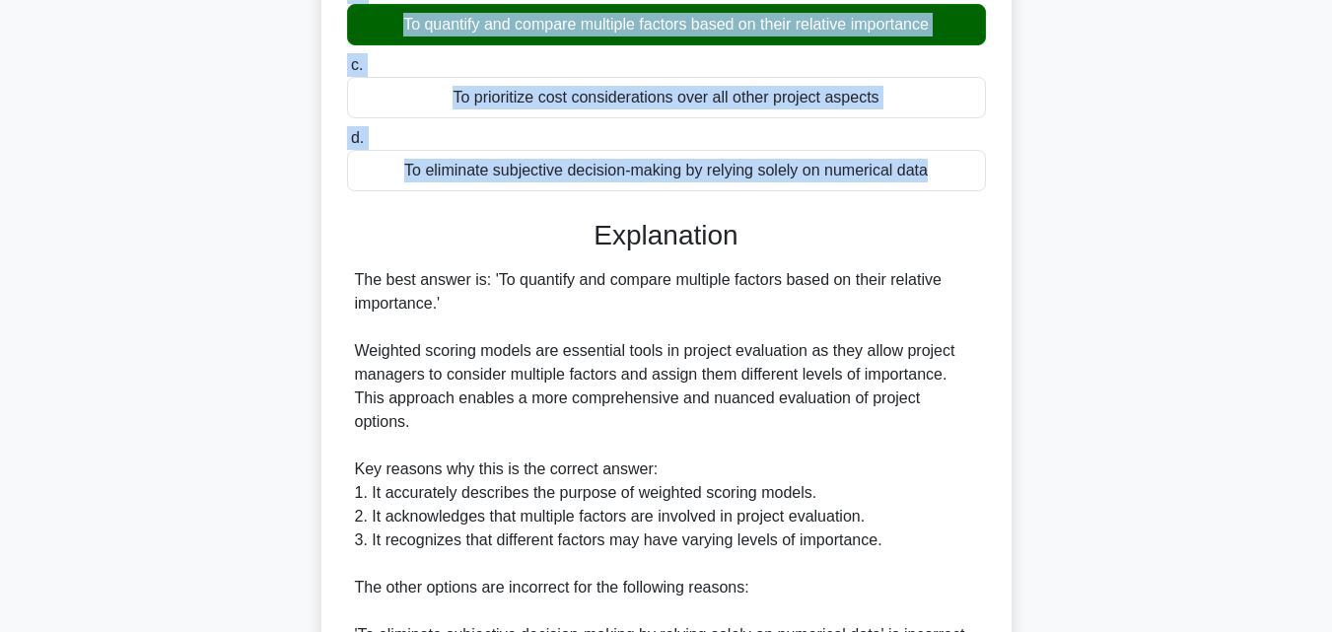
scroll to position [690, 0]
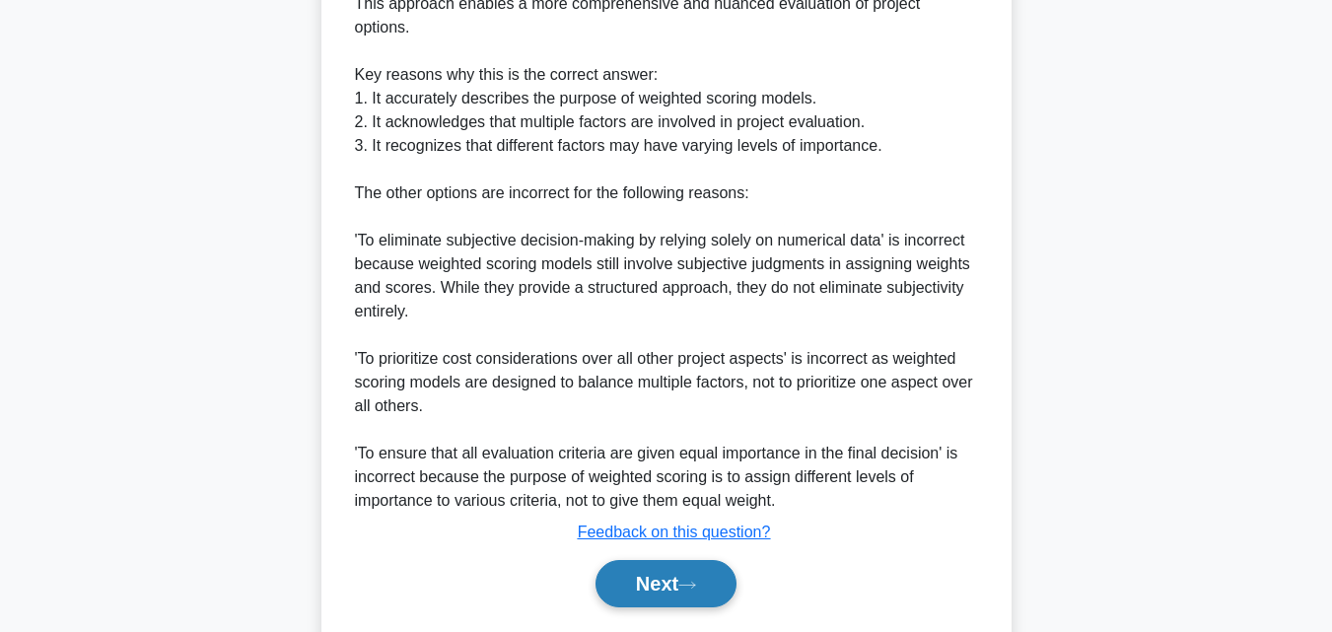
click at [627, 590] on button "Next" at bounding box center [665, 583] width 141 height 47
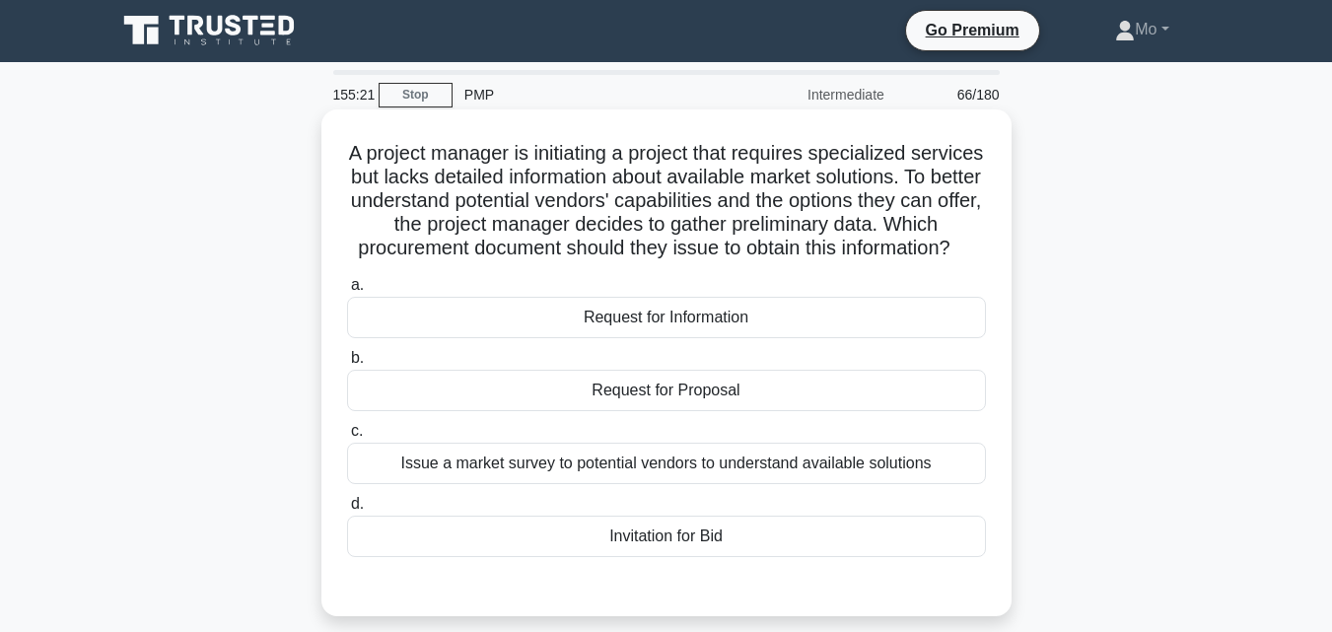
scroll to position [0, 0]
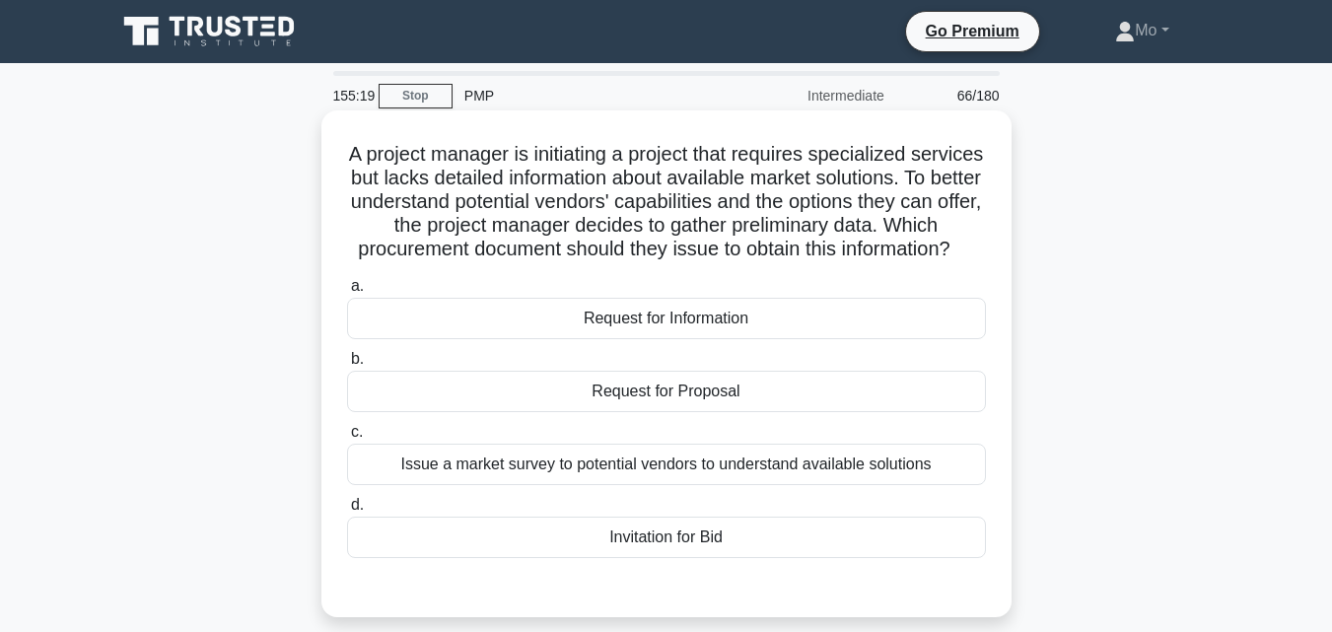
drag, startPoint x: 333, startPoint y: 153, endPoint x: 897, endPoint y: 560, distance: 695.5
click at [897, 560] on div "A project manager is initiating a project that requires specialized services bu…" at bounding box center [666, 363] width 674 height 491
click at [704, 412] on div "Request for Proposal" at bounding box center [666, 391] width 639 height 41
click at [347, 366] on input "b. Request for Proposal" at bounding box center [347, 359] width 0 height 13
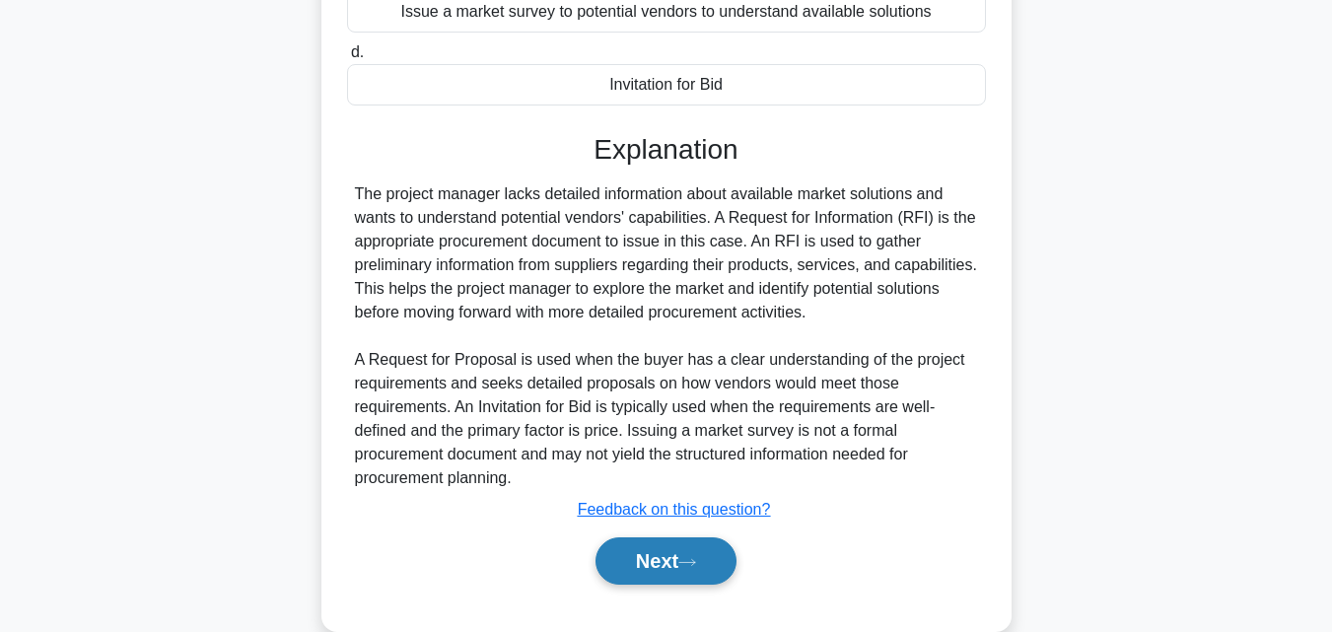
scroll to position [516, 0]
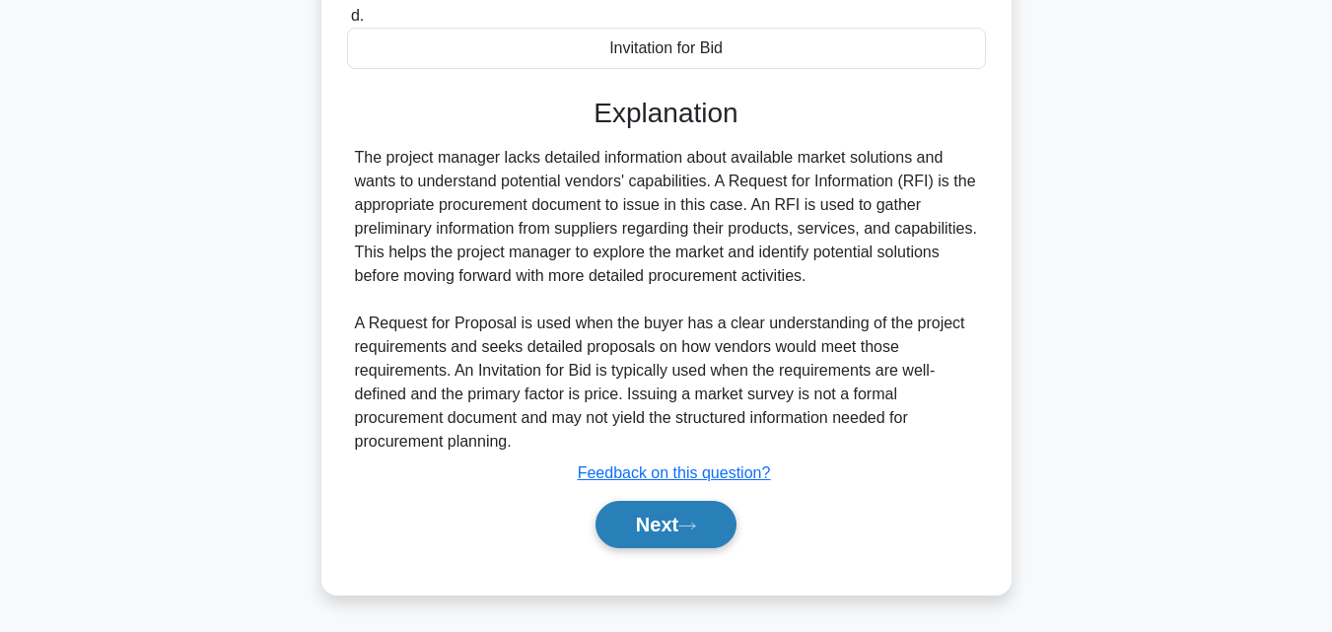
click at [688, 522] on icon at bounding box center [687, 525] width 18 height 11
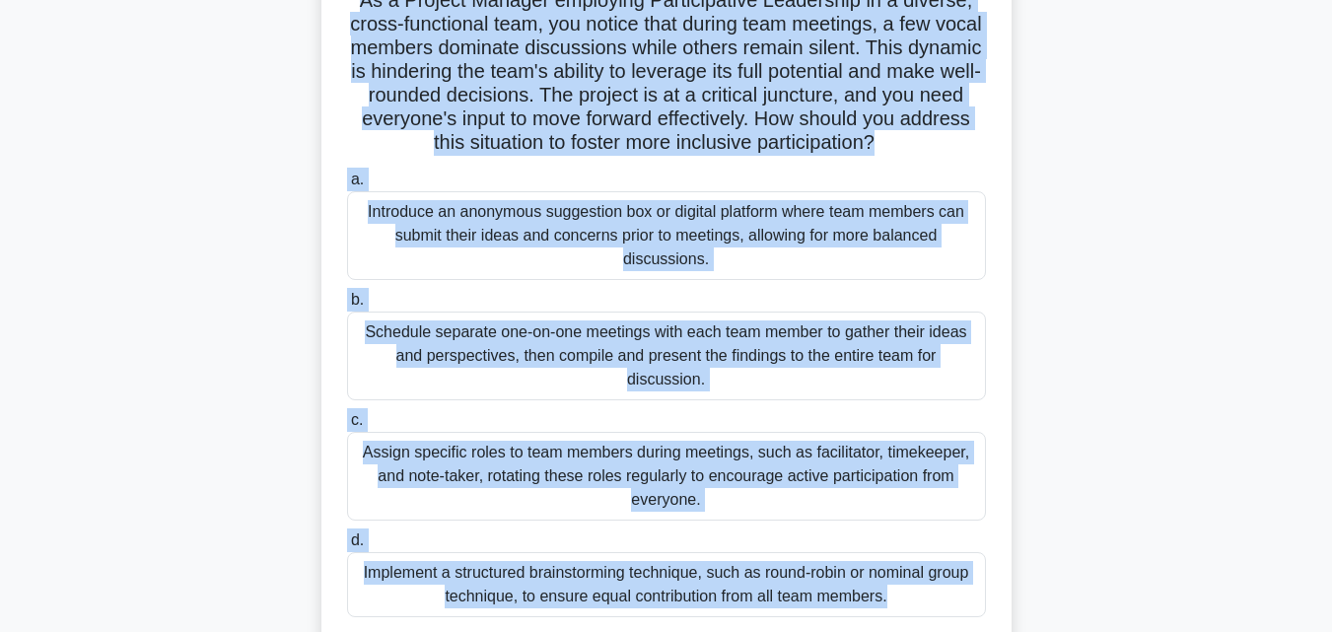
scroll to position [181, 0]
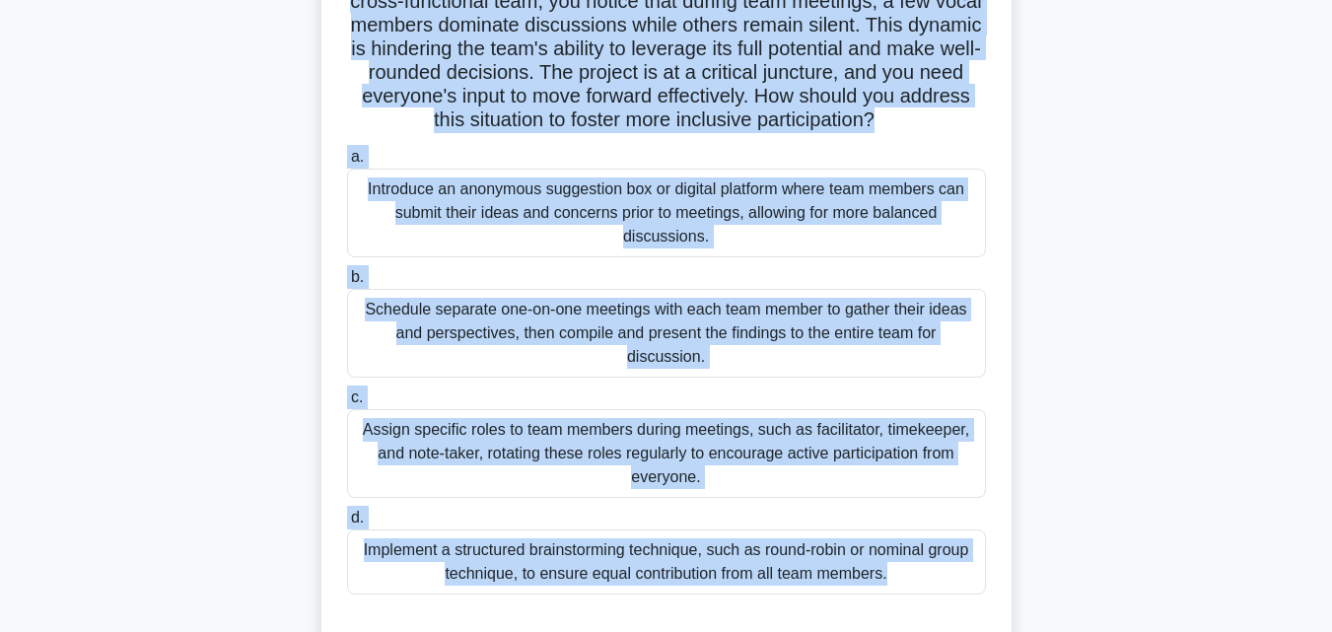
drag, startPoint x: 320, startPoint y: 148, endPoint x: 1055, endPoint y: 584, distance: 853.9
click at [1055, 584] on div "As a Project Manager employing Participative Leadership in a diverse, cross-fun…" at bounding box center [666, 305] width 1124 height 743
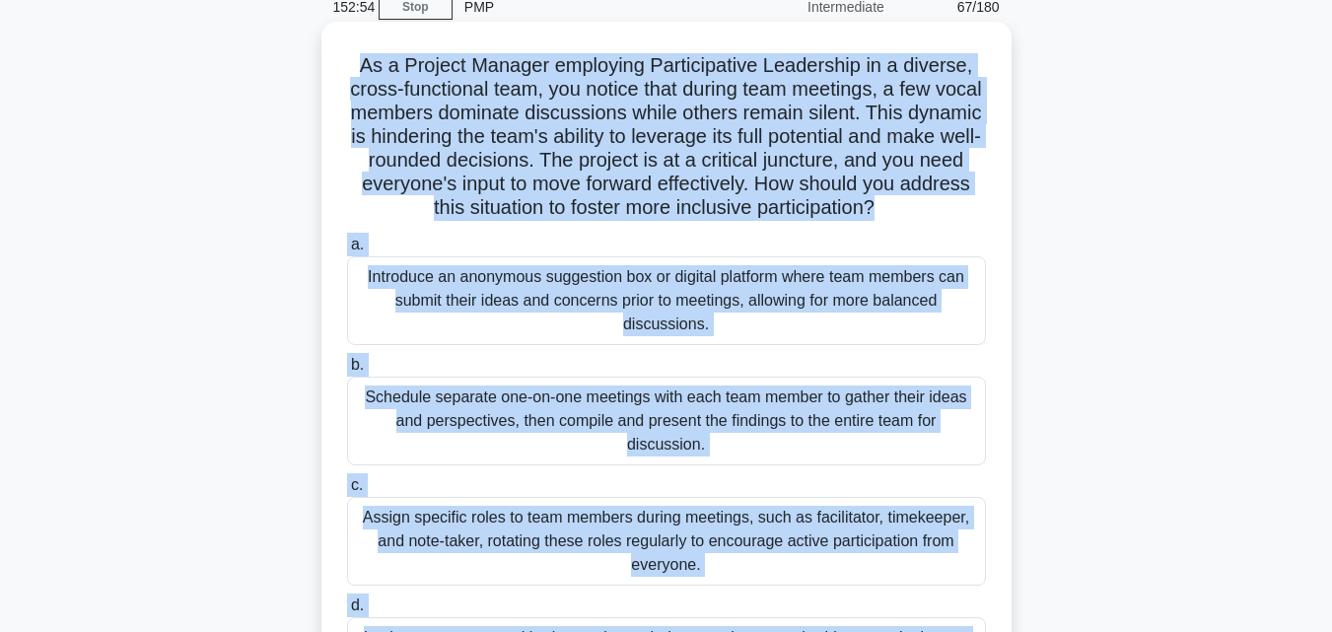
scroll to position [296, 0]
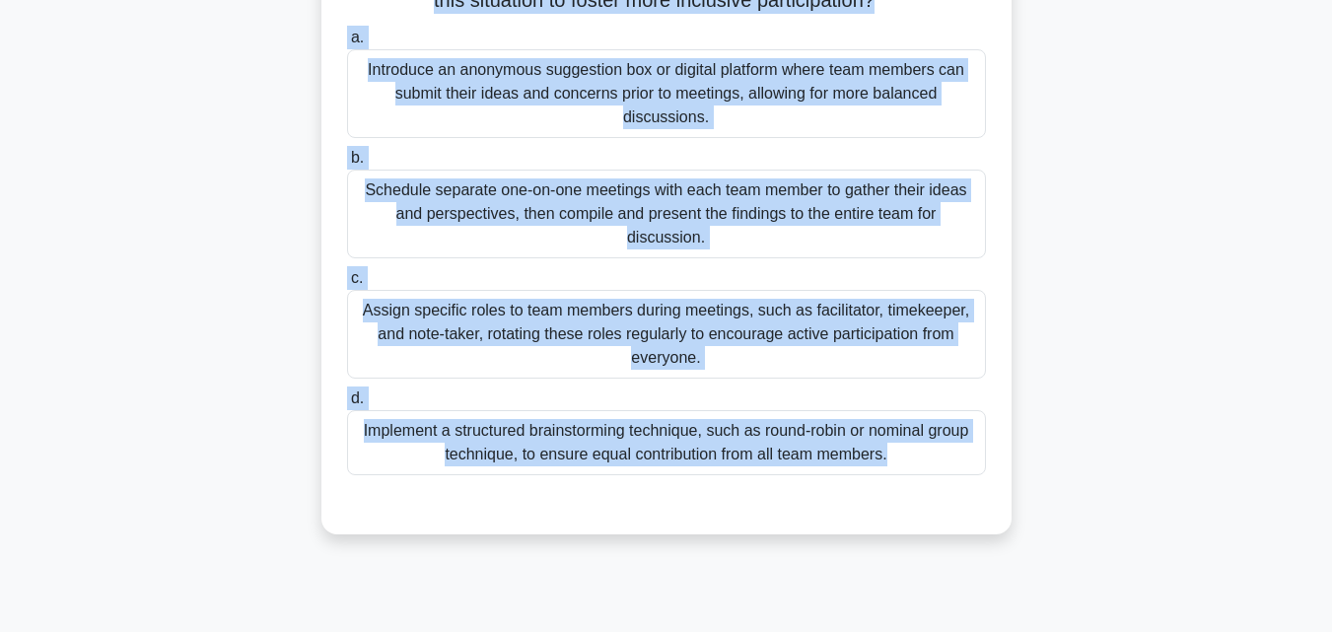
click at [530, 466] on div "Implement a structured brainstorming technique, such as round-robin or nominal …" at bounding box center [666, 442] width 639 height 65
click at [347, 405] on input "d. Implement a structured brainstorming technique, such as round-robin or nomin…" at bounding box center [347, 398] width 0 height 13
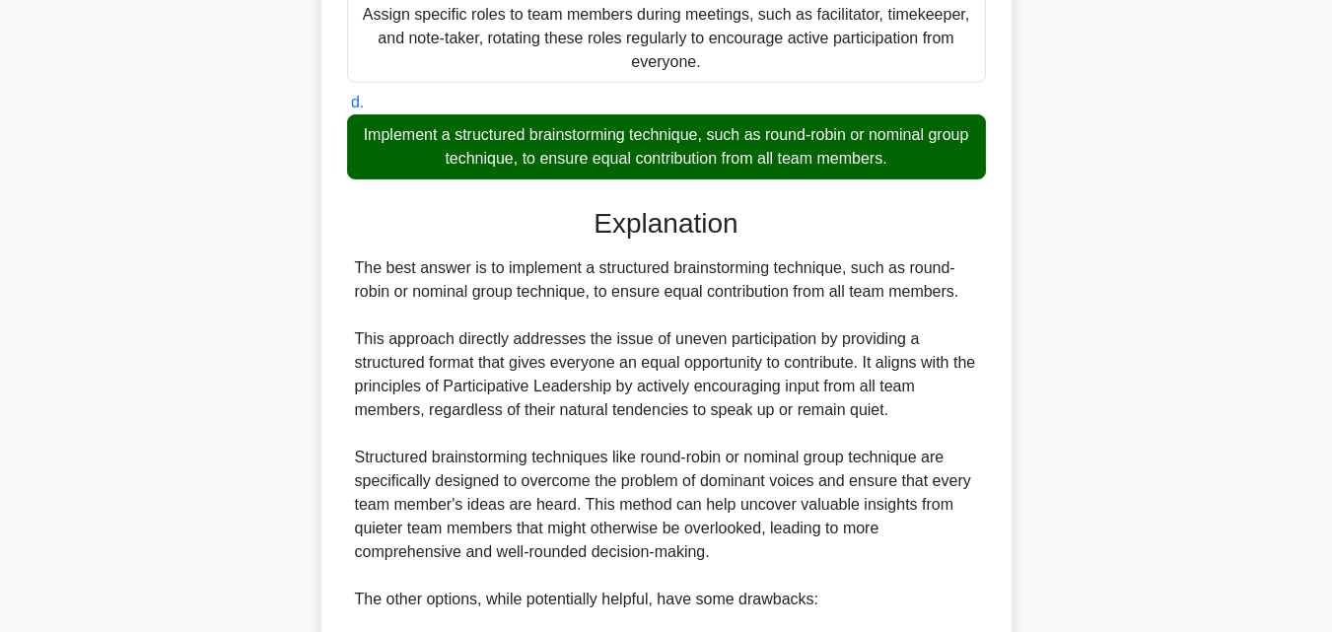
scroll to position [986, 0]
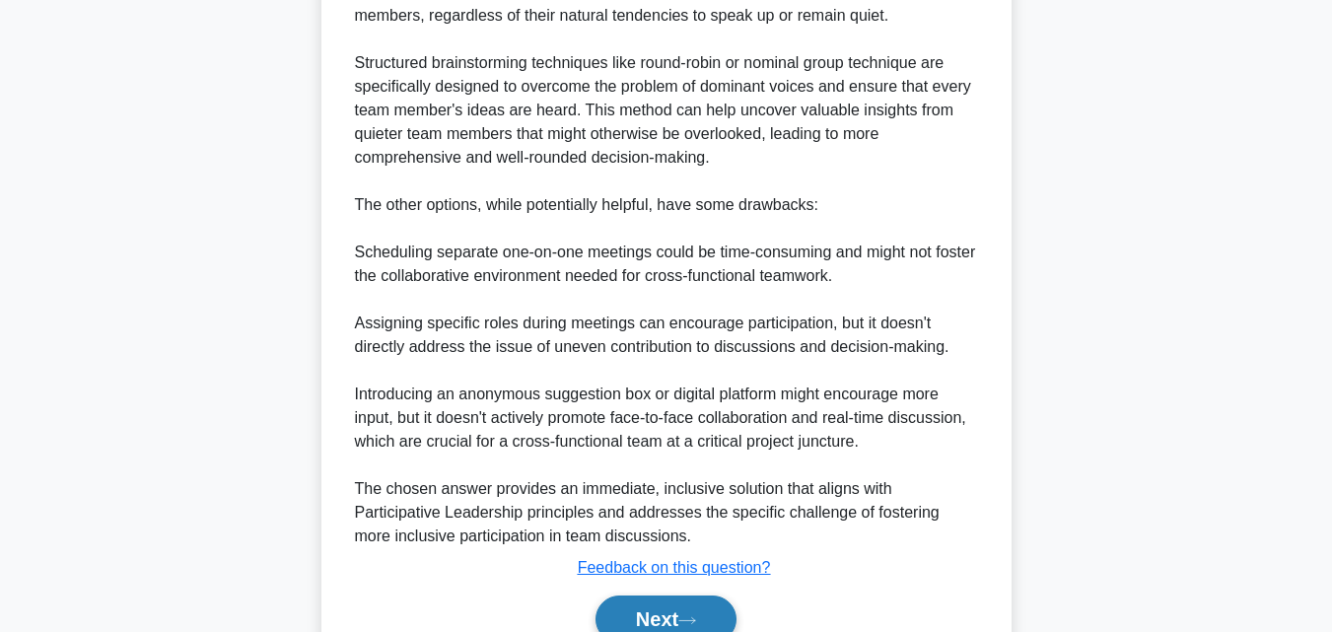
click at [710, 603] on button "Next" at bounding box center [665, 618] width 141 height 47
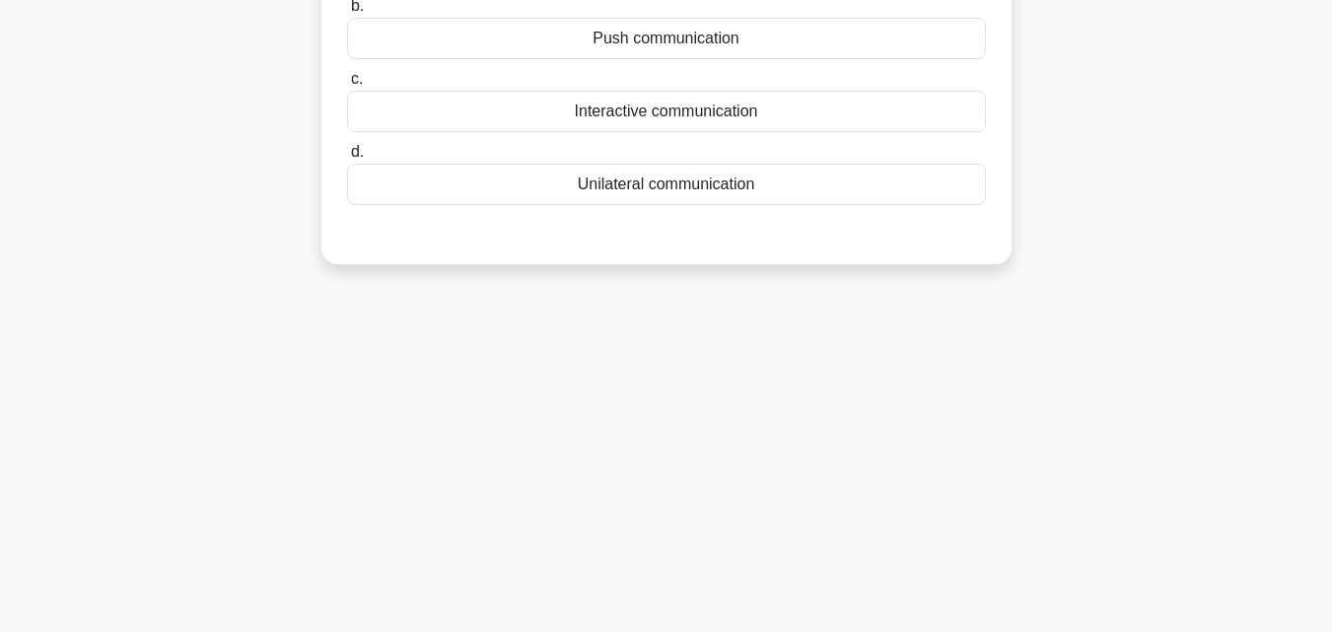
scroll to position [38, 0]
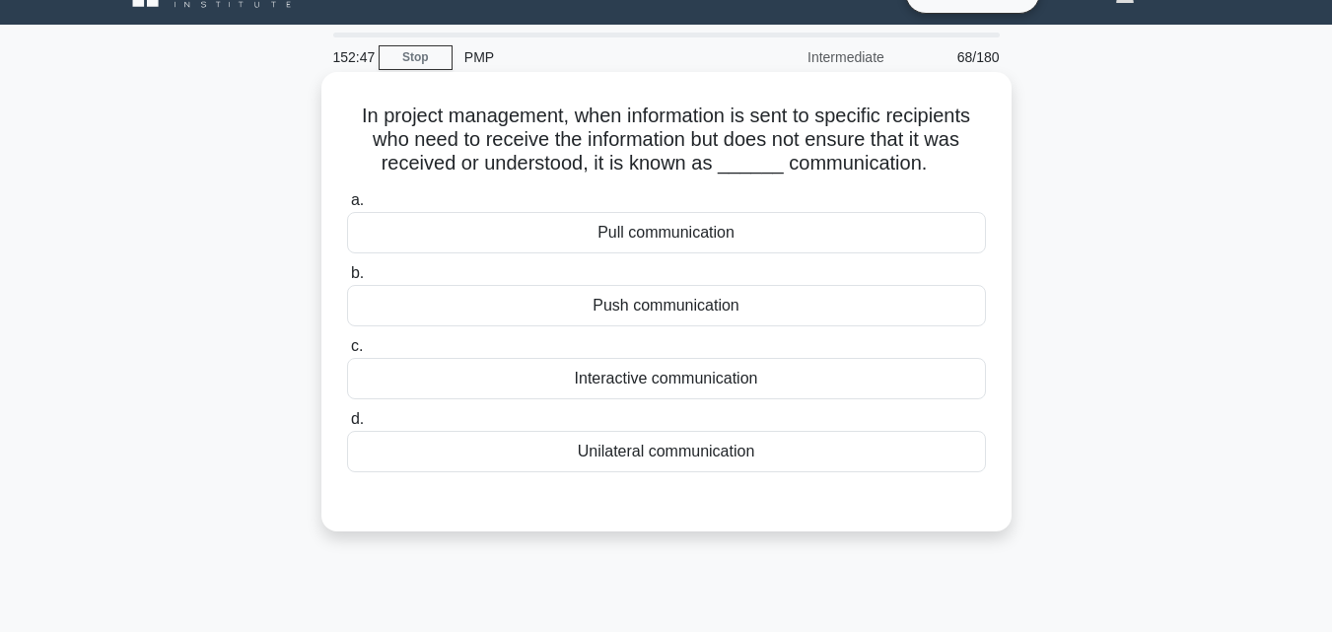
drag, startPoint x: 339, startPoint y: 113, endPoint x: 783, endPoint y: 464, distance: 565.6
click at [783, 464] on div "In project management, when information is sent to specific recipients who need…" at bounding box center [666, 302] width 674 height 444
click at [690, 321] on div "Push communication" at bounding box center [666, 305] width 639 height 41
click at [347, 280] on input "b. Push communication" at bounding box center [347, 273] width 0 height 13
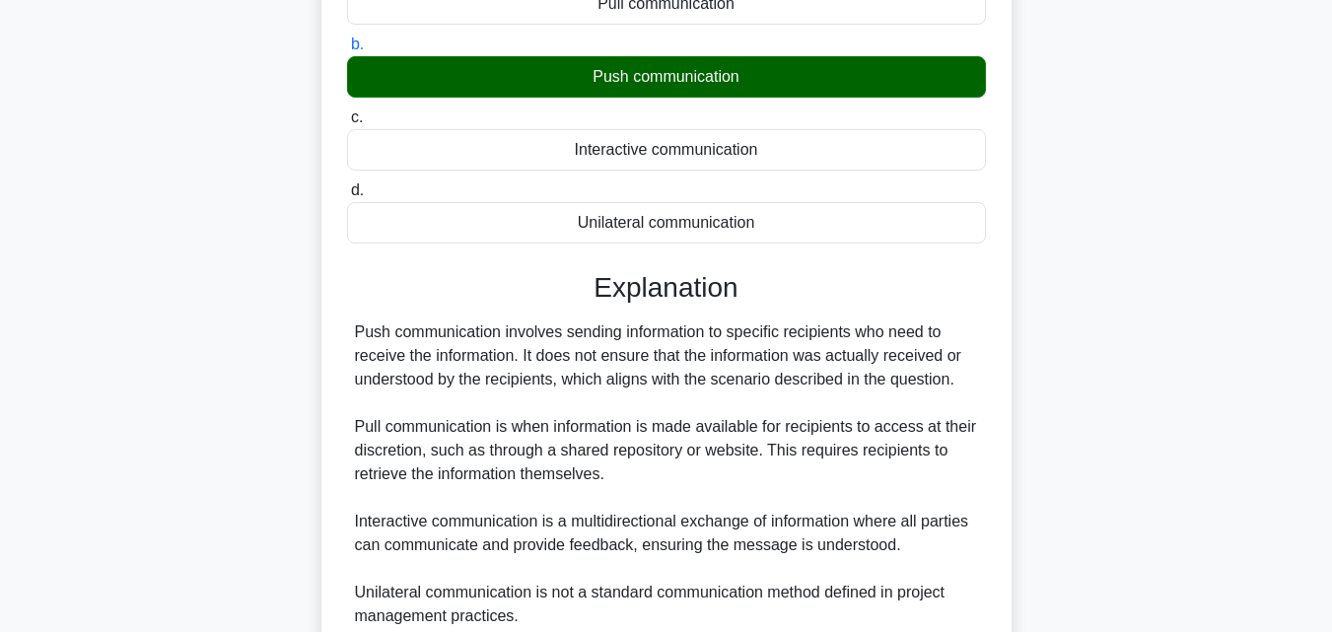
scroll to position [433, 0]
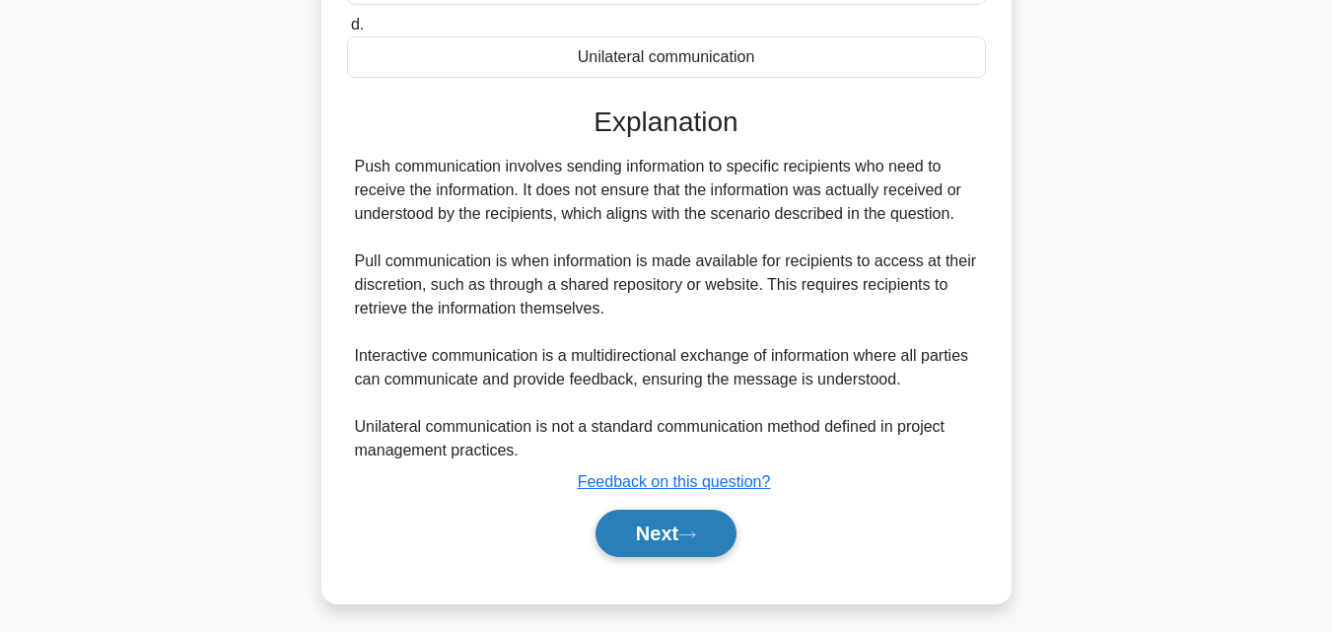
click at [696, 540] on icon at bounding box center [687, 534] width 18 height 11
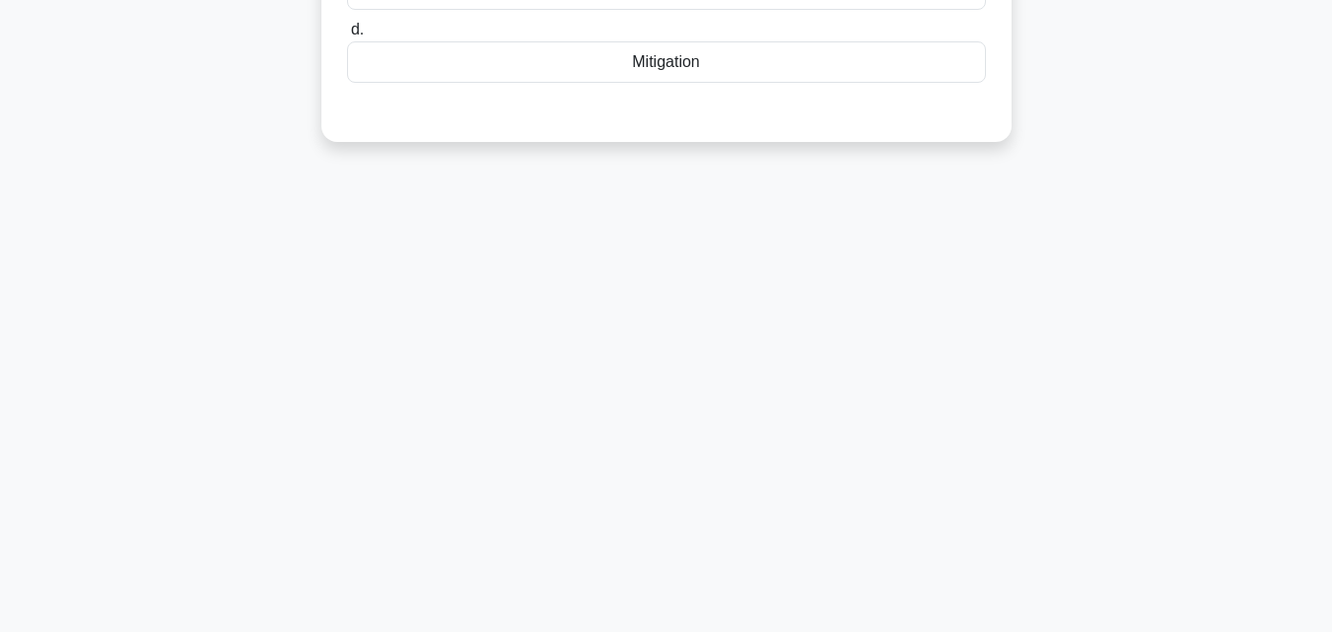
scroll to position [38, 0]
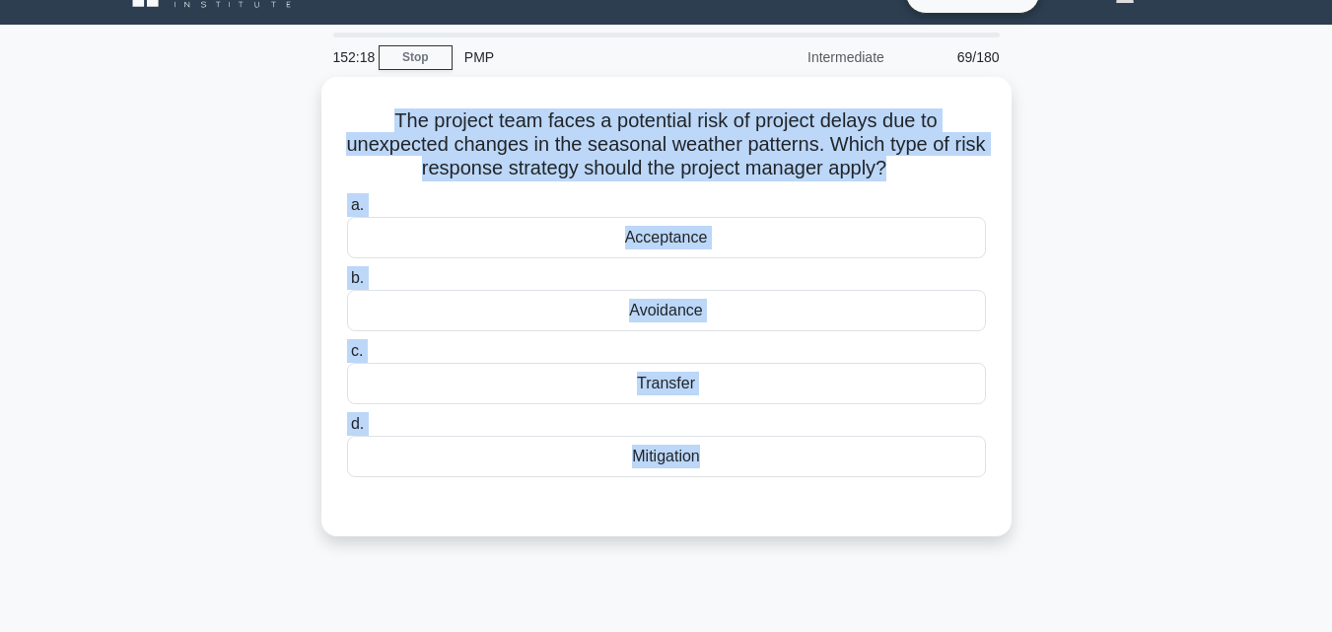
drag, startPoint x: 379, startPoint y: 111, endPoint x: 784, endPoint y: 542, distance: 591.4
click at [784, 542] on div "The project team faces a potential risk of project delays due to unexpected cha…" at bounding box center [666, 318] width 1124 height 483
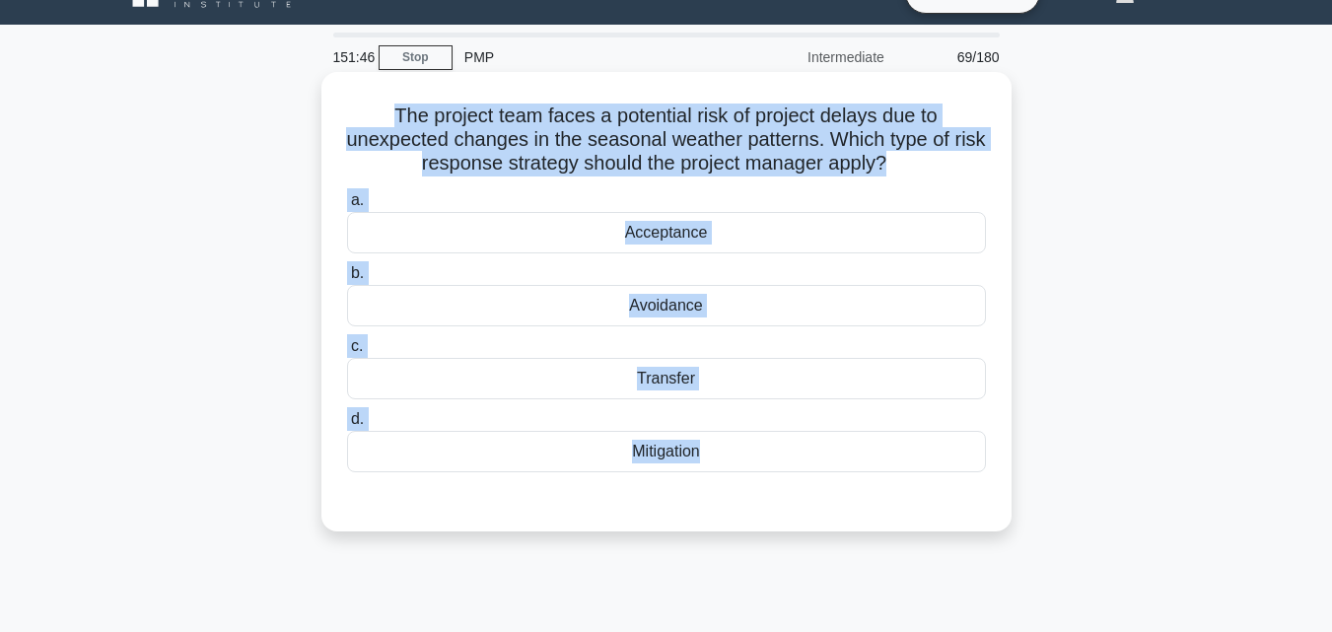
click at [698, 455] on div "Mitigation" at bounding box center [666, 451] width 639 height 41
click at [347, 426] on input "d. Mitigation" at bounding box center [347, 419] width 0 height 13
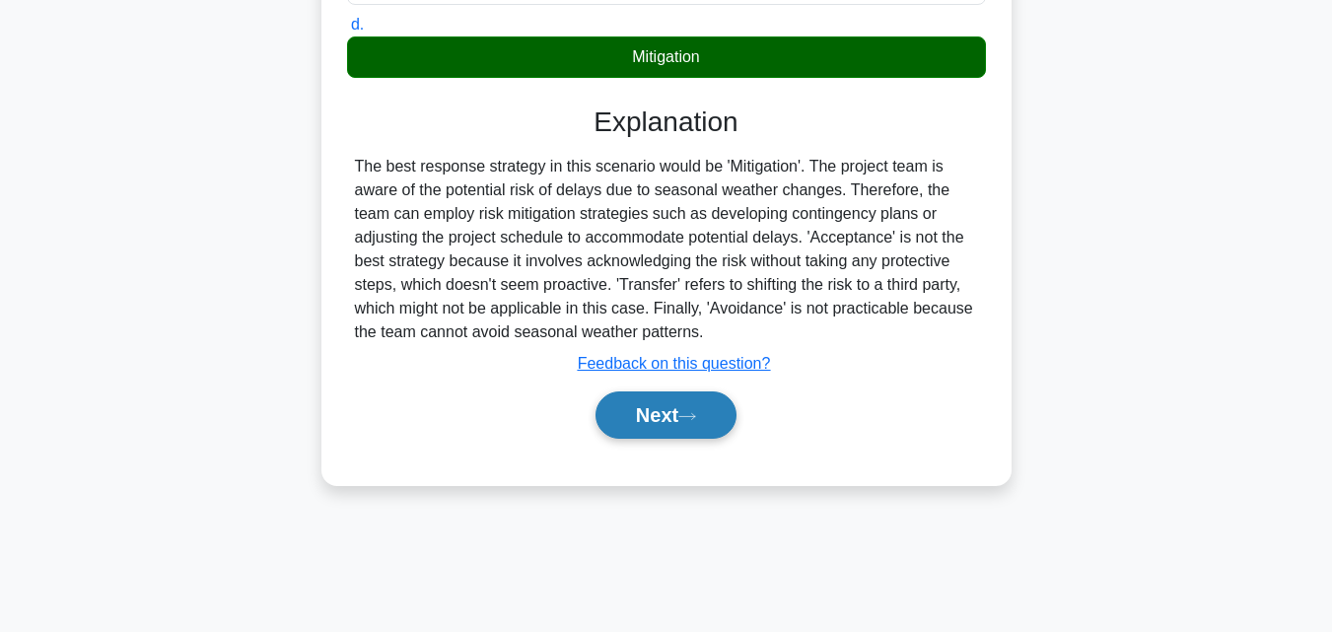
click at [715, 424] on button "Next" at bounding box center [665, 414] width 141 height 47
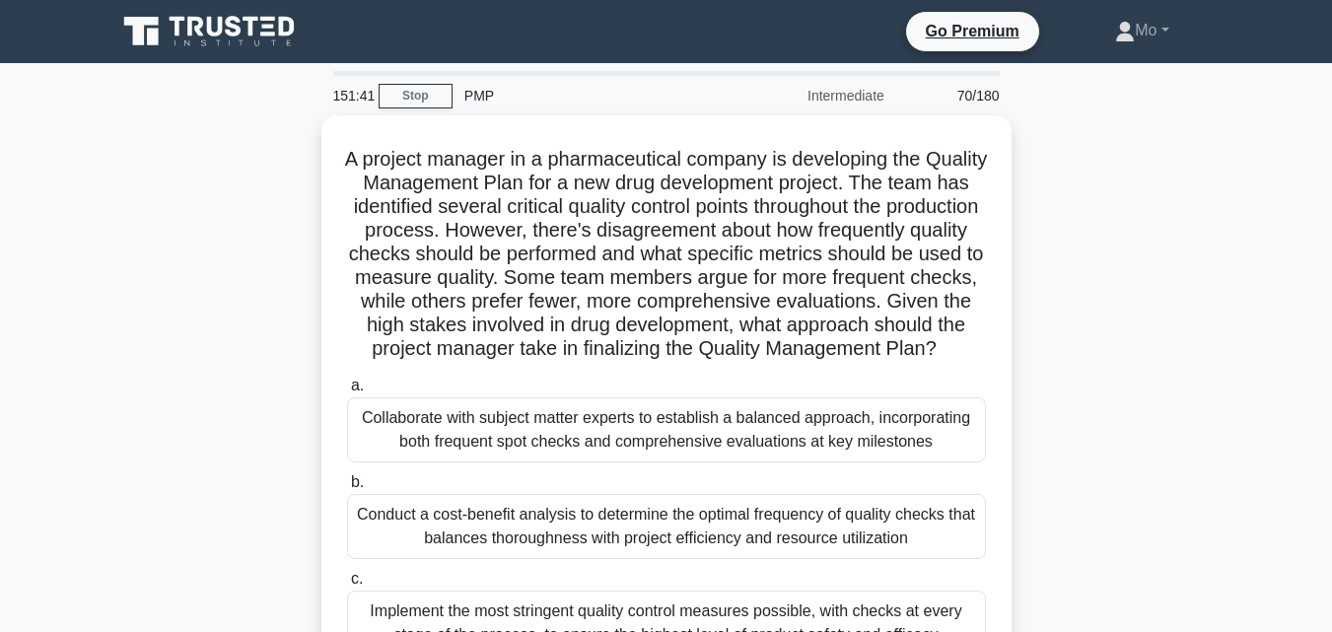
scroll to position [433, 0]
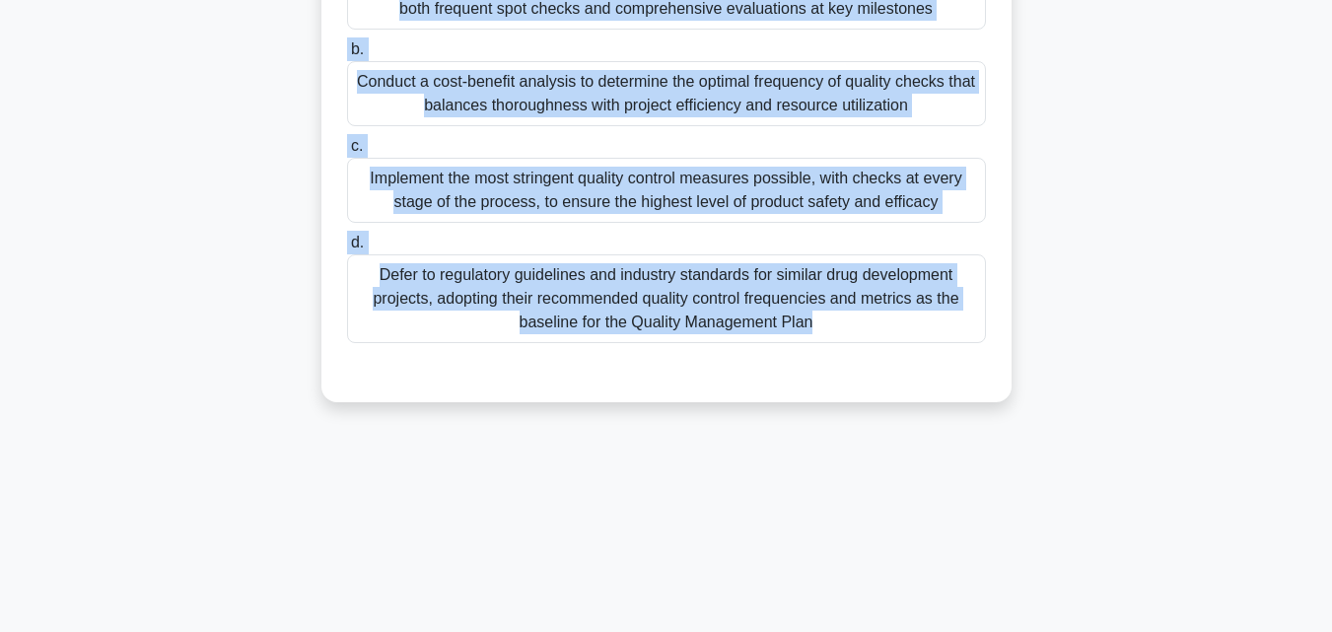
drag, startPoint x: 334, startPoint y: 157, endPoint x: 1031, endPoint y: 670, distance: 865.8
click at [1031, 631] on html "Go Premium Mo" at bounding box center [666, 99] width 1332 height 1065
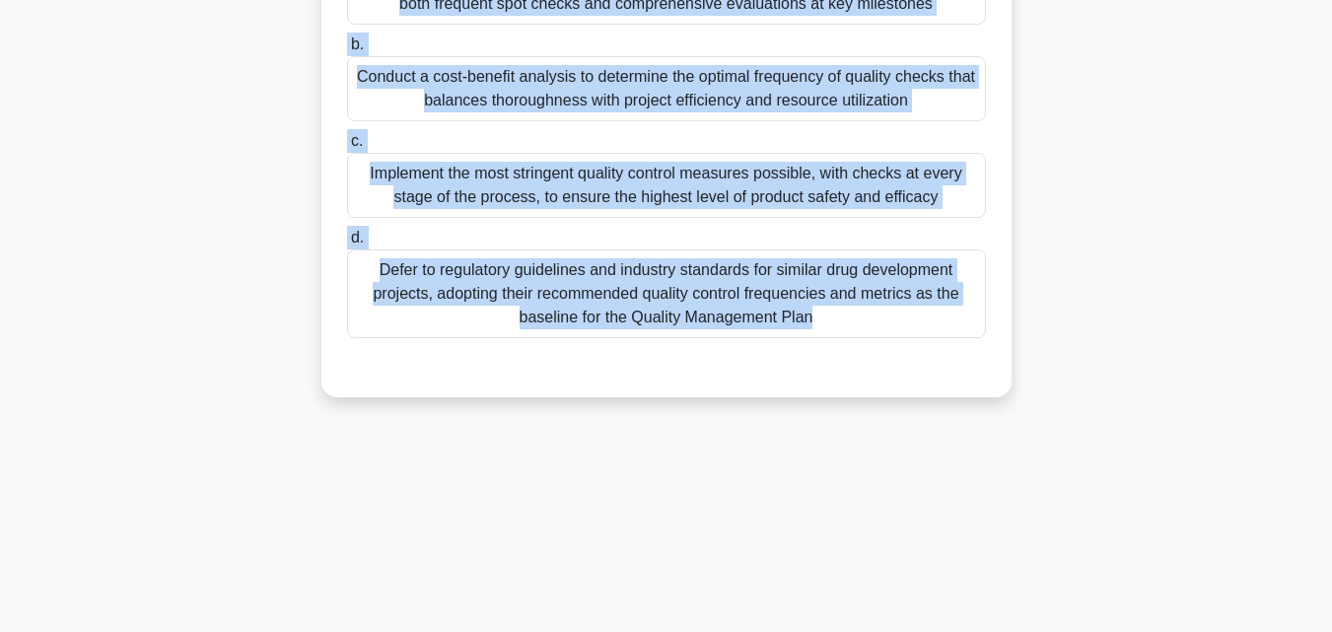
scroll to position [137, 0]
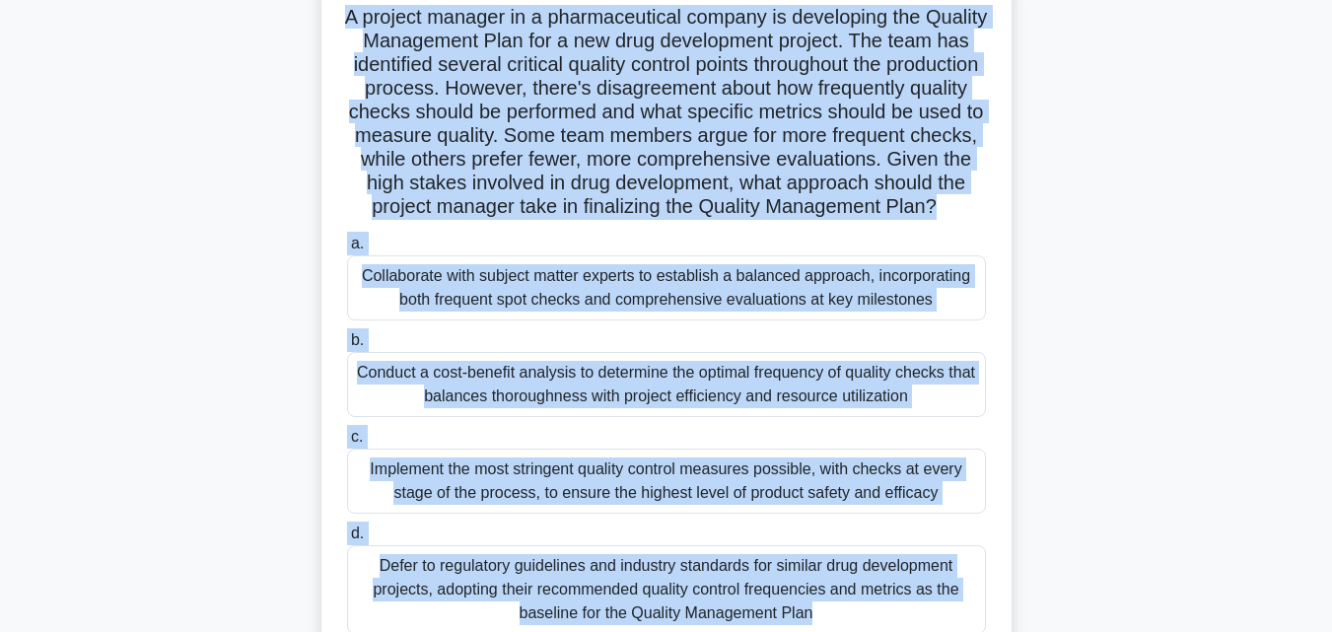
click at [582, 304] on div "Collaborate with subject matter experts to establish a balanced approach, incor…" at bounding box center [666, 287] width 639 height 65
click at [347, 250] on input "a. Collaborate with subject matter experts to establish a balanced approach, in…" at bounding box center [347, 244] width 0 height 13
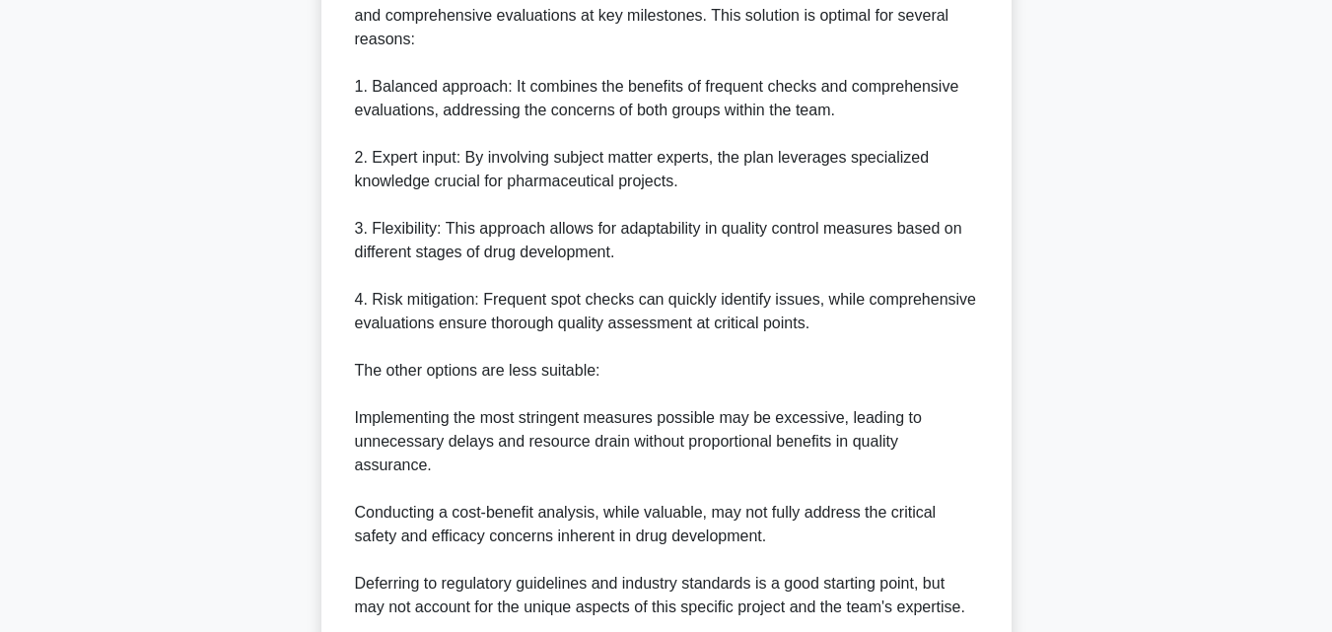
scroll to position [1123, 0]
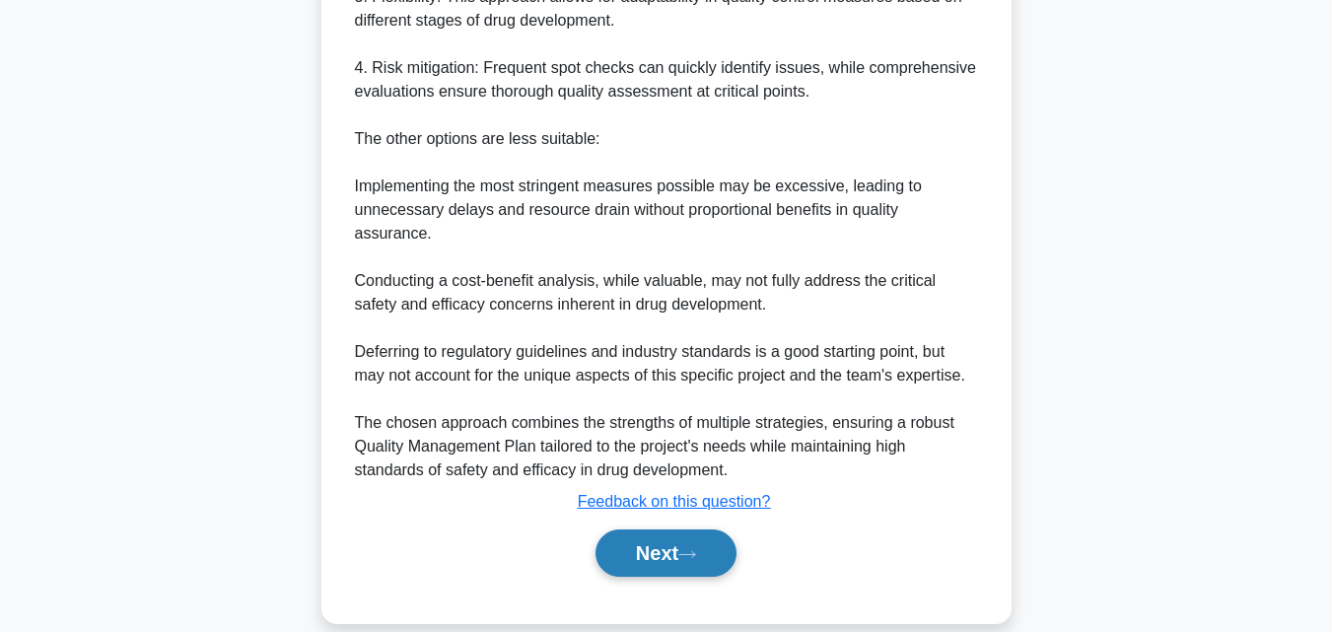
click at [648, 572] on button "Next" at bounding box center [665, 552] width 141 height 47
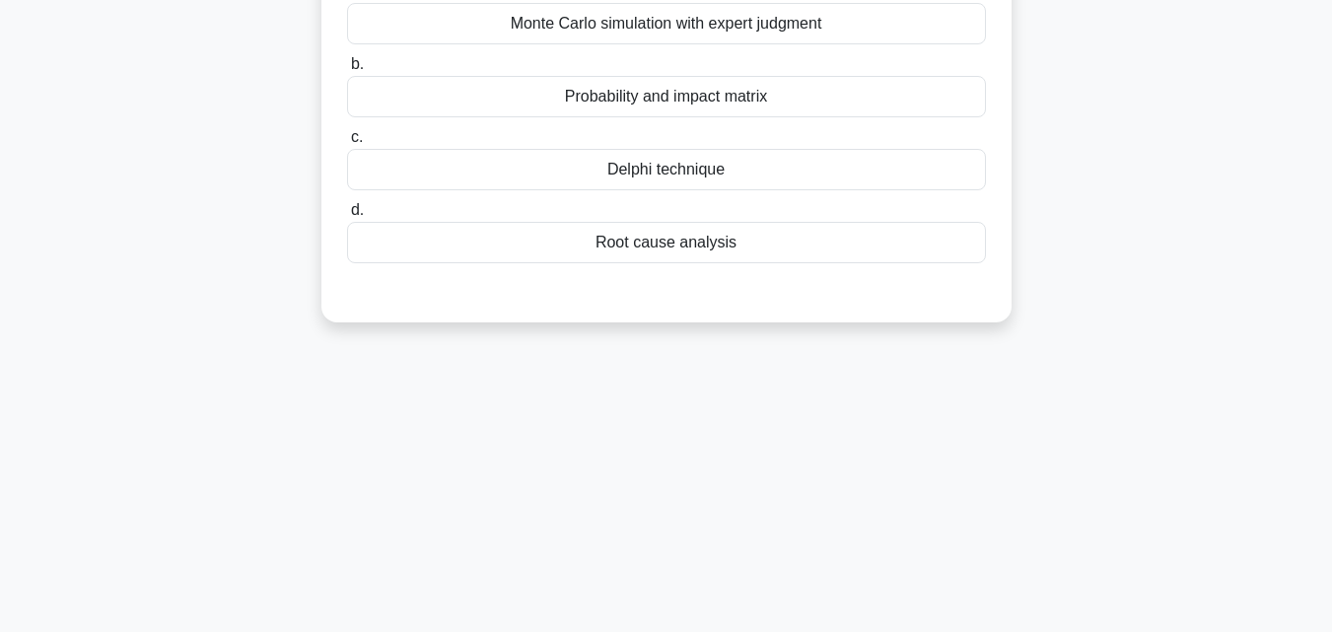
scroll to position [38, 0]
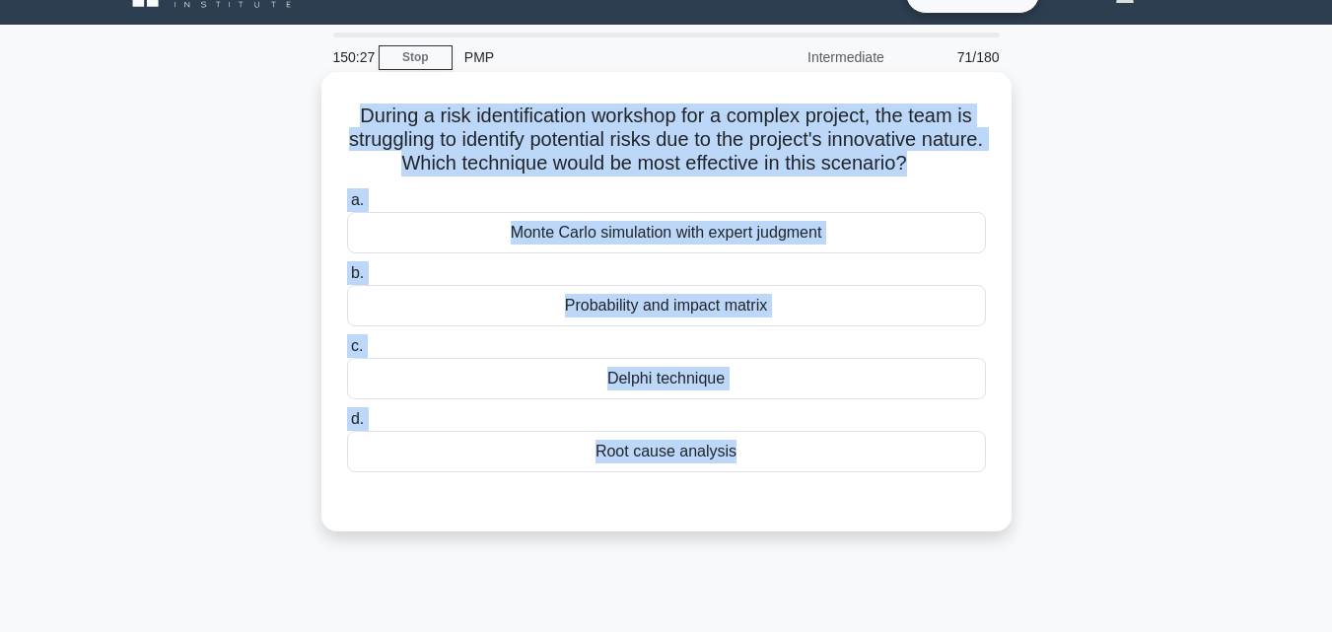
drag, startPoint x: 318, startPoint y: 102, endPoint x: 729, endPoint y: 486, distance: 562.8
click at [729, 486] on div "During a risk identification workshop for a complex project, the team is strugg…" at bounding box center [666, 318] width 1124 height 483
click at [638, 377] on div "Delphi technique" at bounding box center [666, 378] width 639 height 41
click at [347, 353] on input "c. Delphi technique" at bounding box center [347, 346] width 0 height 13
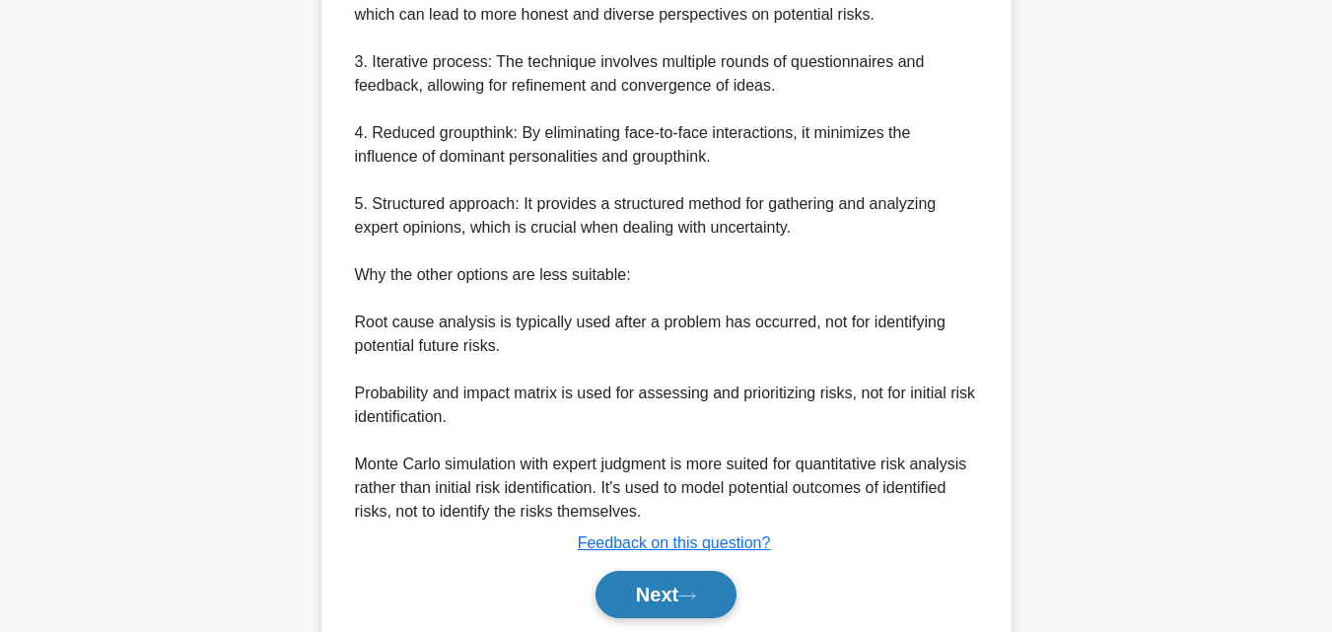
scroll to position [821, 0]
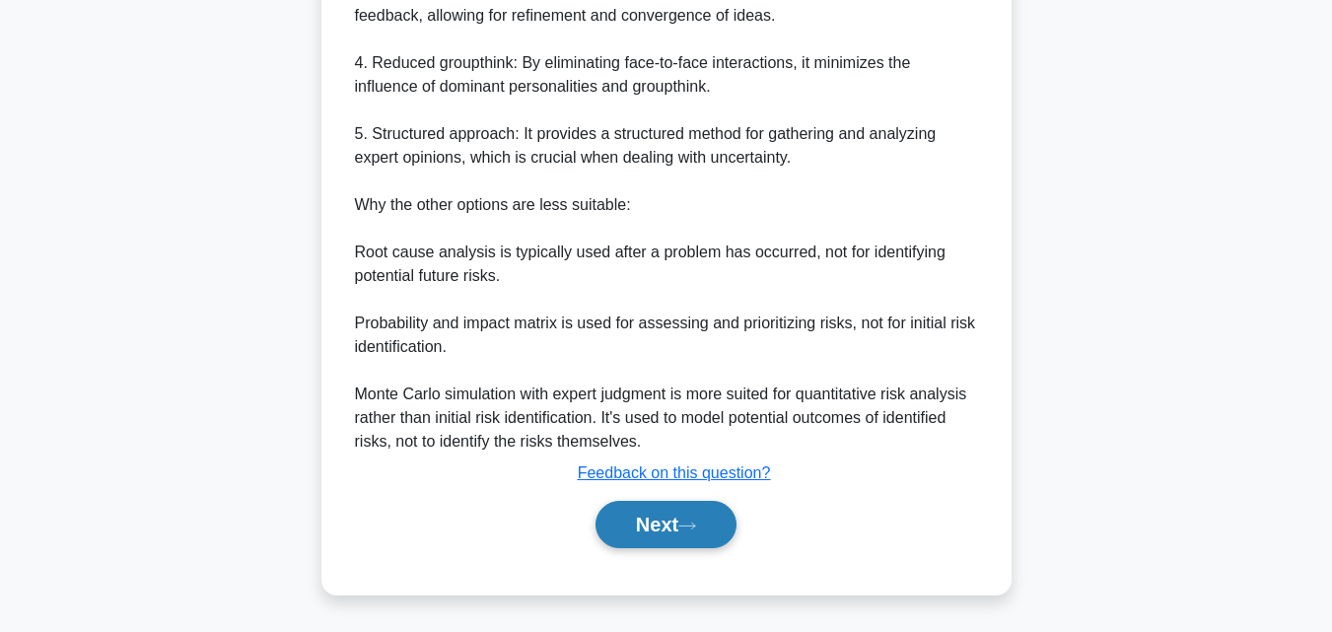
click at [645, 547] on button "Next" at bounding box center [665, 524] width 141 height 47
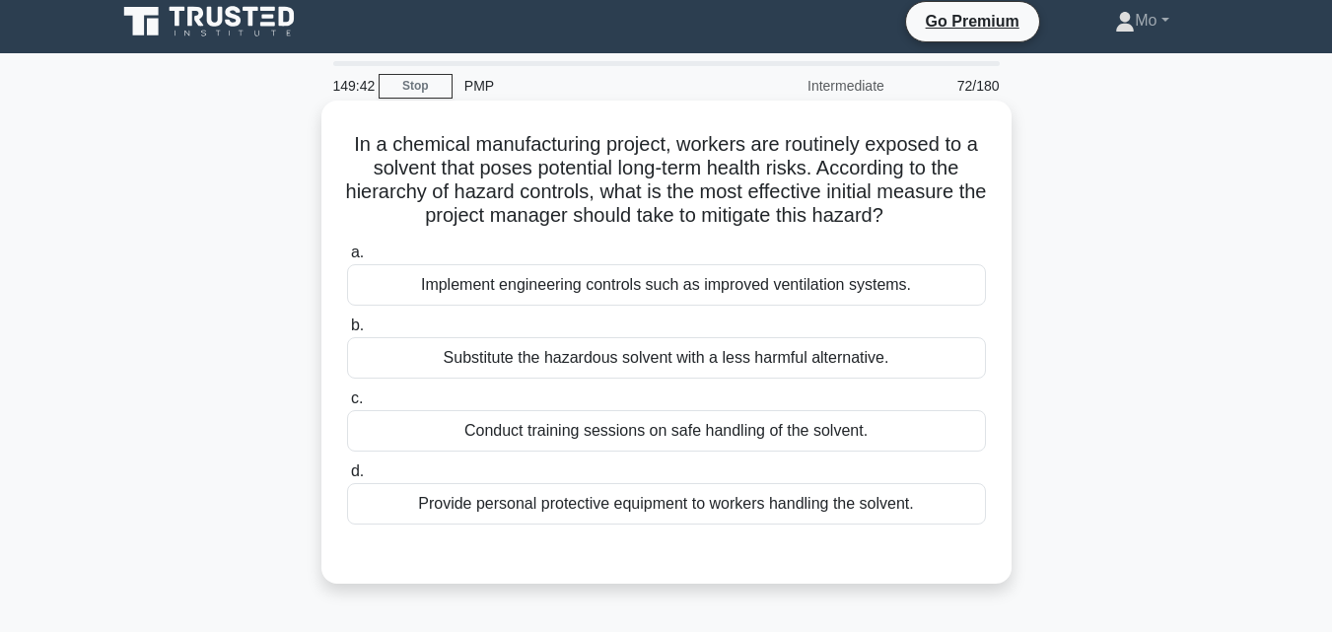
scroll to position [0, 0]
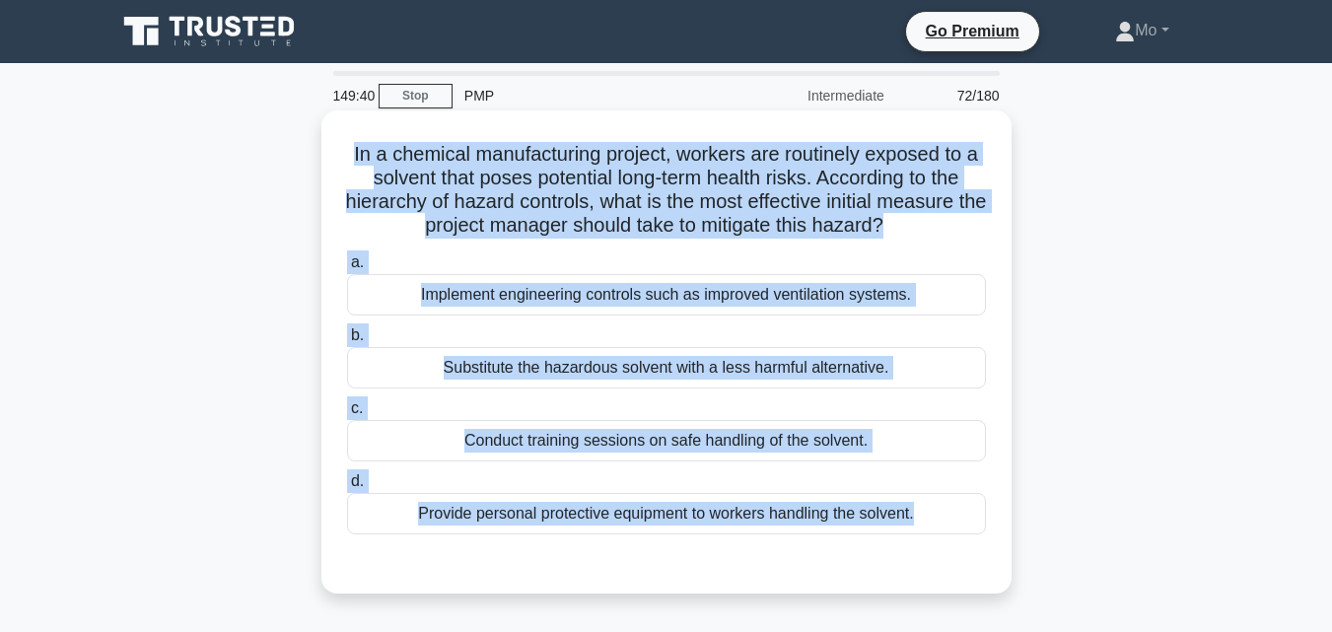
drag, startPoint x: 323, startPoint y: 149, endPoint x: 951, endPoint y: 542, distance: 741.0
click at [951, 542] on div "In a chemical manufacturing project, workers are routinely exposed to a solvent…" at bounding box center [666, 351] width 690 height 483
click at [831, 527] on div "Provide personal protective equipment to workers handling the solvent." at bounding box center [666, 513] width 639 height 41
click at [347, 488] on input "d. Provide personal protective equipment to workers handling the solvent." at bounding box center [347, 481] width 0 height 13
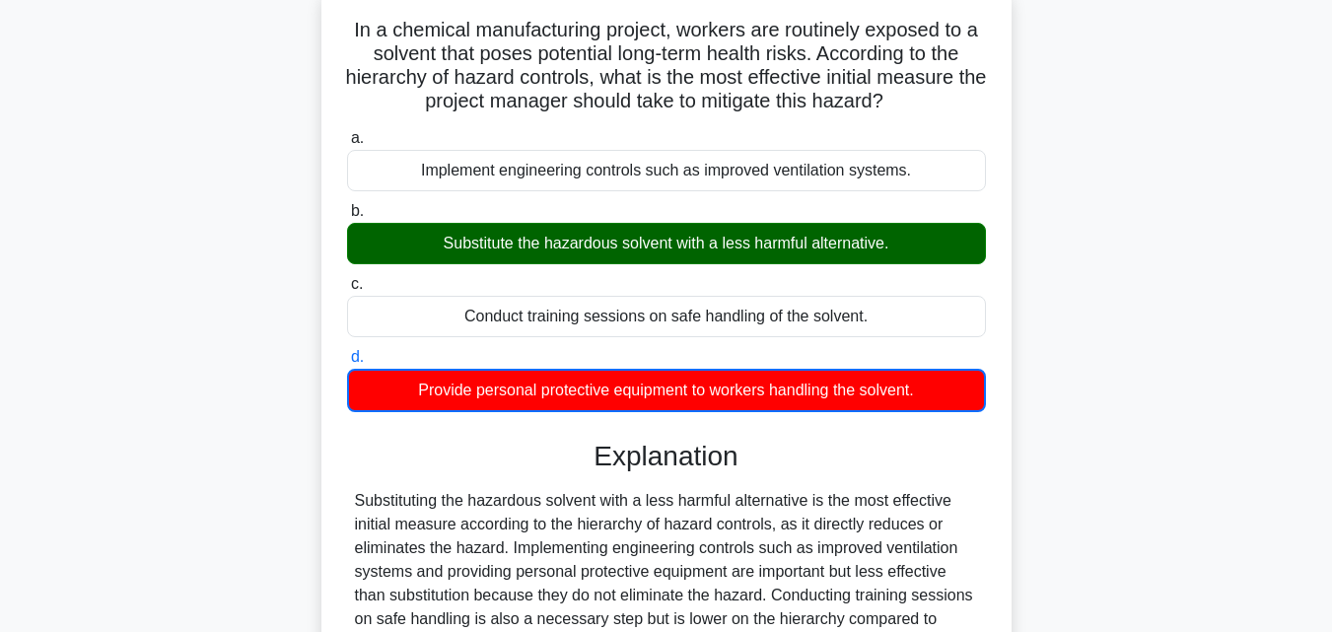
scroll to position [296, 0]
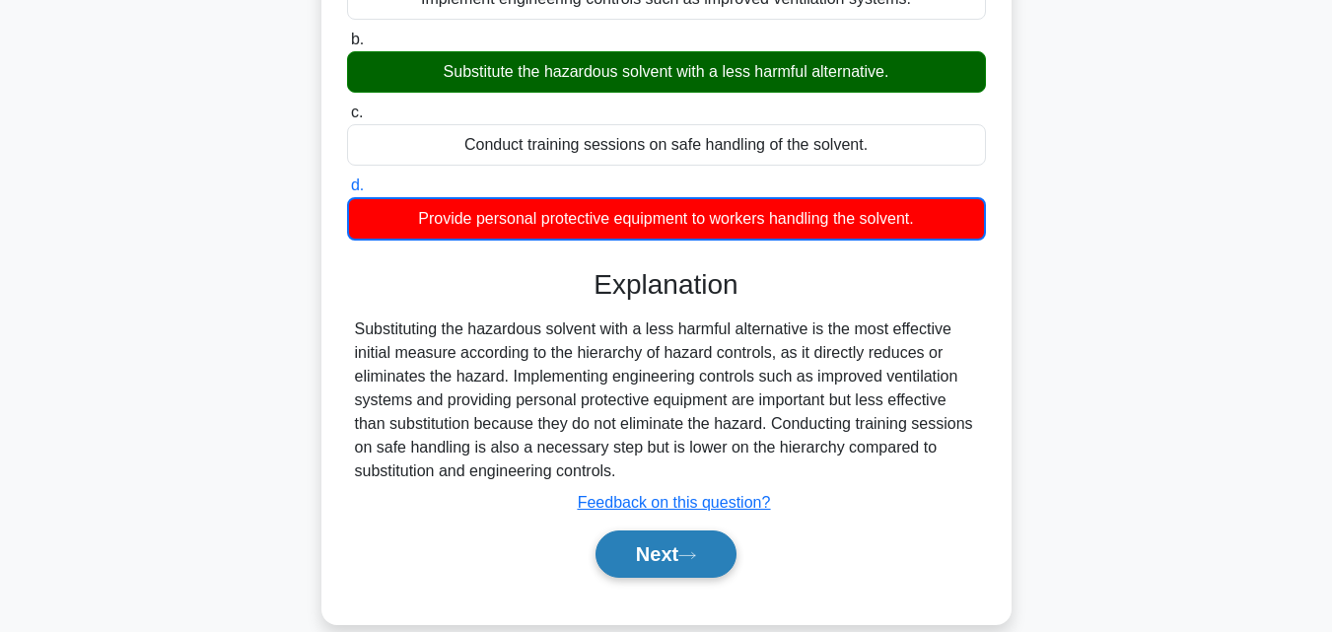
click at [688, 552] on icon at bounding box center [687, 555] width 18 height 11
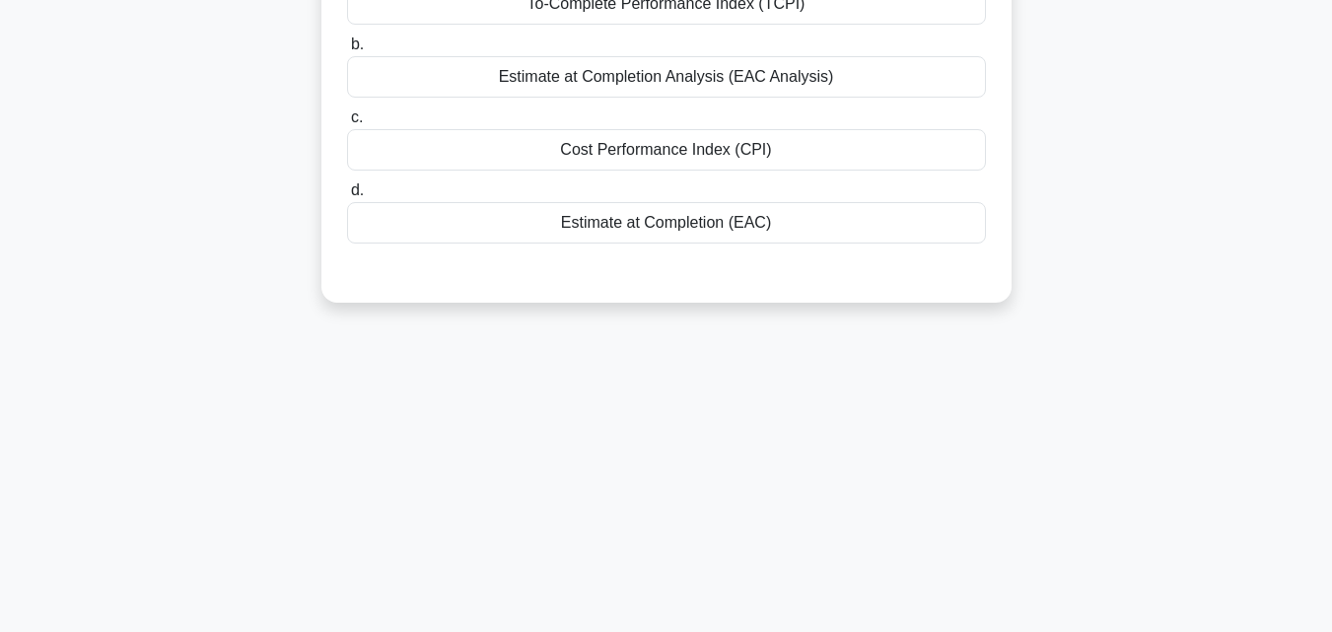
scroll to position [0, 0]
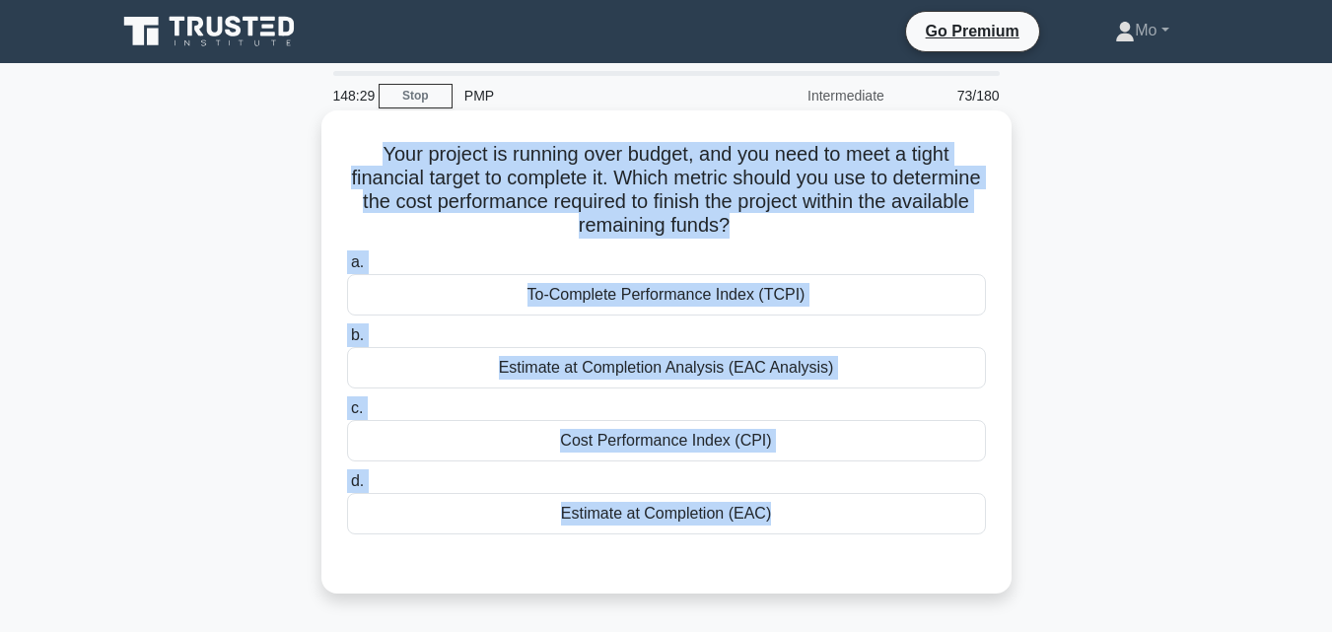
drag, startPoint x: 336, startPoint y: 160, endPoint x: 788, endPoint y: 545, distance: 593.6
click at [788, 545] on div "Your project is running over budget, and you need to meet a tight financial tar…" at bounding box center [666, 351] width 674 height 467
click at [685, 300] on div "To-Complete Performance Index (TCPI)" at bounding box center [666, 294] width 639 height 41
click at [347, 269] on input "a. To-Complete Performance Index (TCPI)" at bounding box center [347, 262] width 0 height 13
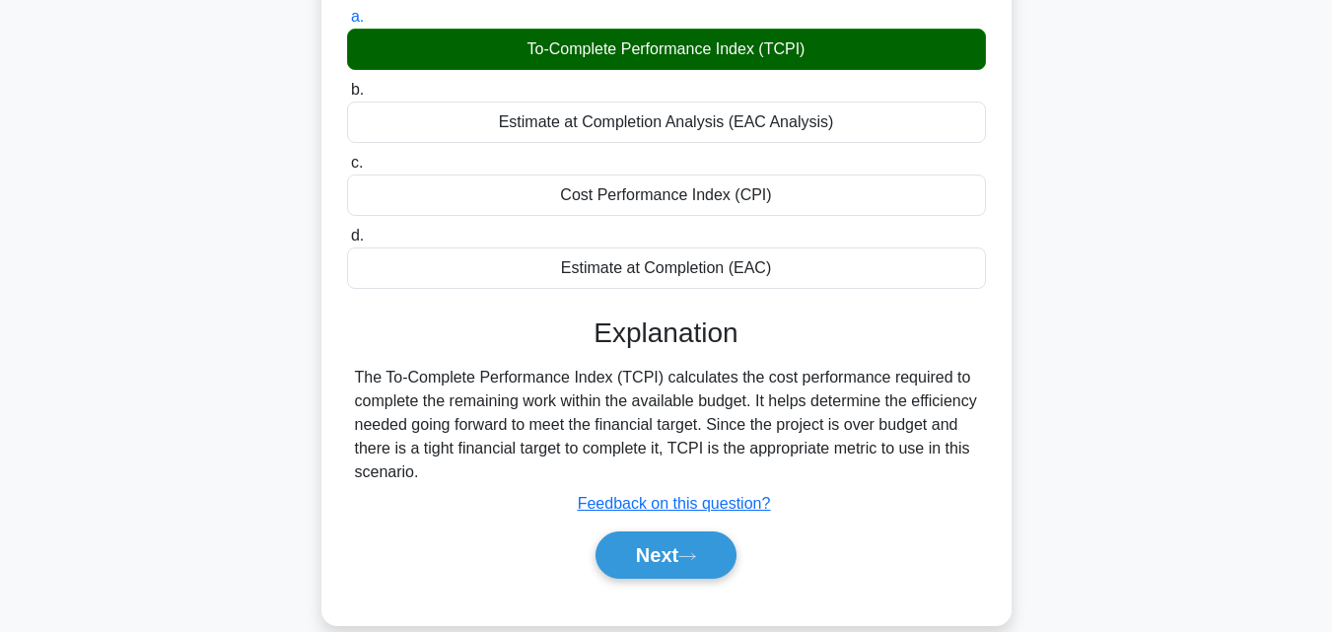
scroll to position [433, 0]
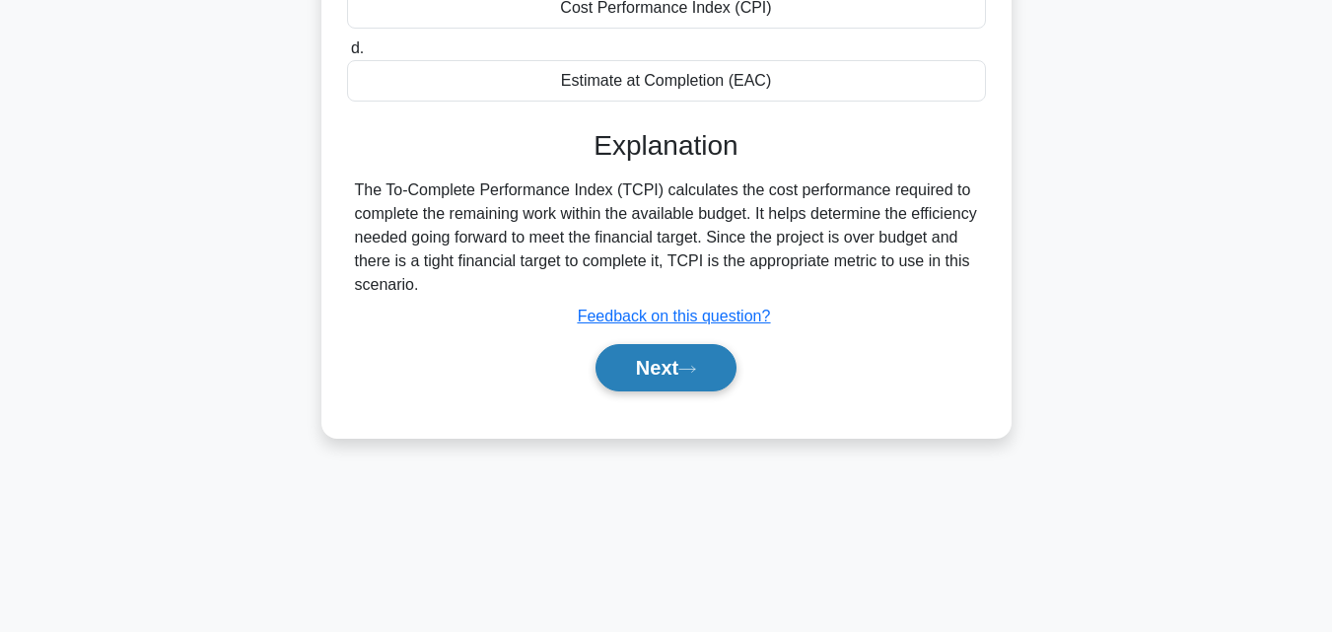
click at [694, 370] on icon at bounding box center [687, 369] width 18 height 11
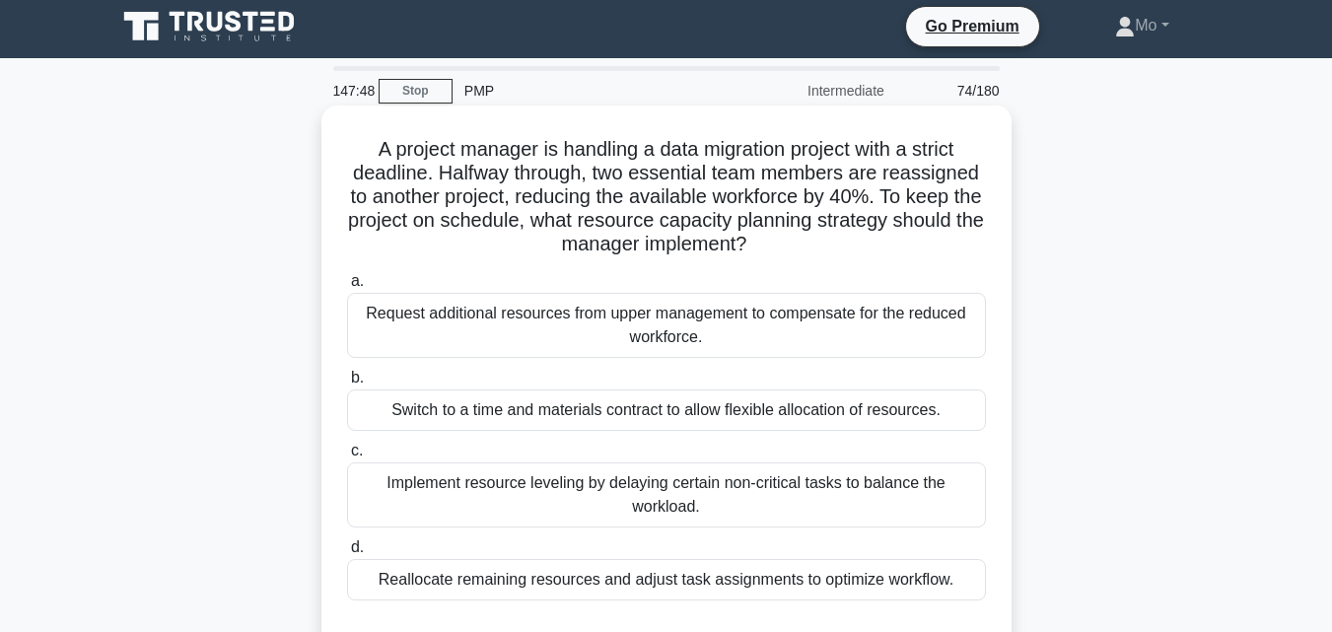
scroll to position [0, 0]
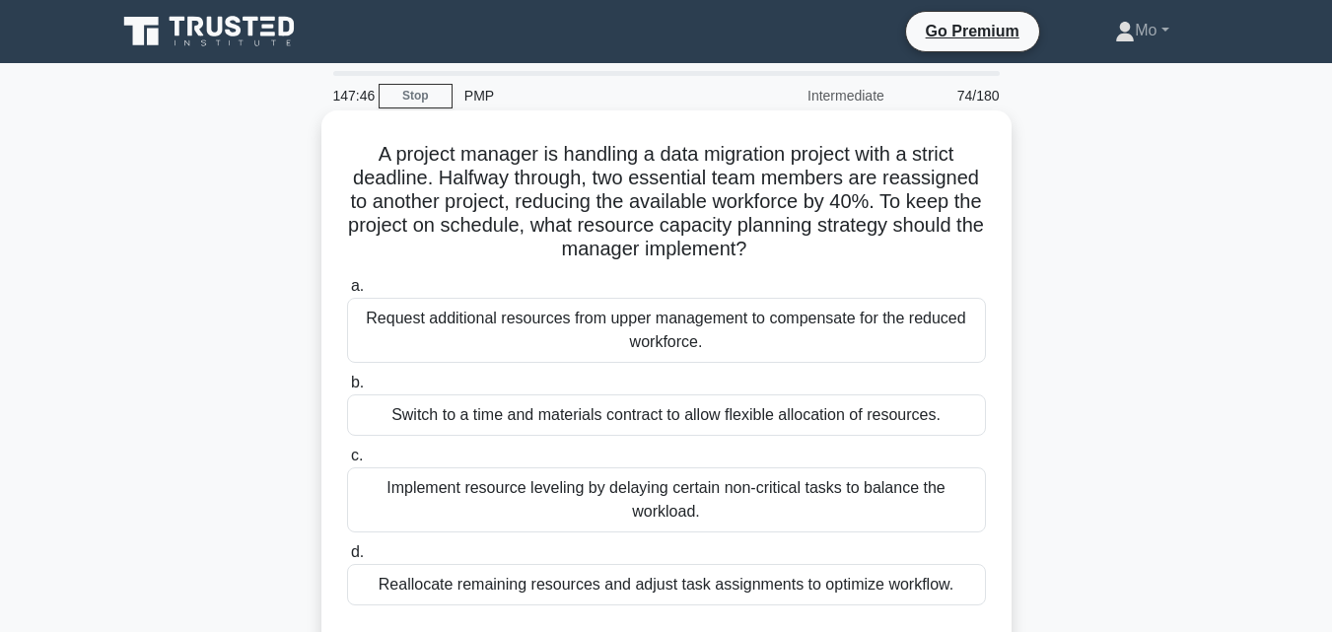
drag, startPoint x: 333, startPoint y: 154, endPoint x: 956, endPoint y: 591, distance: 761.4
click at [956, 591] on div "A project manager is handling a data migration project with a strict deadline. …" at bounding box center [666, 387] width 674 height 538
click at [601, 344] on div "Request additional resources from upper management to compensate for the reduce…" at bounding box center [666, 330] width 639 height 65
click at [347, 293] on input "a. Request additional resources from upper management to compensate for the red…" at bounding box center [347, 286] width 0 height 13
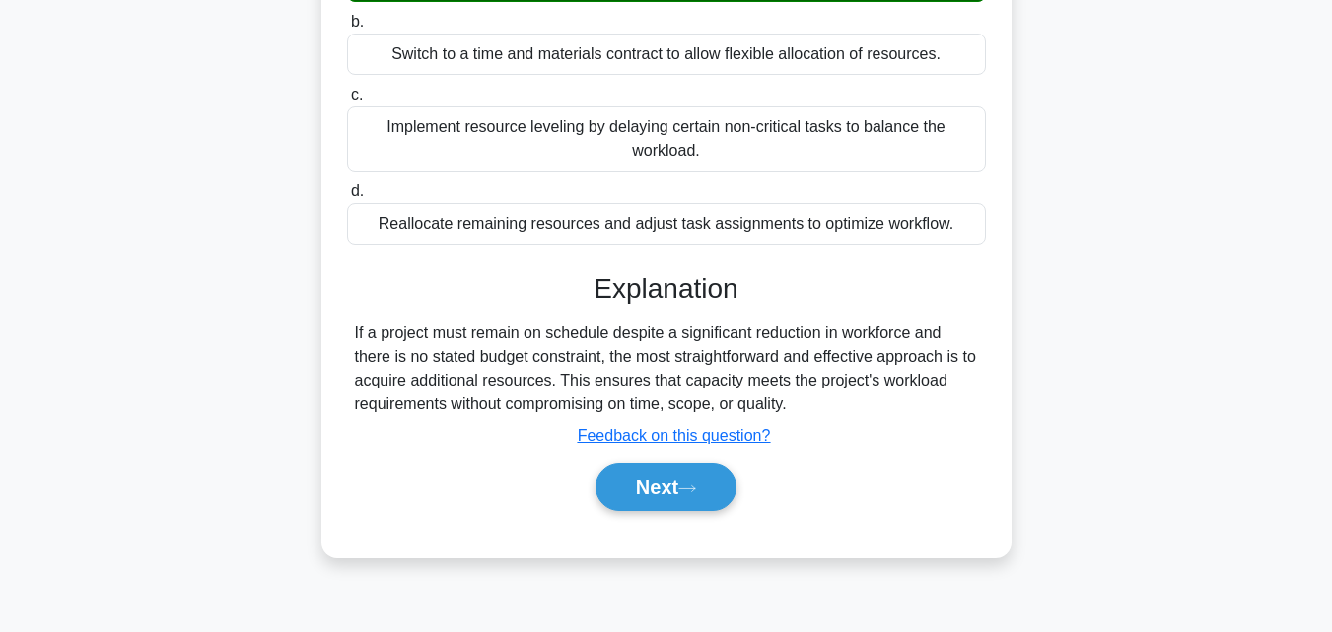
scroll to position [433, 0]
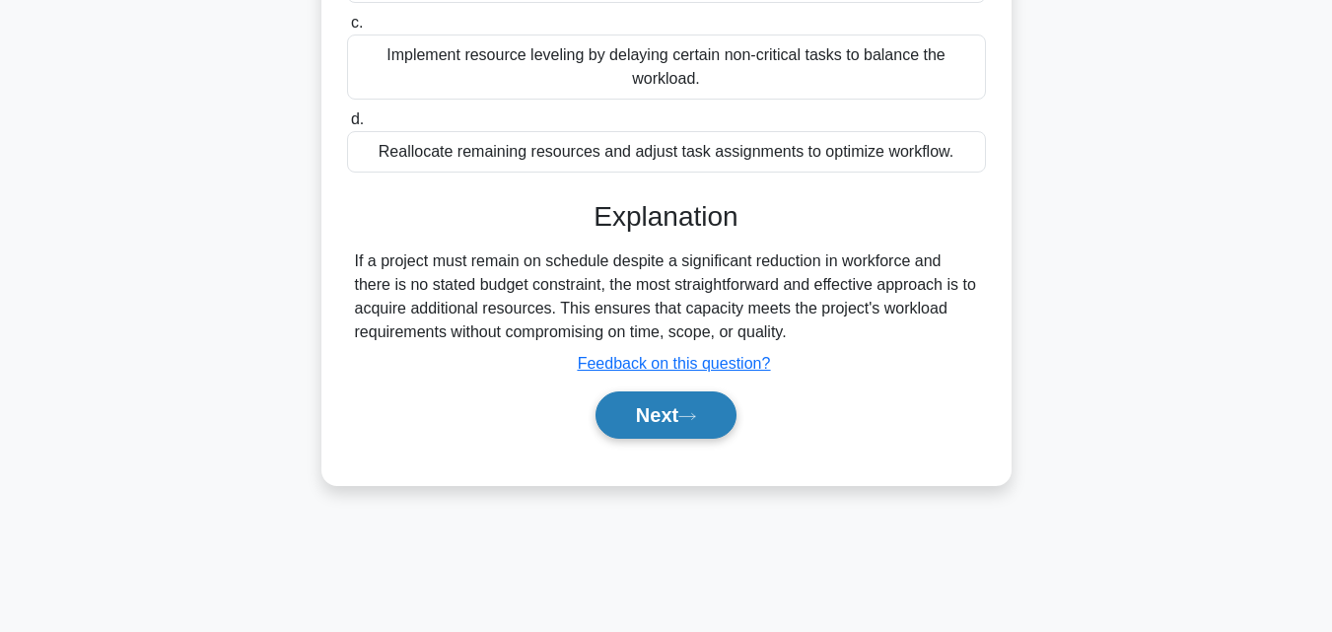
click at [661, 439] on button "Next" at bounding box center [665, 414] width 141 height 47
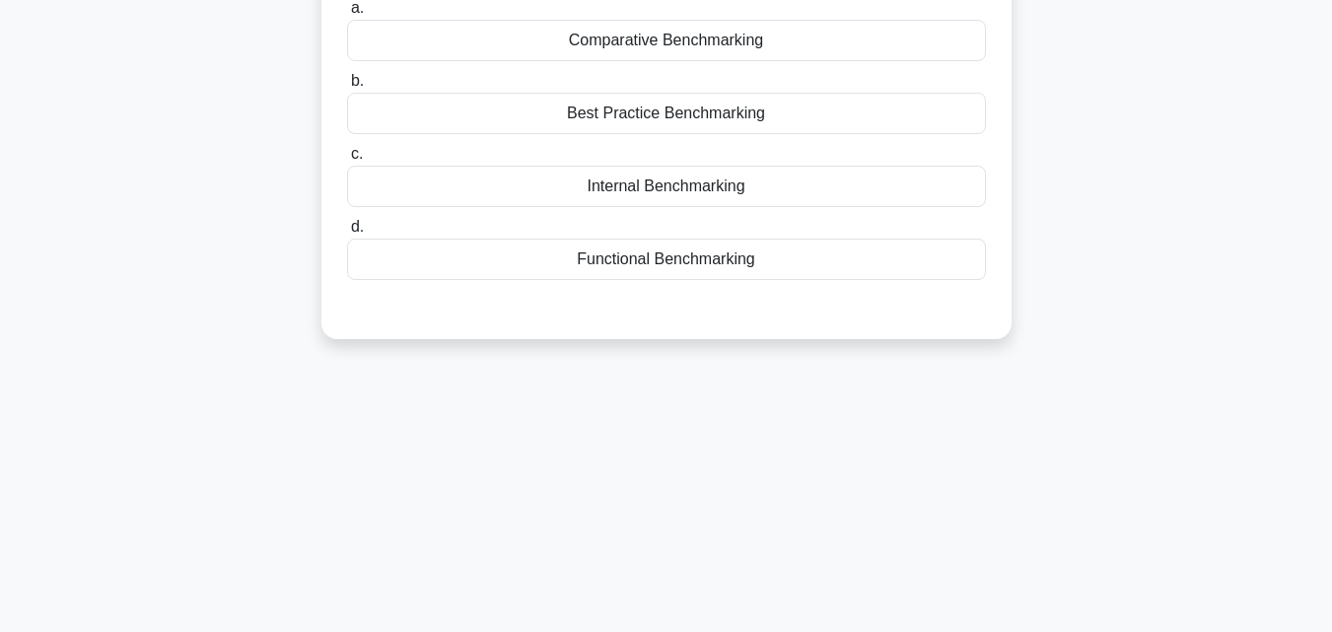
scroll to position [0, 0]
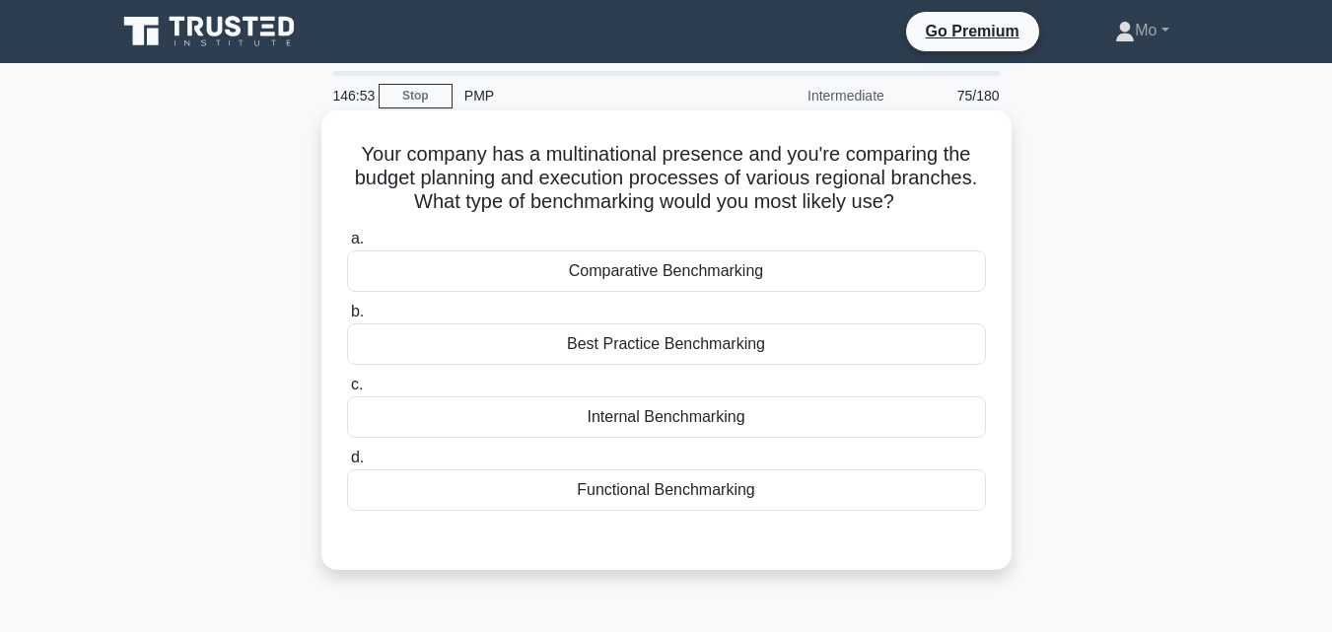
drag, startPoint x: 352, startPoint y: 156, endPoint x: 908, endPoint y: 491, distance: 649.2
click at [908, 491] on div "Your company has a multinational presence and you're comparing the budget plann…" at bounding box center [666, 340] width 674 height 444
click at [755, 360] on div "Best Practice Benchmarking" at bounding box center [666, 343] width 639 height 41
click at [347, 318] on input "b. Best Practice Benchmarking" at bounding box center [347, 312] width 0 height 13
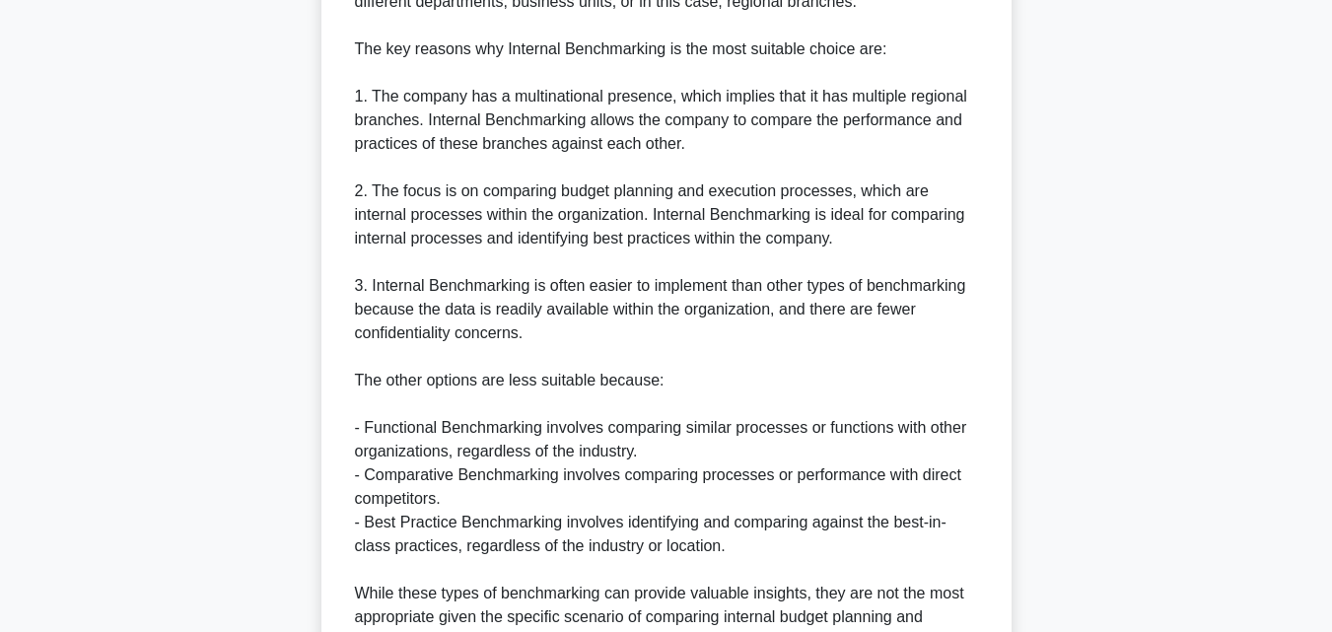
scroll to position [887, 0]
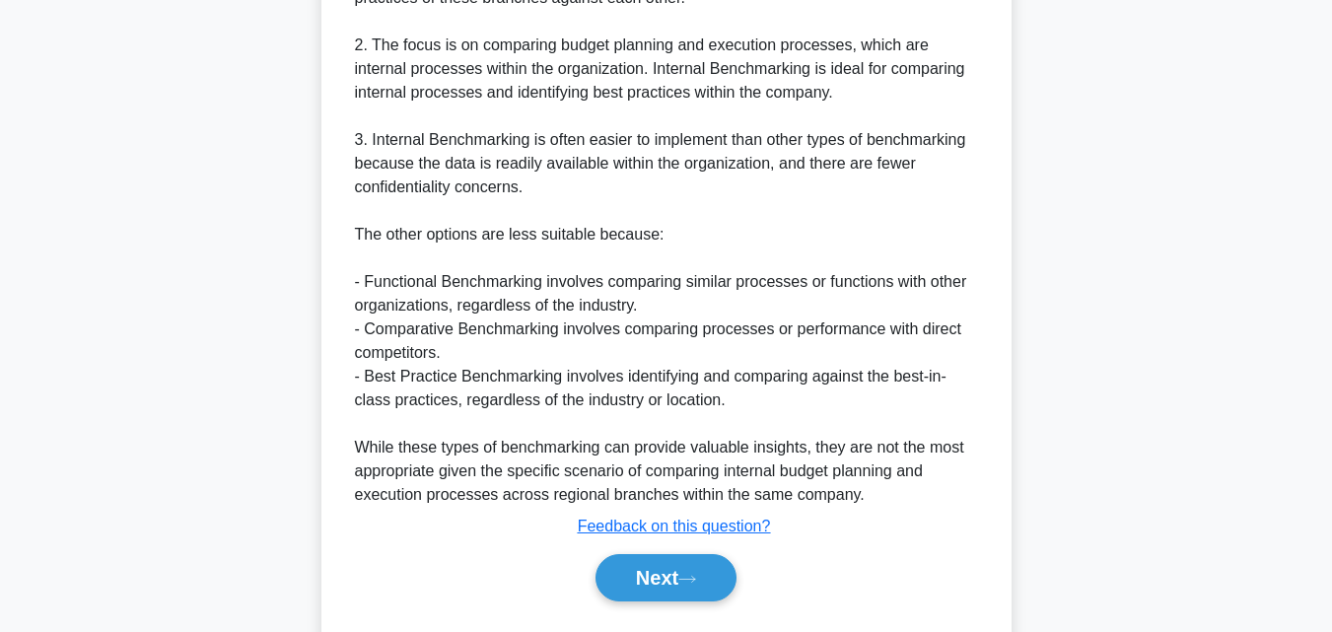
click at [626, 607] on div "Next" at bounding box center [666, 577] width 639 height 63
click at [679, 586] on button "Next" at bounding box center [665, 577] width 141 height 47
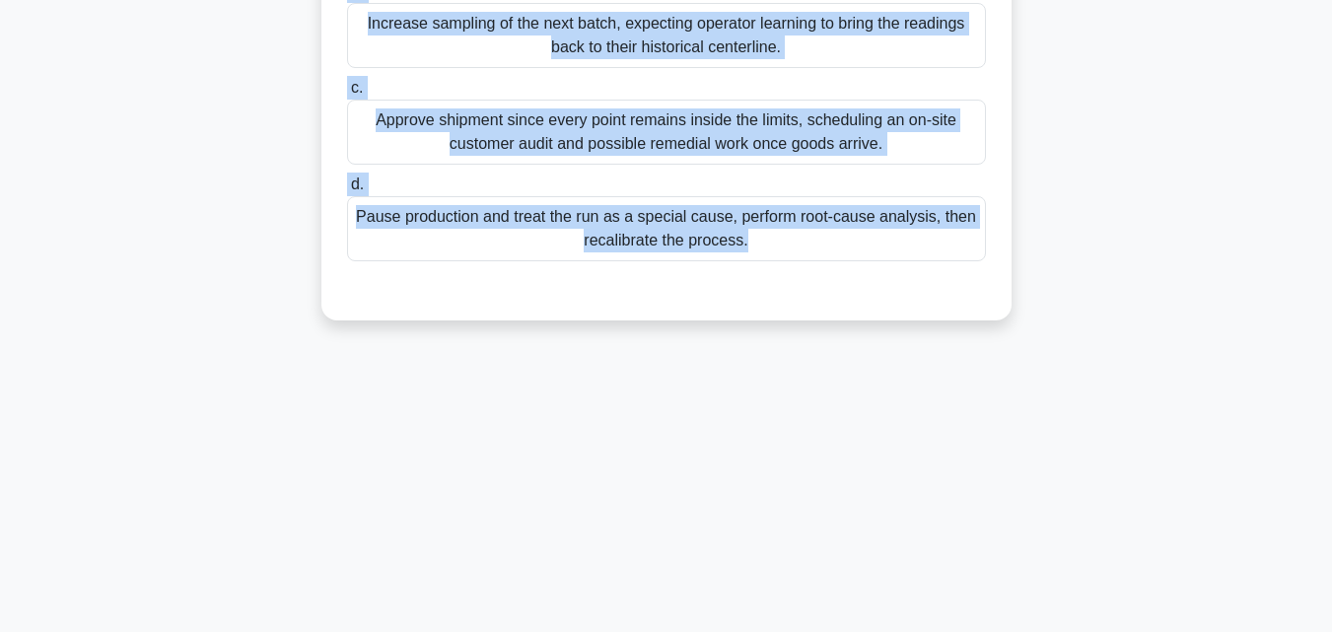
scroll to position [433, 0]
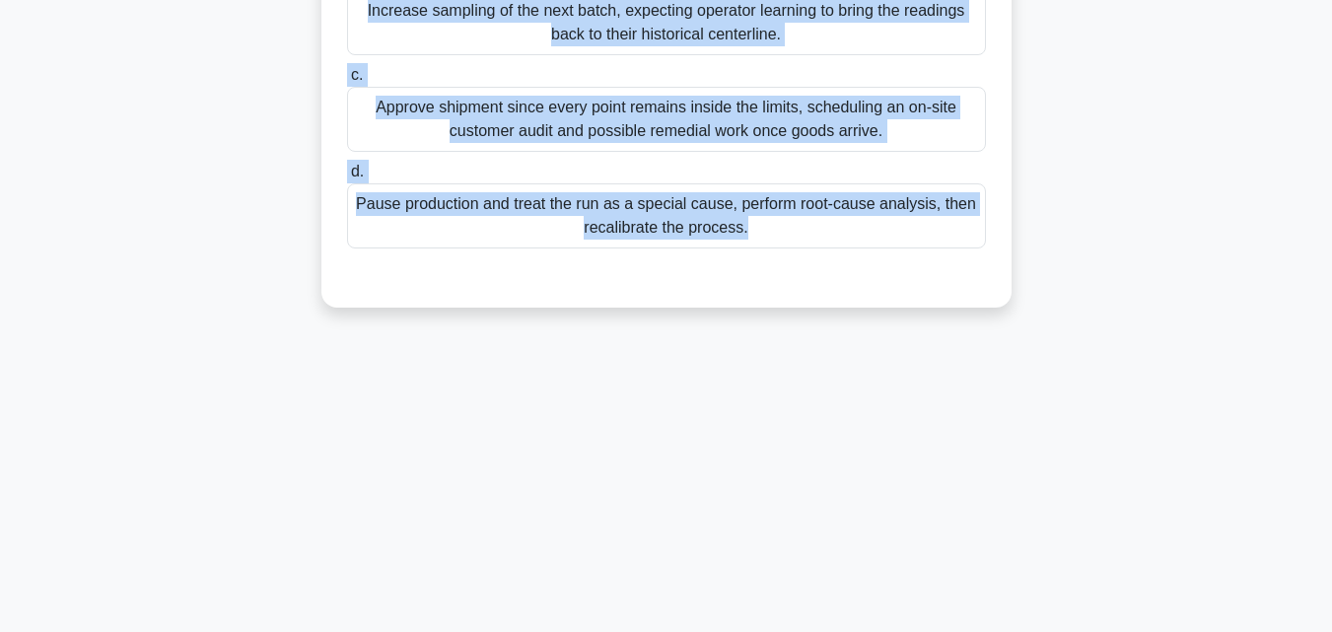
drag, startPoint x: 346, startPoint y: 86, endPoint x: 1081, endPoint y: 609, distance: 902.7
click at [1081, 609] on div "145:54 Stop PMP Intermediate 76/180 .spinner_0XTQ{transform-origin:center;anima…" at bounding box center [666, 131] width 1124 height 986
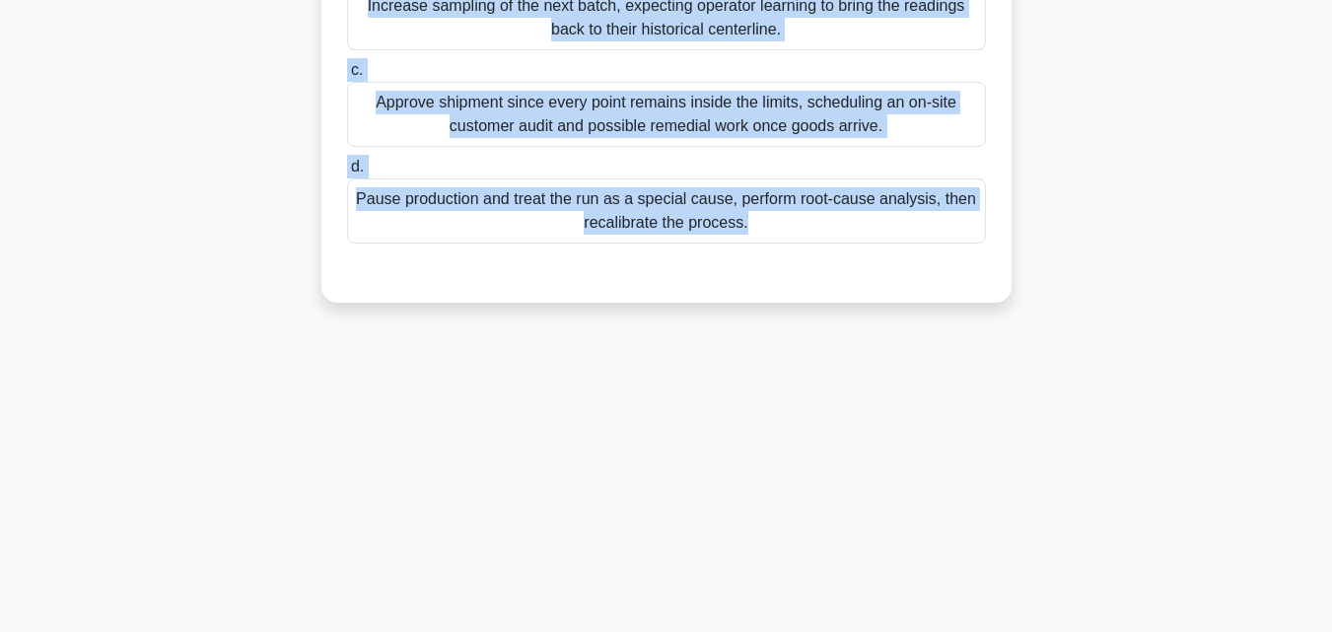
click at [685, 195] on div "Pause production and treat the run as a special cause, perform root-cause analy…" at bounding box center [666, 210] width 639 height 65
click at [347, 173] on input "d. Pause production and treat the run as a special cause, perform root-cause an…" at bounding box center [347, 167] width 0 height 13
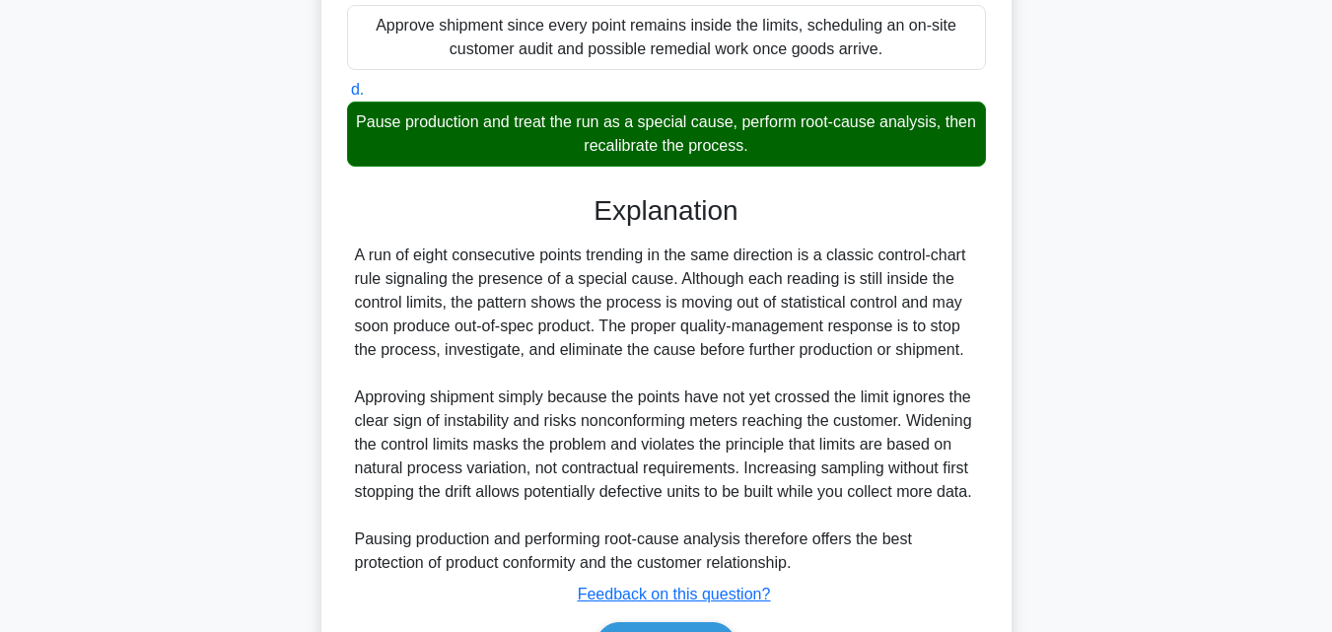
scroll to position [656, 0]
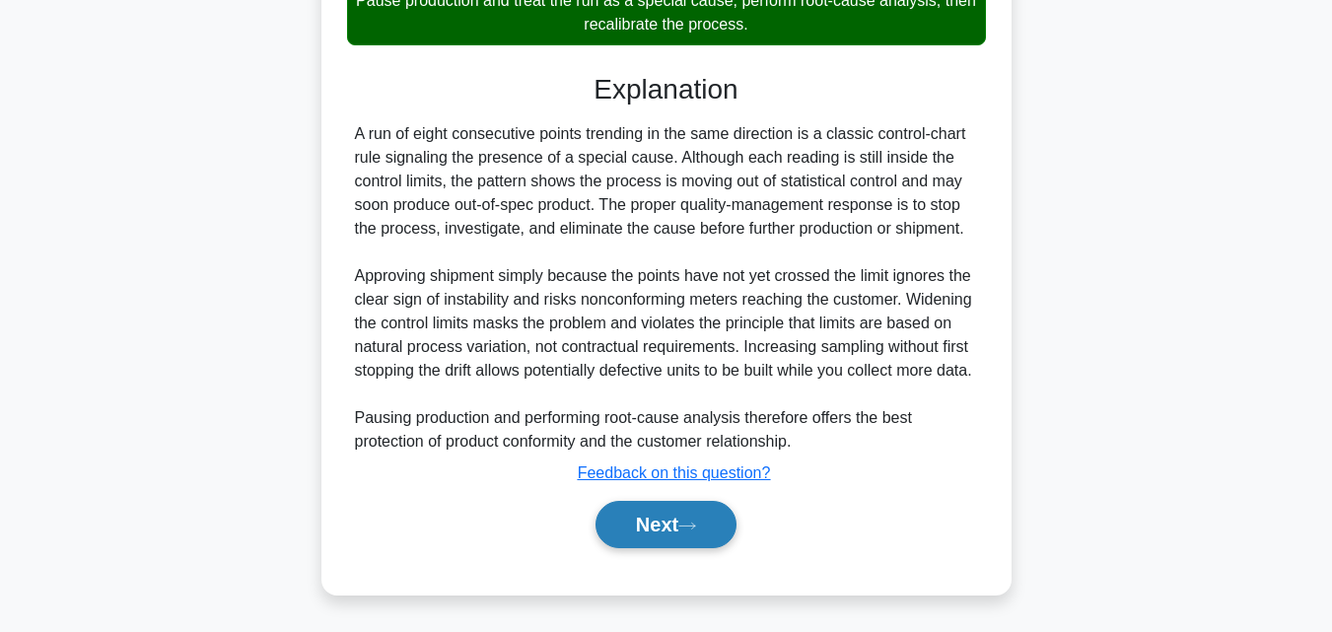
click at [667, 532] on button "Next" at bounding box center [665, 524] width 141 height 47
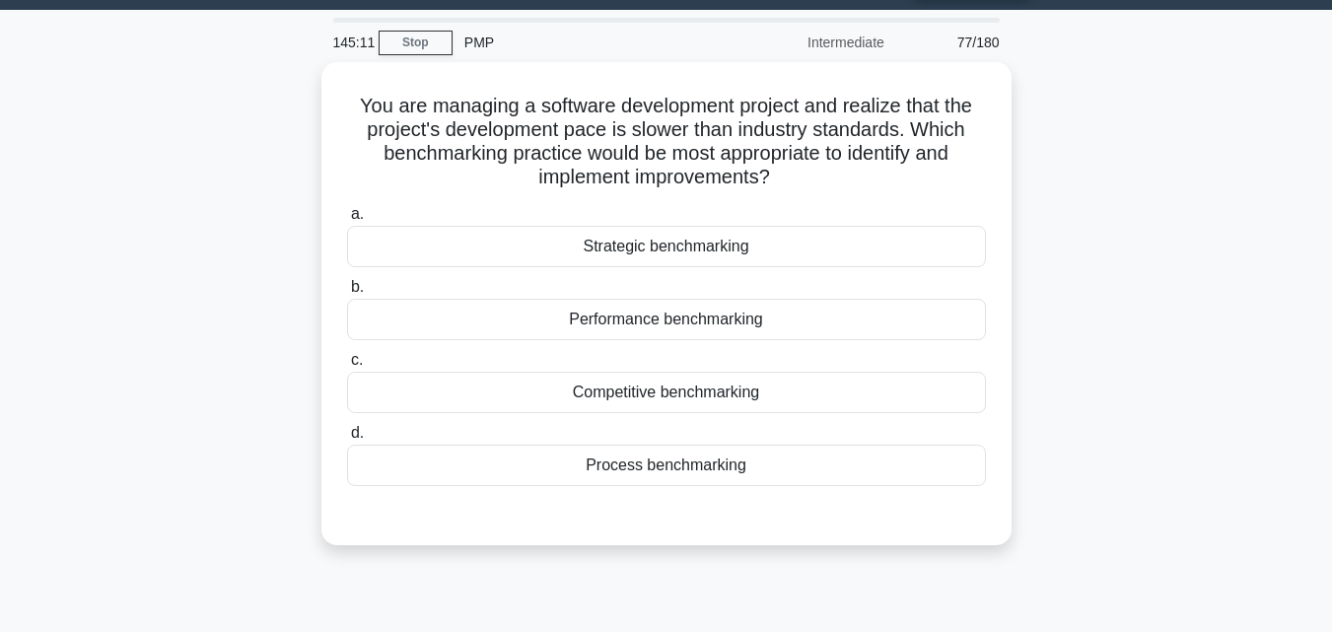
scroll to position [38, 0]
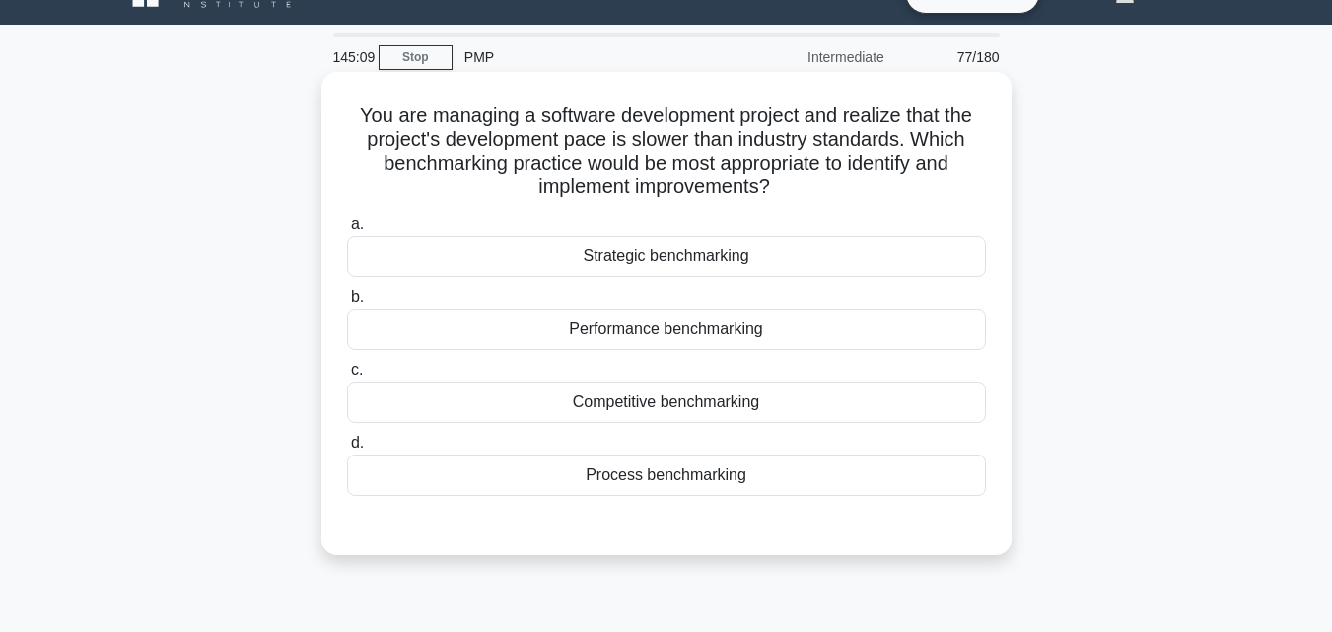
drag, startPoint x: 333, startPoint y: 84, endPoint x: 755, endPoint y: 475, distance: 575.5
click at [755, 475] on div "You are managing a software development project and realize that the project's …" at bounding box center [666, 313] width 674 height 467
click at [754, 425] on div "a. Strategic benchmarking b. Performance benchmarking c." at bounding box center [666, 354] width 662 height 292
click at [746, 411] on div "Competitive benchmarking" at bounding box center [666, 402] width 639 height 41
click at [347, 377] on input "c. Competitive benchmarking" at bounding box center [347, 370] width 0 height 13
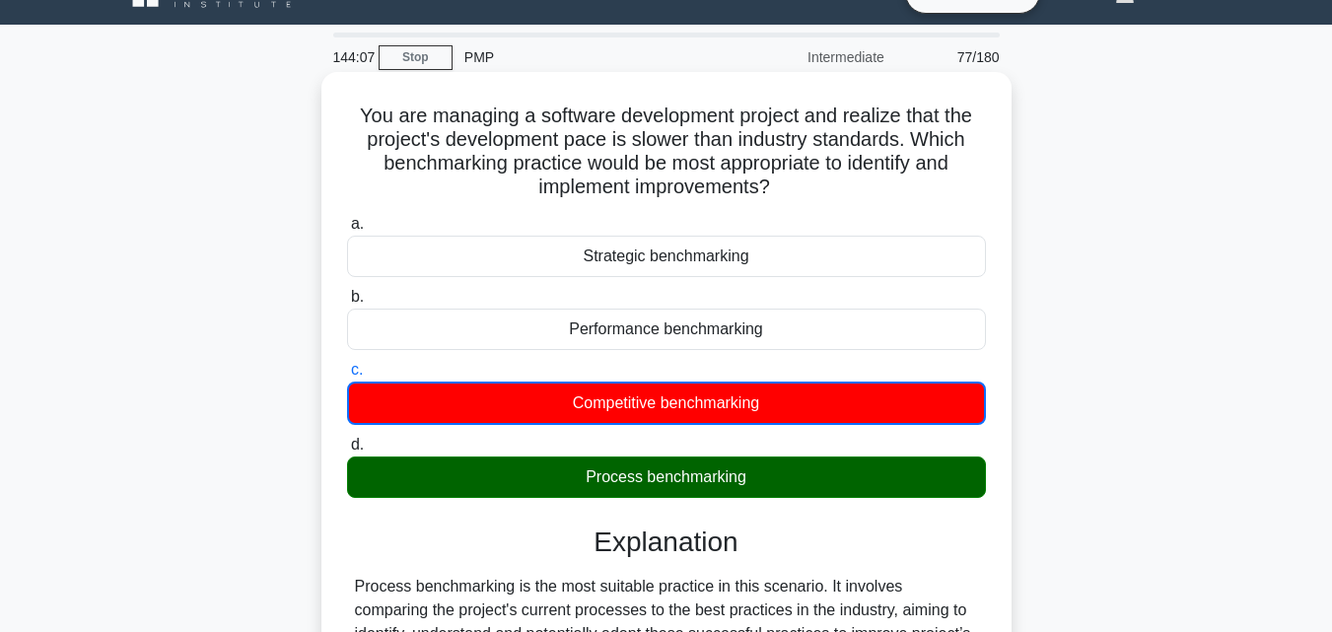
drag, startPoint x: 1182, startPoint y: 257, endPoint x: 965, endPoint y: 270, distance: 217.3
click at [963, 270] on div "You are managing a software development project and realize that the project's …" at bounding box center [666, 600] width 1124 height 1046
drag, startPoint x: 885, startPoint y: 241, endPoint x: 611, endPoint y: 362, distance: 299.7
click at [611, 362] on div "a. Strategic benchmarking b. Performance benchmarking c." at bounding box center [666, 355] width 662 height 294
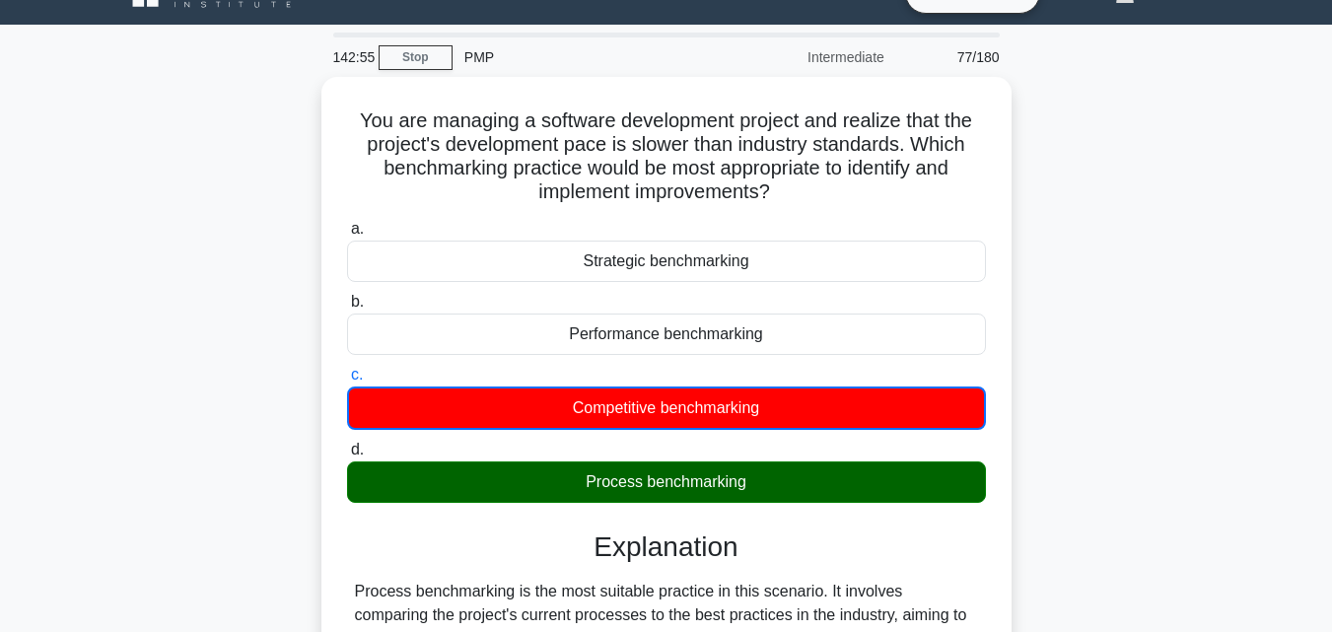
click at [124, 362] on div "You are managing a software development project and realize that the project's …" at bounding box center [666, 600] width 1124 height 1046
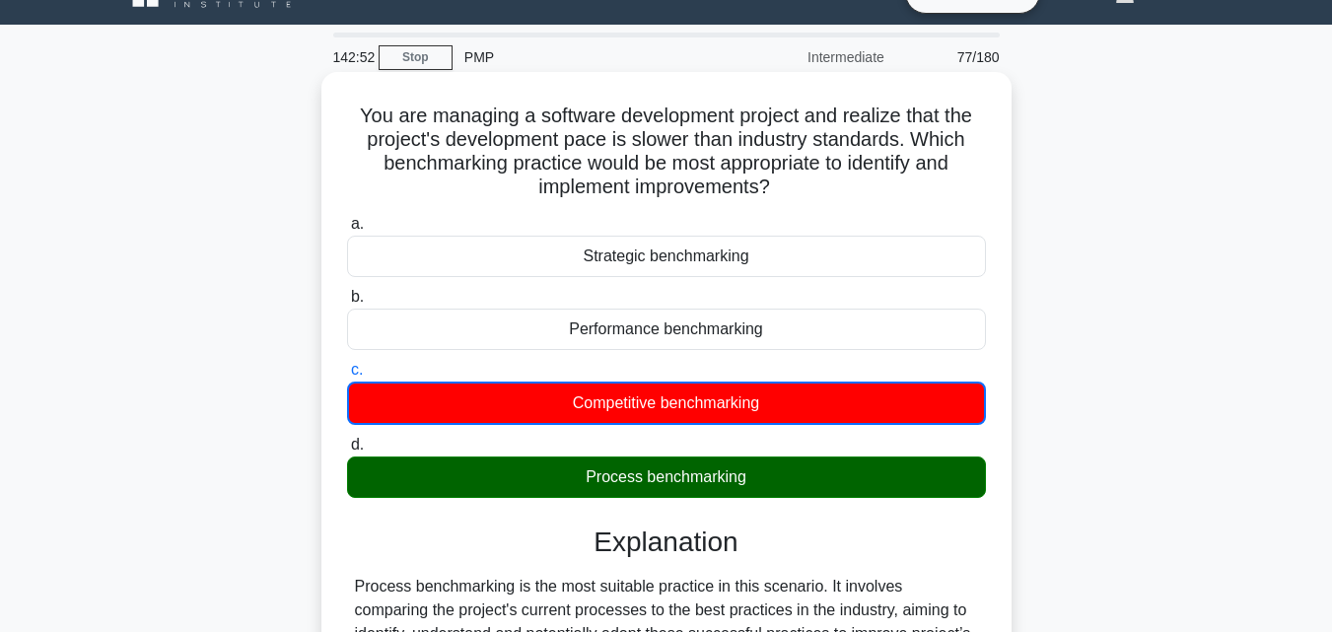
drag, startPoint x: 827, startPoint y: 481, endPoint x: 550, endPoint y: 467, distance: 277.4
click at [550, 467] on div "Process benchmarking" at bounding box center [666, 476] width 639 height 41
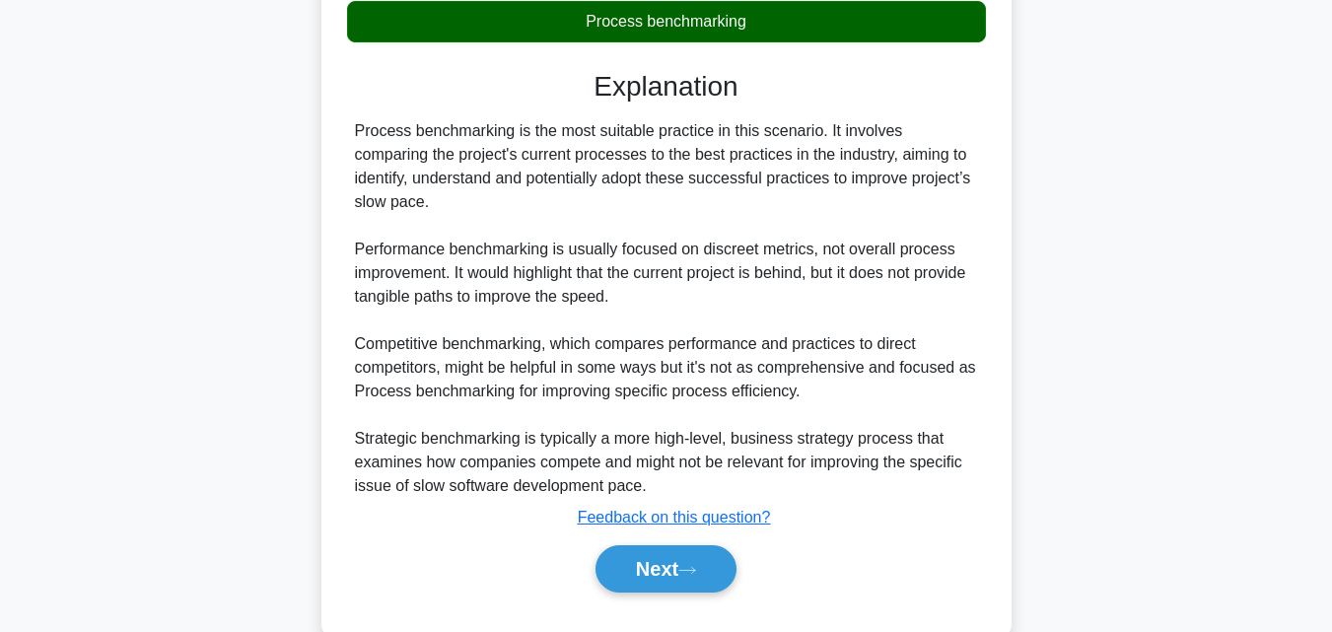
scroll to position [539, 0]
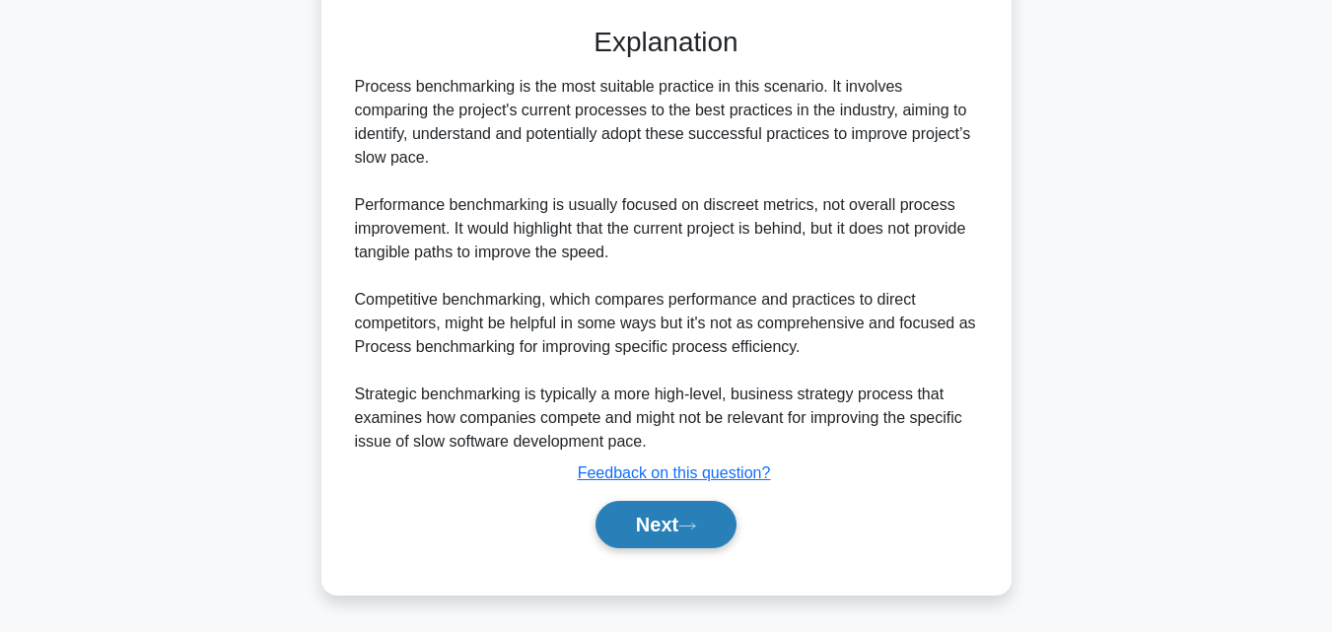
click at [676, 528] on button "Next" at bounding box center [665, 524] width 141 height 47
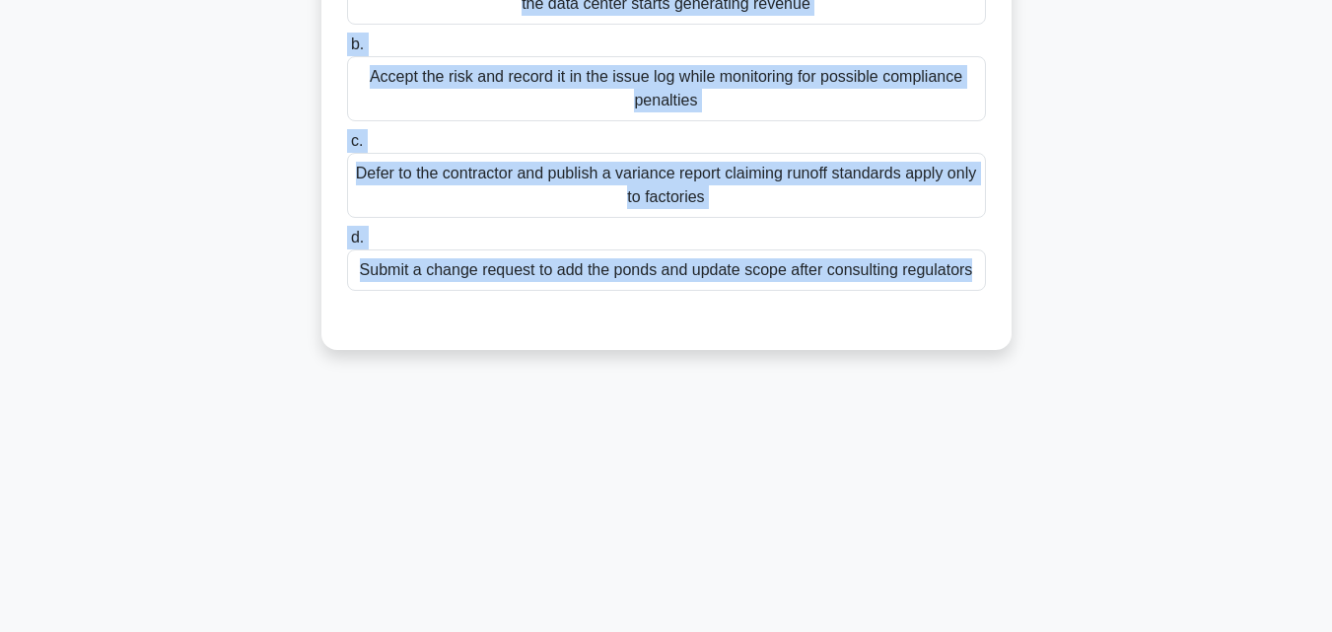
scroll to position [433, 0]
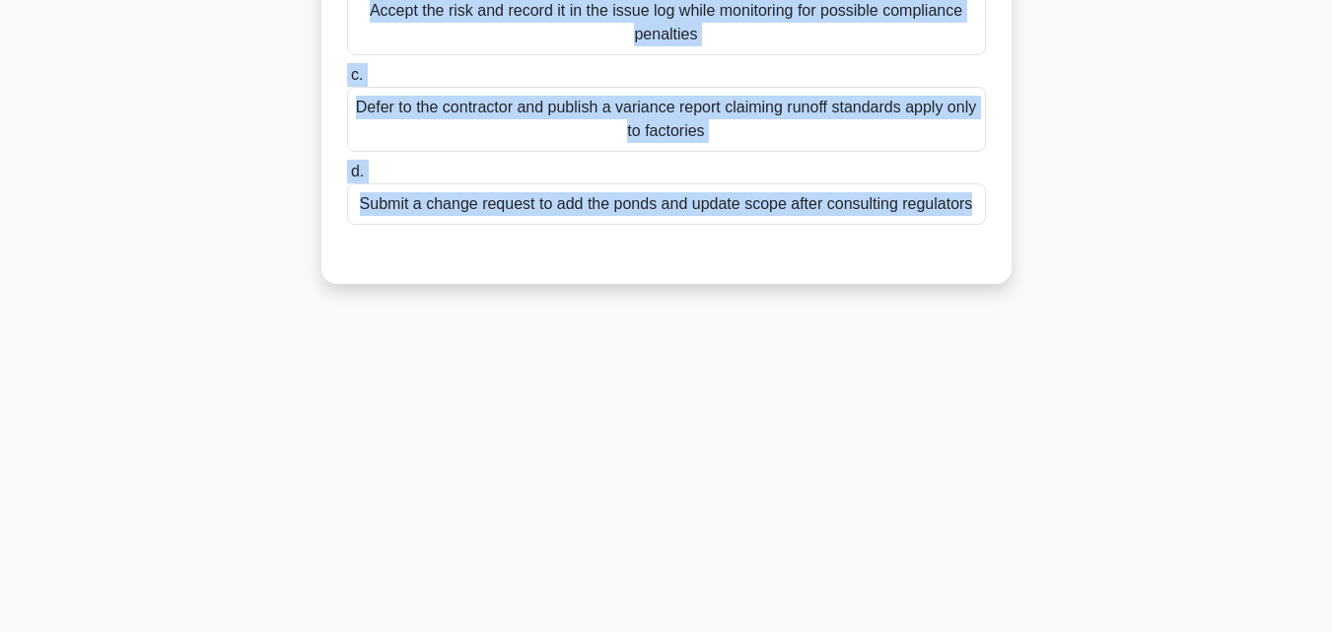
drag, startPoint x: 364, startPoint y: 97, endPoint x: 964, endPoint y: 470, distance: 707.1
click at [964, 470] on div "141:22 Stop PMP Intermediate 78/180 .spinner_0XTQ{transform-origin:center;anima…" at bounding box center [666, 131] width 1124 height 986
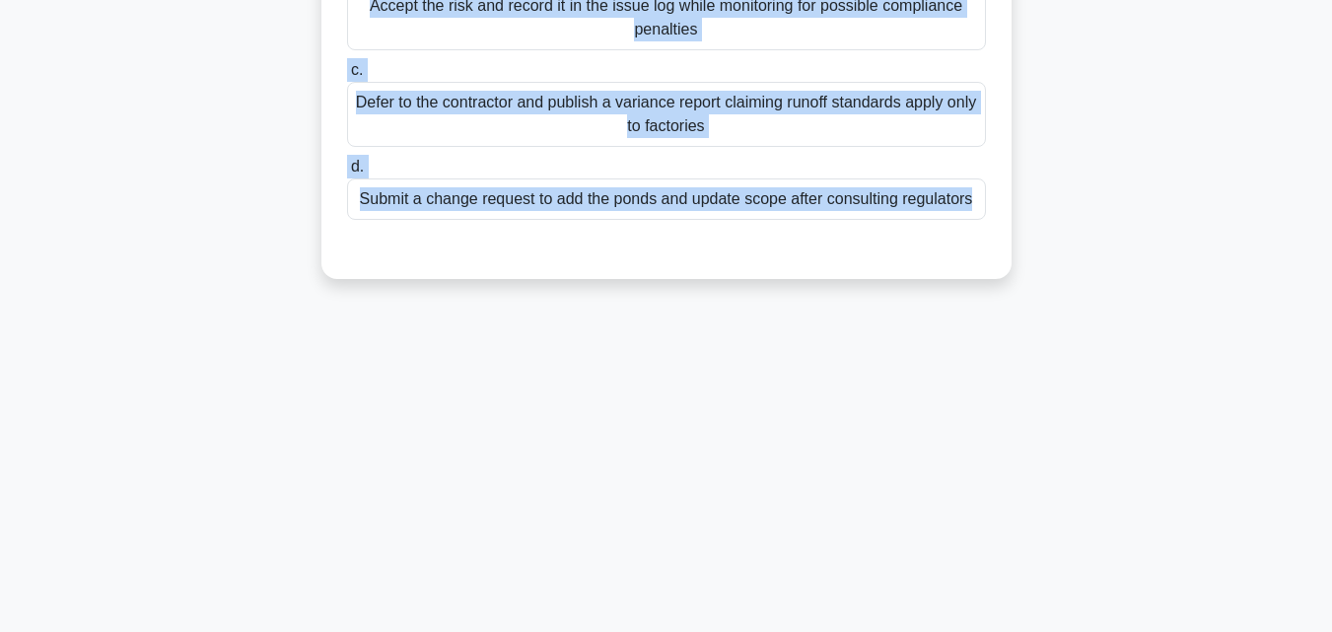
click at [595, 220] on div "Submit a change request to add the ponds and update scope after consulting regu…" at bounding box center [666, 198] width 639 height 41
click at [347, 173] on input "d. Submit a change request to add the ponds and update scope after consulting r…" at bounding box center [347, 167] width 0 height 13
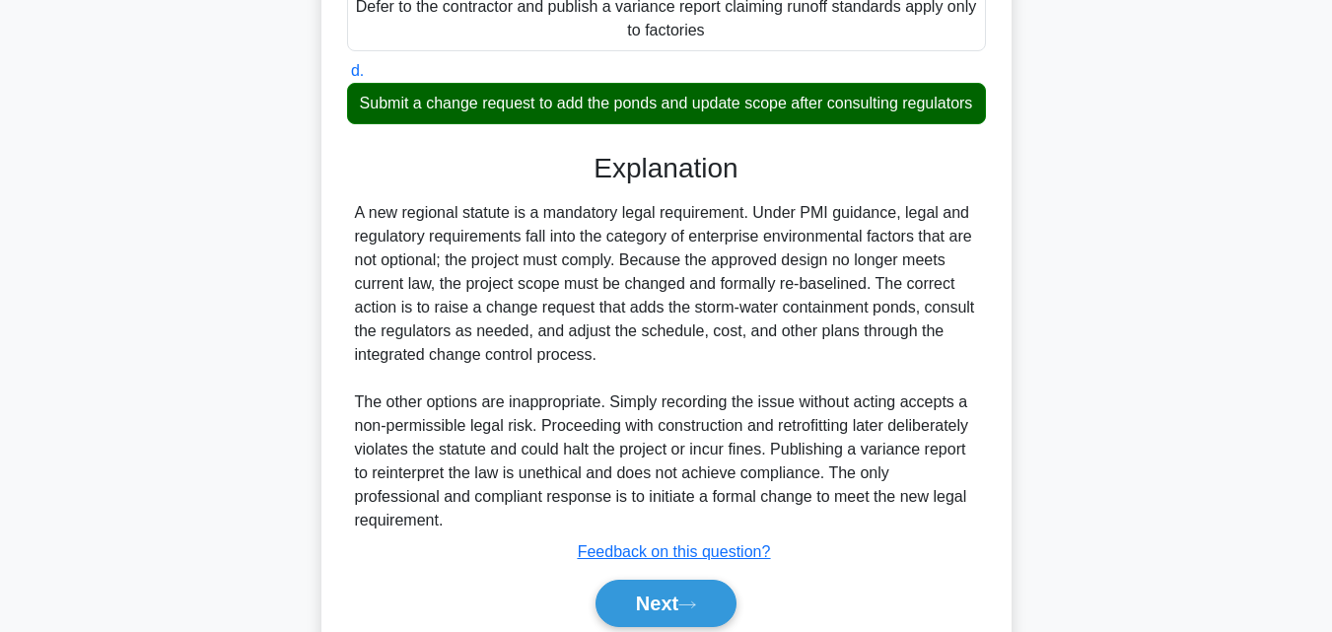
scroll to position [632, 0]
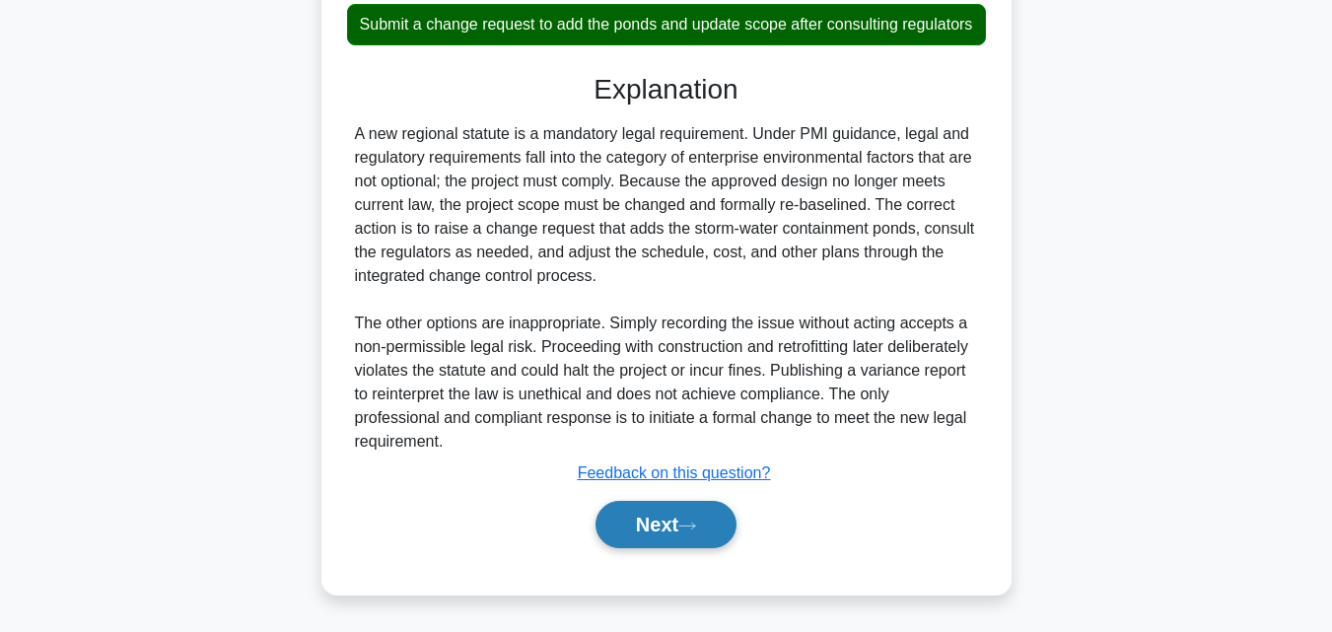
click at [679, 541] on button "Next" at bounding box center [665, 524] width 141 height 47
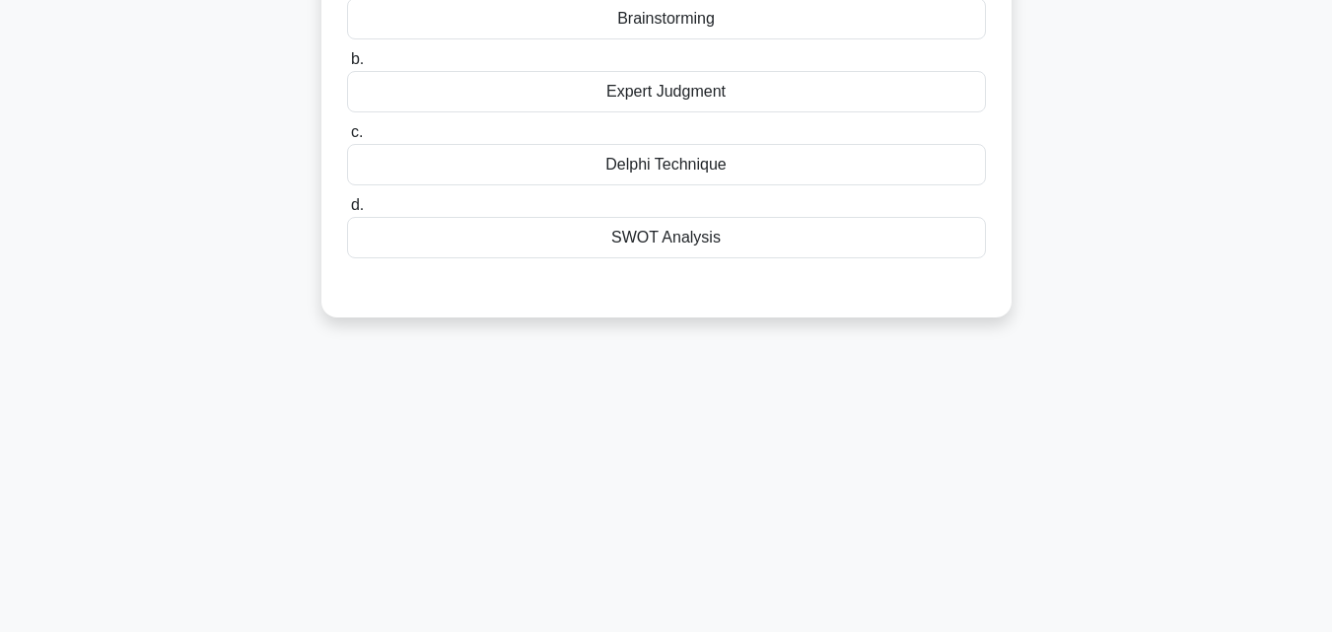
scroll to position [38, 0]
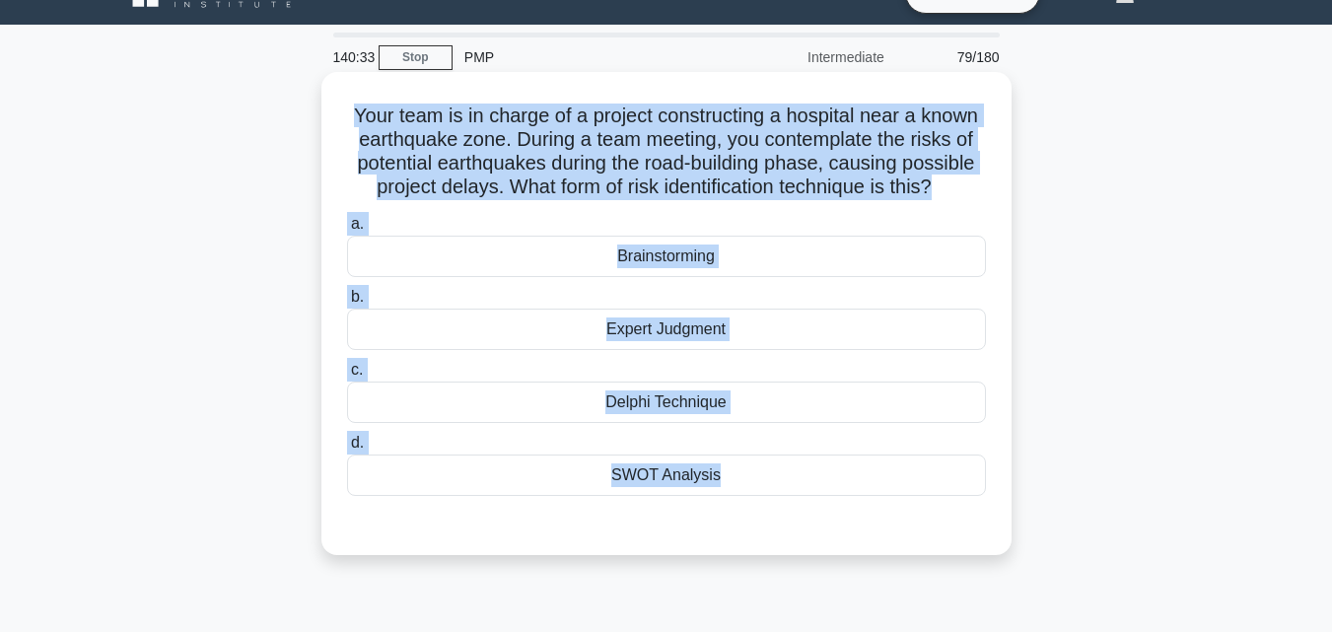
drag, startPoint x: 322, startPoint y: 113, endPoint x: 858, endPoint y: 509, distance: 665.4
click at [858, 509] on div "Your team is in charge of a project constructing a hospital near a known earthq…" at bounding box center [666, 313] width 690 height 483
click at [721, 252] on div "Brainstorming" at bounding box center [666, 256] width 639 height 41
click at [347, 231] on input "a. Brainstorming" at bounding box center [347, 224] width 0 height 13
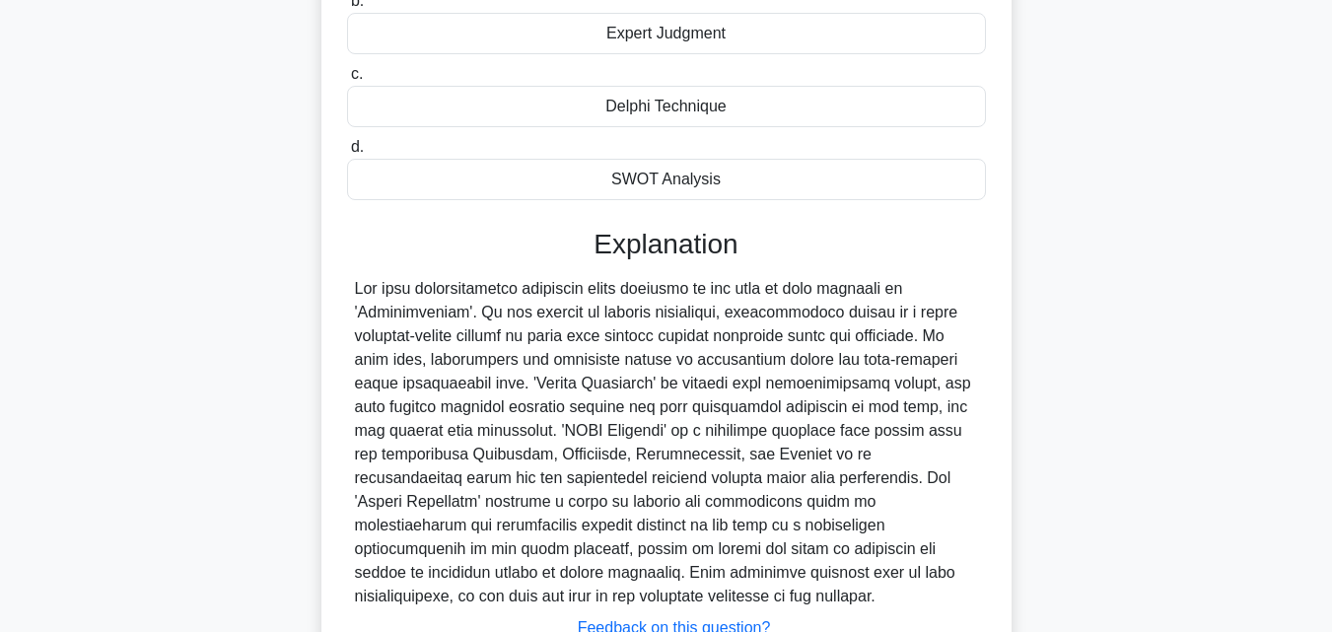
scroll to position [490, 0]
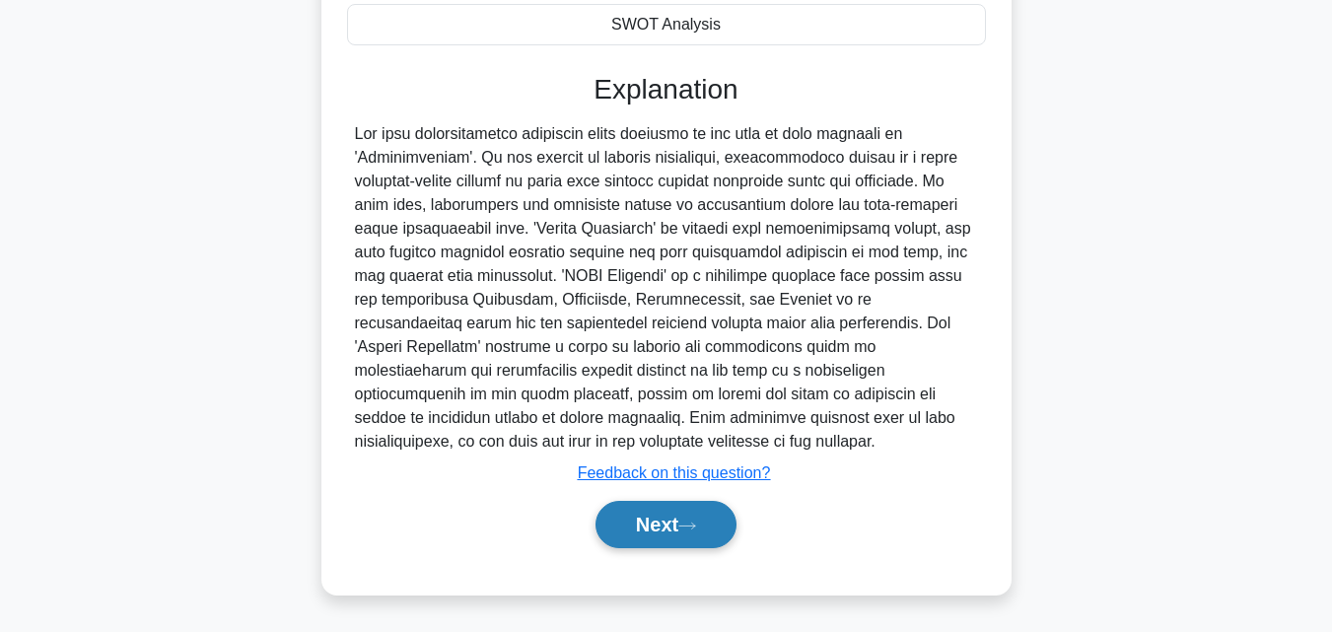
click at [681, 532] on button "Next" at bounding box center [665, 524] width 141 height 47
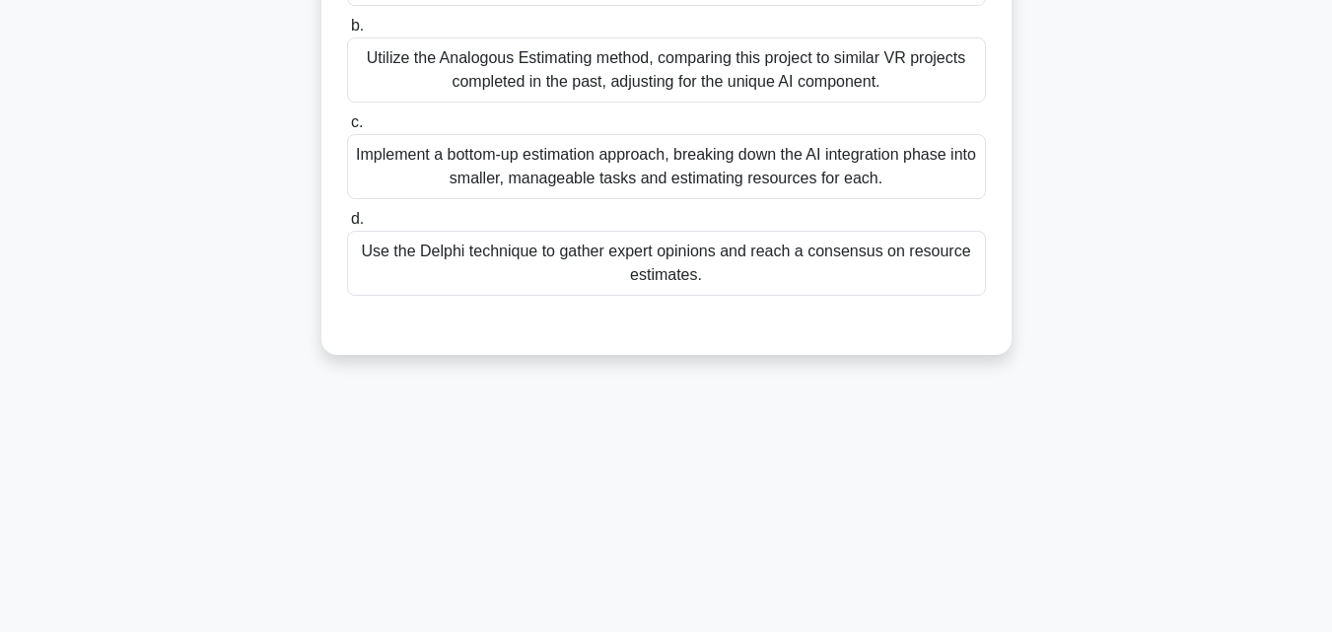
scroll to position [38, 0]
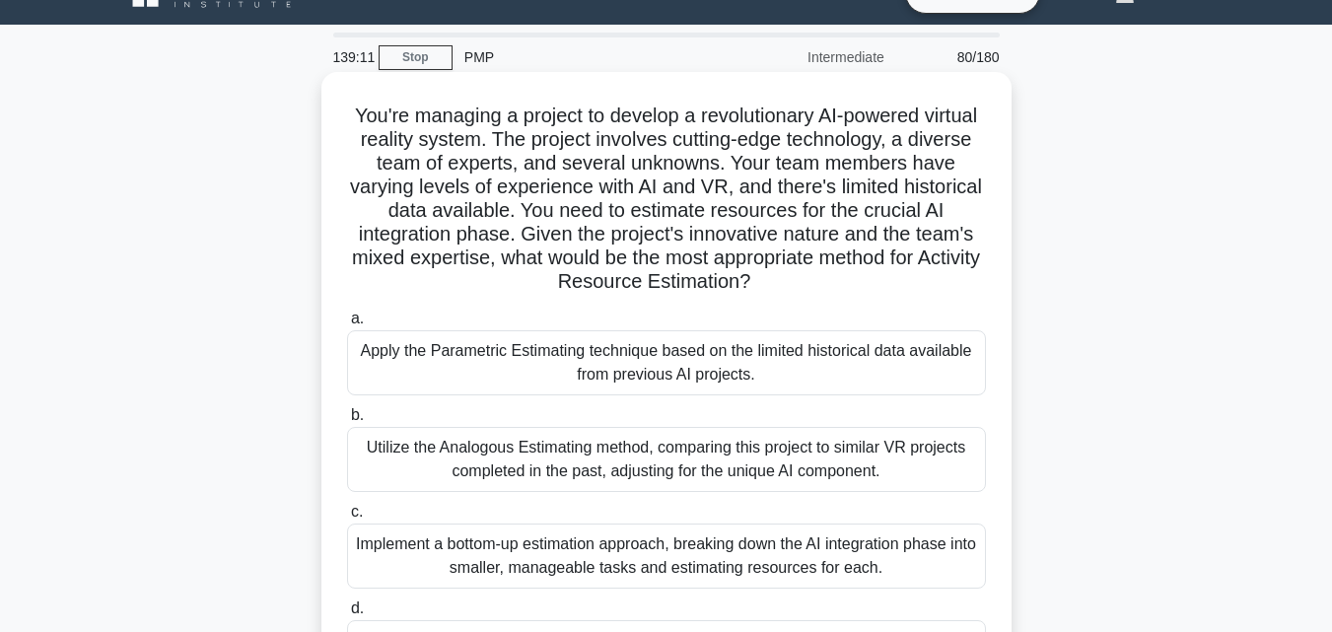
drag, startPoint x: 330, startPoint y: 101, endPoint x: 960, endPoint y: 568, distance: 784.3
click at [960, 568] on div "You're managing a project to develop a revolutionary AI-powered virtual reality…" at bounding box center [666, 408] width 674 height 657
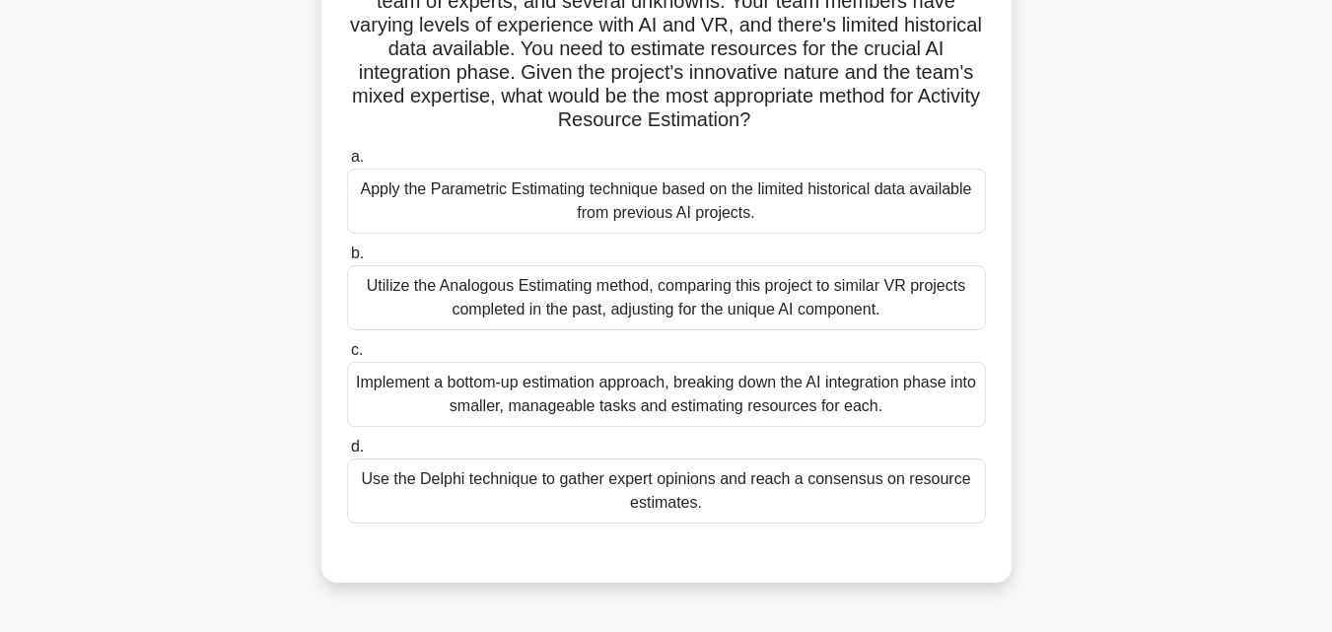
scroll to position [334, 0]
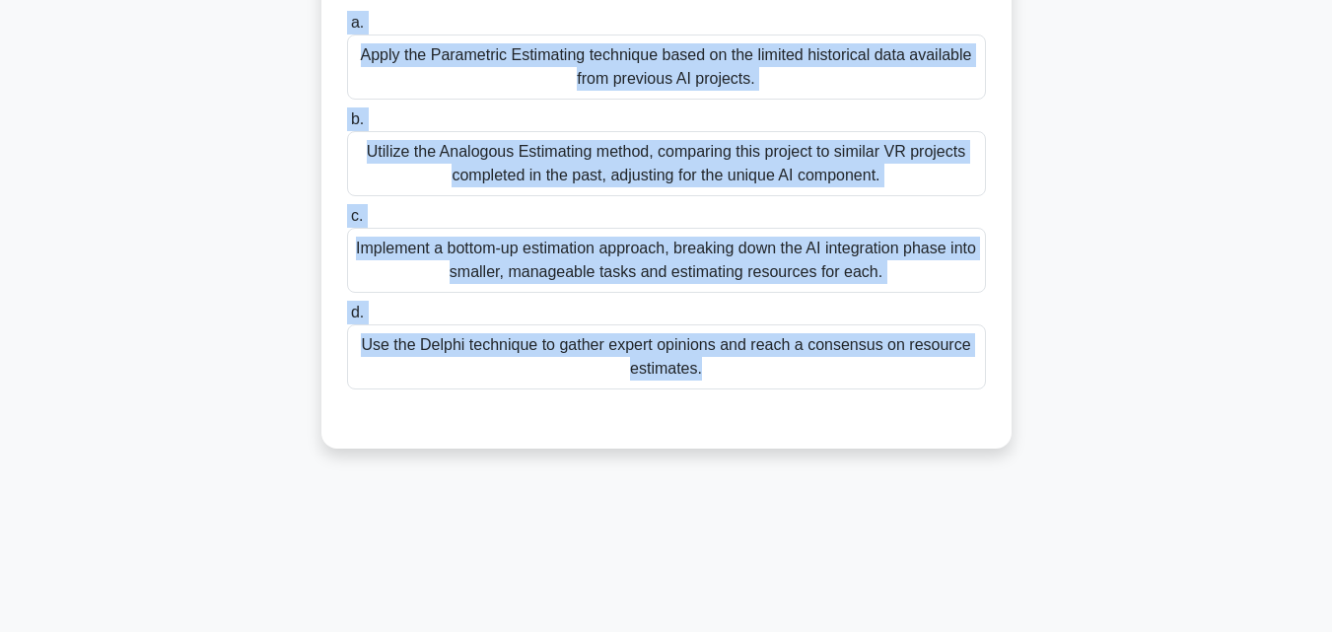
drag, startPoint x: 484, startPoint y: 353, endPoint x: 769, endPoint y: 422, distance: 293.1
click at [769, 422] on div "You're managing a project to develop a revolutionary AI-powered virtual reality…" at bounding box center [666, 129] width 1124 height 696
click at [568, 364] on div "Use the Delphi technique to gather expert opinions and reach a consensus on res…" at bounding box center [666, 356] width 639 height 65
click at [347, 319] on input "d. Use the Delphi technique to gather expert opinions and reach a consensus on …" at bounding box center [347, 313] width 0 height 13
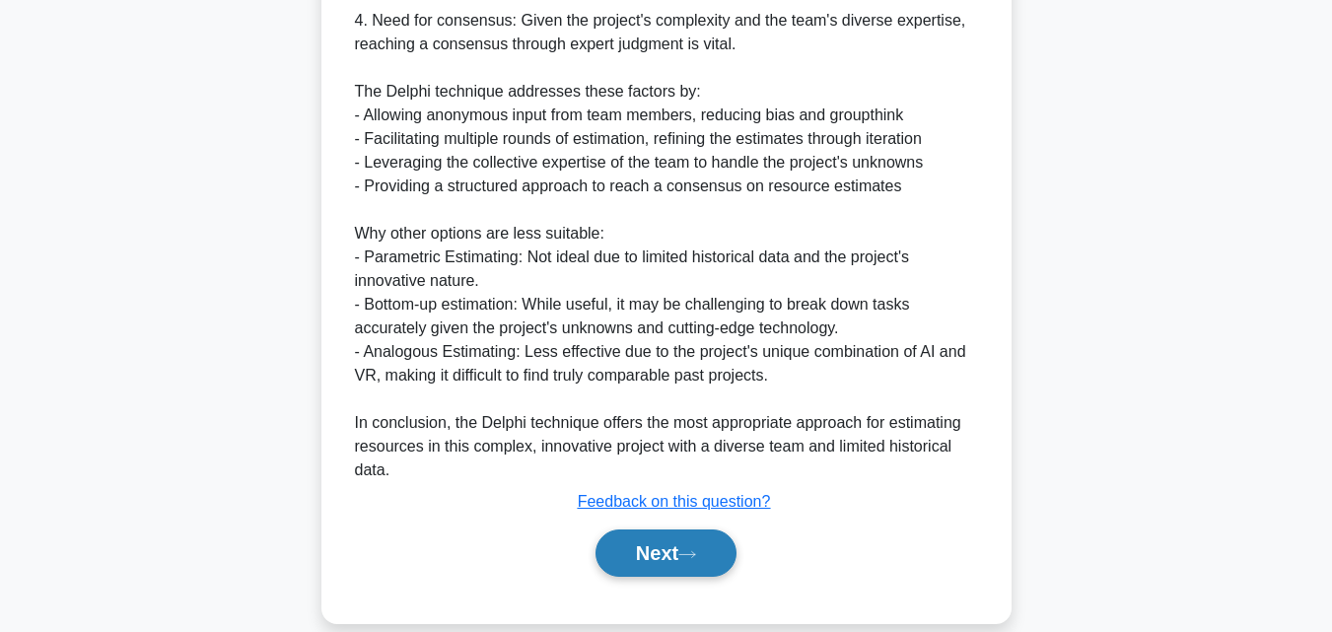
click at [673, 554] on button "Next" at bounding box center [665, 552] width 141 height 47
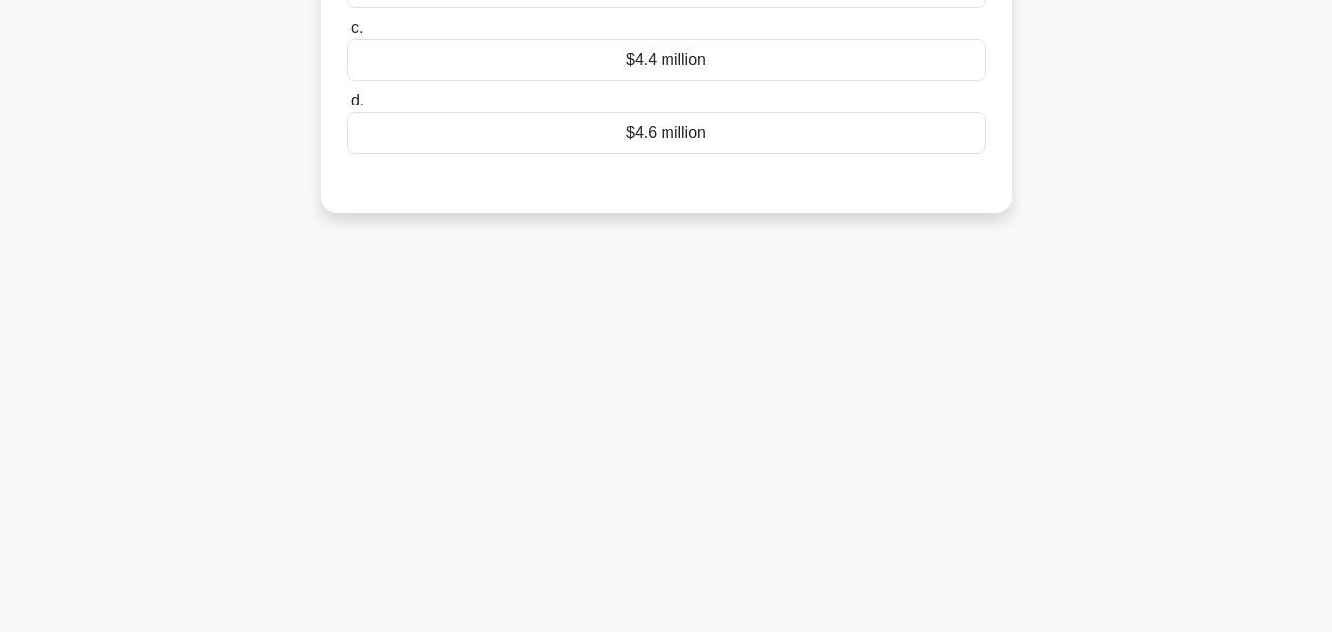
scroll to position [38, 0]
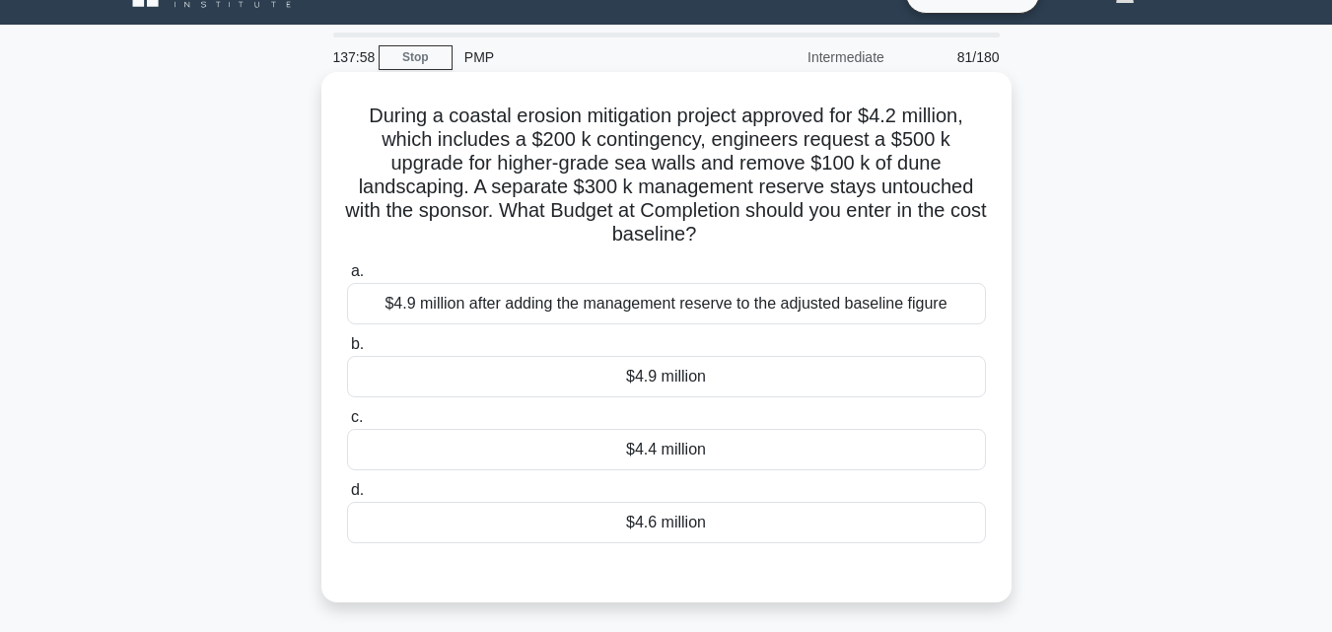
drag, startPoint x: 342, startPoint y: 123, endPoint x: 827, endPoint y: 534, distance: 635.8
click at [827, 534] on div "During a coastal erosion mitigation project approved for $4.2 million, which in…" at bounding box center [666, 337] width 674 height 515
click at [720, 469] on div "$4.4 million" at bounding box center [666, 449] width 639 height 41
click at [347, 424] on input "c. $4.4 million" at bounding box center [347, 417] width 0 height 13
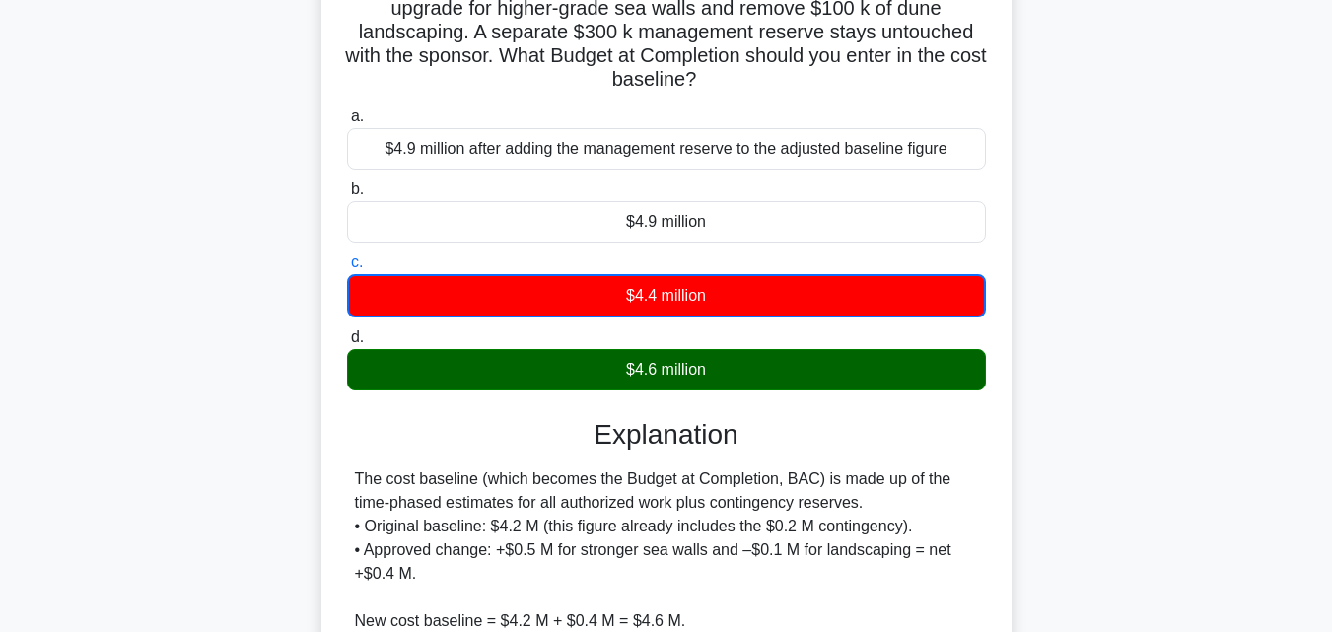
scroll to position [334, 0]
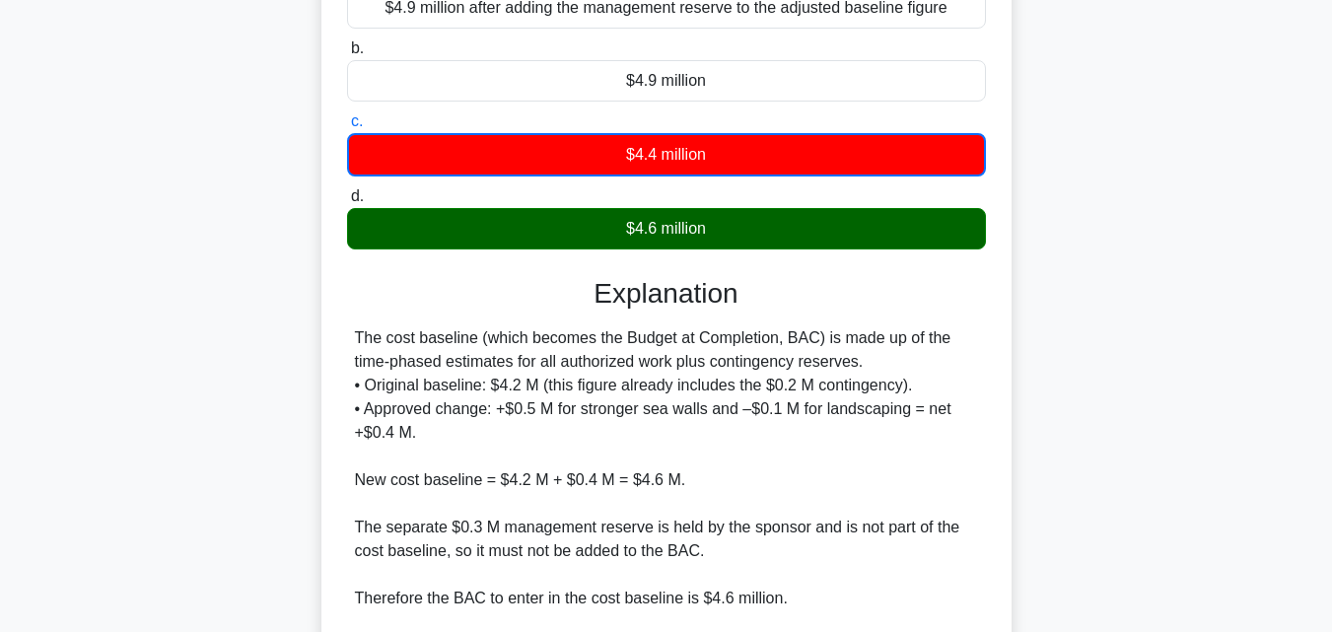
click at [576, 221] on div "$4.6 million" at bounding box center [666, 228] width 639 height 41
click at [347, 203] on input "d. $4.6 million" at bounding box center [347, 196] width 0 height 13
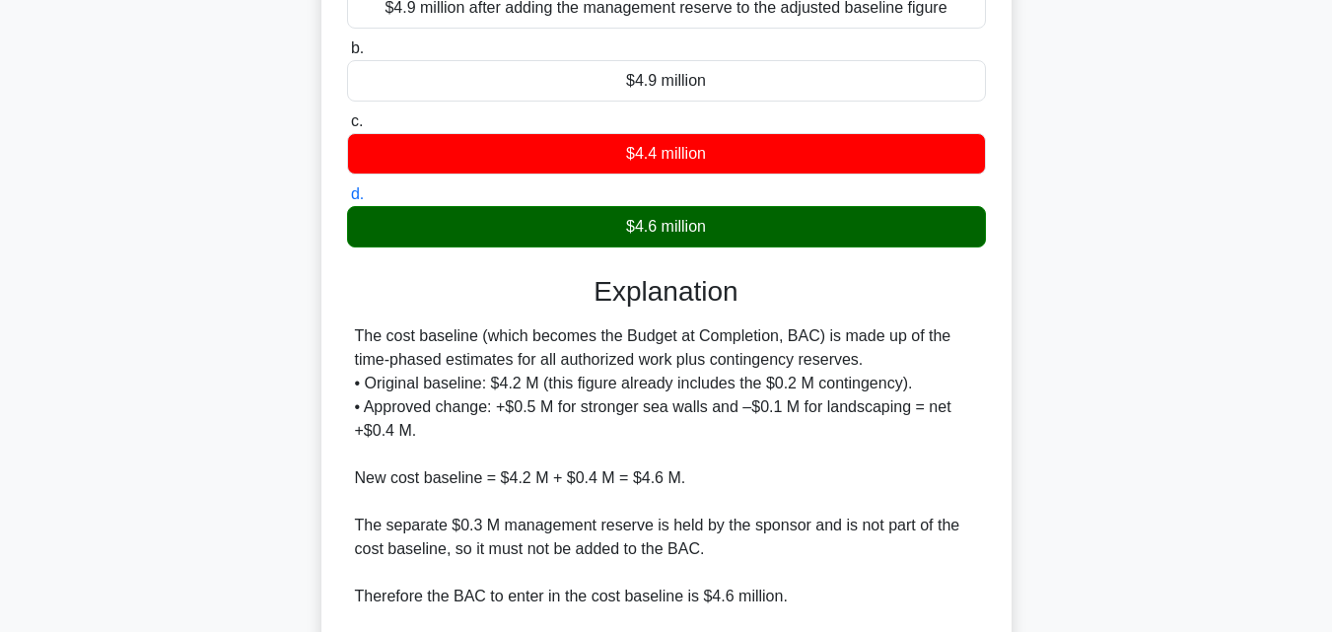
click at [576, 221] on div "$4.6 million" at bounding box center [666, 226] width 639 height 41
click at [347, 201] on input "d. $4.6 million" at bounding box center [347, 194] width 0 height 13
click at [578, 219] on div "$4.6 million" at bounding box center [666, 226] width 639 height 41
click at [347, 201] on input "d. $4.6 million" at bounding box center [347, 194] width 0 height 13
click at [578, 219] on div "$4.6 million" at bounding box center [666, 226] width 639 height 41
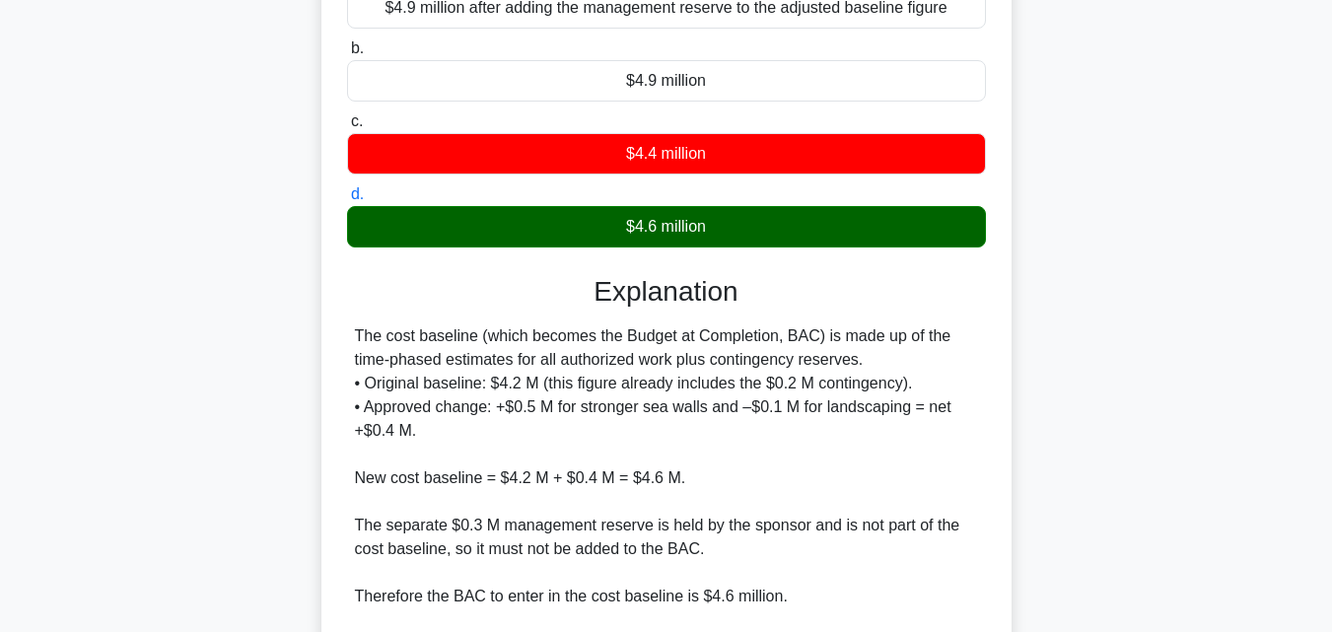
click at [347, 201] on input "d. $4.6 million" at bounding box center [347, 194] width 0 height 13
click at [696, 251] on div "a. $4.9 million after adding the management reserve to the adjusted baseline fi…" at bounding box center [666, 106] width 662 height 292
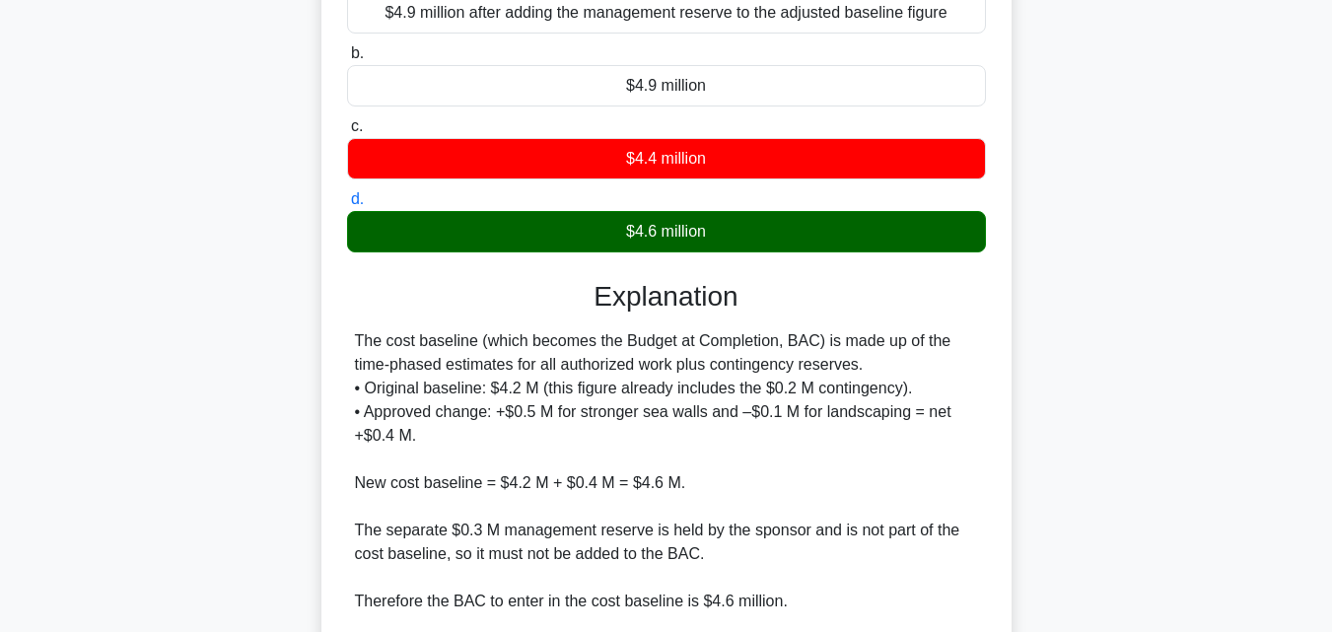
scroll to position [561, 0]
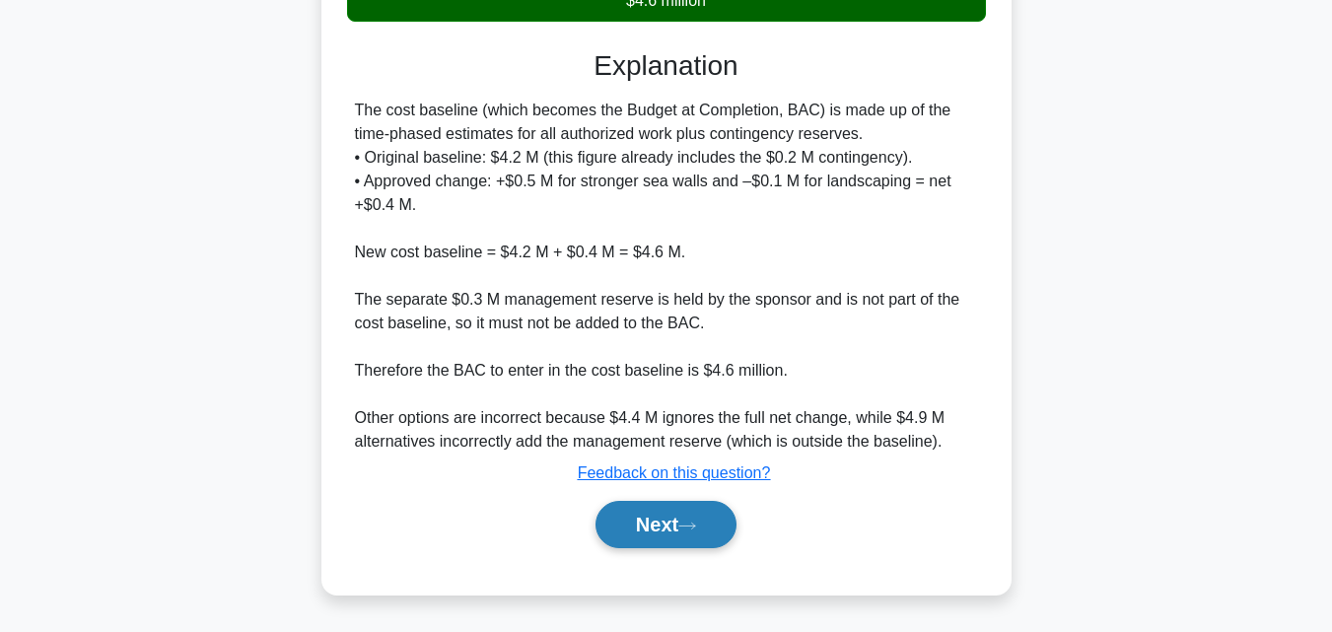
click at [687, 524] on icon at bounding box center [687, 525] width 18 height 11
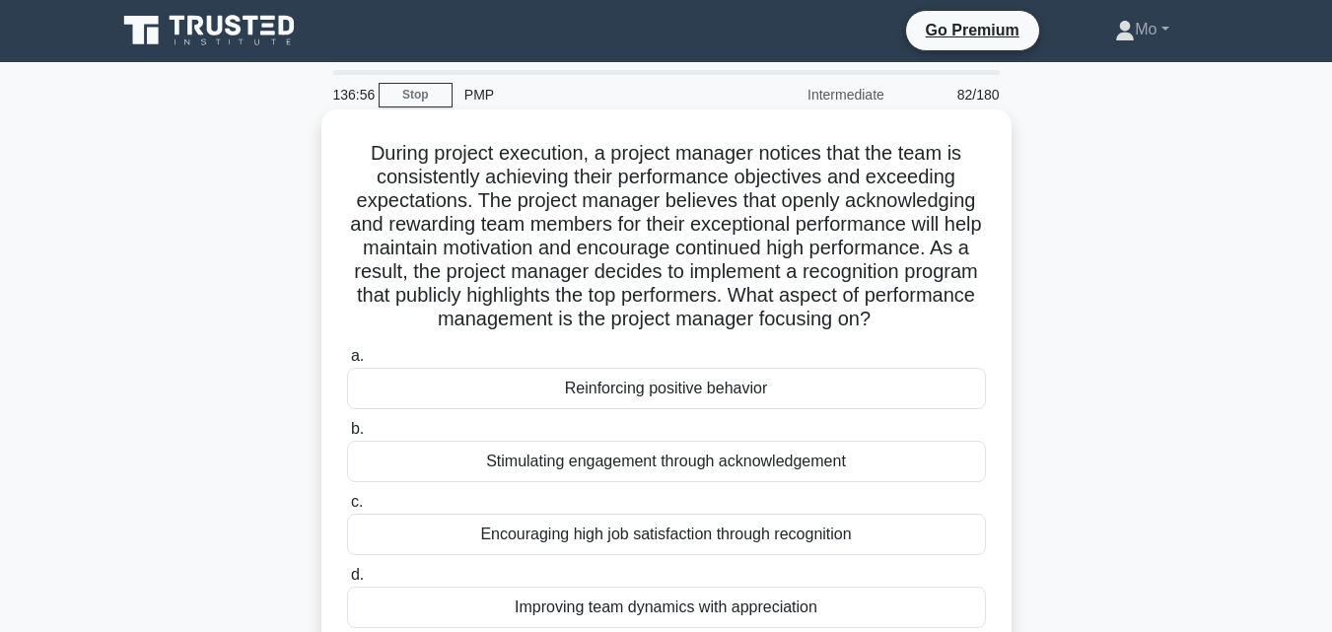
scroll to position [0, 0]
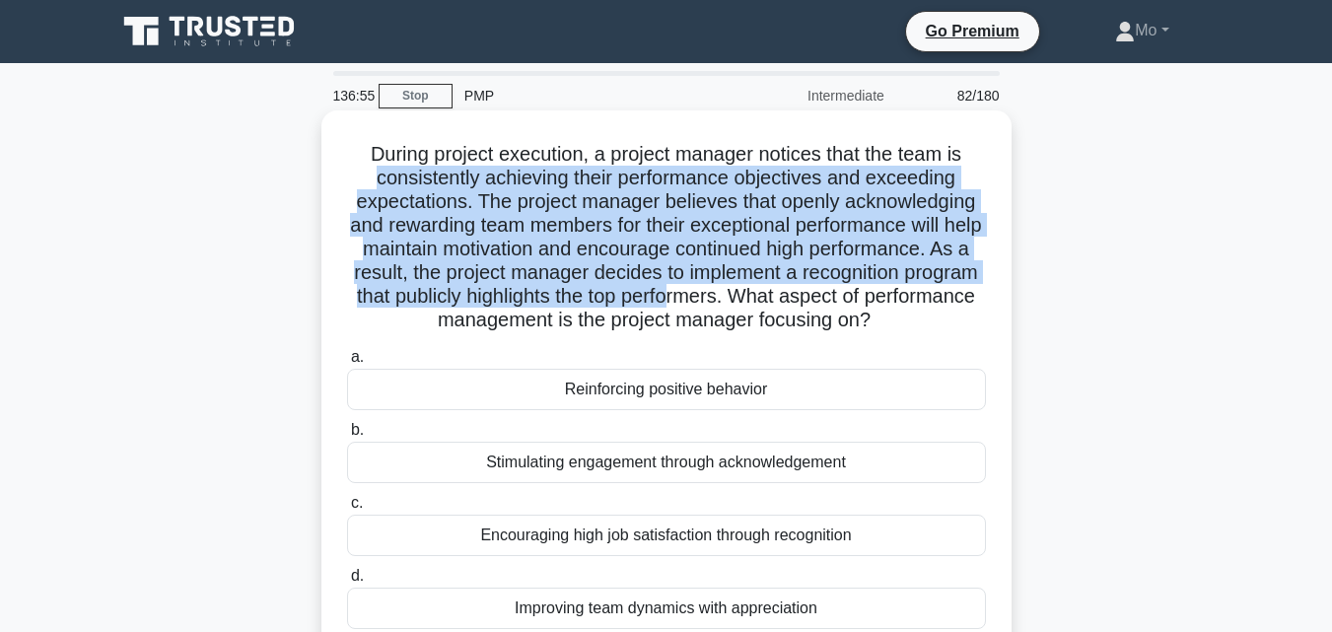
drag, startPoint x: 350, startPoint y: 168, endPoint x: 771, endPoint y: 294, distance: 439.4
click at [771, 294] on h5 "During project execution, a project manager notices that the team is consistent…" at bounding box center [666, 237] width 643 height 191
click at [356, 200] on h5 "During project execution, a project manager notices that the team is consistent…" at bounding box center [666, 237] width 643 height 191
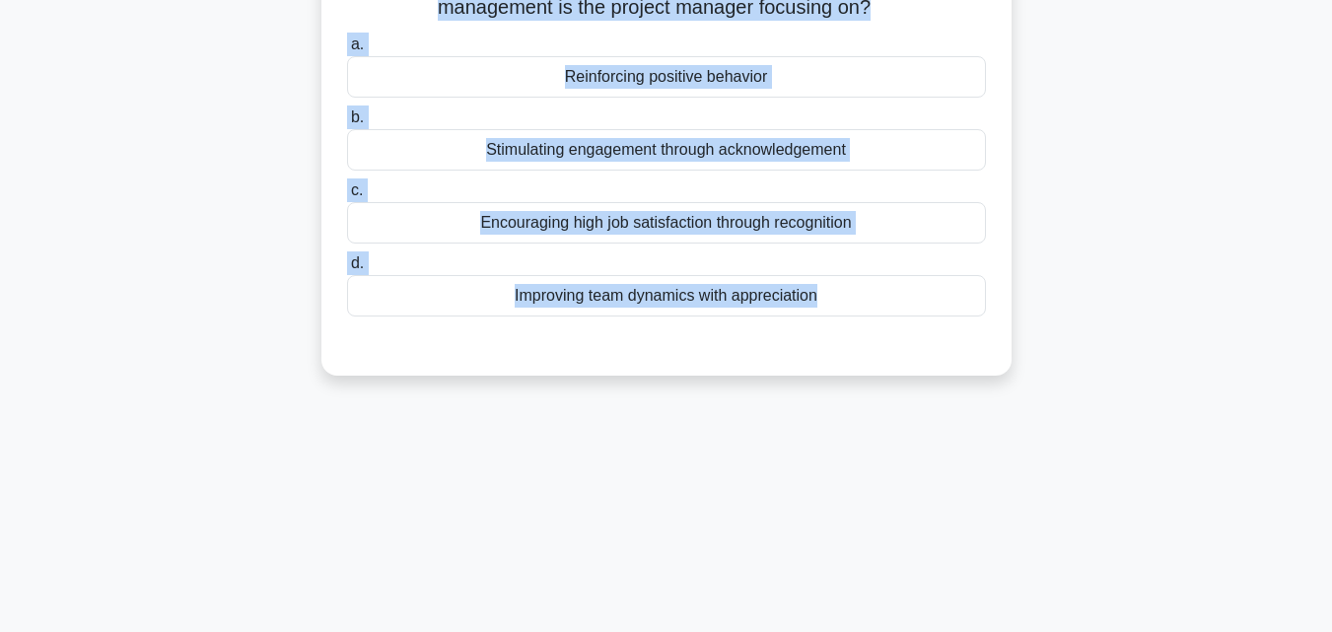
drag, startPoint x: 320, startPoint y: 137, endPoint x: 1010, endPoint y: 489, distance: 774.6
click at [1010, 489] on div "136:50 Stop PMP Intermediate 82/180 .spinner_0XTQ{transform-origin:center;anima…" at bounding box center [666, 247] width 1124 height 986
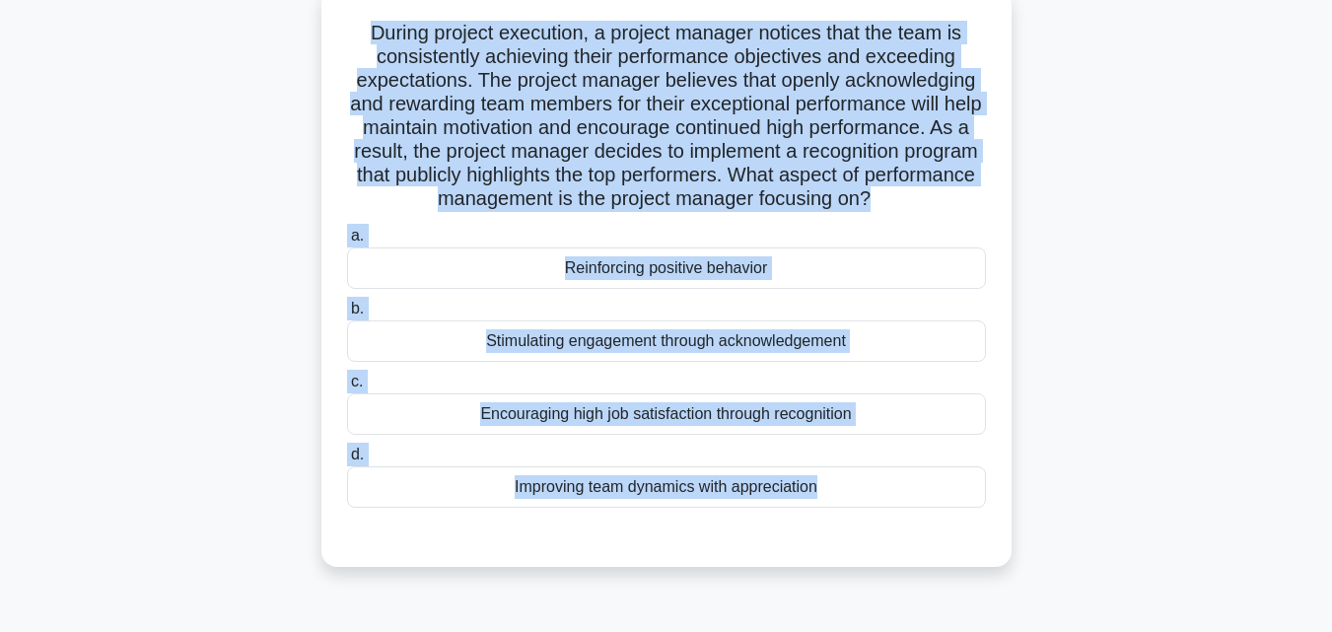
scroll to position [120, 0]
click at [512, 414] on div "Encouraging high job satisfaction through recognition" at bounding box center [666, 414] width 639 height 41
click at [347, 389] on input "c. Encouraging high job satisfaction through recognition" at bounding box center [347, 383] width 0 height 13
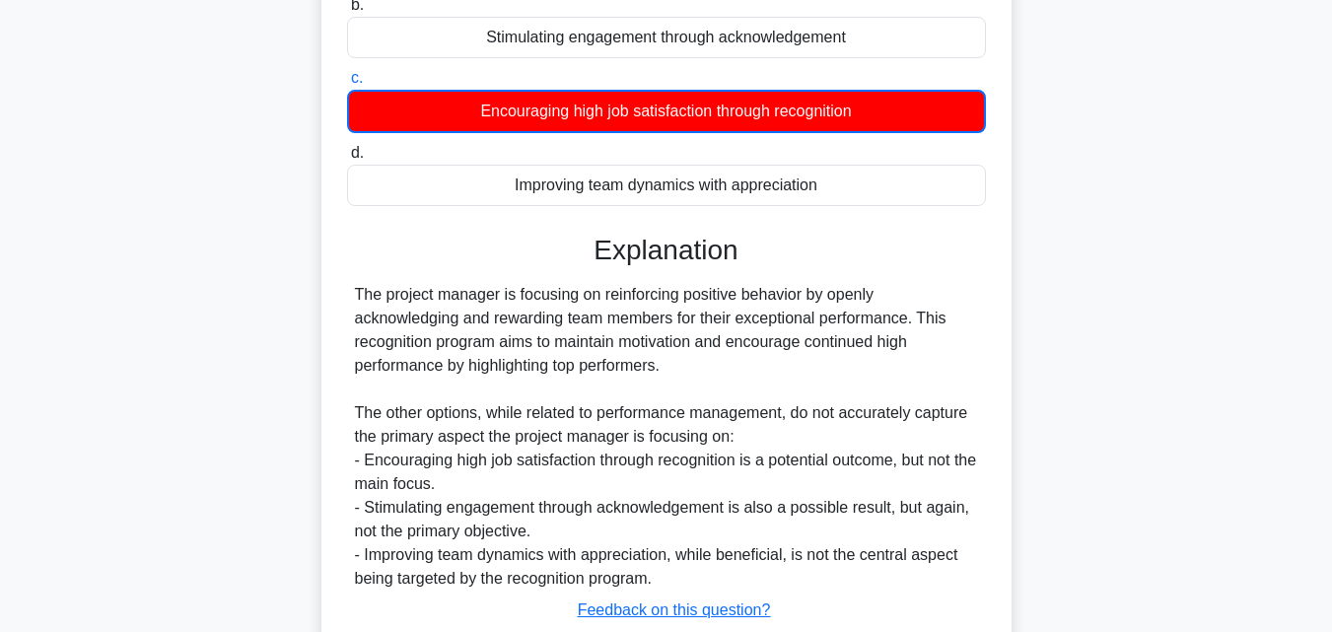
scroll to position [563, 0]
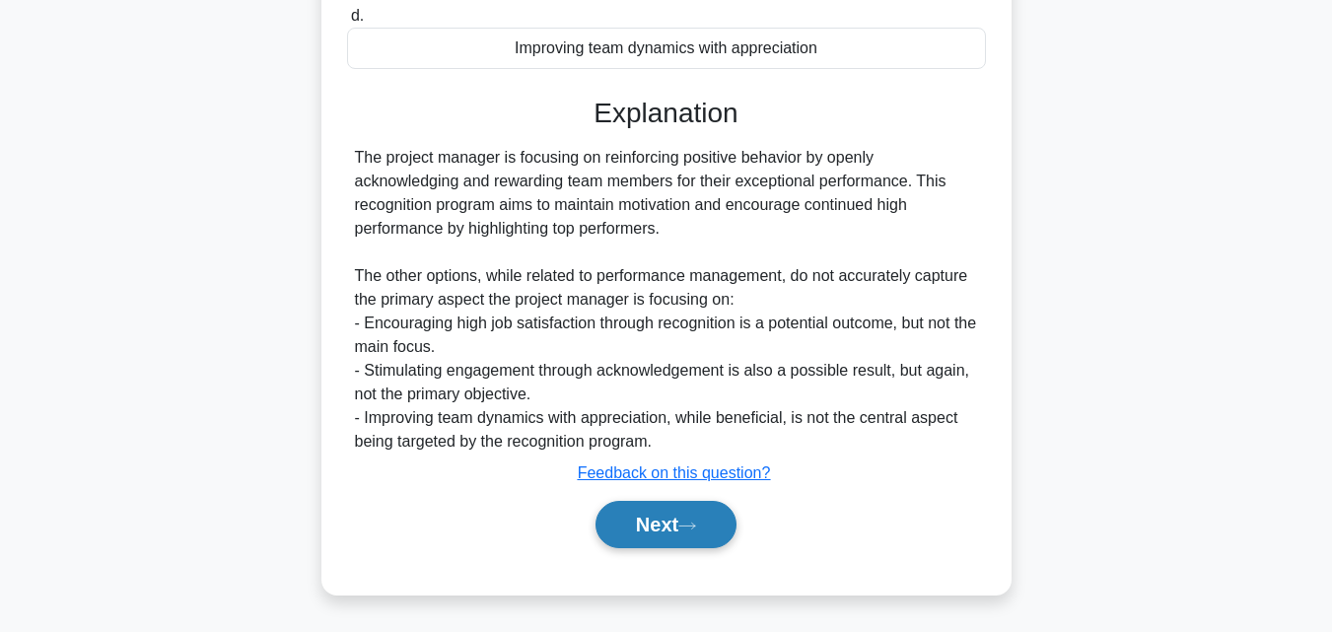
click at [666, 511] on button "Next" at bounding box center [665, 524] width 141 height 47
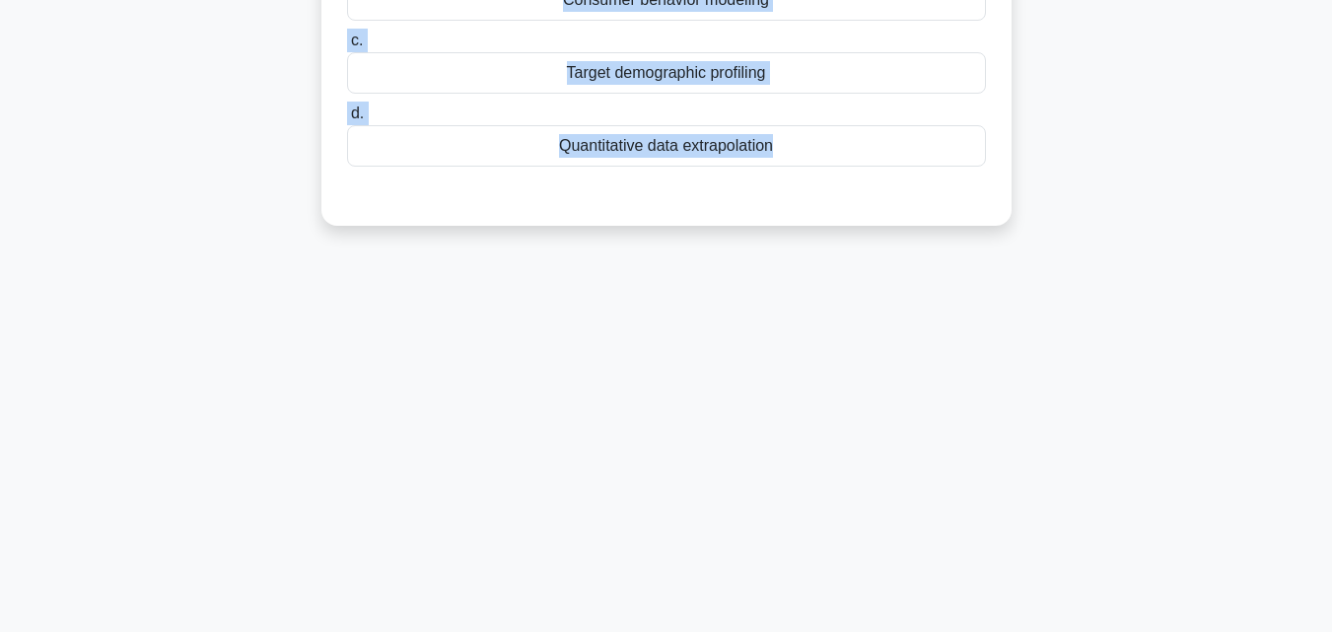
scroll to position [424, 0]
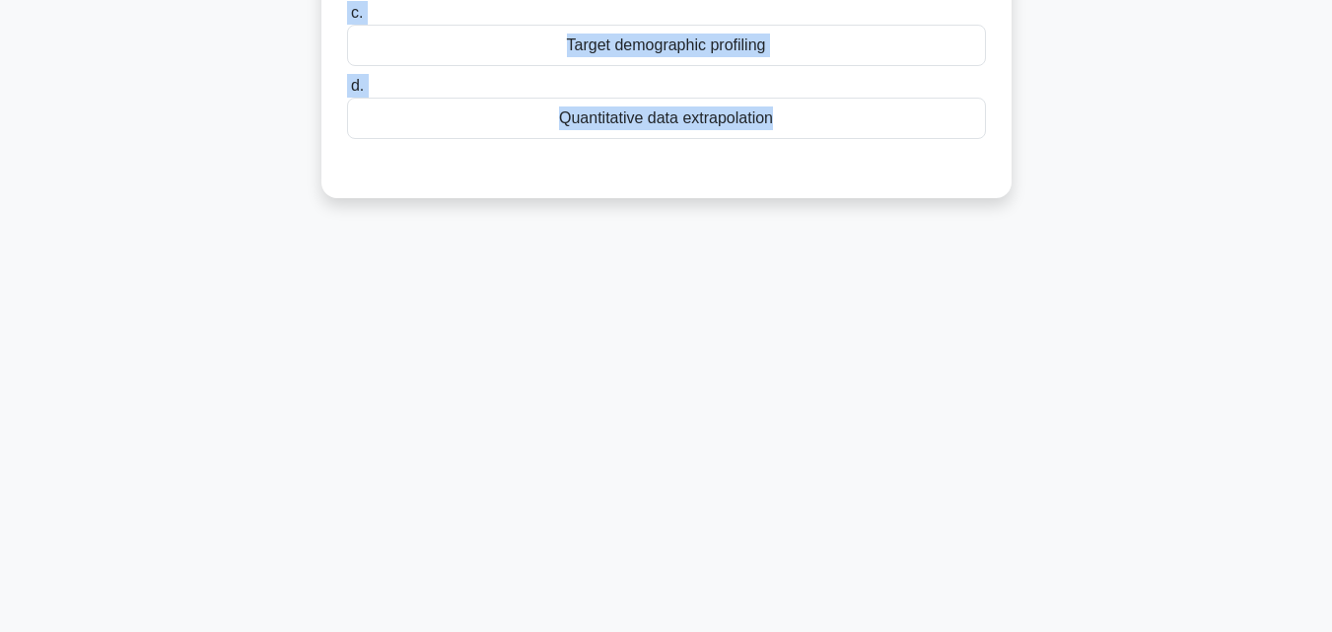
drag, startPoint x: 354, startPoint y: 115, endPoint x: 768, endPoint y: 608, distance: 643.7
click at [768, 608] on div "135:33 Stop PMP Intermediate 83/180 .spinner_0XTQ{transform-origin:center;anima…" at bounding box center [666, 140] width 1124 height 986
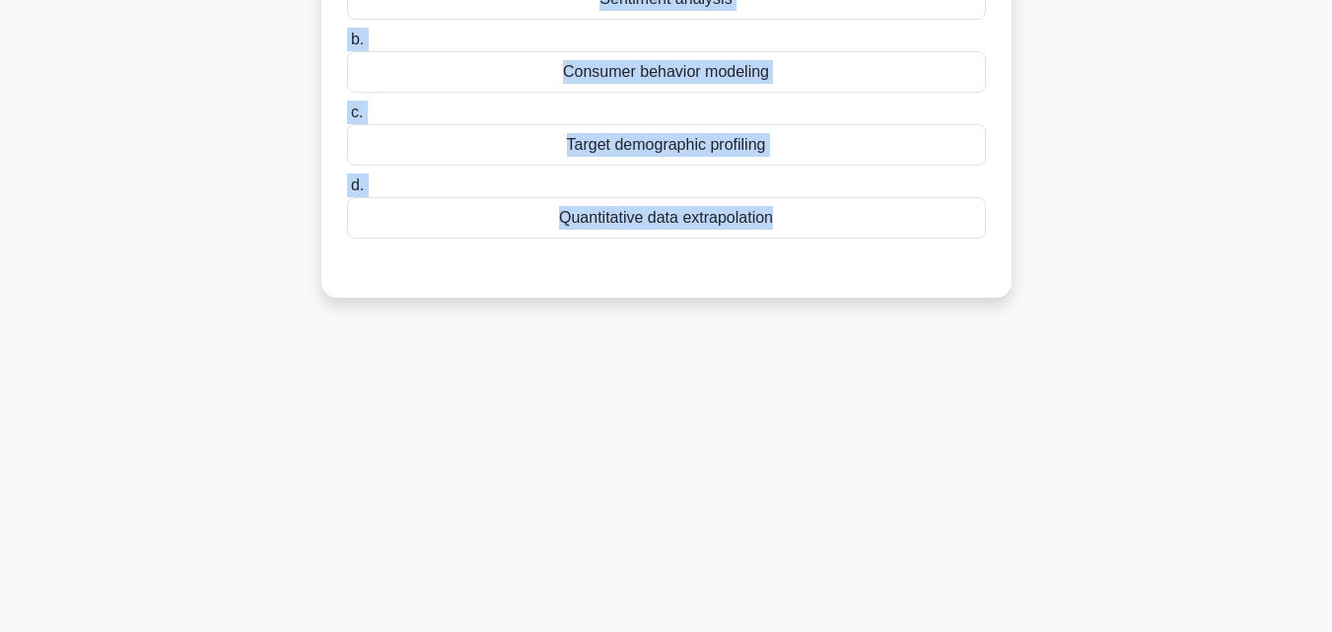
scroll to position [128, 0]
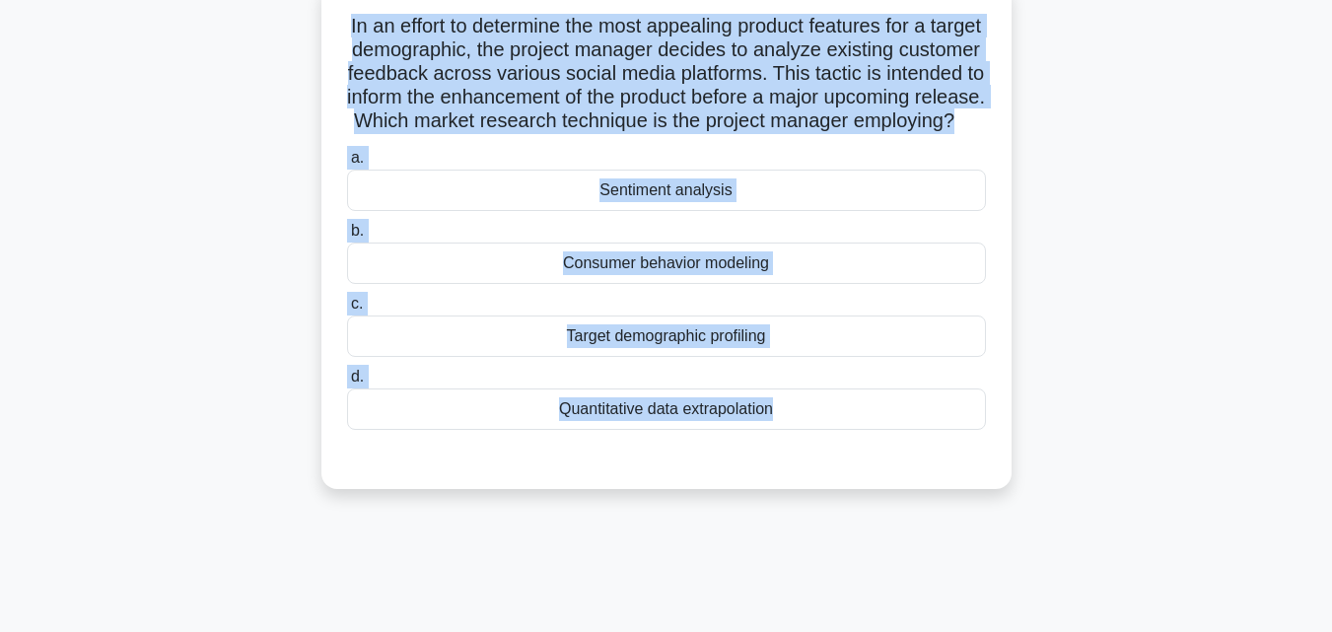
click at [702, 239] on div "a. Sentiment analysis b. Consumer behavior modeling" at bounding box center [666, 288] width 662 height 292
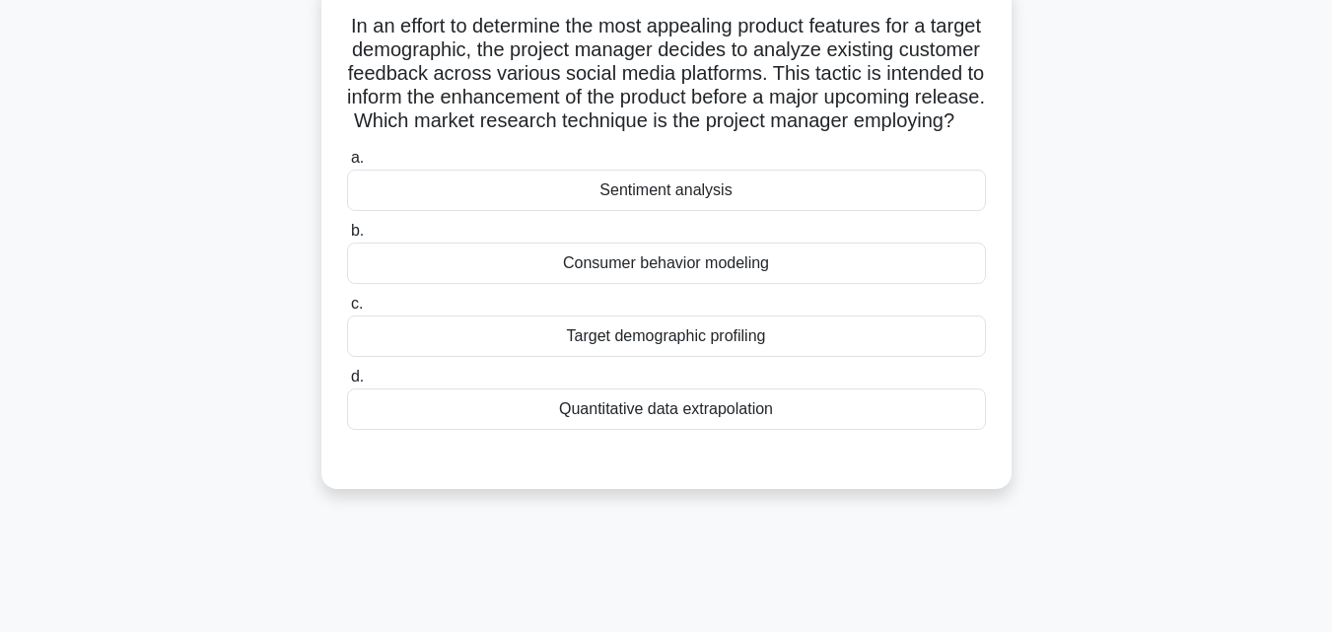
click at [699, 211] on div "Sentiment analysis" at bounding box center [666, 190] width 639 height 41
click at [347, 165] on input "a. Sentiment analysis" at bounding box center [347, 158] width 0 height 13
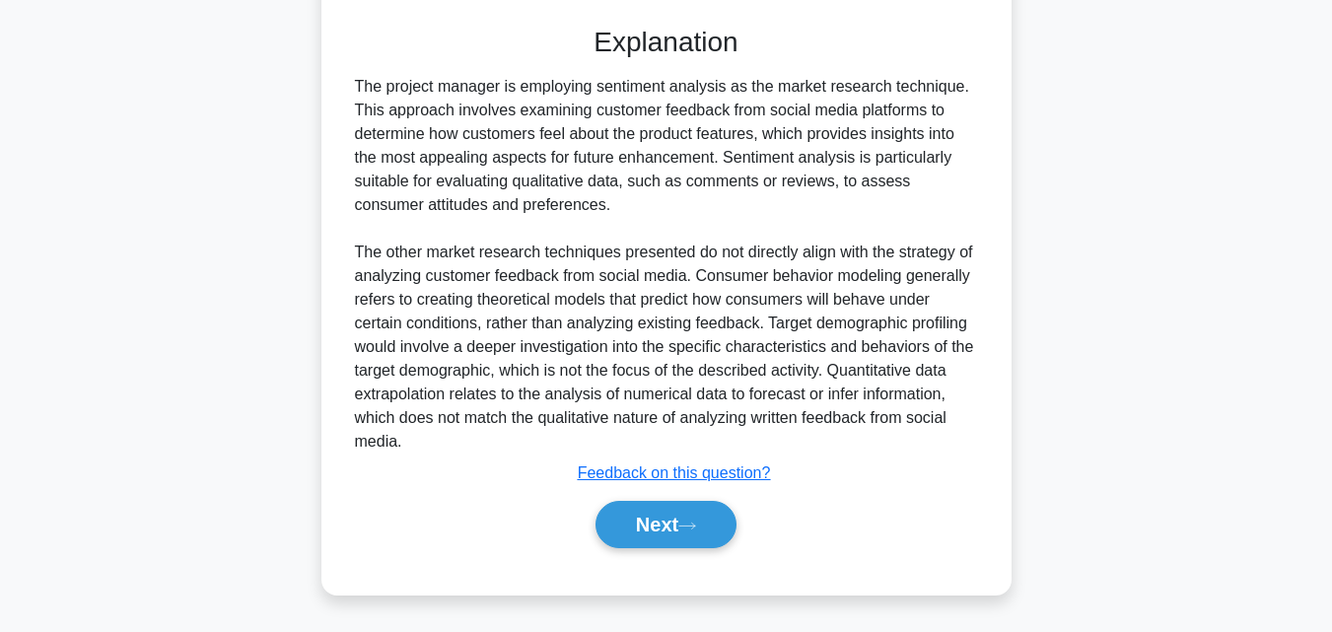
scroll to position [585, 0]
click at [680, 532] on button "Next" at bounding box center [665, 524] width 141 height 47
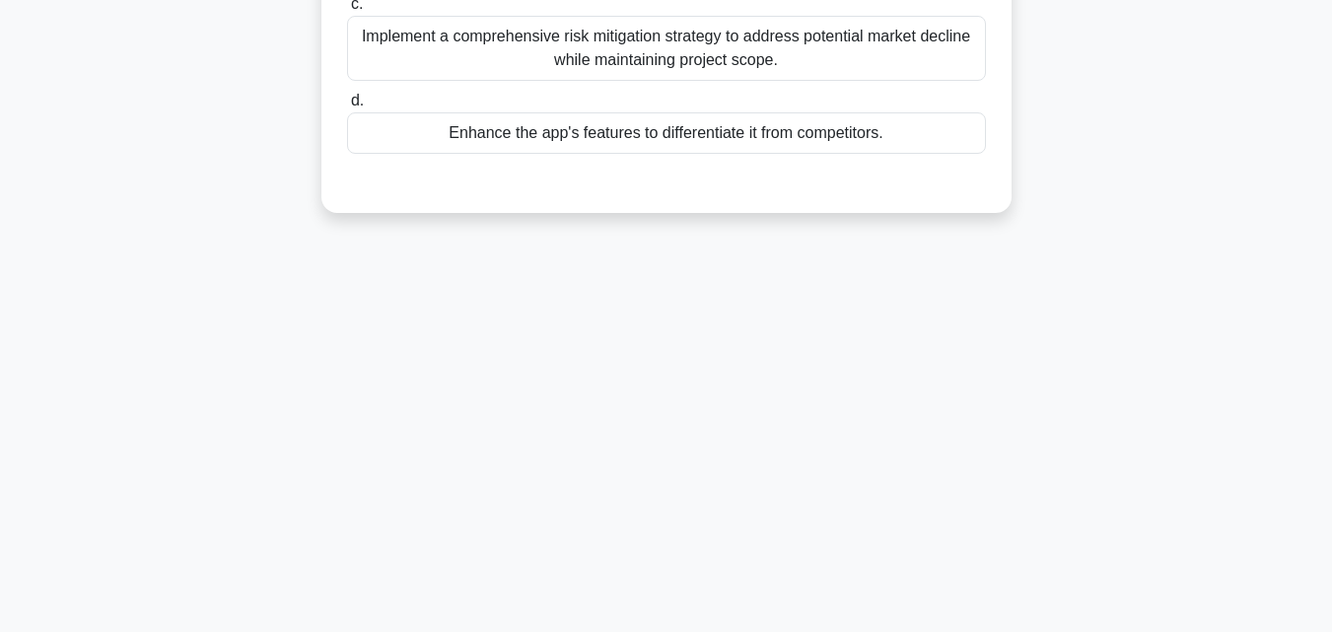
scroll to position [38, 0]
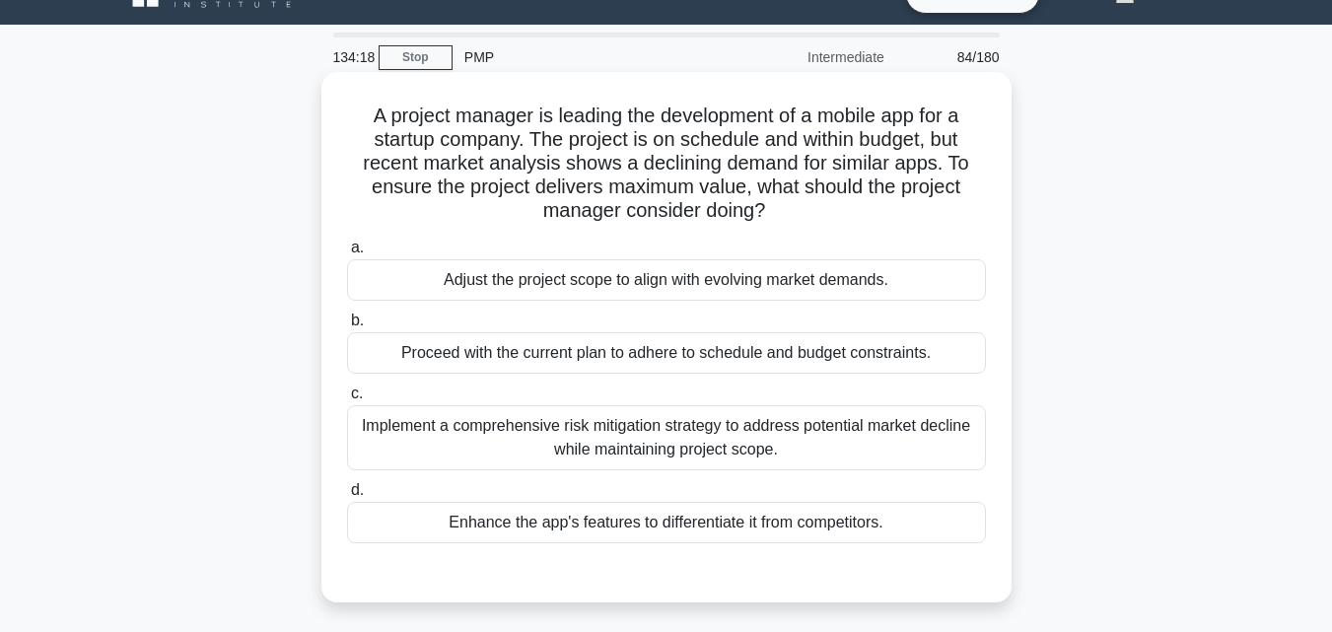
drag, startPoint x: 355, startPoint y: 120, endPoint x: 966, endPoint y: 540, distance: 741.6
click at [966, 540] on div "A project manager is leading the development of a mobile app for a startup comp…" at bounding box center [666, 337] width 674 height 515
click at [639, 278] on div "Adjust the project scope to align with evolving market demands." at bounding box center [666, 279] width 639 height 41
click at [347, 254] on input "a. Adjust the project scope to align with evolving market demands." at bounding box center [347, 248] width 0 height 13
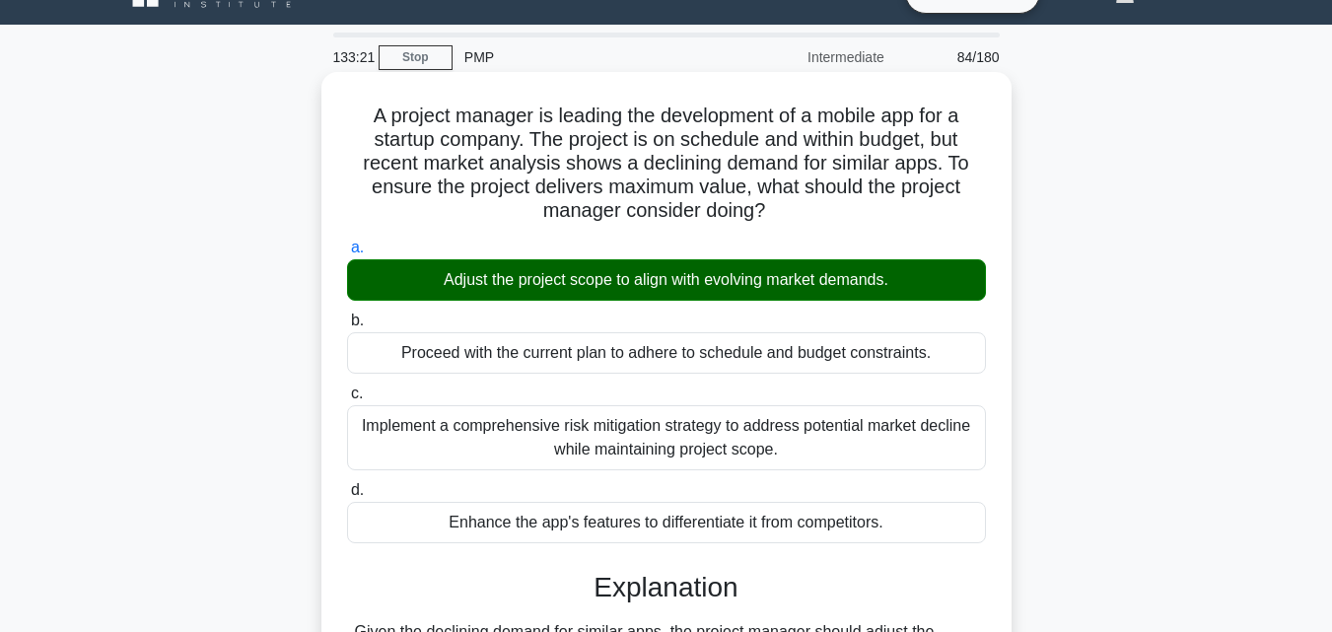
scroll to position [433, 0]
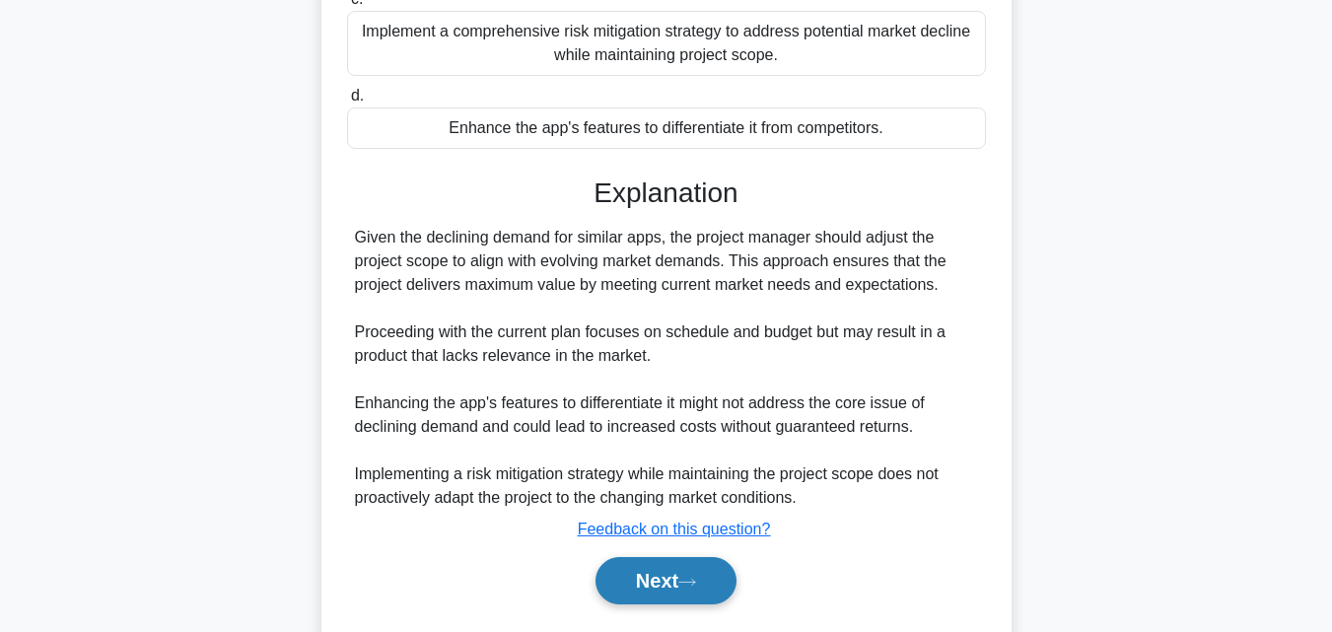
click at [682, 575] on button "Next" at bounding box center [665, 580] width 141 height 47
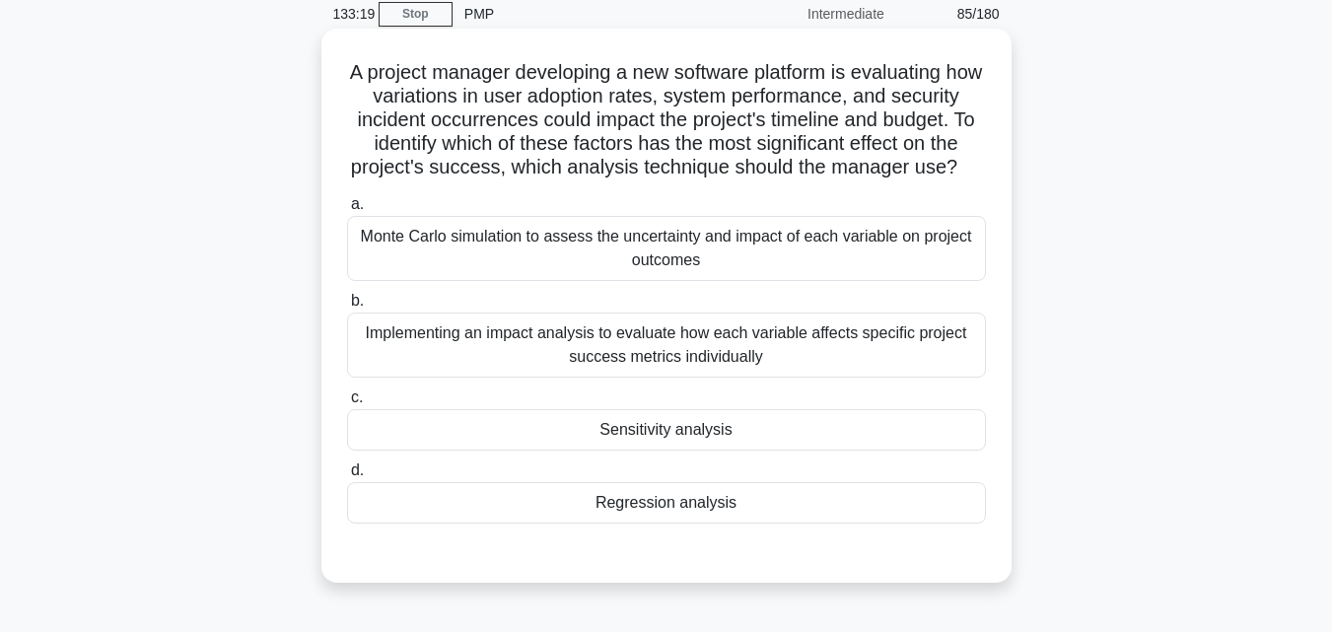
scroll to position [38, 0]
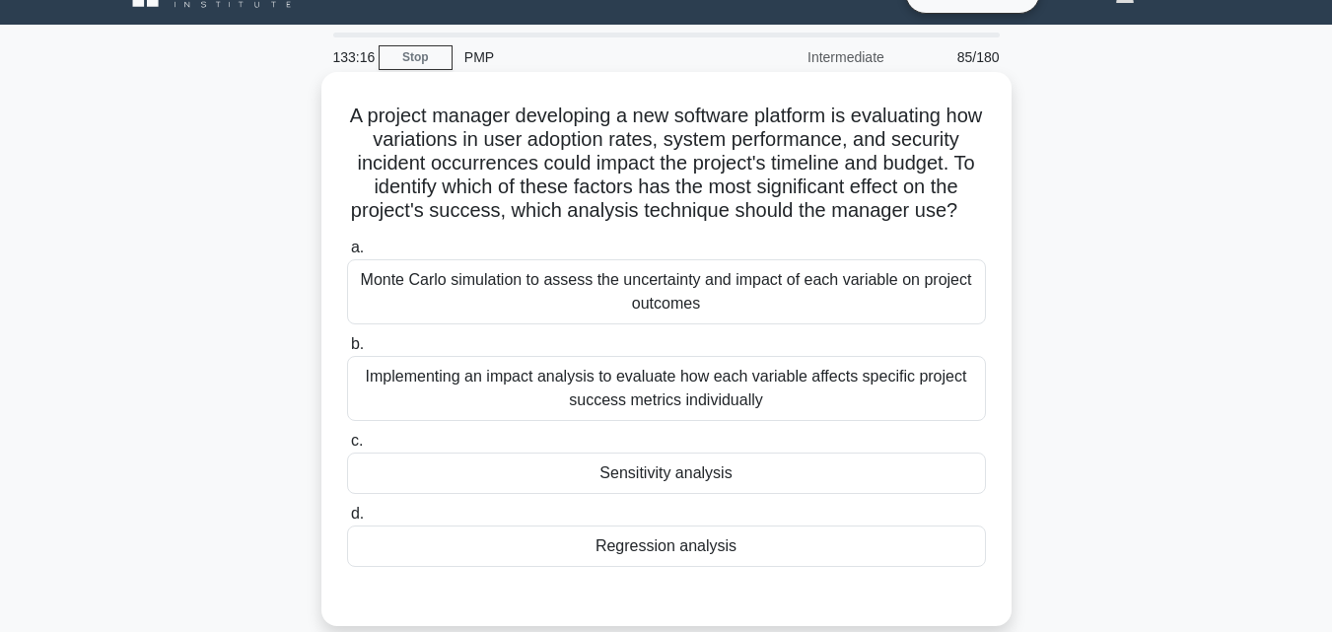
drag, startPoint x: 349, startPoint y: 93, endPoint x: 865, endPoint y: 546, distance: 686.6
click at [865, 545] on div "A project manager developing a new software platform is evaluating how variatio…" at bounding box center [666, 349] width 674 height 538
click at [695, 468] on div "Sensitivity analysis" at bounding box center [666, 472] width 639 height 41
click at [347, 448] on input "c. Sensitivity analysis" at bounding box center [347, 441] width 0 height 13
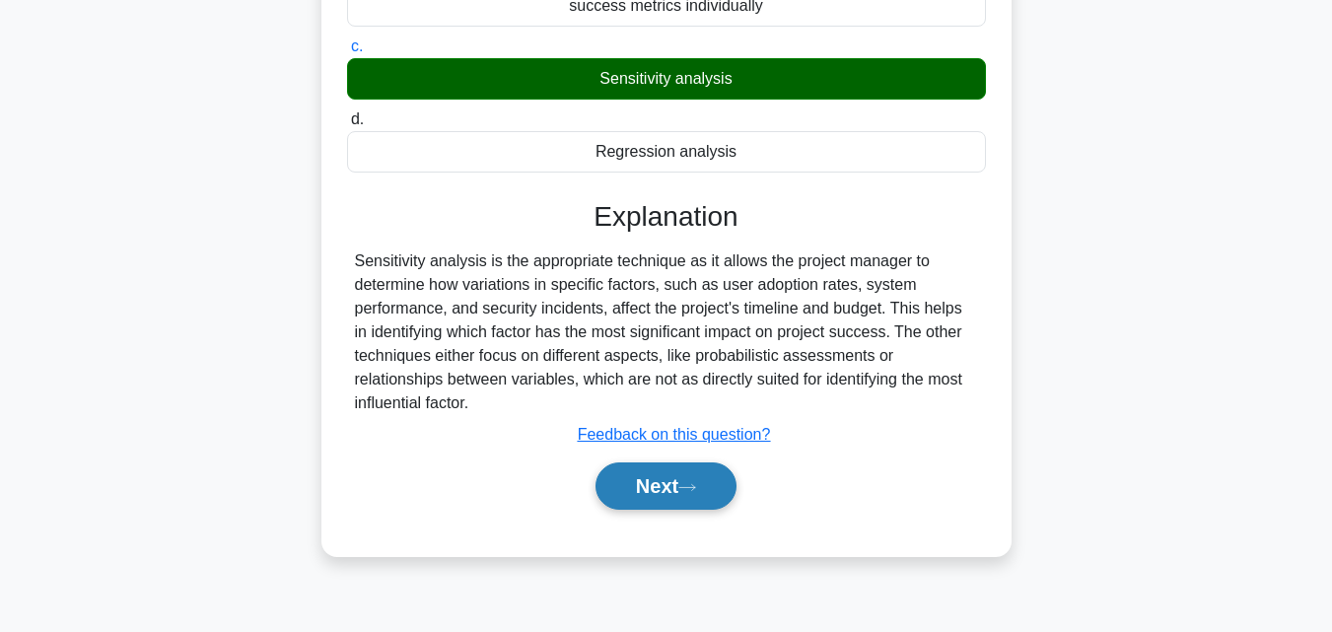
click at [694, 488] on icon at bounding box center [687, 487] width 18 height 11
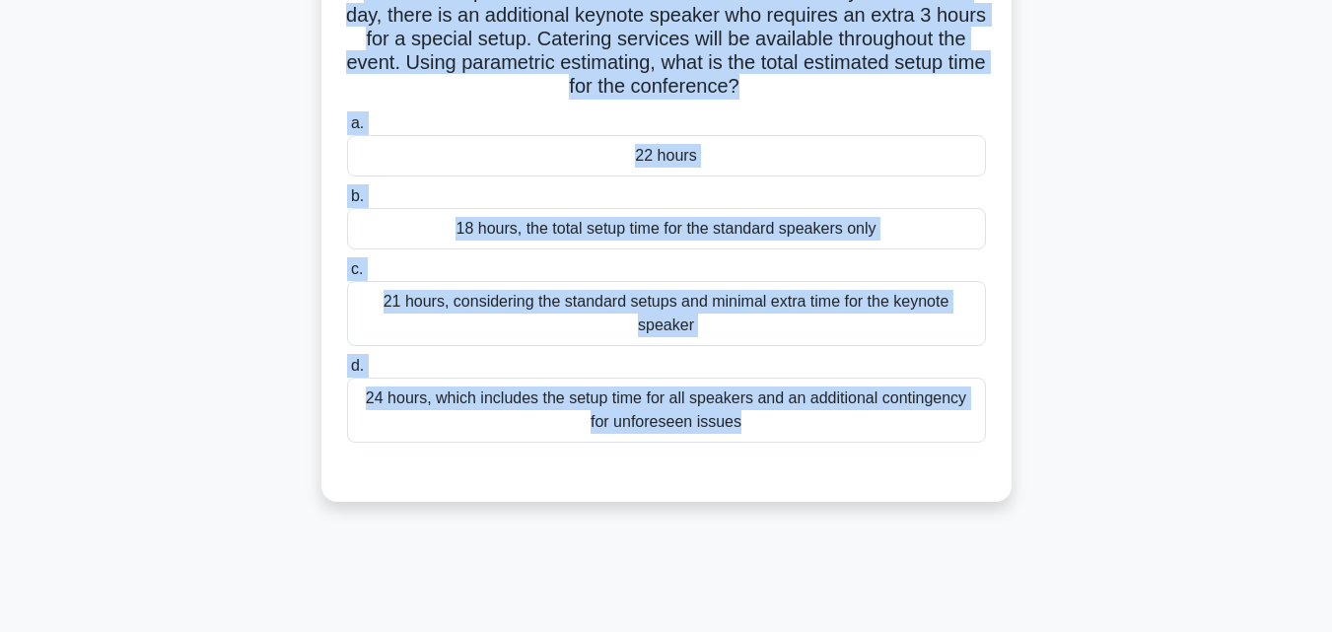
scroll to position [321, 0]
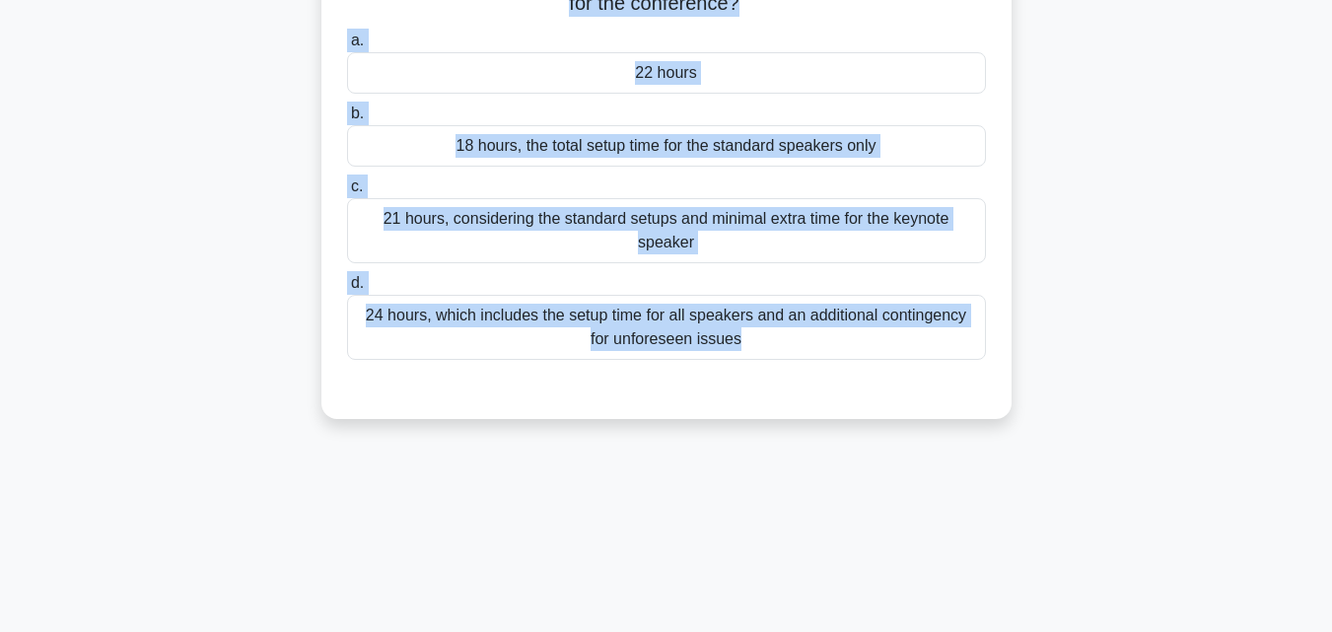
drag, startPoint x: 318, startPoint y: 104, endPoint x: 995, endPoint y: 496, distance: 781.8
click at [995, 496] on div "132:30 Stop PMP Intermediate 86/180 .spinner_0XTQ{transform-origin:center;anima…" at bounding box center [666, 243] width 1124 height 986
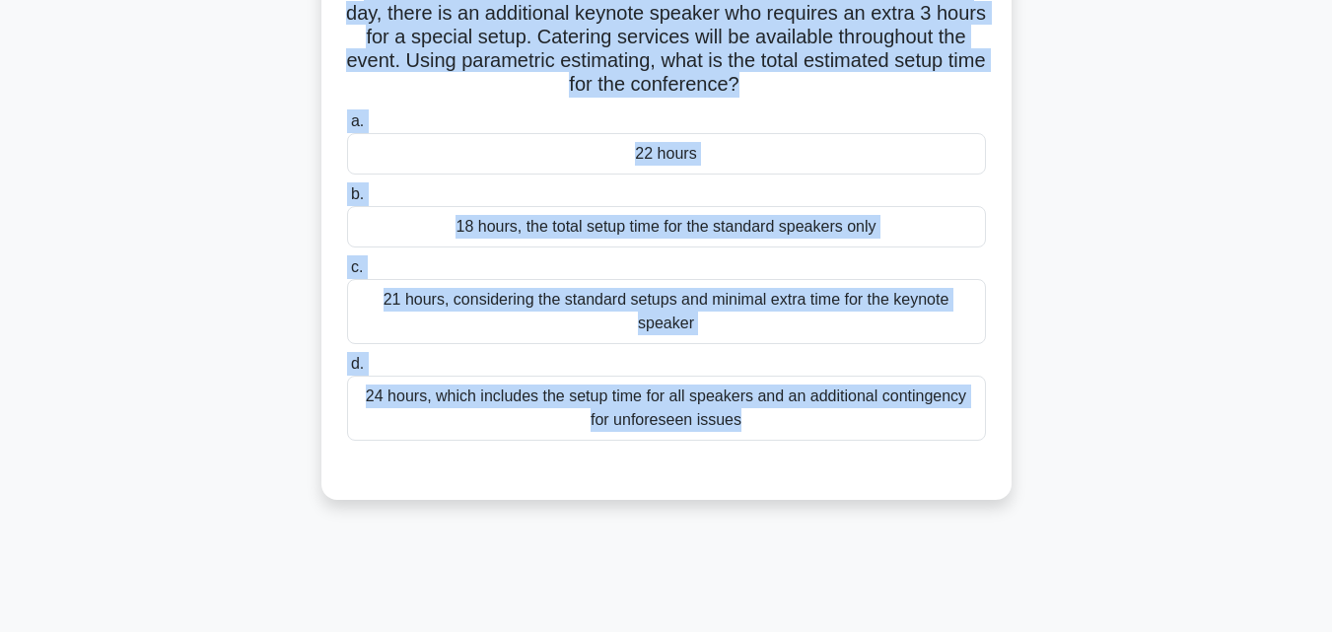
scroll to position [124, 0]
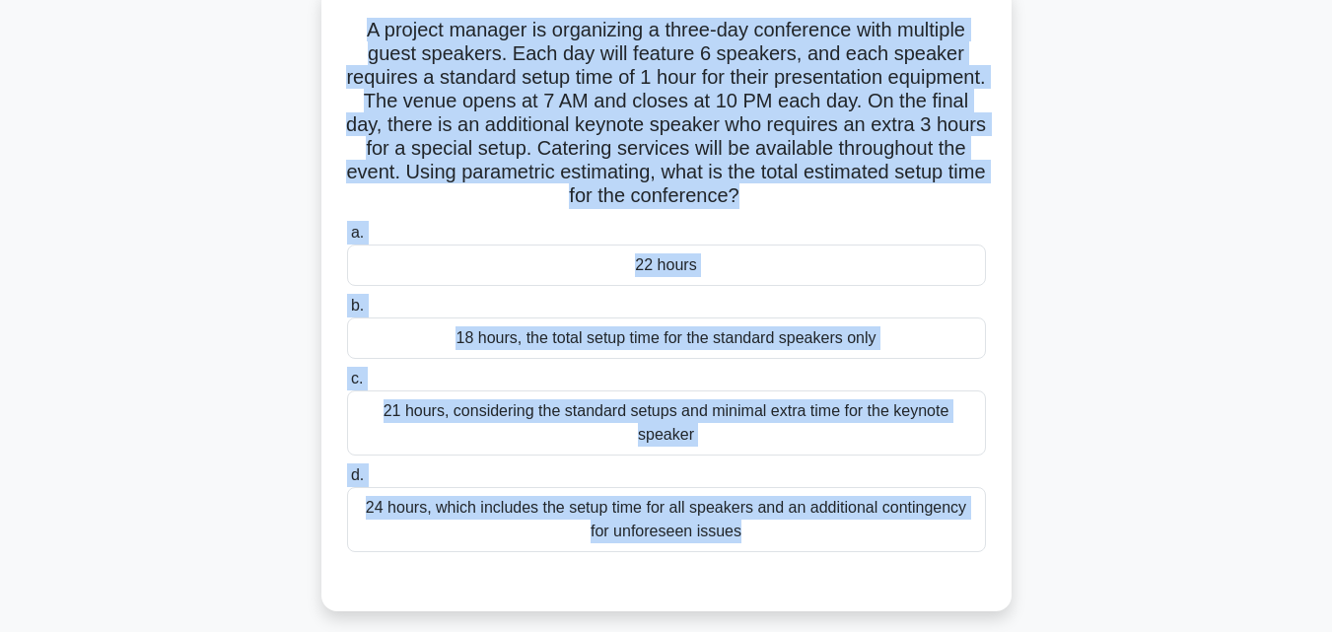
click at [745, 275] on div "22 hours" at bounding box center [666, 264] width 639 height 41
click at [347, 240] on input "a. 22 hours" at bounding box center [347, 233] width 0 height 13
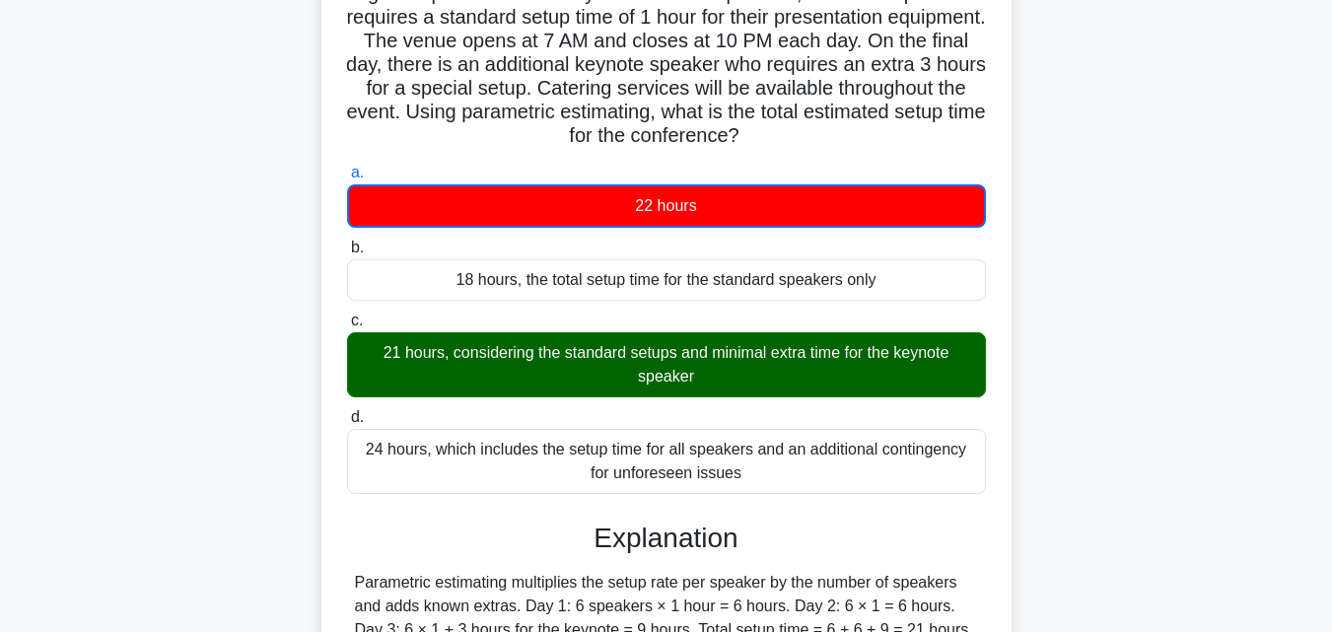
scroll to position [420, 0]
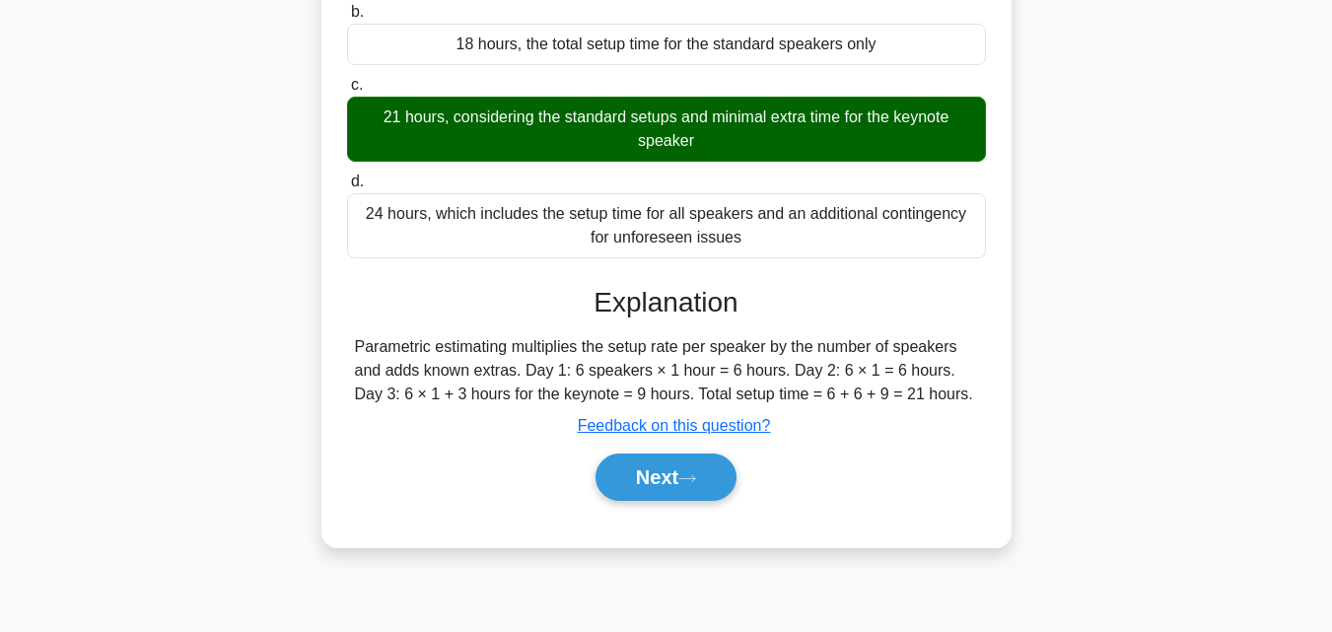
drag, startPoint x: 316, startPoint y: 342, endPoint x: 978, endPoint y: 406, distance: 664.6
click at [978, 406] on div "A project manager is organizing a three-day conference with multiple guest spea…" at bounding box center [666, 135] width 1124 height 880
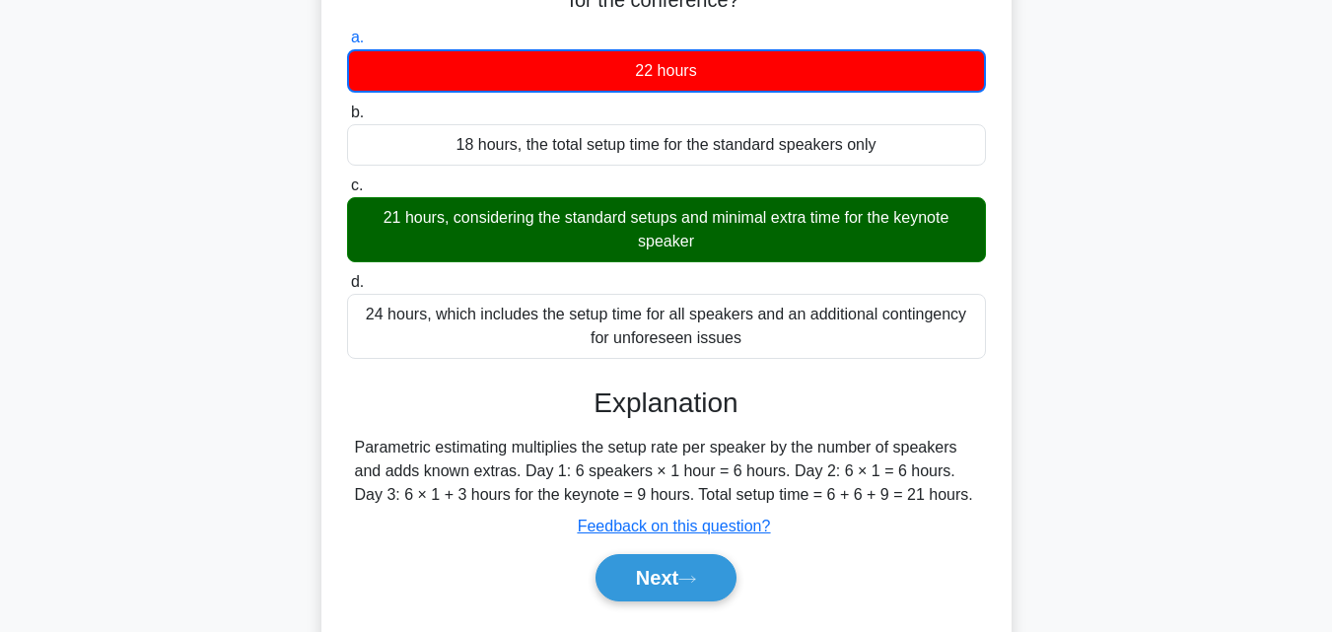
scroll to position [433, 0]
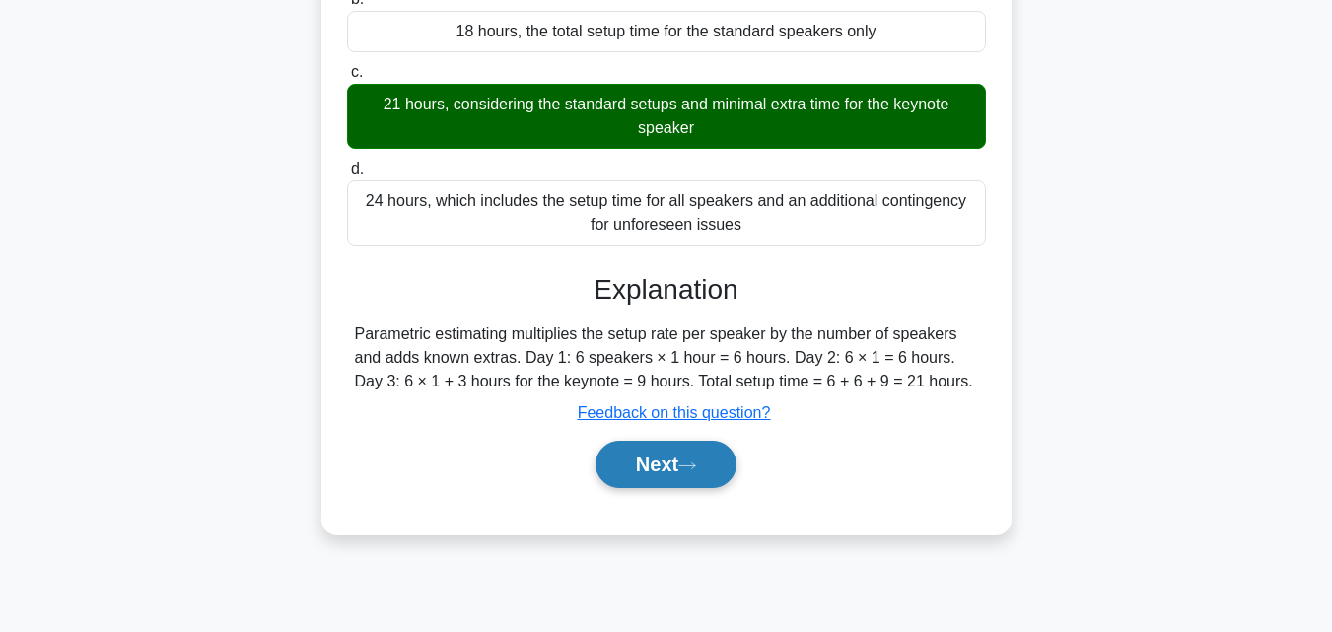
click at [704, 456] on button "Next" at bounding box center [665, 464] width 141 height 47
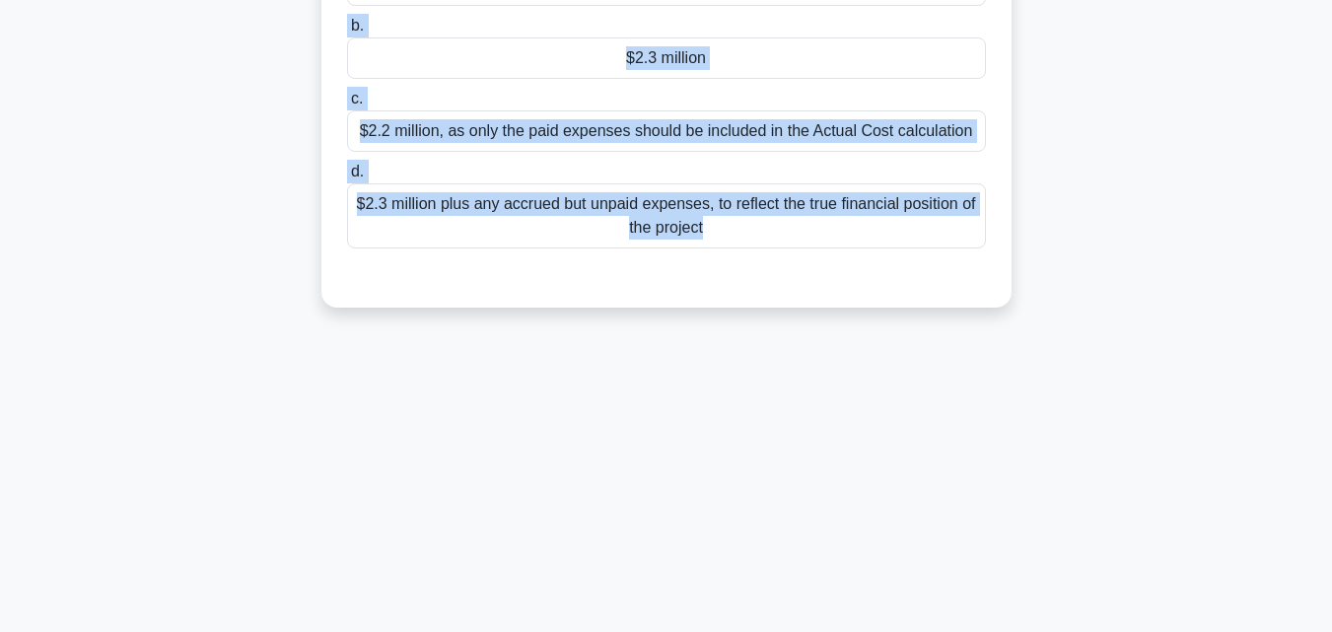
drag, startPoint x: 347, startPoint y: 97, endPoint x: 1086, endPoint y: 471, distance: 828.8
click at [1086, 471] on div "130:43 Stop PMP Intermediate 87/180 .spinner_0XTQ{transform-origin:center;anima…" at bounding box center [666, 131] width 1124 height 986
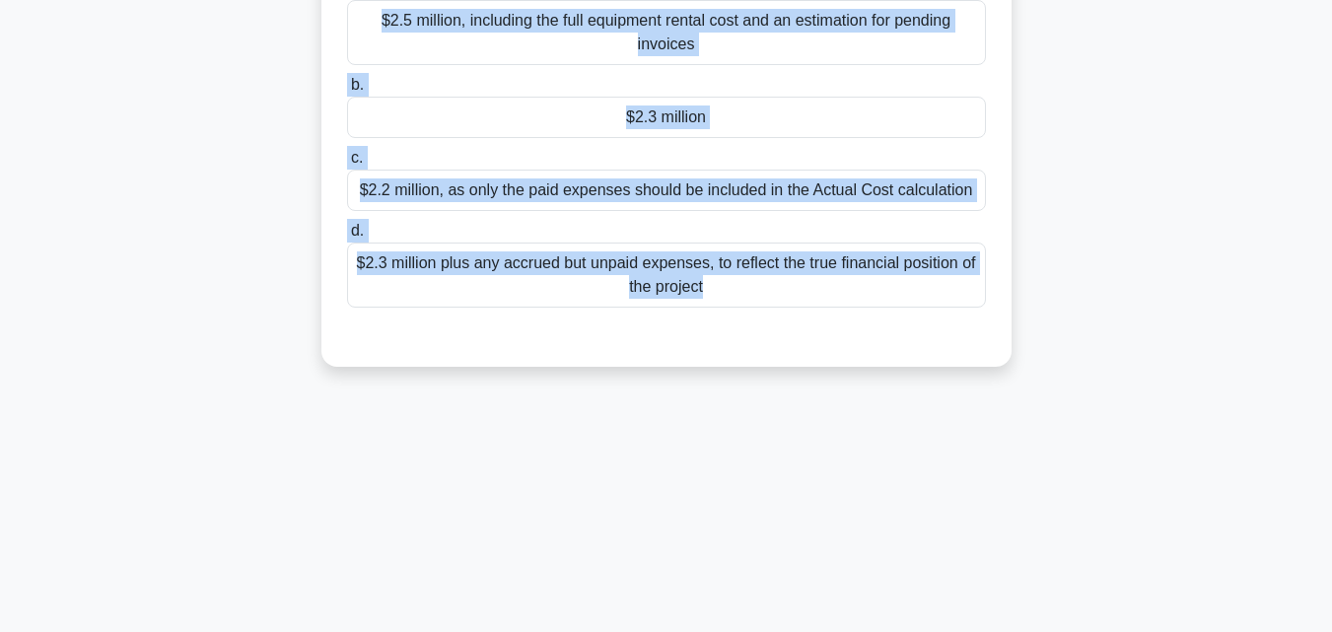
scroll to position [334, 0]
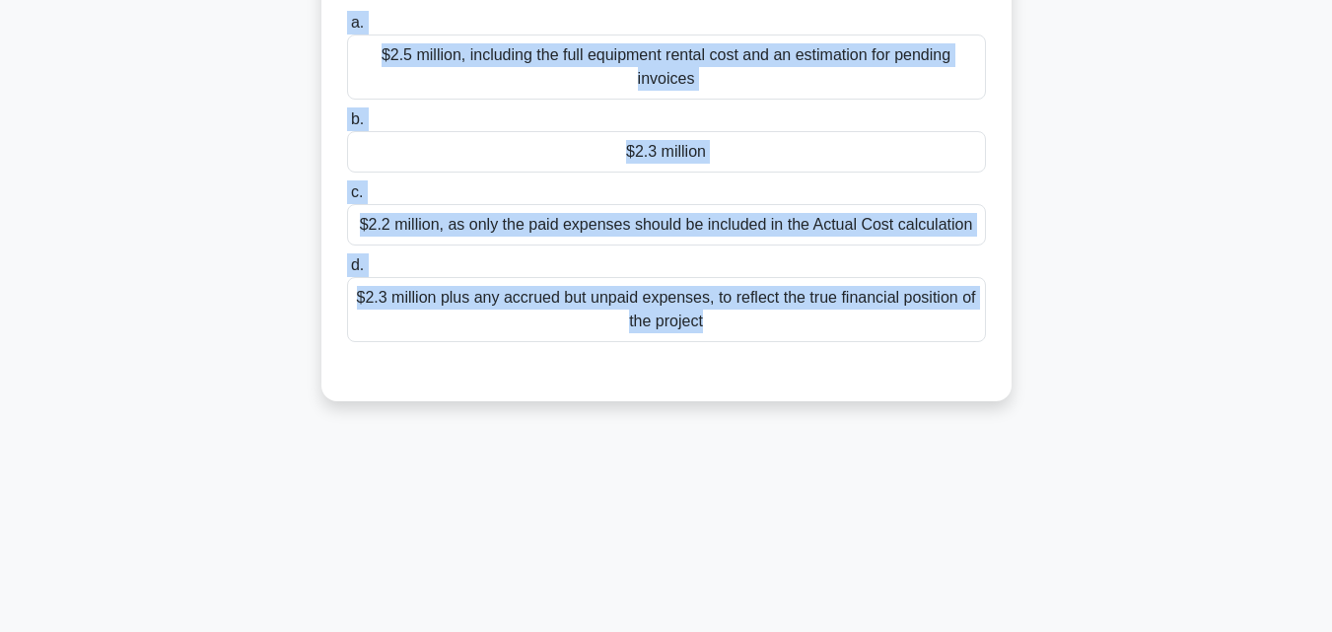
click at [615, 147] on div "$2.3 million" at bounding box center [666, 151] width 639 height 41
click at [347, 126] on input "b. $2.3 million" at bounding box center [347, 119] width 0 height 13
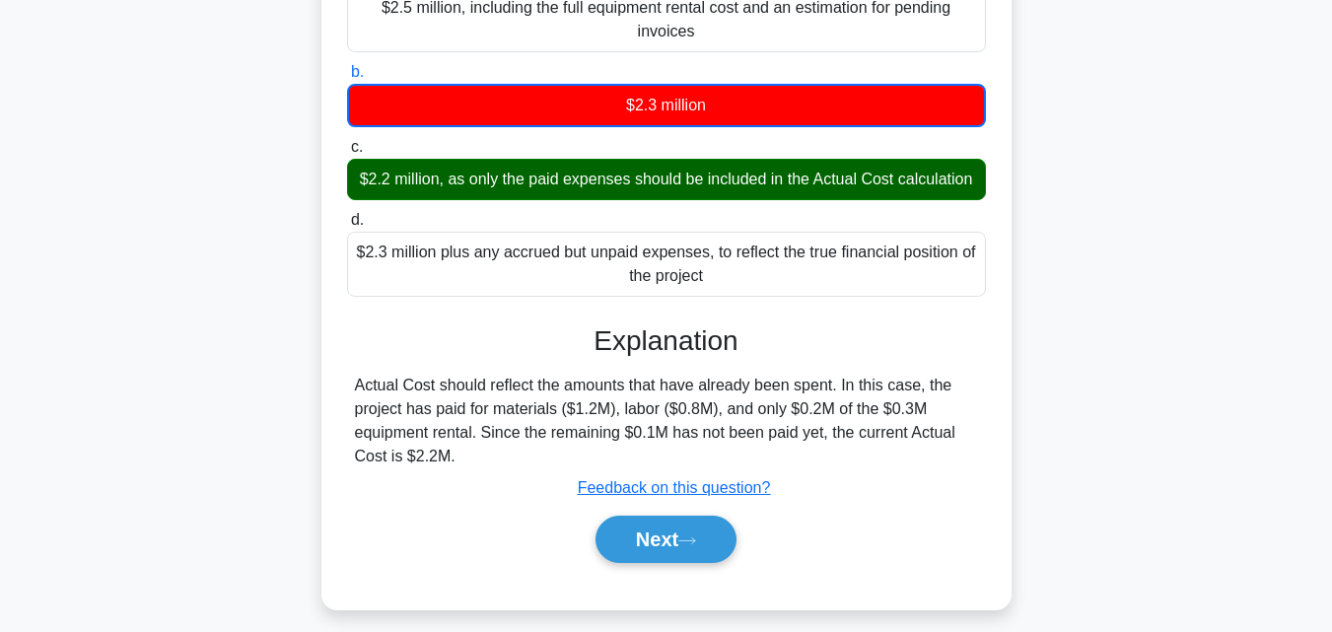
scroll to position [433, 0]
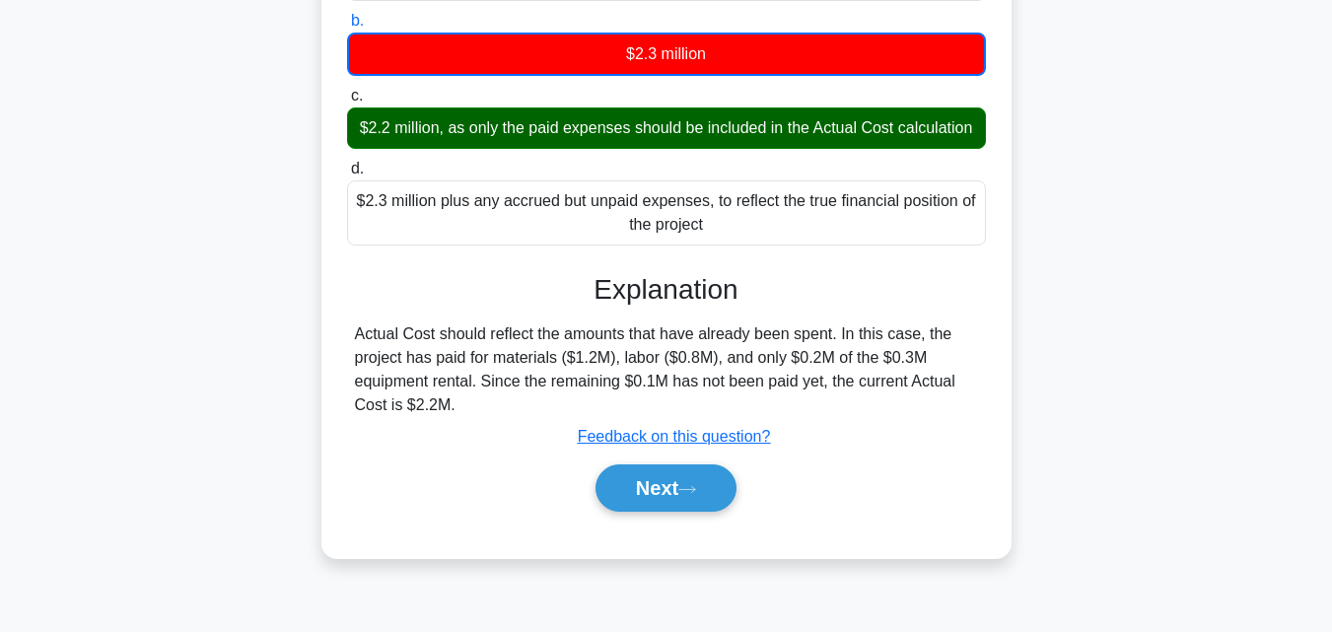
drag, startPoint x: 467, startPoint y: 428, endPoint x: 357, endPoint y: 343, distance: 139.2
click at [357, 343] on div "Explanation Actual Cost should reflect the amounts that have already been spent…" at bounding box center [666, 396] width 639 height 246
click at [661, 512] on button "Next" at bounding box center [665, 487] width 141 height 47
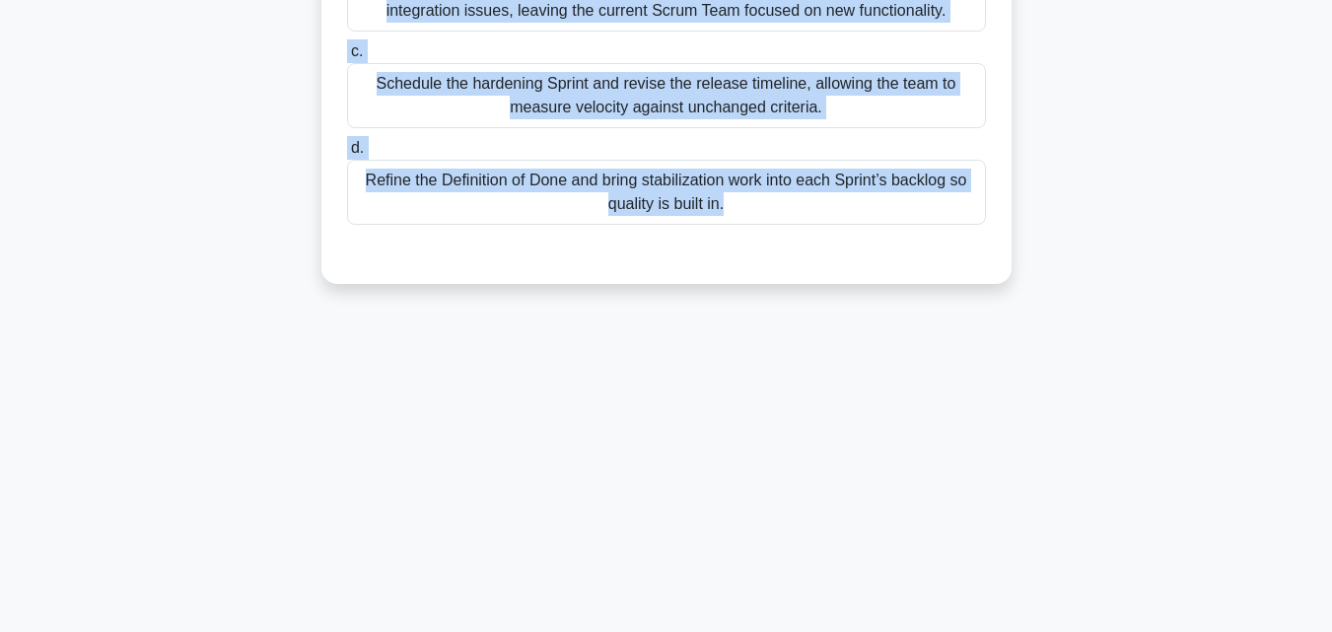
drag, startPoint x: 322, startPoint y: 107, endPoint x: 958, endPoint y: 503, distance: 748.7
click at [958, 503] on div "128:06 Stop PMP Intermediate 88/180 .spinner_0XTQ{transform-origin:center;anima…" at bounding box center [666, 131] width 1124 height 986
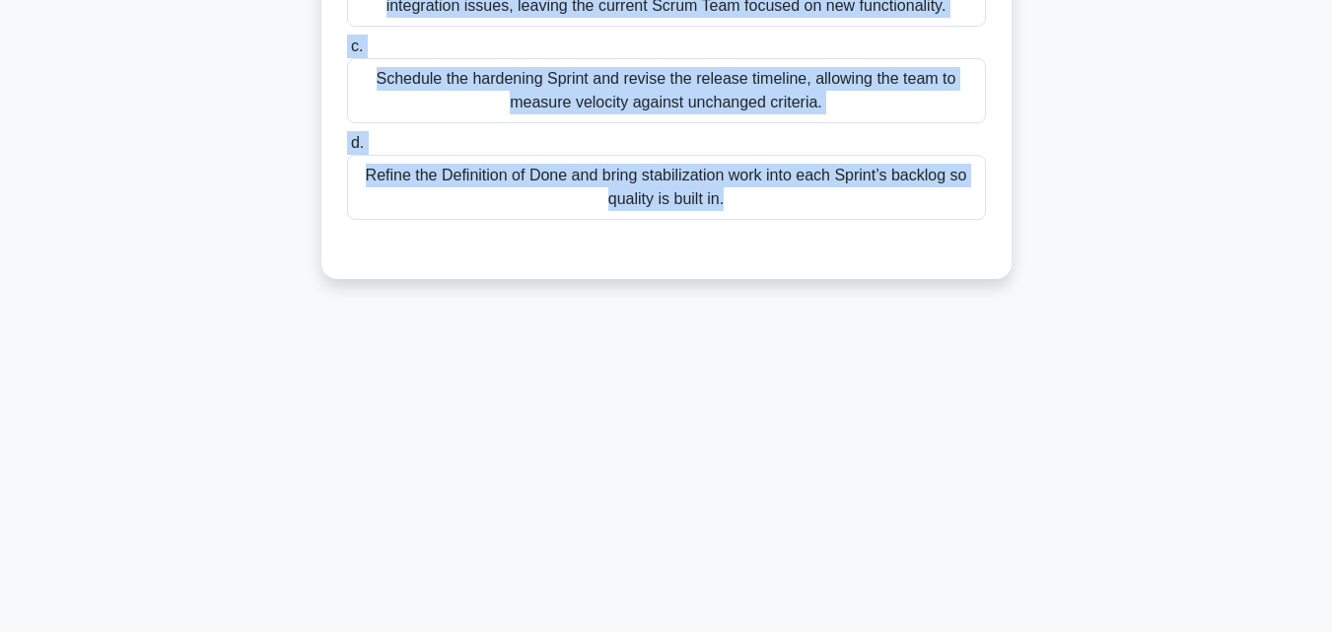
click at [555, 197] on div "Refine the Definition of Done and bring stabilization work into each Sprint’s b…" at bounding box center [666, 187] width 639 height 65
click at [347, 150] on input "d. Refine the Definition of Done and bring stabilization work into each Sprint’…" at bounding box center [347, 143] width 0 height 13
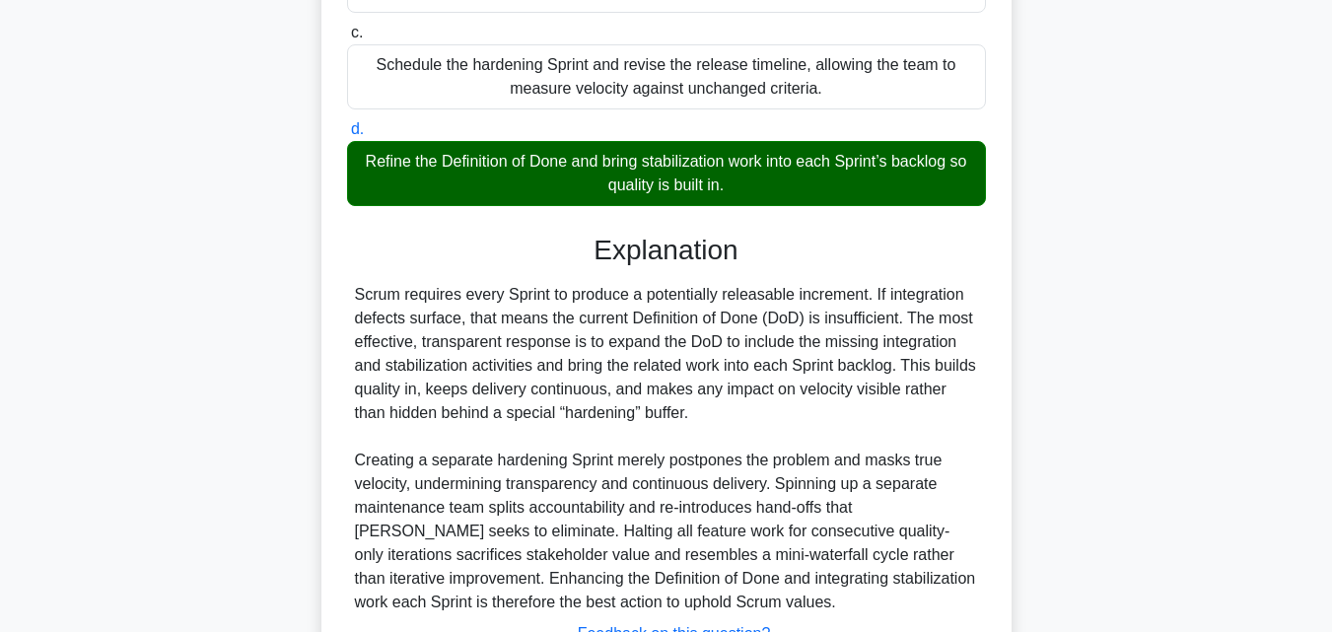
scroll to position [632, 0]
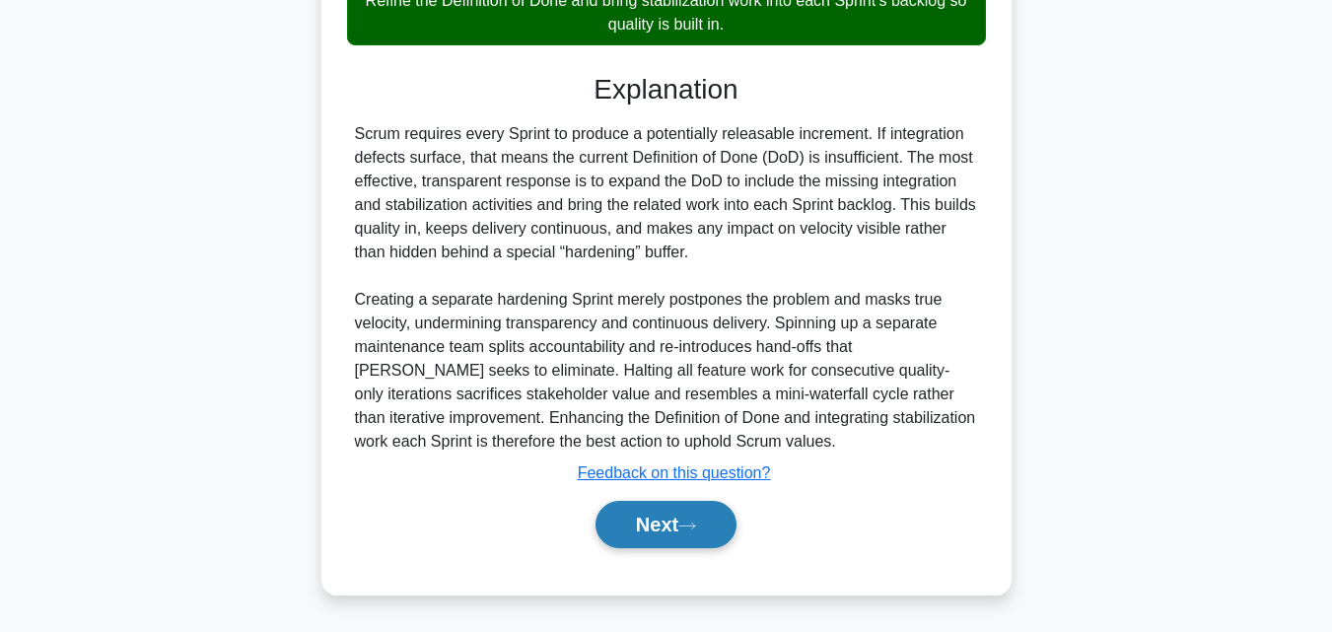
click at [689, 527] on icon at bounding box center [687, 525] width 18 height 11
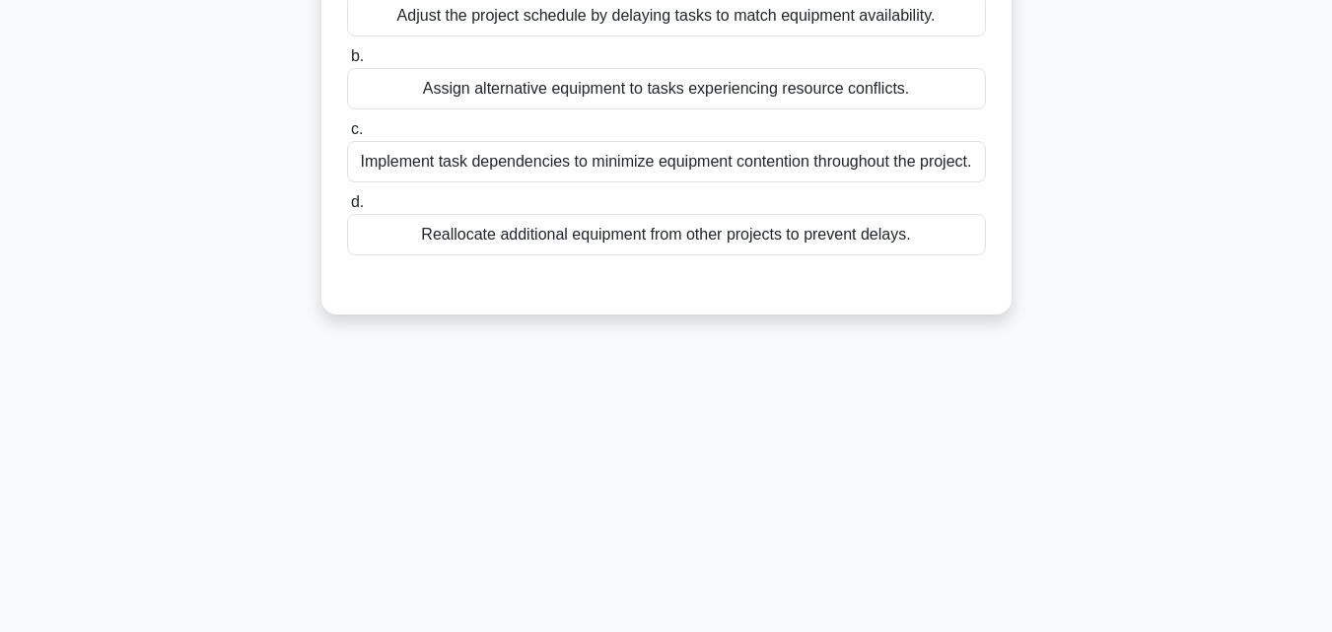
scroll to position [38, 0]
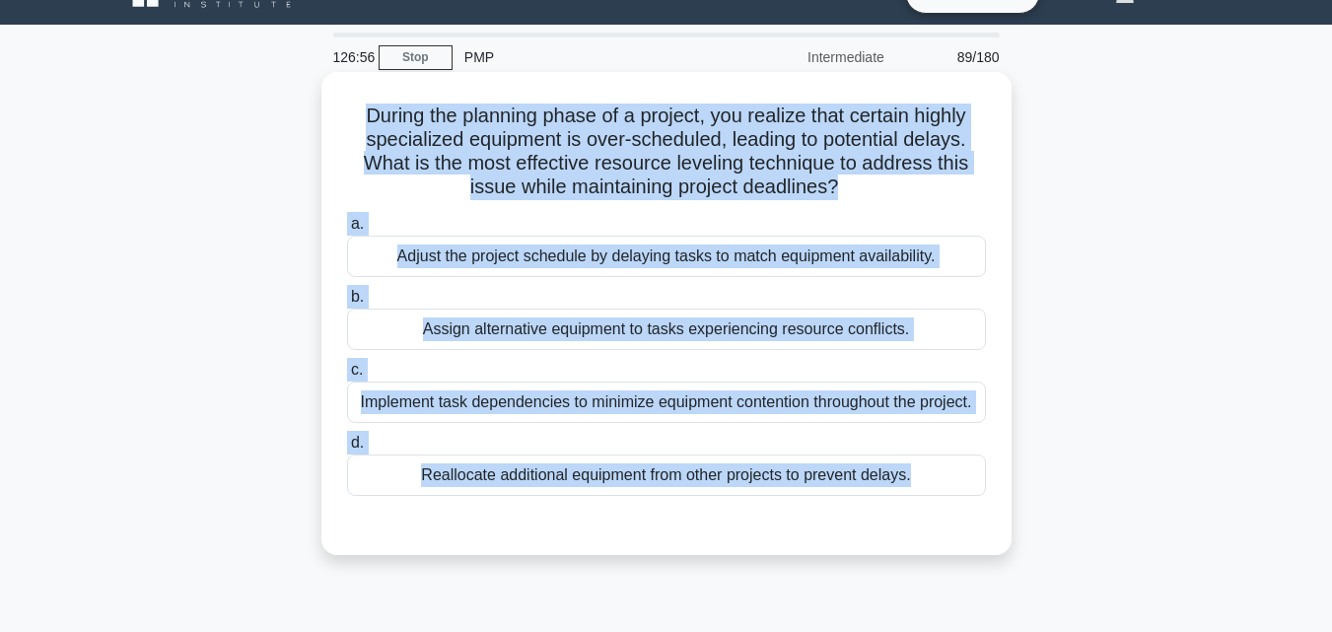
drag, startPoint x: 350, startPoint y: 117, endPoint x: 981, endPoint y: 535, distance: 756.8
click at [981, 535] on div "During the planning phase of a project, you realize that certain highly special…" at bounding box center [666, 313] width 674 height 467
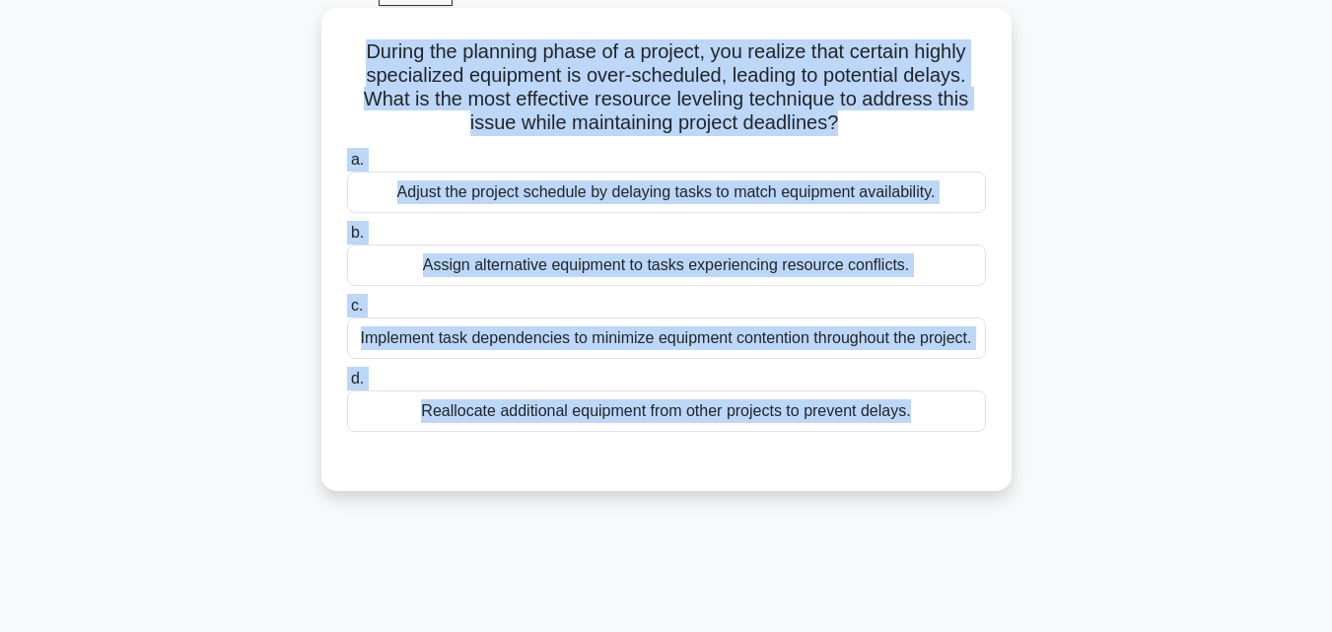
scroll to position [137, 0]
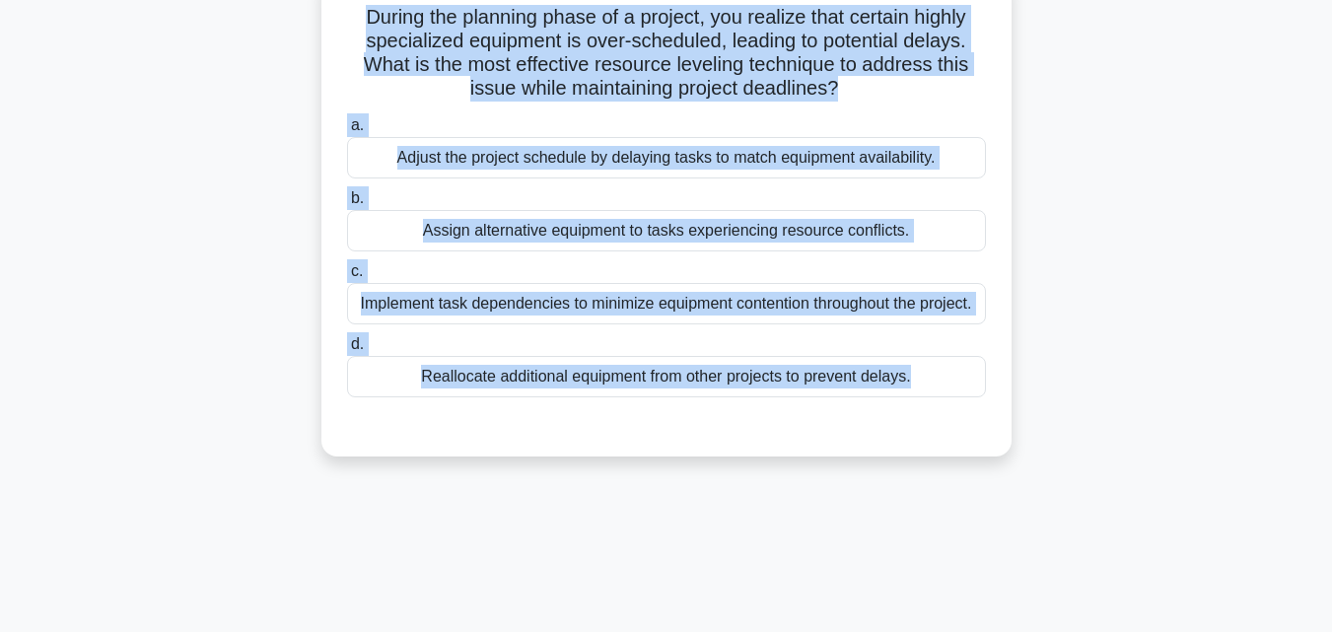
click at [636, 324] on div "Implement task dependencies to minimize equipment contention throughout the pro…" at bounding box center [666, 303] width 639 height 41
click at [347, 278] on input "c. Implement task dependencies to minimize equipment contention throughout the …" at bounding box center [347, 271] width 0 height 13
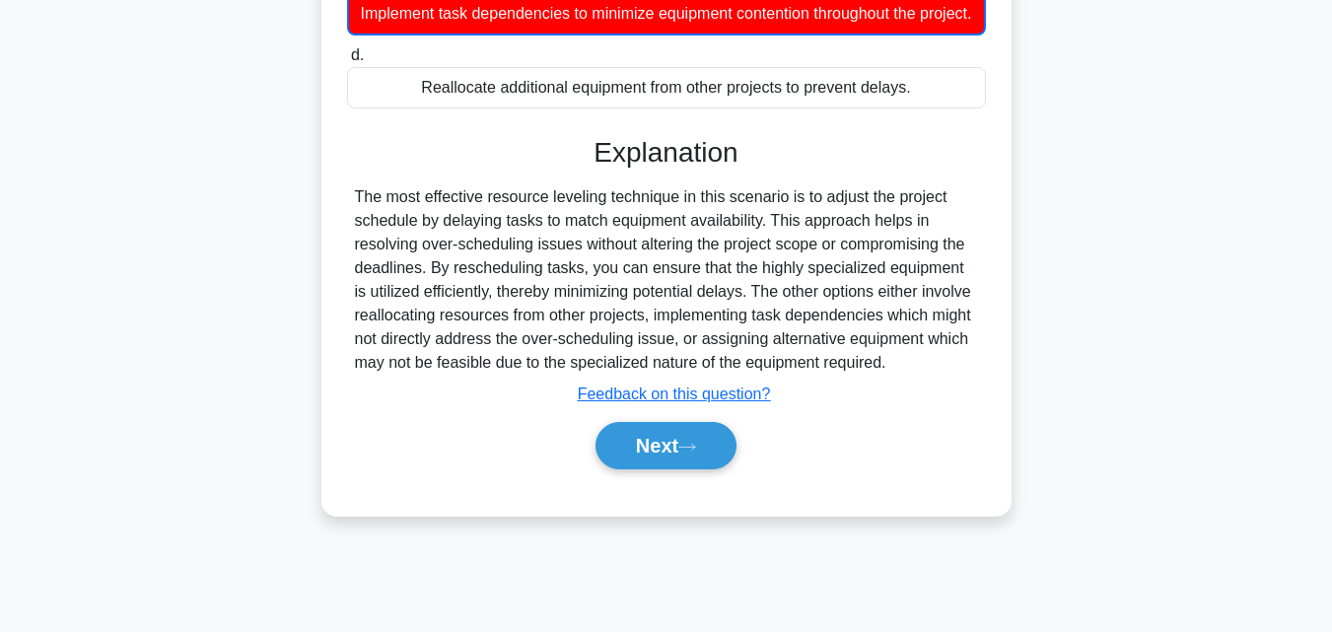
scroll to position [433, 0]
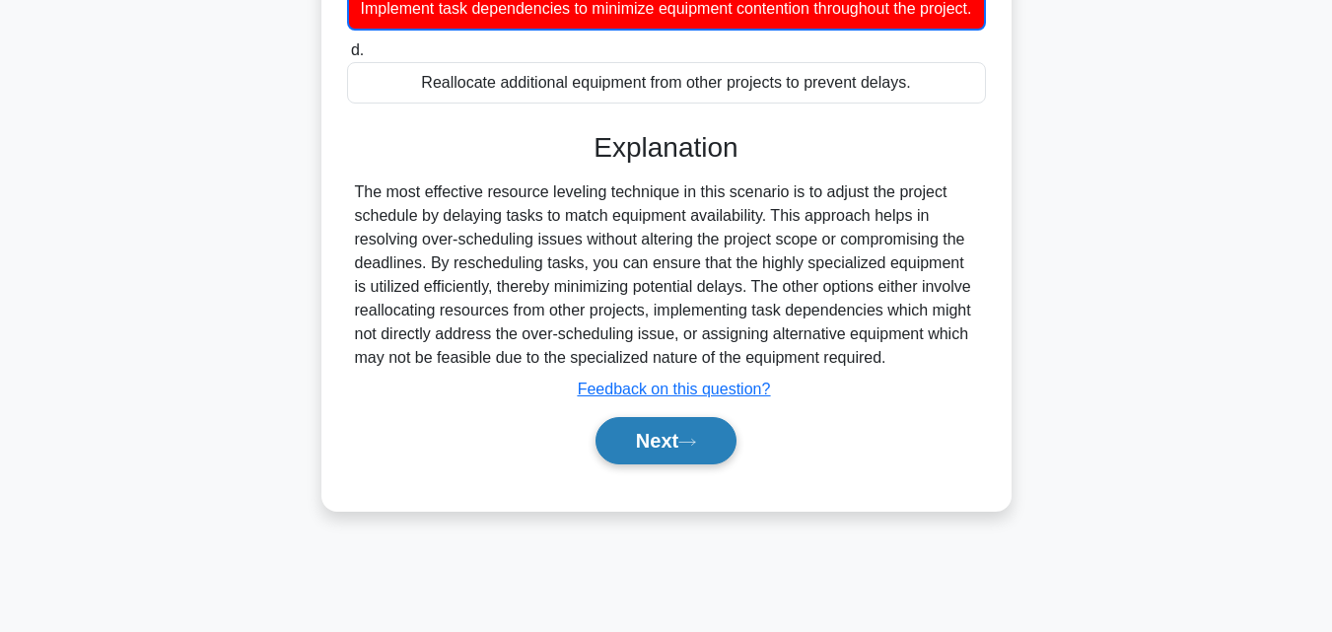
click at [630, 464] on button "Next" at bounding box center [665, 440] width 141 height 47
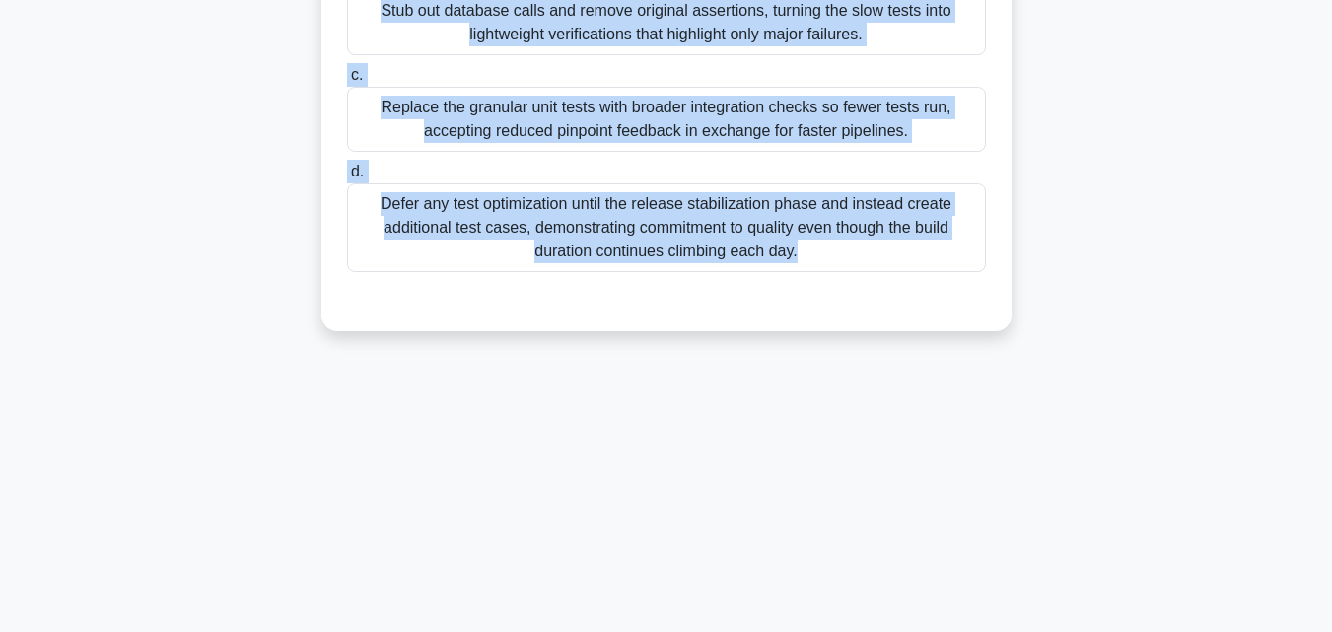
drag, startPoint x: 339, startPoint y: 116, endPoint x: 1047, endPoint y: 510, distance: 809.7
click at [1047, 510] on div "125:32 Stop PMP Intermediate 90/180 .spinner_0XTQ{transform-origin:center;anima…" at bounding box center [666, 131] width 1124 height 986
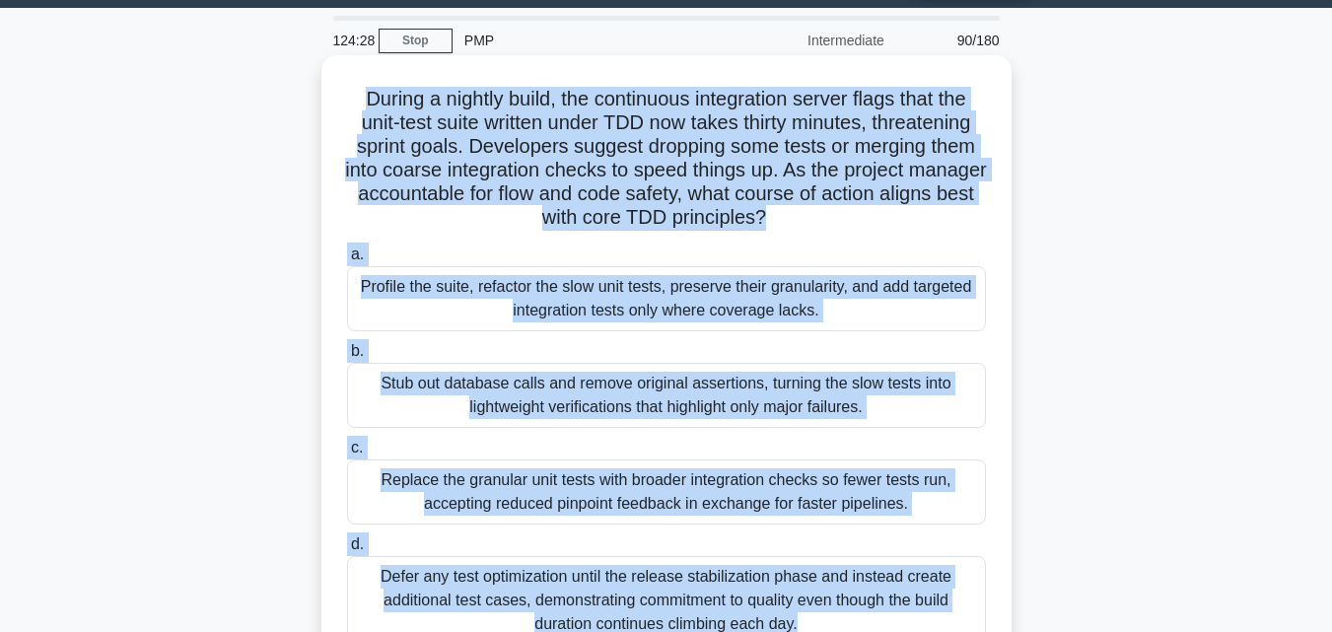
scroll to position [38, 0]
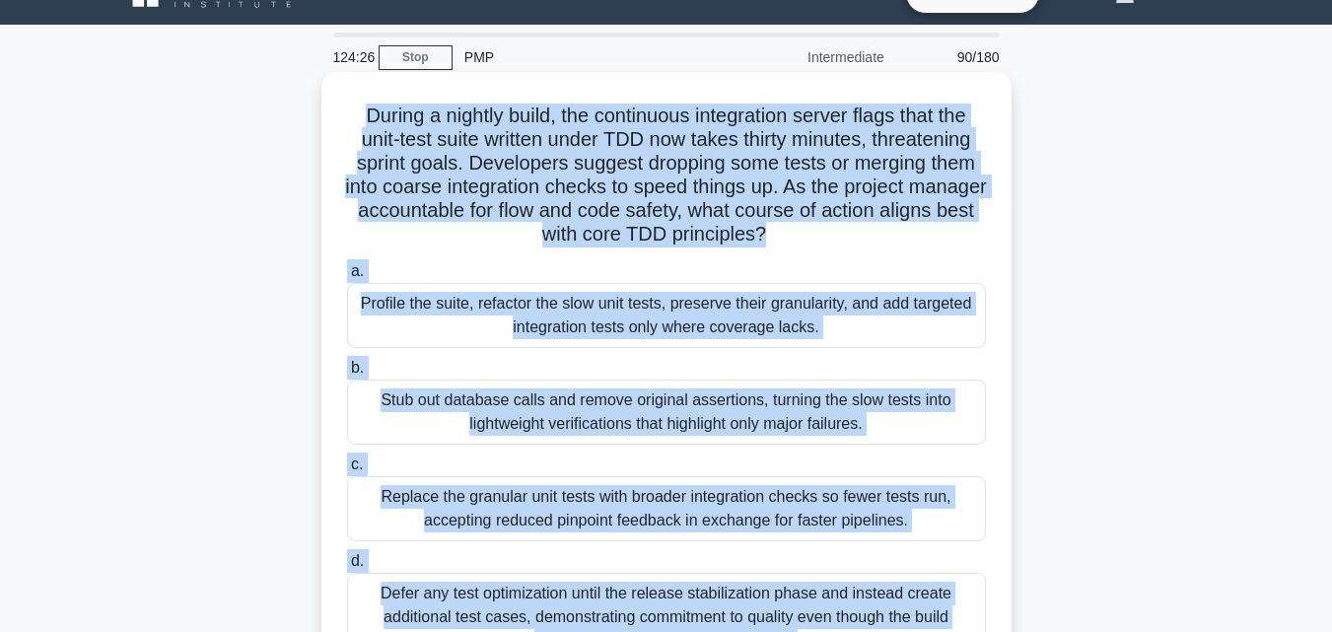
click at [634, 324] on div "Profile the suite, refactor the slow unit tests, preserve their granularity, an…" at bounding box center [666, 315] width 639 height 65
click at [347, 278] on input "a. Profile the suite, refactor the slow unit tests, preserve their granularity,…" at bounding box center [347, 271] width 0 height 13
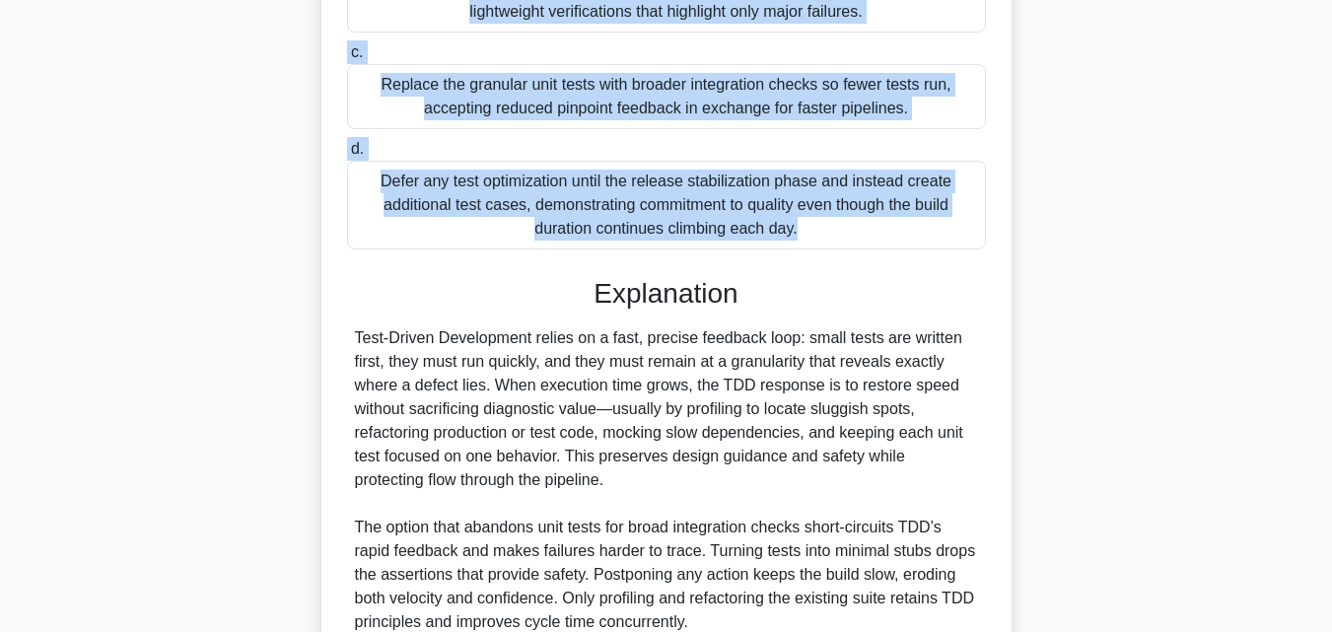
scroll to position [630, 0]
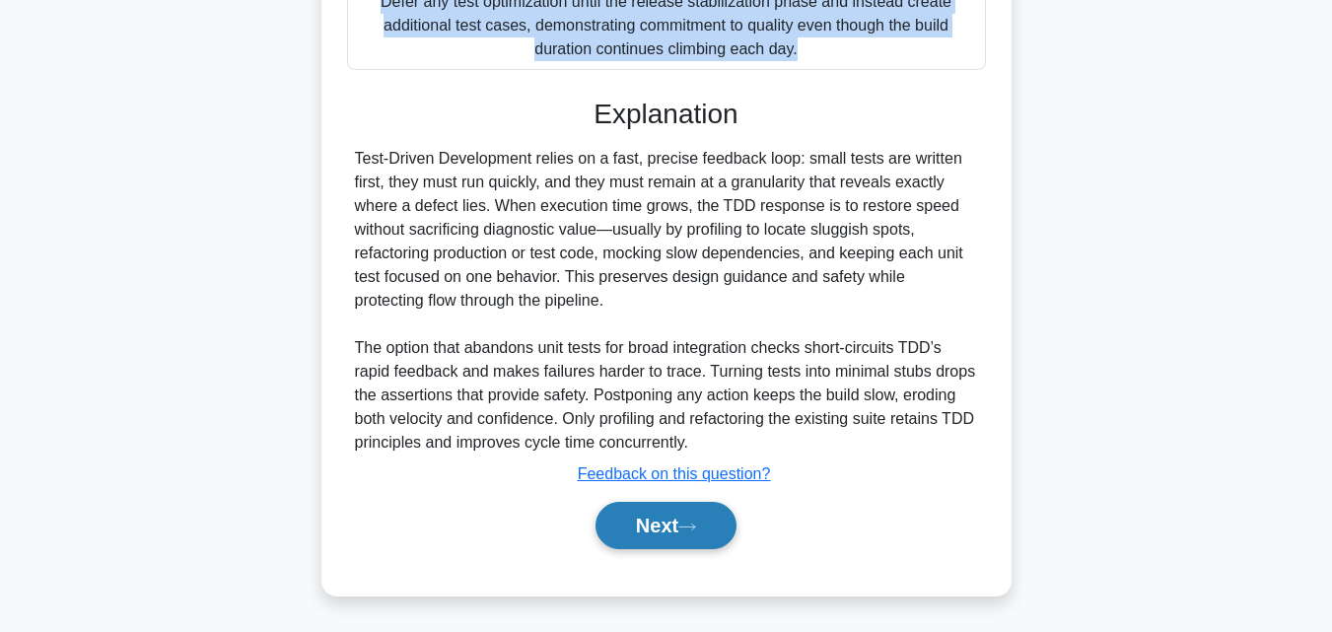
click at [666, 544] on button "Next" at bounding box center [665, 525] width 141 height 47
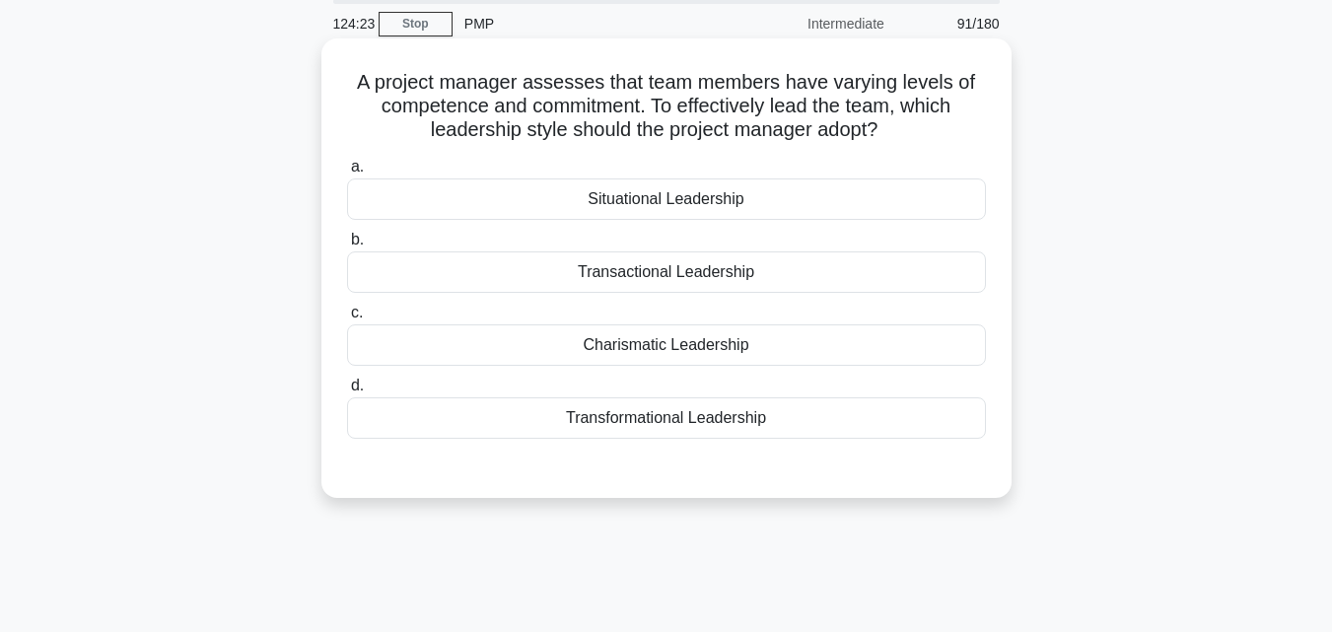
scroll to position [38, 0]
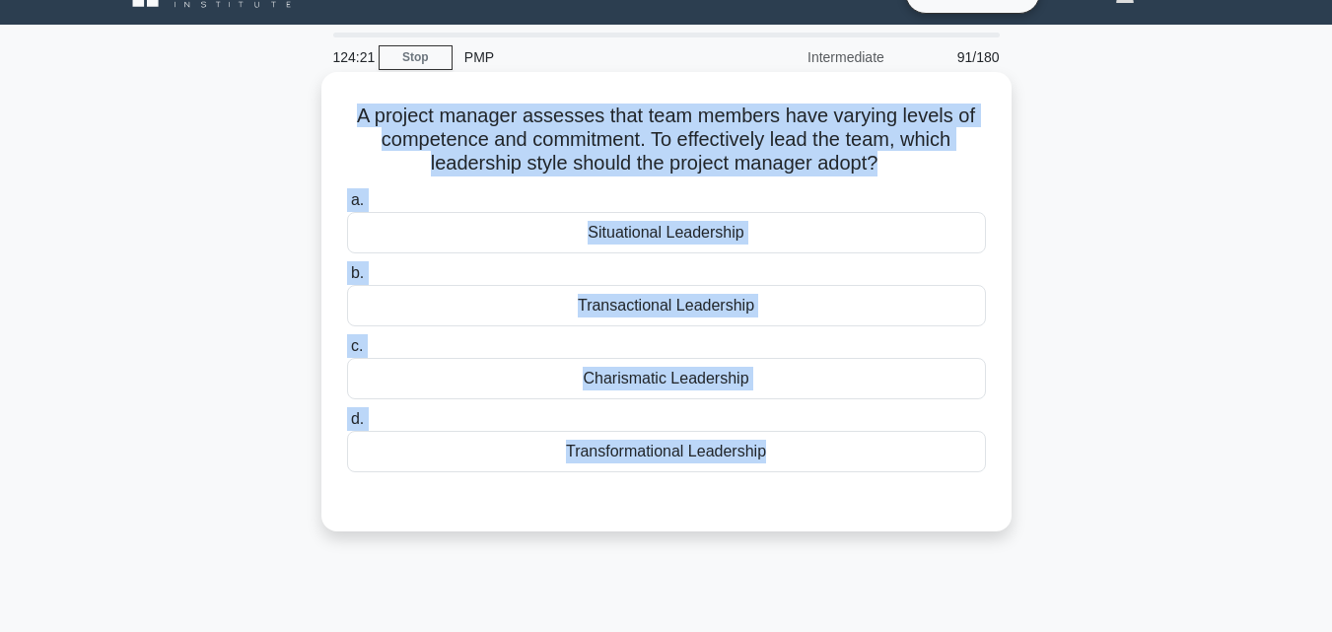
drag, startPoint x: 315, startPoint y: 129, endPoint x: 842, endPoint y: 481, distance: 633.2
click at [842, 481] on div "A project manager assesses that team members have varying levels of competence …" at bounding box center [666, 318] width 1124 height 483
click at [709, 240] on div "Situational Leadership" at bounding box center [666, 232] width 639 height 41
click at [347, 207] on input "a. Situational Leadership" at bounding box center [347, 200] width 0 height 13
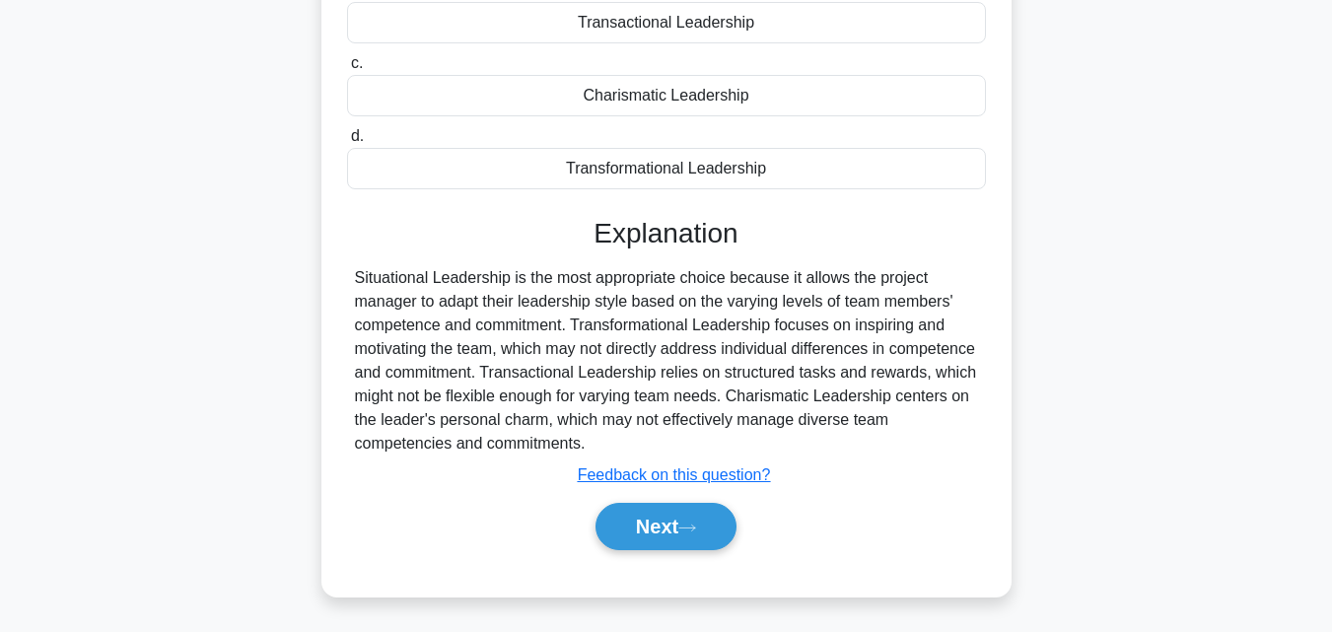
scroll to position [433, 0]
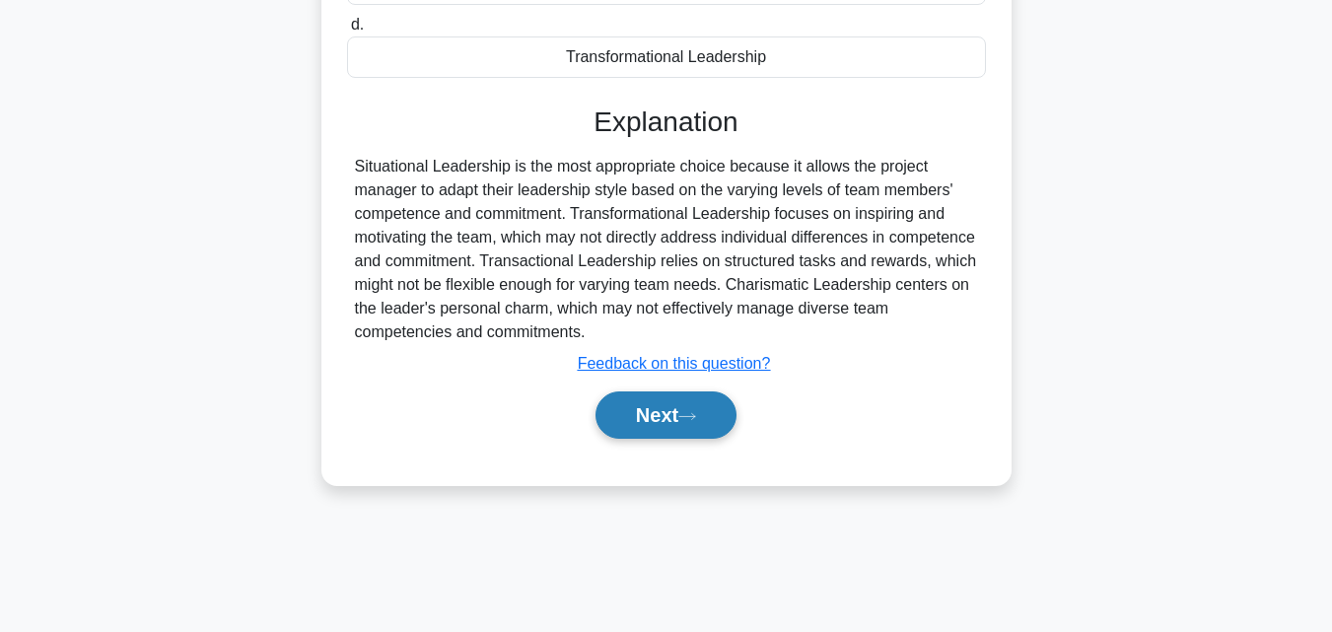
click at [675, 434] on button "Next" at bounding box center [665, 414] width 141 height 47
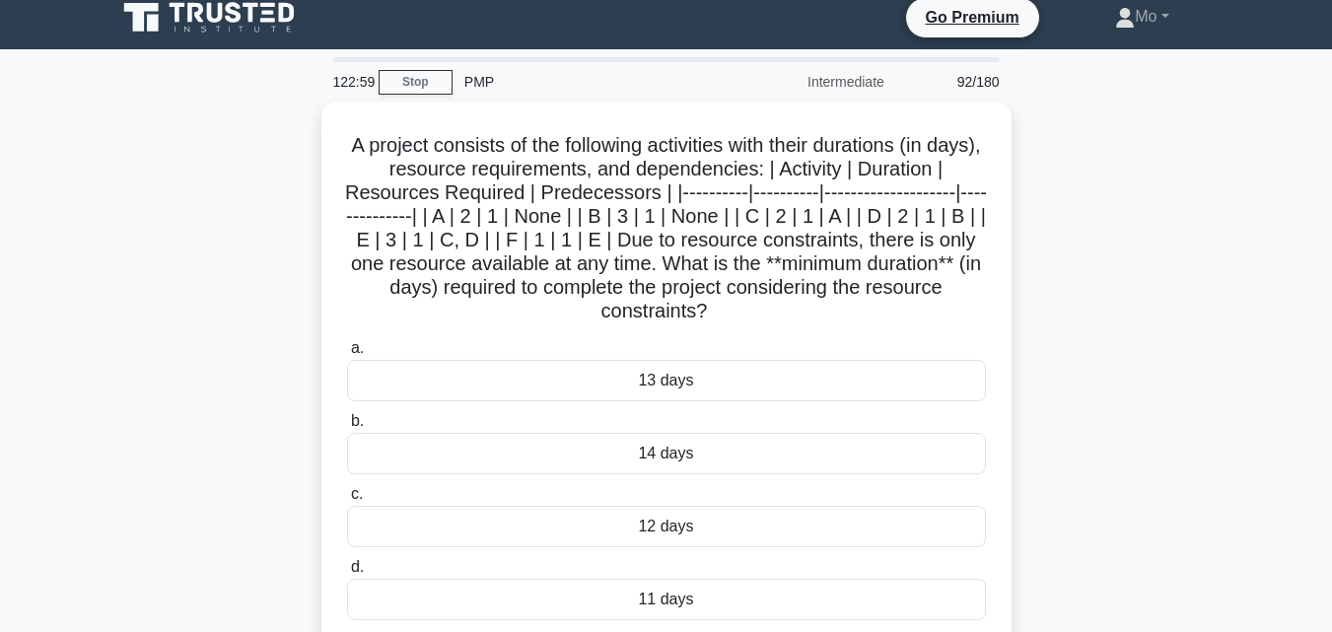
scroll to position [0, 0]
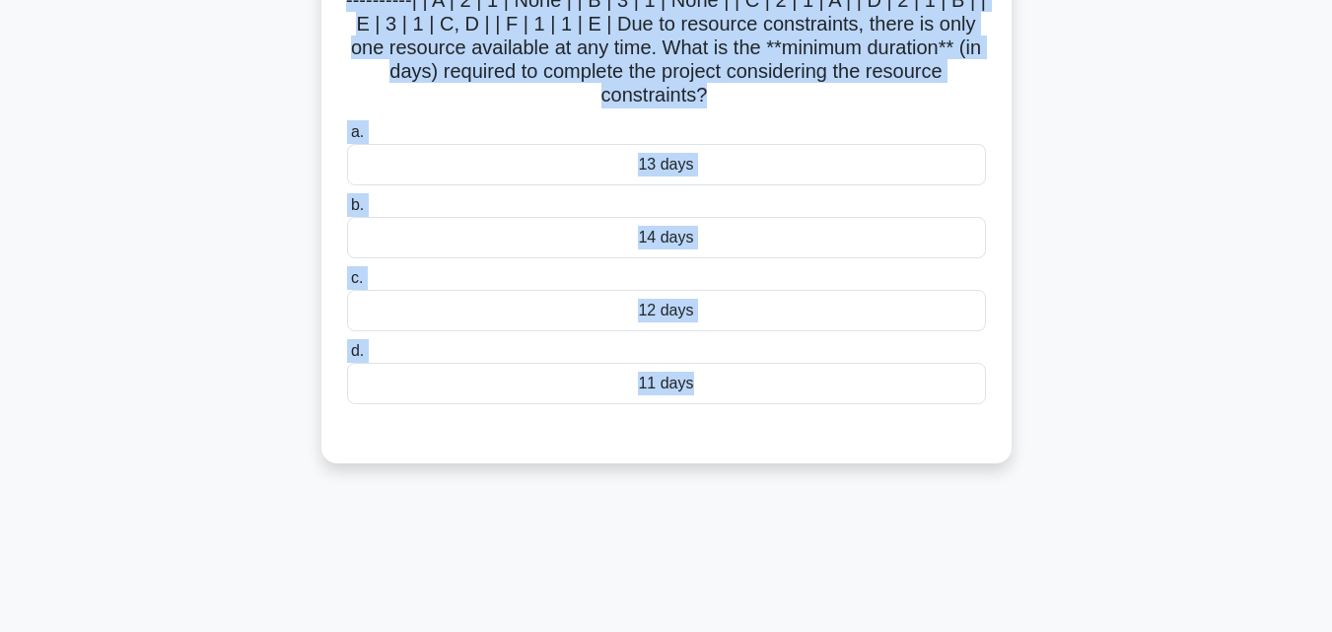
drag, startPoint x: 356, startPoint y: 155, endPoint x: 865, endPoint y: 625, distance: 692.7
click at [865, 625] on div "122:56 Stop PMP Intermediate 92/180 .spinner_0XTQ{transform-origin:center;anima…" at bounding box center [666, 339] width 1124 height 986
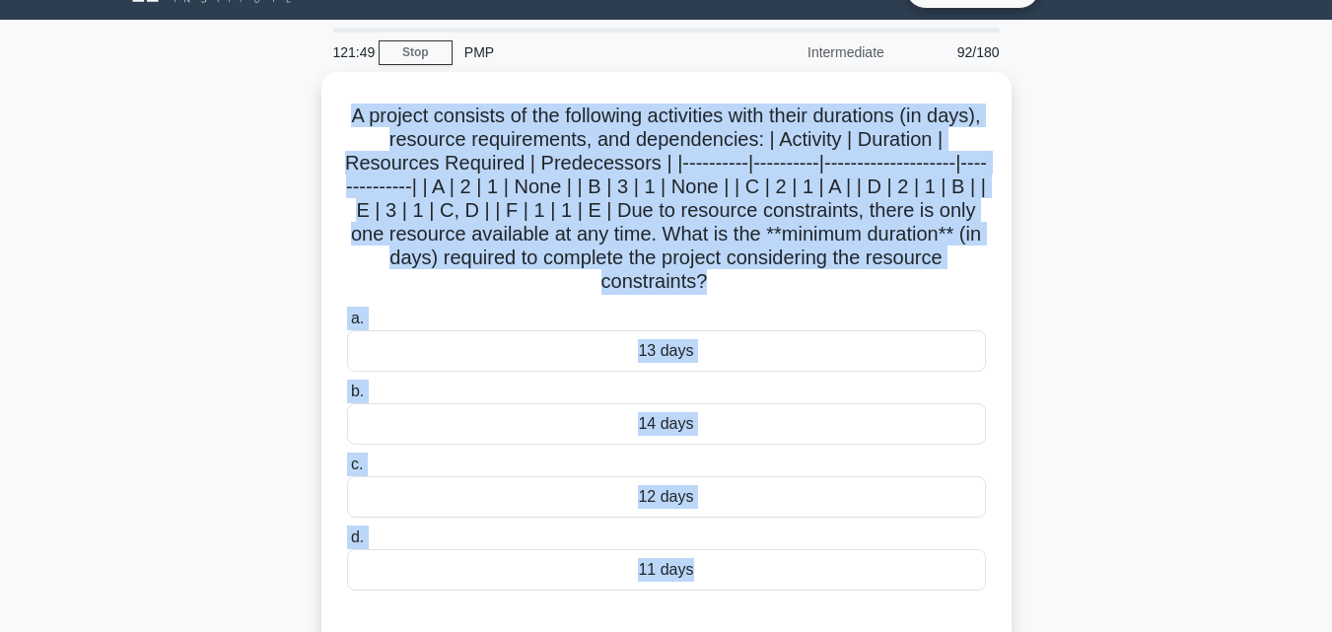
scroll to position [433, 0]
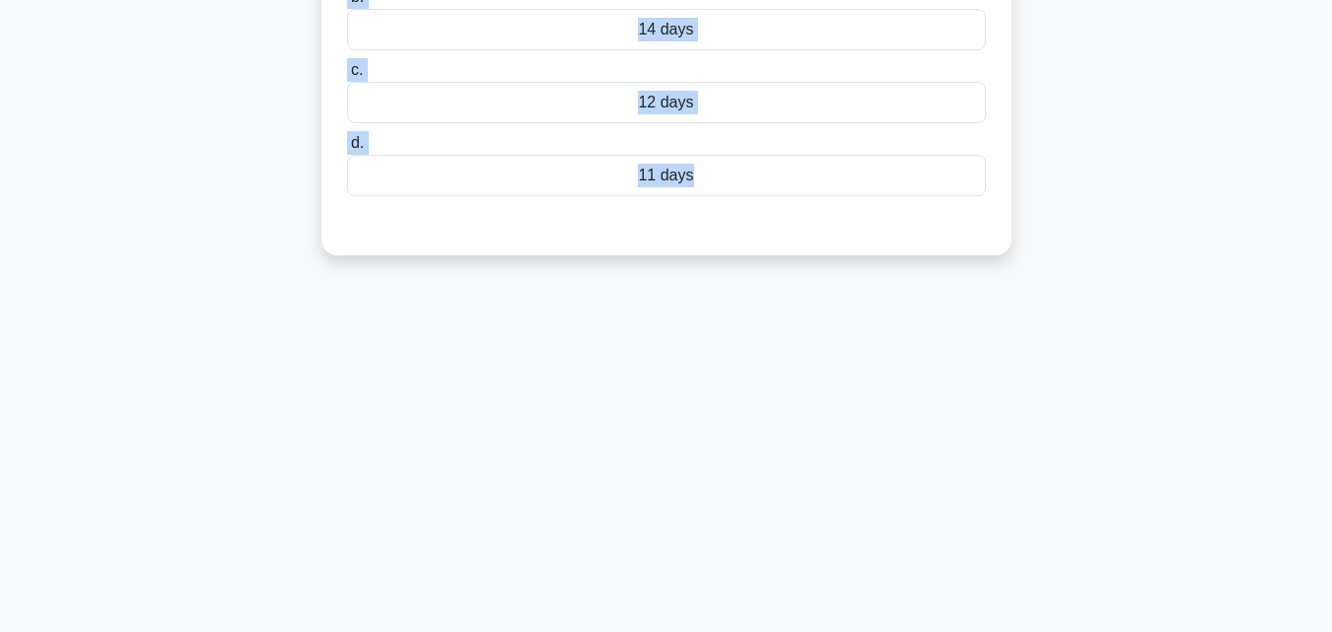
click at [653, 171] on div "11 days" at bounding box center [666, 175] width 639 height 41
click at [347, 150] on input "d. 11 days" at bounding box center [347, 143] width 0 height 13
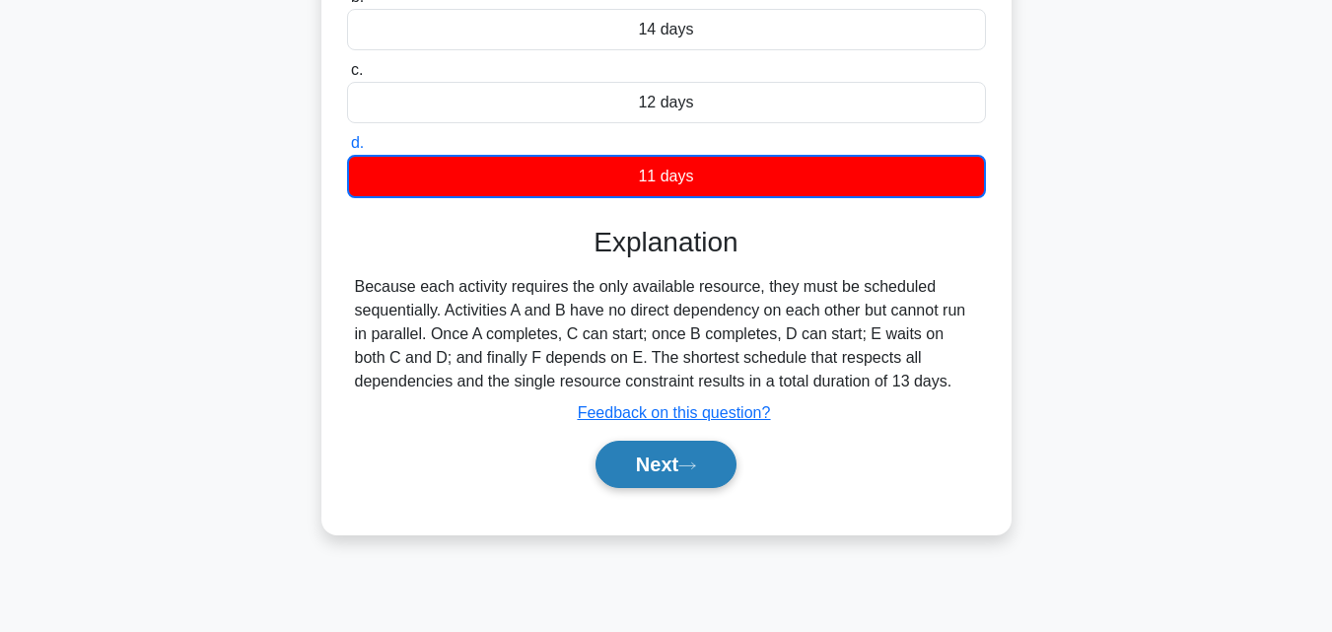
click at [678, 466] on button "Next" at bounding box center [665, 464] width 141 height 47
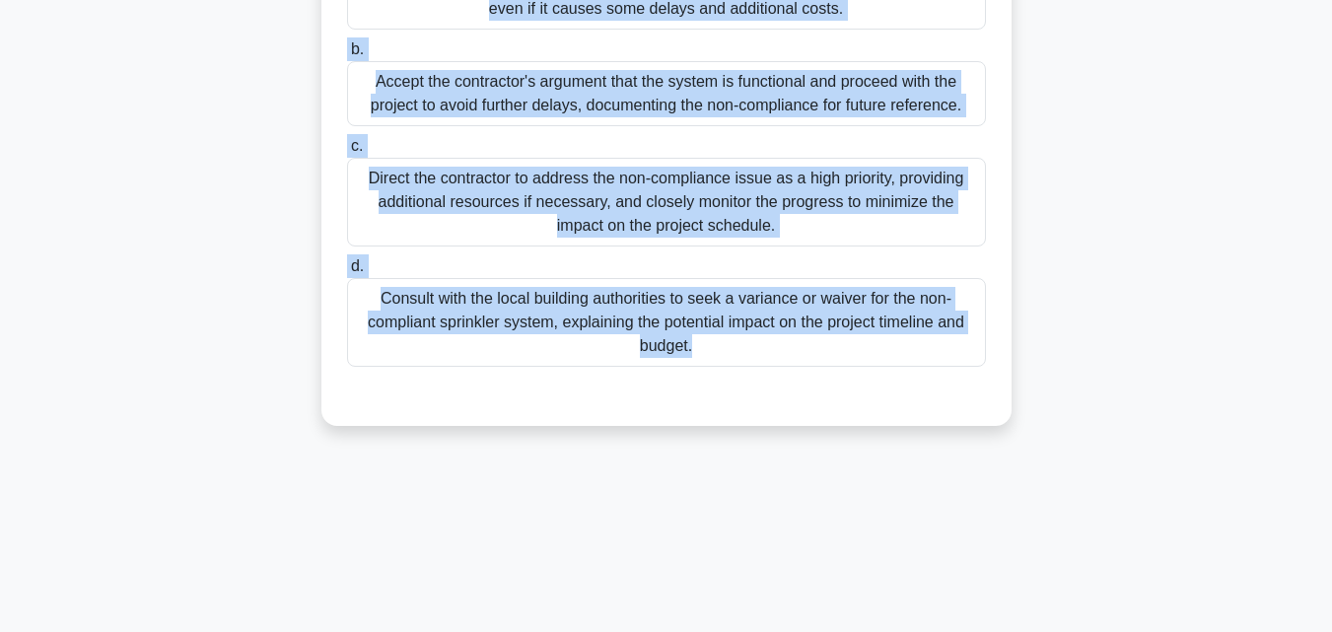
drag, startPoint x: 331, startPoint y: 144, endPoint x: 968, endPoint y: 662, distance: 821.2
click at [968, 631] on html "Go Premium Mo" at bounding box center [666, 99] width 1332 height 1065
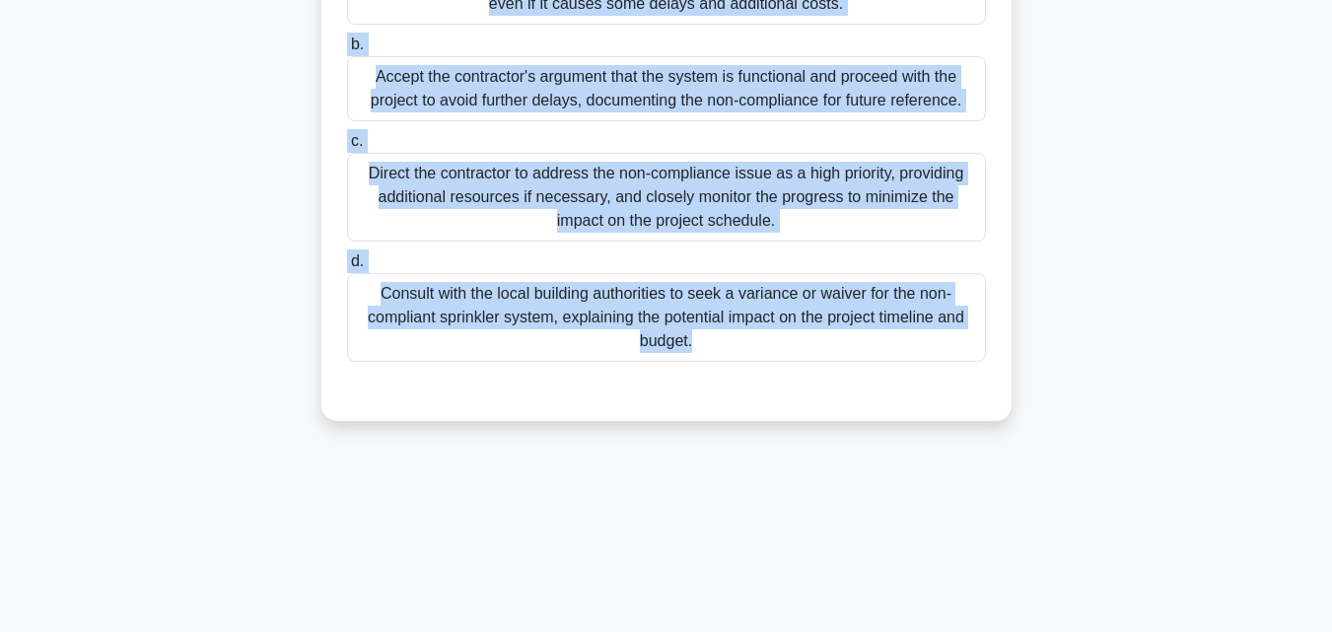
click at [614, 202] on div "Direct the contractor to address the non-compliance issue as a high priority, p…" at bounding box center [666, 197] width 639 height 89
click at [347, 148] on input "c. Direct the contractor to address the non-compliance issue as a high priority…" at bounding box center [347, 141] width 0 height 13
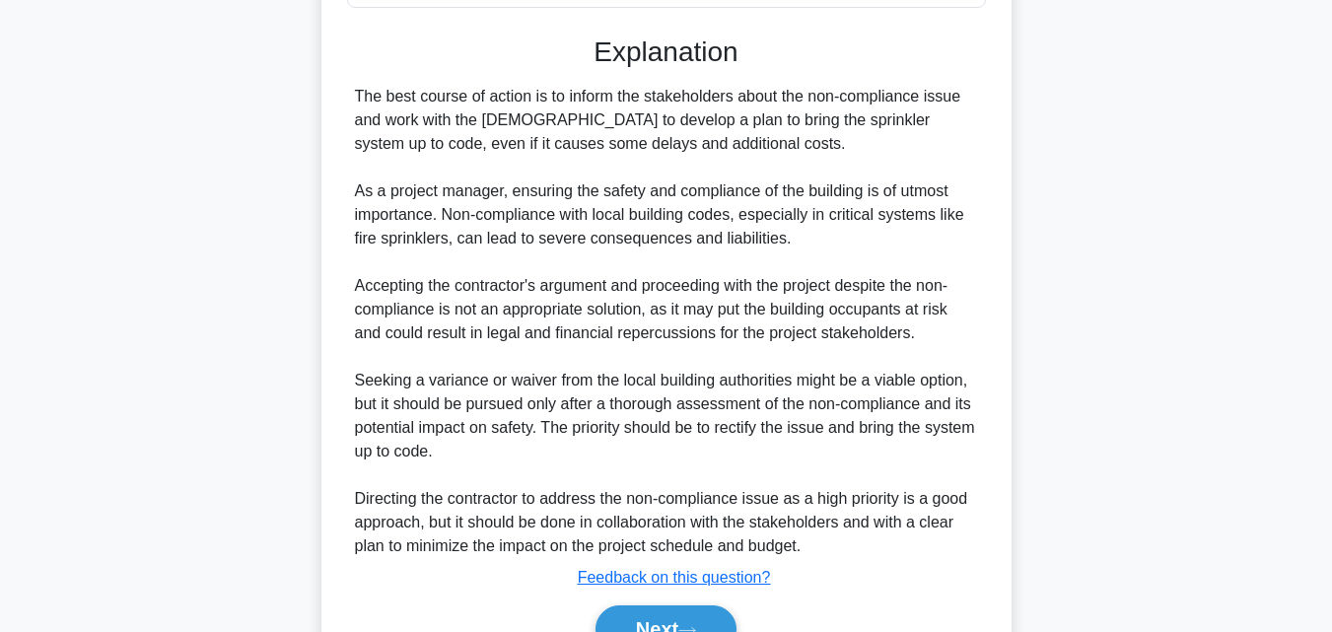
scroll to position [894, 0]
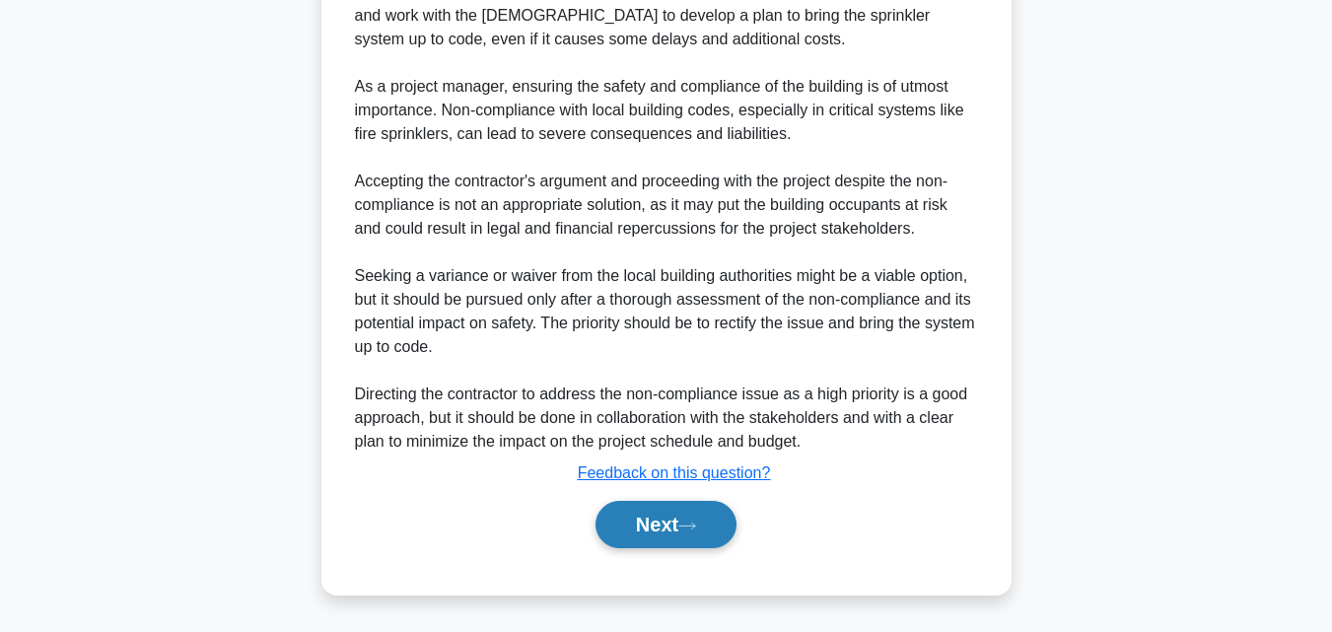
click at [634, 510] on button "Next" at bounding box center [665, 524] width 141 height 47
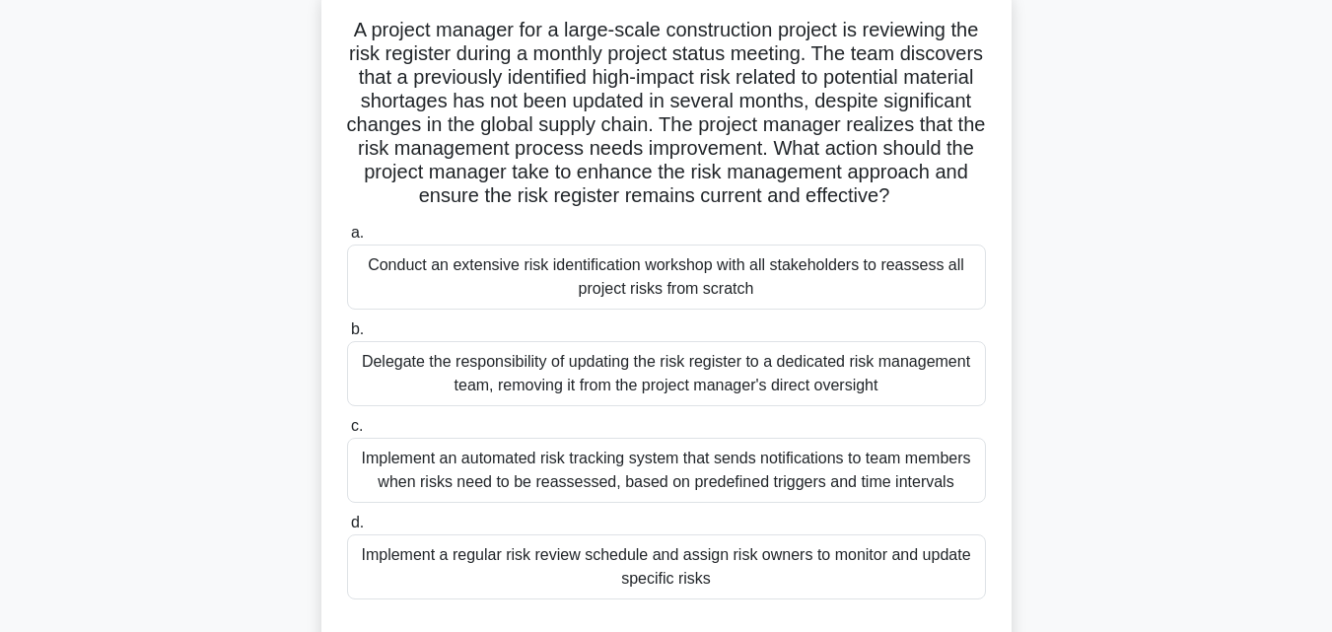
scroll to position [255, 0]
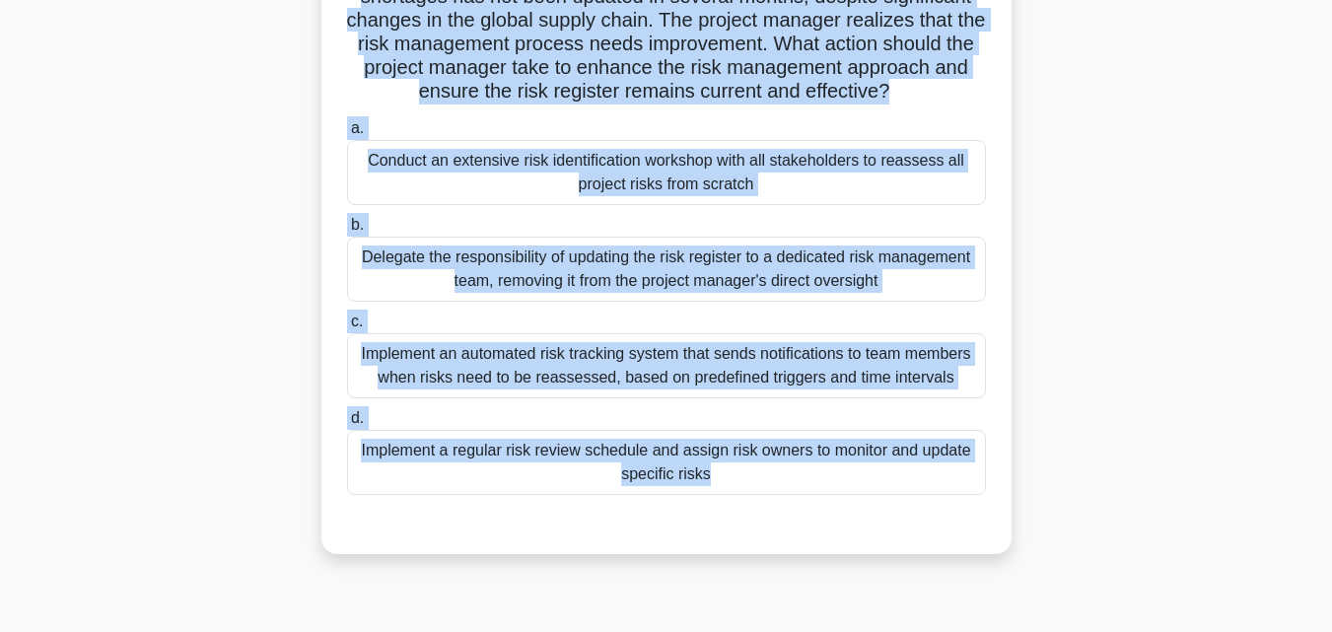
drag, startPoint x: 339, startPoint y: 160, endPoint x: 1150, endPoint y: 627, distance: 936.2
click at [1150, 627] on div "119:22 Stop PMP Intermediate 94/180 .spinner_0XTQ{transform-origin:center;anima…" at bounding box center [666, 330] width 1124 height 986
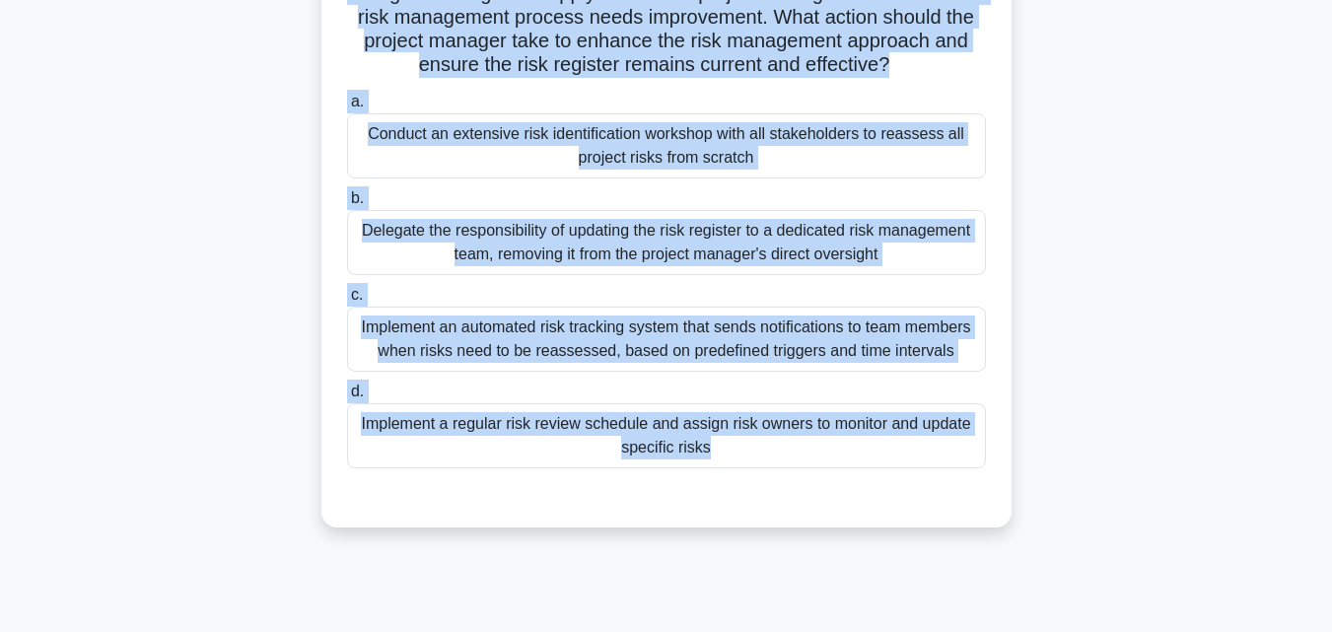
click at [689, 453] on div "Implement a regular risk review schedule and assign risk owners to monitor and …" at bounding box center [666, 435] width 639 height 65
click at [347, 398] on input "d. Implement a regular risk review schedule and assign risk owners to monitor a…" at bounding box center [347, 391] width 0 height 13
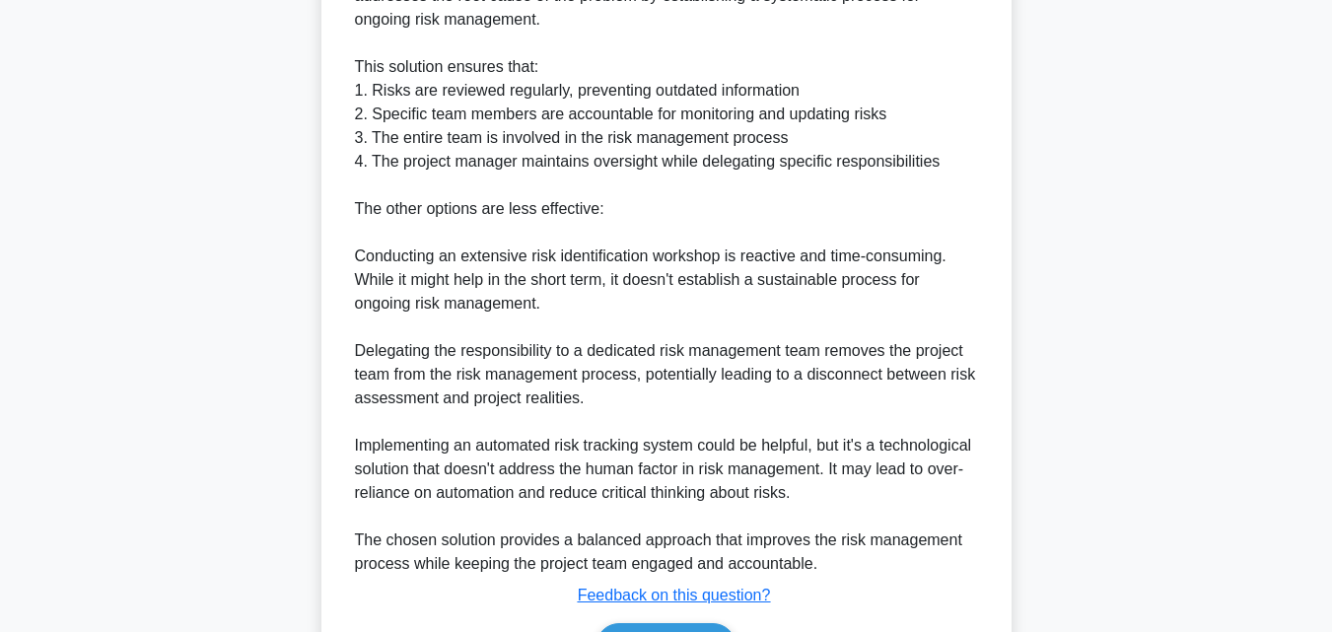
scroll to position [1010, 0]
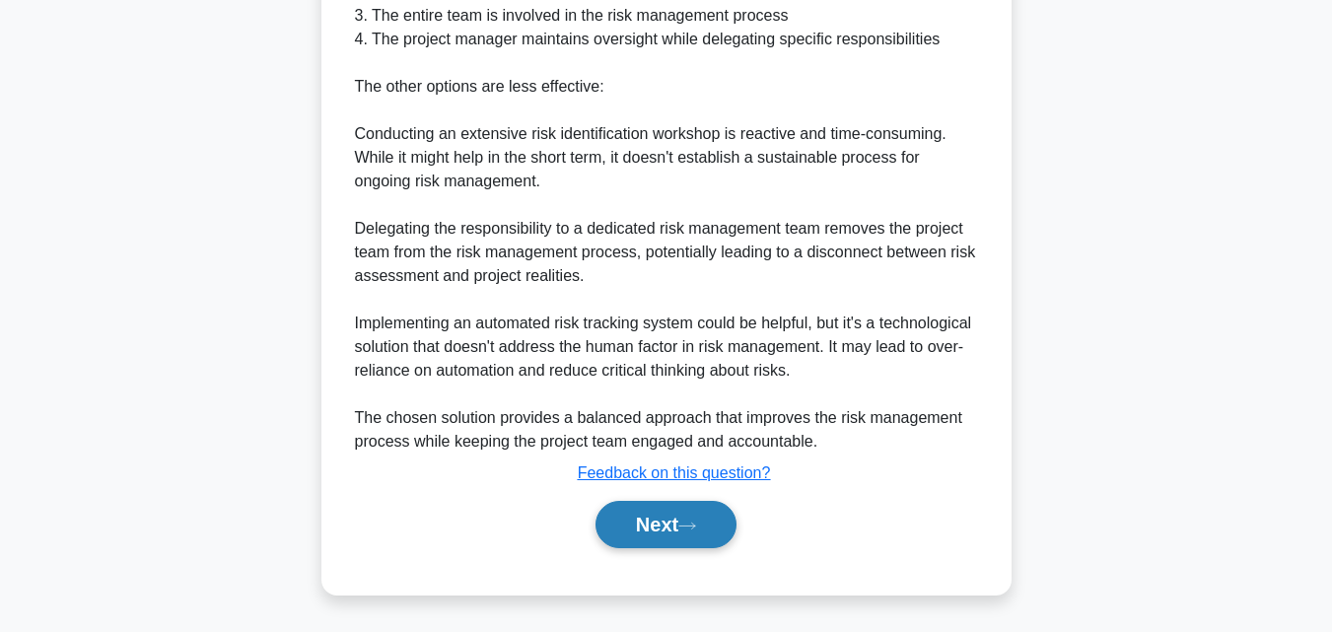
click at [681, 524] on button "Next" at bounding box center [665, 524] width 141 height 47
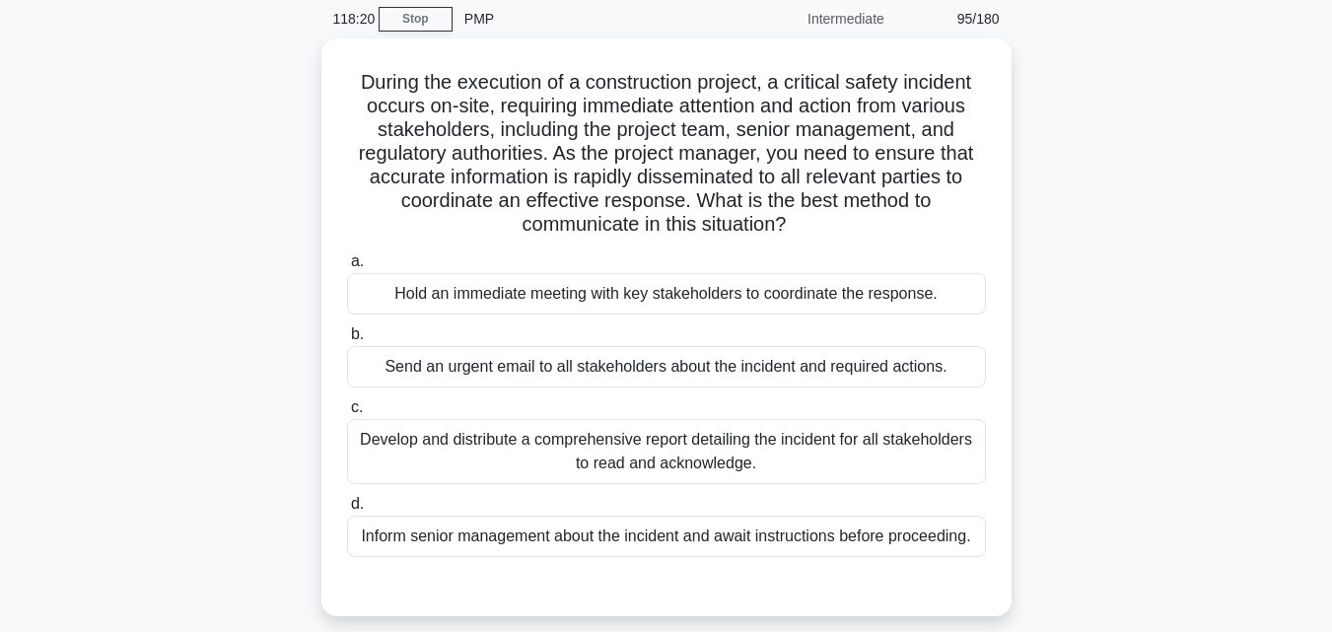
scroll to position [0, 0]
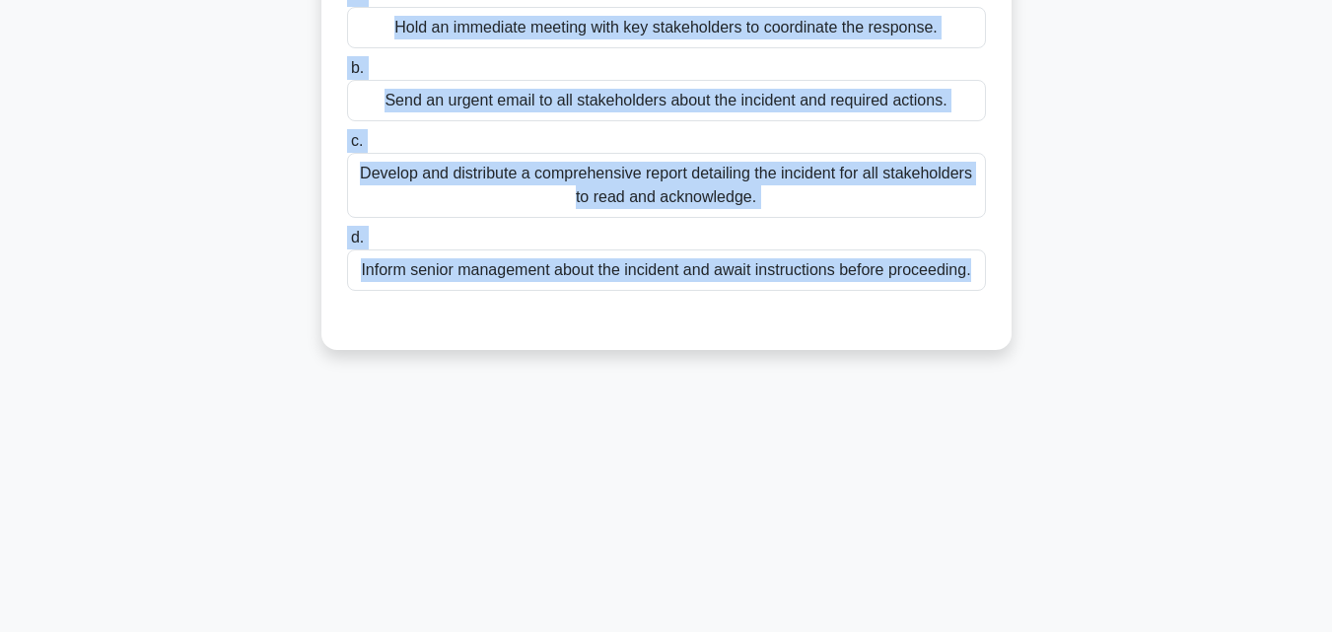
drag, startPoint x: 340, startPoint y: 143, endPoint x: 1075, endPoint y: 630, distance: 881.2
click at [1075, 630] on div "118:17 Stop PMP Intermediate 95/180 .spinner_0XTQ{transform-origin:center;anima…" at bounding box center [666, 221] width 1124 height 986
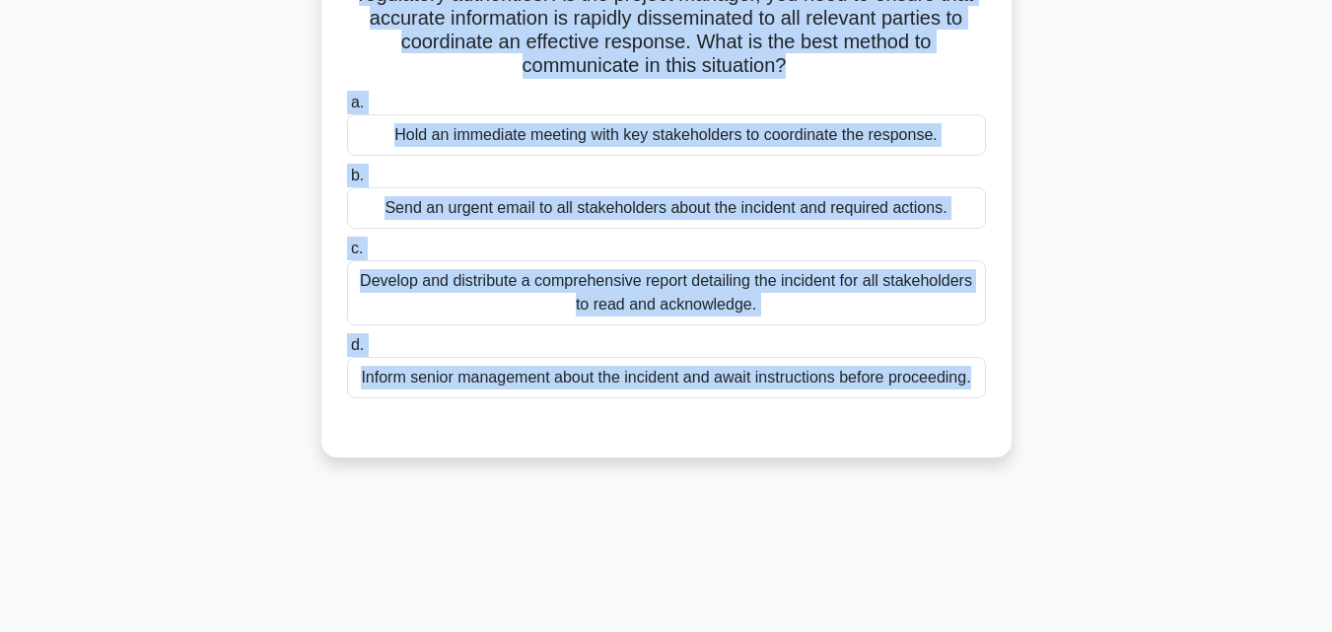
scroll to position [104, 0]
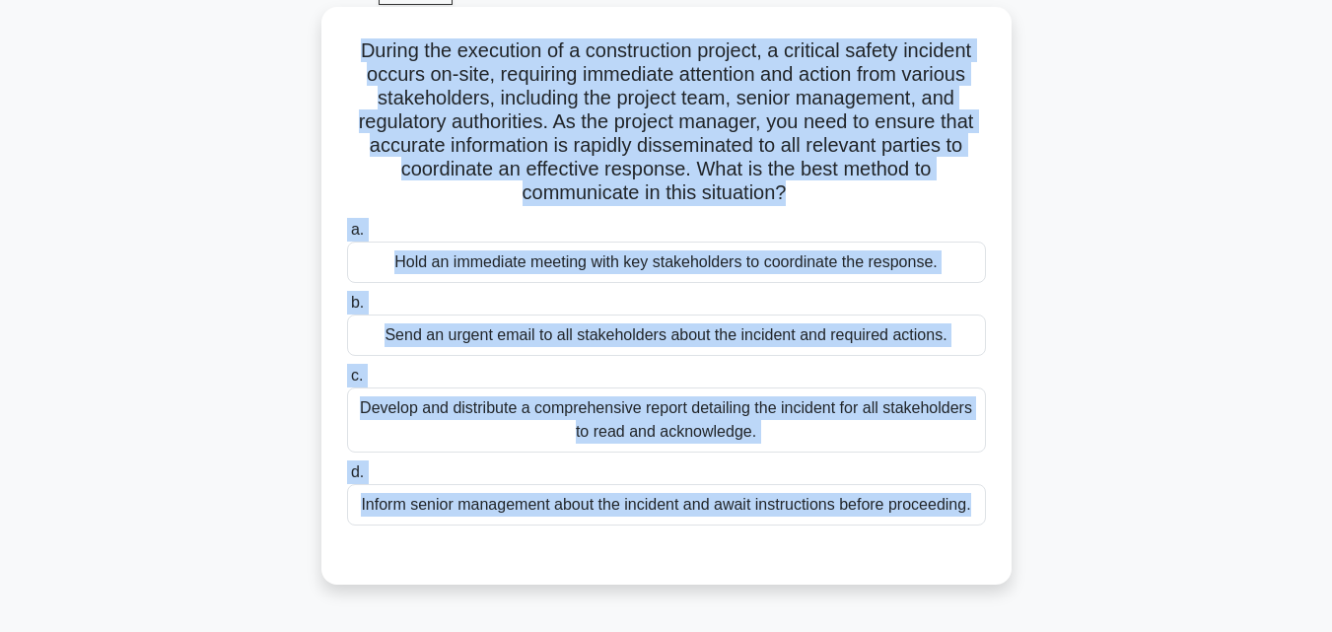
click at [543, 251] on div "Hold an immediate meeting with key stakeholders to coordinate the response." at bounding box center [666, 262] width 639 height 41
click at [347, 237] on input "a. Hold an immediate meeting with key stakeholders to coordinate the response." at bounding box center [347, 230] width 0 height 13
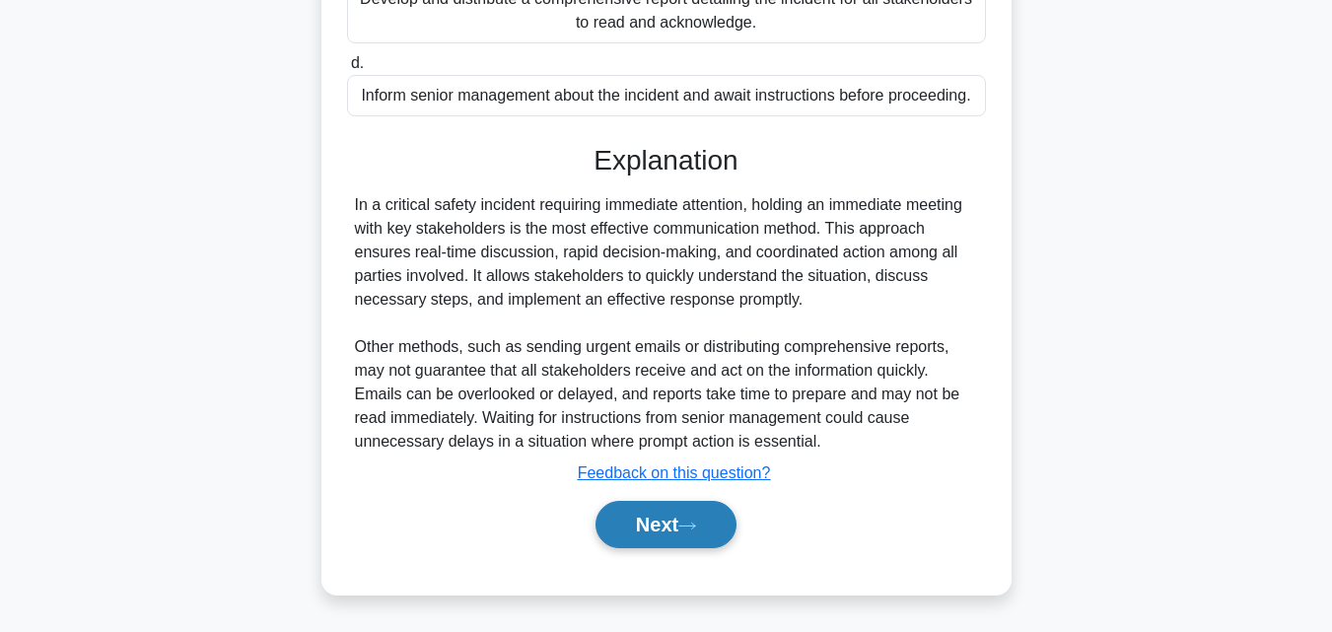
click at [665, 535] on button "Next" at bounding box center [665, 524] width 141 height 47
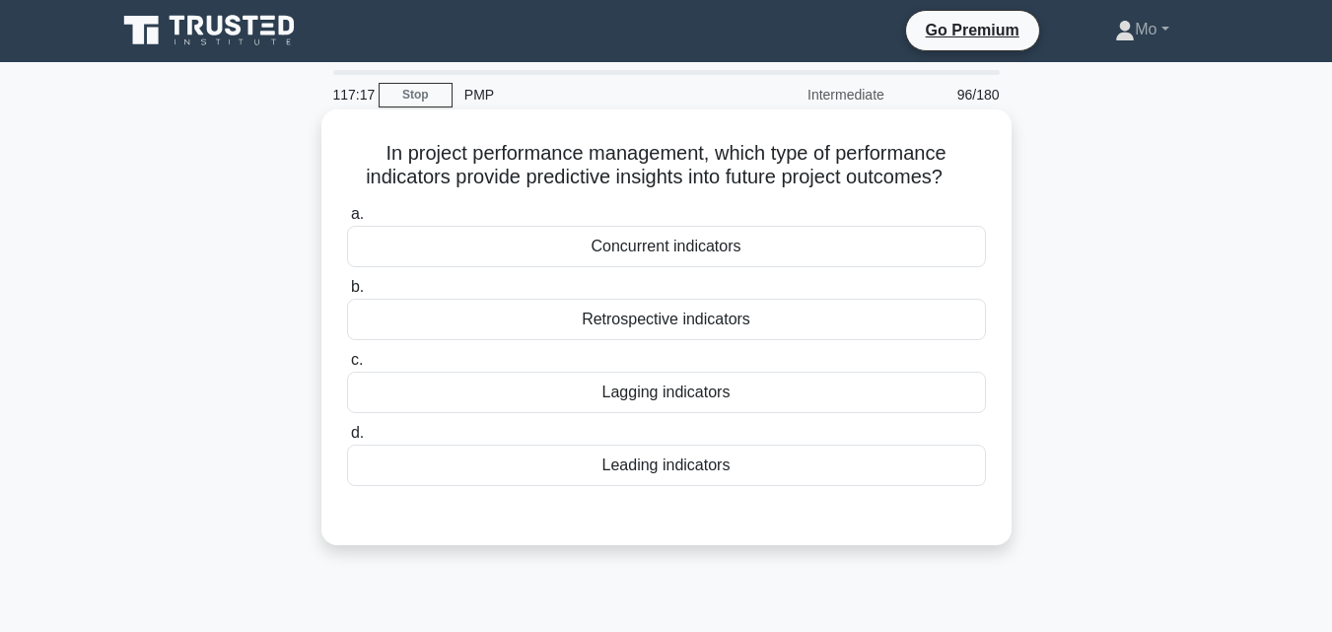
scroll to position [0, 0]
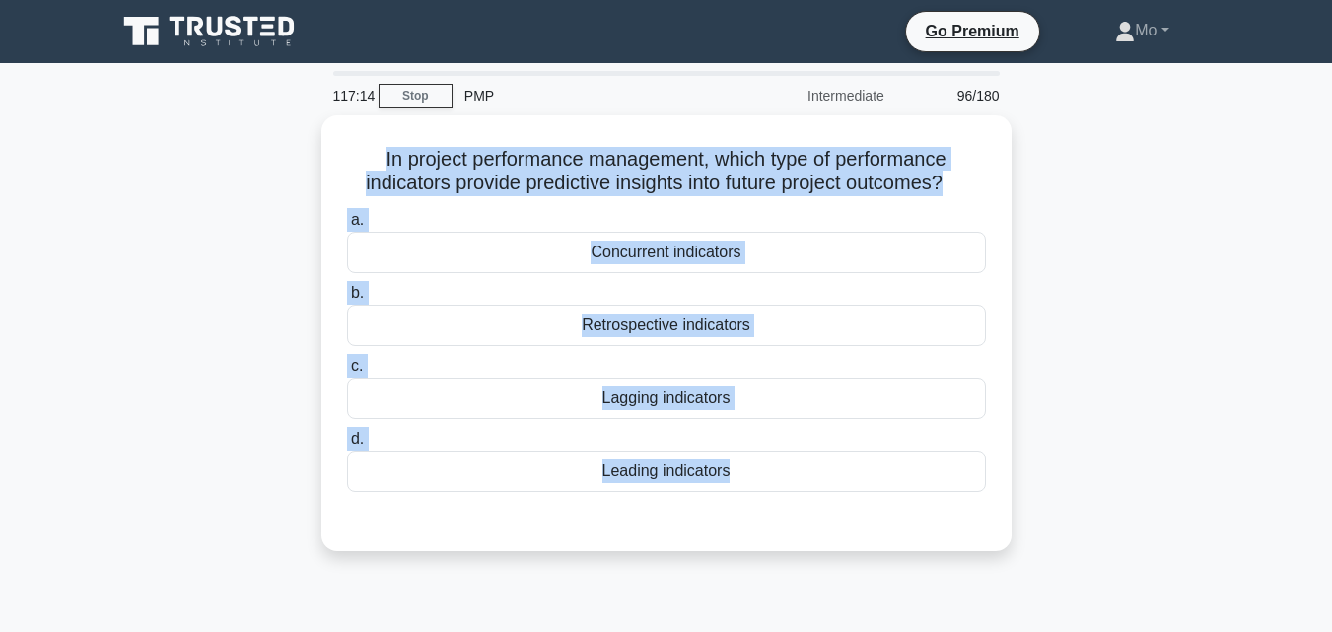
drag, startPoint x: 351, startPoint y: 146, endPoint x: 1061, endPoint y: 500, distance: 793.1
click at [1060, 500] on div "In project performance management, which type of performance indicators provide…" at bounding box center [666, 344] width 1124 height 459
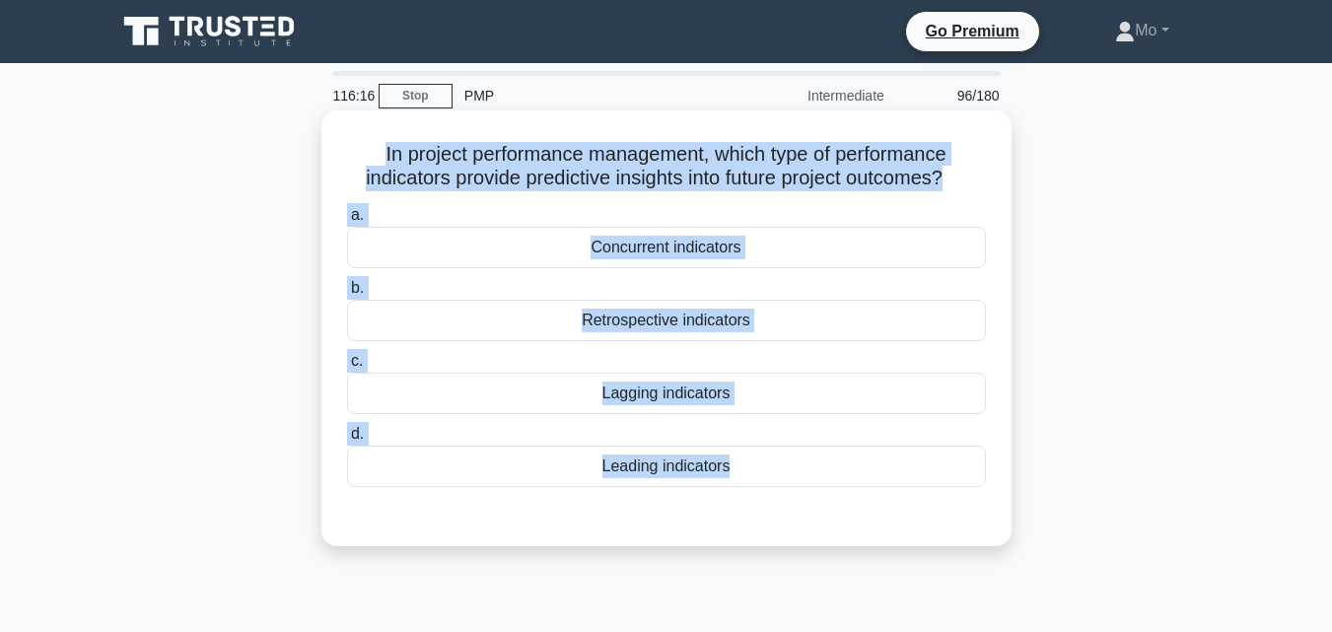
click at [658, 320] on div "Retrospective indicators" at bounding box center [666, 320] width 639 height 41
click at [347, 295] on input "b. Retrospective indicators" at bounding box center [347, 288] width 0 height 13
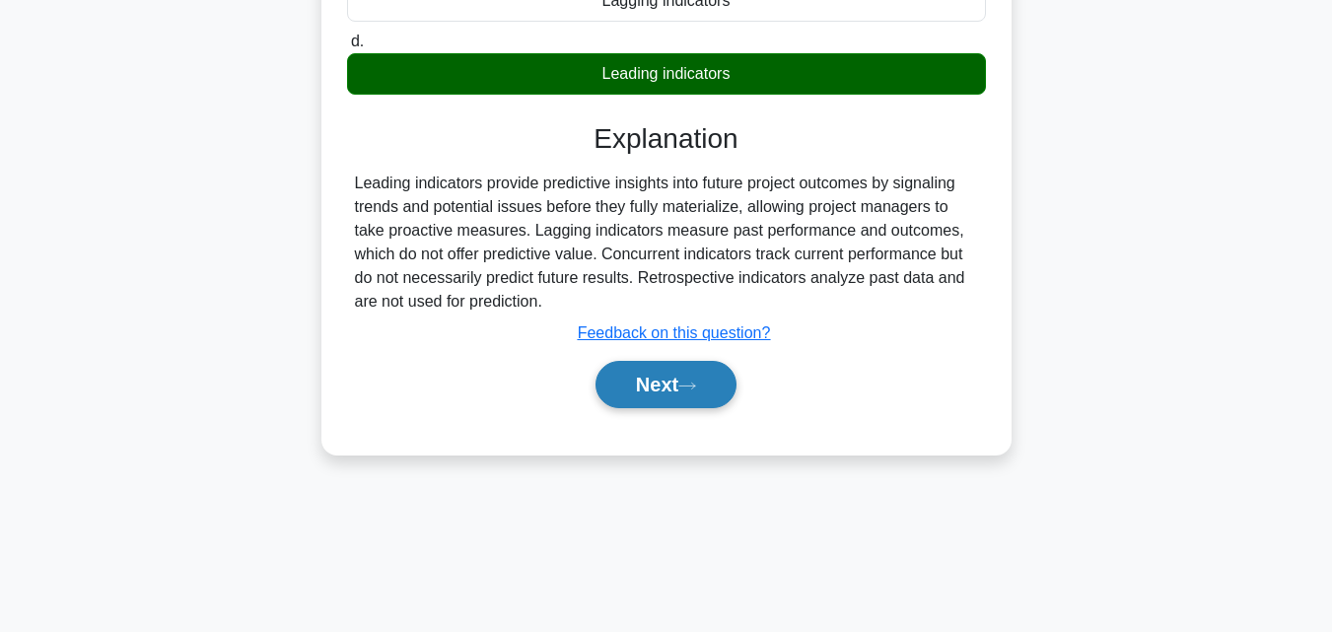
scroll to position [433, 0]
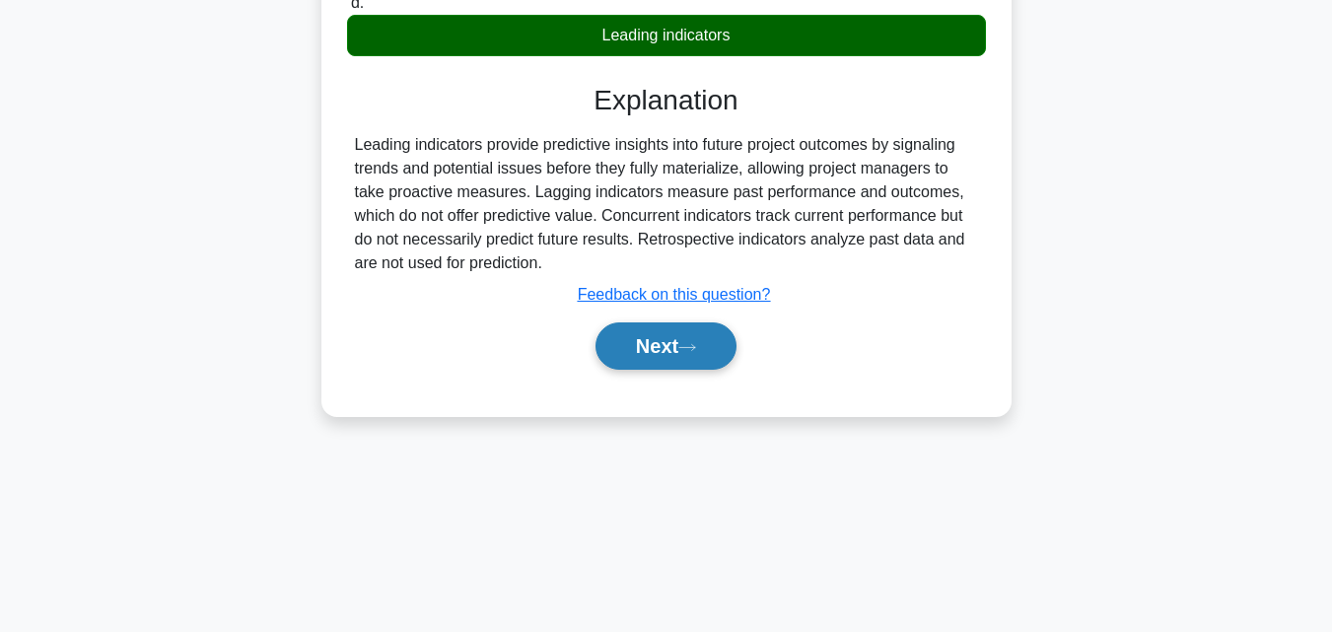
click at [658, 370] on button "Next" at bounding box center [665, 345] width 141 height 47
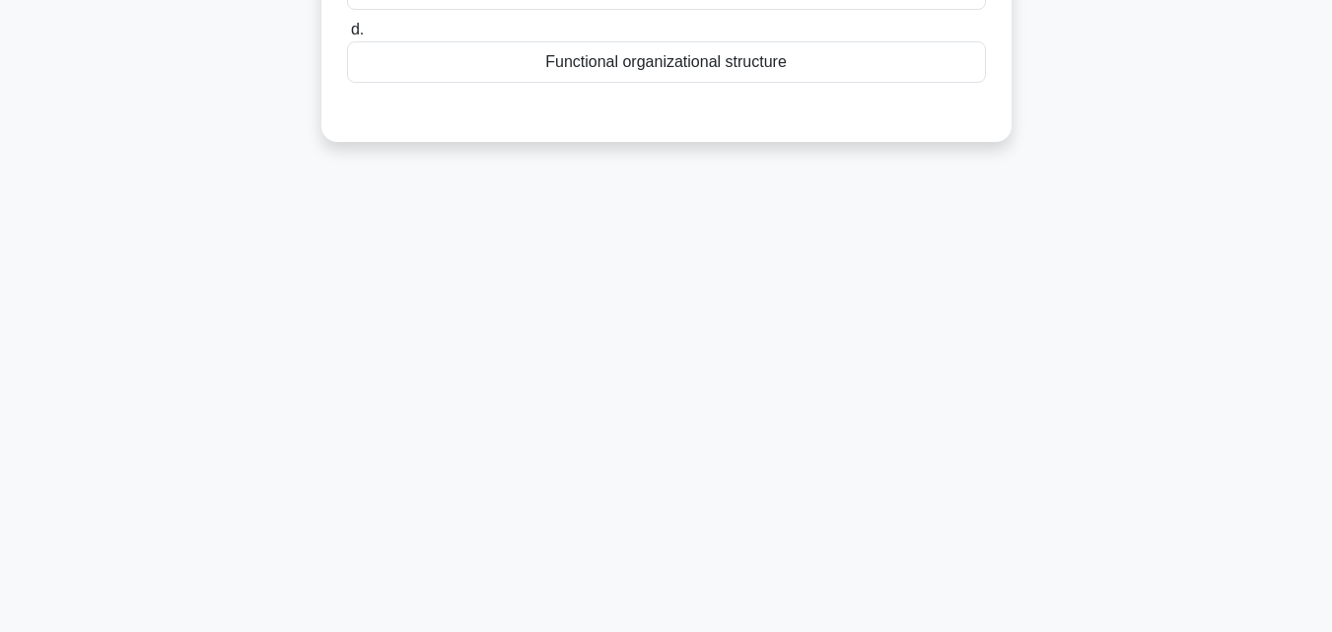
scroll to position [38, 0]
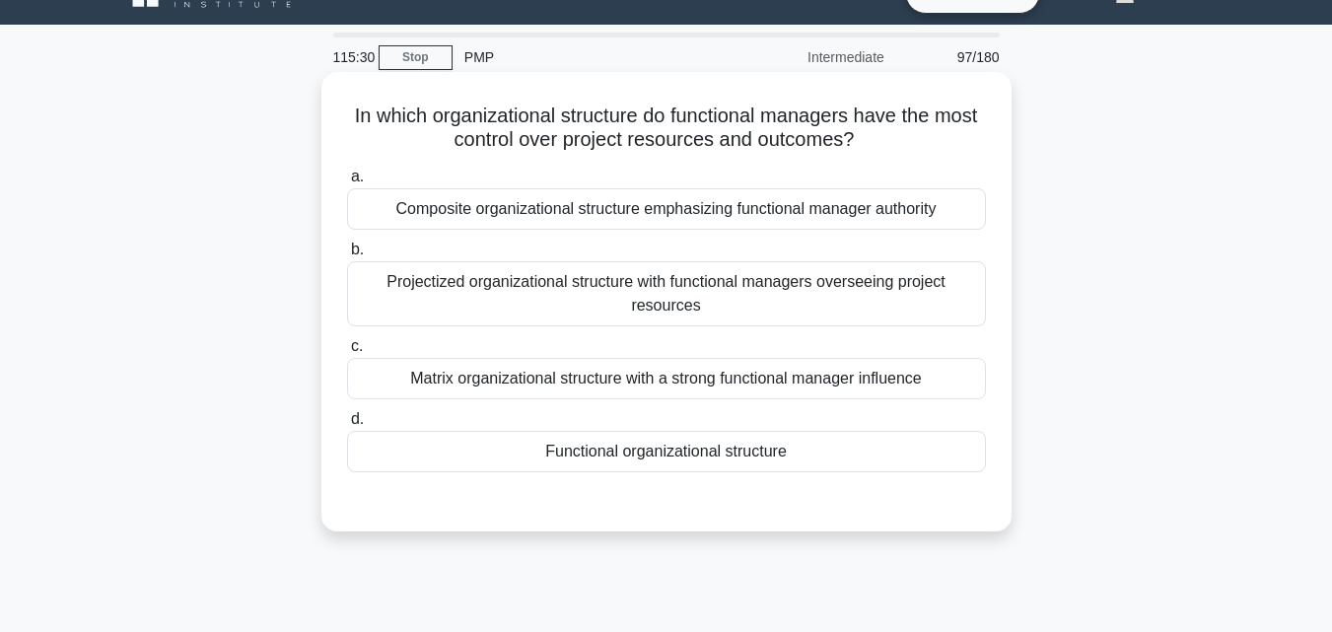
drag, startPoint x: 353, startPoint y: 113, endPoint x: 975, endPoint y: 471, distance: 717.6
click at [975, 471] on div "In which organizational structure do functional managers have the most control …" at bounding box center [666, 302] width 674 height 444
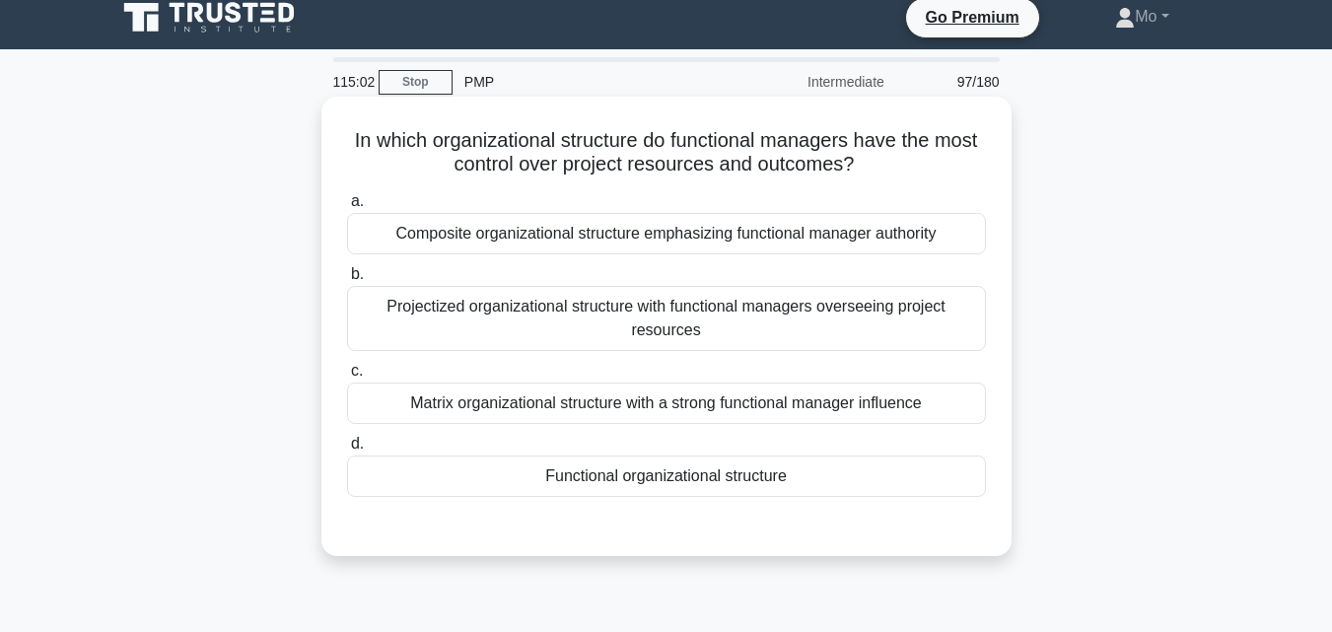
scroll to position [0, 0]
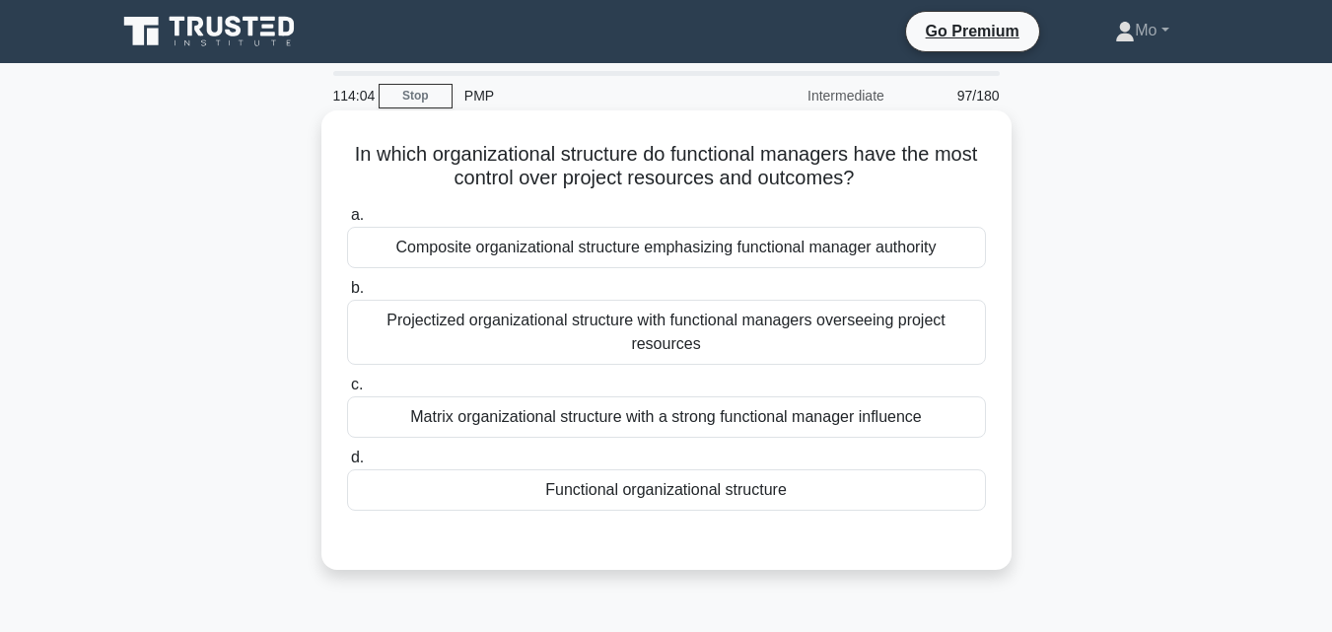
click at [651, 410] on div "Matrix organizational structure with a strong functional manager influence" at bounding box center [666, 416] width 639 height 41
click at [347, 391] on input "c. Matrix organizational structure with a strong functional manager influence" at bounding box center [347, 385] width 0 height 13
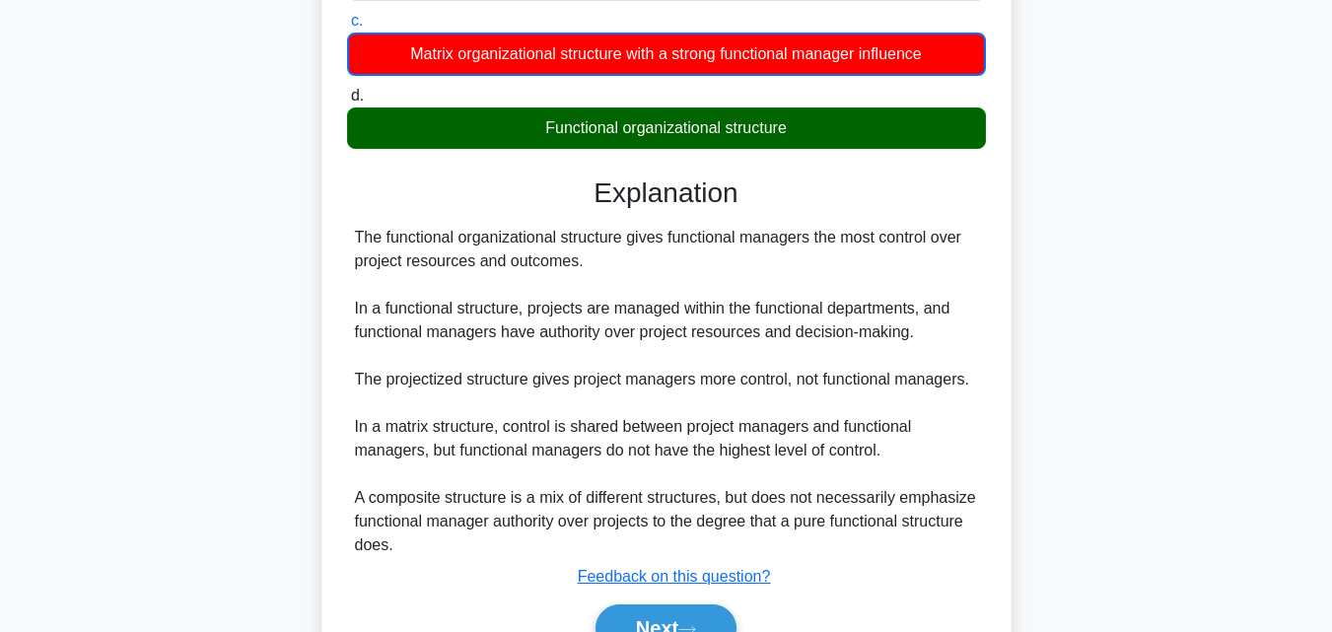
scroll to position [468, 0]
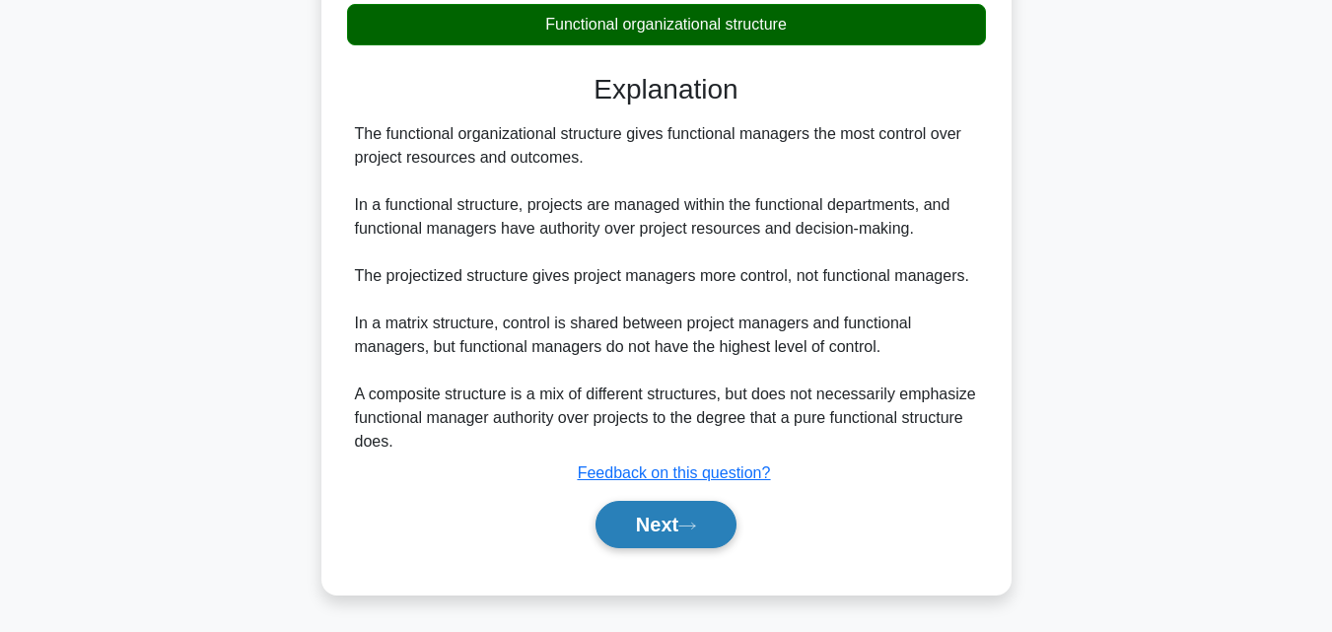
click at [708, 516] on button "Next" at bounding box center [665, 524] width 141 height 47
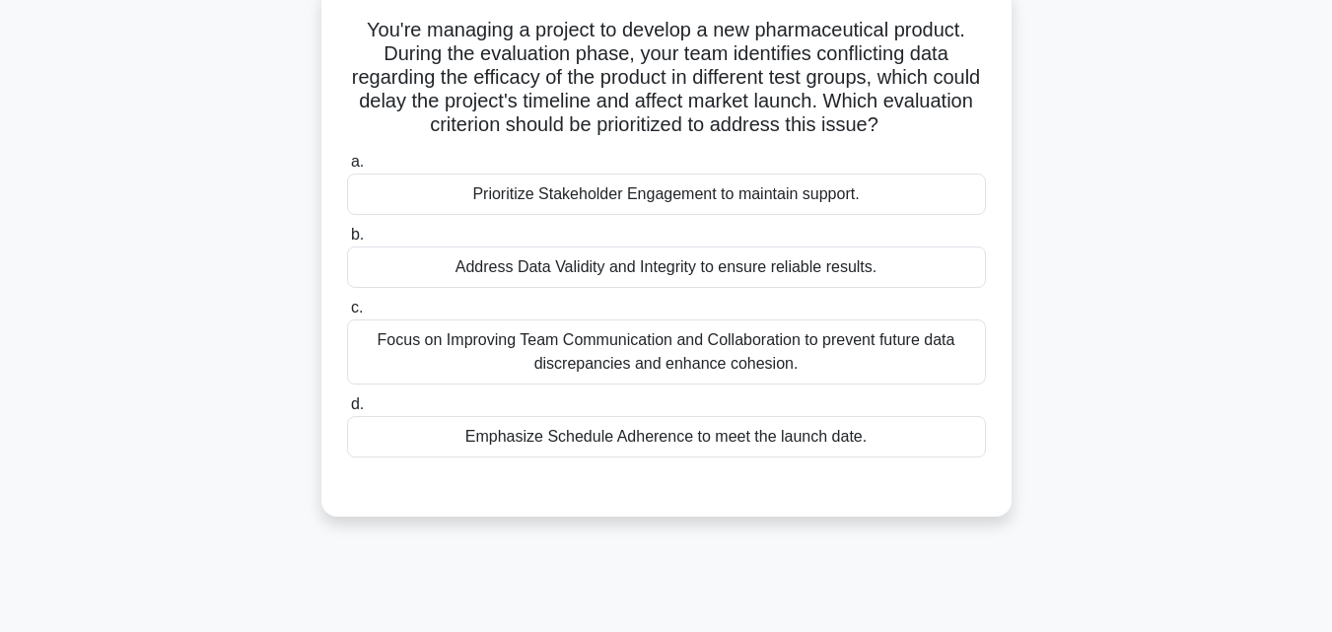
scroll to position [38, 0]
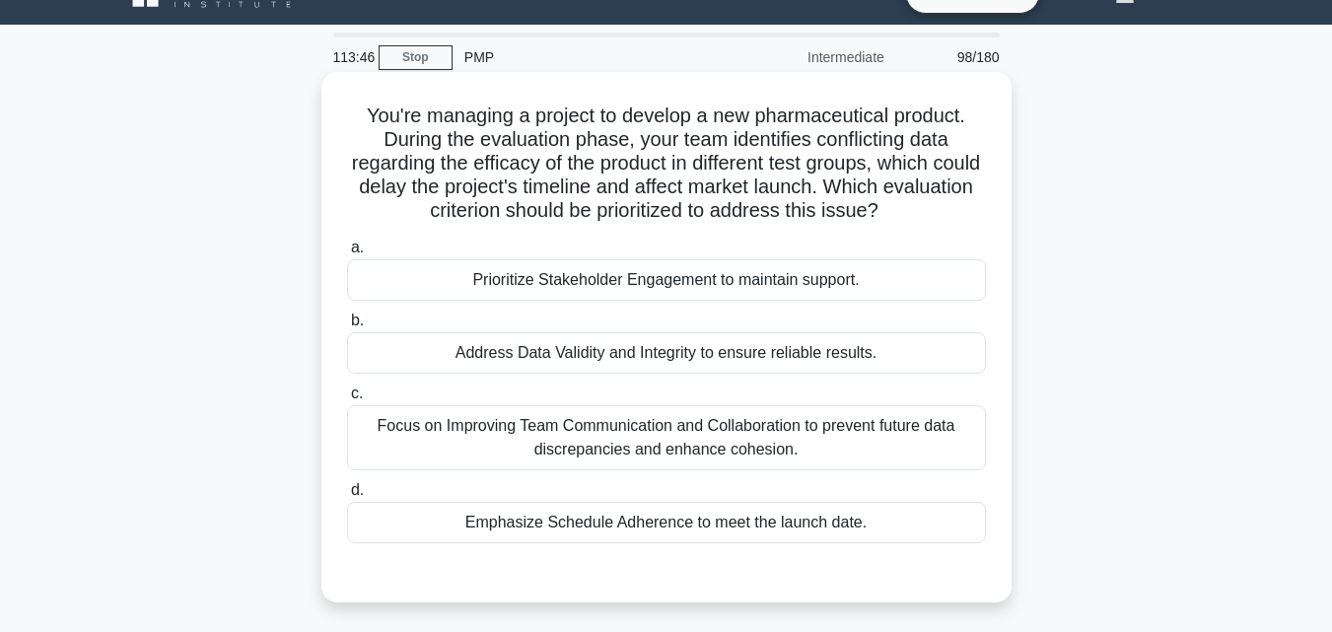
drag, startPoint x: 312, startPoint y: 102, endPoint x: 950, endPoint y: 525, distance: 766.6
click at [950, 525] on div "You're managing a project to develop a new pharmaceutical product. During the e…" at bounding box center [666, 354] width 1124 height 554
click at [657, 427] on div "Focus on Improving Team Communication and Collaboration to prevent future data …" at bounding box center [666, 437] width 639 height 65
click at [347, 400] on input "c. Focus on Improving Team Communication and Collaboration to prevent future da…" at bounding box center [347, 393] width 0 height 13
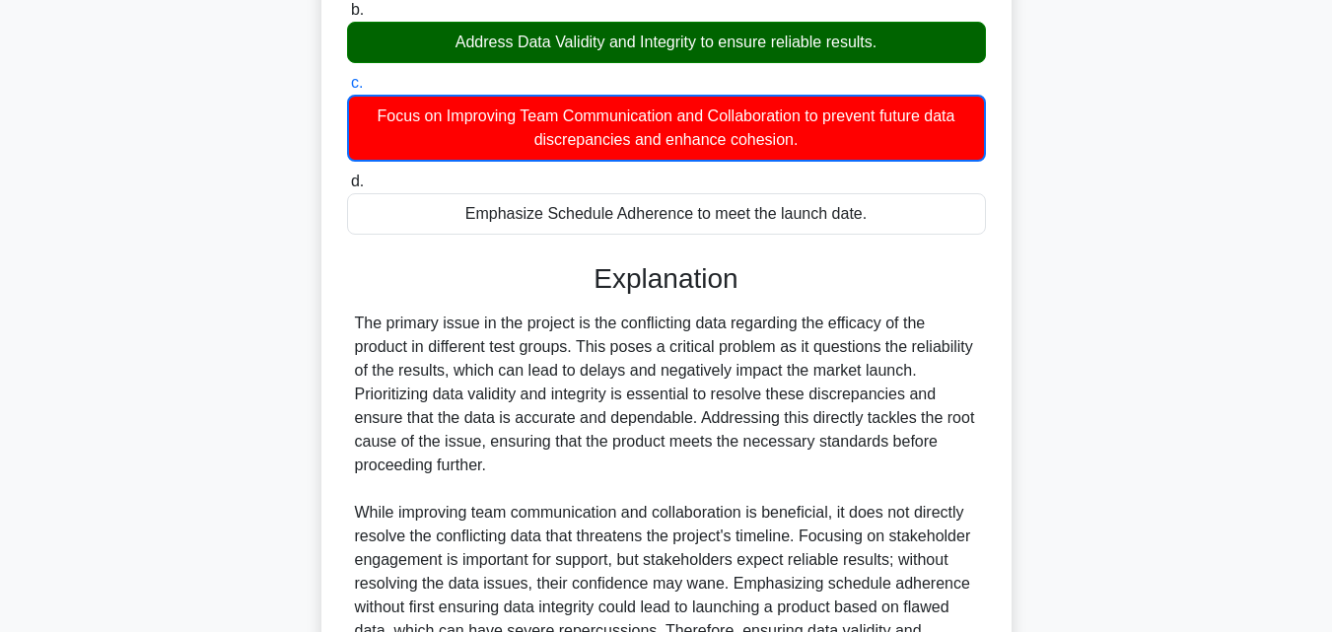
scroll to position [563, 0]
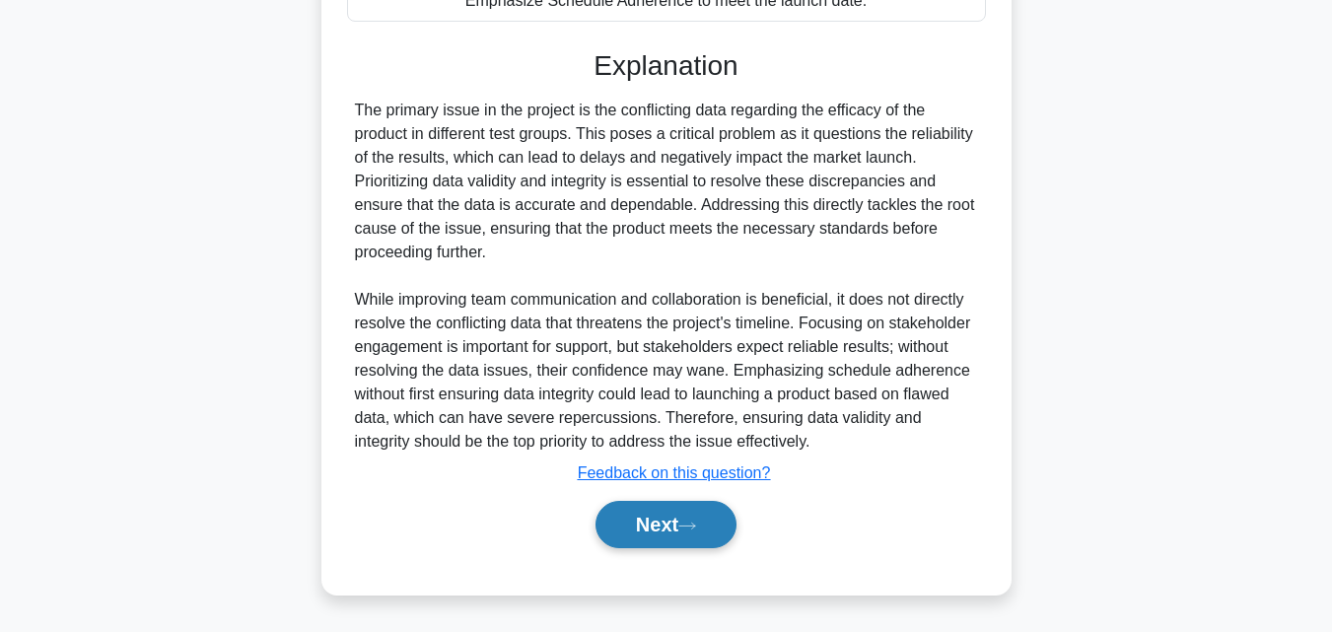
click at [695, 509] on button "Next" at bounding box center [665, 524] width 141 height 47
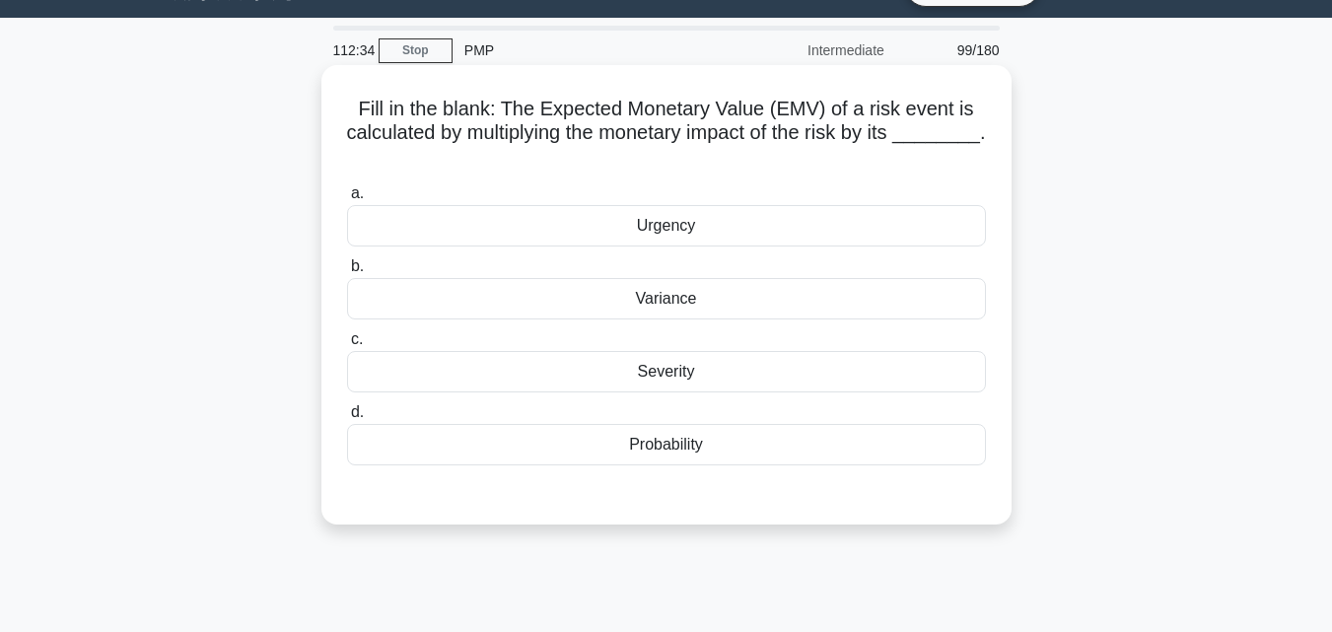
scroll to position [38, 0]
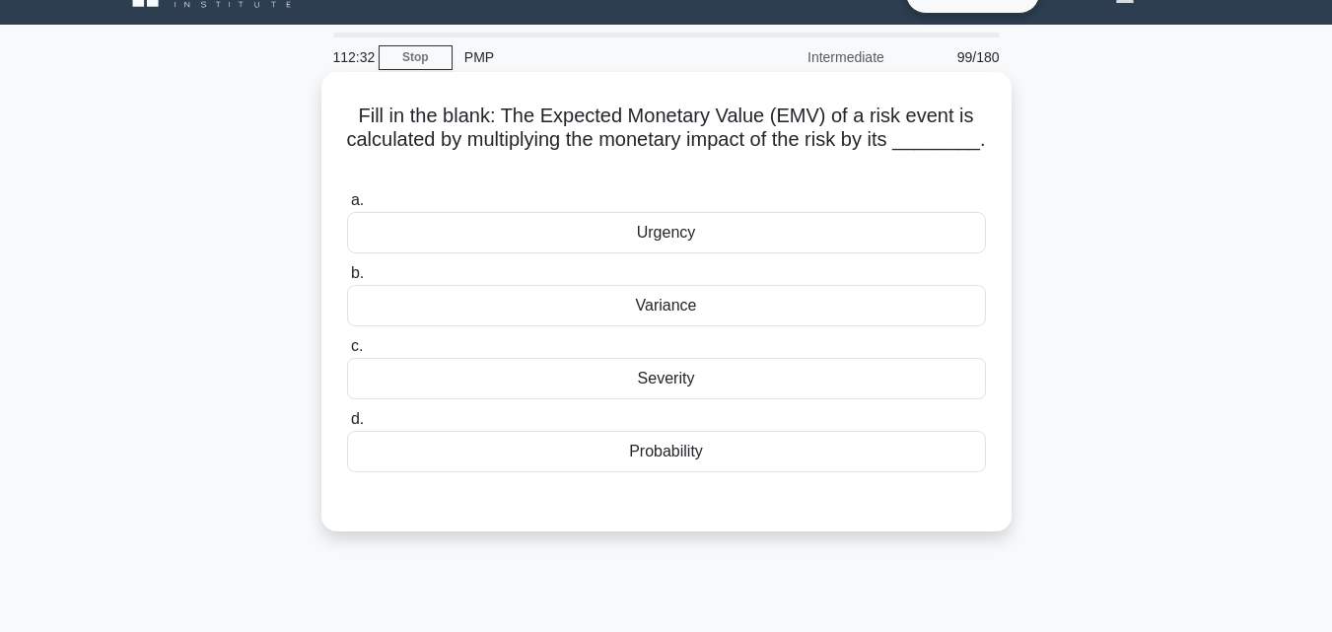
drag, startPoint x: 342, startPoint y: 135, endPoint x: 891, endPoint y: 237, distance: 558.4
click at [891, 237] on div "Fill in the blank: The Expected Monetary Value (EMV) of a risk event is calcula…" at bounding box center [666, 302] width 674 height 444
click at [327, 121] on div "Fill in the blank: The Expected Monetary Value (EMV) of a risk event is calcula…" at bounding box center [666, 301] width 690 height 459
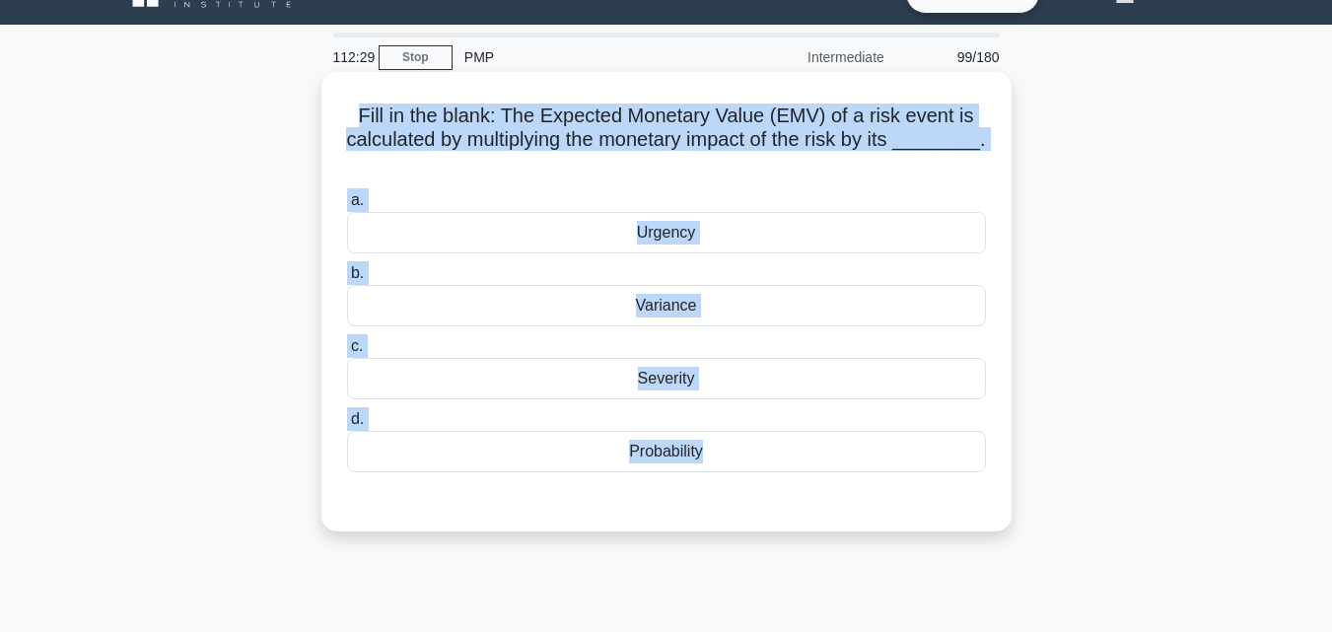
drag, startPoint x: 329, startPoint y: 102, endPoint x: 813, endPoint y: 509, distance: 632.5
click at [813, 509] on div "Fill in the blank: The Expected Monetary Value (EMV) of a risk event is calcula…" at bounding box center [666, 302] width 674 height 444
click at [590, 464] on div "Probability" at bounding box center [666, 451] width 639 height 41
click at [347, 426] on input "d. Probability" at bounding box center [347, 419] width 0 height 13
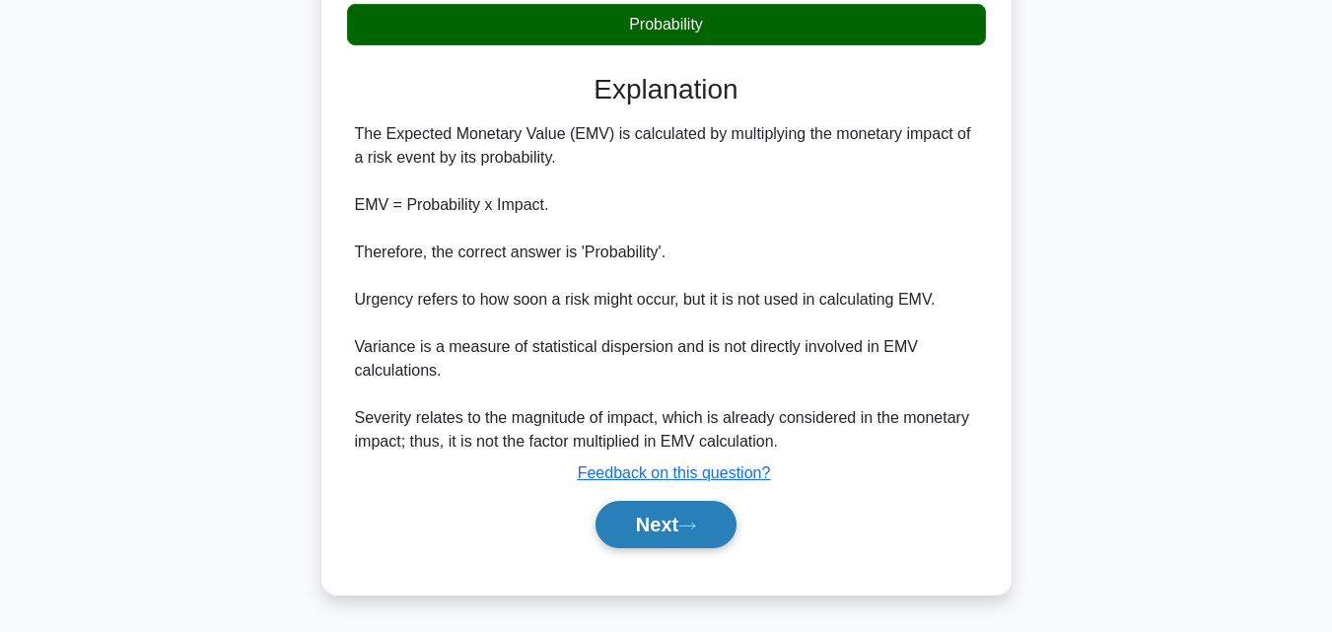
click at [675, 520] on button "Next" at bounding box center [665, 524] width 141 height 47
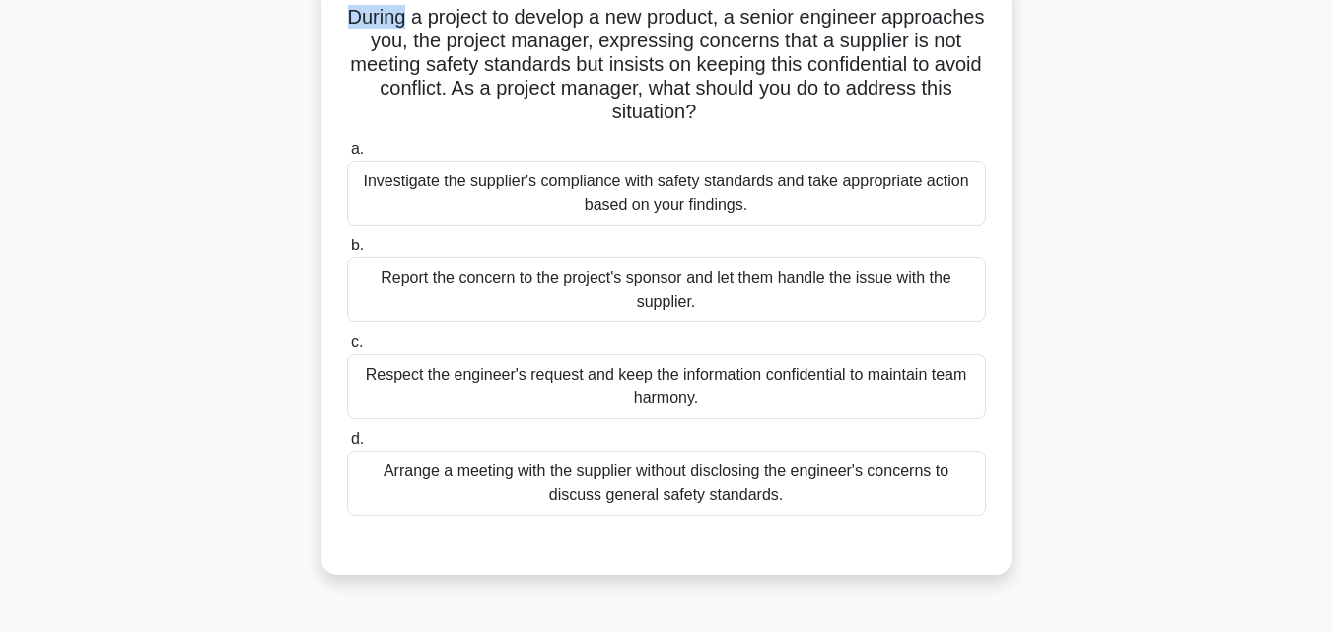
scroll to position [104, 0]
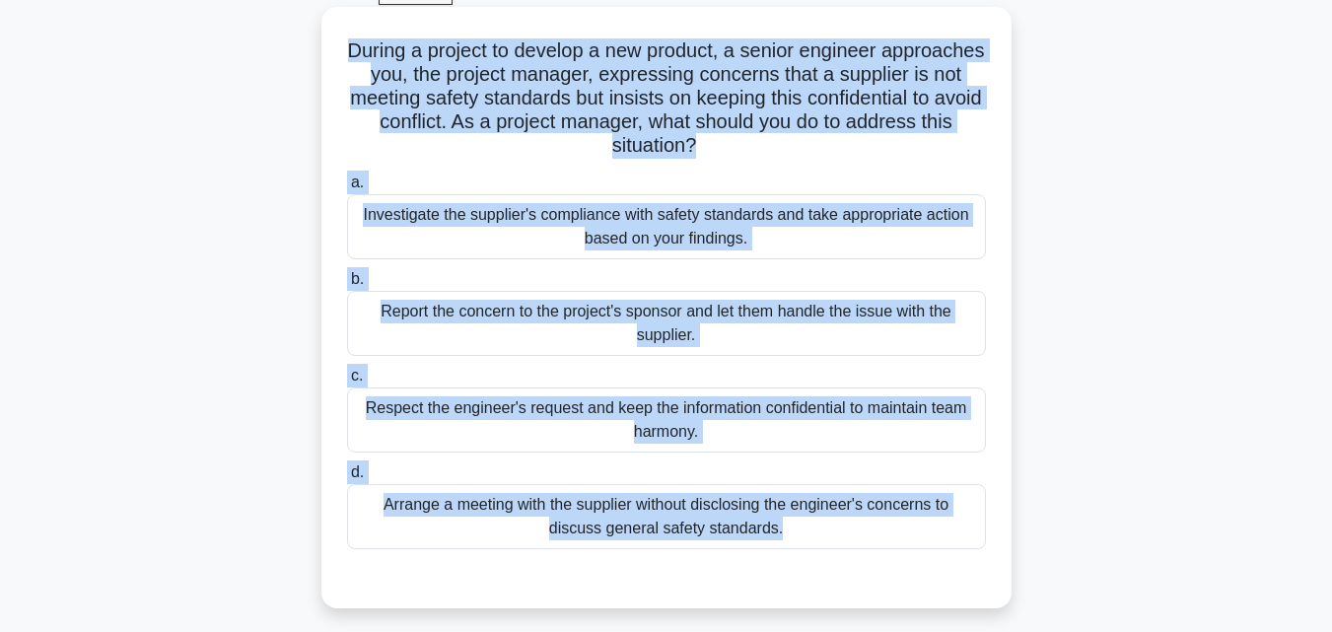
drag, startPoint x: 374, startPoint y: 13, endPoint x: 792, endPoint y: 556, distance: 685.4
click at [792, 556] on div "During a project to develop a new product, a senior engineer approaches you, th…" at bounding box center [666, 308] width 674 height 586
click at [584, 243] on div "Investigate the supplier's compliance with safety standards and take appropriat…" at bounding box center [666, 226] width 639 height 65
click at [347, 189] on input "a. Investigate the supplier's compliance with safety standards and take appropr…" at bounding box center [347, 182] width 0 height 13
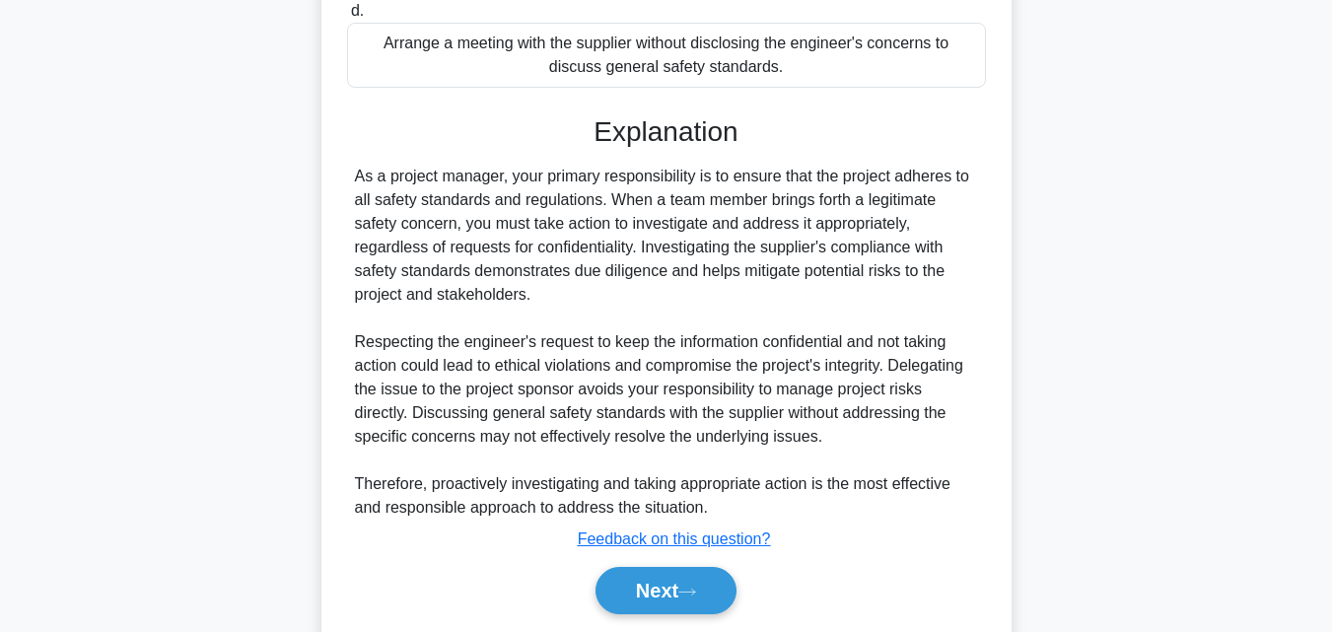
scroll to position [632, 0]
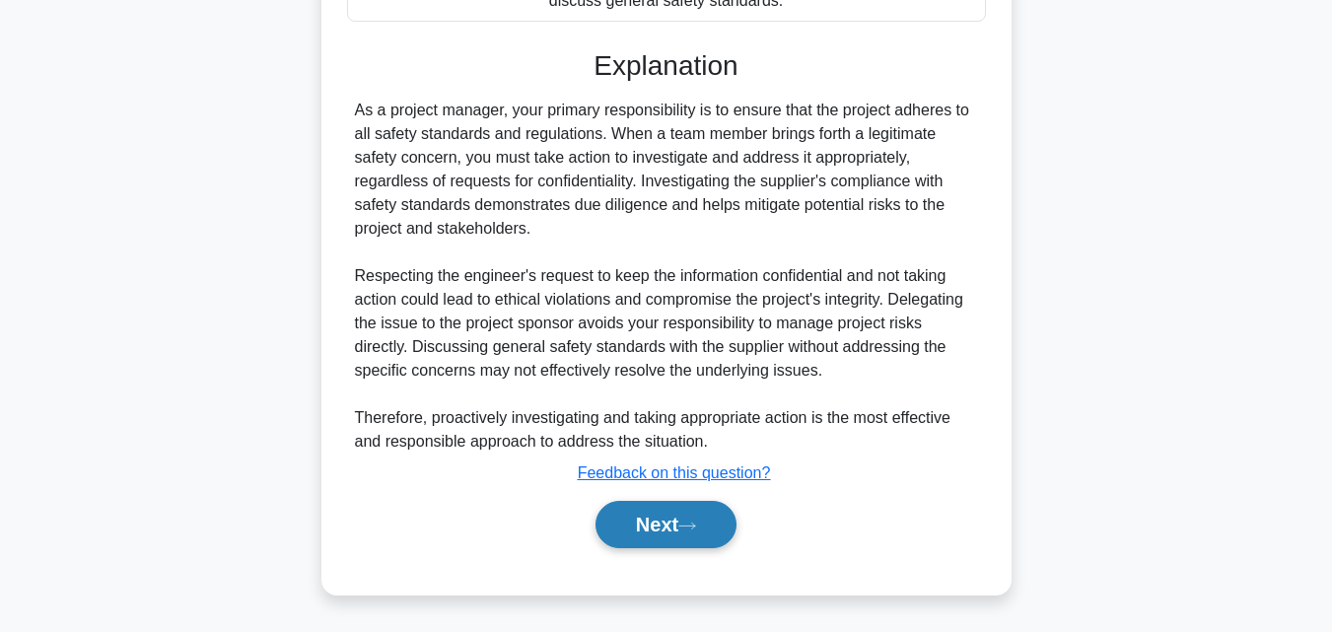
click at [681, 522] on button "Next" at bounding box center [665, 524] width 141 height 47
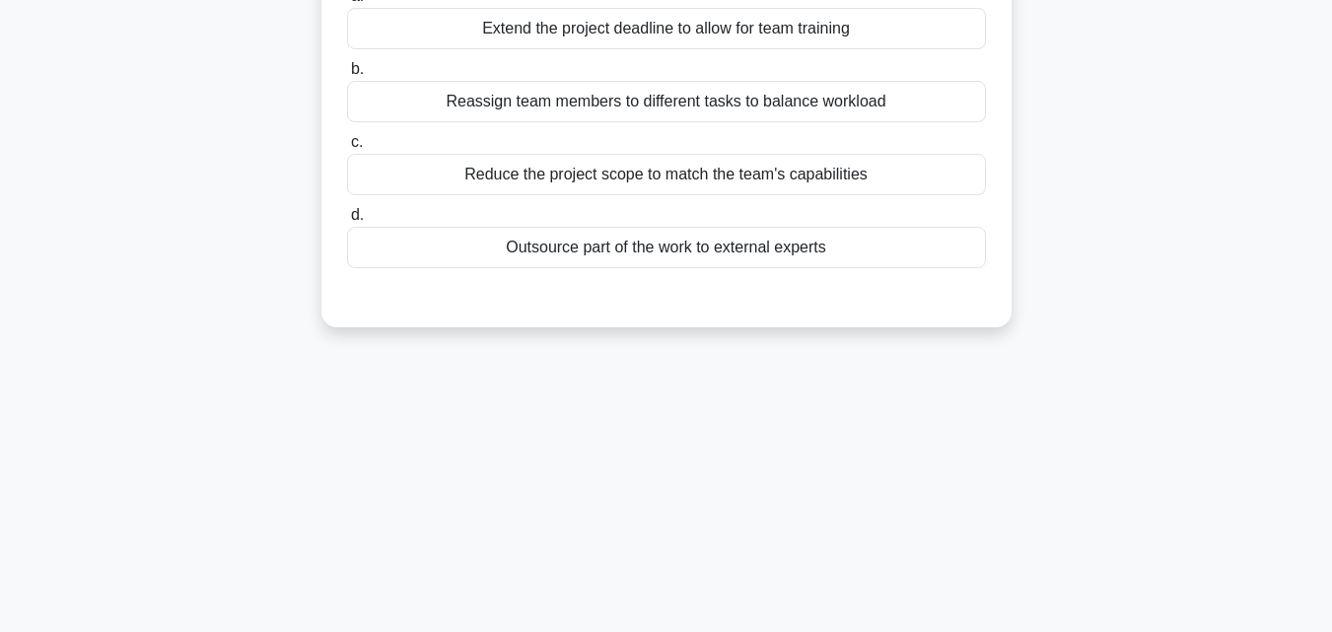
scroll to position [38, 0]
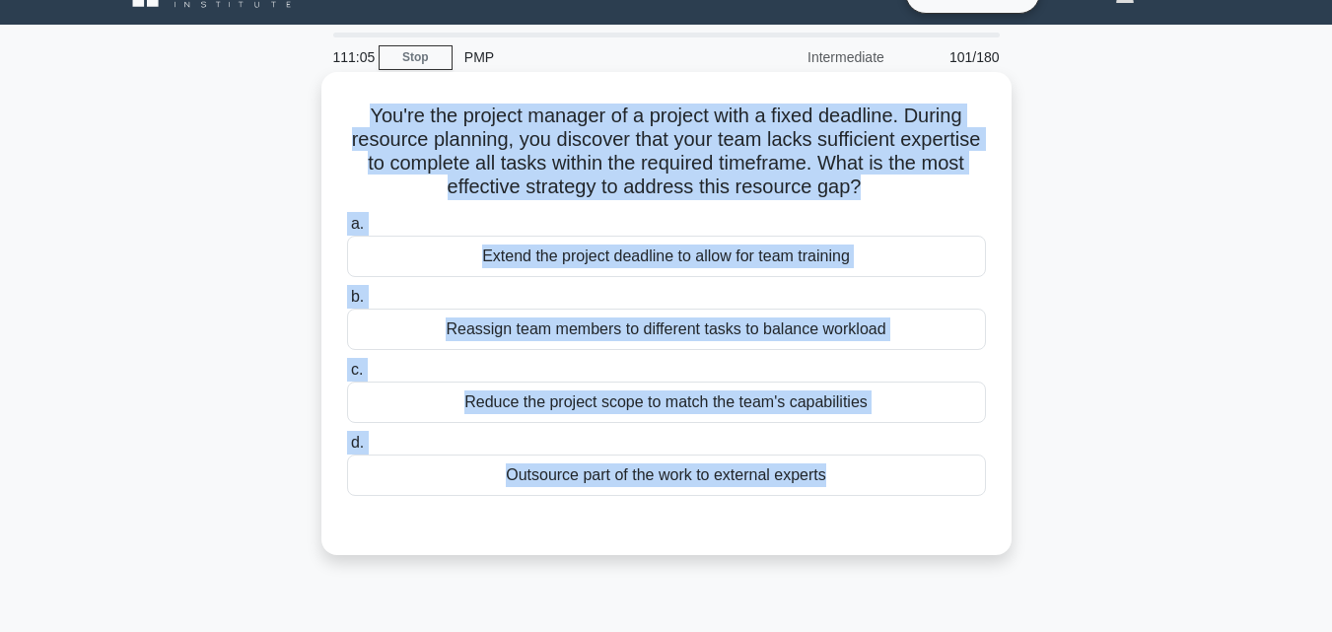
drag, startPoint x: 345, startPoint y: 102, endPoint x: 890, endPoint y: 512, distance: 682.2
click at [890, 512] on div "You're the project manager of a project with a fixed deadline. During resource …" at bounding box center [666, 313] width 674 height 467
click at [508, 468] on div "Outsource part of the work to external experts" at bounding box center [666, 474] width 639 height 41
click at [347, 450] on input "d. Outsource part of the work to external experts" at bounding box center [347, 443] width 0 height 13
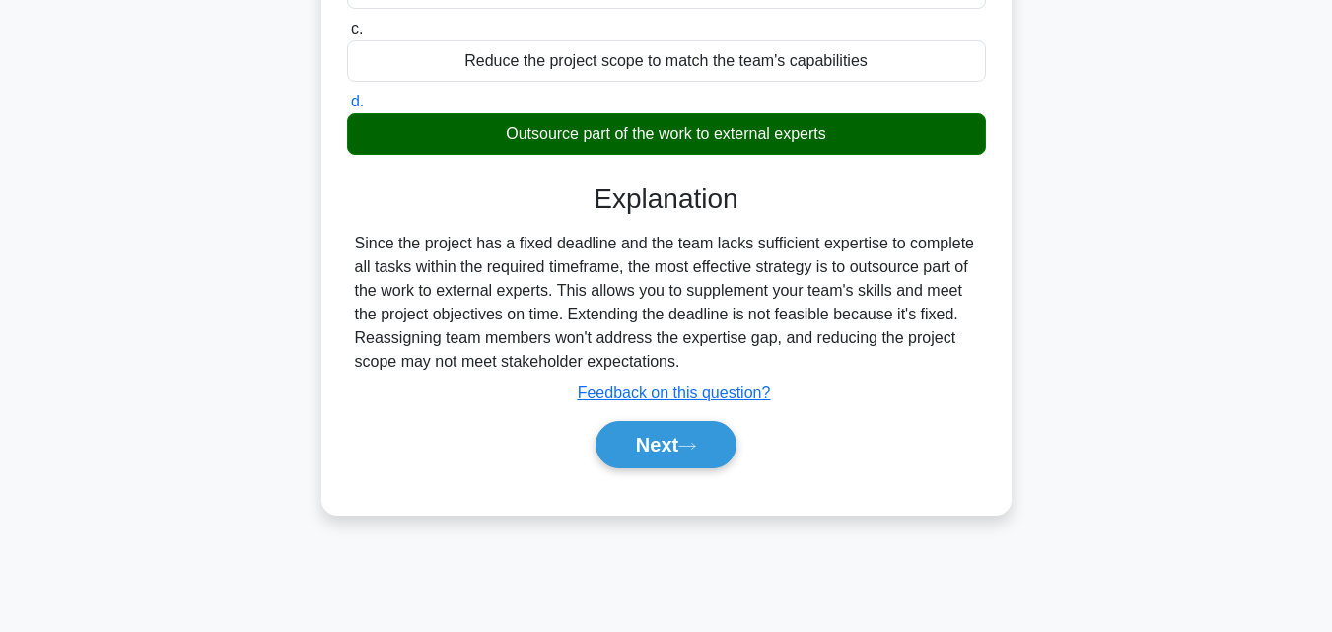
scroll to position [433, 0]
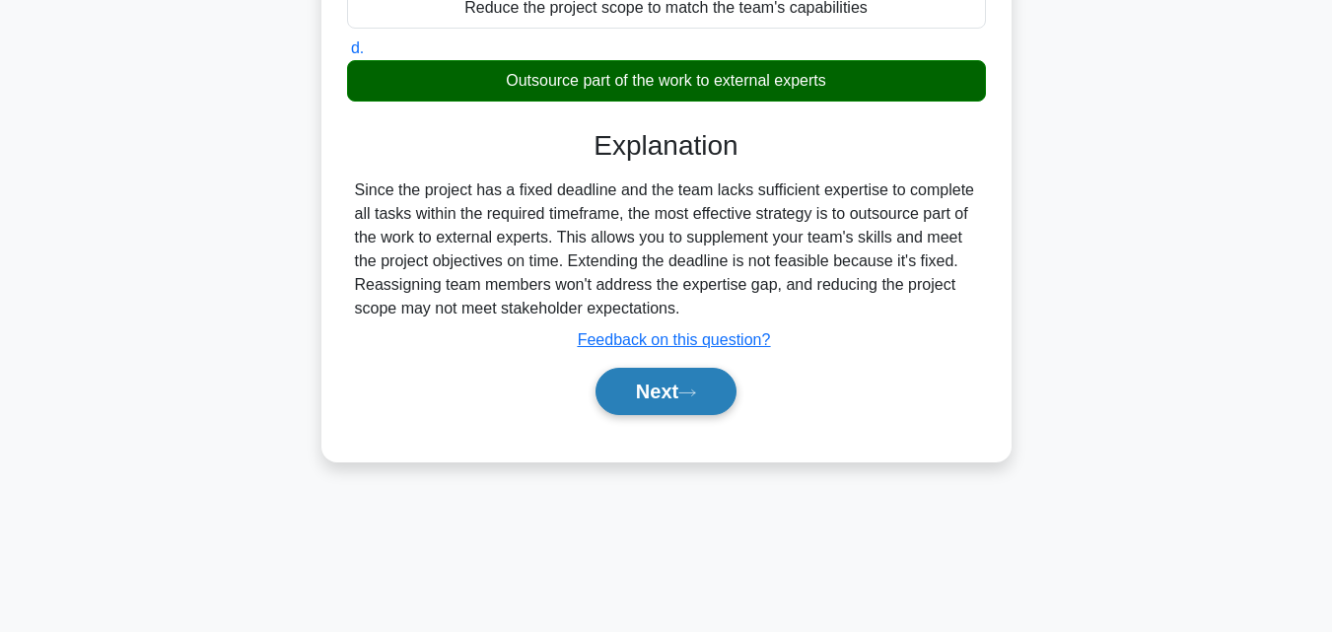
click at [717, 401] on button "Next" at bounding box center [665, 391] width 141 height 47
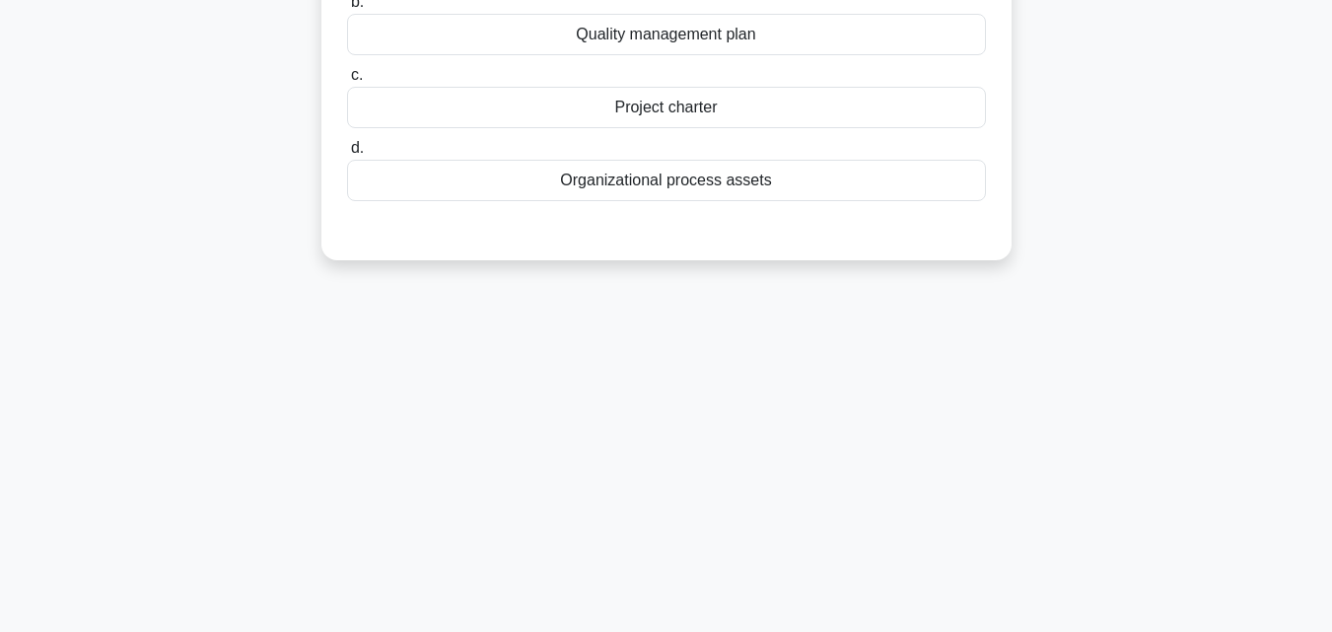
scroll to position [38, 0]
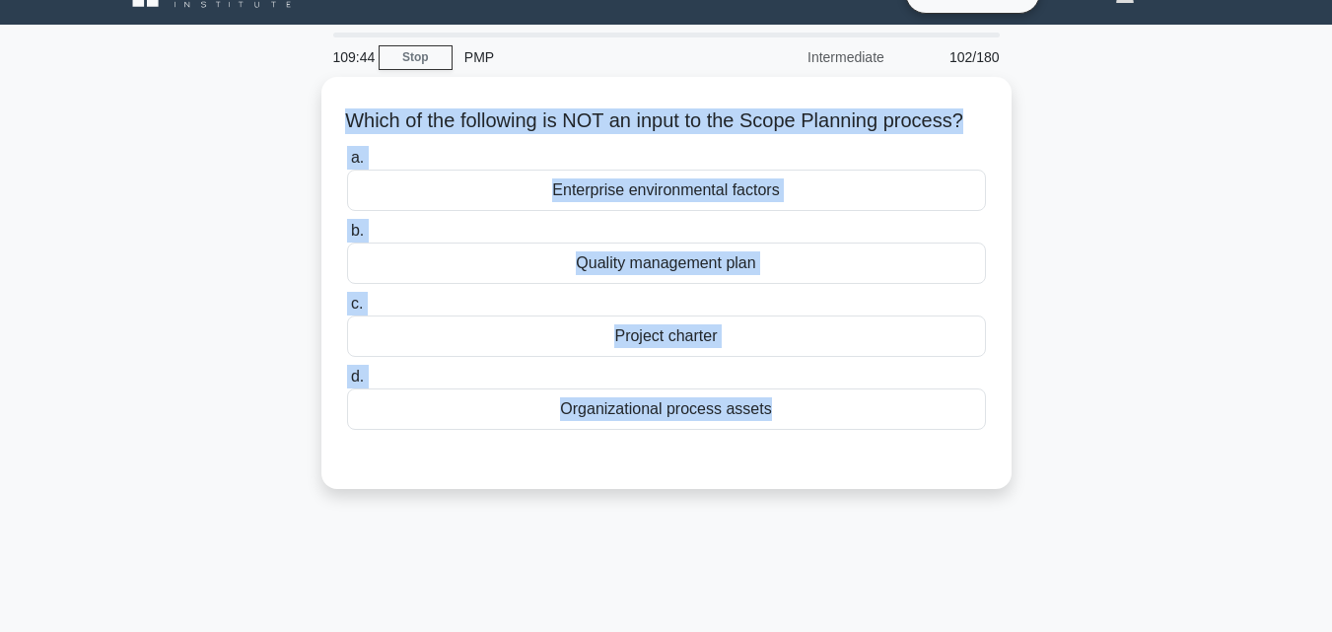
drag, startPoint x: 307, startPoint y: 105, endPoint x: 1031, endPoint y: 484, distance: 817.5
click at [1031, 484] on div "Which of the following is NOT an input to the Scope Planning process? .spinner_…" at bounding box center [666, 295] width 1124 height 436
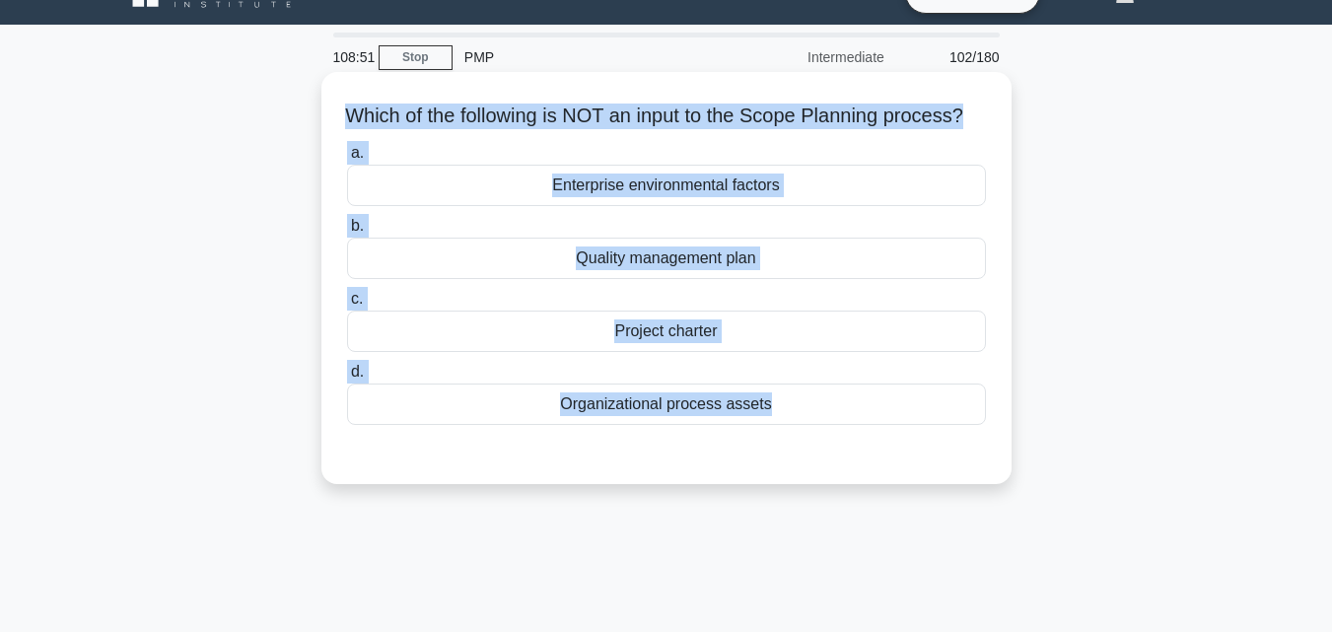
click at [647, 279] on div "Quality management plan" at bounding box center [666, 258] width 639 height 41
click at [347, 233] on input "b. Quality management plan" at bounding box center [347, 226] width 0 height 13
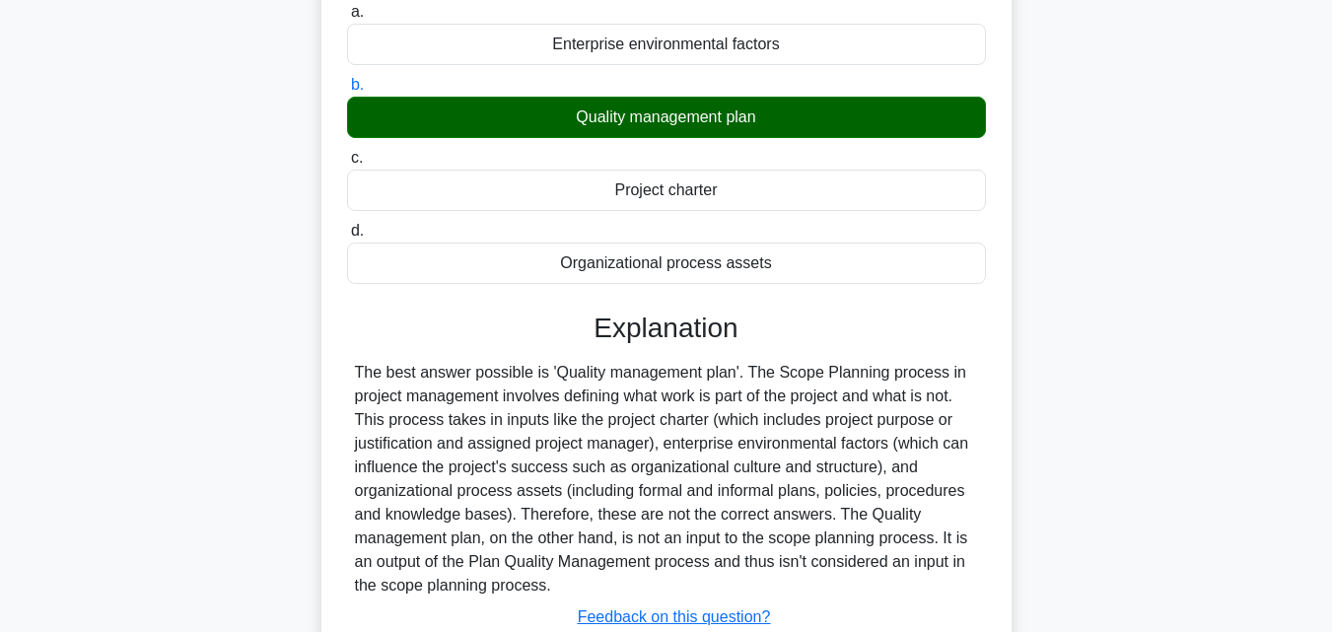
scroll to position [433, 0]
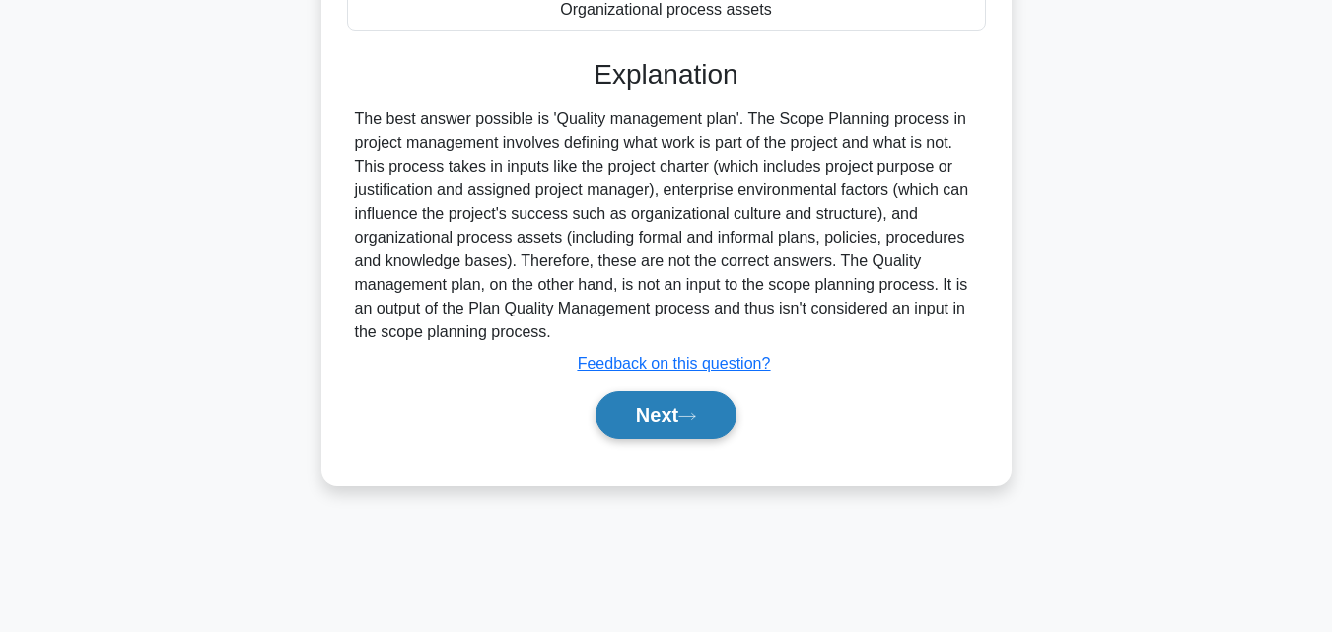
click at [677, 439] on button "Next" at bounding box center [665, 414] width 141 height 47
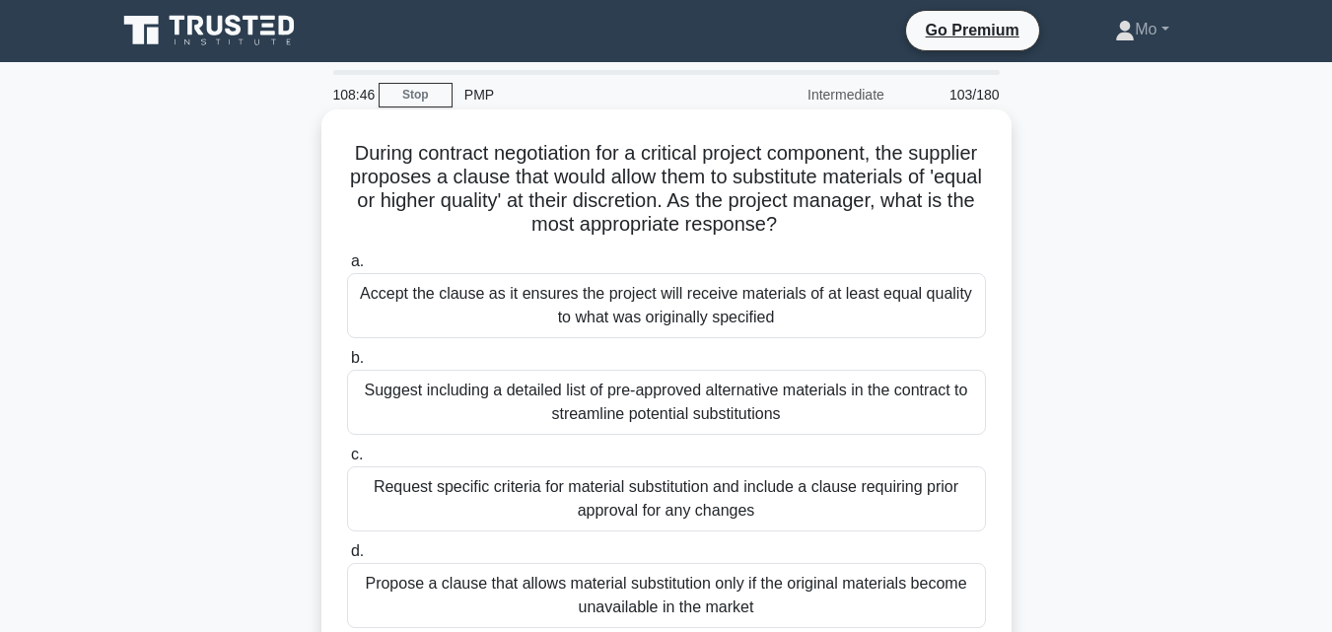
scroll to position [0, 0]
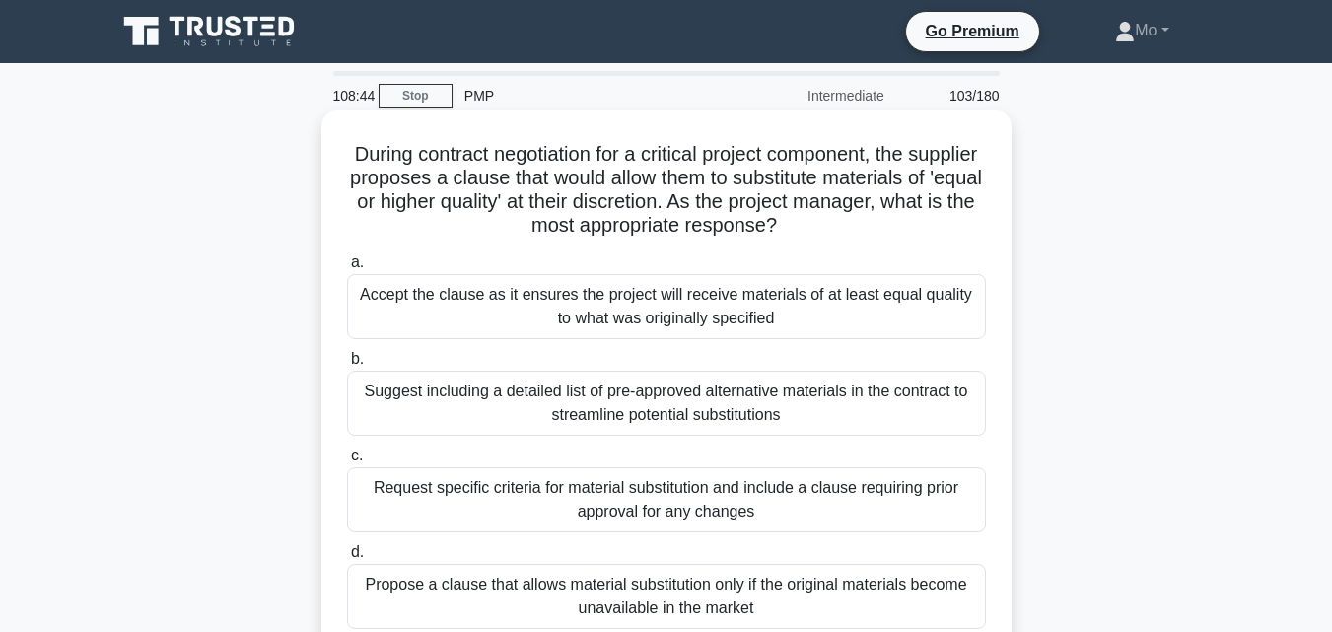
drag, startPoint x: 352, startPoint y: 152, endPoint x: 1004, endPoint y: 607, distance: 795.0
click at [1004, 607] on div "During contract negotiation for a critical project component, the supplier prop…" at bounding box center [666, 399] width 690 height 578
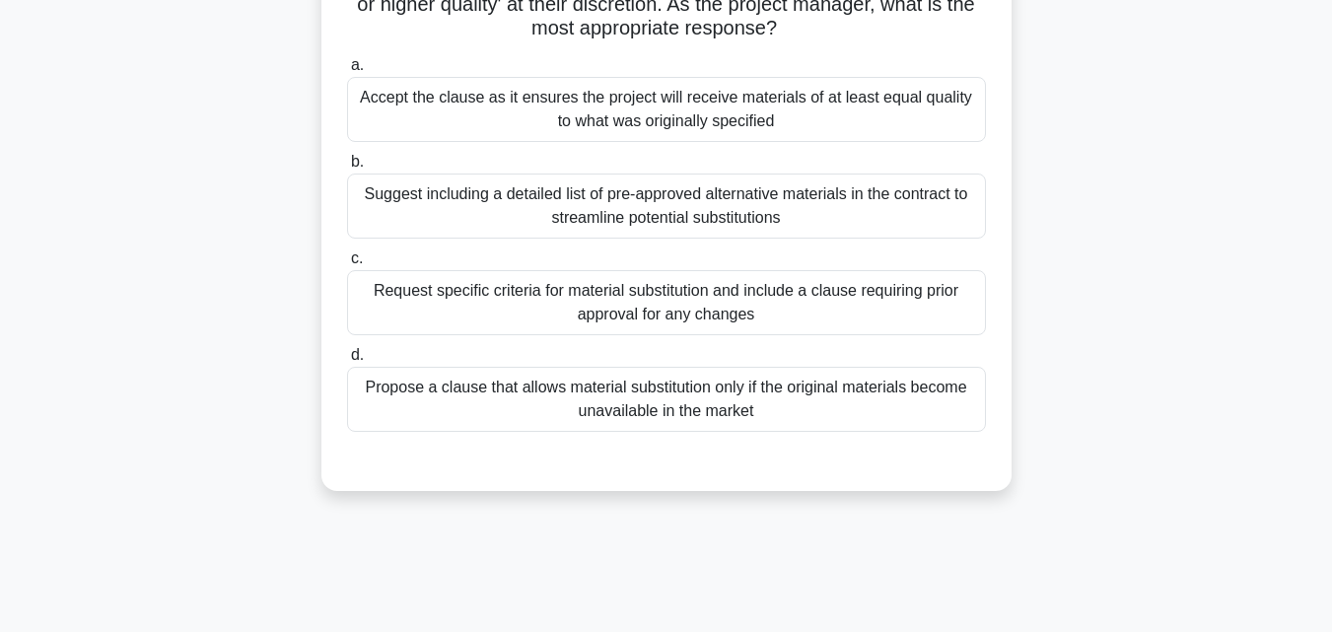
click at [516, 304] on div "Request specific criteria for material substitution and include a clause requir…" at bounding box center [666, 302] width 639 height 65
click at [347, 265] on input "c. Request specific criteria for material substitution and include a clause req…" at bounding box center [347, 258] width 0 height 13
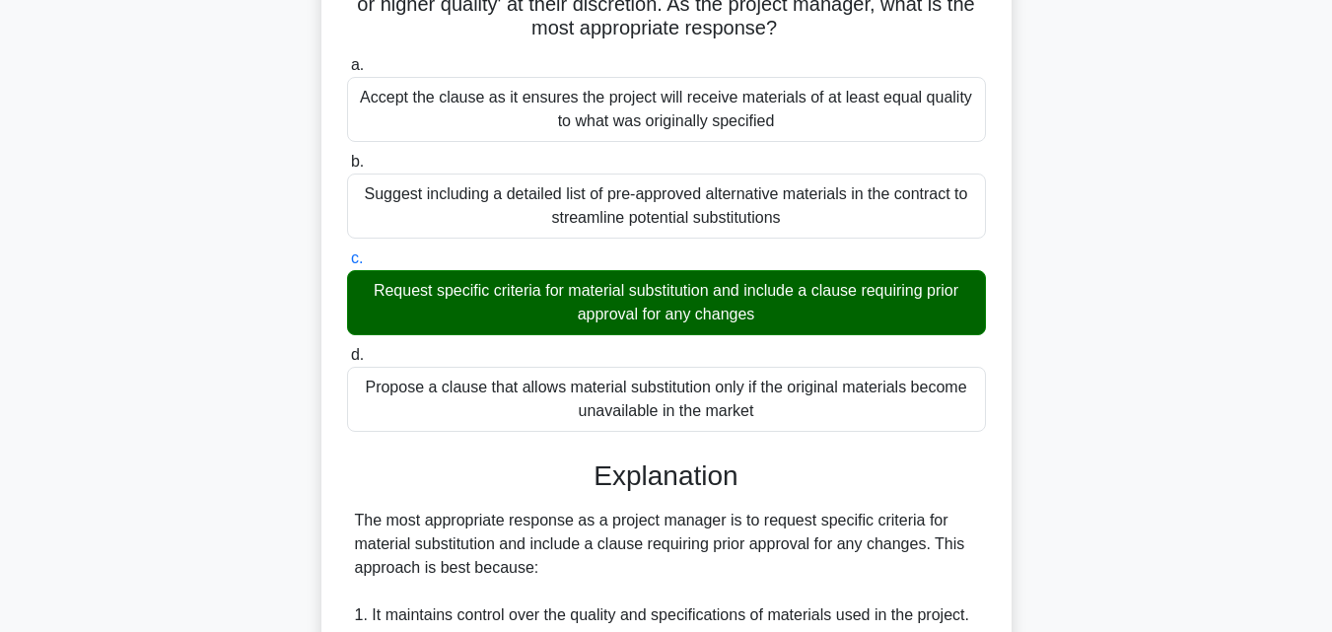
scroll to position [690, 0]
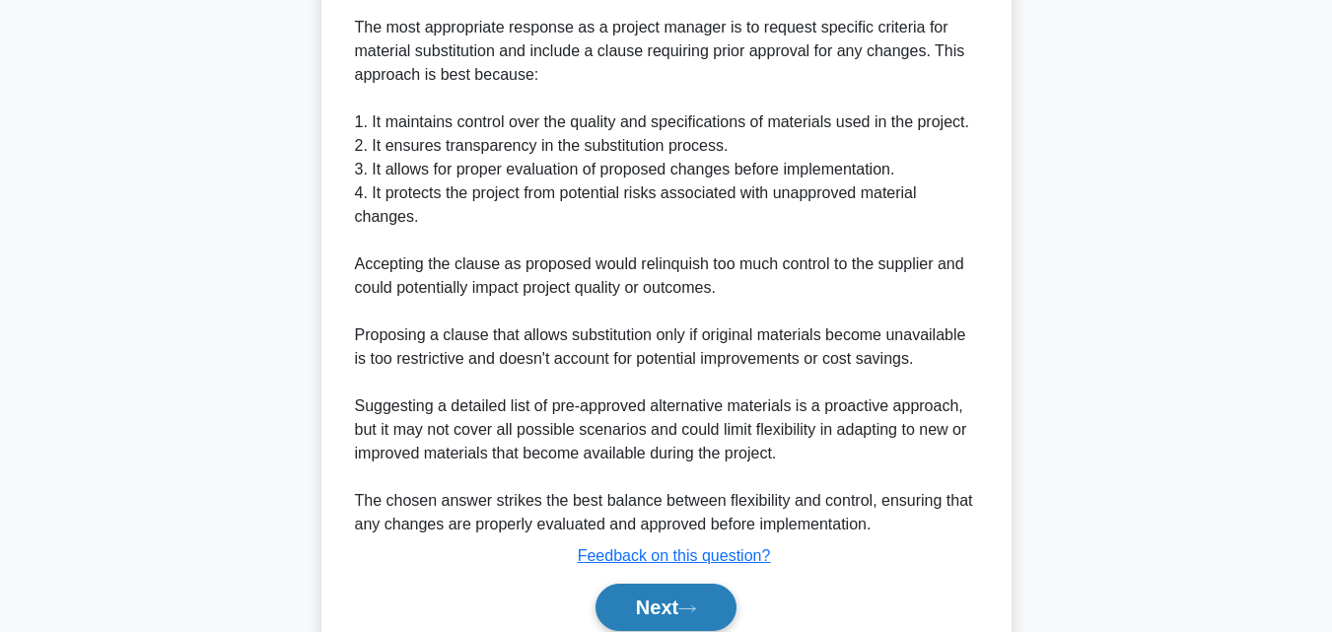
click at [665, 613] on button "Next" at bounding box center [665, 607] width 141 height 47
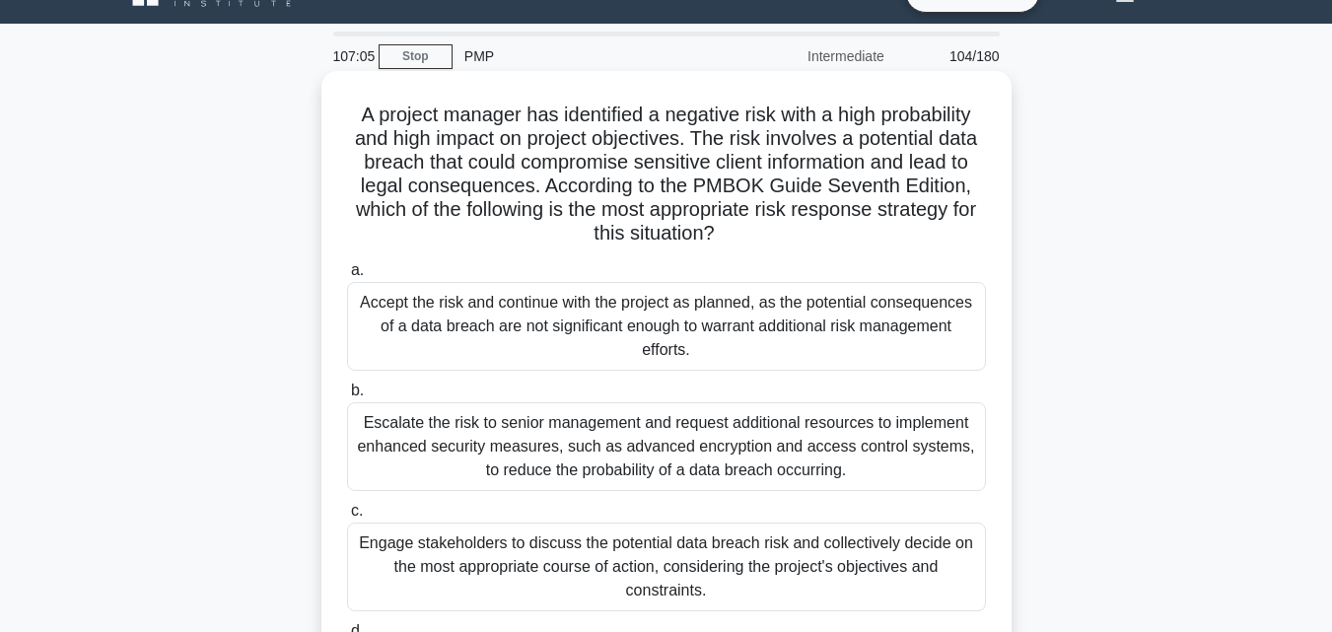
scroll to position [38, 0]
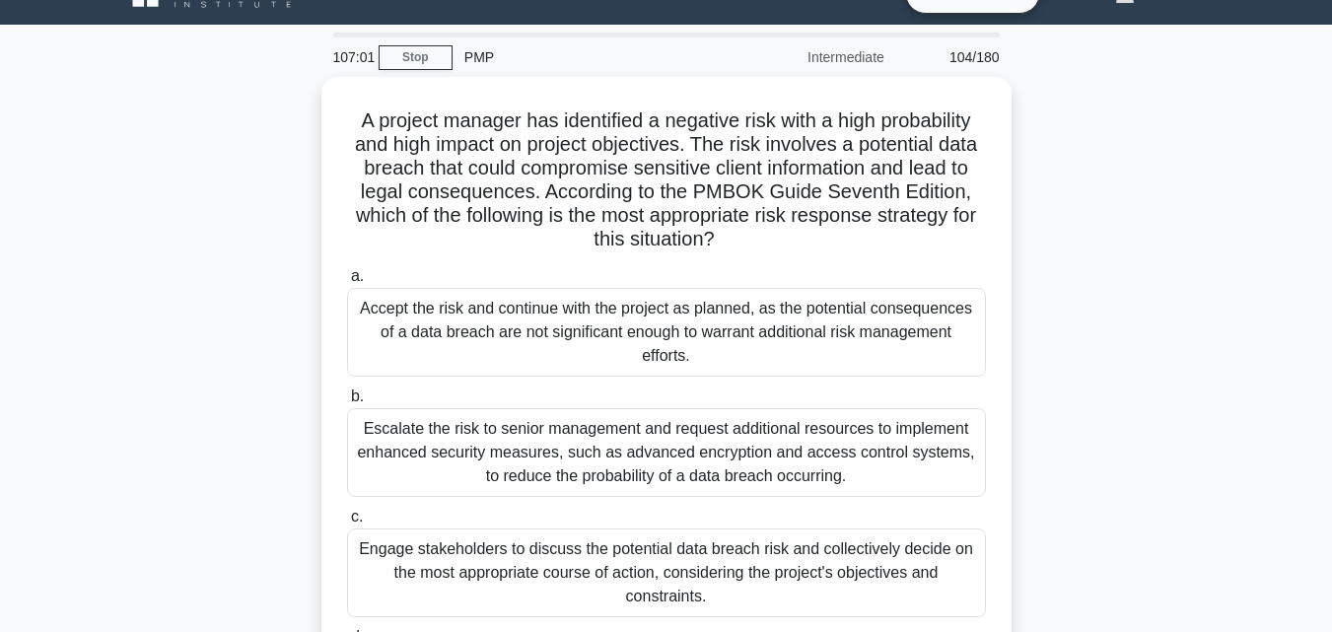
drag, startPoint x: 340, startPoint y: 122, endPoint x: 1049, endPoint y: 592, distance: 850.6
click at [1049, 592] on div "A project manager has identified a negative risk with a high probability and hi…" at bounding box center [666, 448] width 1124 height 743
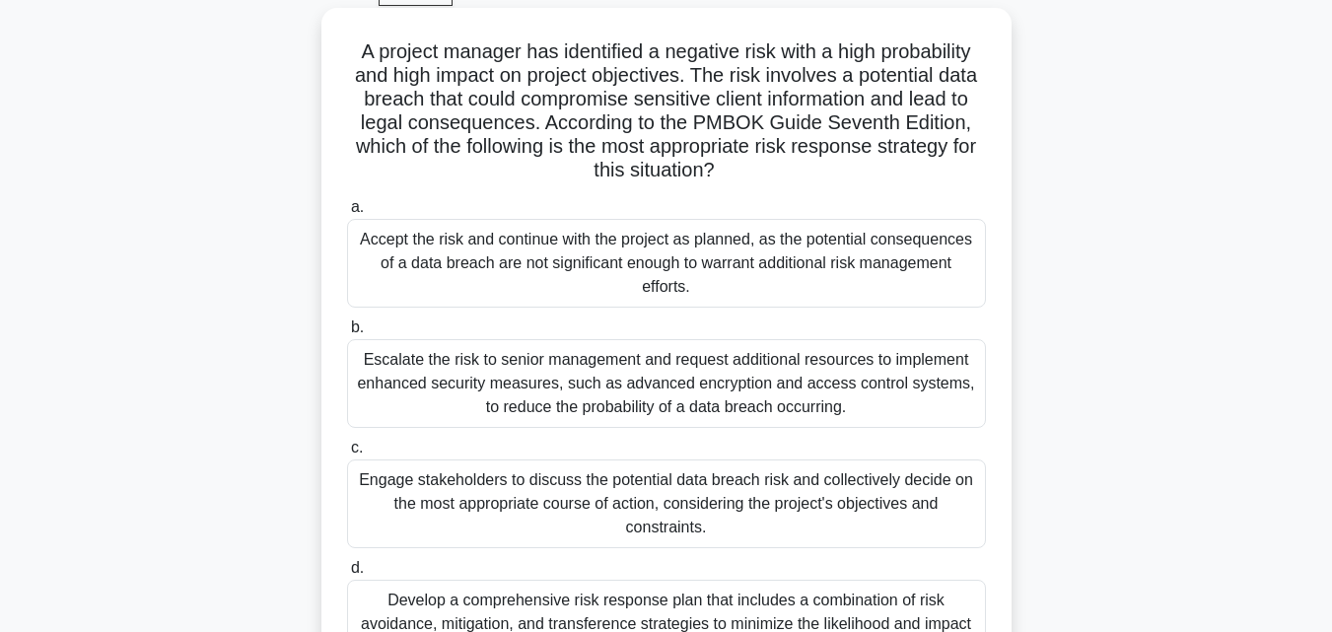
scroll to position [137, 0]
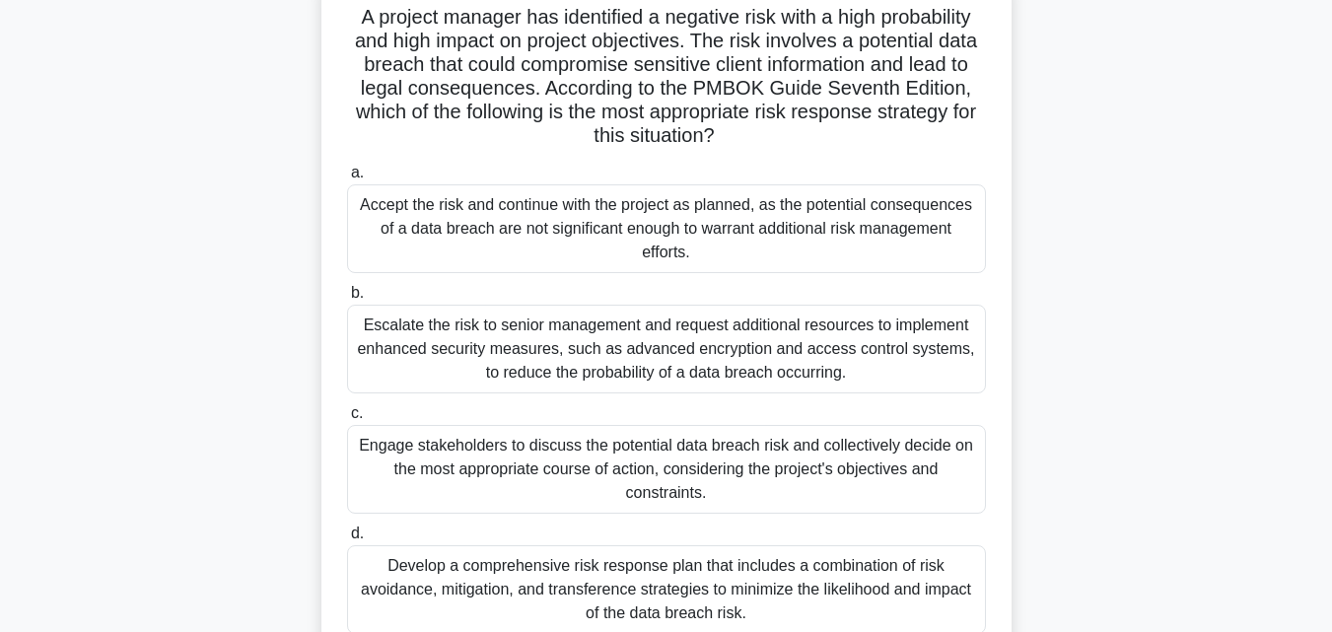
click at [598, 358] on div "Escalate the risk to senior management and request additional resources to impl…" at bounding box center [666, 349] width 639 height 89
click at [347, 300] on input "b. Escalate the risk to senior management and request additional resources to i…" at bounding box center [347, 293] width 0 height 13
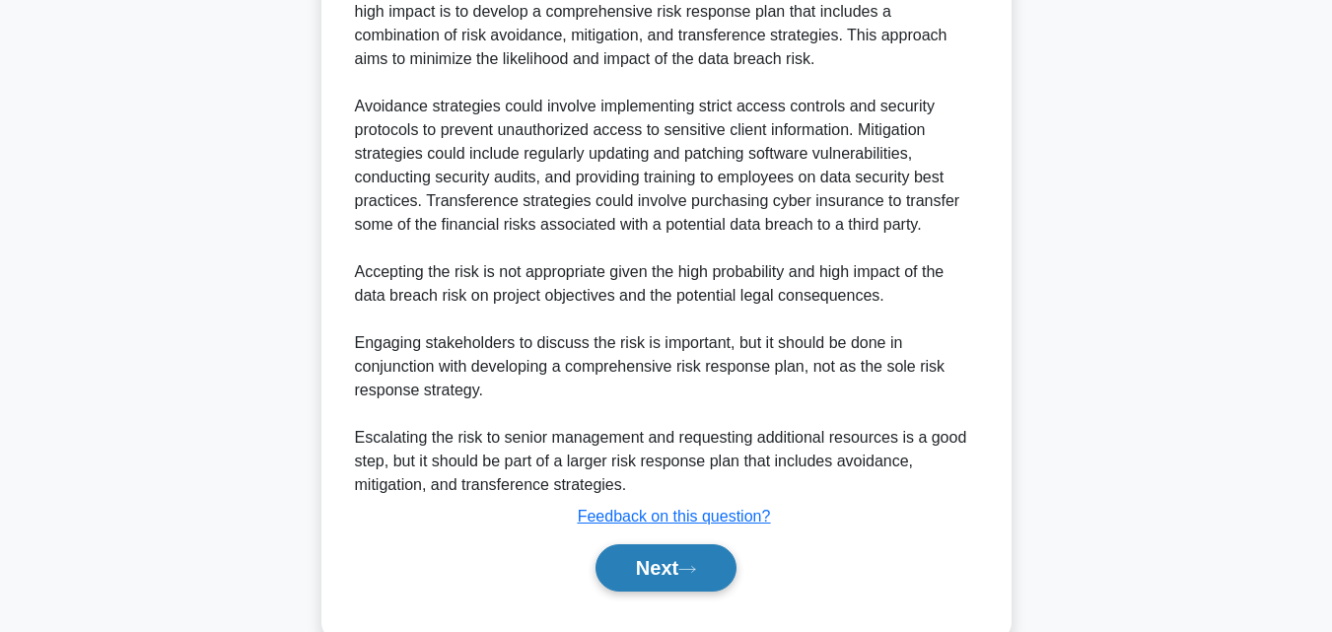
scroll to position [918, 0]
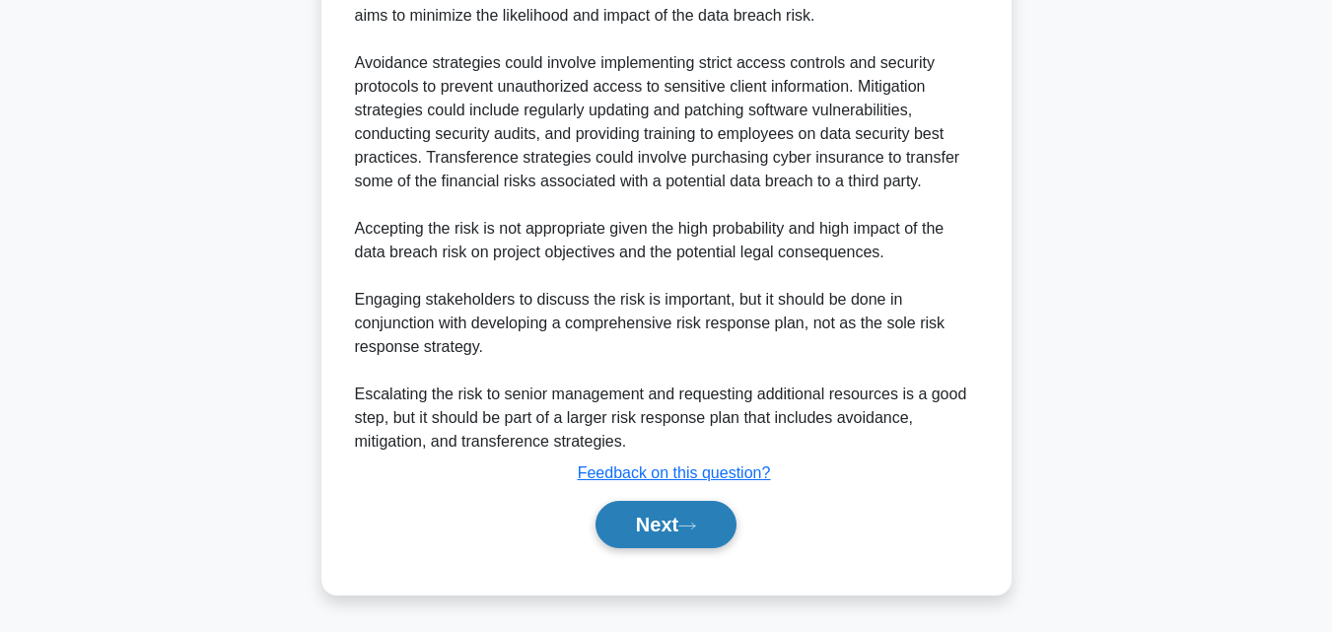
click at [692, 537] on button "Next" at bounding box center [665, 524] width 141 height 47
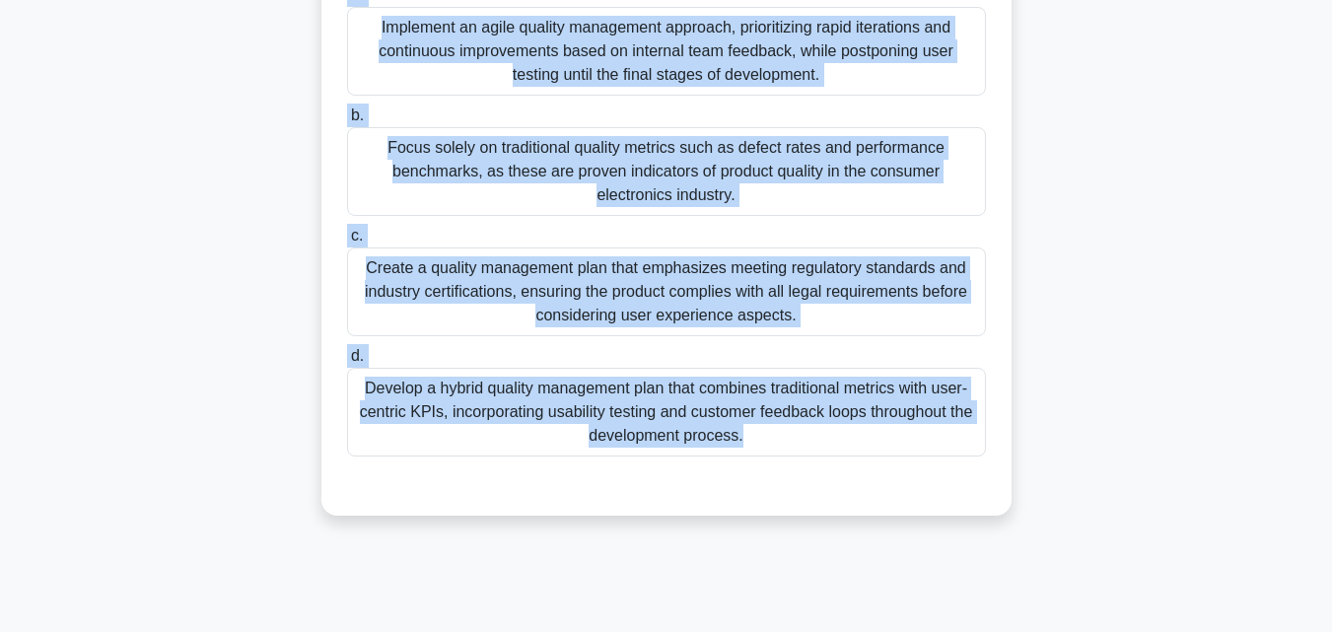
scroll to position [433, 0]
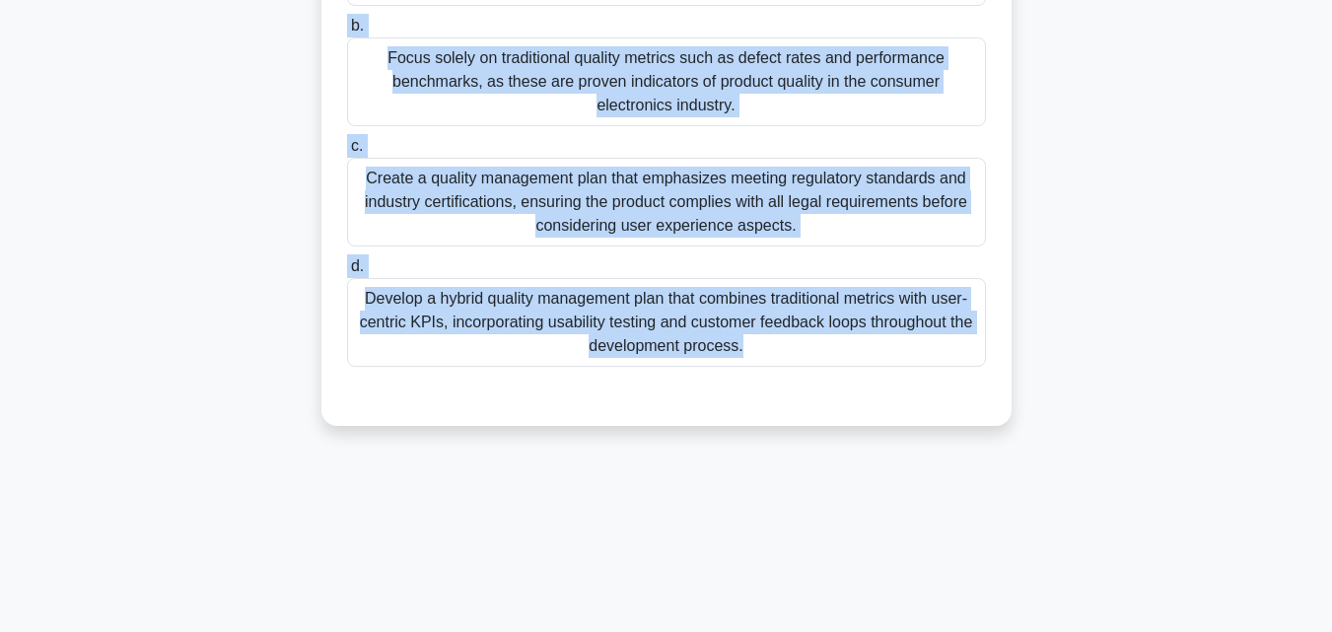
drag, startPoint x: 340, startPoint y: 119, endPoint x: 952, endPoint y: 485, distance: 713.1
click at [952, 485] on div "105:03 Stop PMP Intermediate 105/180 .spinner_0XTQ{transform-origin:center;anim…" at bounding box center [666, 131] width 1124 height 986
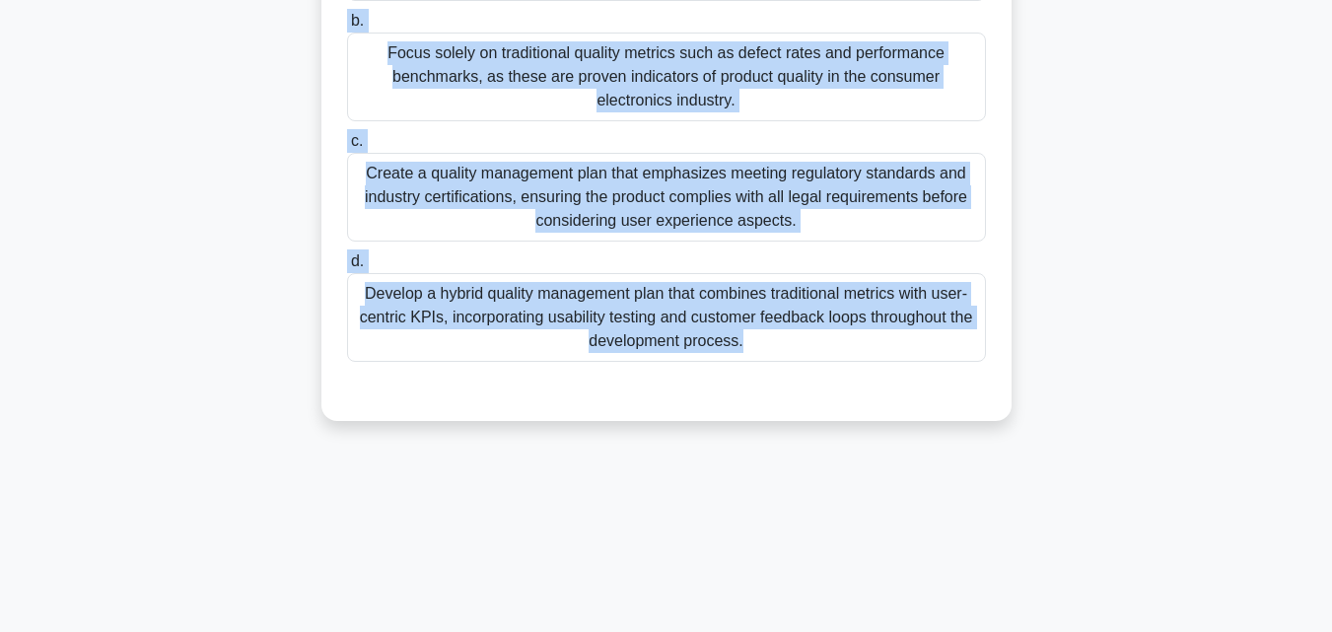
click at [595, 278] on div "Develop a hybrid quality management plan that combines traditional metrics with…" at bounding box center [666, 317] width 639 height 89
click at [347, 268] on input "d. Develop a hybrid quality management plan that combines traditional metrics w…" at bounding box center [347, 261] width 0 height 13
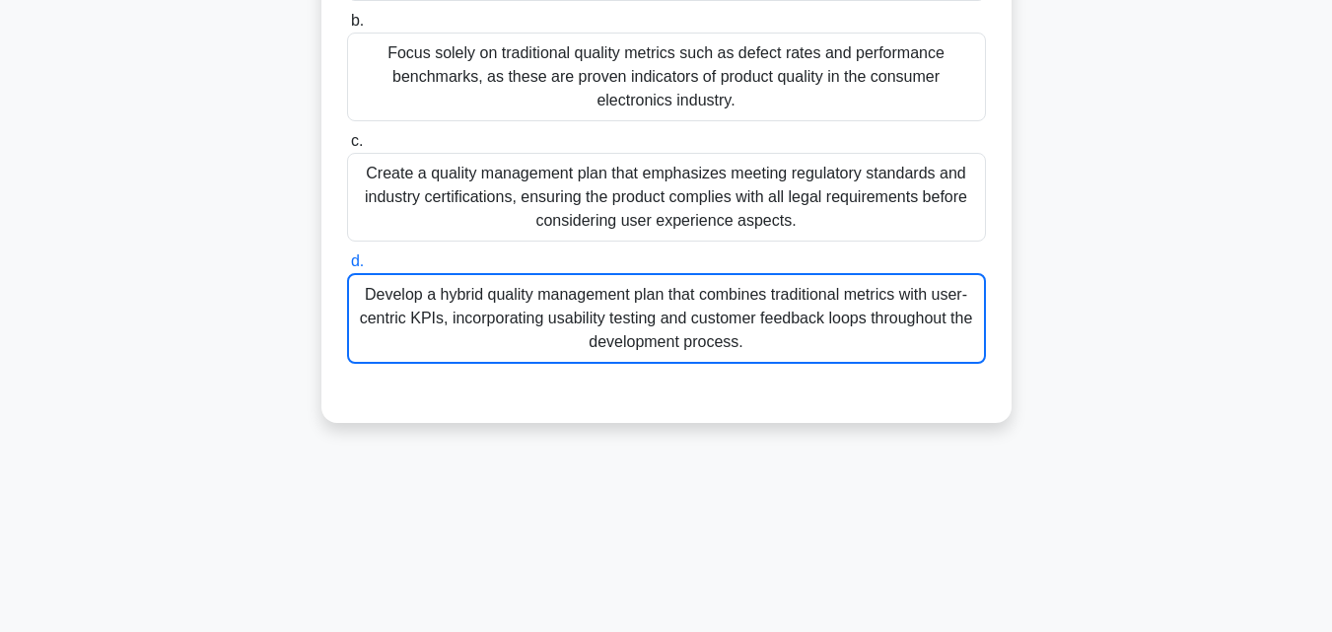
click at [571, 324] on div "Develop a hybrid quality management plan that combines traditional metrics with…" at bounding box center [666, 318] width 639 height 91
click at [347, 268] on input "d. Develop a hybrid quality management plan that combines traditional metrics w…" at bounding box center [347, 261] width 0 height 13
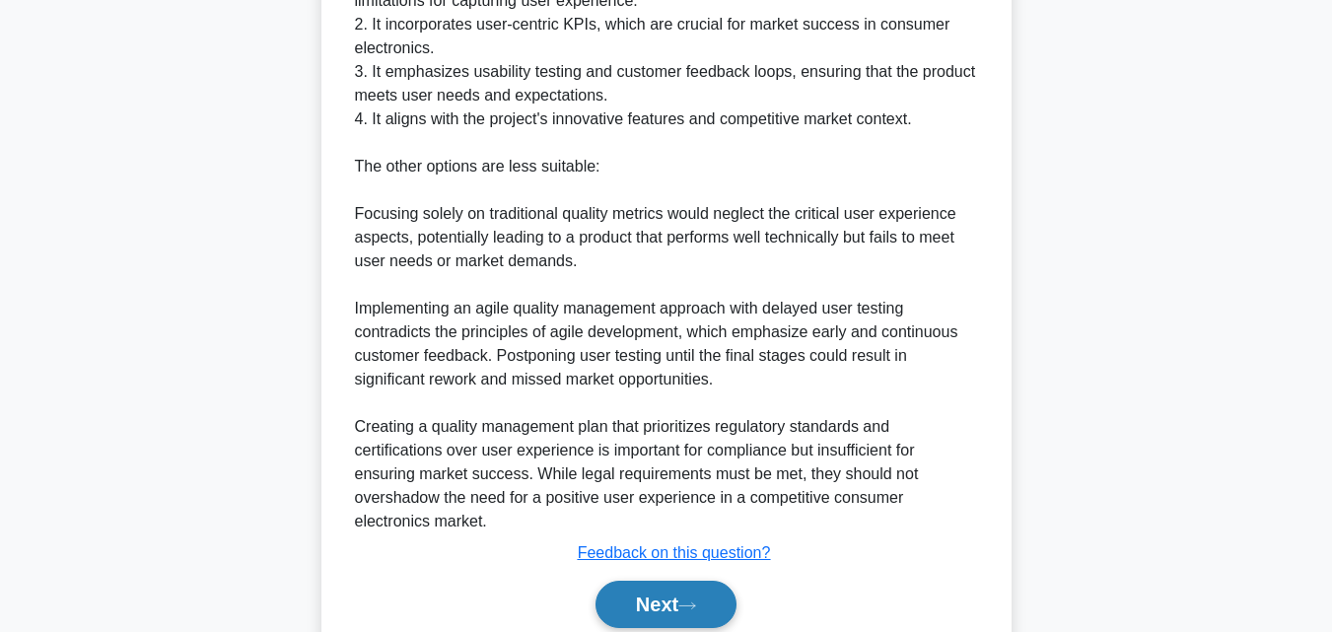
scroll to position [1105, 0]
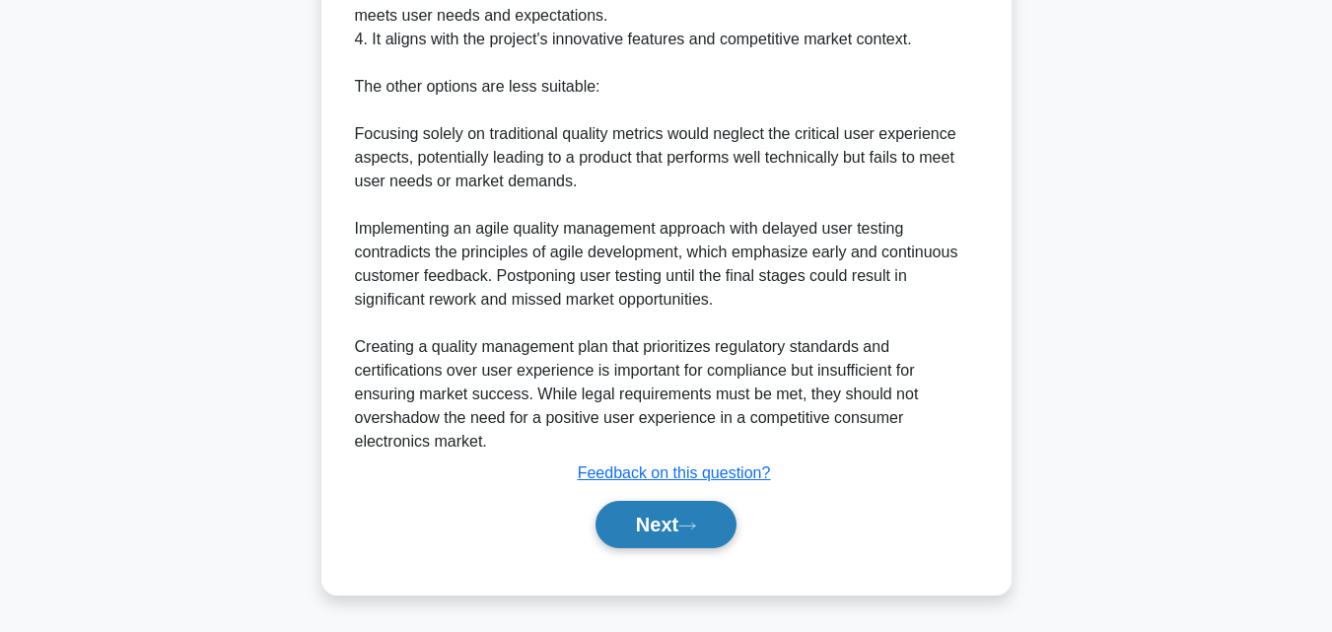
click at [665, 527] on button "Next" at bounding box center [665, 524] width 141 height 47
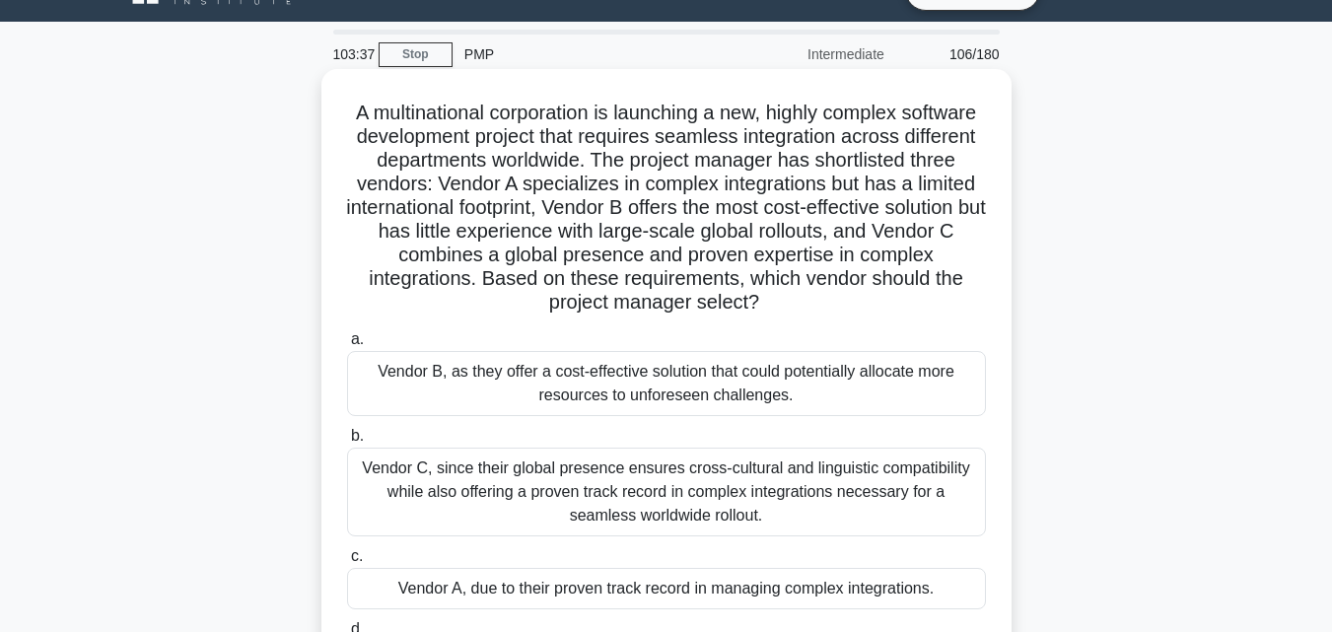
scroll to position [38, 0]
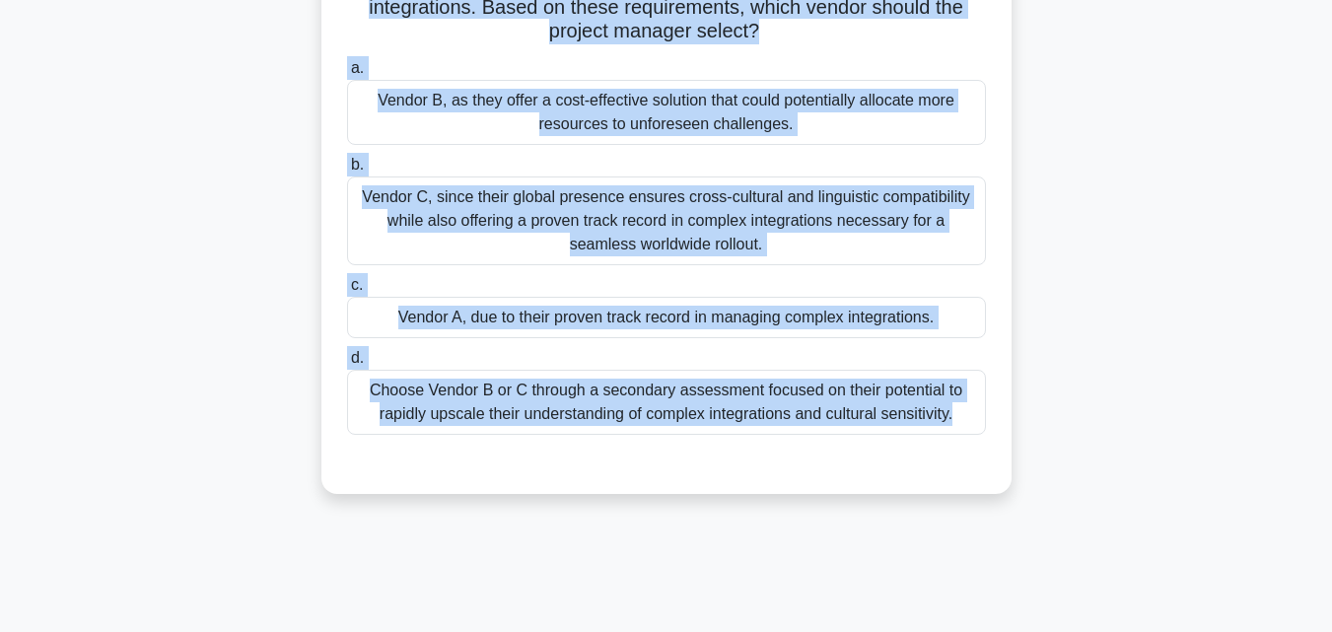
drag, startPoint x: 376, startPoint y: 93, endPoint x: 1084, endPoint y: 629, distance: 888.8
click at [1084, 629] on div "103:35 Stop PMP Intermediate 106/180 .spinner_0XTQ{transform-origin:center;anim…" at bounding box center [666, 247] width 1124 height 986
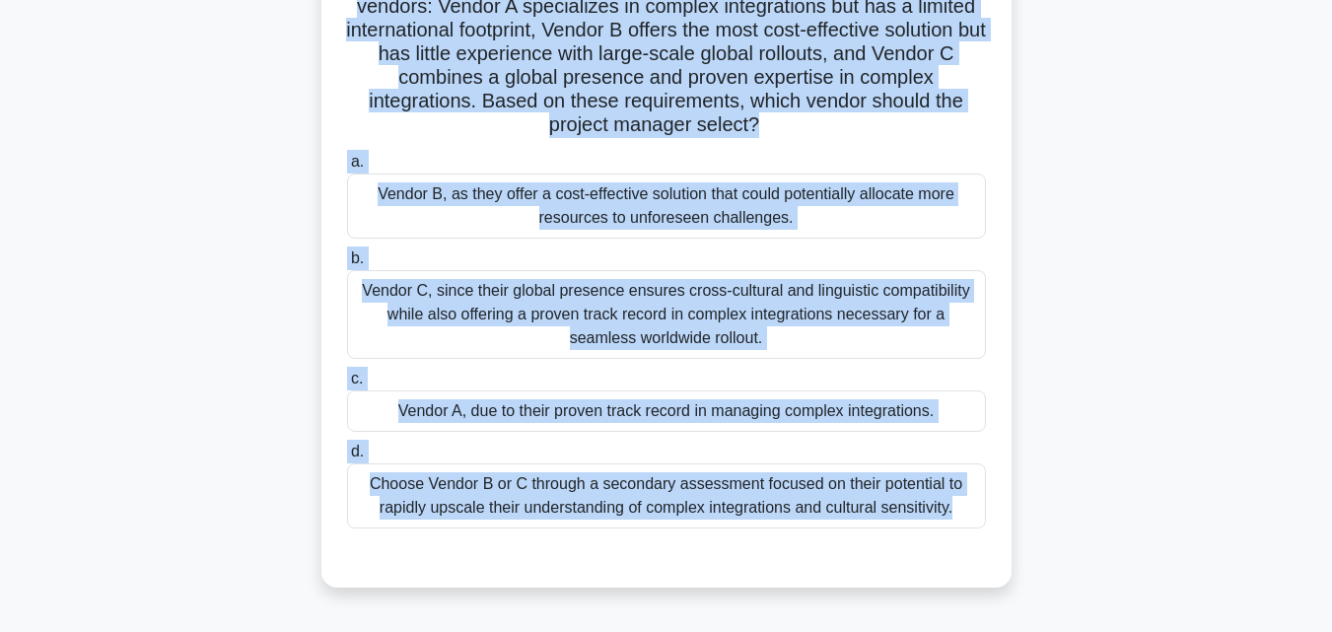
click at [722, 299] on div "Vendor C, since their global presence ensures cross-cultural and linguistic com…" at bounding box center [666, 314] width 639 height 89
click at [347, 265] on input "b. Vendor C, since their global presence ensures cross-cultural and linguistic …" at bounding box center [347, 258] width 0 height 13
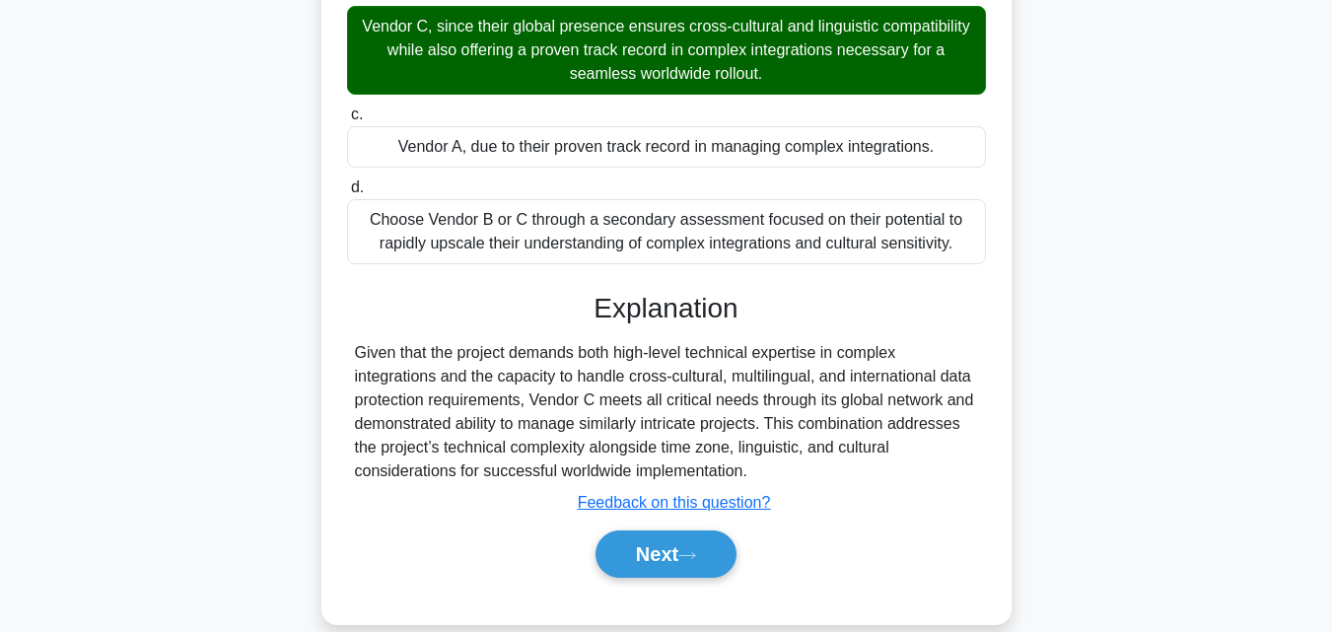
scroll to position [514, 0]
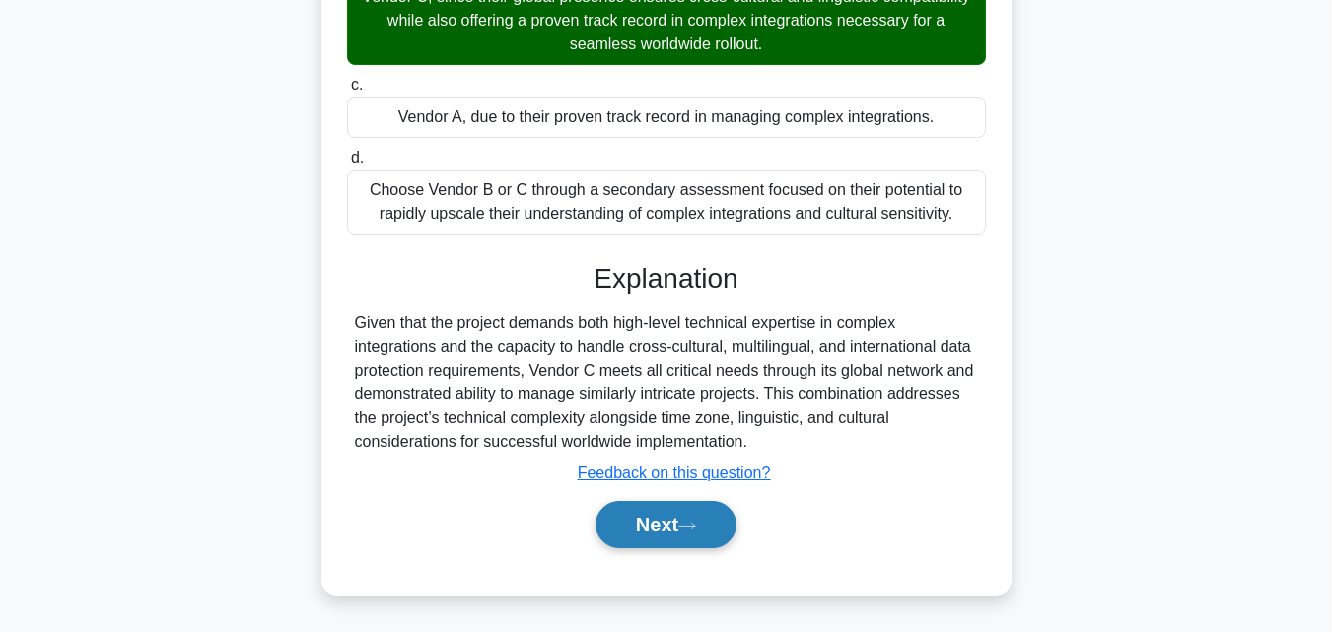
click at [668, 525] on button "Next" at bounding box center [665, 524] width 141 height 47
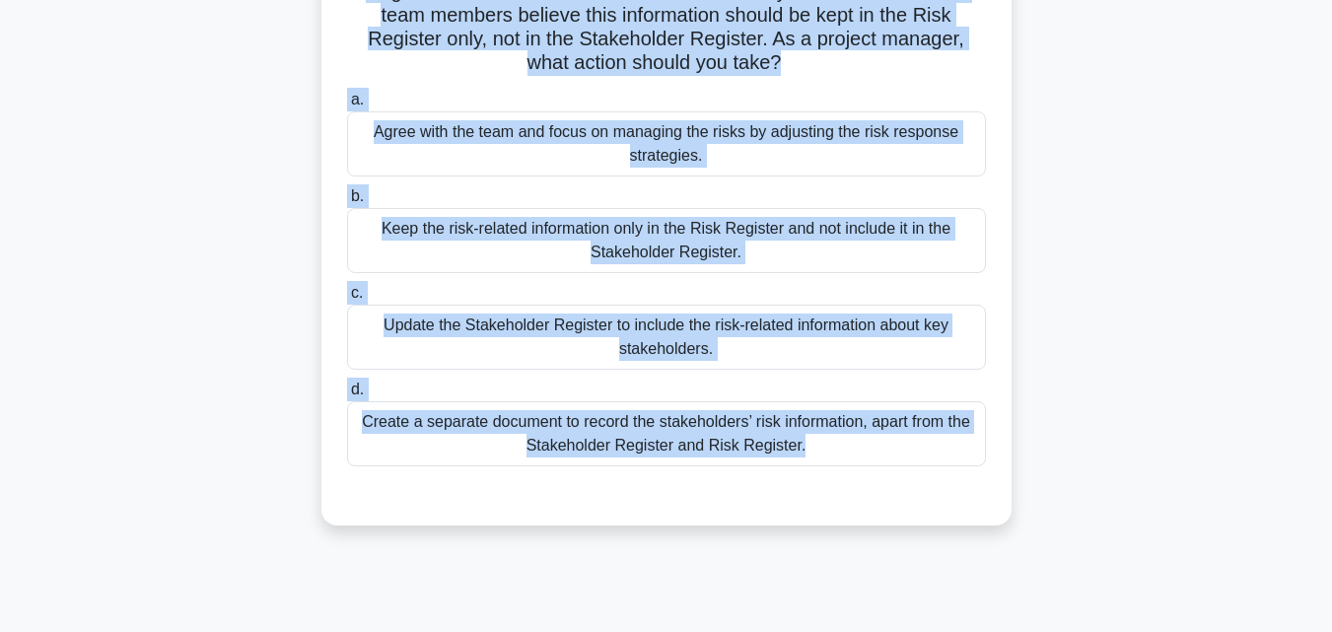
scroll to position [433, 0]
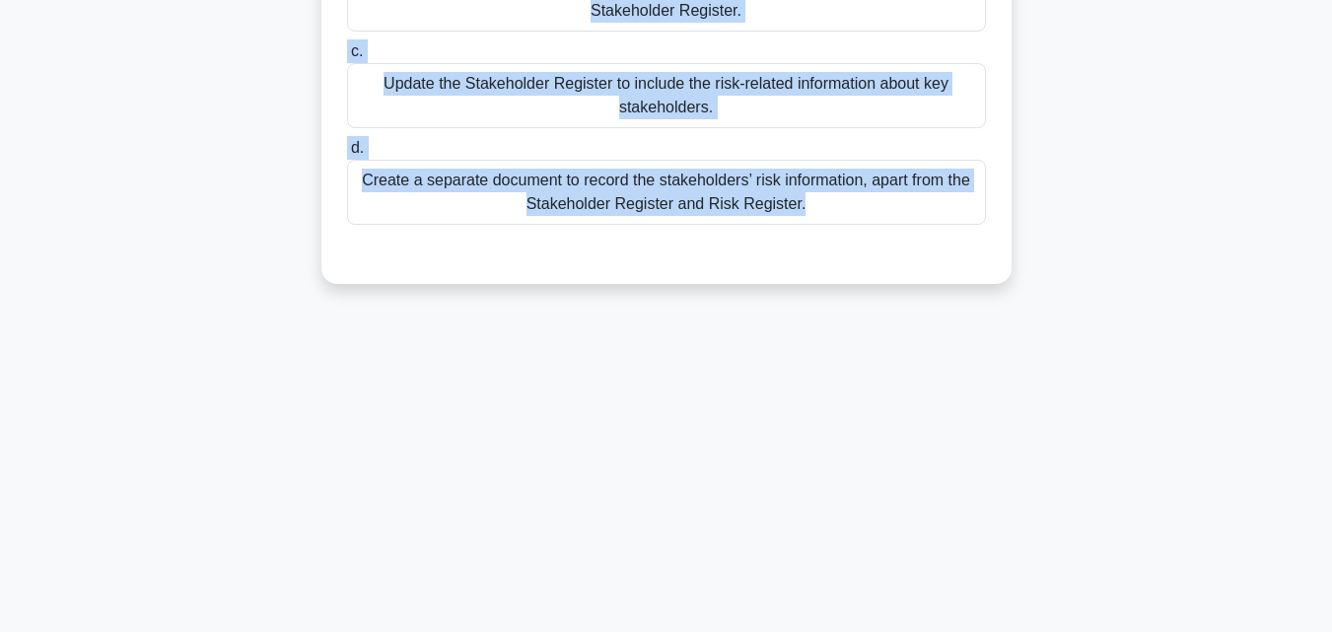
drag, startPoint x: 370, startPoint y: 105, endPoint x: 1078, endPoint y: 666, distance: 903.9
click at [1078, 631] on html "Go Premium Mo" at bounding box center [666, 99] width 1332 height 1065
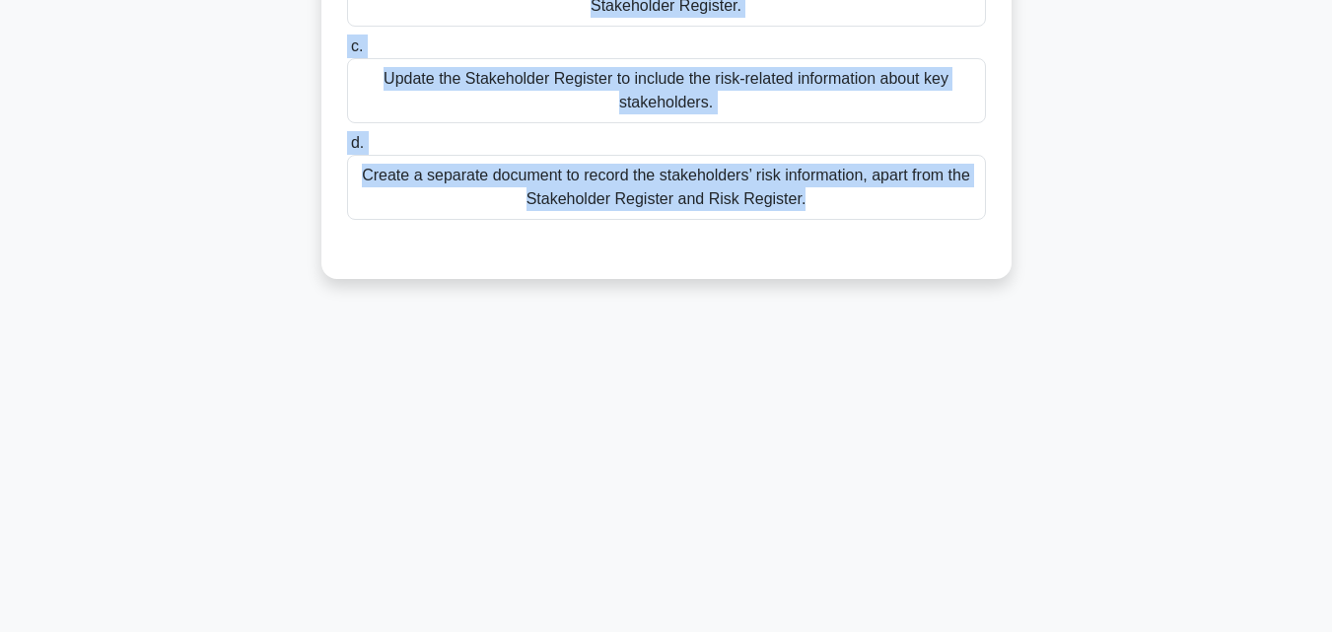
scroll to position [334, 0]
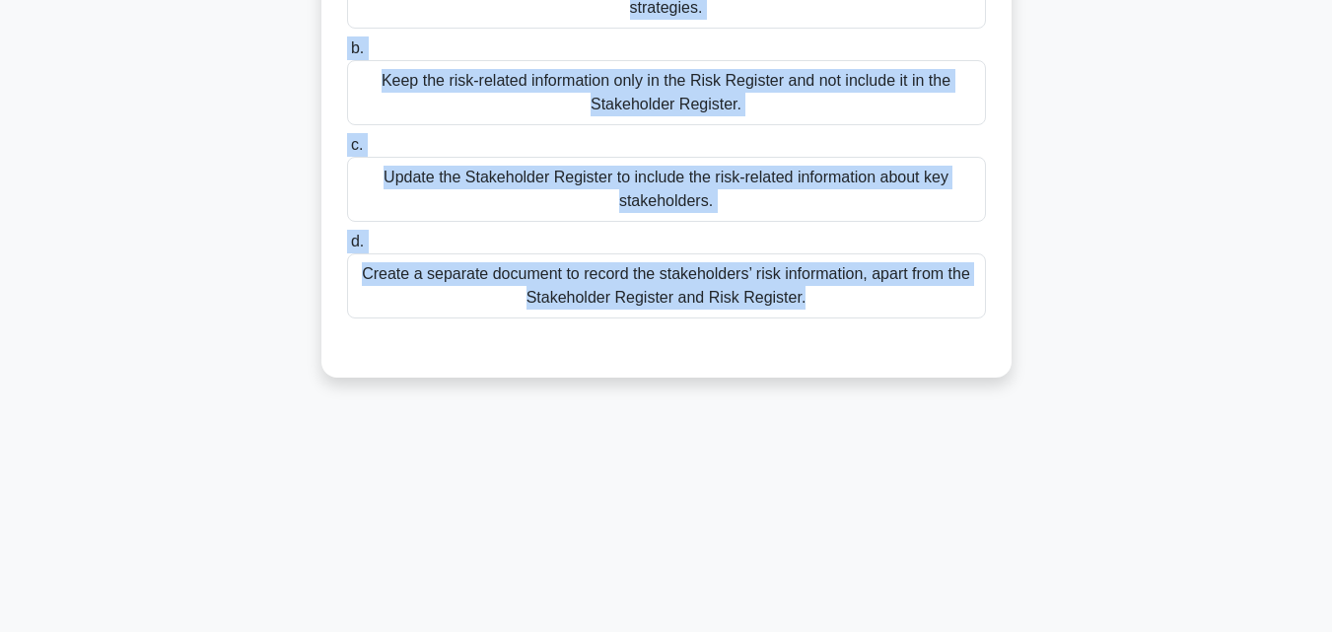
click at [567, 199] on div "Update the Stakeholder Register to include the risk-related information about k…" at bounding box center [666, 189] width 639 height 65
click at [347, 152] on input "c. Update the Stakeholder Register to include the risk-related information abou…" at bounding box center [347, 145] width 0 height 13
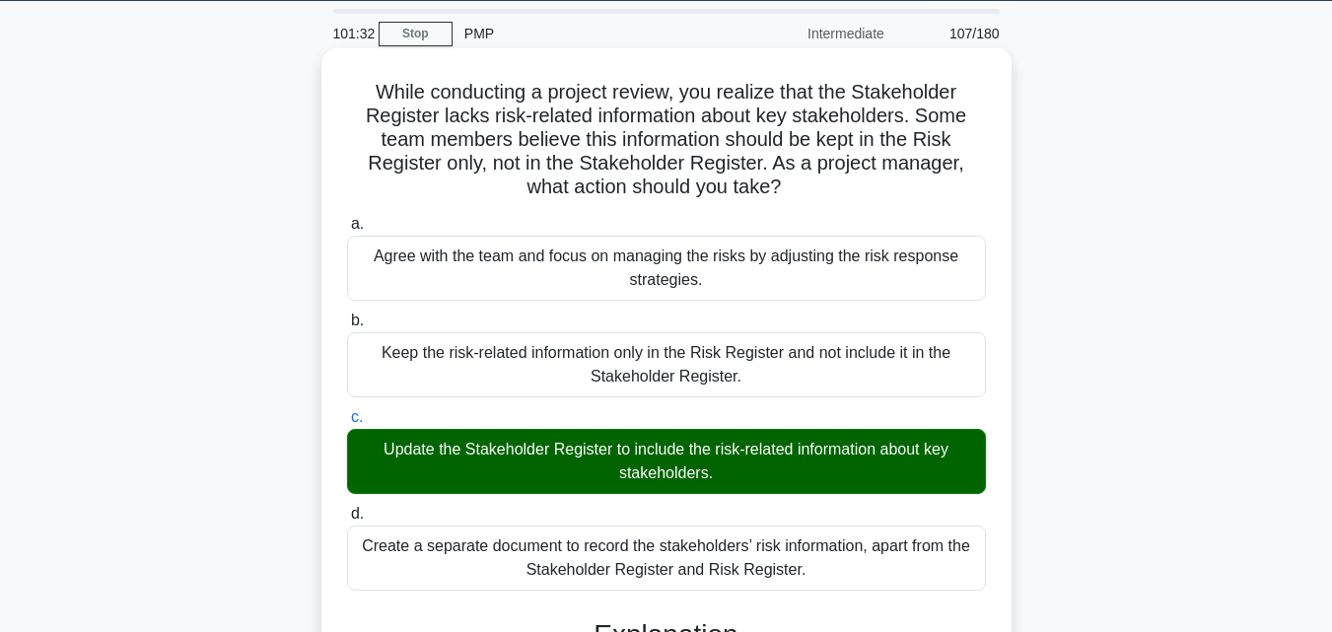
scroll to position [0, 0]
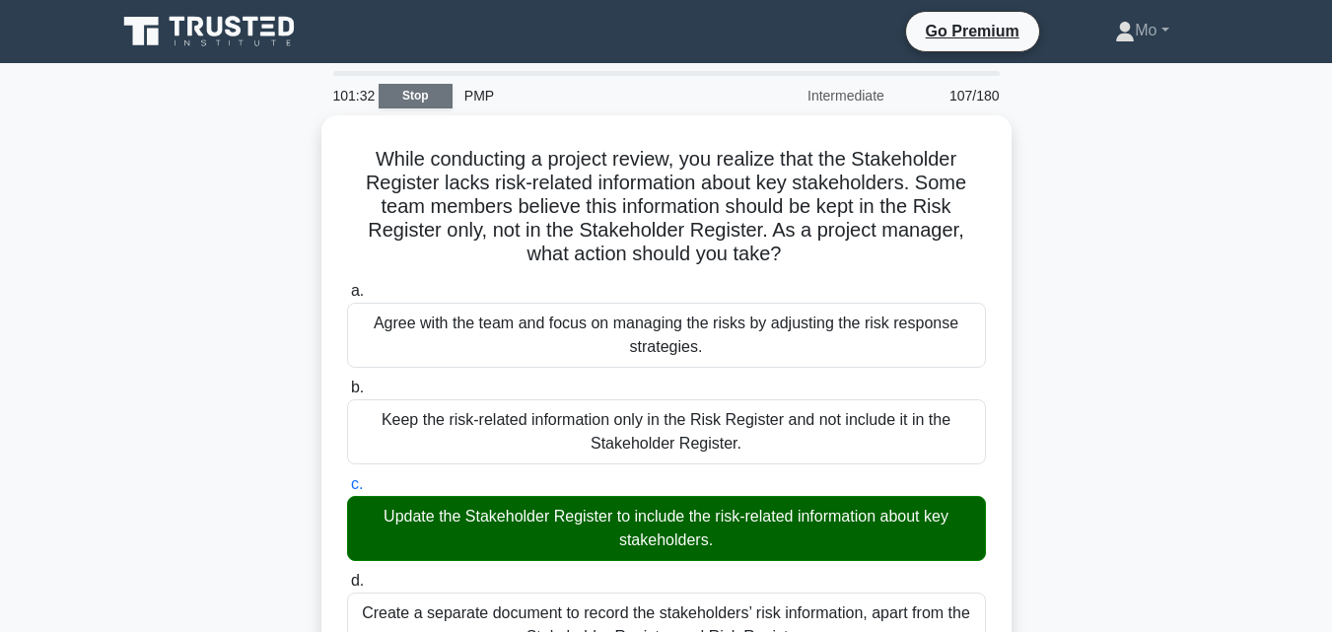
click at [398, 90] on link "Stop" at bounding box center [416, 96] width 74 height 25
click at [411, 91] on link "Stop" at bounding box center [416, 96] width 74 height 25
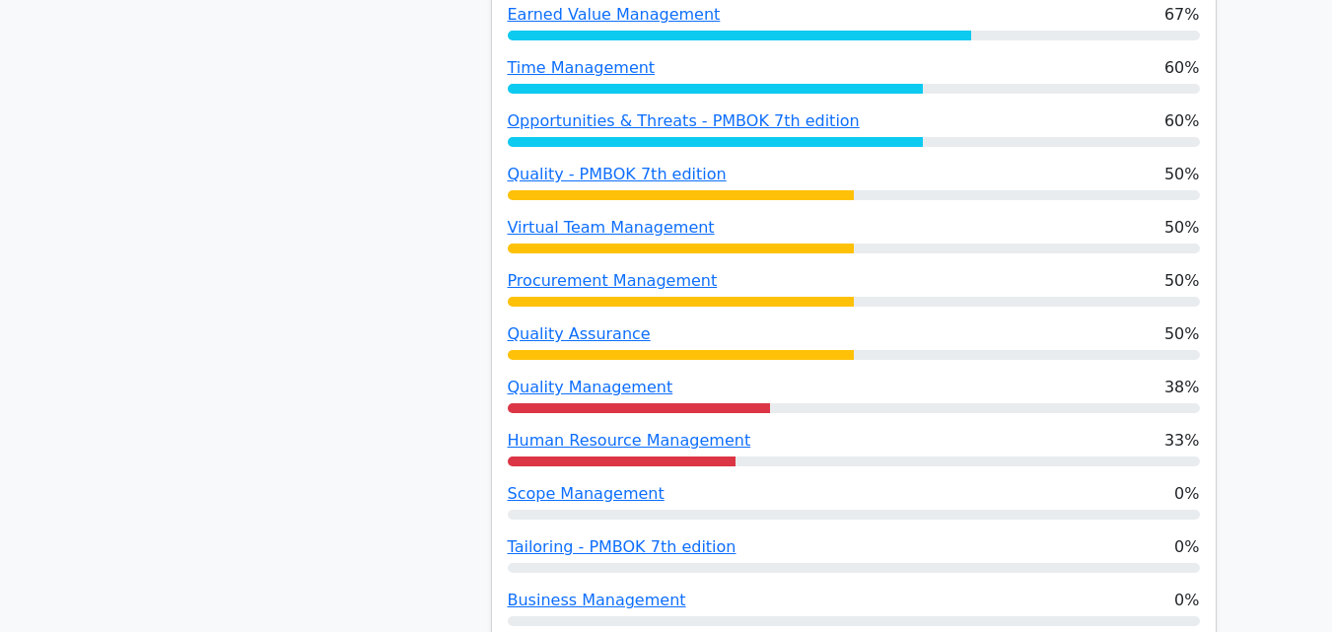
scroll to position [2563, 0]
